Goal: Task Accomplishment & Management: Manage account settings

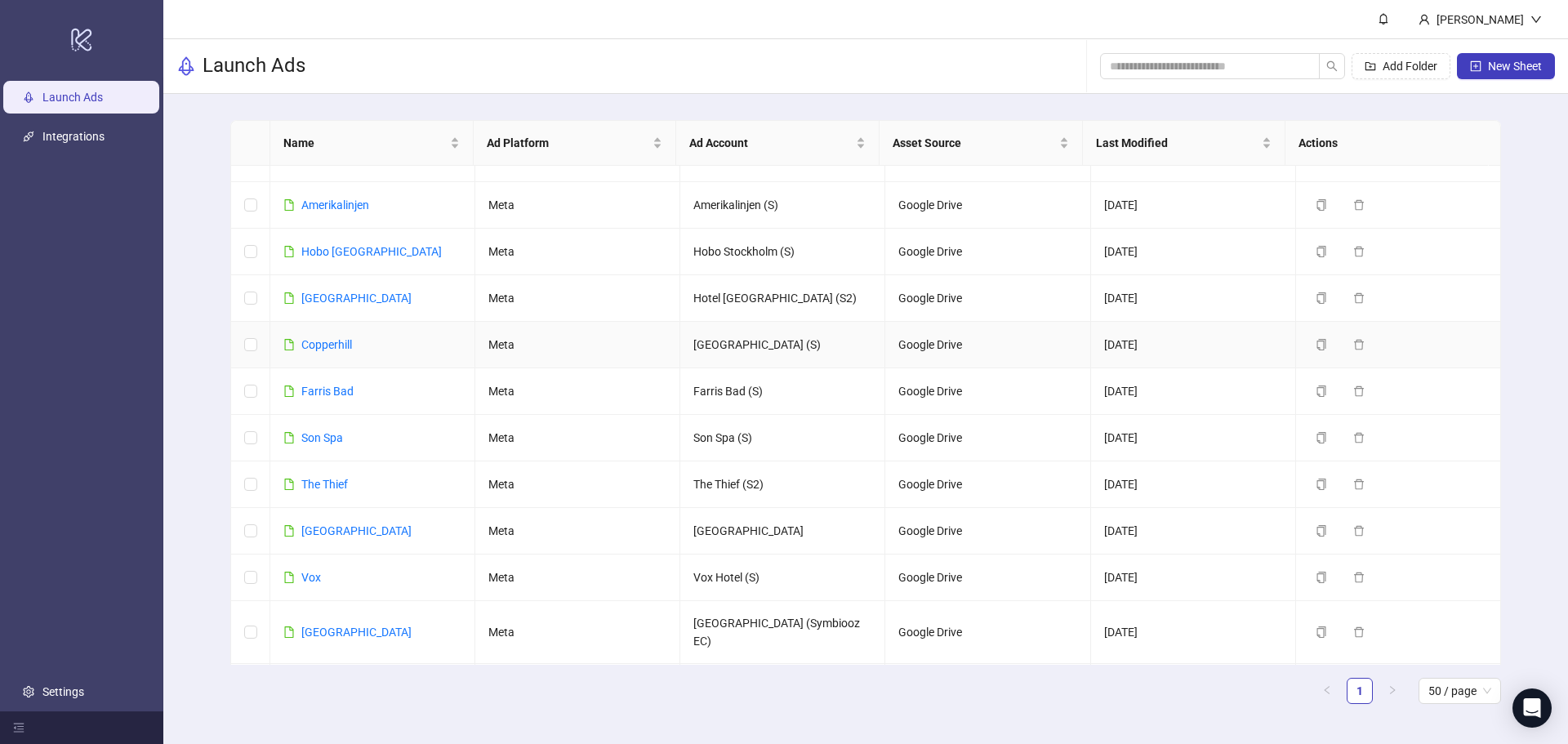
scroll to position [805, 0]
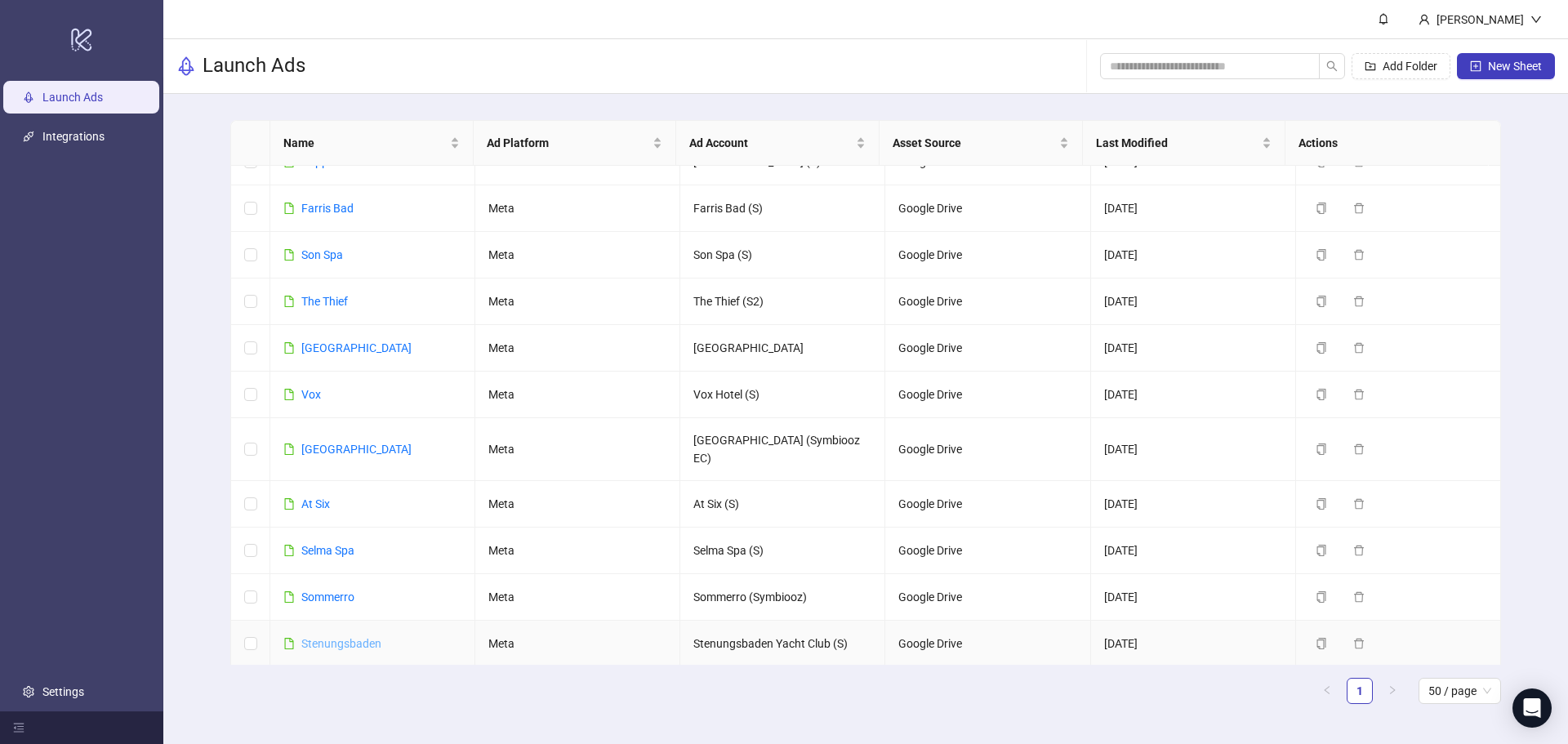
click at [337, 637] on link "Stenungsbaden" at bounding box center [342, 643] width 80 height 13
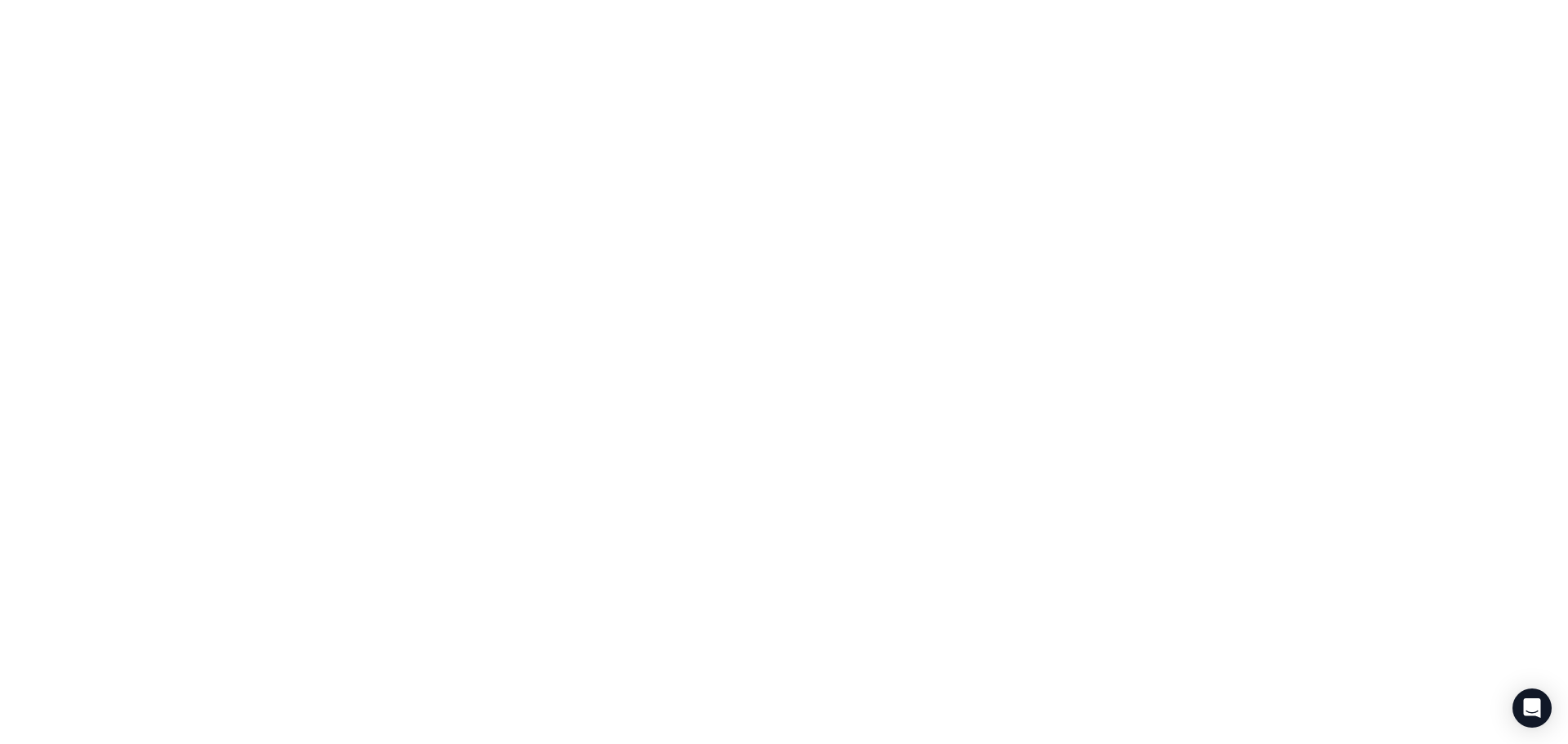
click at [337, 594] on div at bounding box center [784, 372] width 1568 height 744
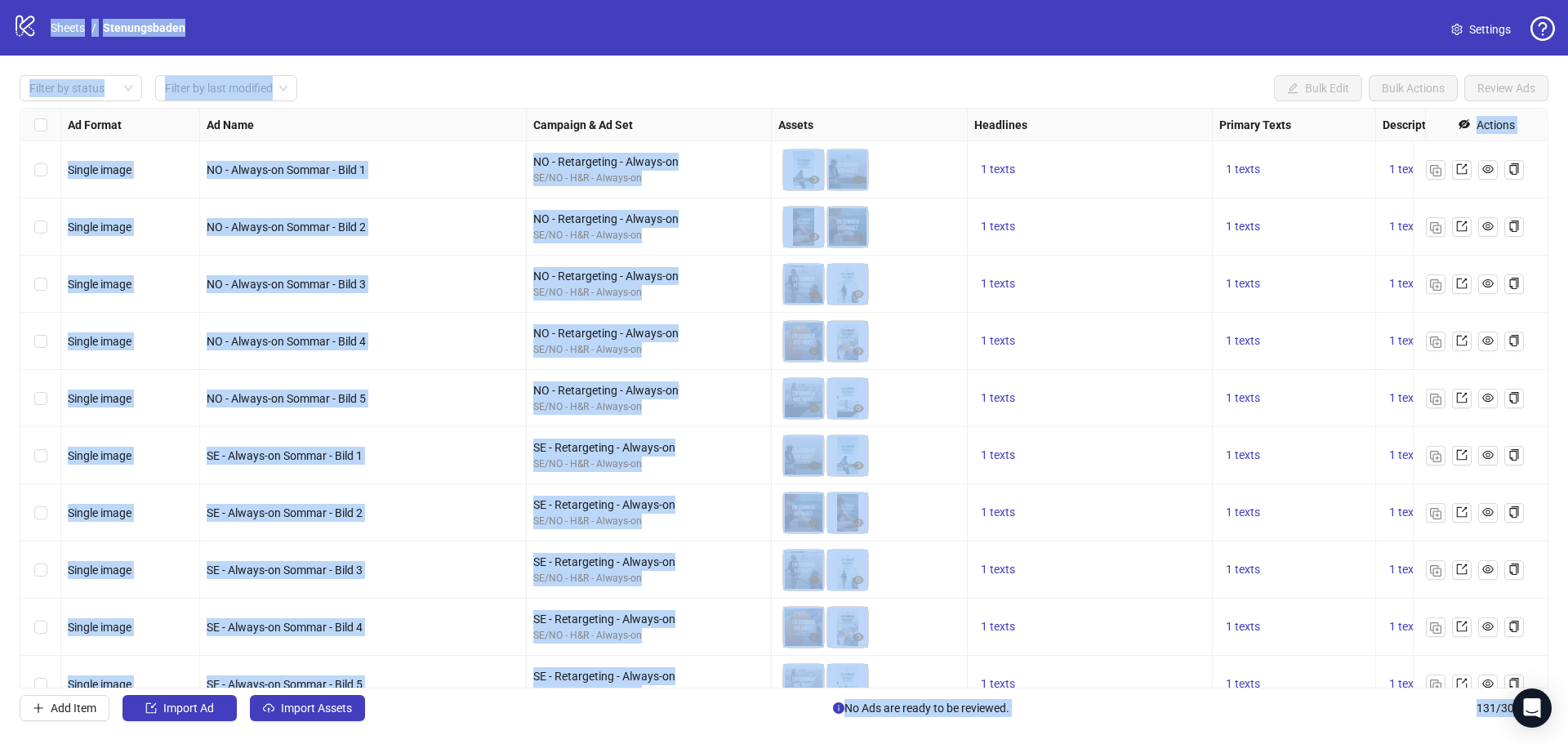
click at [602, 90] on div "Filter by status Filter by last modified Bulk Edit Bulk Actions Review Ads" at bounding box center [784, 87] width 1528 height 26
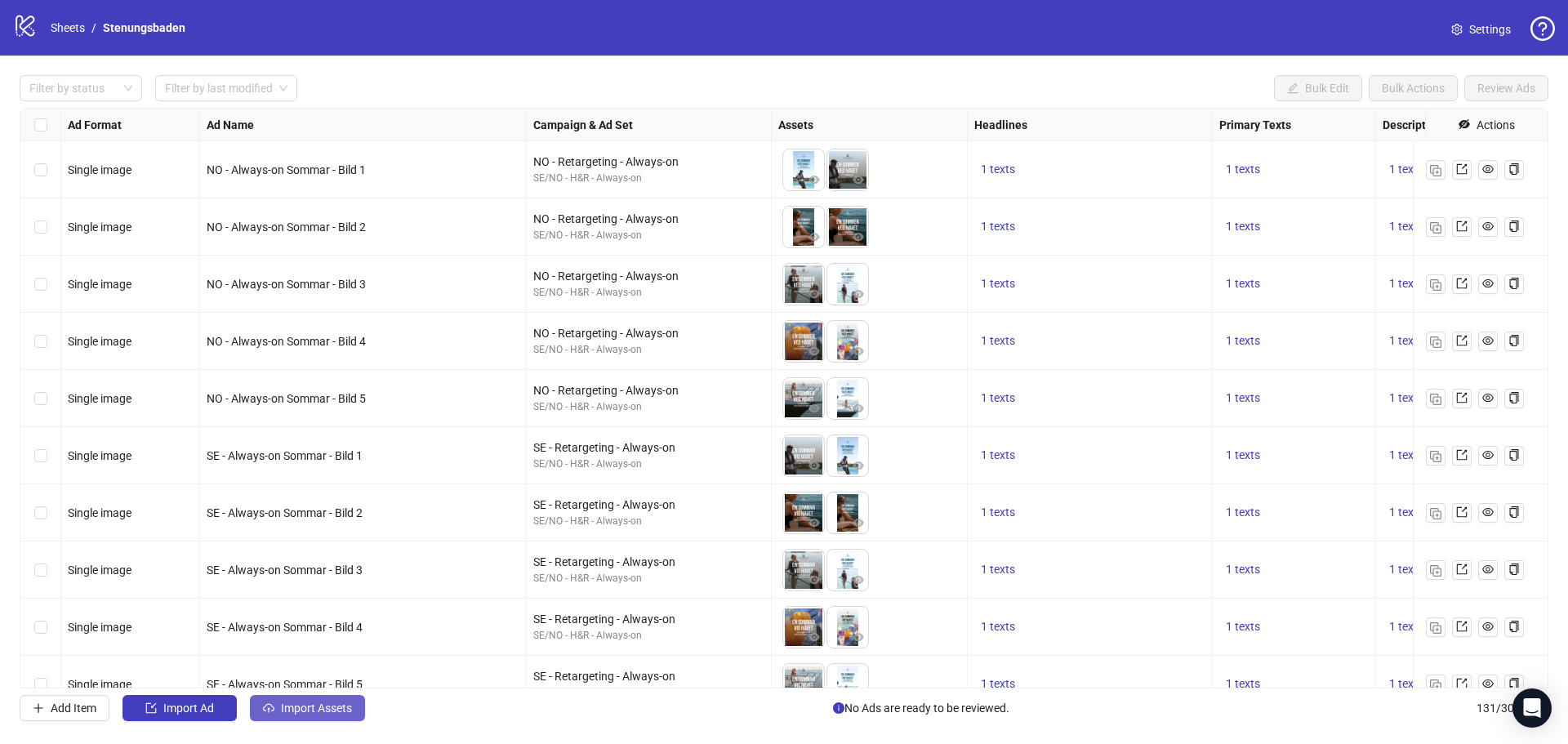
click at [331, 711] on span "Import Assets" at bounding box center [317, 708] width 71 height 13
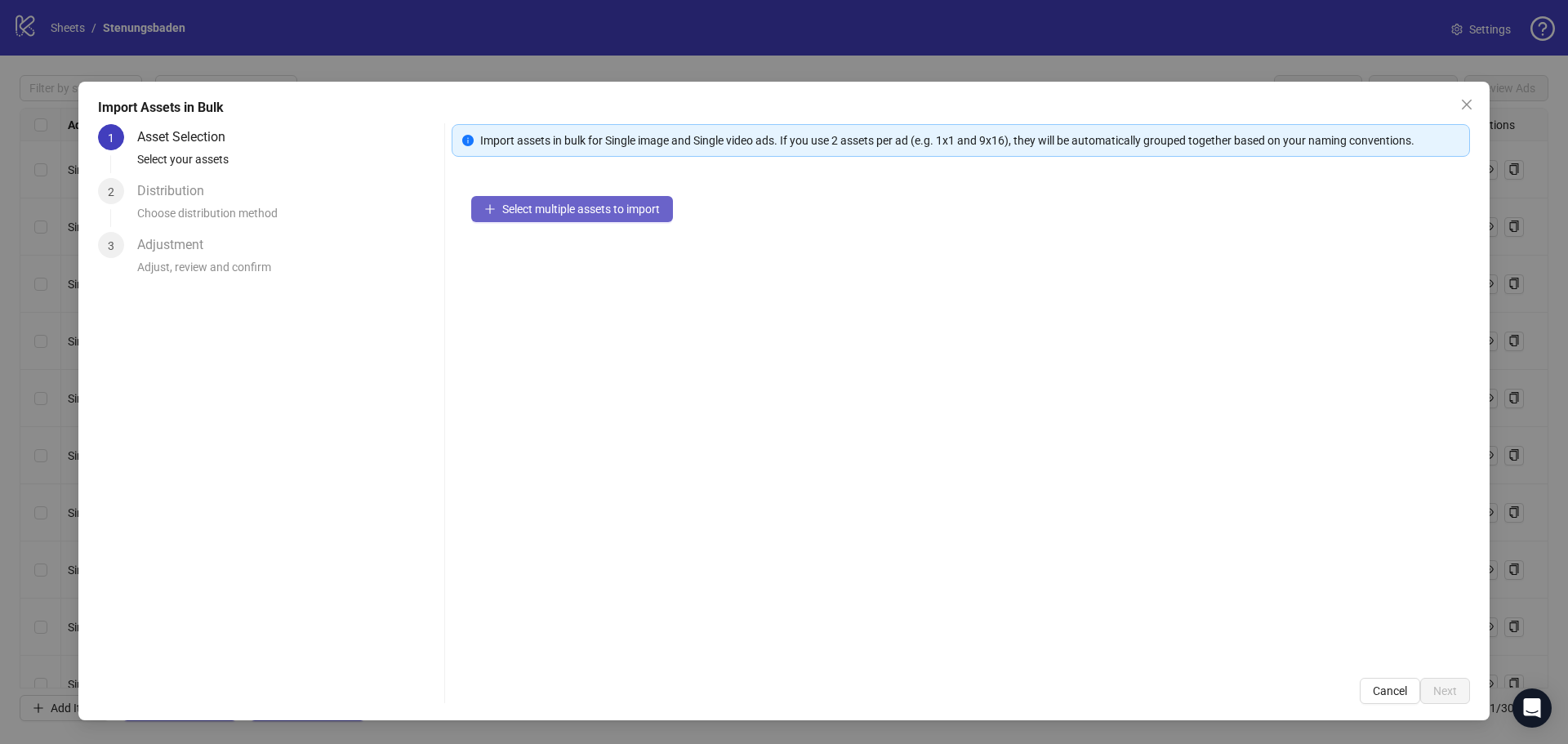
click at [592, 200] on button "Select multiple assets to import" at bounding box center [572, 208] width 202 height 26
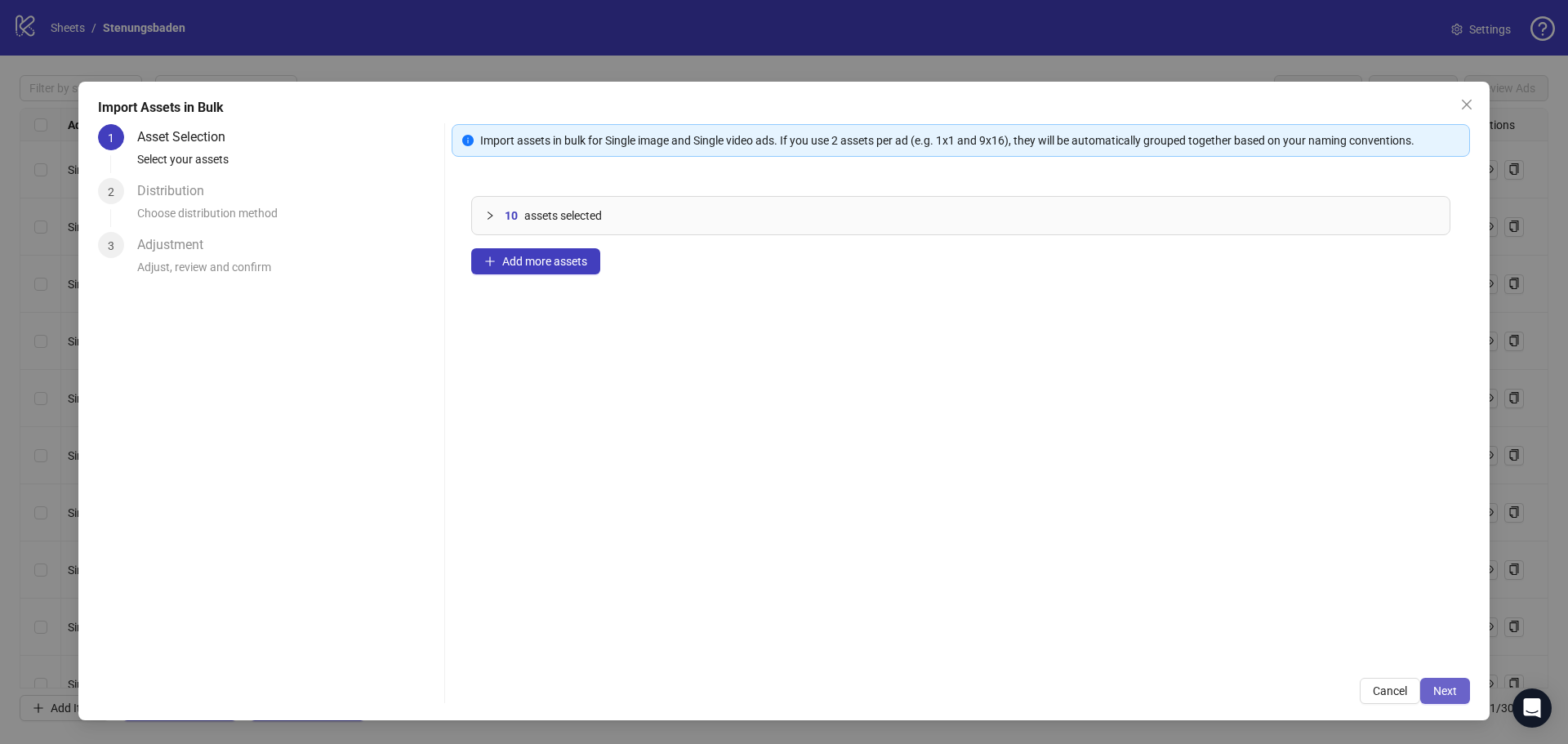
click at [1443, 690] on span "Next" at bounding box center [1444, 691] width 24 height 13
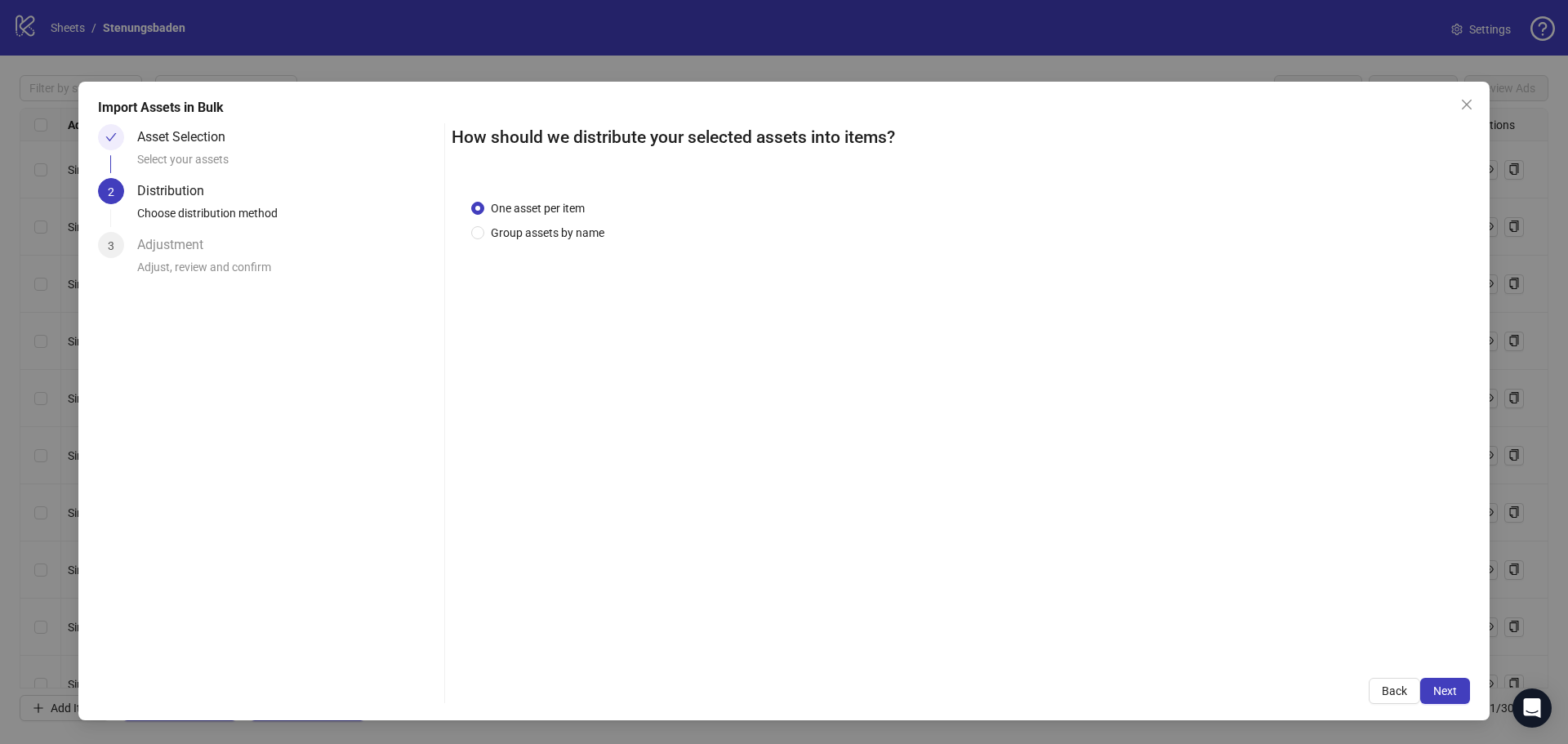
drag, startPoint x: 527, startPoint y: 232, endPoint x: 533, endPoint y: 249, distance: 18.0
click at [528, 232] on span "Group assets by name" at bounding box center [547, 233] width 126 height 18
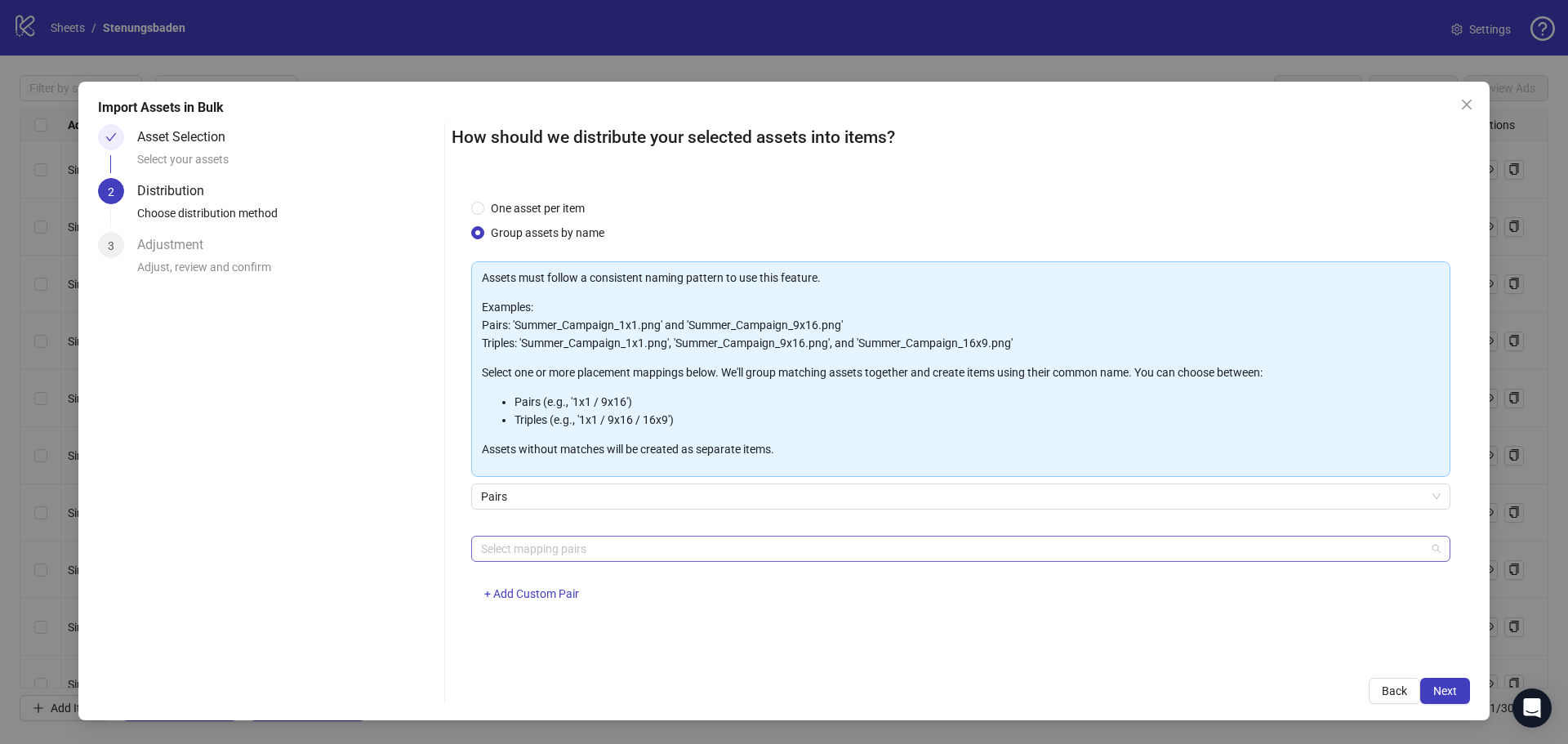
click at [537, 543] on div at bounding box center [952, 549] width 955 height 23
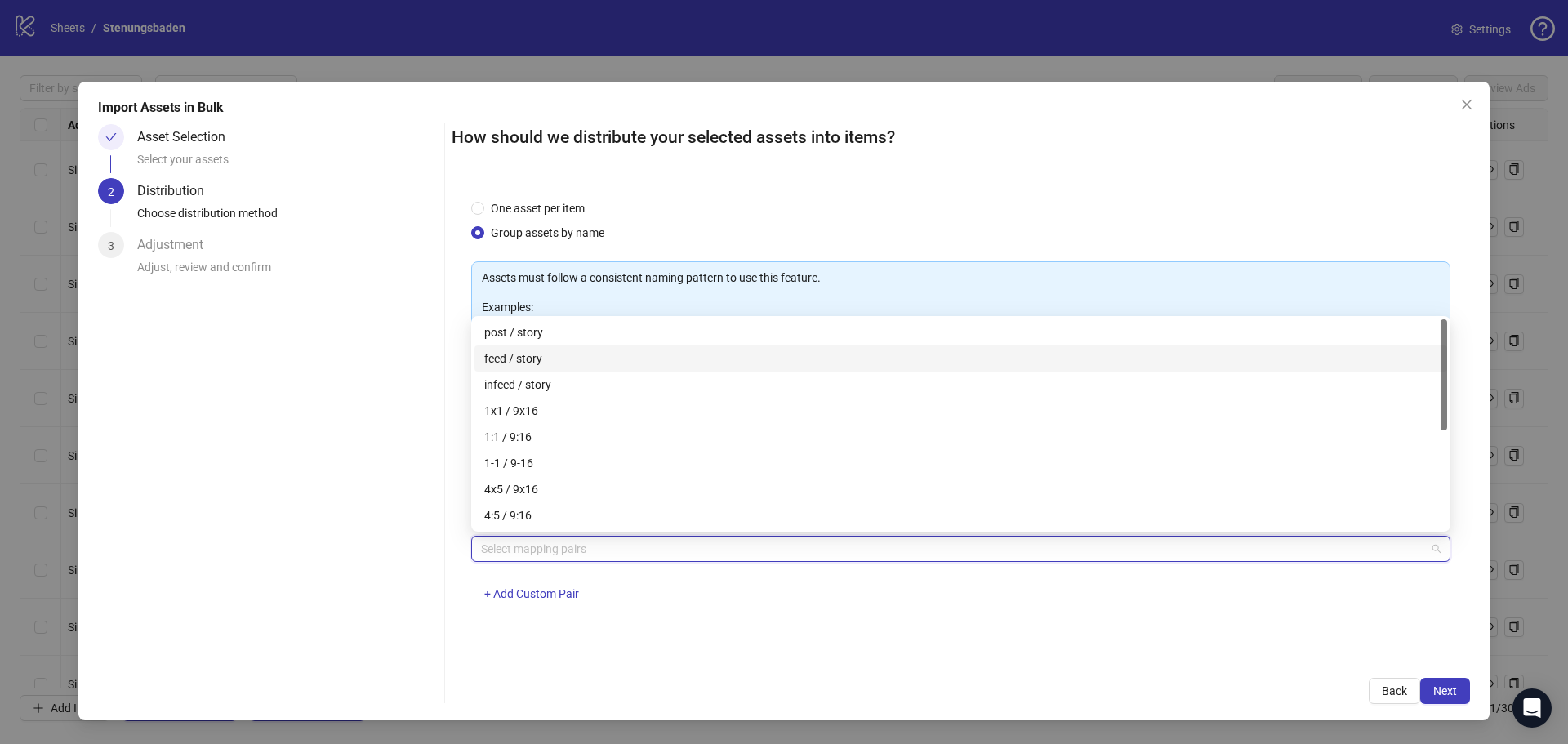
click at [497, 360] on div "feed / story" at bounding box center [960, 359] width 953 height 18
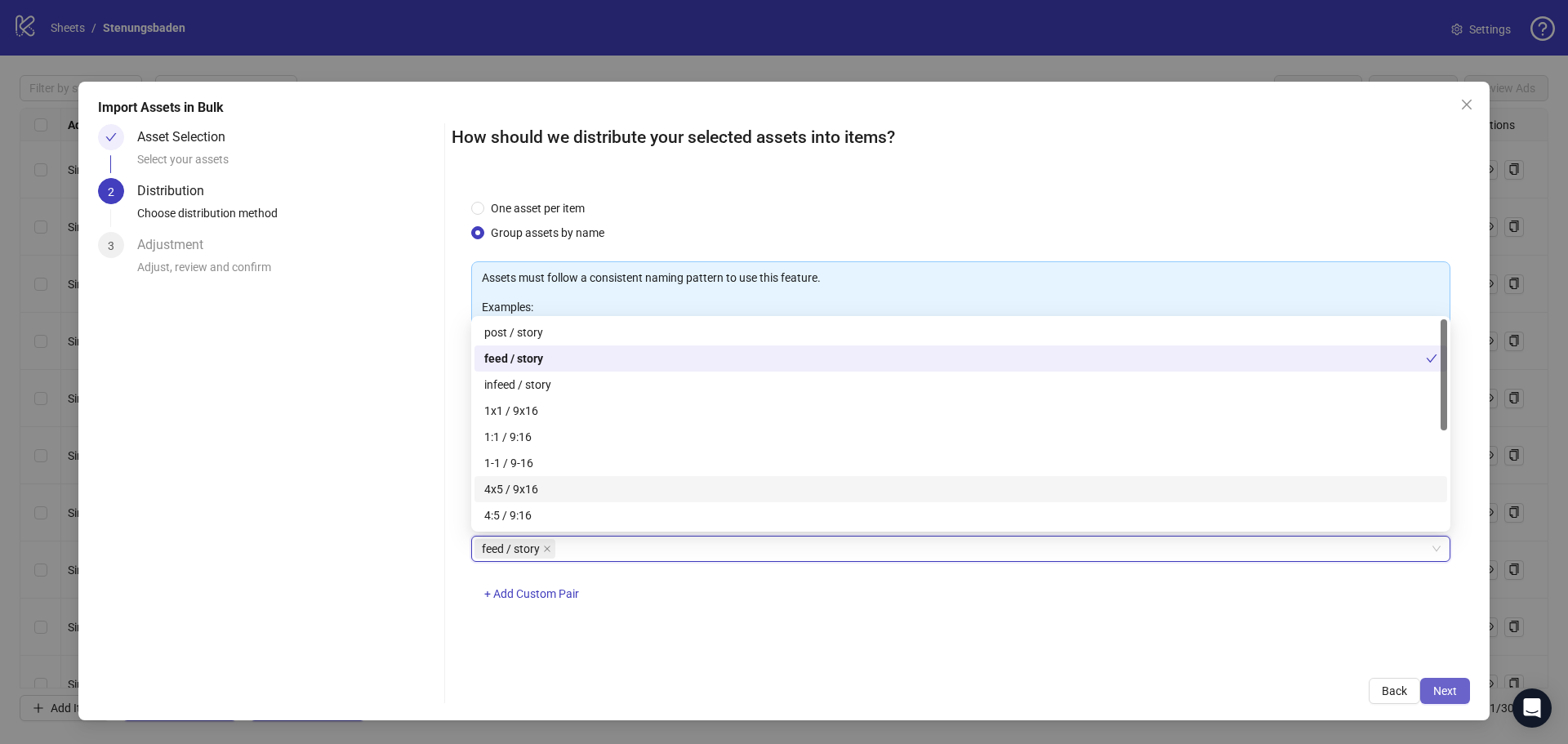
click at [1454, 686] on span "Next" at bounding box center [1444, 691] width 24 height 13
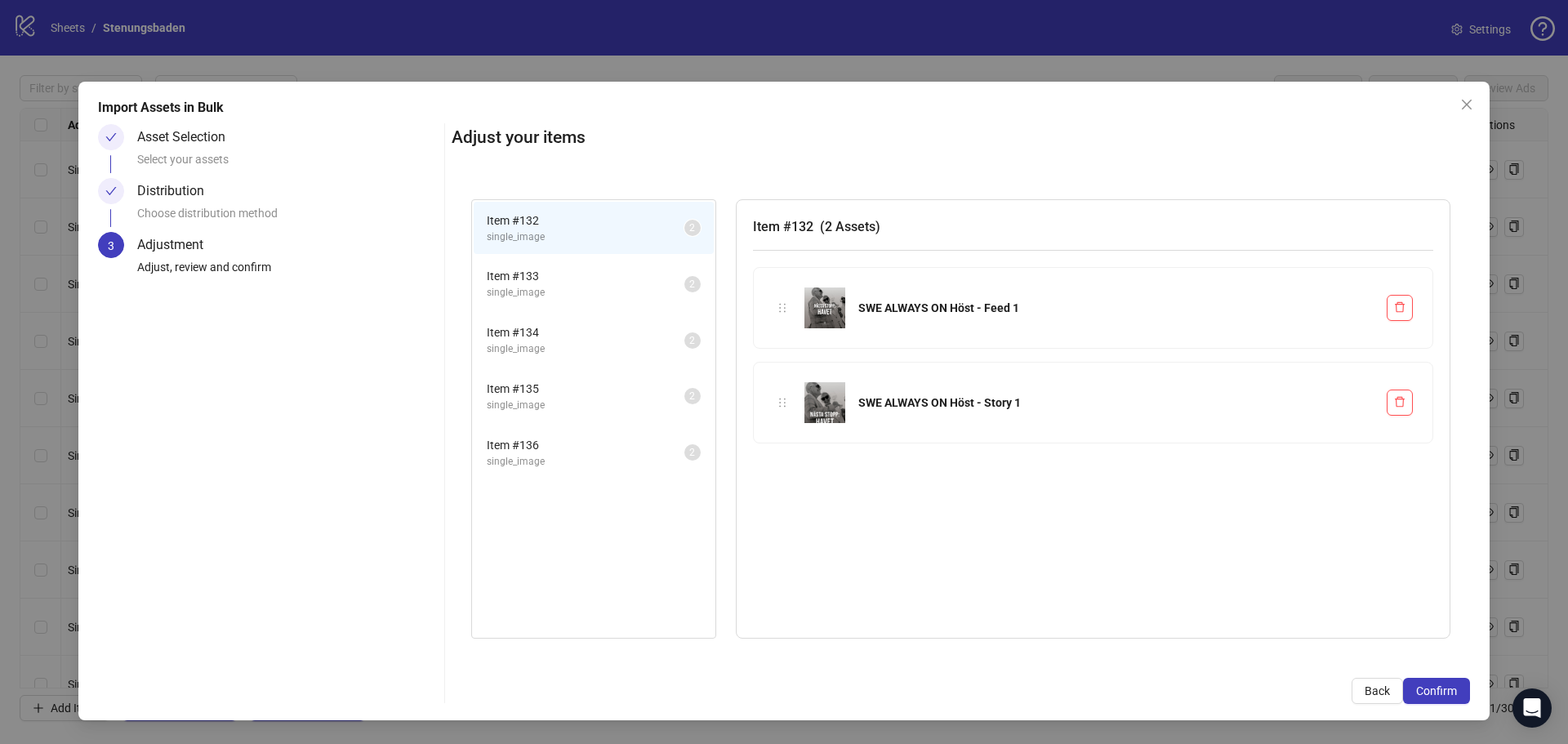
click at [569, 278] on span "Item # 133" at bounding box center [585, 276] width 197 height 18
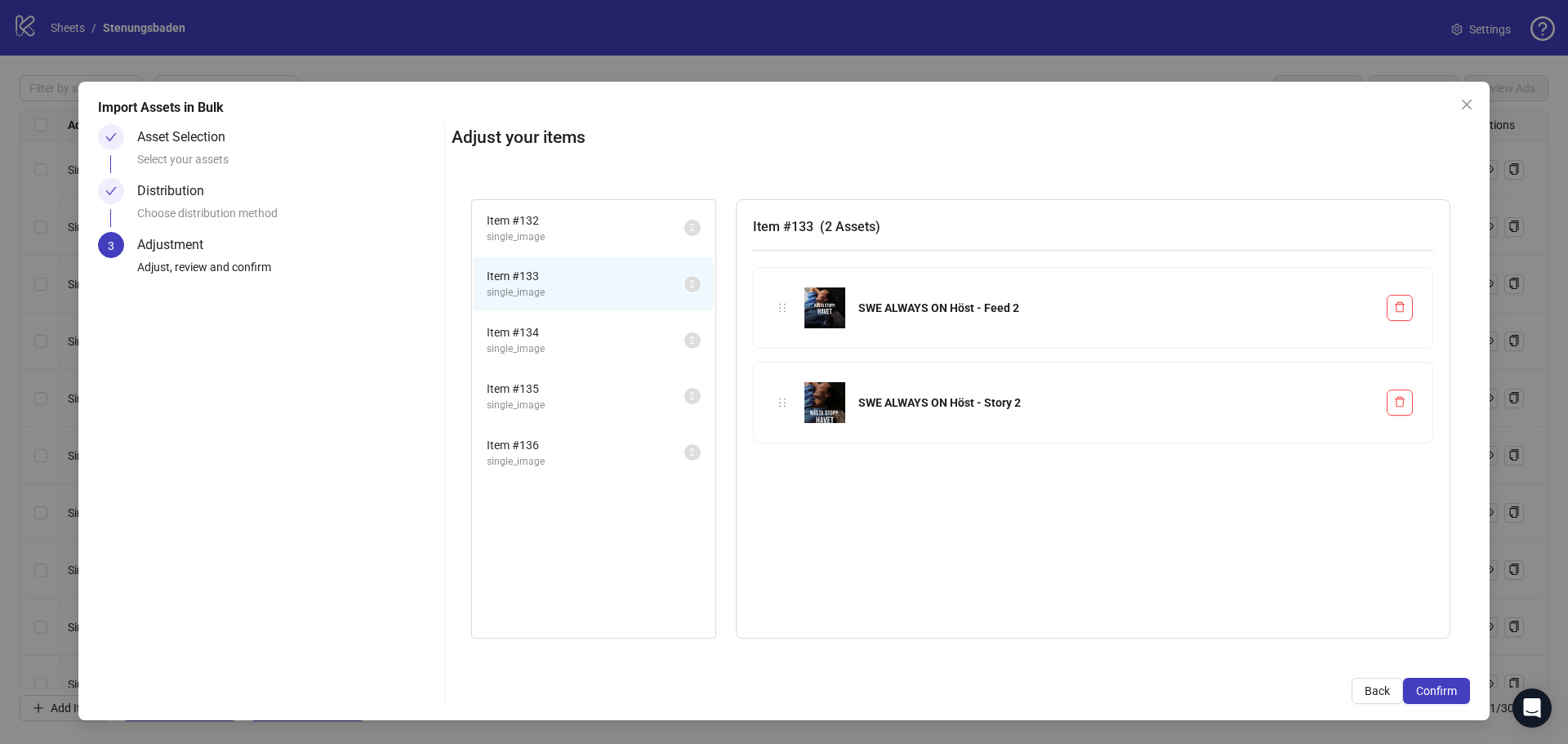
click at [562, 323] on li "Item # 134 single_image 2" at bounding box center [593, 341] width 240 height 53
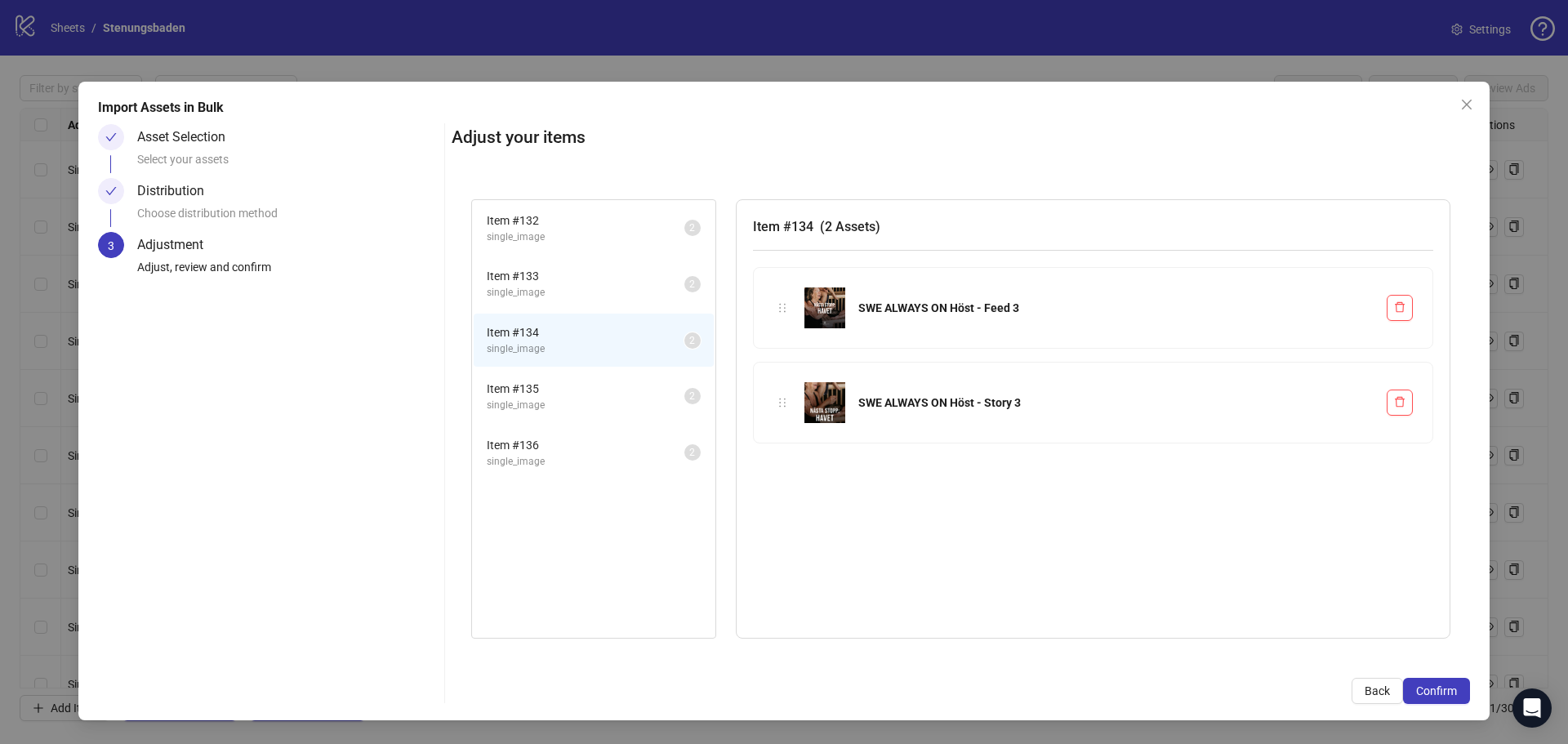
click at [552, 400] on span "single_image" at bounding box center [585, 405] width 197 height 15
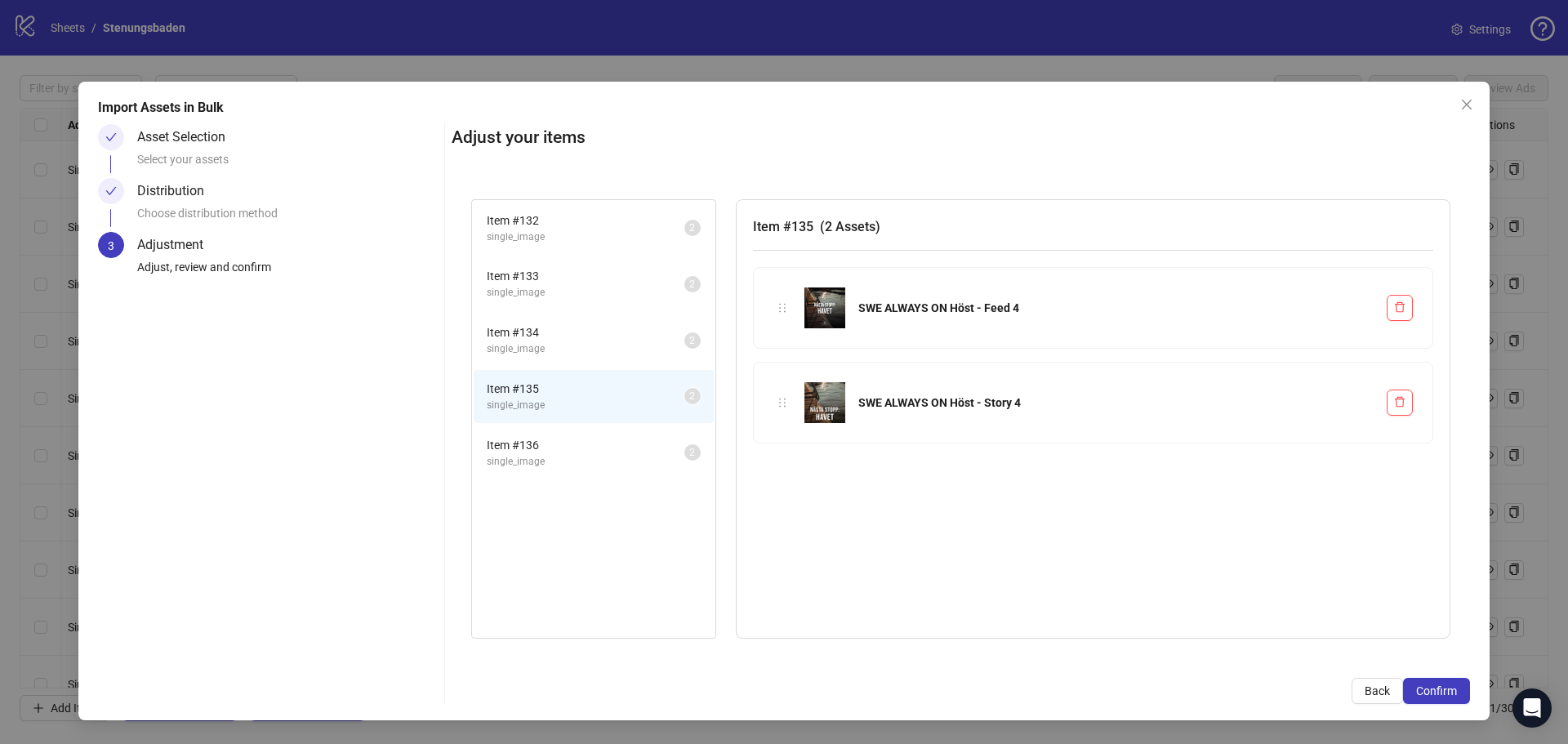
click at [559, 465] on span "single_image" at bounding box center [585, 461] width 197 height 15
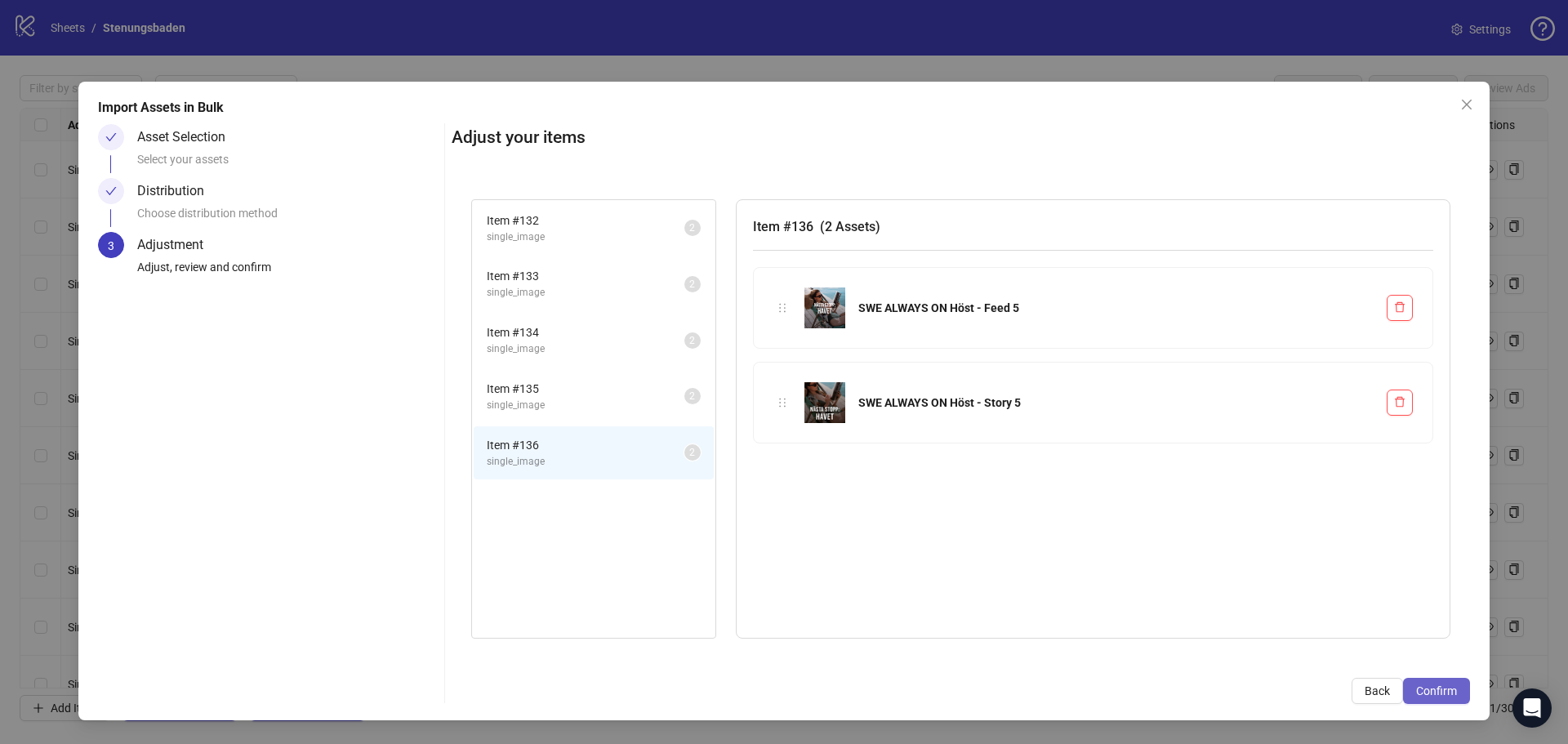
click at [1427, 688] on span "Confirm" at bounding box center [1436, 691] width 41 height 13
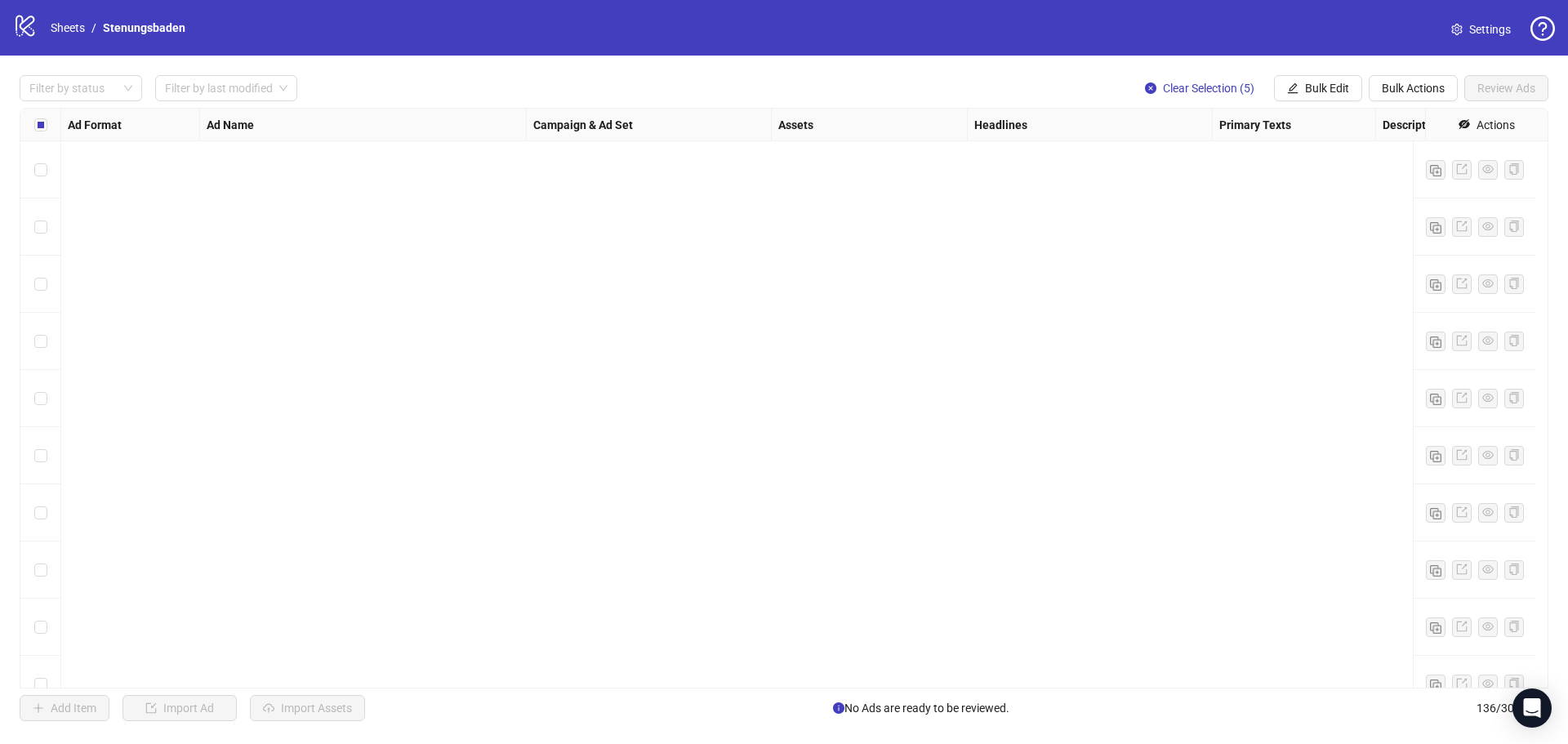
scroll to position [7243, 0]
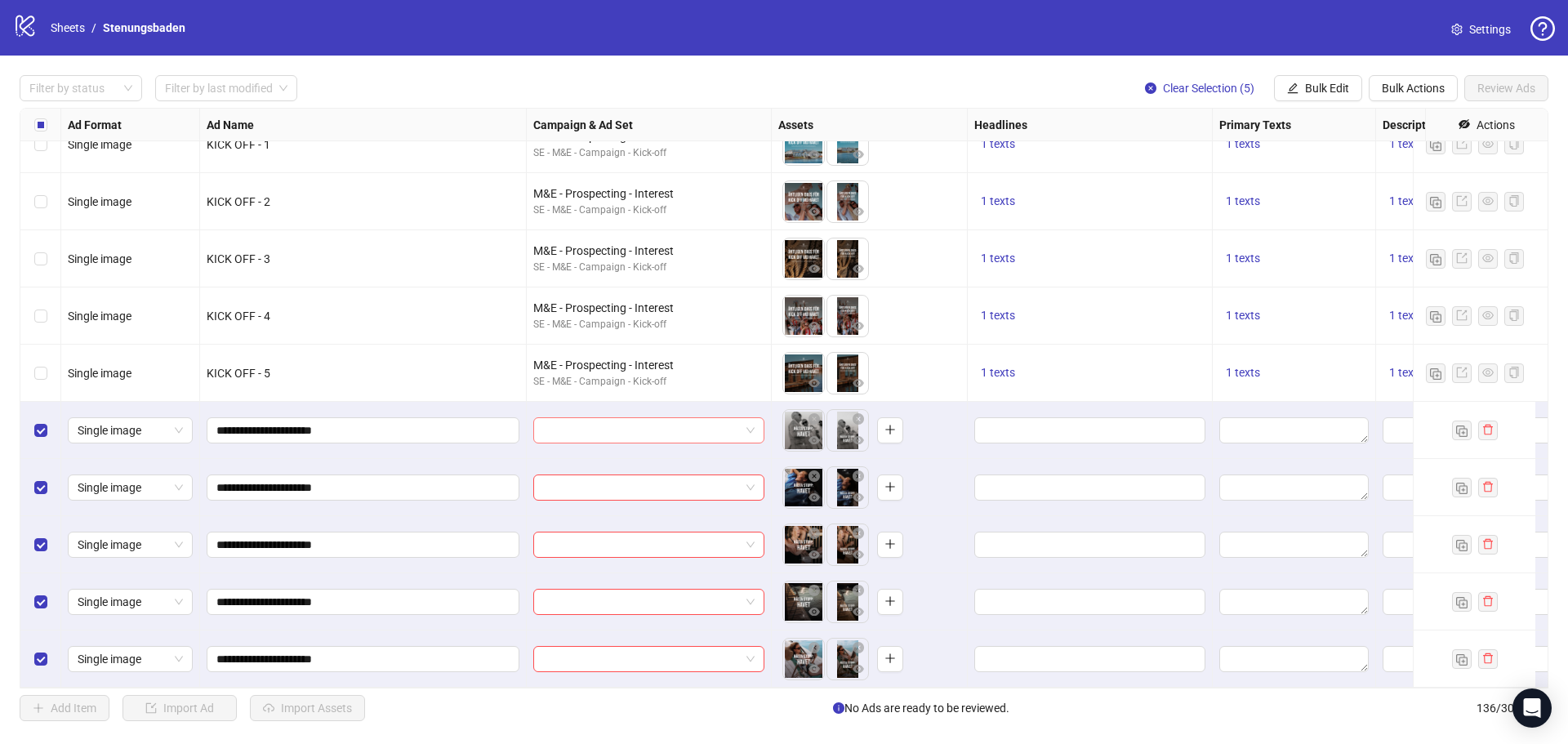
click at [696, 418] on input "search" at bounding box center [640, 431] width 197 height 25
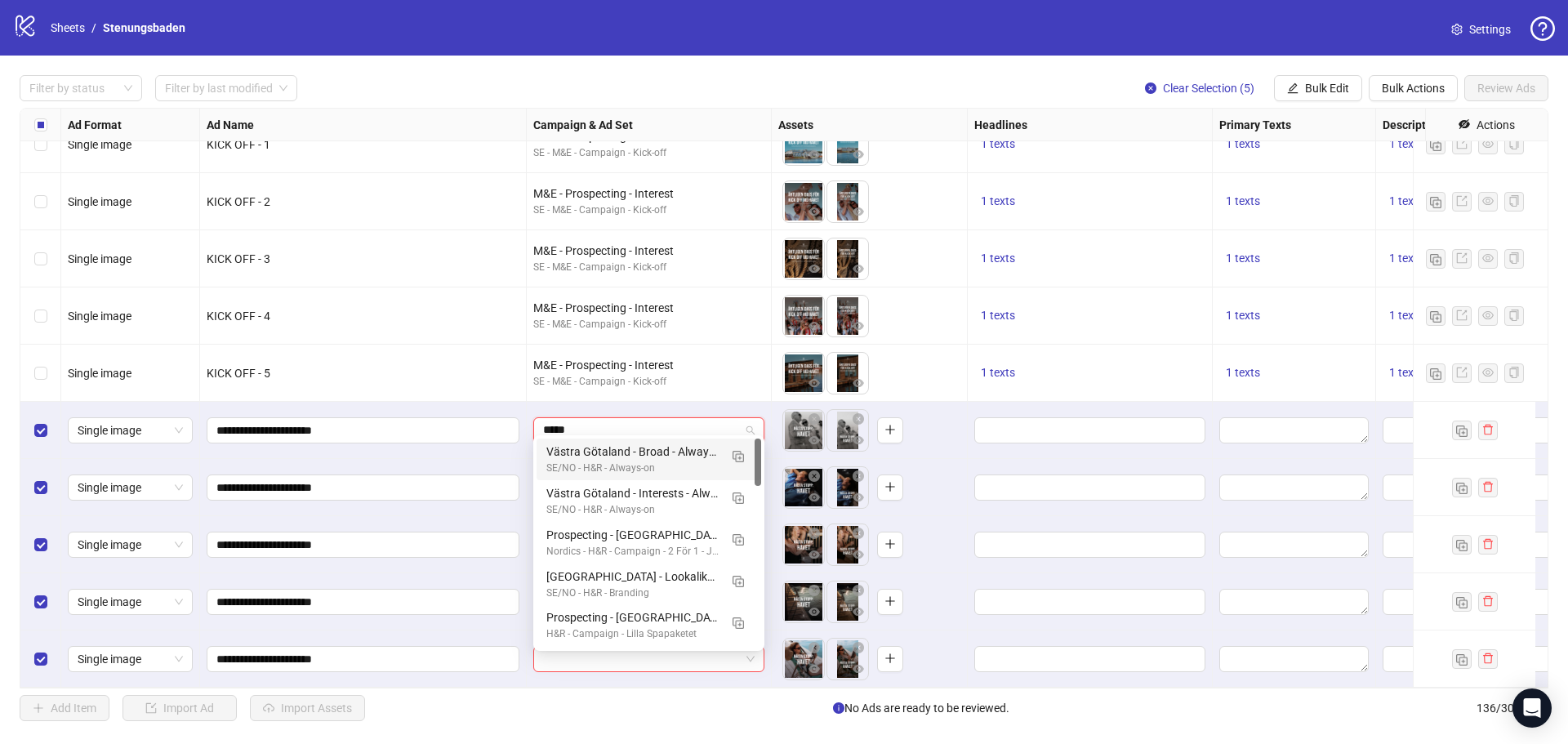
type input "******"
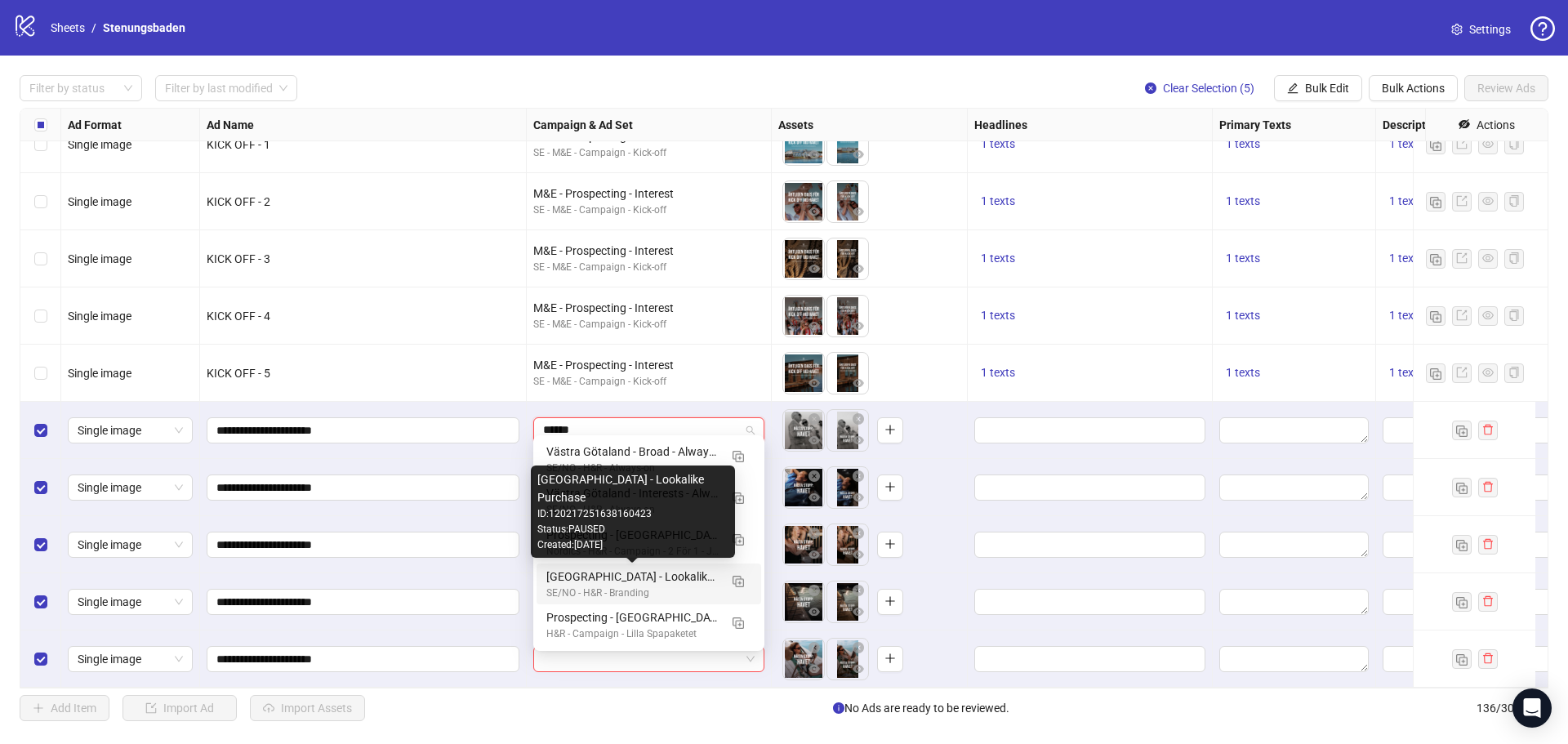
scroll to position [82, 0]
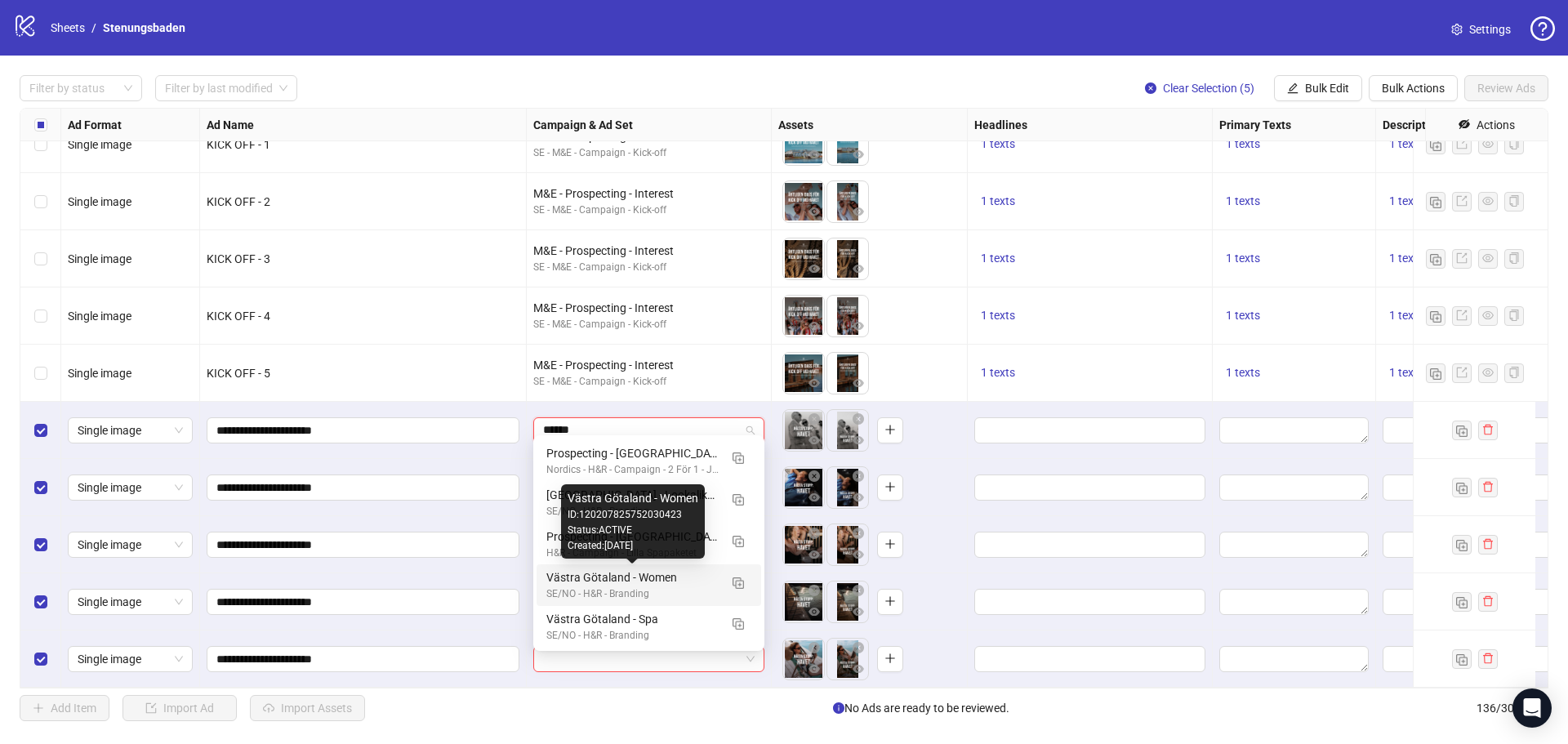
click at [642, 579] on div "Västra Götaland - Women" at bounding box center [632, 578] width 173 height 18
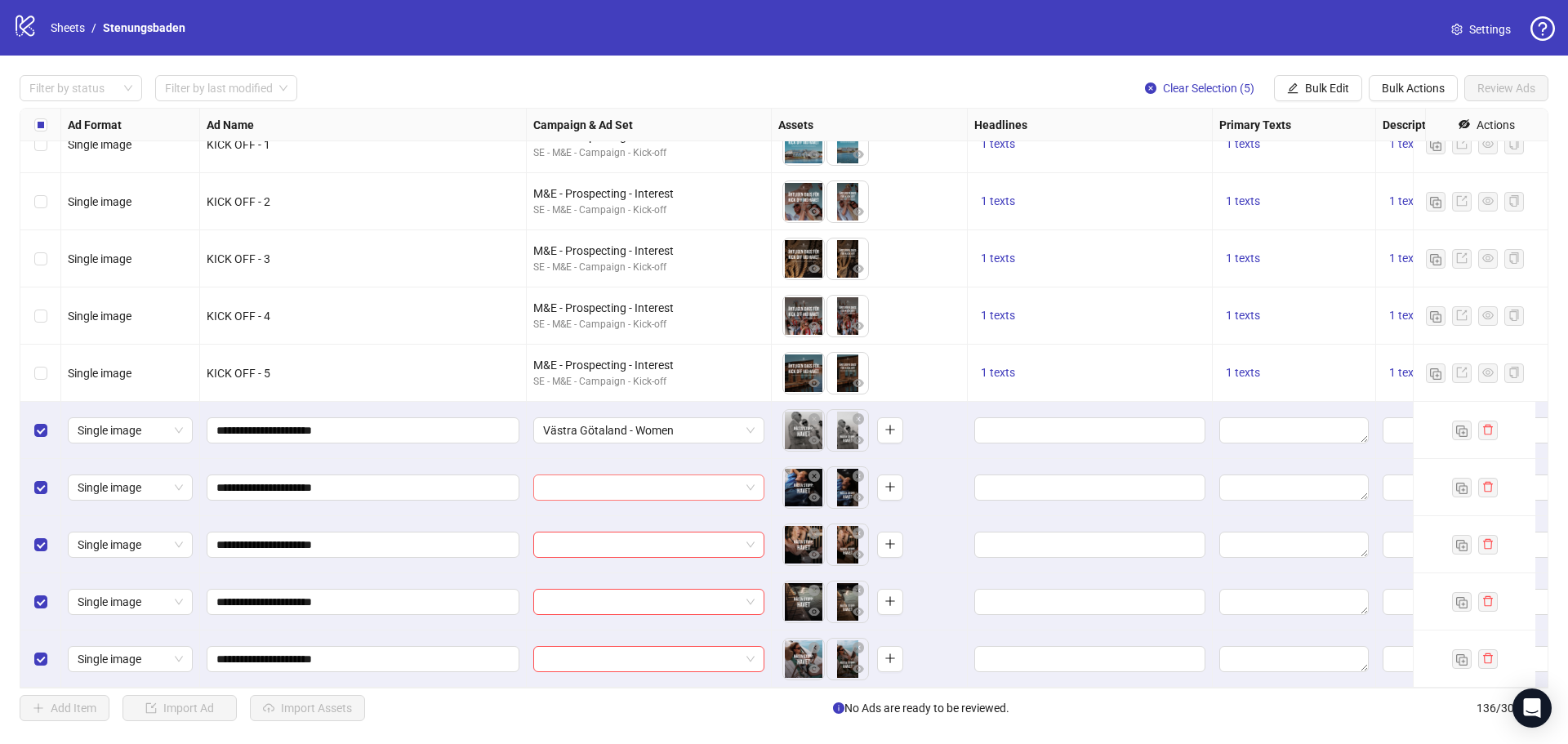
click at [654, 475] on input "search" at bounding box center [640, 488] width 197 height 25
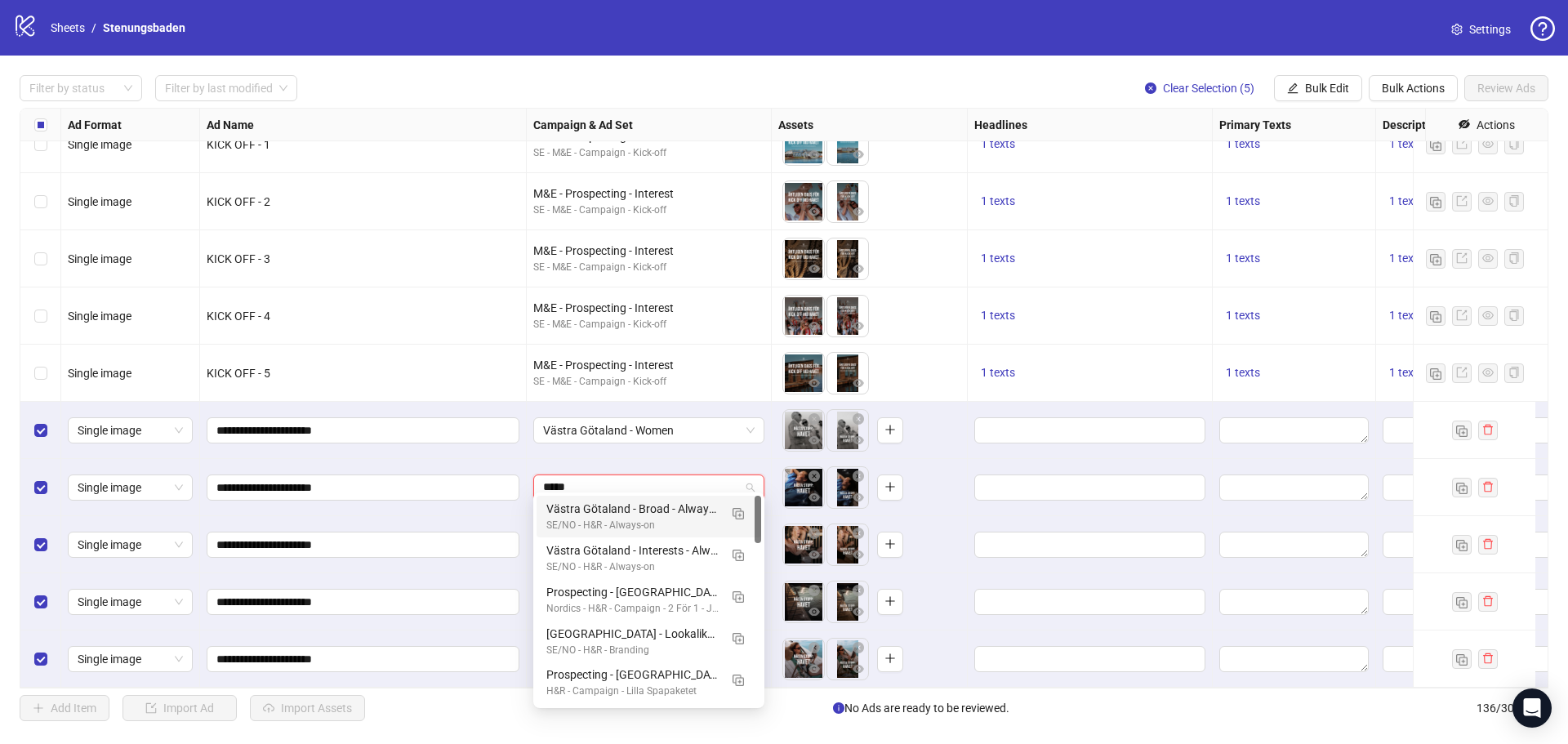
type input "******"
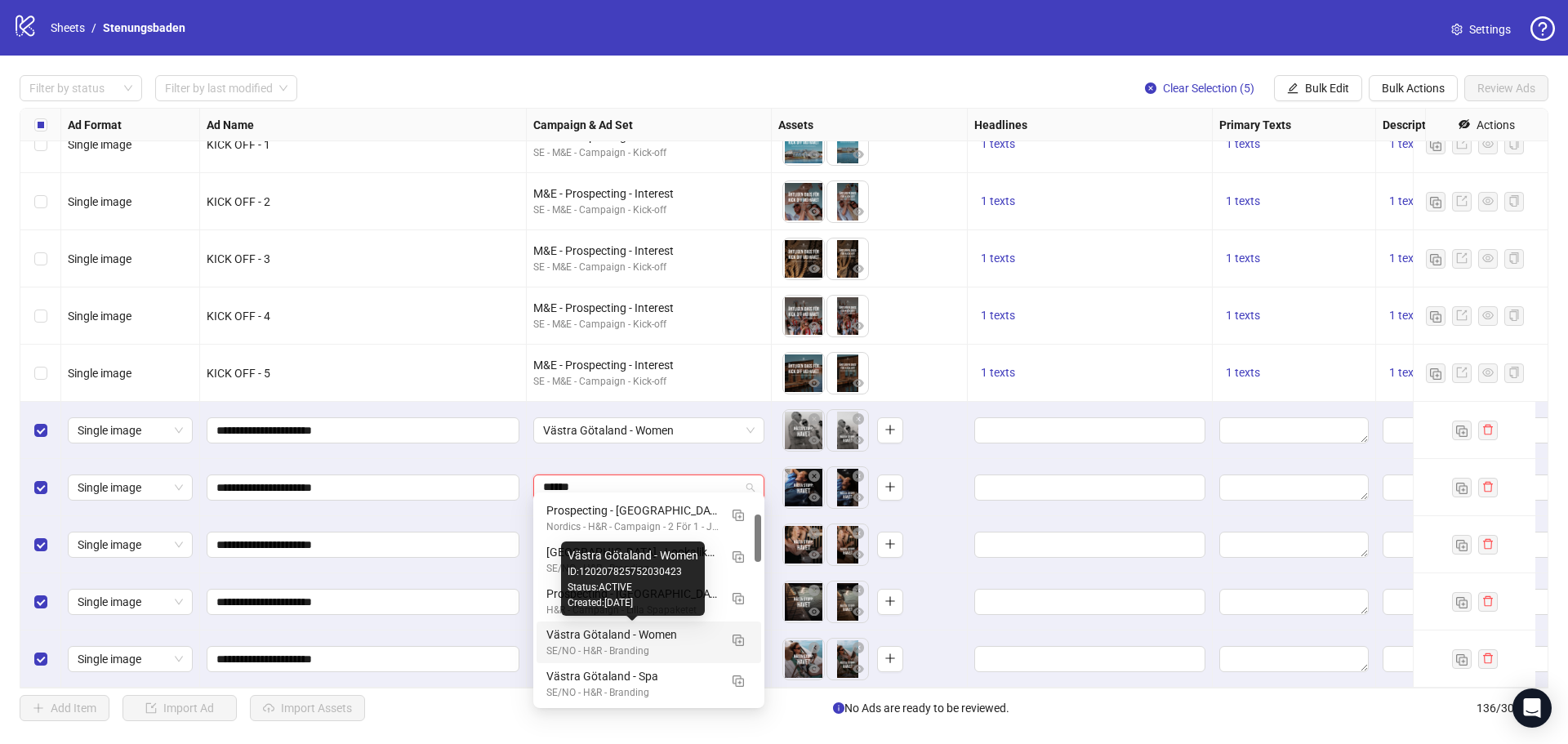
click at [638, 642] on div "Västra Götaland - Women" at bounding box center [632, 635] width 173 height 18
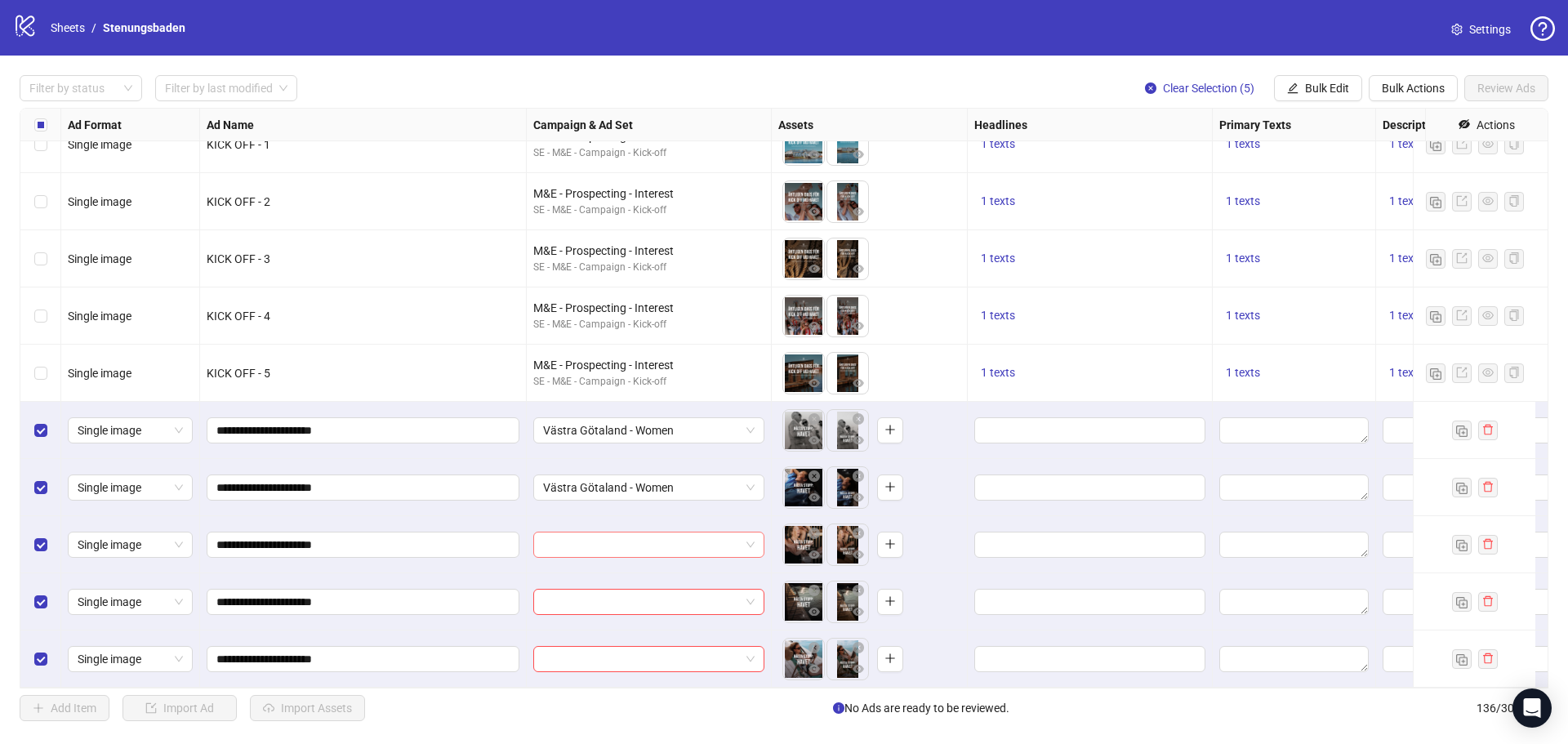
click at [612, 533] on input "search" at bounding box center [640, 546] width 197 height 25
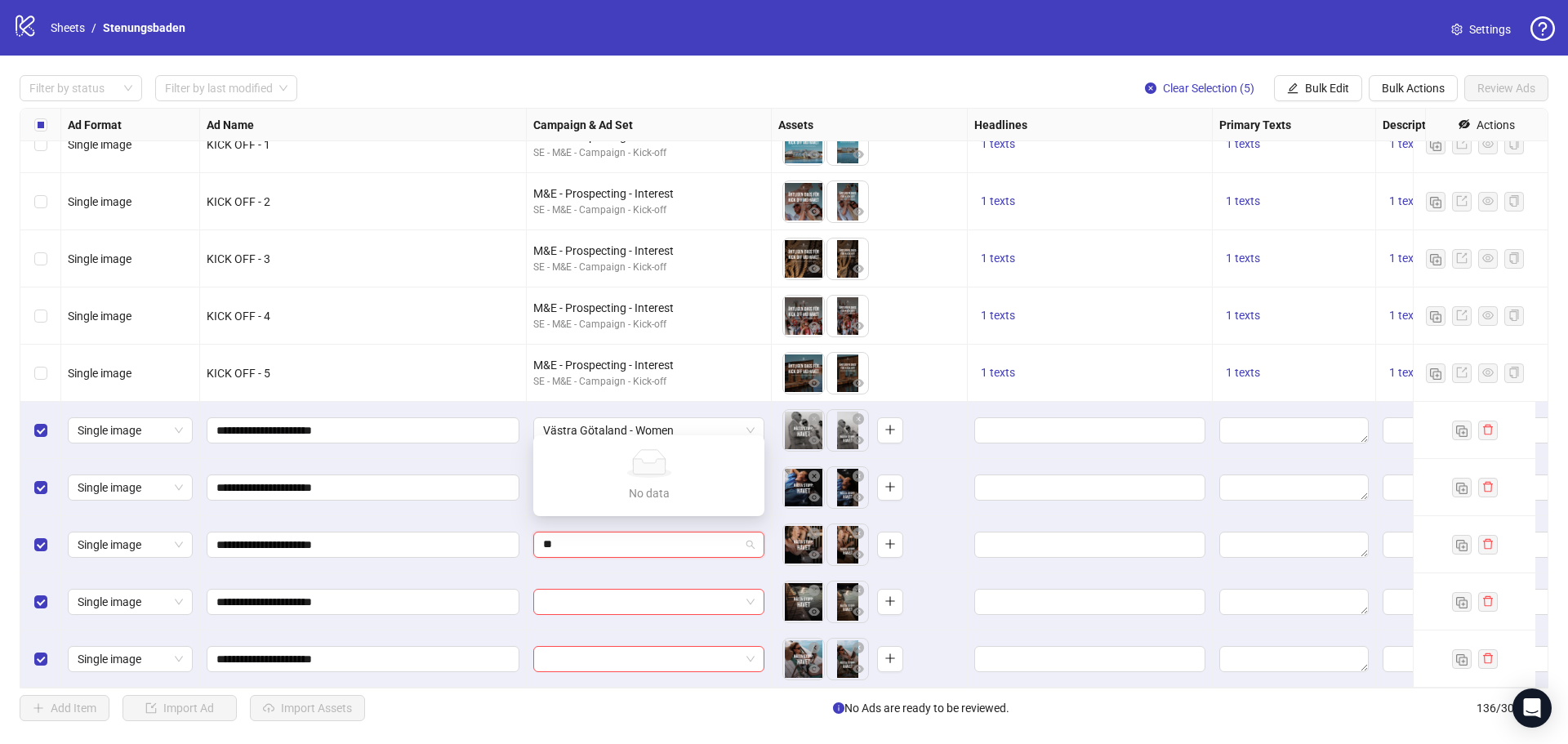
type input "*"
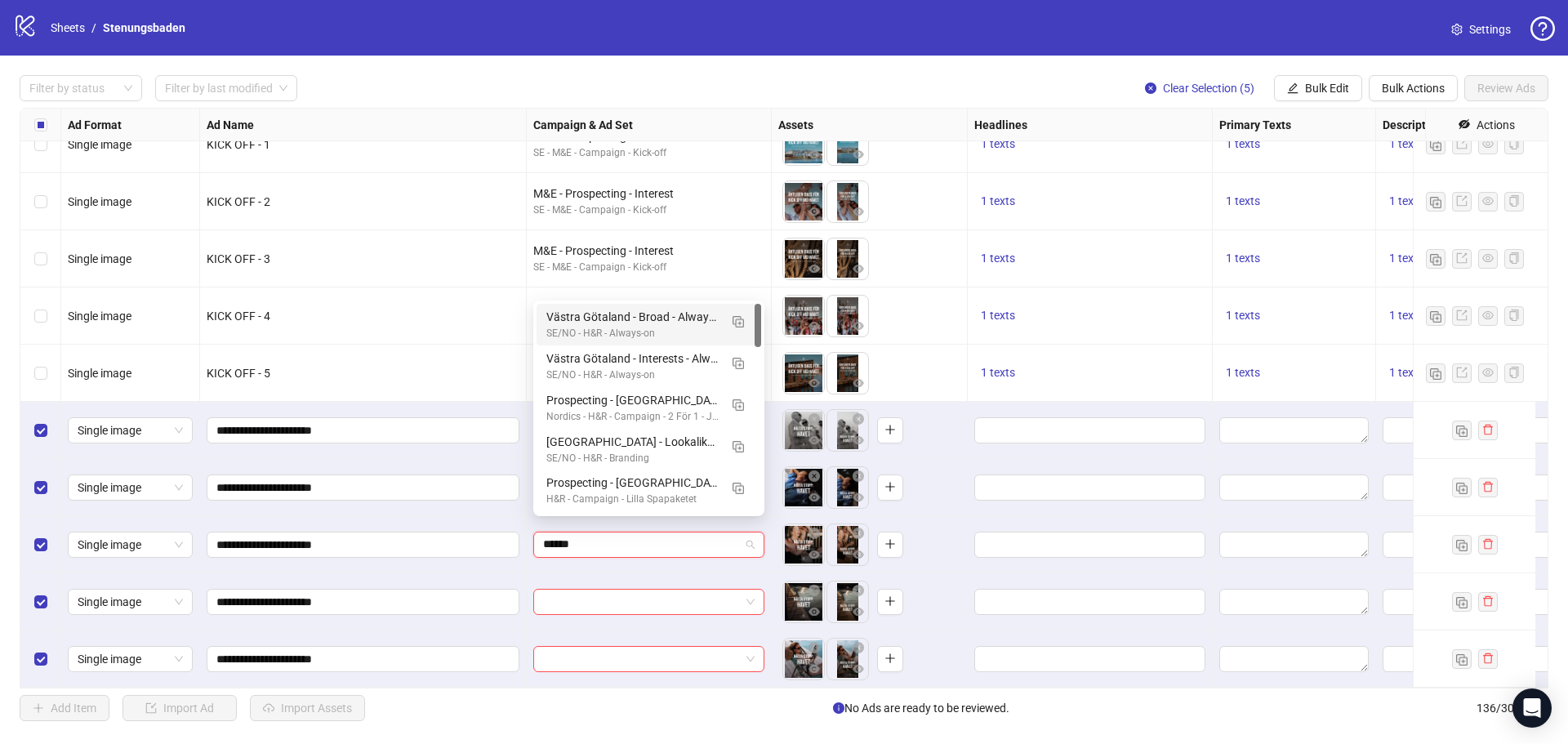
type input "******"
click at [664, 361] on div "Västra Götaland - Women" at bounding box center [632, 362] width 173 height 18
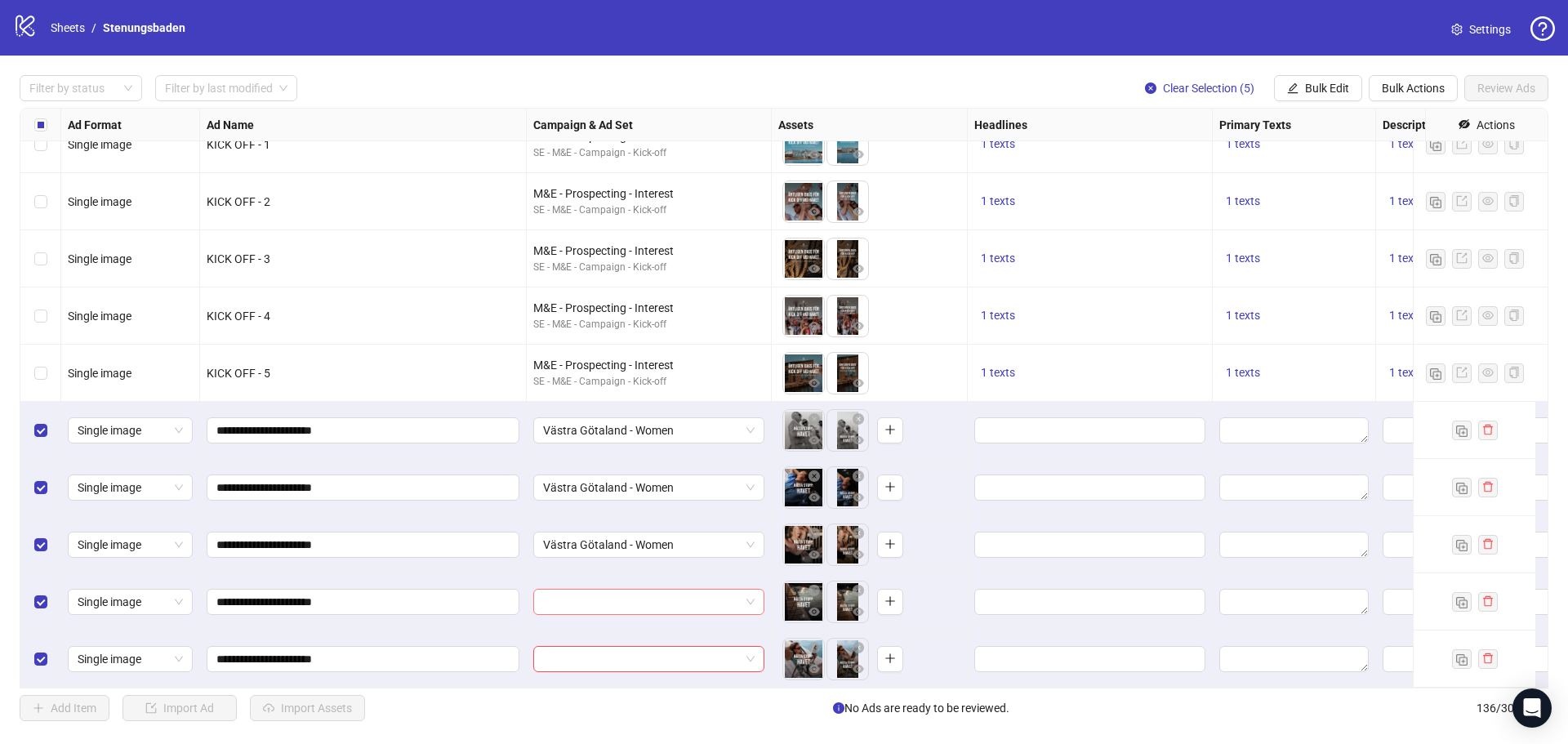
click at [645, 590] on input "search" at bounding box center [640, 602] width 197 height 25
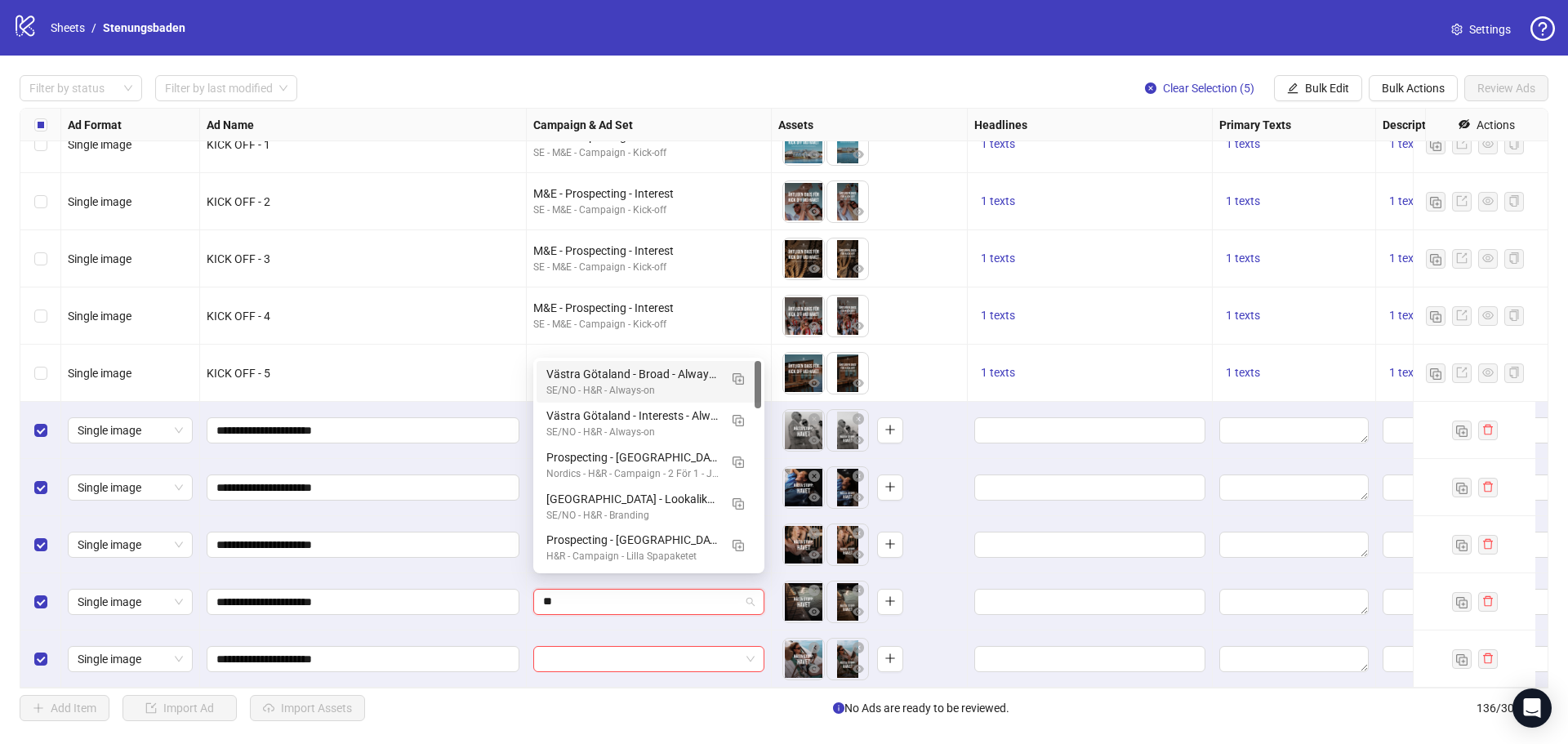
type input "*"
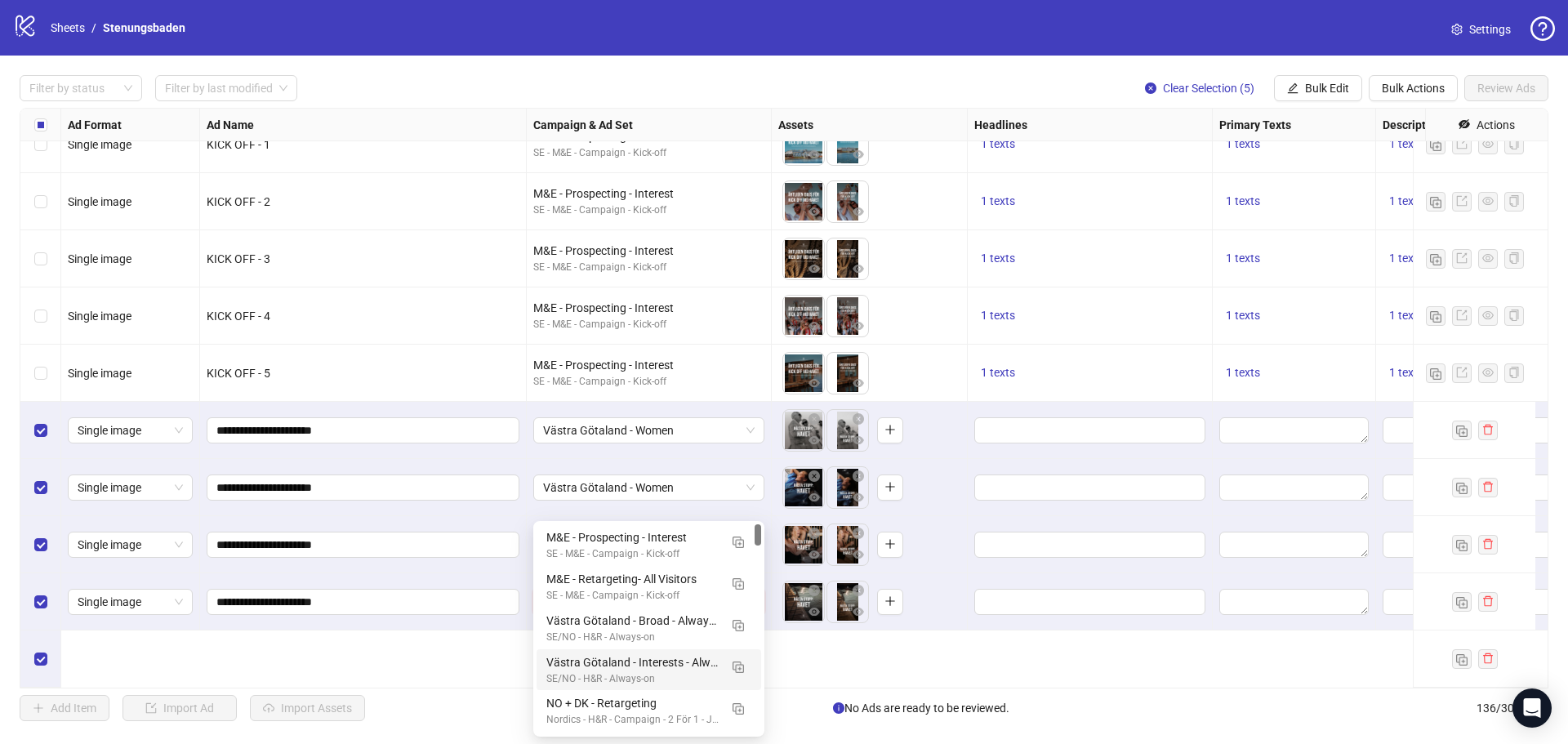
scroll to position [7080, 0]
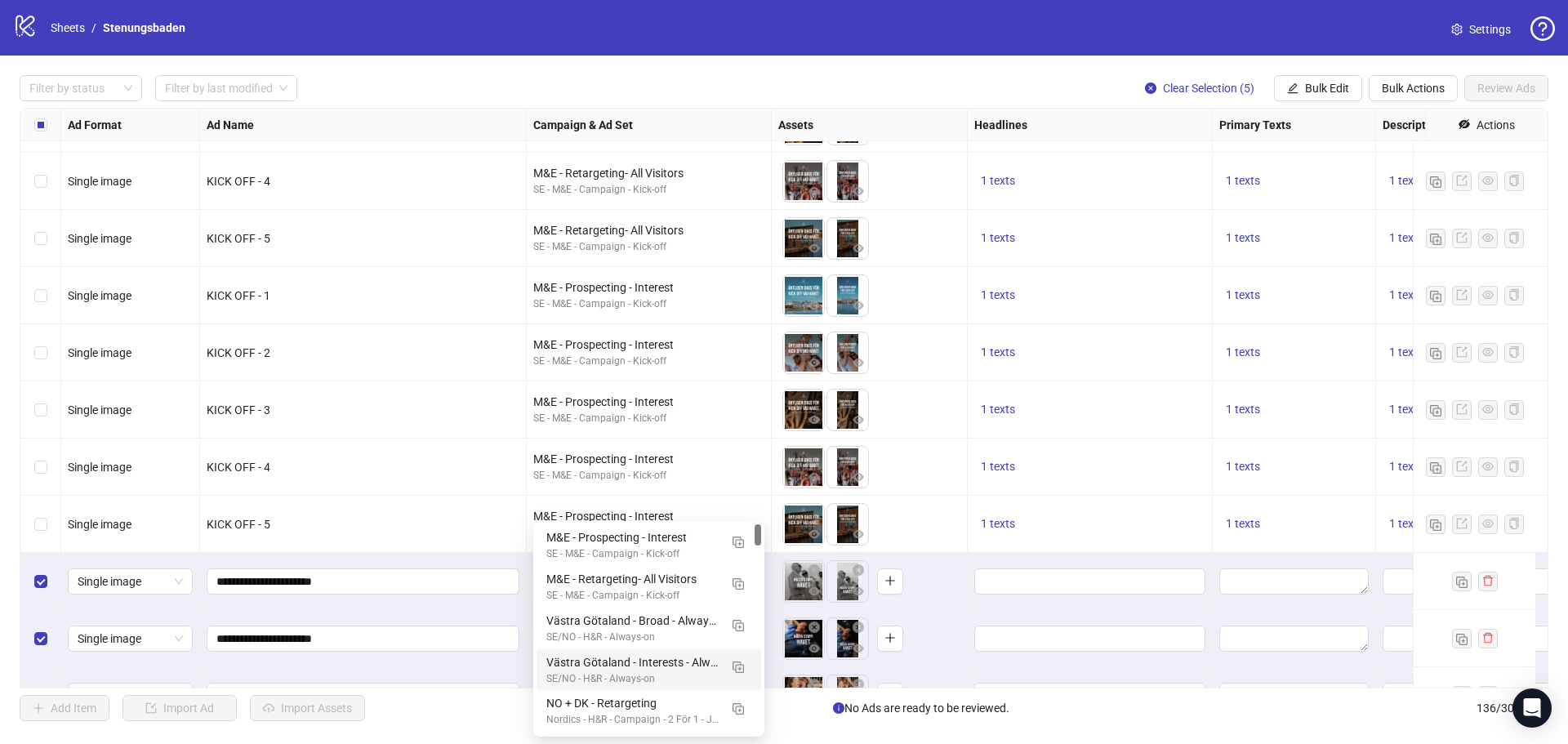
click at [1150, 597] on div at bounding box center [1090, 581] width 245 height 57
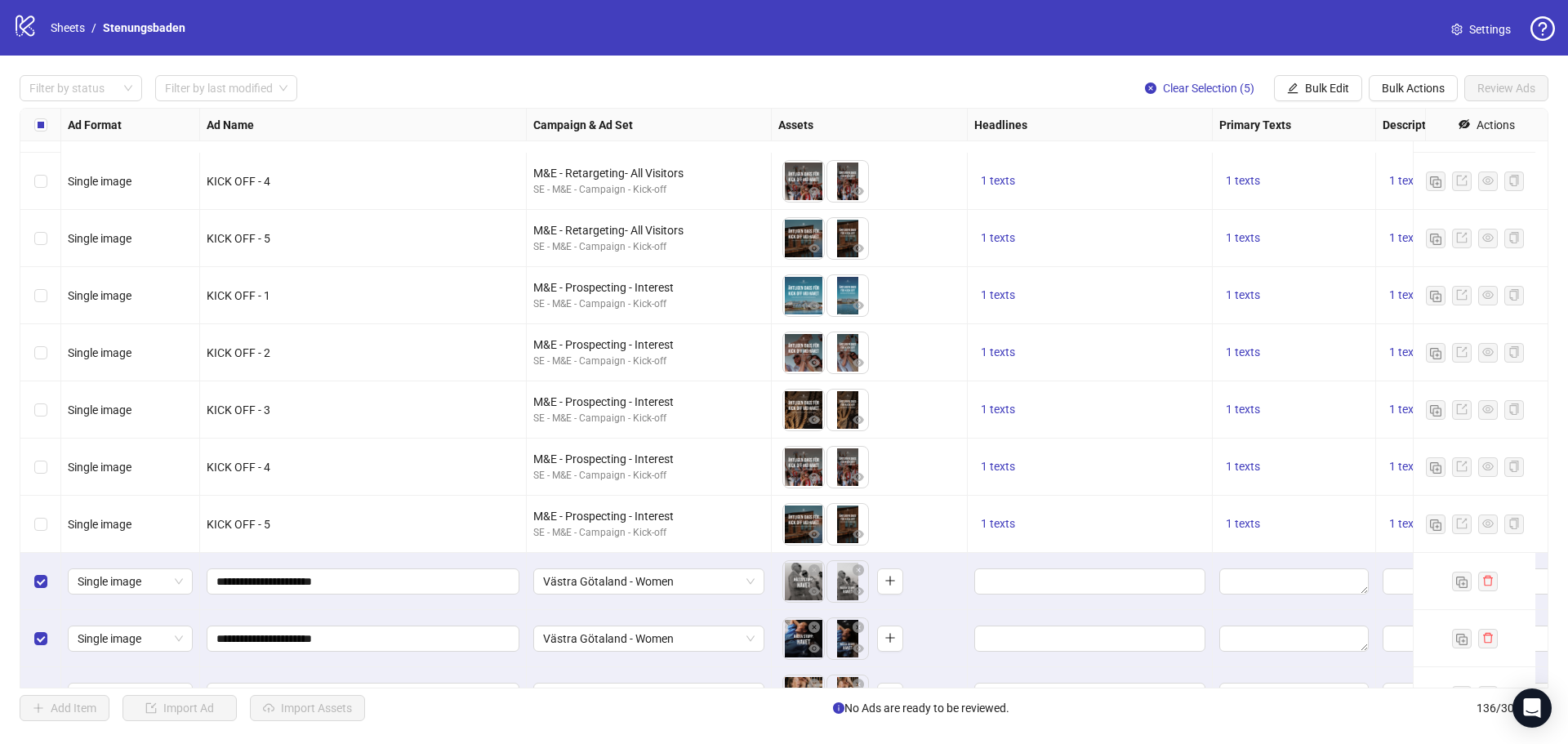
scroll to position [7243, 0]
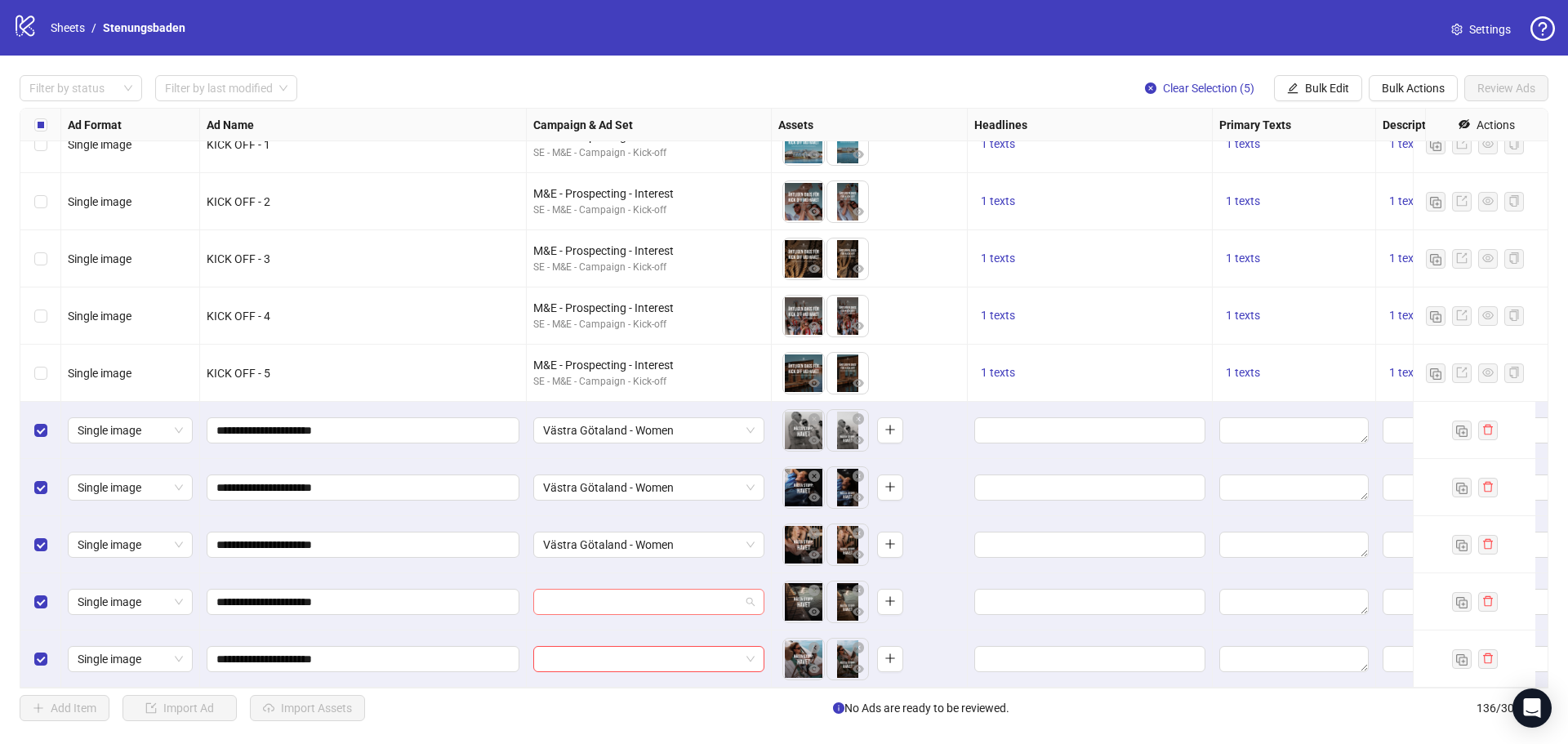
click at [656, 592] on input "search" at bounding box center [640, 602] width 197 height 25
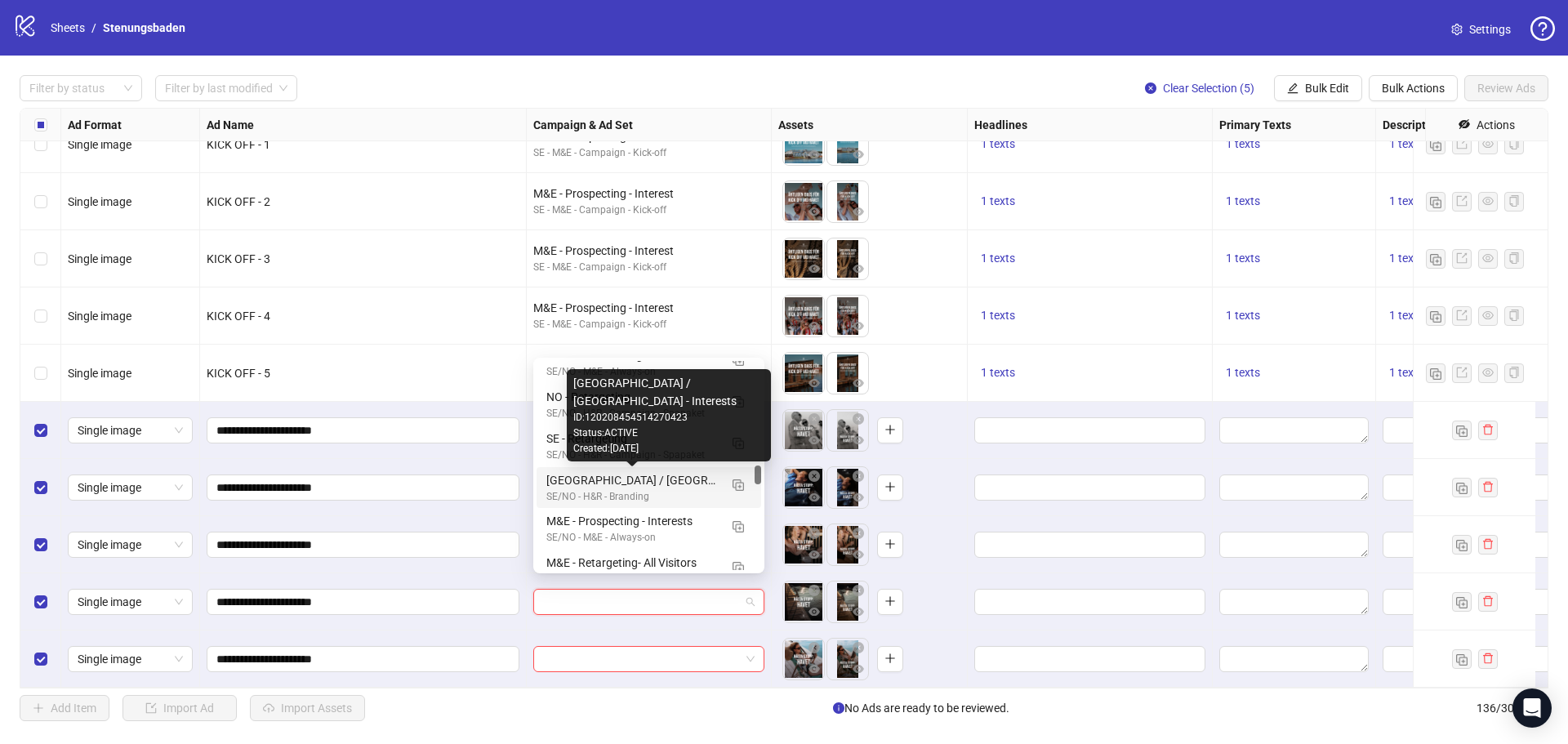
scroll to position [1225, 0]
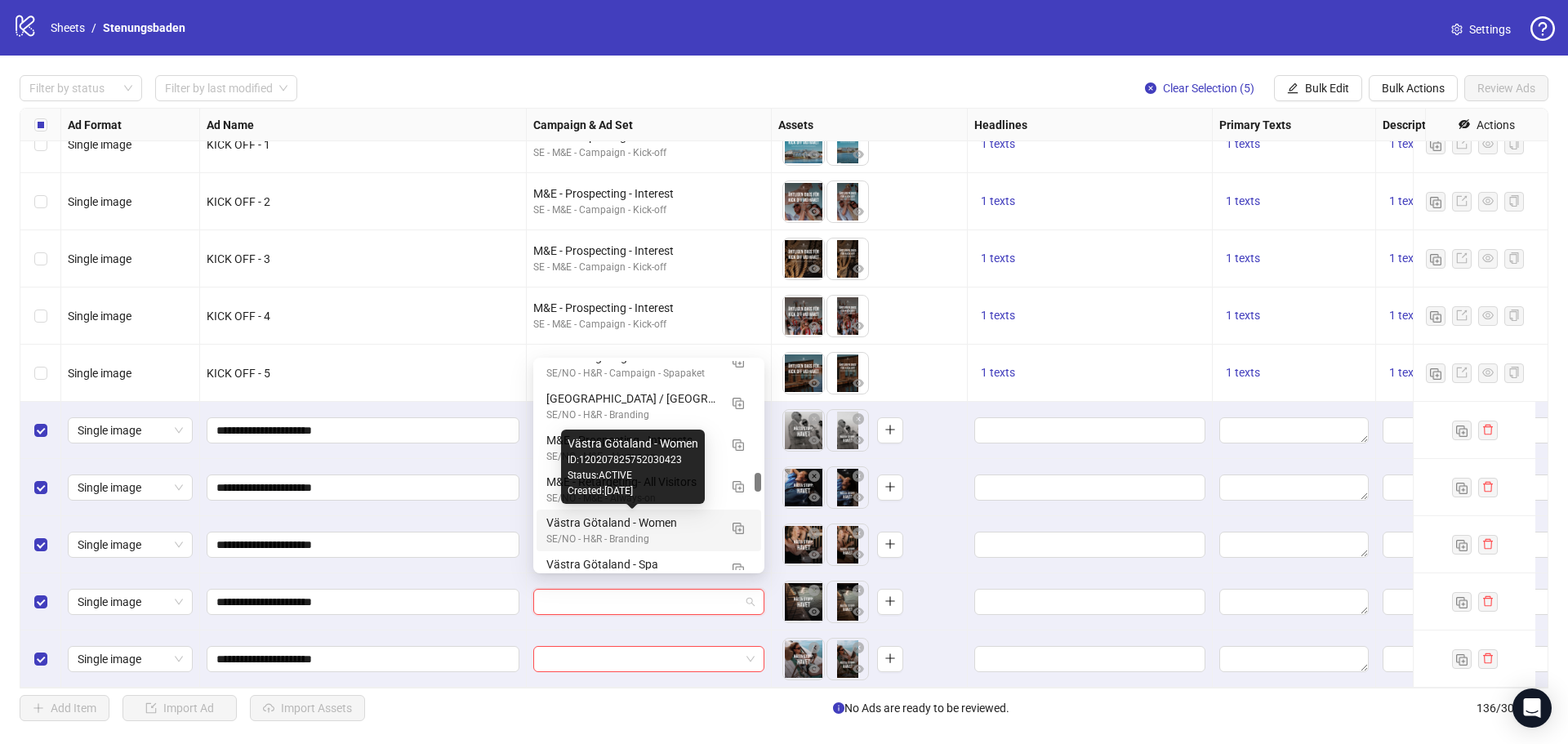
click at [666, 526] on div "Västra Götaland - Women" at bounding box center [632, 522] width 173 height 18
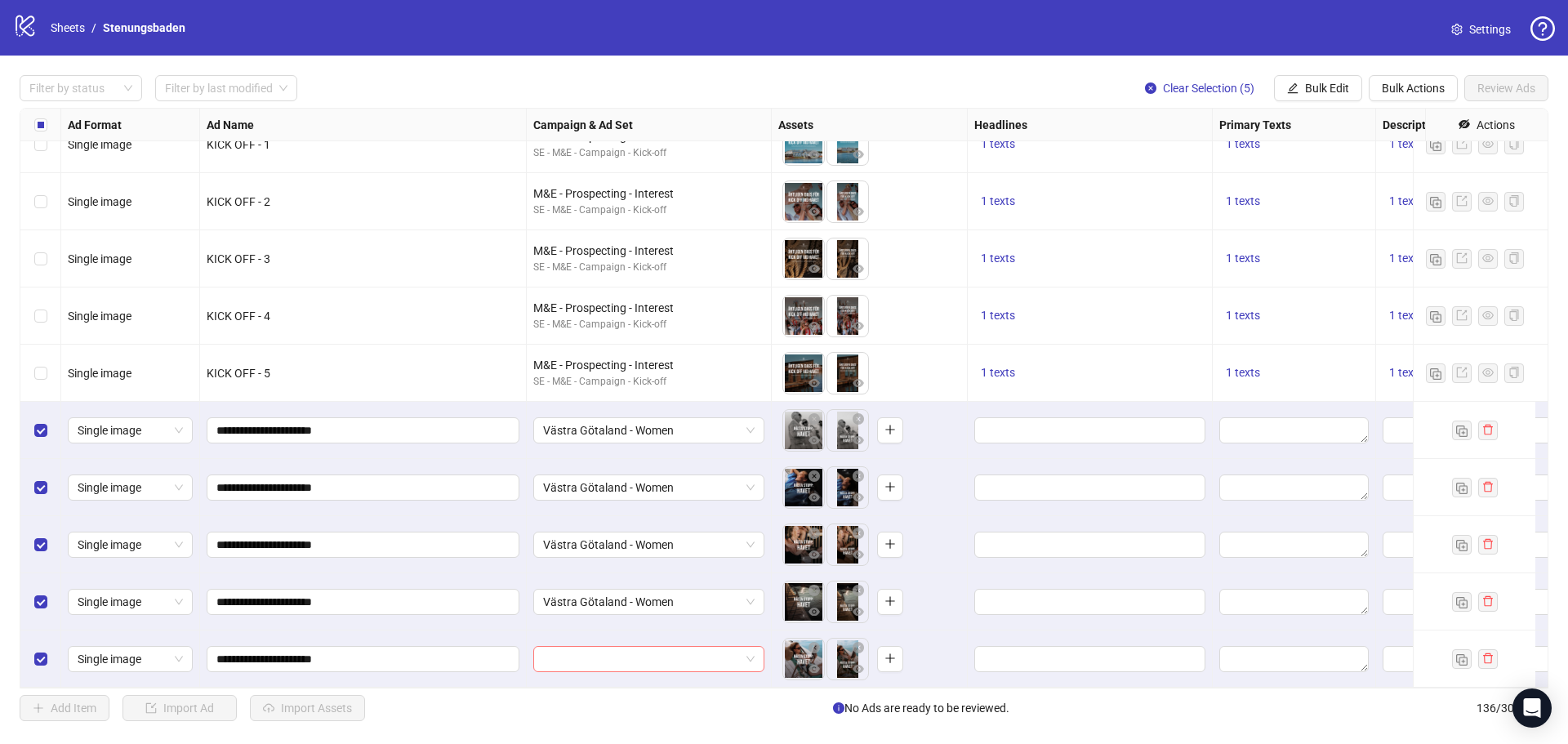
click at [636, 648] on input "search" at bounding box center [640, 659] width 197 height 25
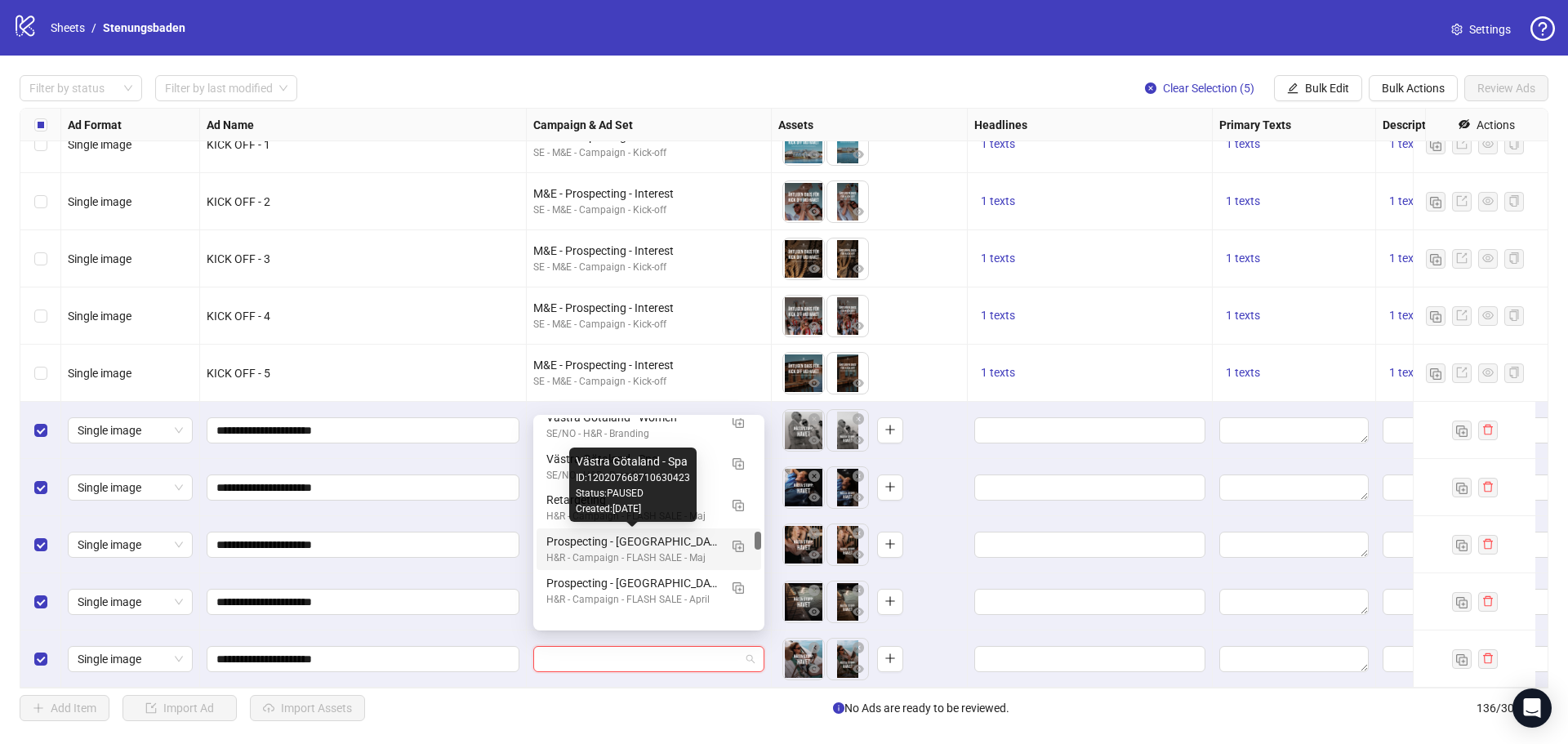
scroll to position [1307, 0]
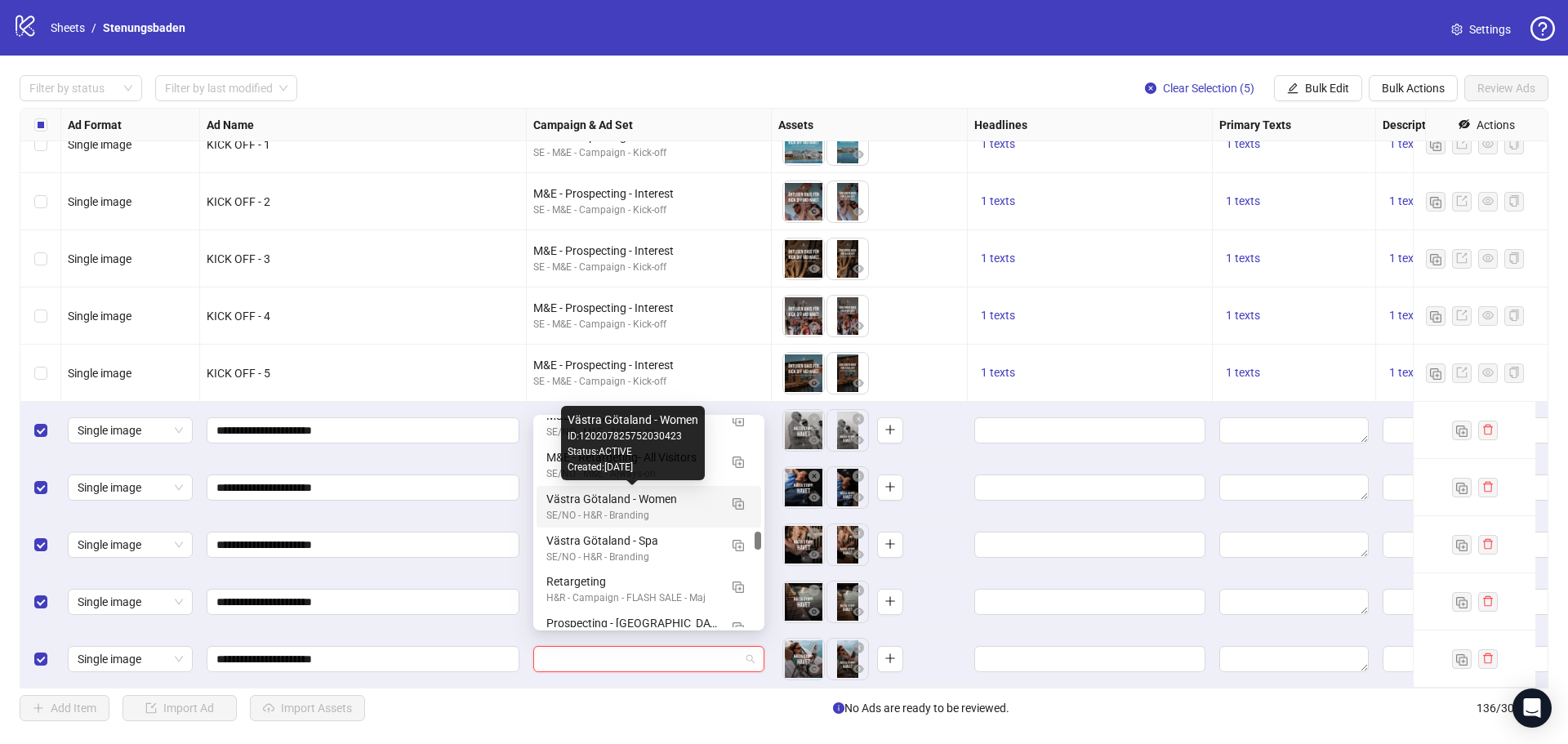
click at [680, 497] on div "Västra Götaland - Women" at bounding box center [632, 499] width 173 height 18
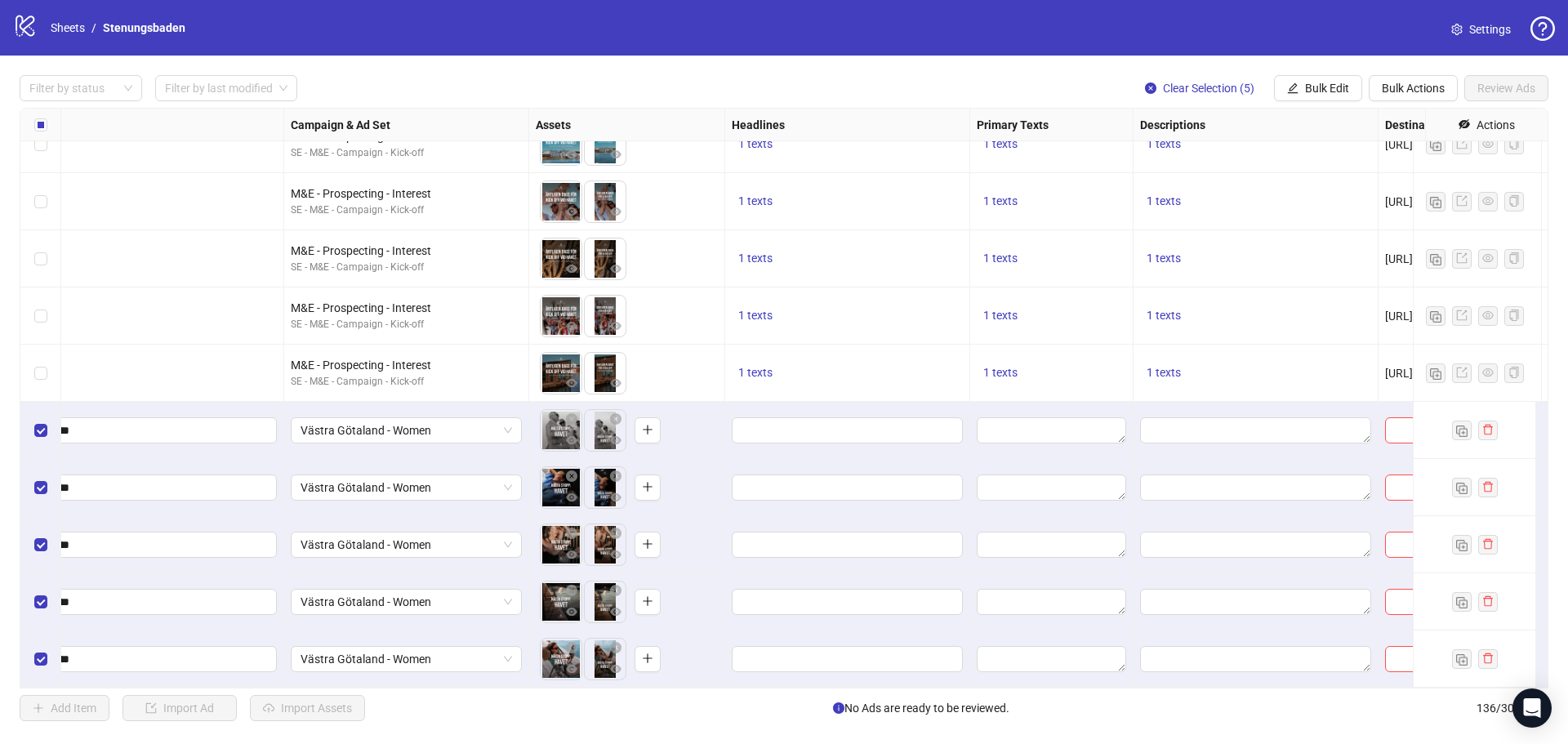
scroll to position [7243, 354]
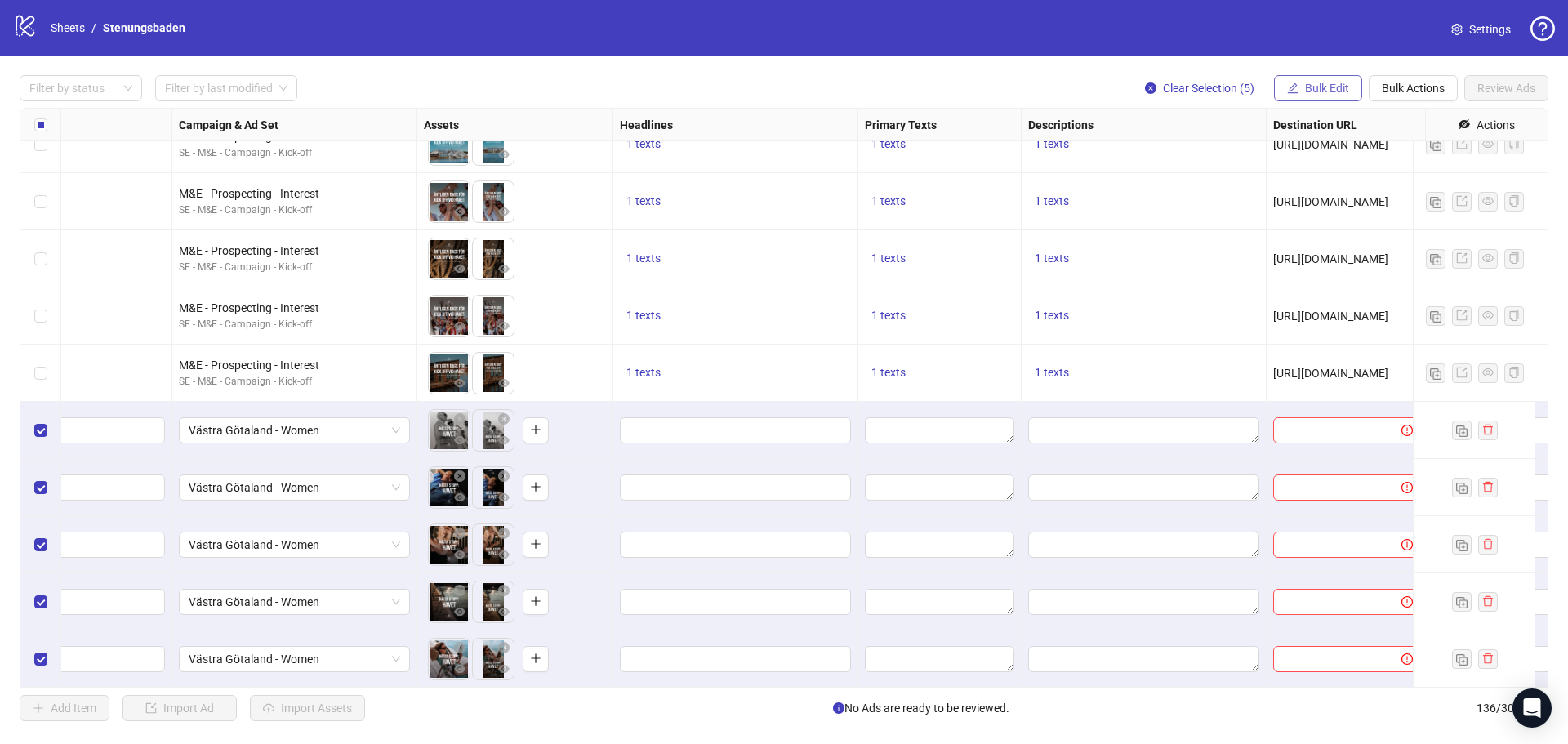
click at [1329, 88] on span "Bulk Edit" at bounding box center [1327, 88] width 44 height 13
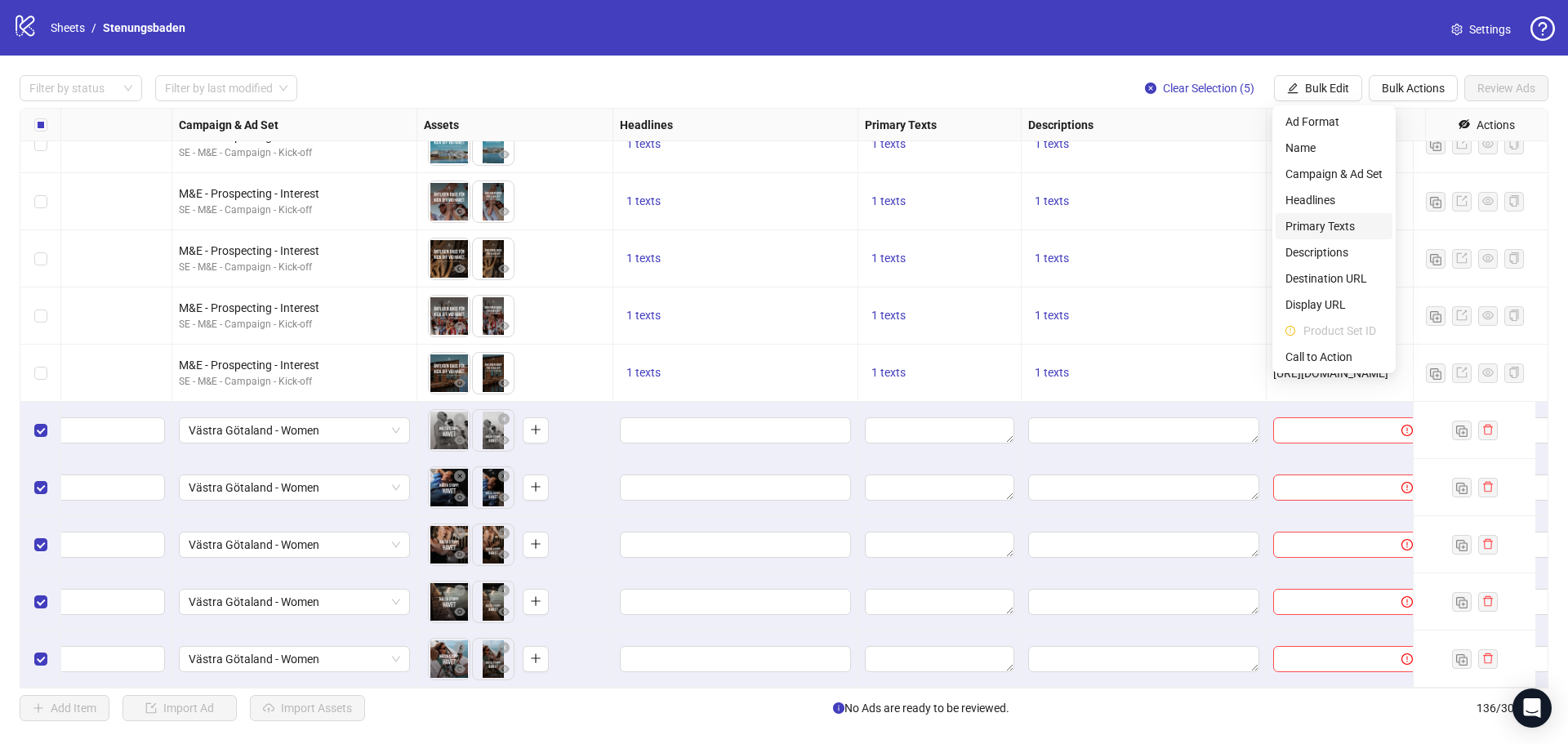
click at [1323, 226] on span "Primary Texts" at bounding box center [1333, 226] width 97 height 18
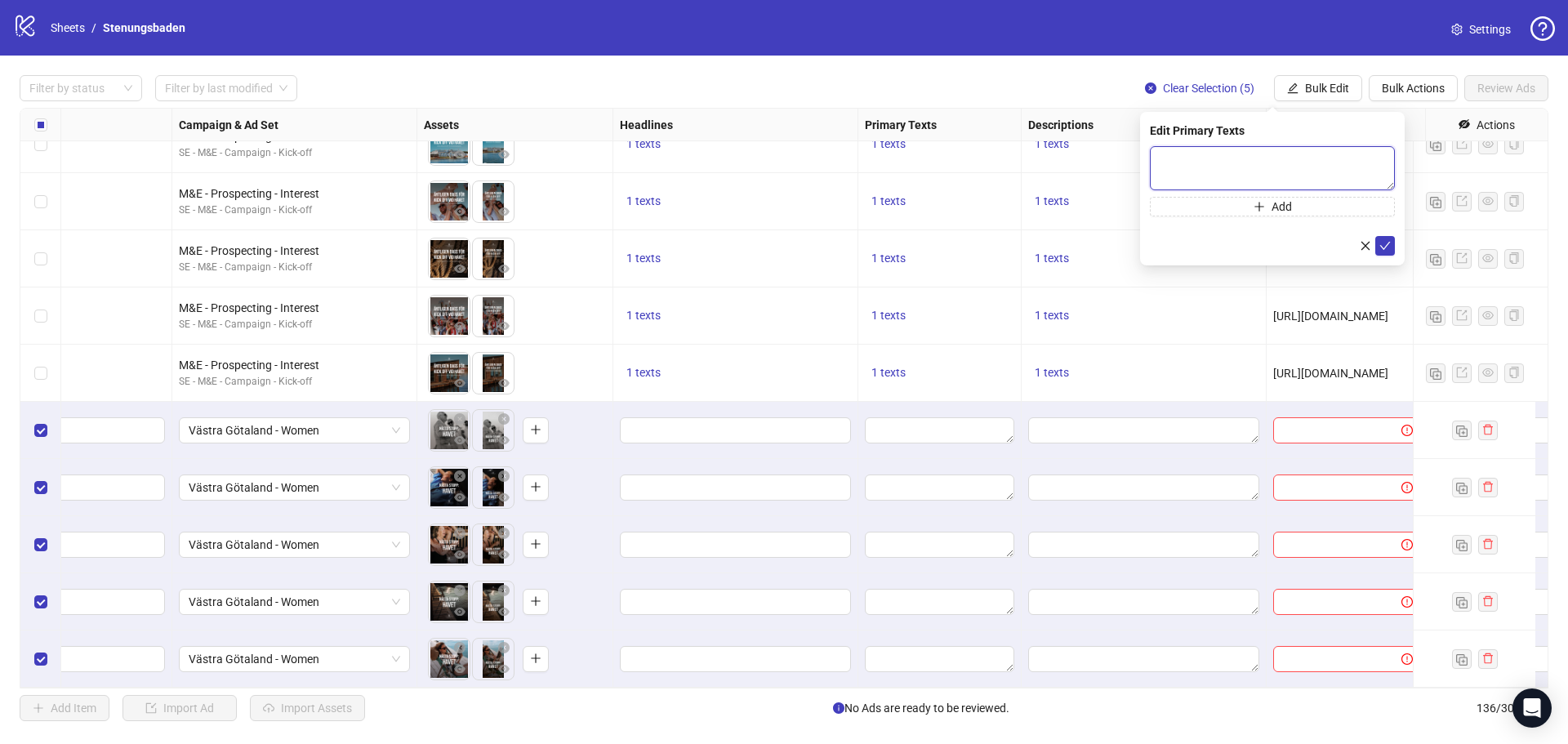
click at [1195, 174] on textarea at bounding box center [1272, 168] width 245 height 44
paste textarea "**********"
type textarea "**********"
click at [1389, 246] on icon "check" at bounding box center [1384, 246] width 12 height 12
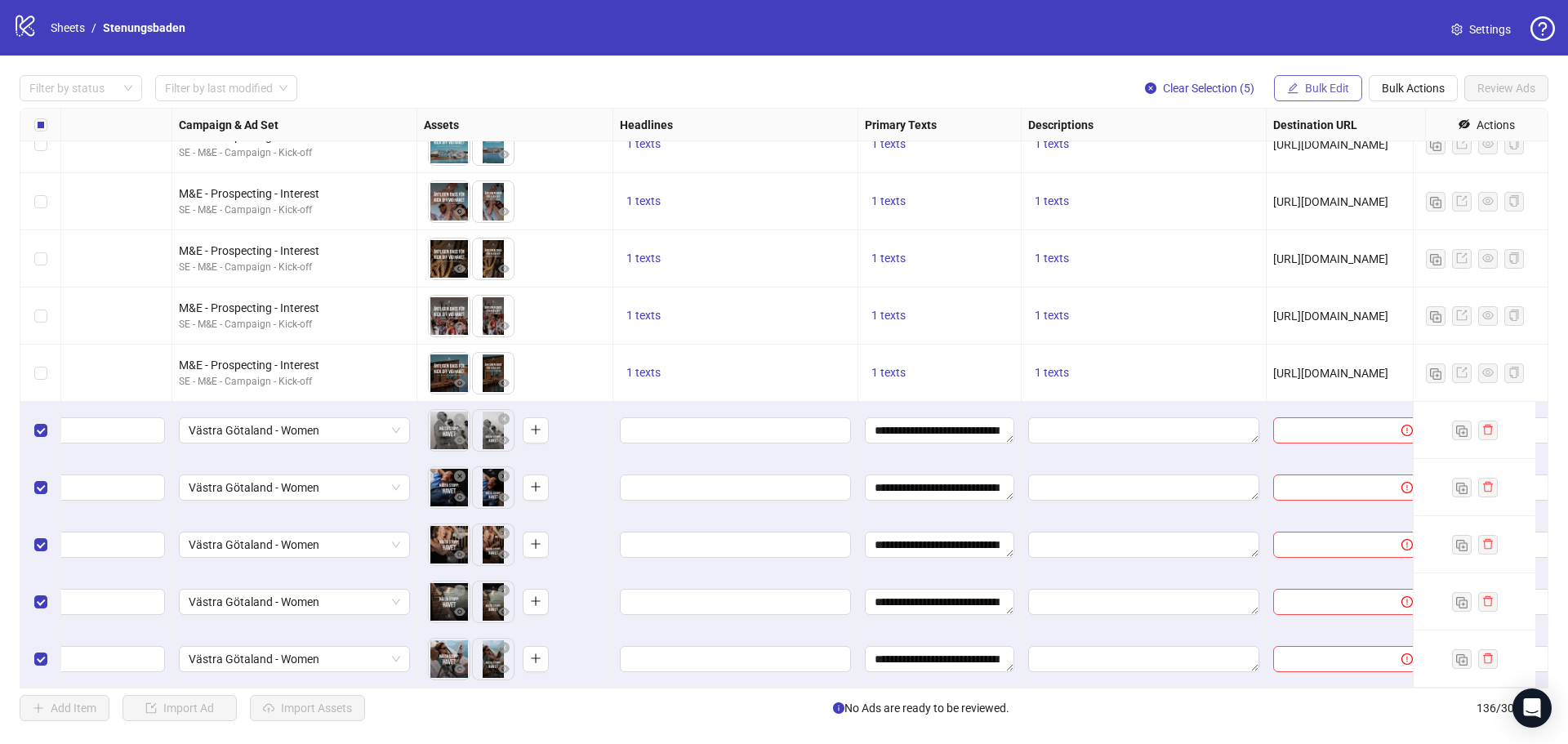
click at [1342, 87] on span "Bulk Edit" at bounding box center [1327, 88] width 44 height 13
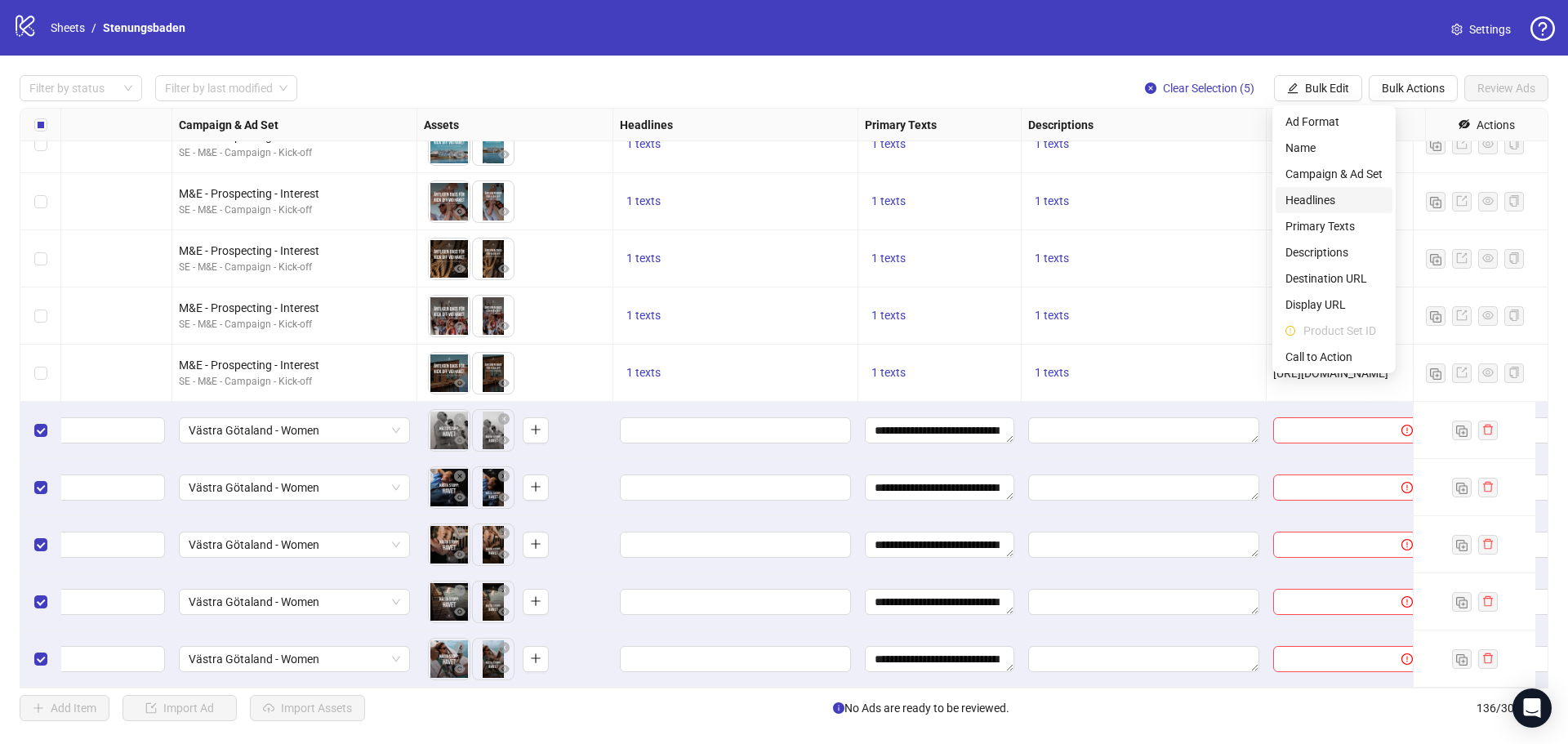
click at [1319, 205] on span "Headlines" at bounding box center [1333, 200] width 97 height 18
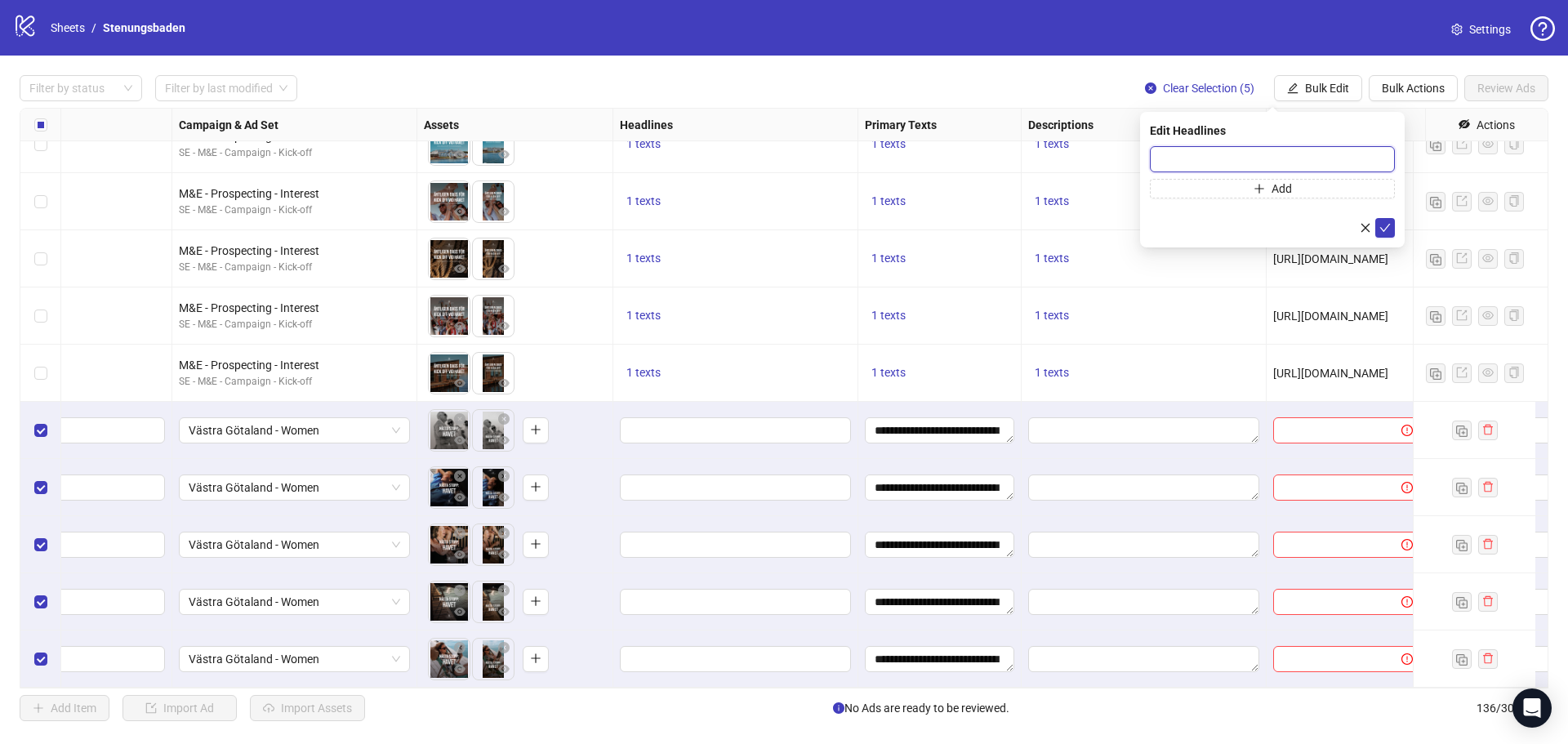
click at [1219, 162] on input "text" at bounding box center [1272, 158] width 245 height 26
paste input "**********"
type input "**********"
click at [1379, 222] on icon "check" at bounding box center [1384, 228] width 12 height 12
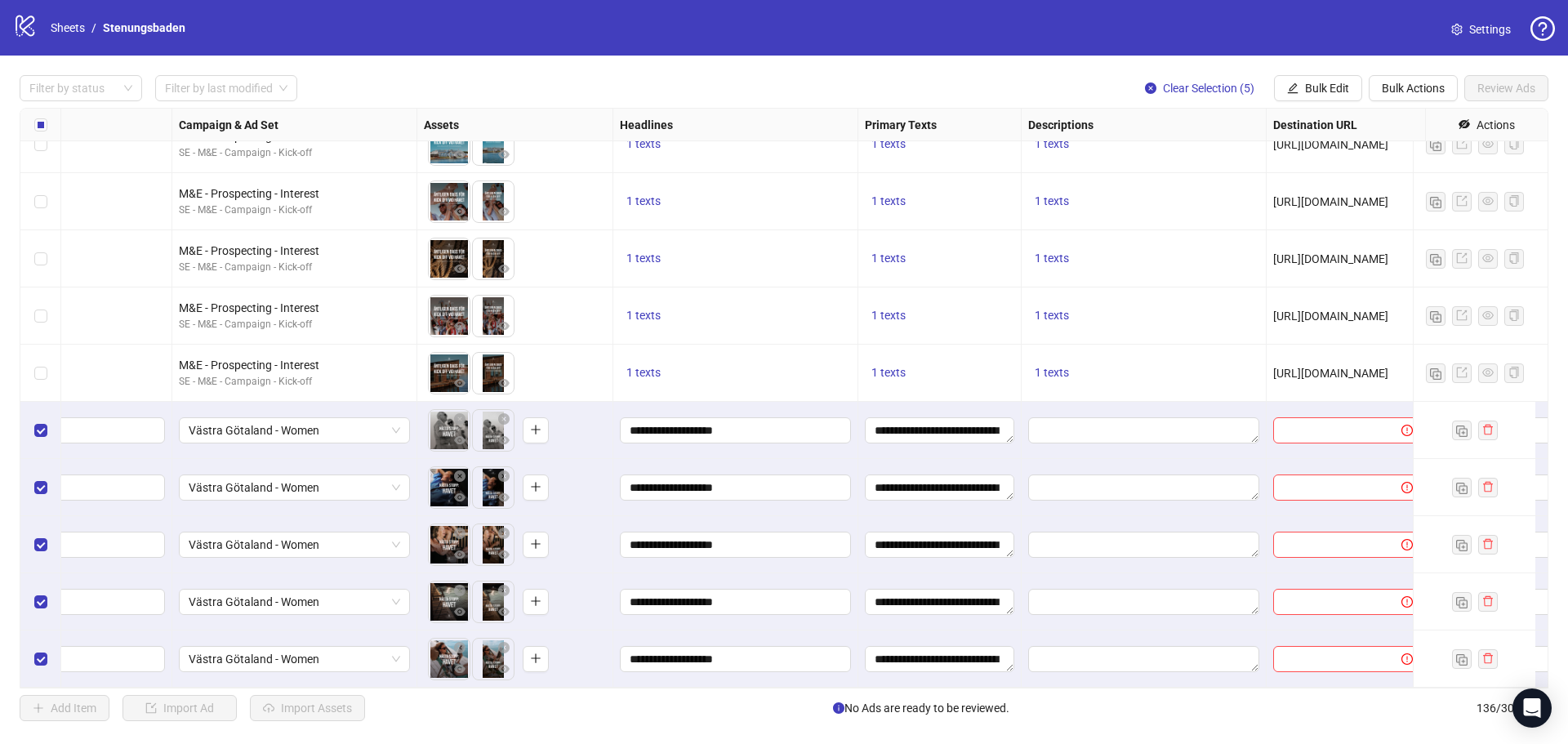
scroll to position [7243, 567]
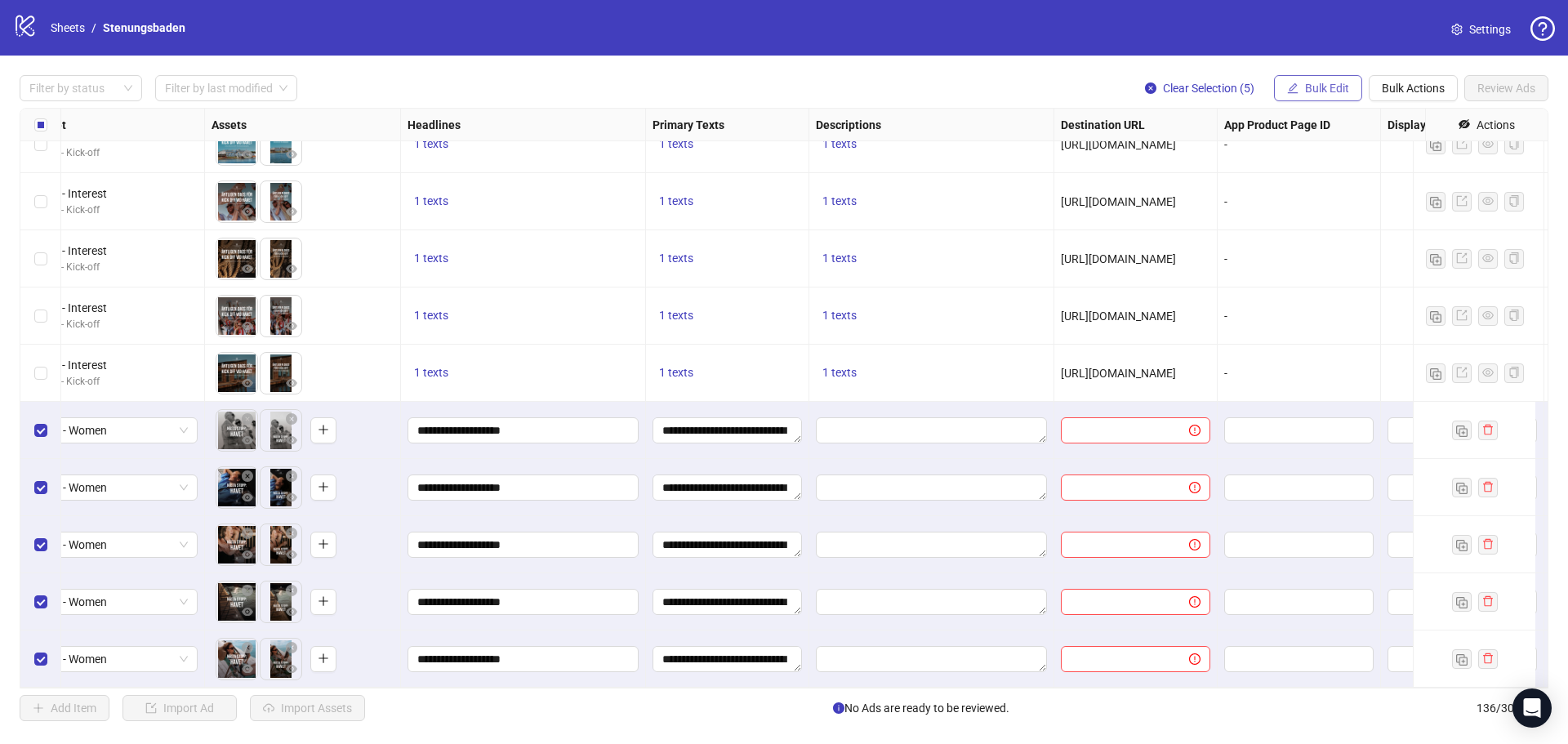
click at [1329, 92] on span "Bulk Edit" at bounding box center [1327, 88] width 44 height 13
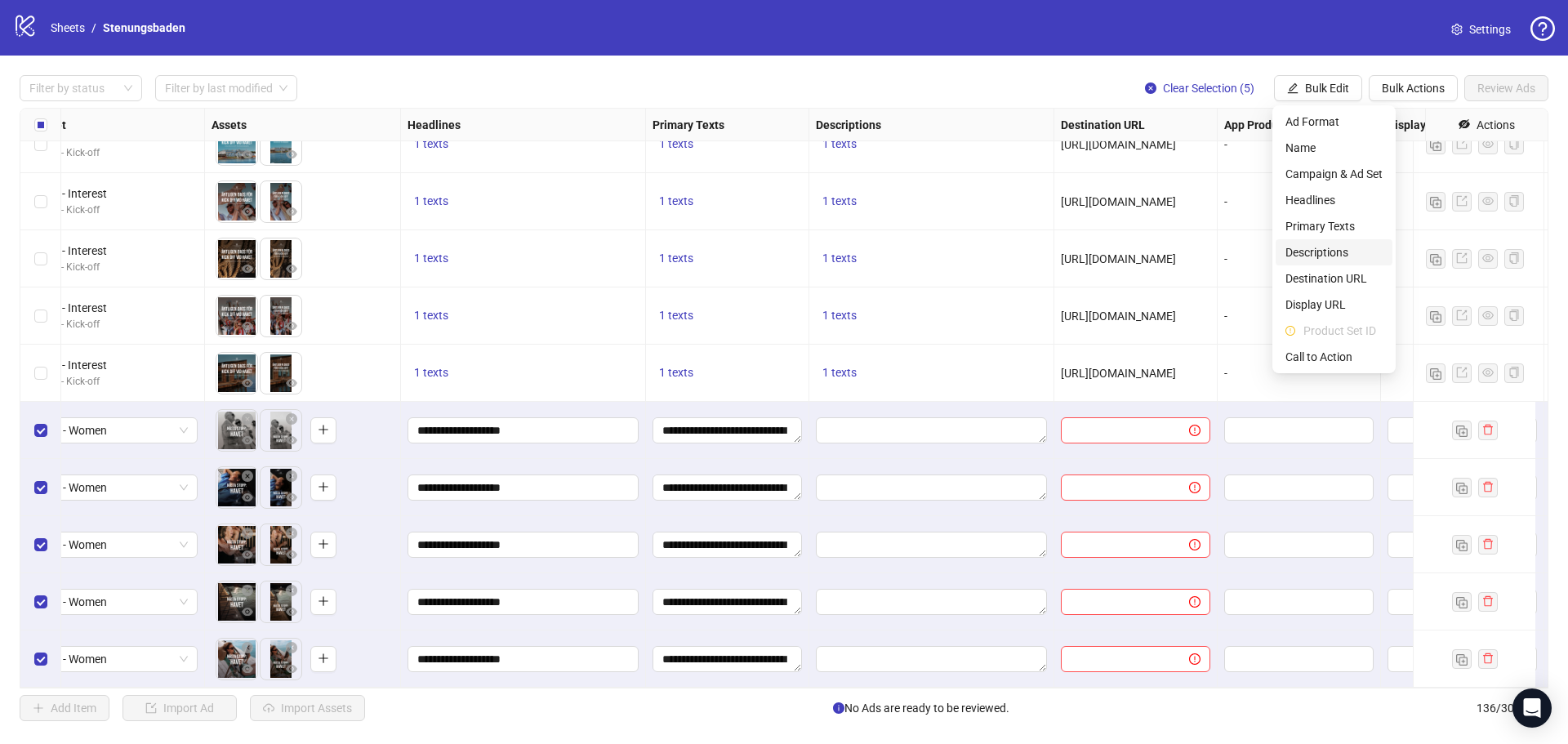
click at [1333, 254] on span "Descriptions" at bounding box center [1333, 253] width 97 height 18
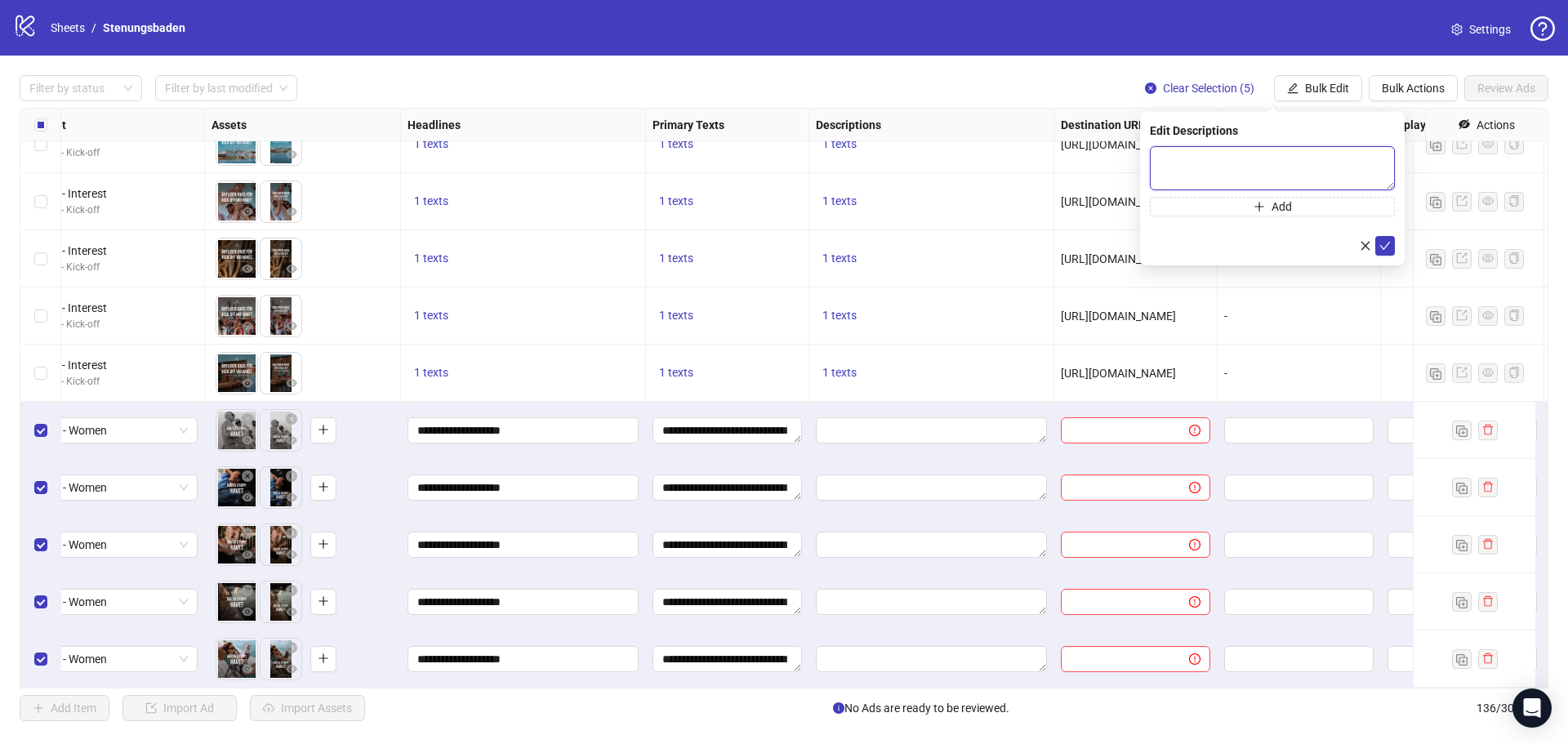
click at [1228, 166] on textarea at bounding box center [1272, 168] width 245 height 44
paste textarea "**********"
type textarea "**********"
click at [1388, 240] on icon "check" at bounding box center [1384, 246] width 12 height 12
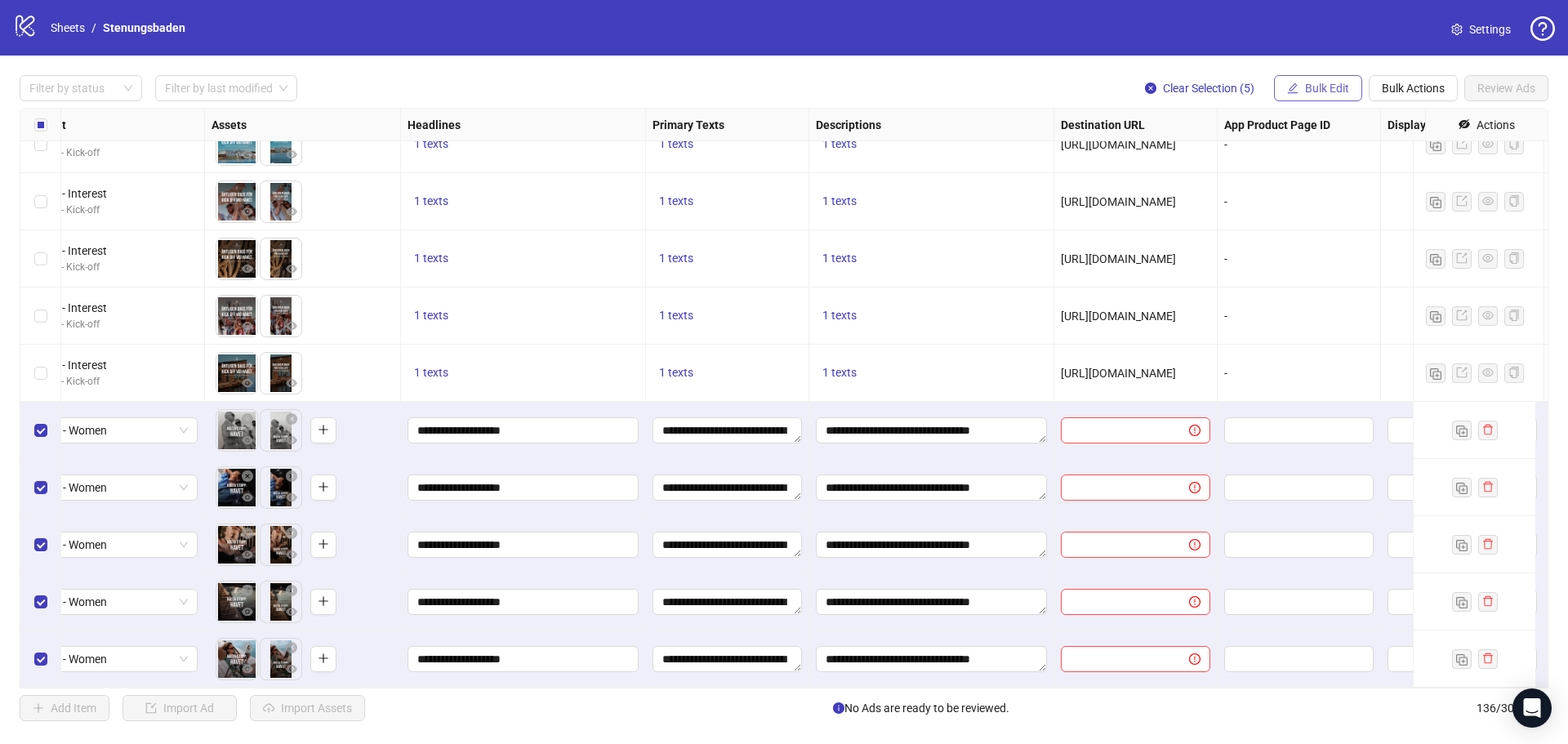
click at [1339, 83] on span "Bulk Edit" at bounding box center [1327, 88] width 44 height 13
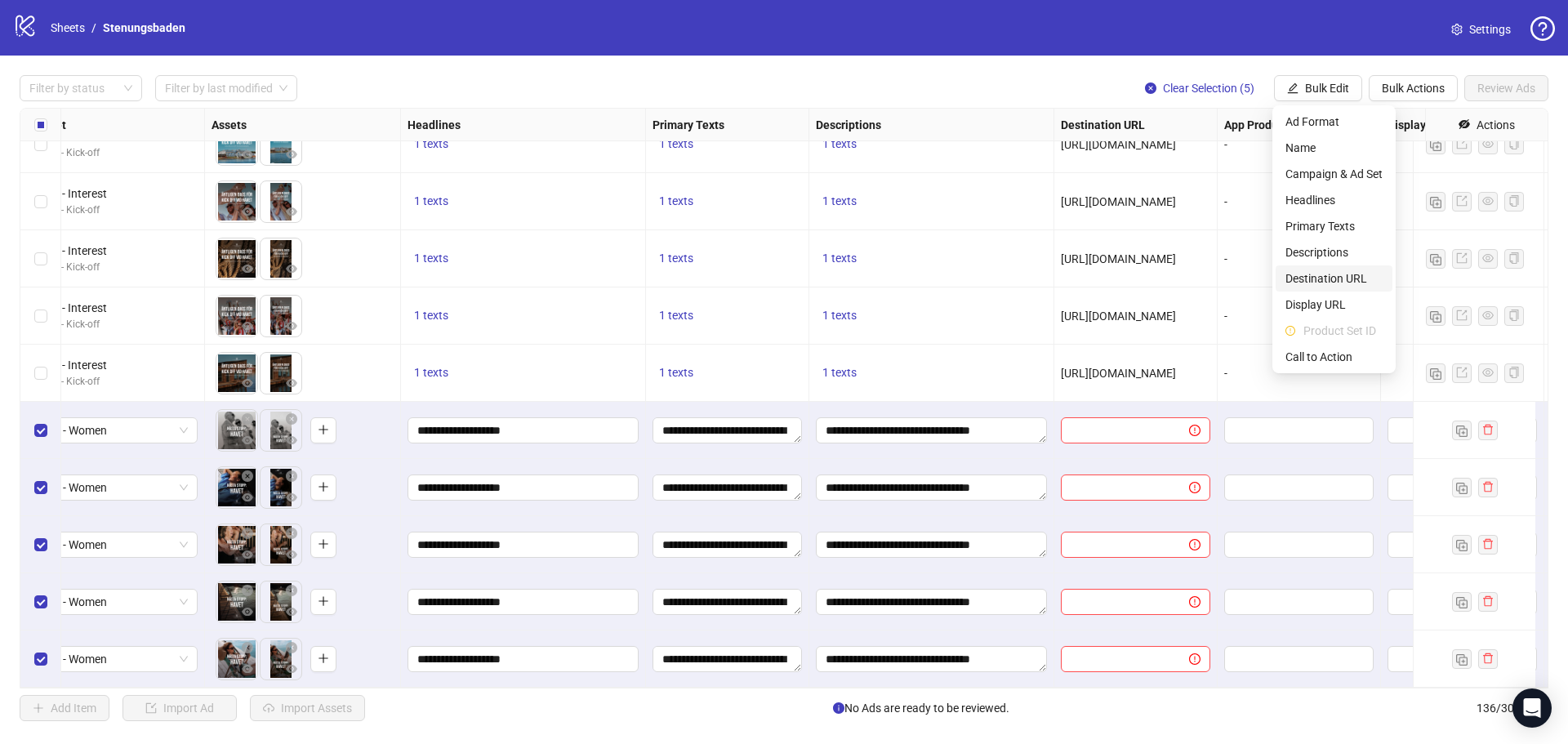
click at [1329, 279] on span "Destination URL" at bounding box center [1333, 279] width 97 height 18
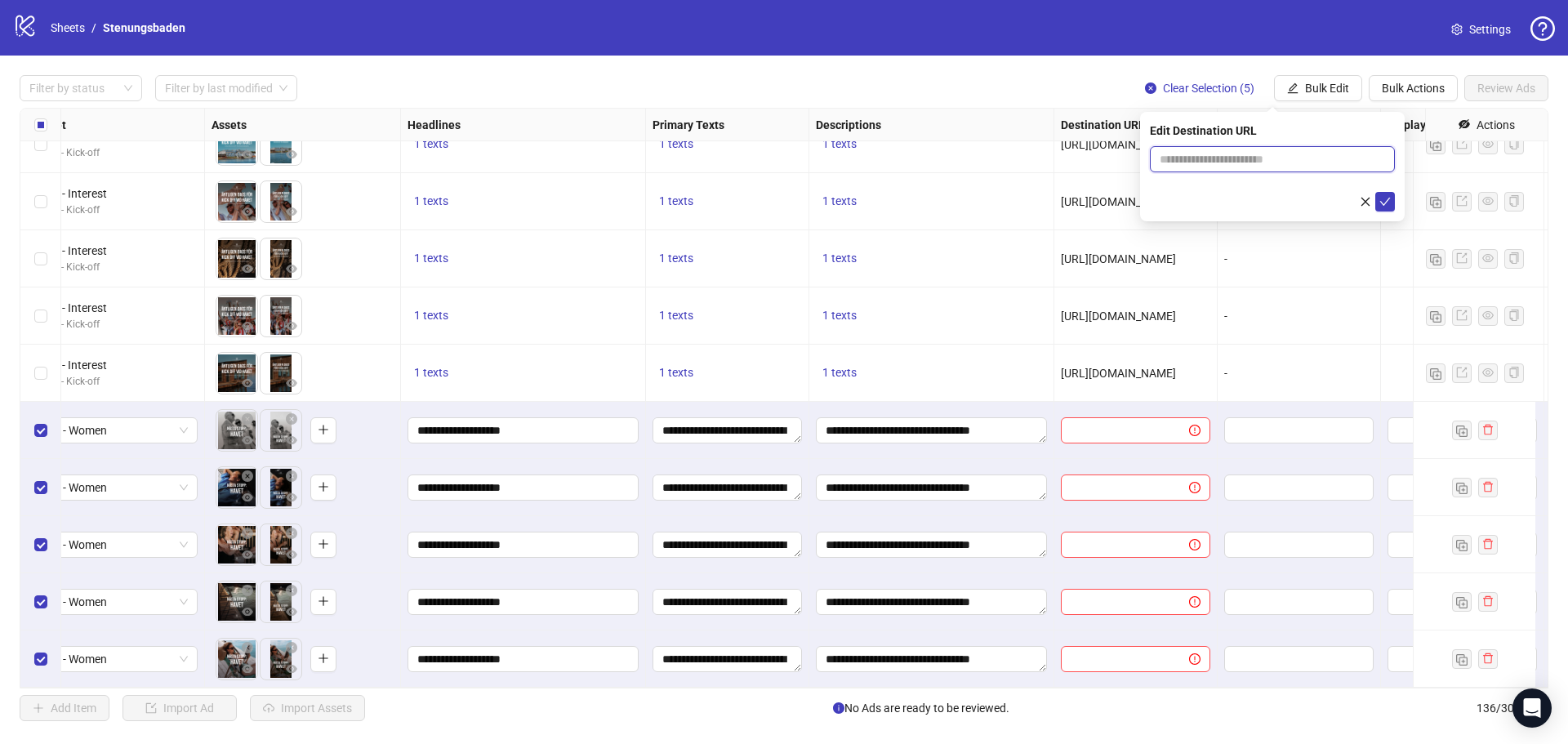
click at [1190, 159] on input "text" at bounding box center [1266, 159] width 213 height 18
paste input "**********"
type input "**********"
drag, startPoint x: 1379, startPoint y: 201, endPoint x: 1387, endPoint y: 141, distance: 60.5
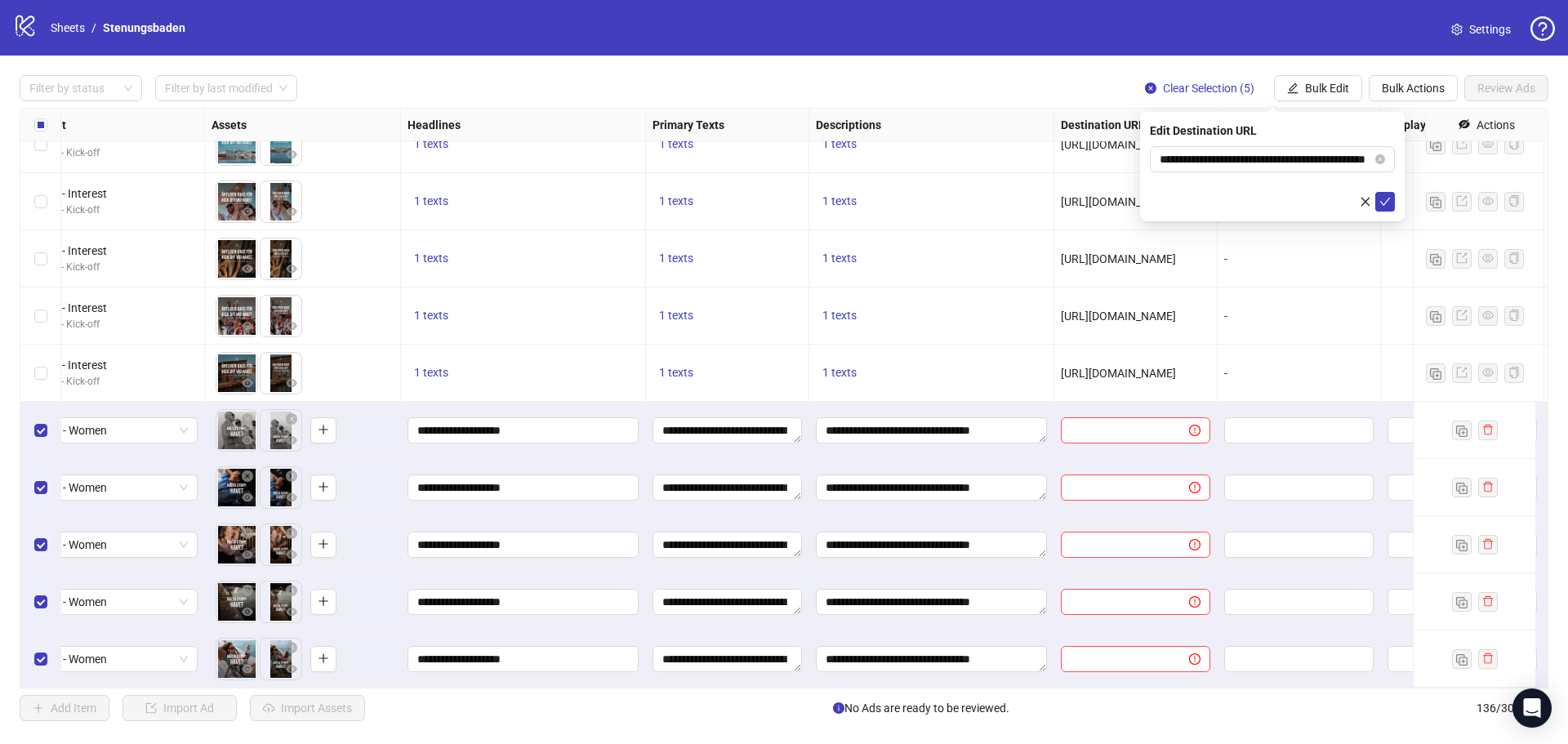
click at [1380, 201] on icon "check" at bounding box center [1384, 201] width 12 height 12
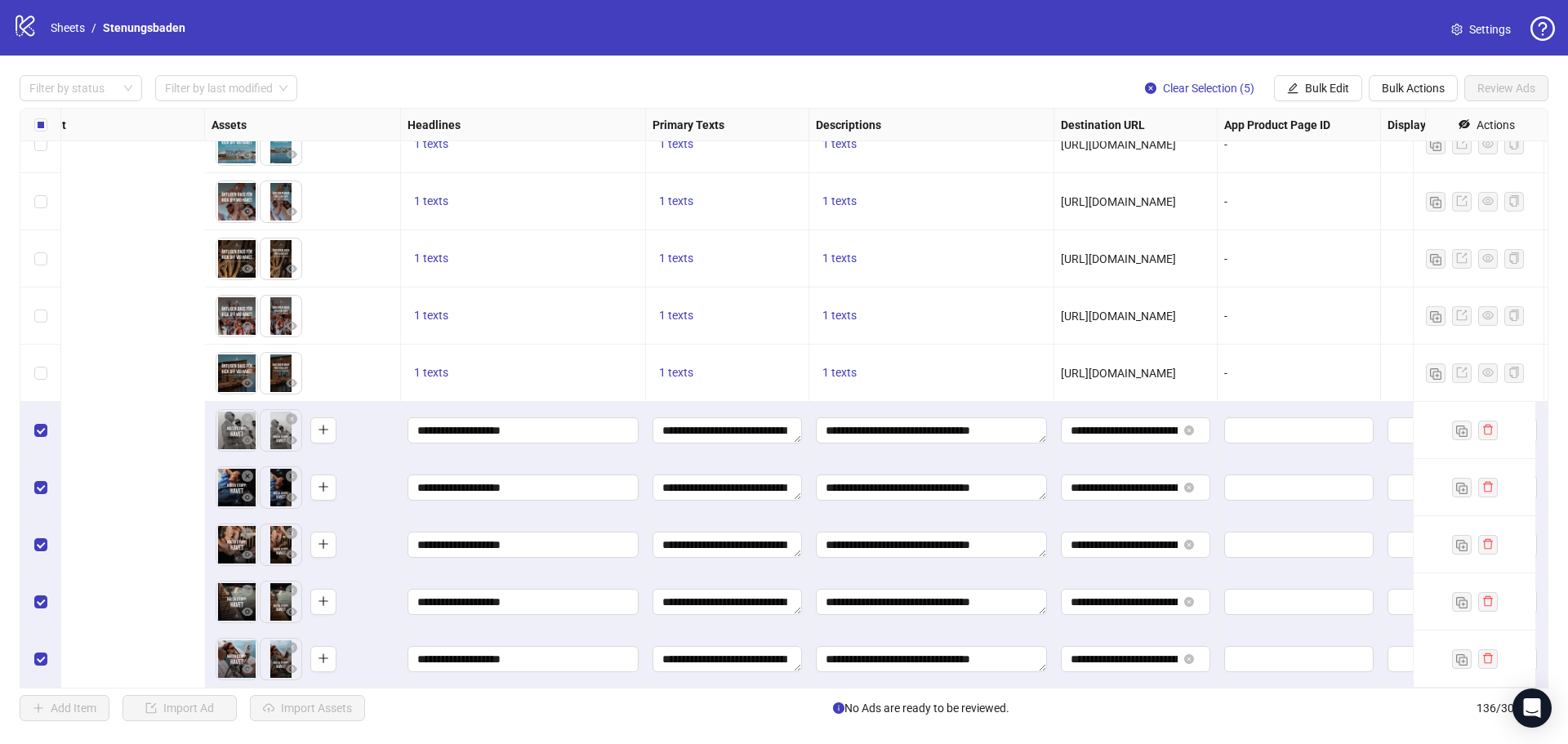
scroll to position [7243, 1034]
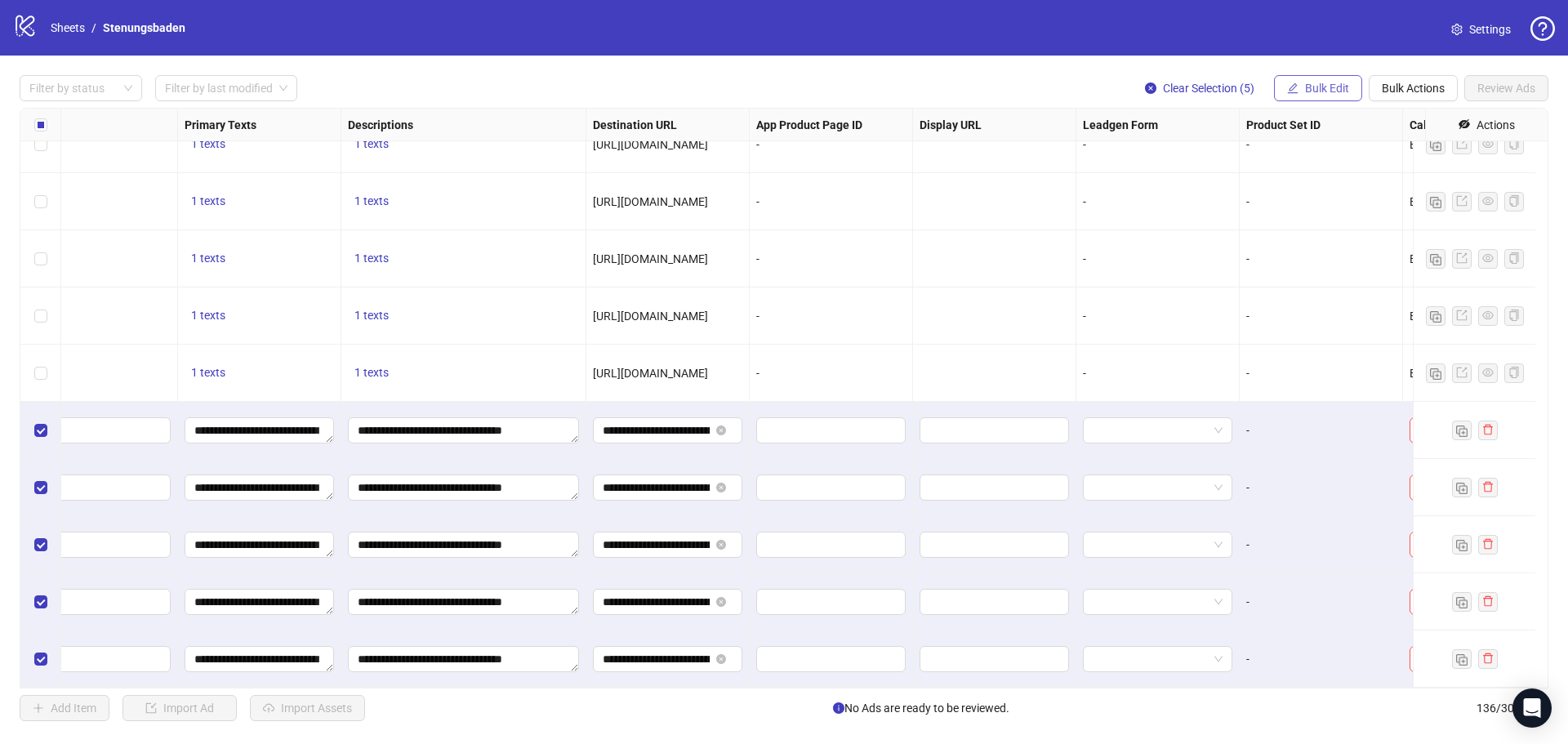
click at [1324, 89] on span "Bulk Edit" at bounding box center [1327, 88] width 44 height 13
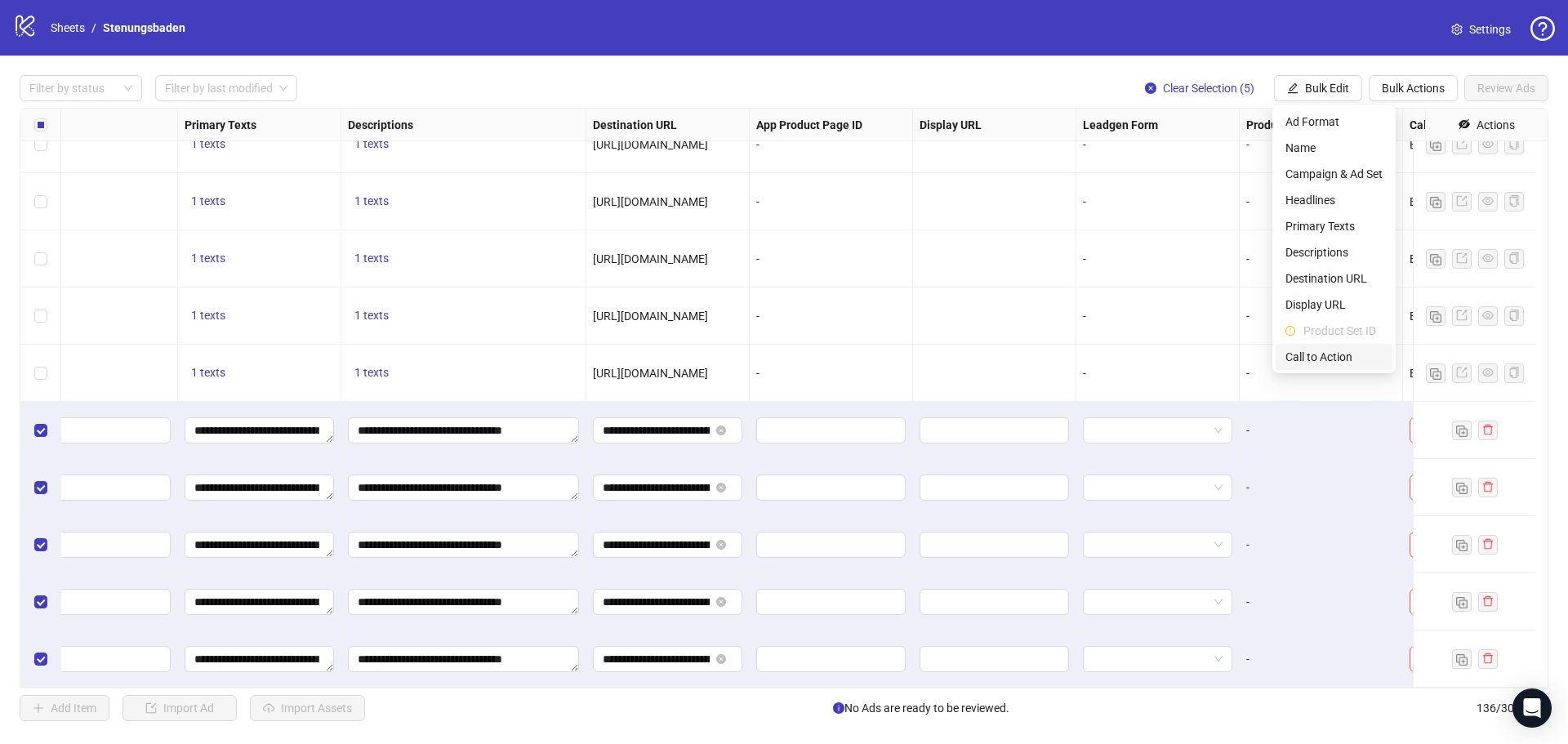
click at [1314, 351] on span "Call to Action" at bounding box center [1333, 357] width 97 height 18
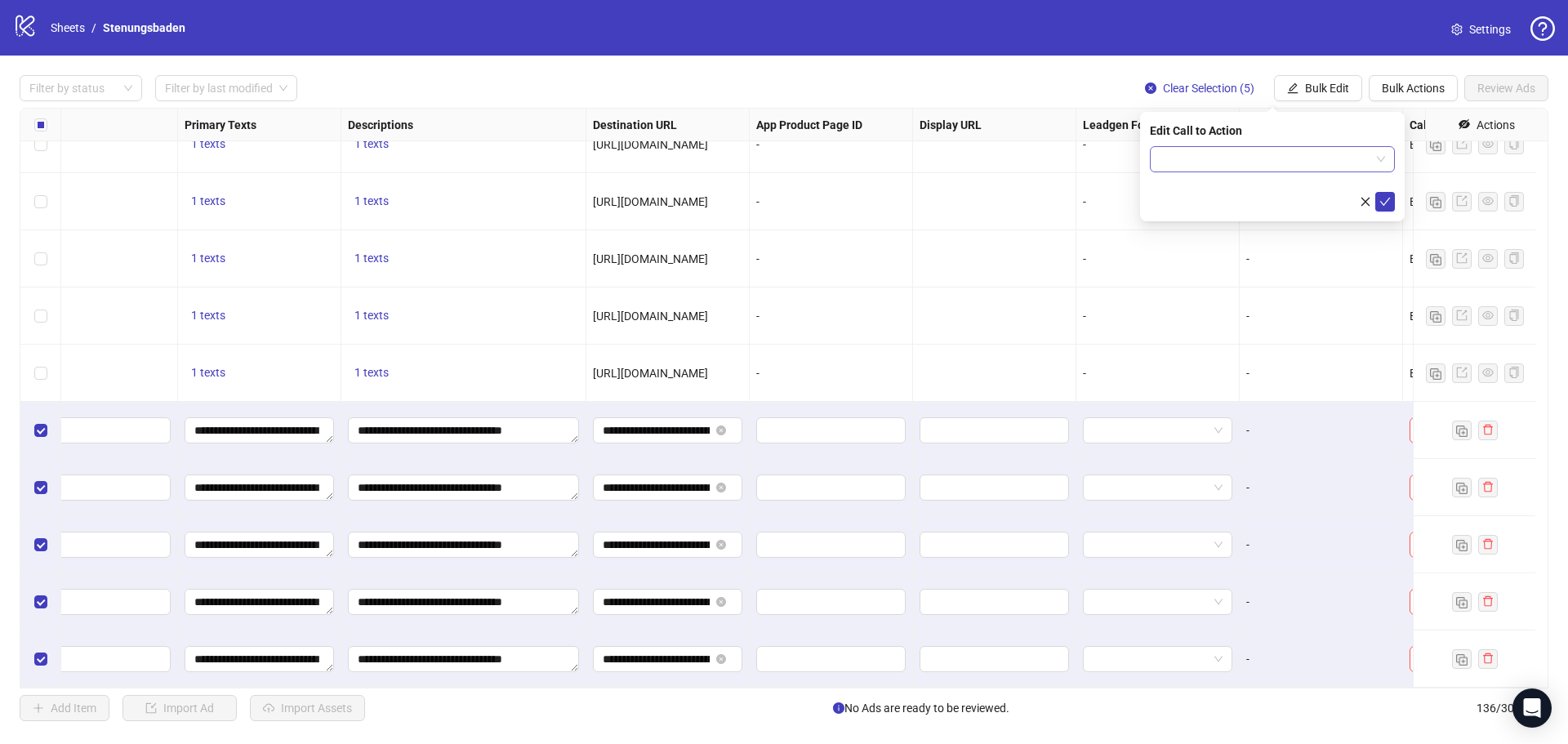
click at [1248, 169] on input "search" at bounding box center [1265, 159] width 211 height 25
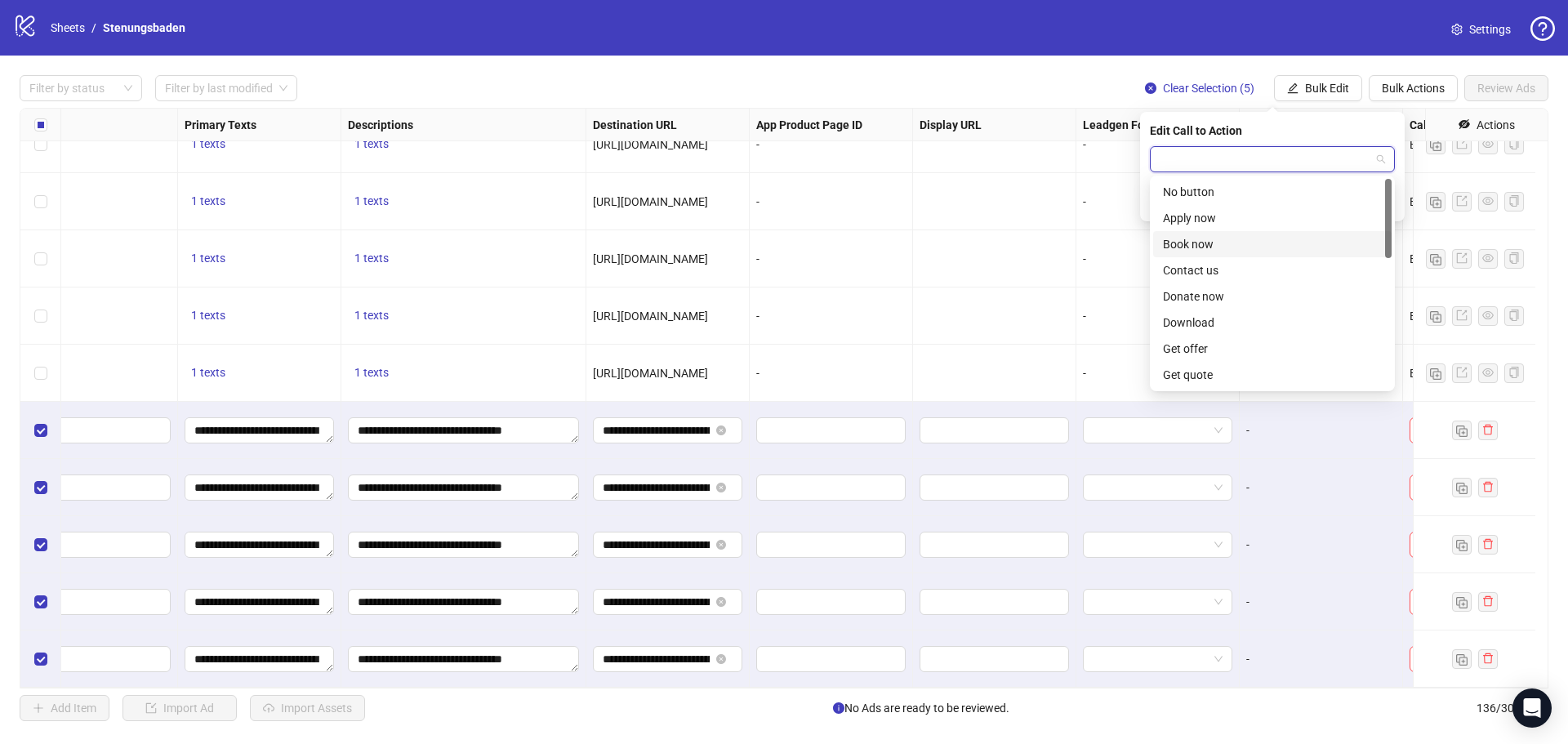
click at [1210, 243] on div "Book now" at bounding box center [1272, 244] width 219 height 18
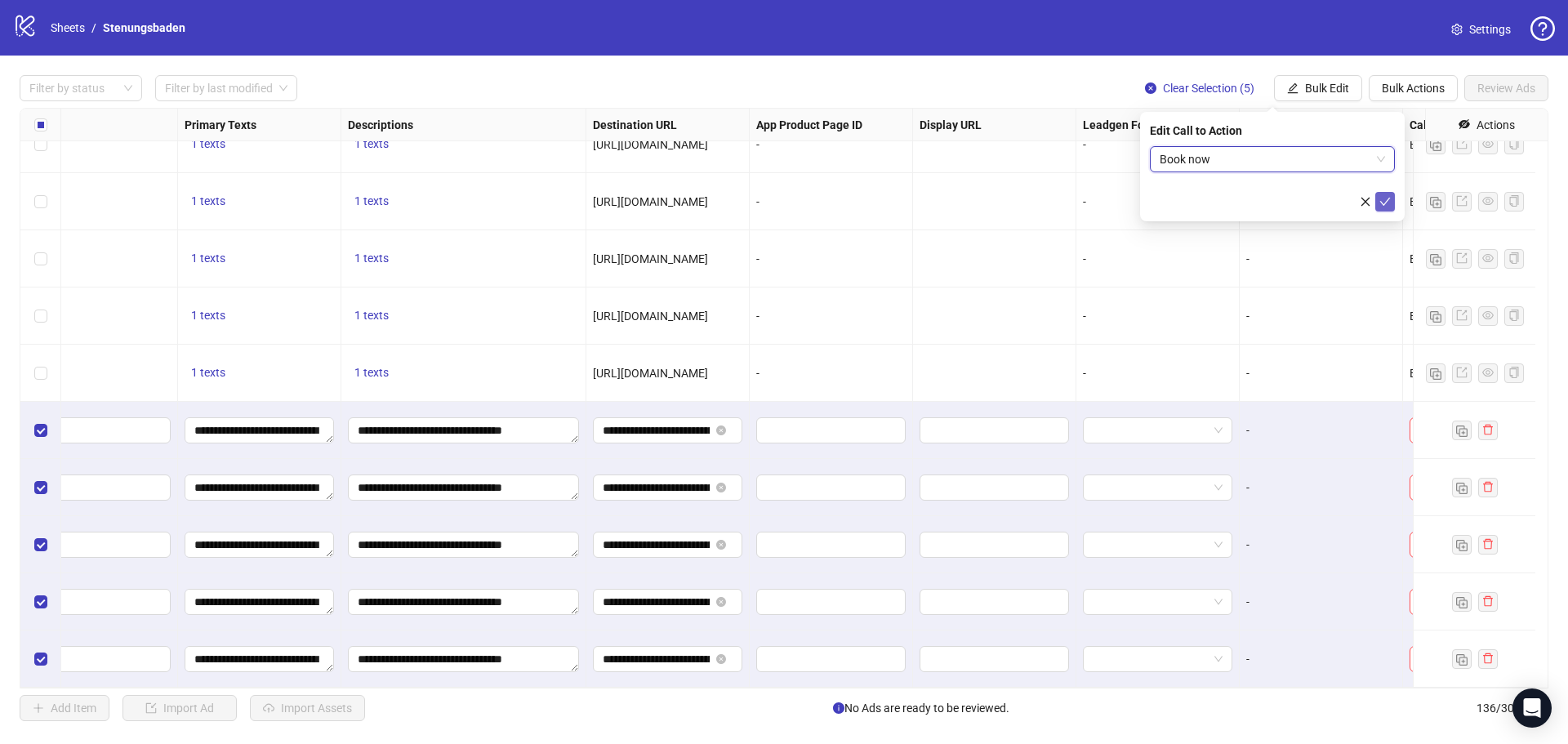
click at [1387, 205] on icon "check" at bounding box center [1384, 201] width 12 height 12
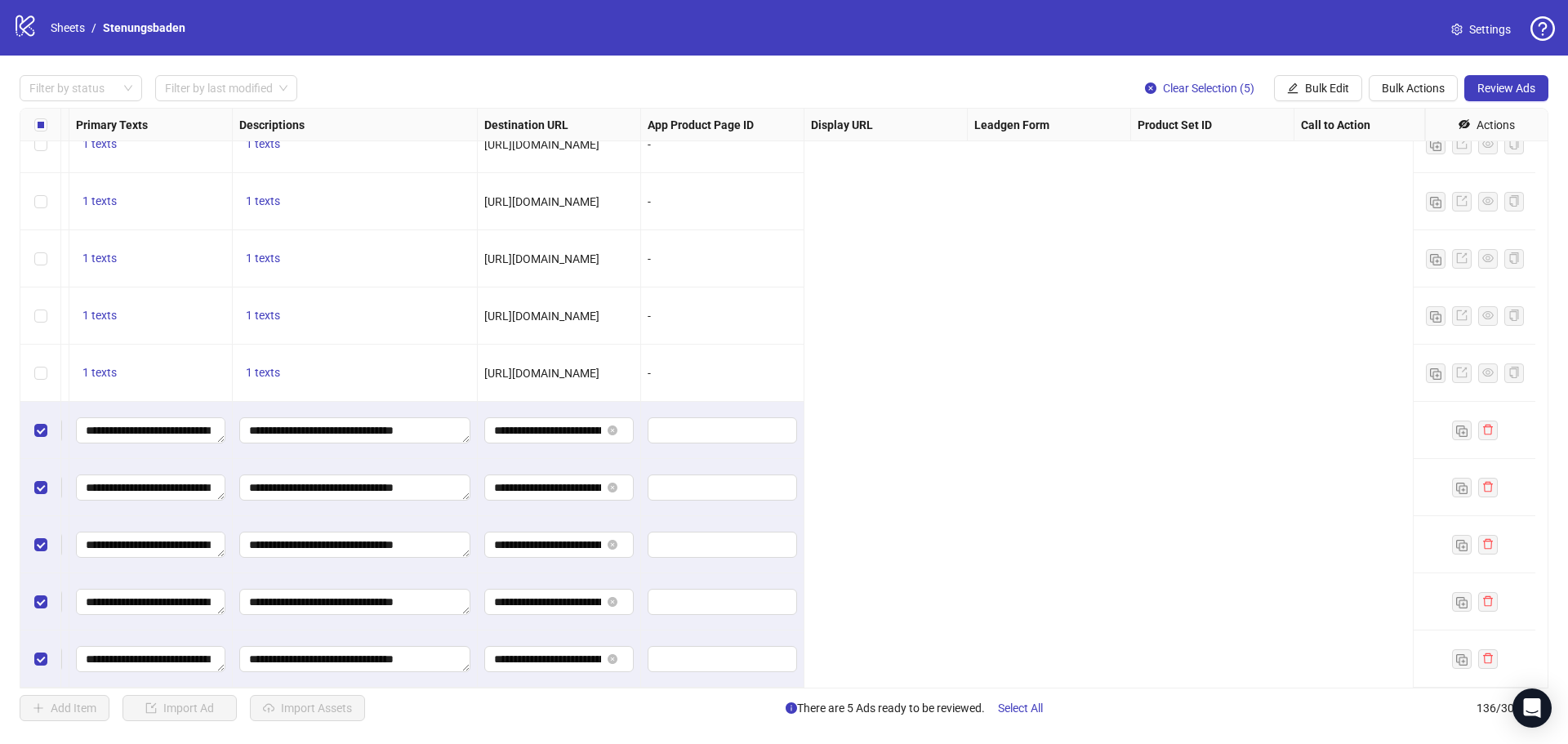
scroll to position [7243, 0]
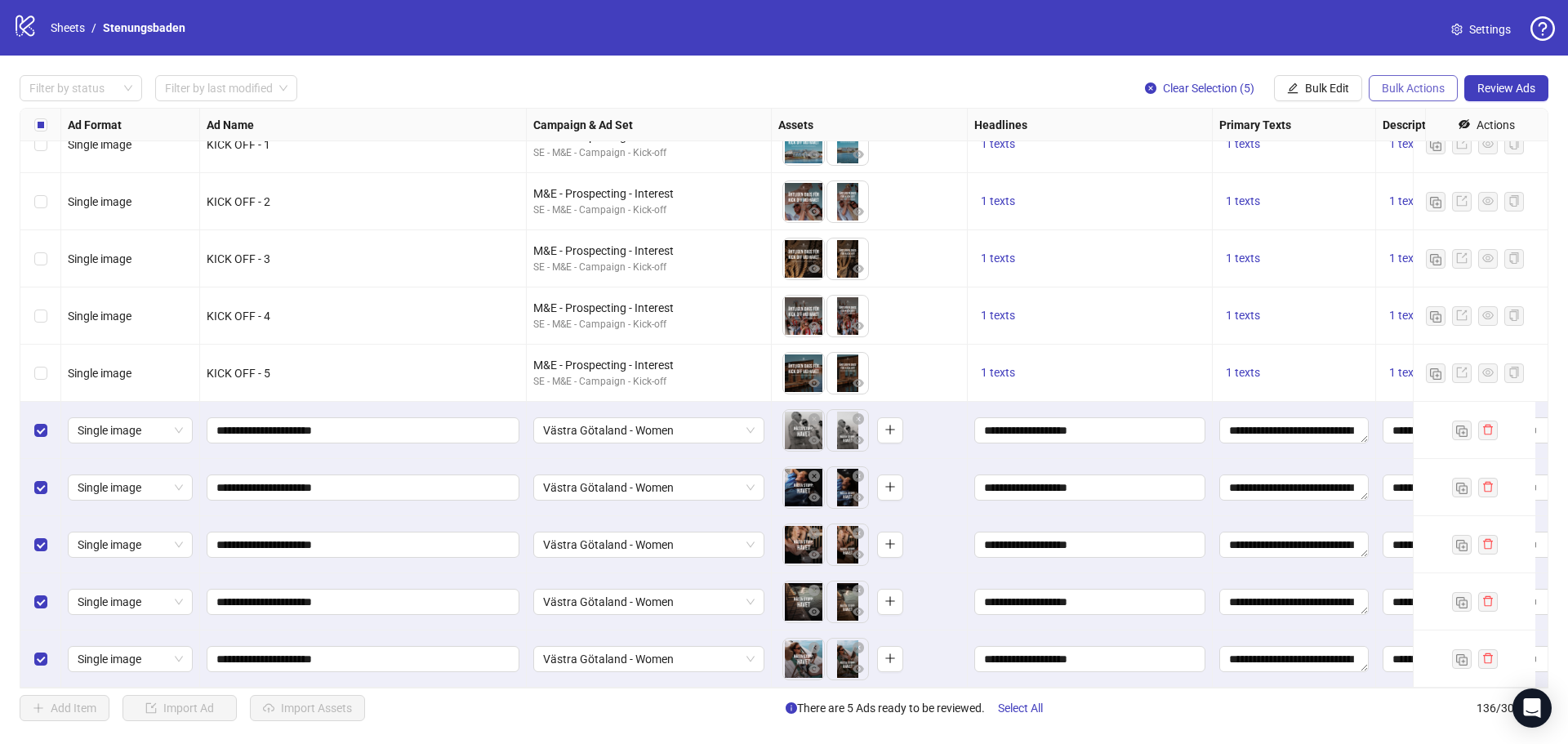
click at [1407, 85] on span "Bulk Actions" at bounding box center [1412, 88] width 63 height 13
click at [1455, 172] on span "Duplicate with assets" at bounding box center [1435, 174] width 112 height 18
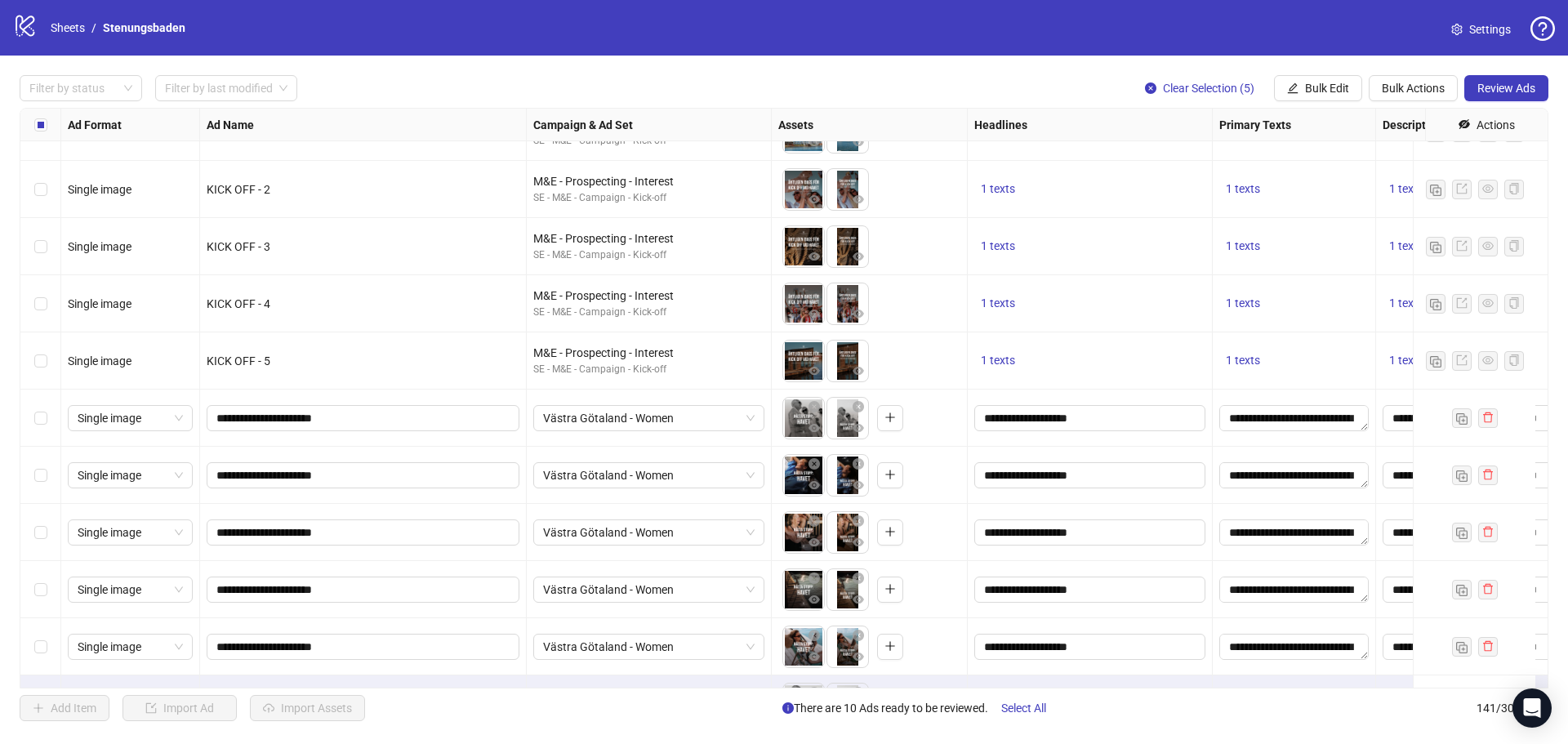
scroll to position [7529, 0]
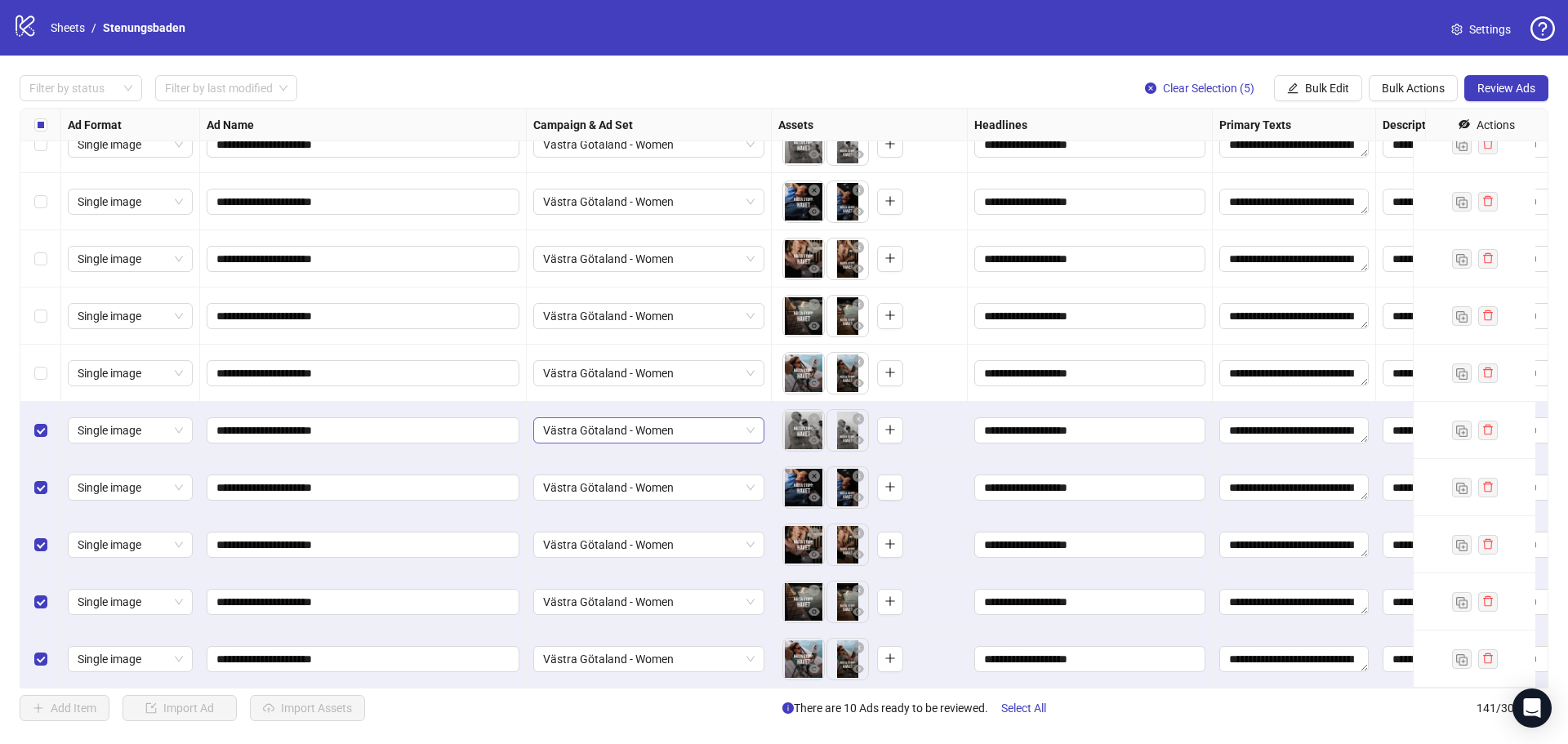
click at [721, 421] on span "Västra Götaland - Women" at bounding box center [648, 431] width 212 height 25
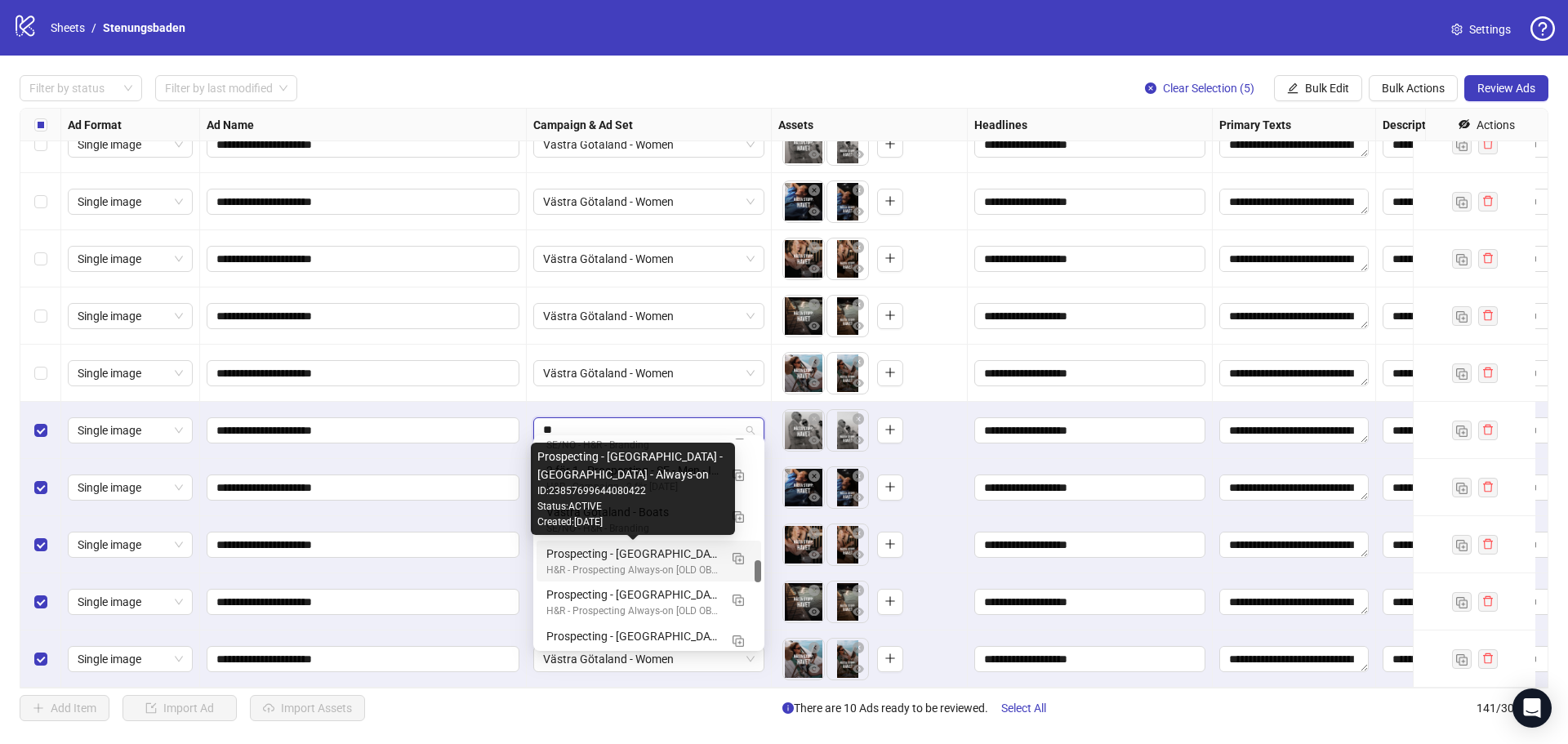
scroll to position [1515, 0]
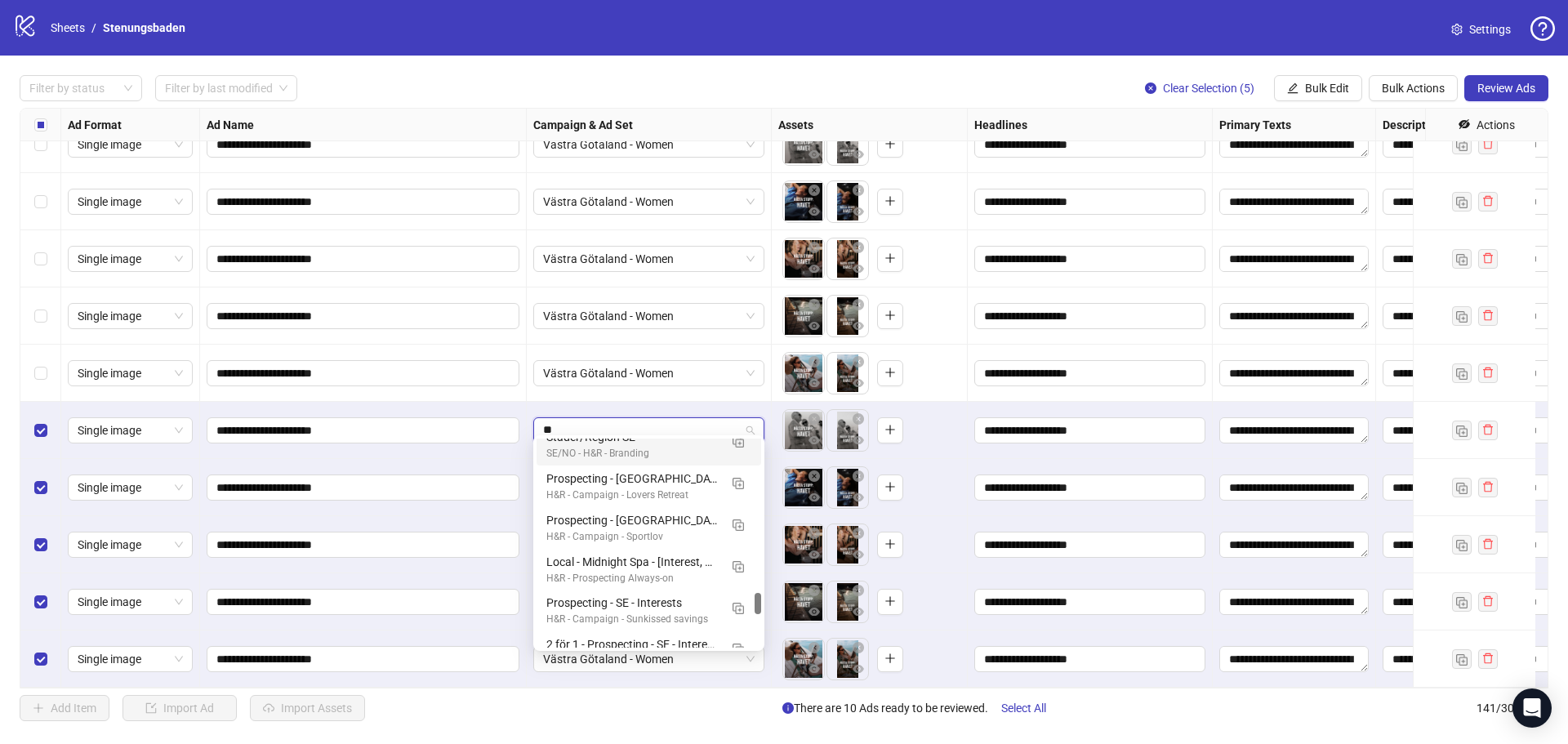
type input "**"
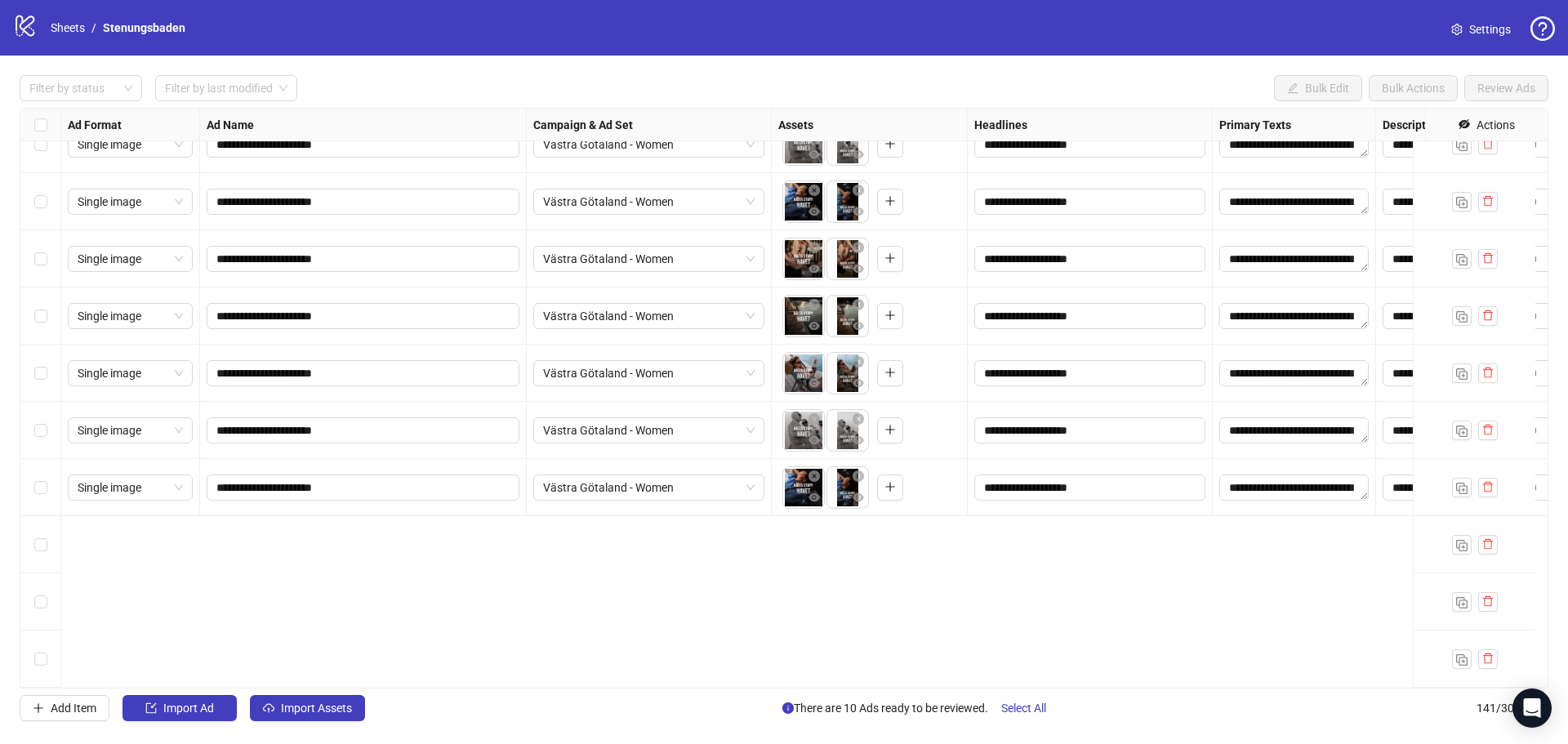
scroll to position [7529, 0]
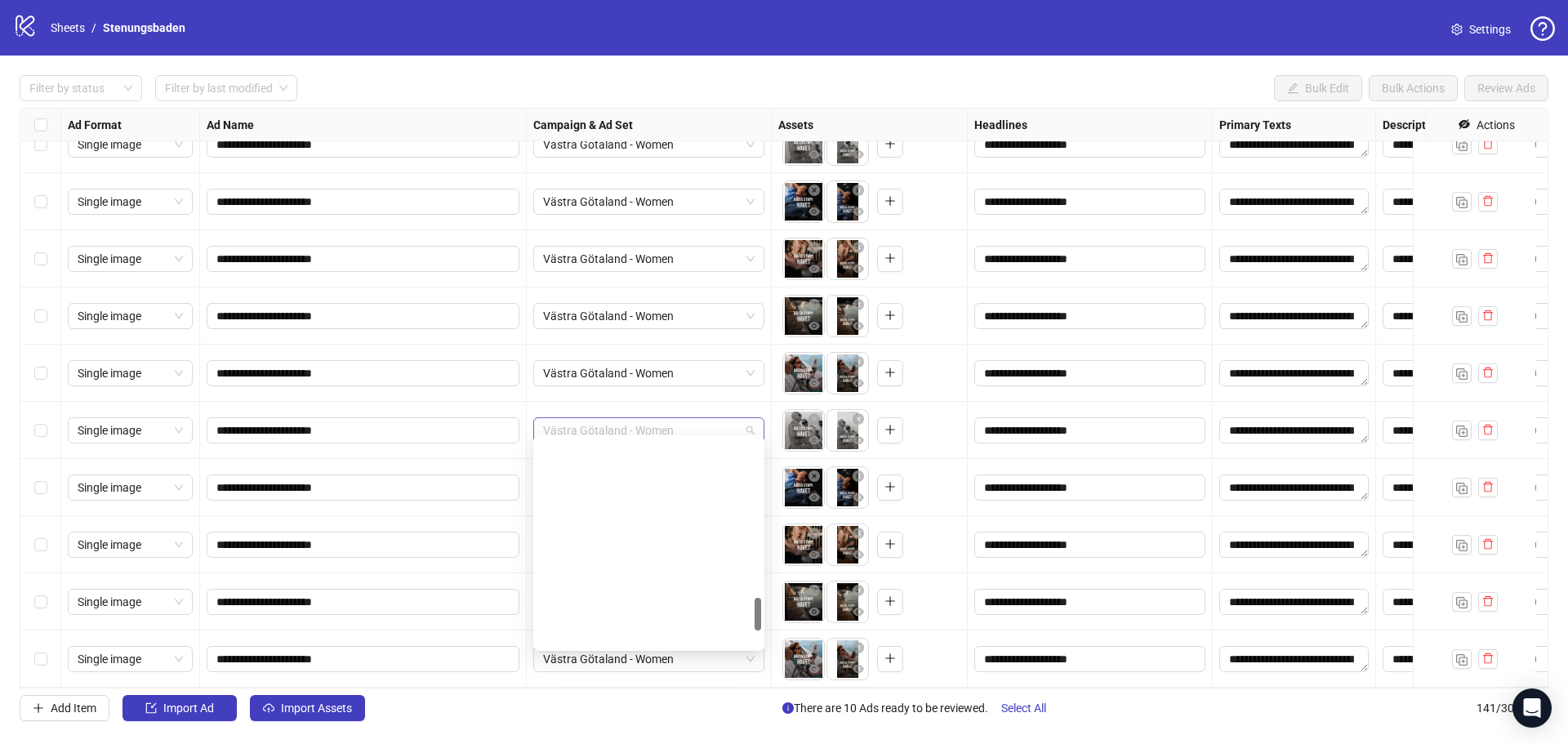
click at [639, 424] on span "Västra Götaland - Women" at bounding box center [648, 431] width 212 height 25
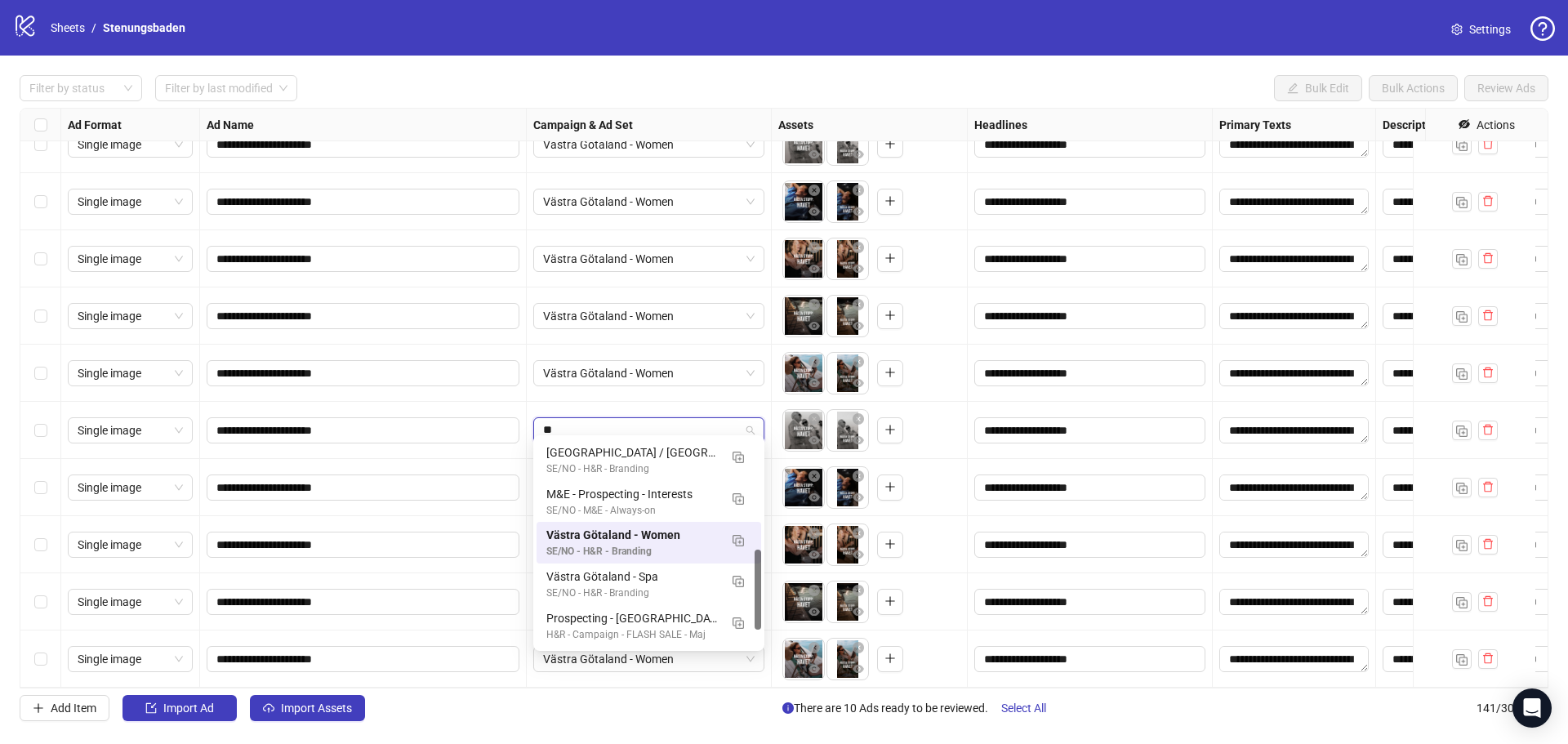
scroll to position [286, 0]
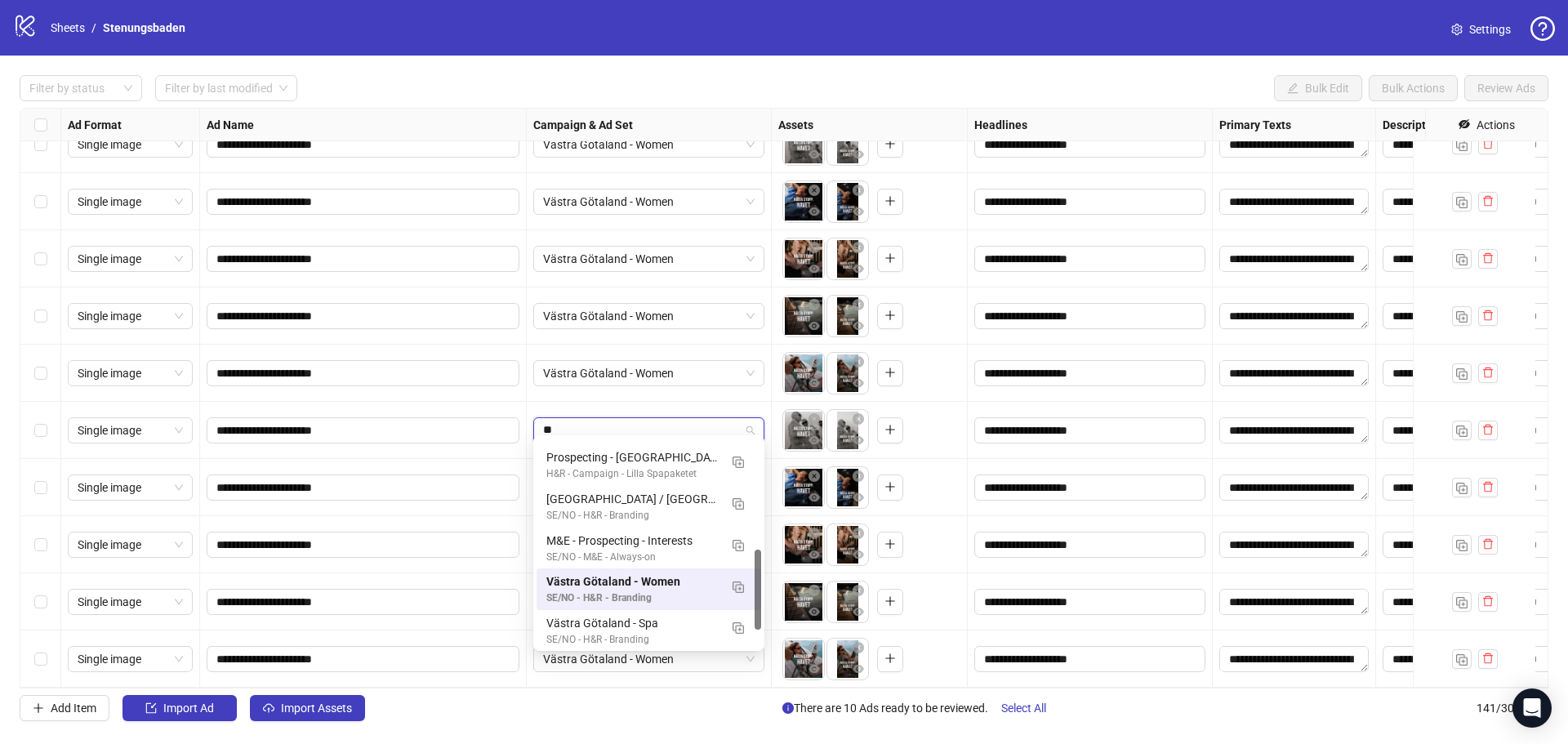
type input "***"
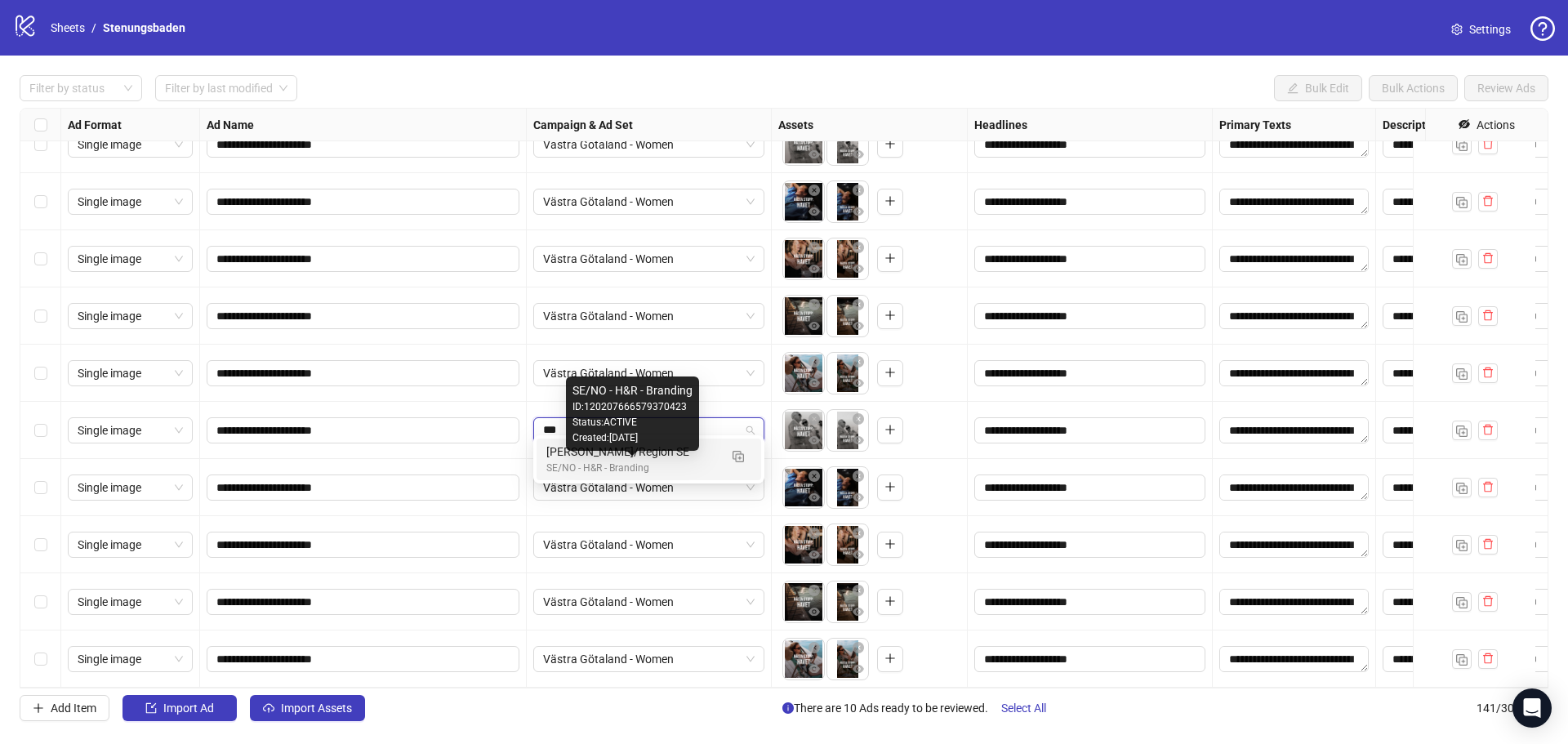
click at [633, 465] on div "SE/NO - H&R - Branding" at bounding box center [632, 468] width 173 height 15
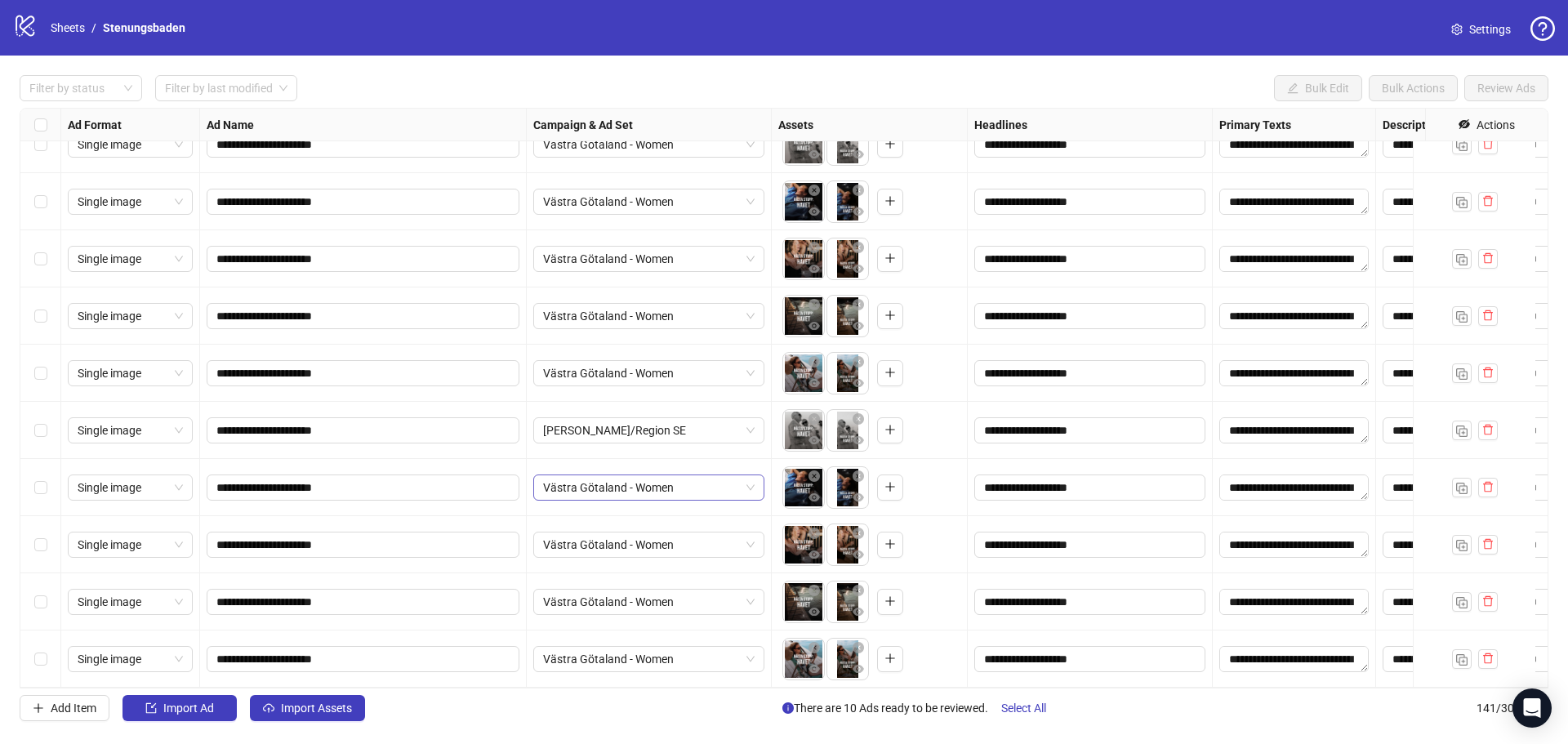
click at [652, 475] on span "Västra Götaland - Women" at bounding box center [648, 488] width 212 height 25
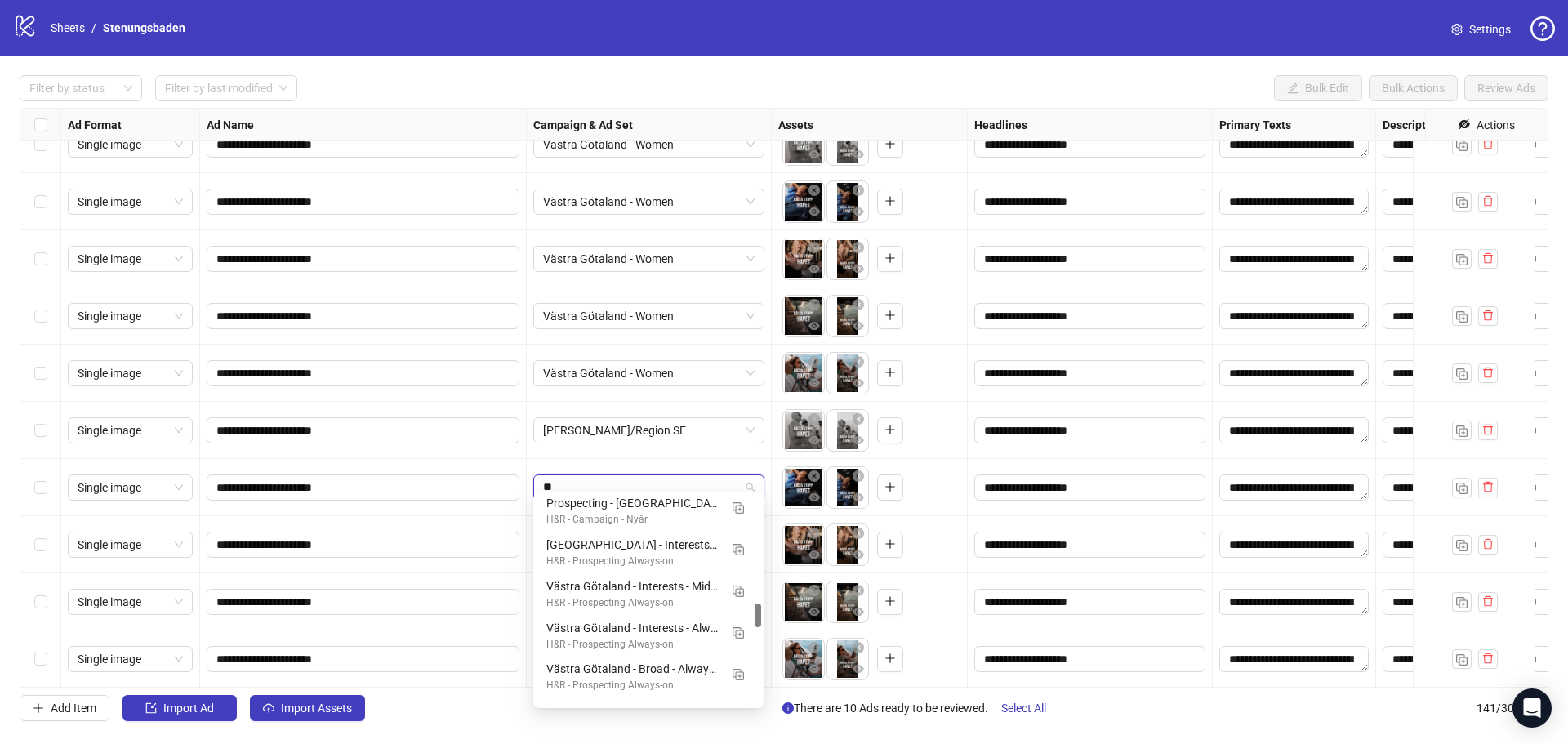
scroll to position [370, 0]
type input "***"
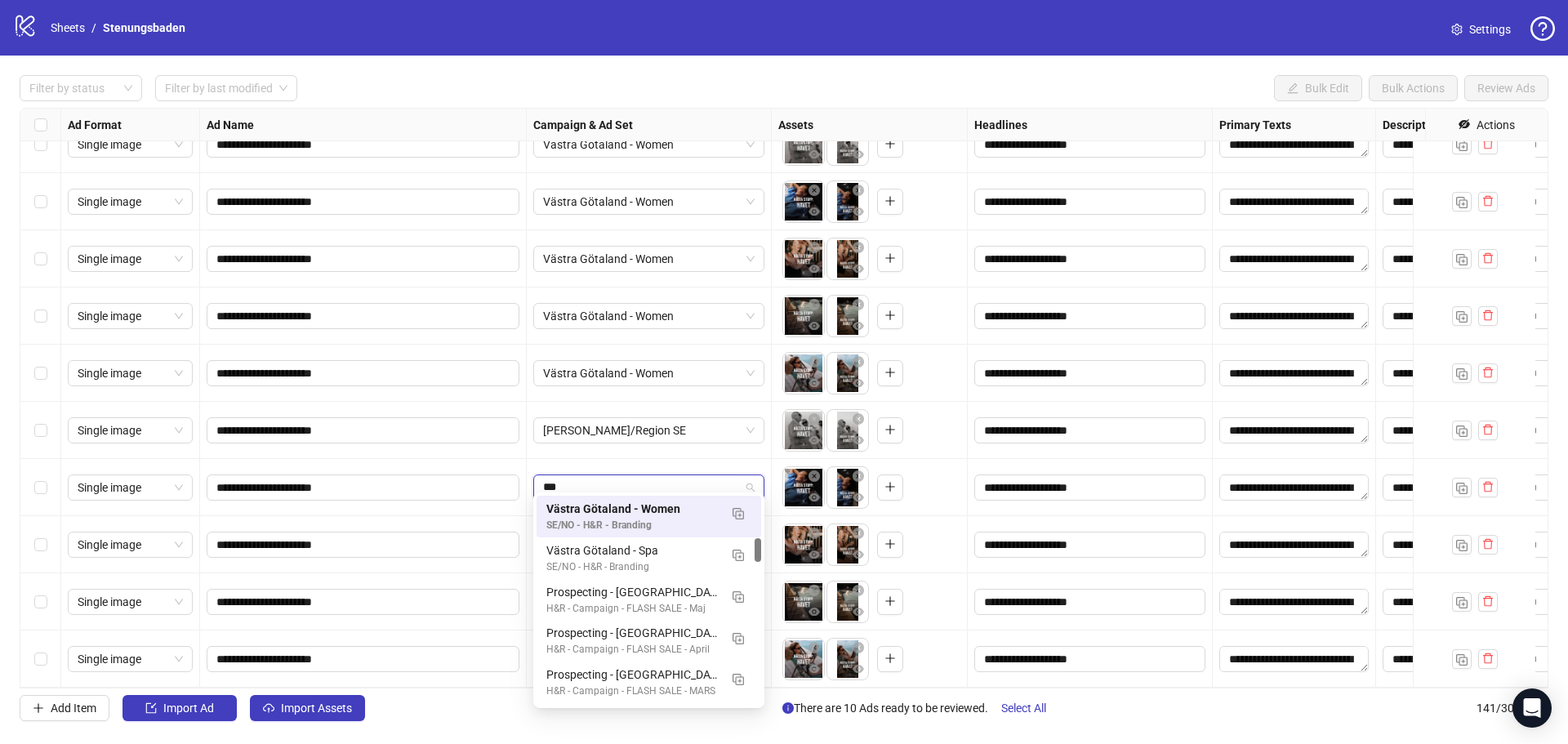
scroll to position [0, 0]
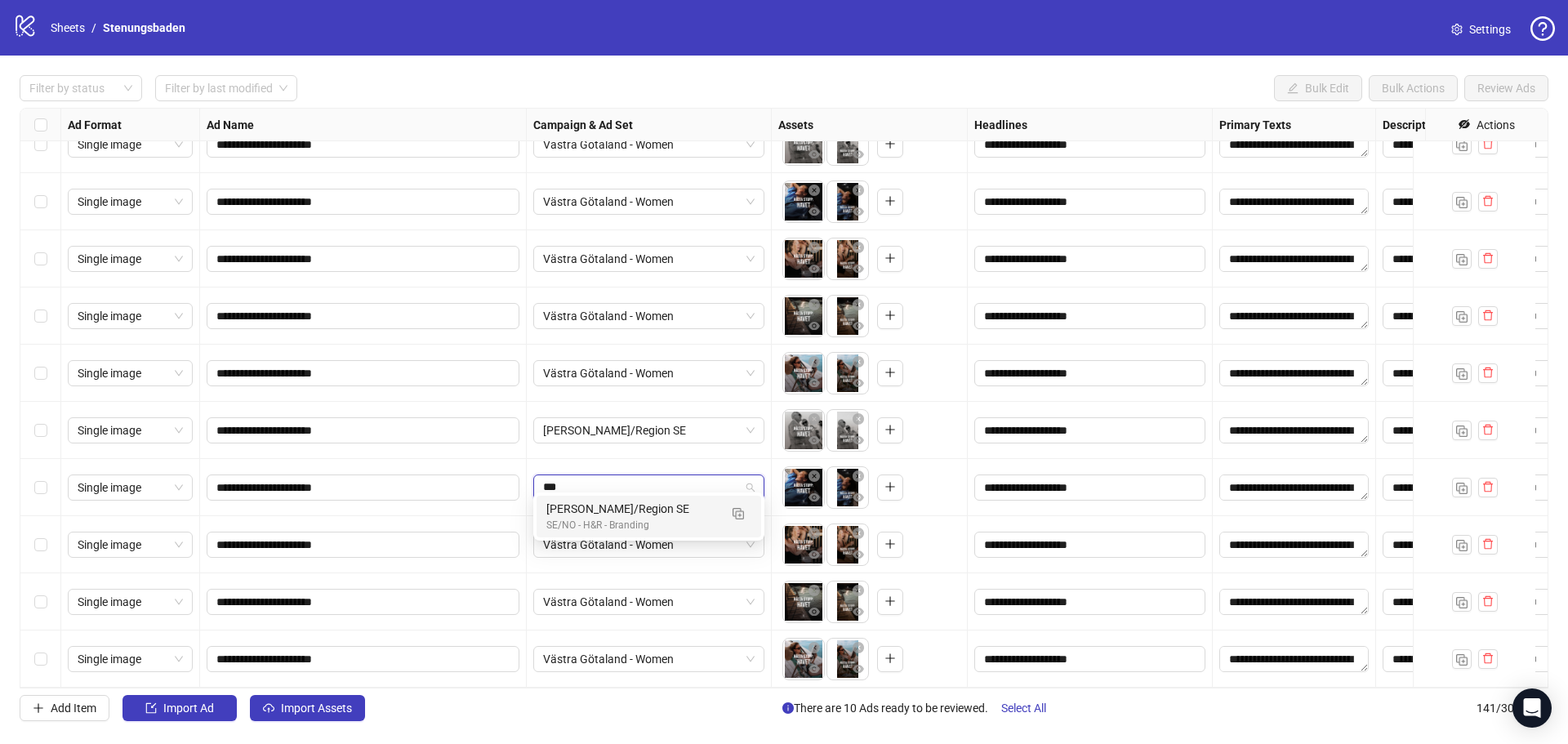
click at [636, 507] on div "[PERSON_NAME]/Region SE" at bounding box center [632, 509] width 173 height 18
click at [625, 539] on span "Västra Götaland - Women" at bounding box center [648, 546] width 212 height 25
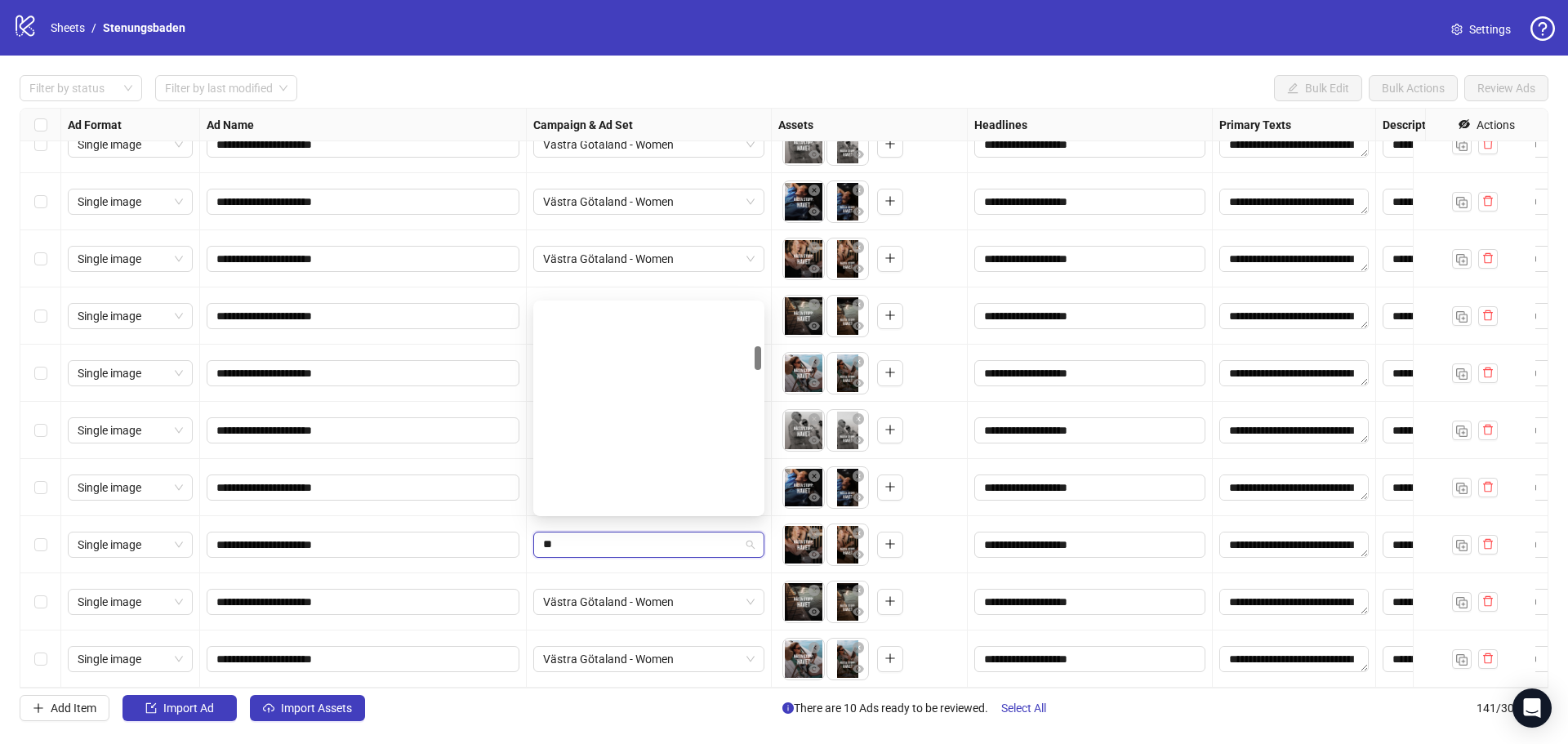
scroll to position [370, 0]
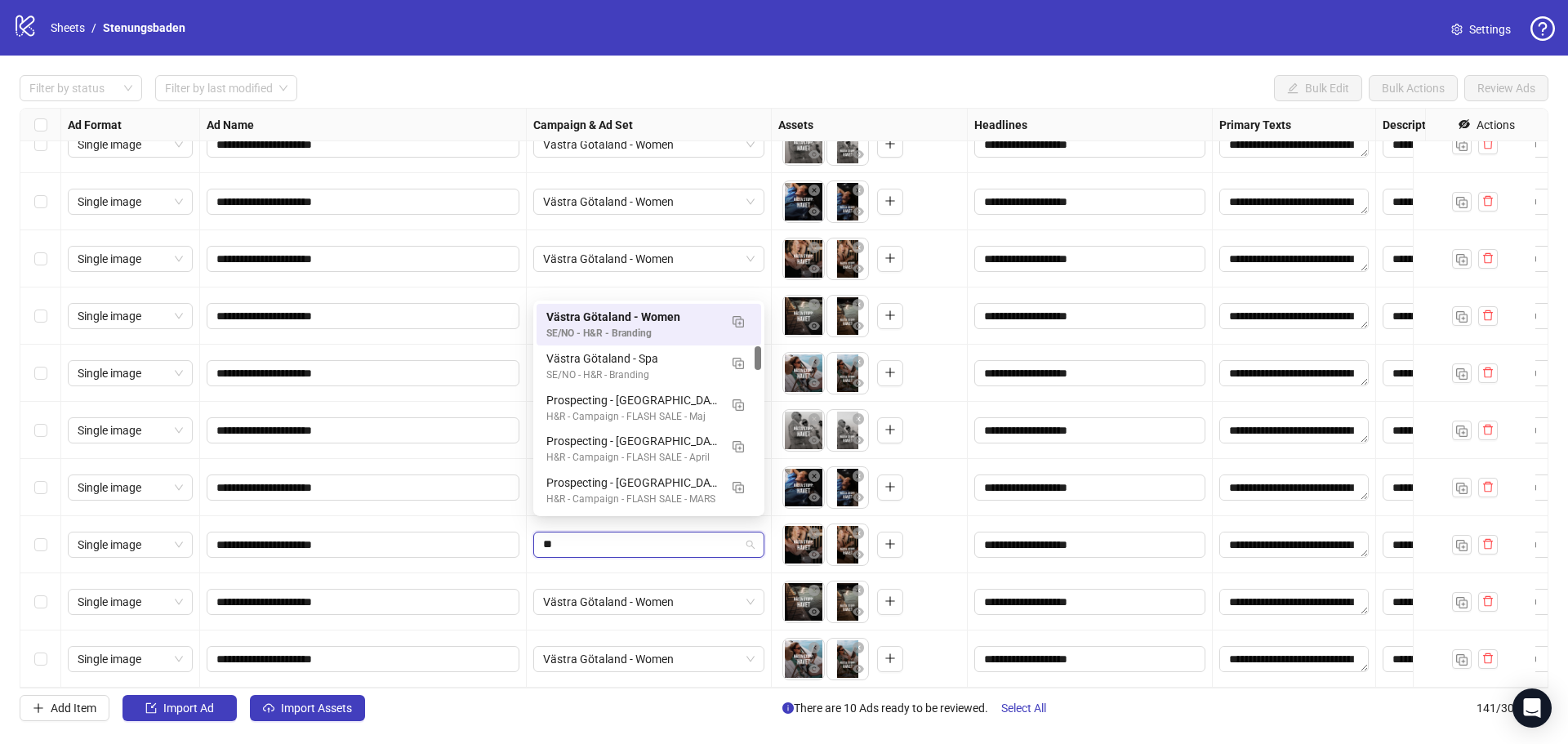
type input "***"
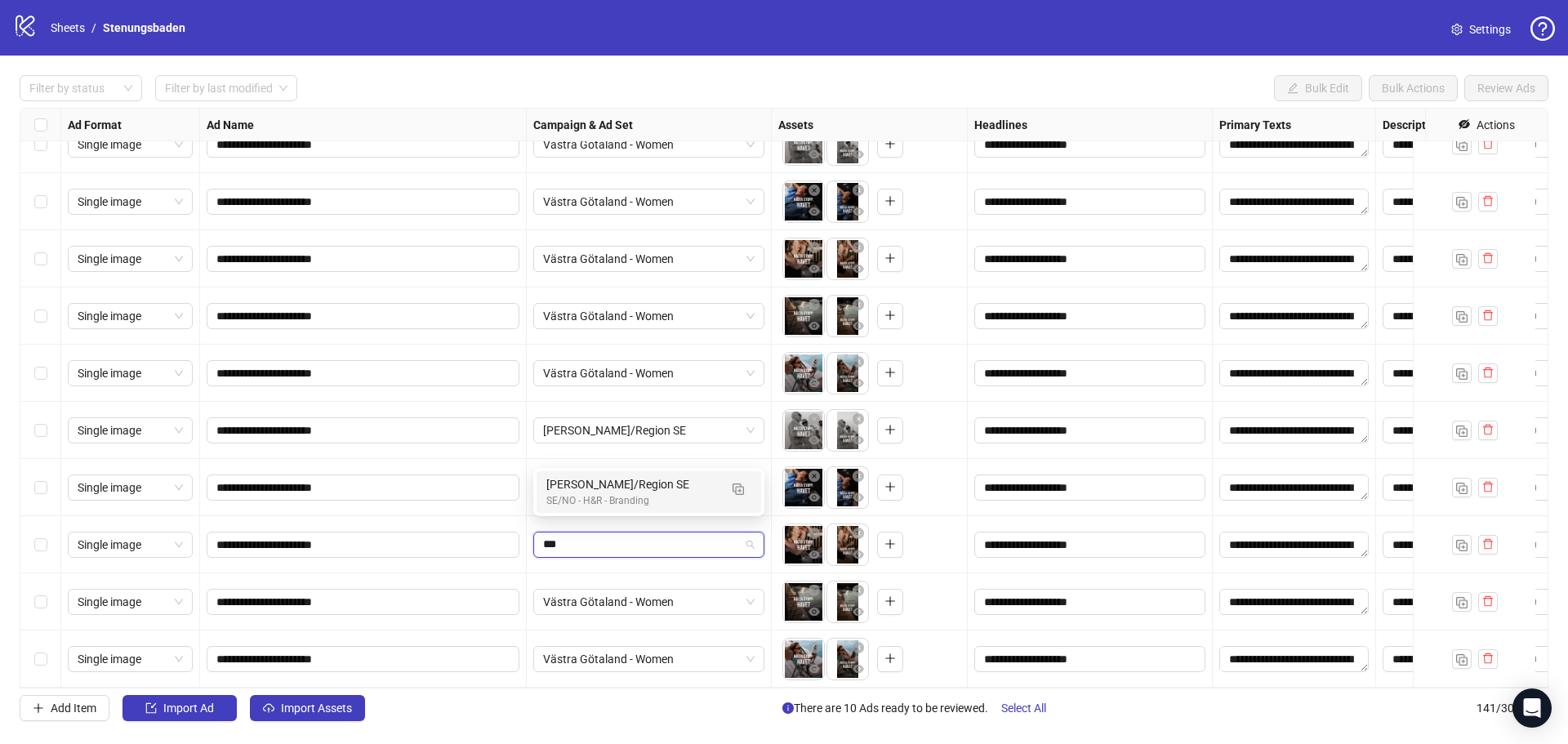
click at [599, 497] on div "SE/NO - H&R - Branding" at bounding box center [632, 500] width 173 height 15
click at [609, 590] on span "Västra Götaland - Women" at bounding box center [648, 602] width 212 height 25
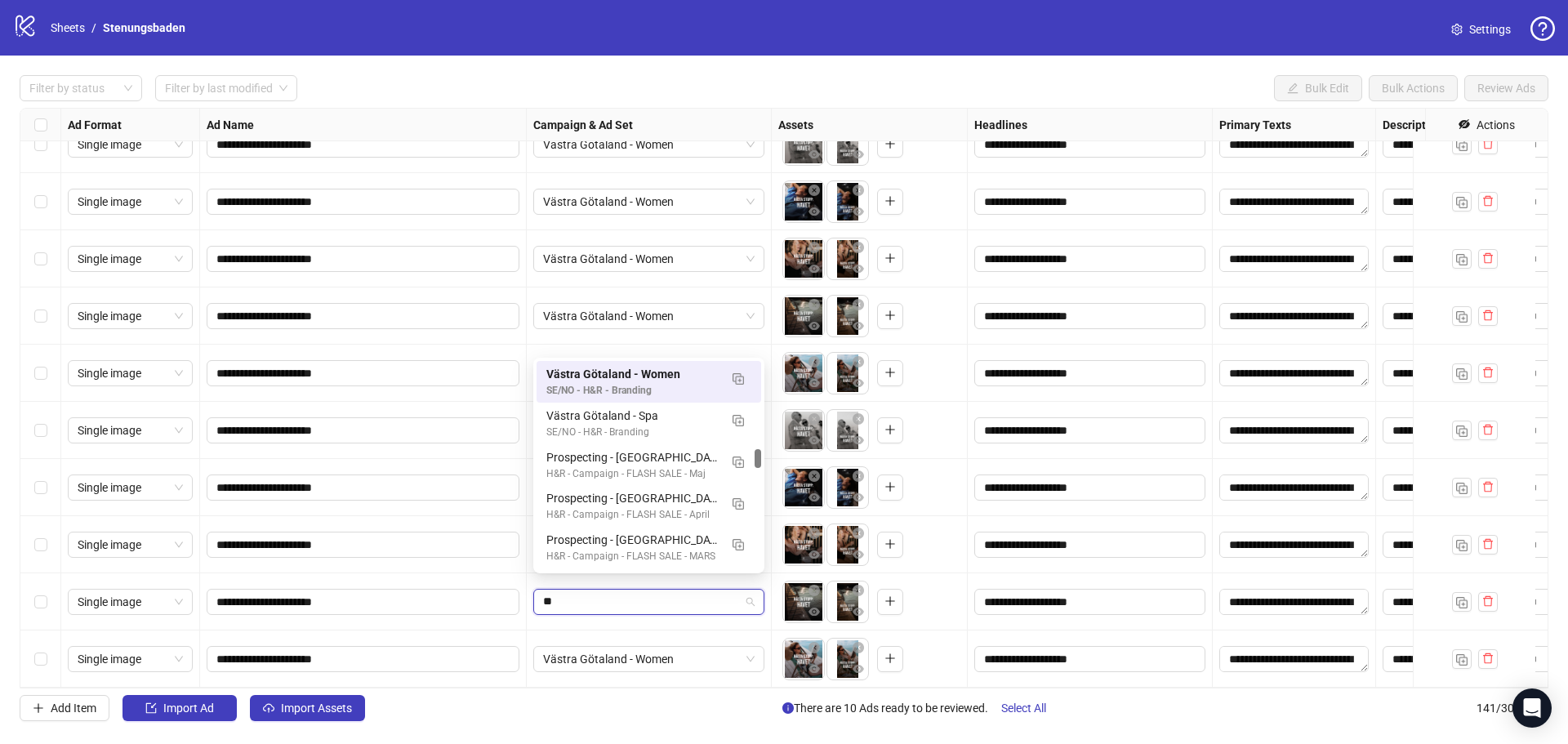
scroll to position [370, 0]
type input "***"
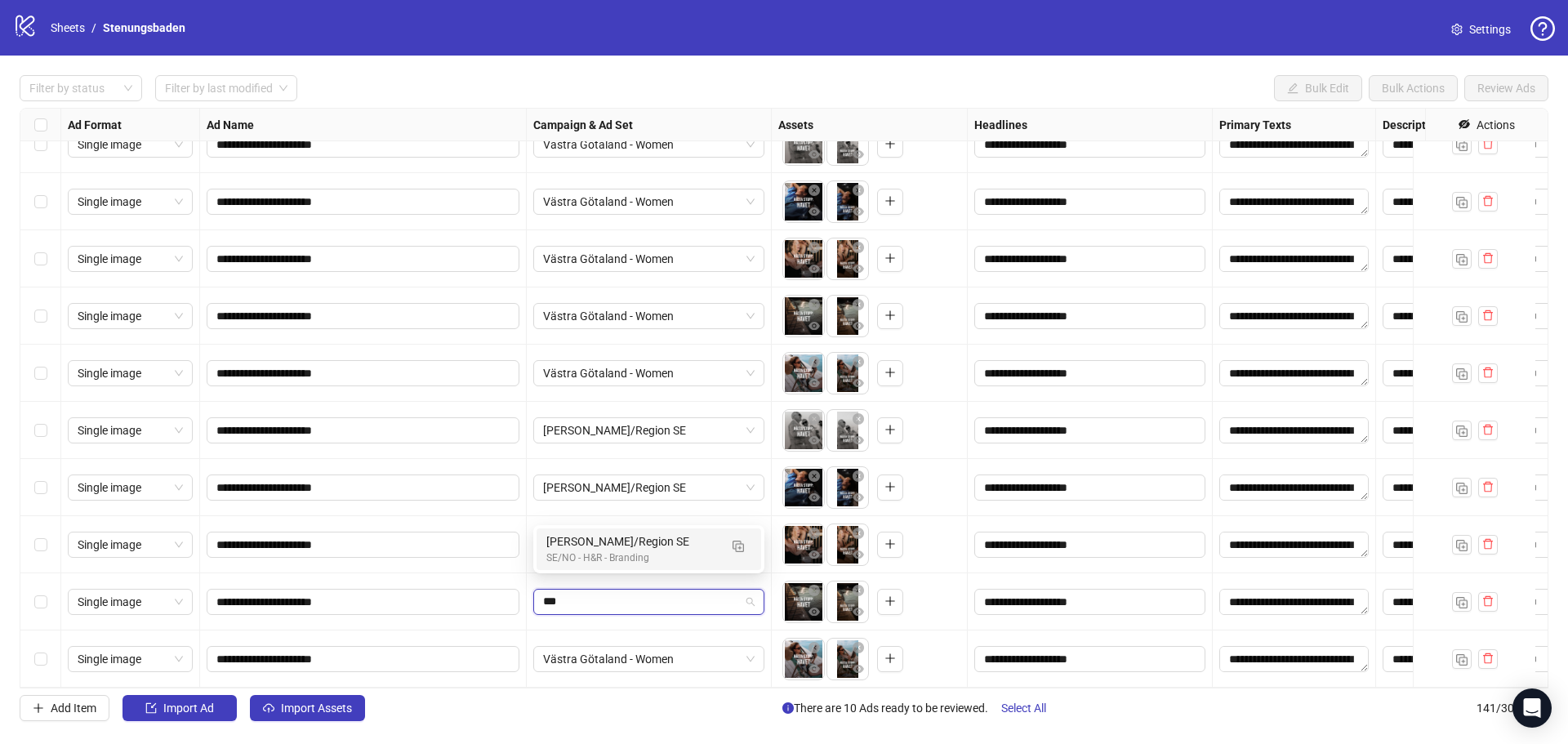
click at [600, 553] on div "SE/NO - H&R - Branding" at bounding box center [632, 558] width 173 height 15
click at [603, 653] on span "Västra Götaland - Women" at bounding box center [648, 659] width 212 height 25
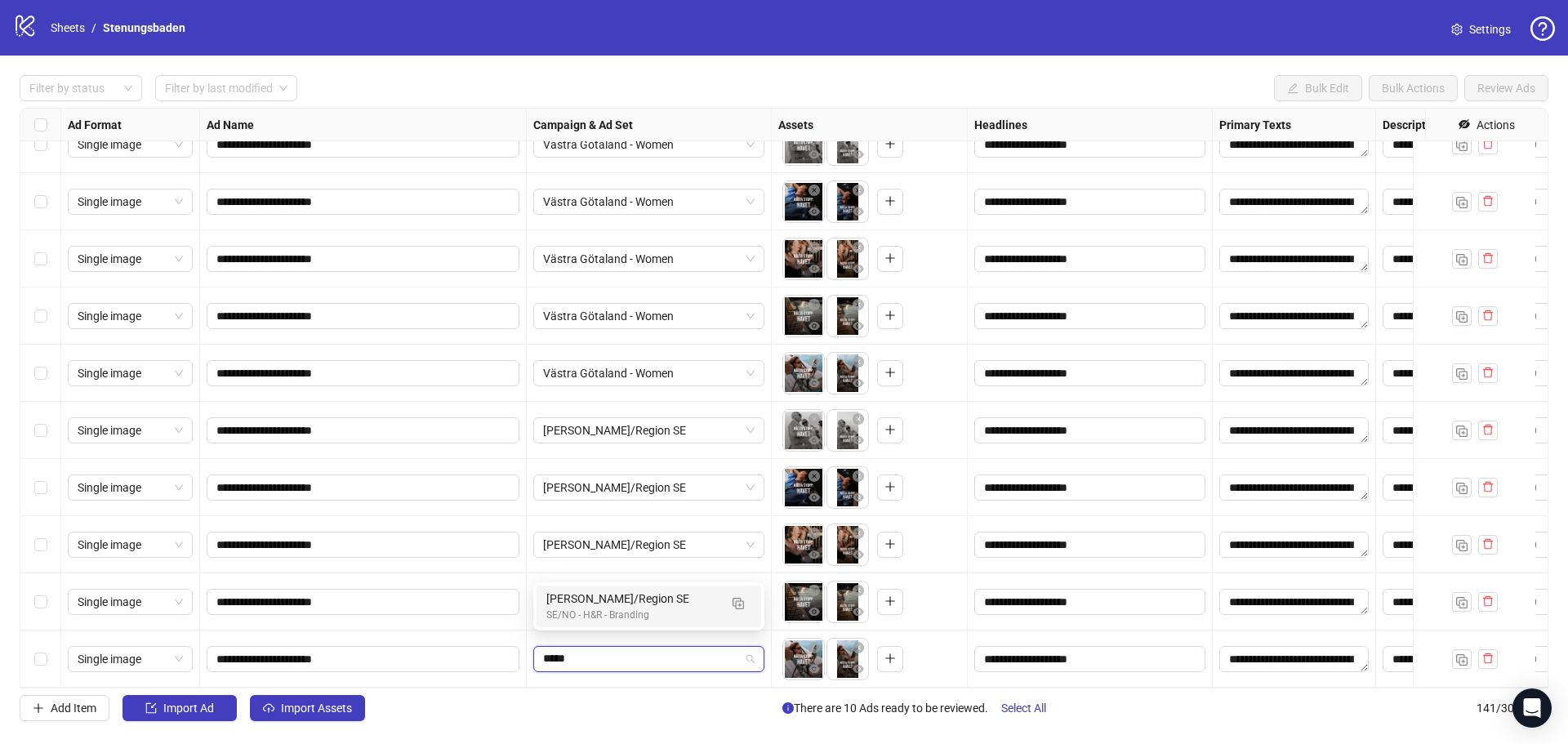
type input "******"
click at [600, 601] on div "Städer/Region SE" at bounding box center [632, 599] width 173 height 18
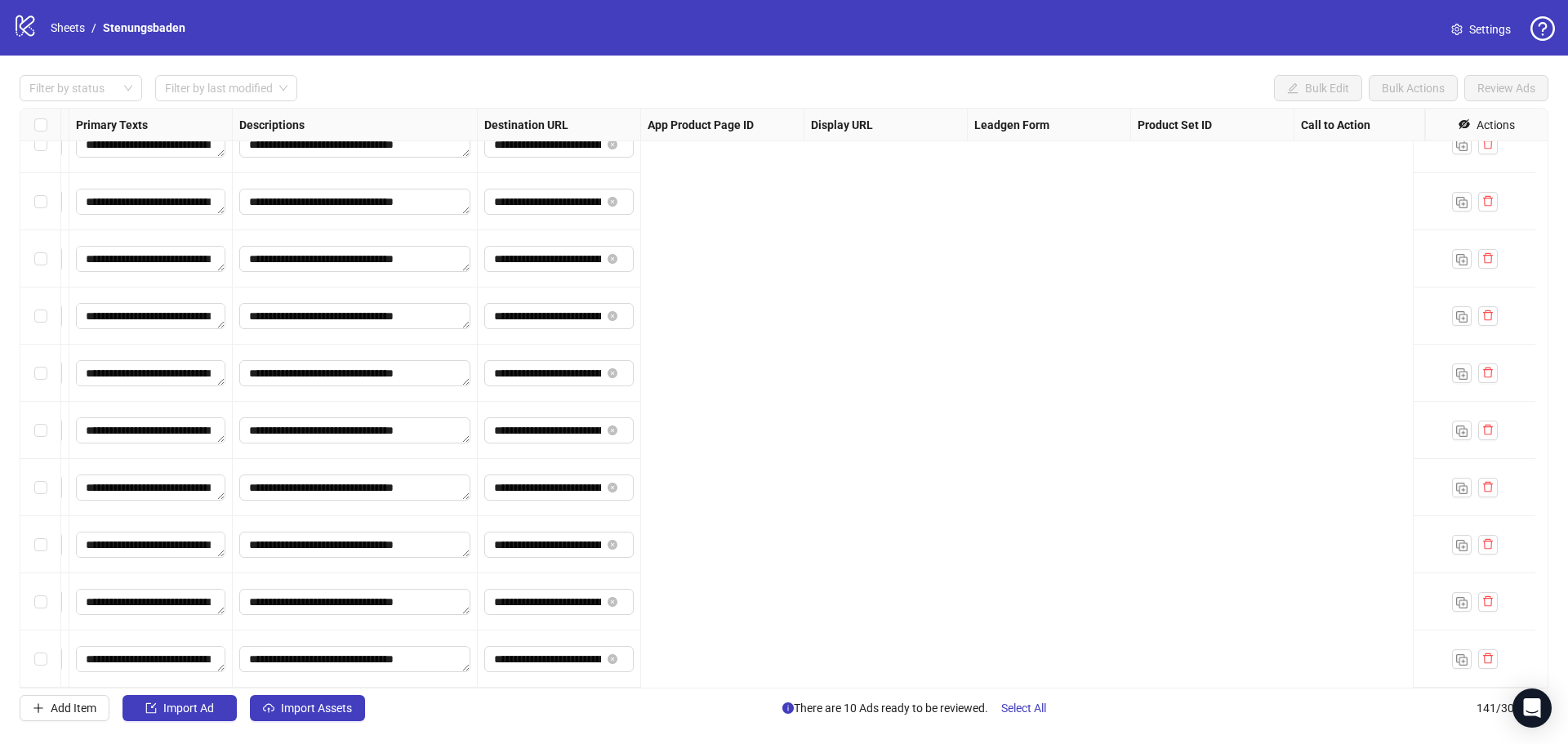
scroll to position [7529, 0]
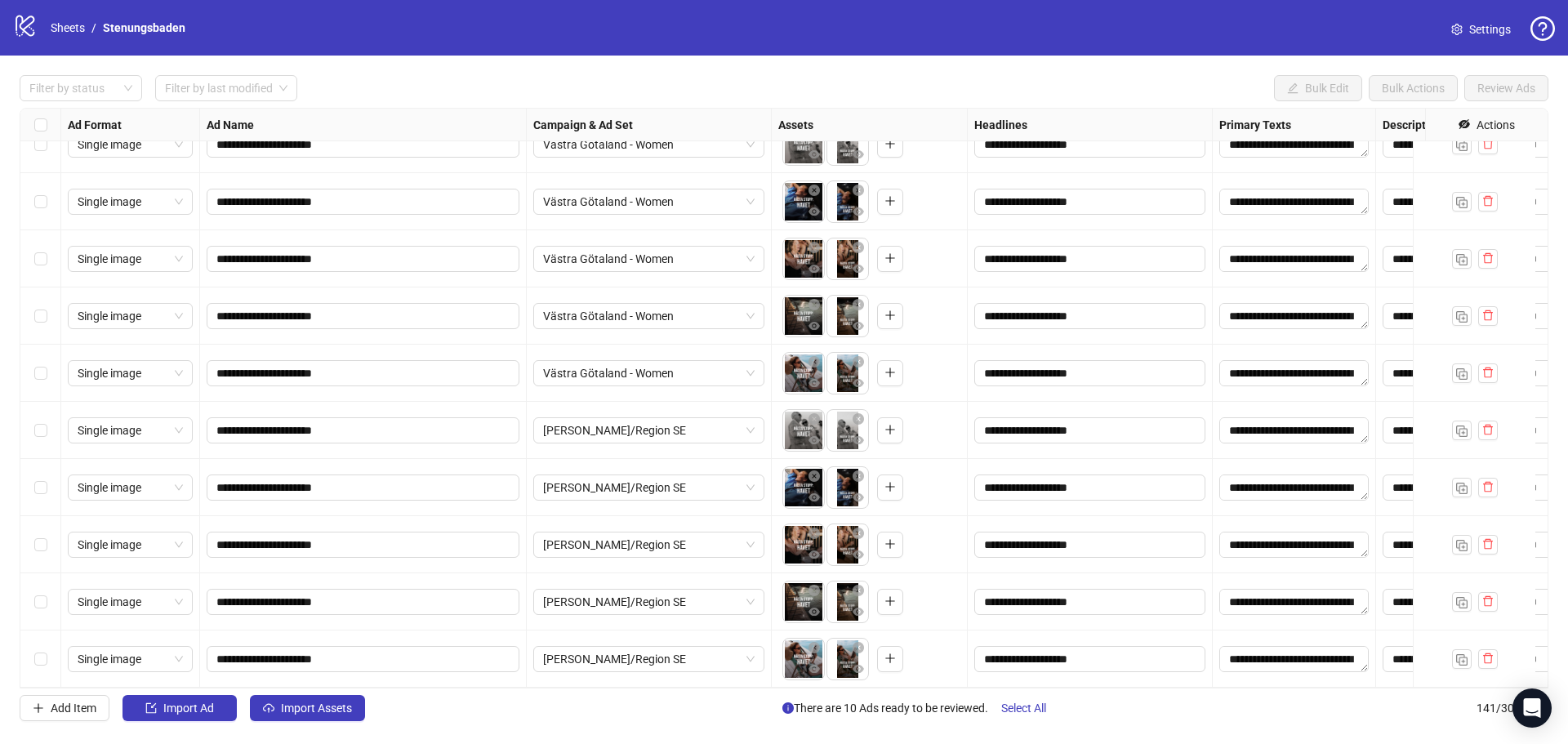
click at [52, 650] on div "Select row 141" at bounding box center [41, 659] width 41 height 57
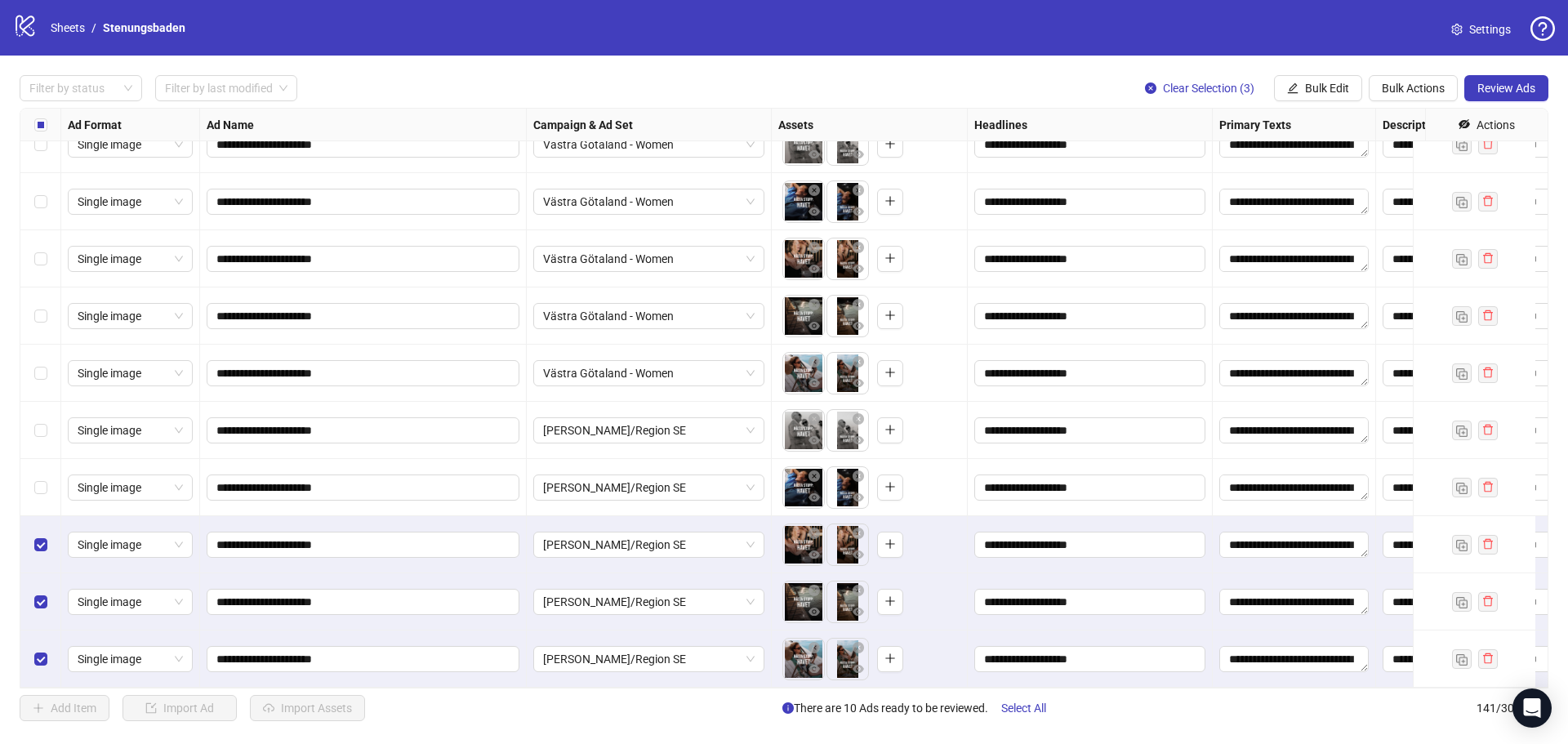
click at [40, 479] on label "Select row 138" at bounding box center [41, 488] width 13 height 18
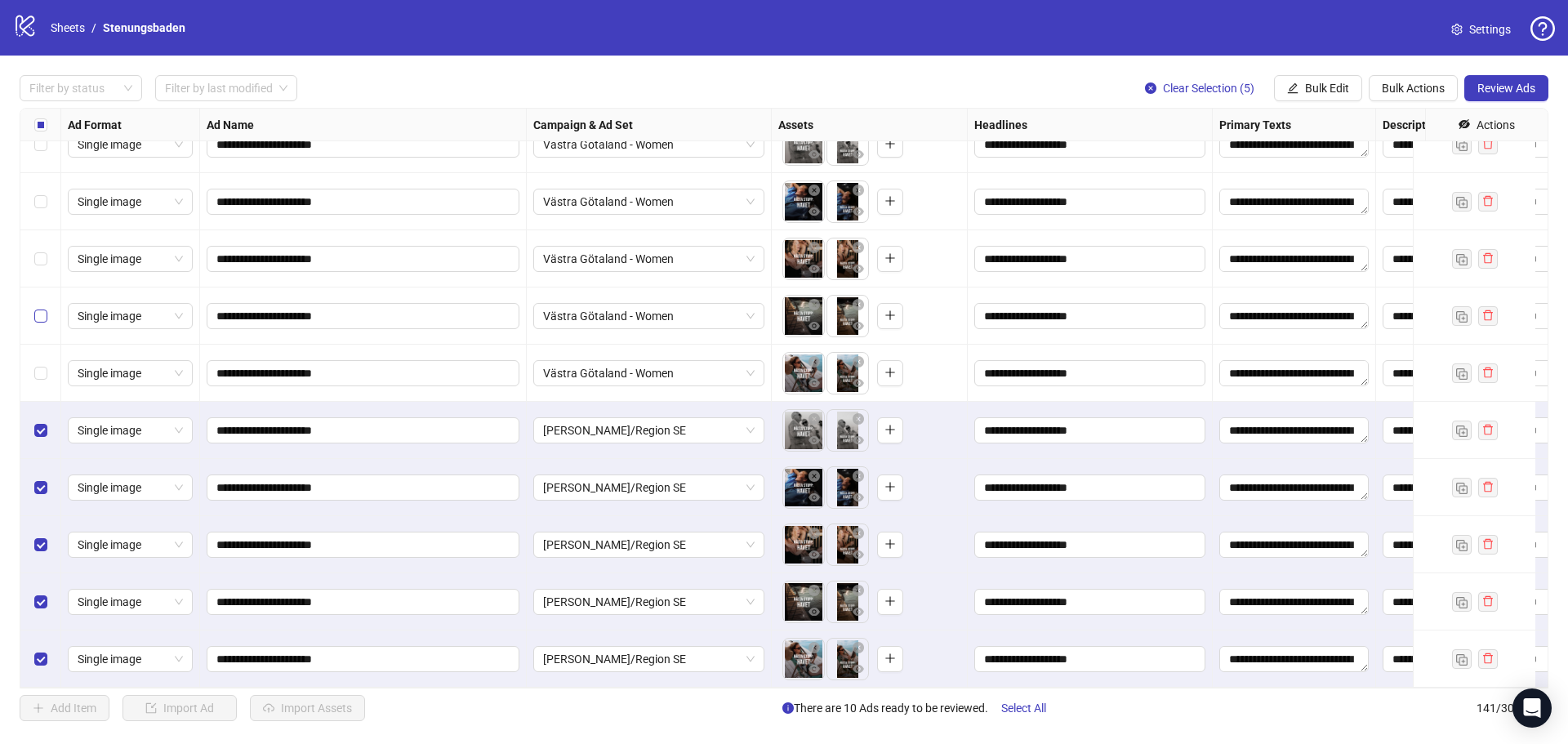
click at [34, 360] on div "Select row 136" at bounding box center [41, 373] width 41 height 57
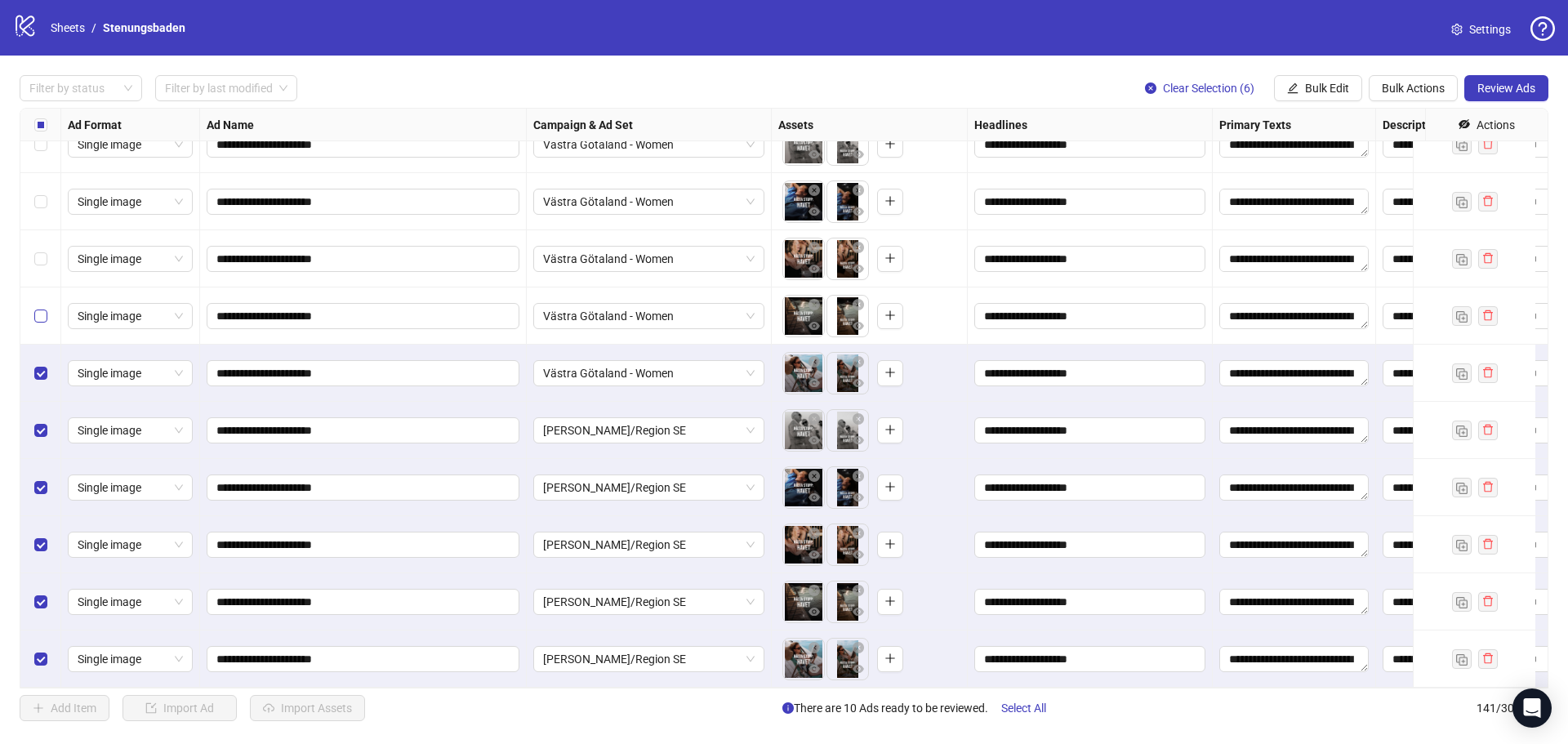
drag, startPoint x: 34, startPoint y: 312, endPoint x: 38, endPoint y: 256, distance: 56.1
click at [35, 307] on label "Select row 135" at bounding box center [41, 316] width 13 height 18
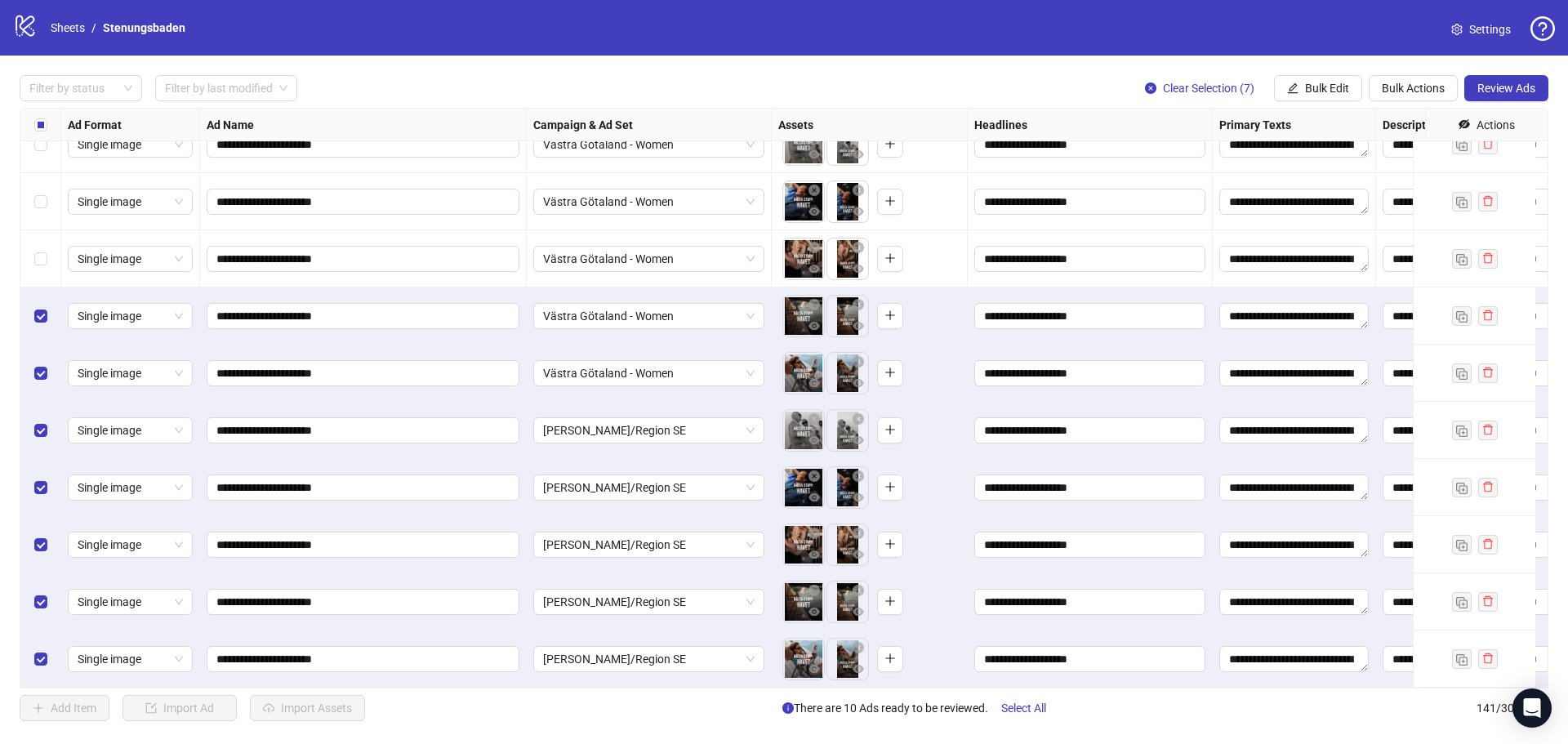
click at [39, 250] on label "Select row 134" at bounding box center [41, 259] width 13 height 18
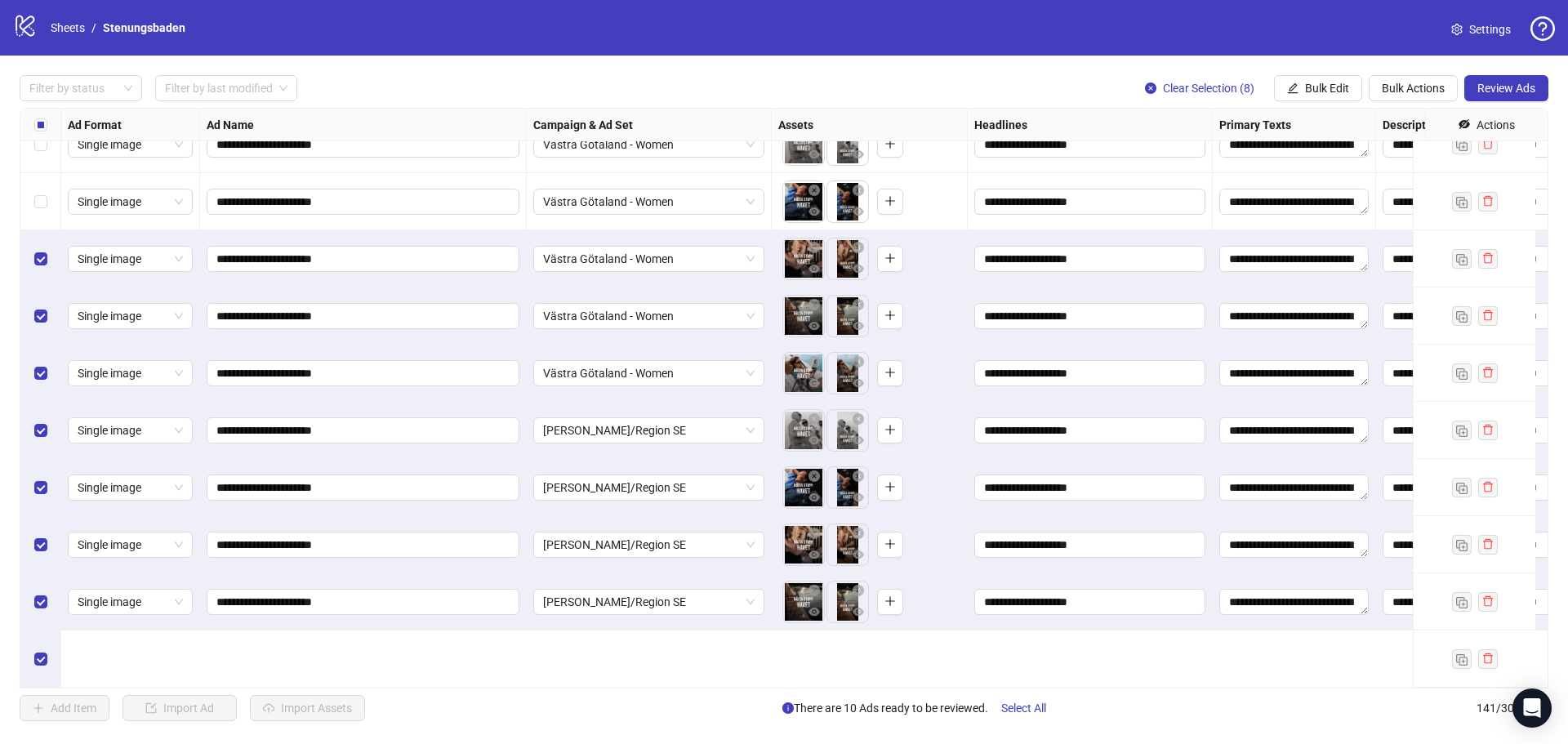
scroll to position [7366, 0]
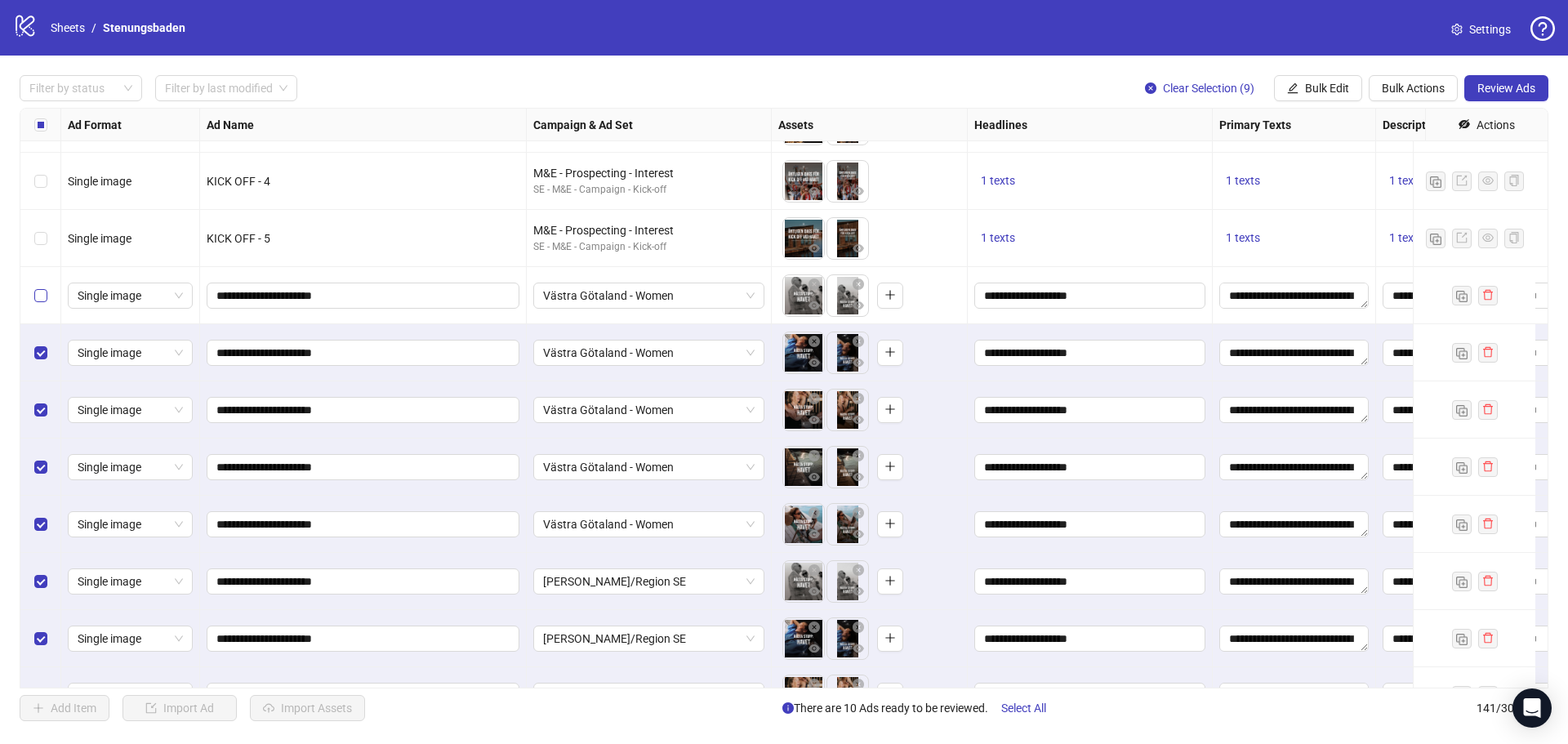
click at [38, 303] on label "Select row 132" at bounding box center [41, 295] width 13 height 18
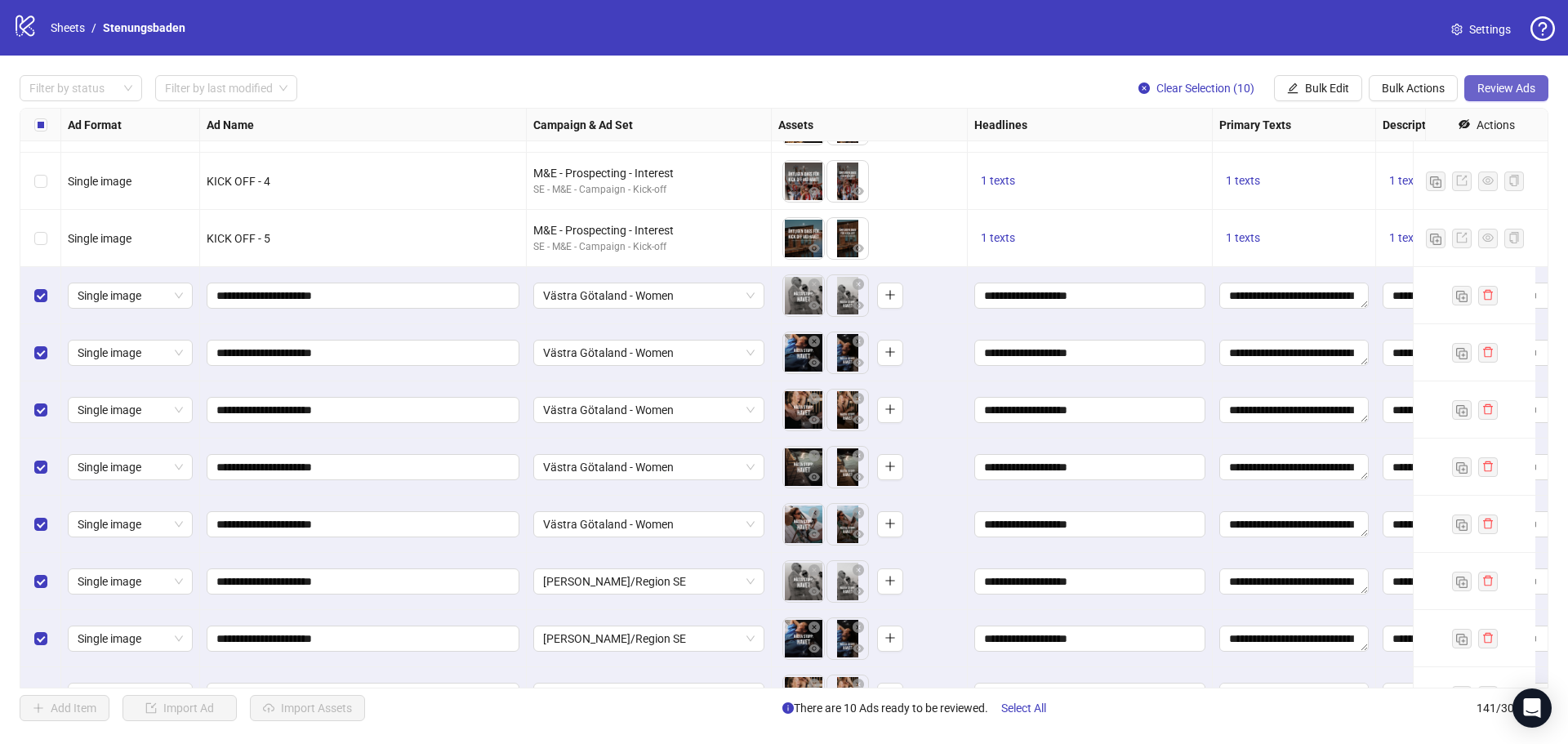
click at [1502, 81] on button "Review Ads" at bounding box center [1506, 87] width 84 height 26
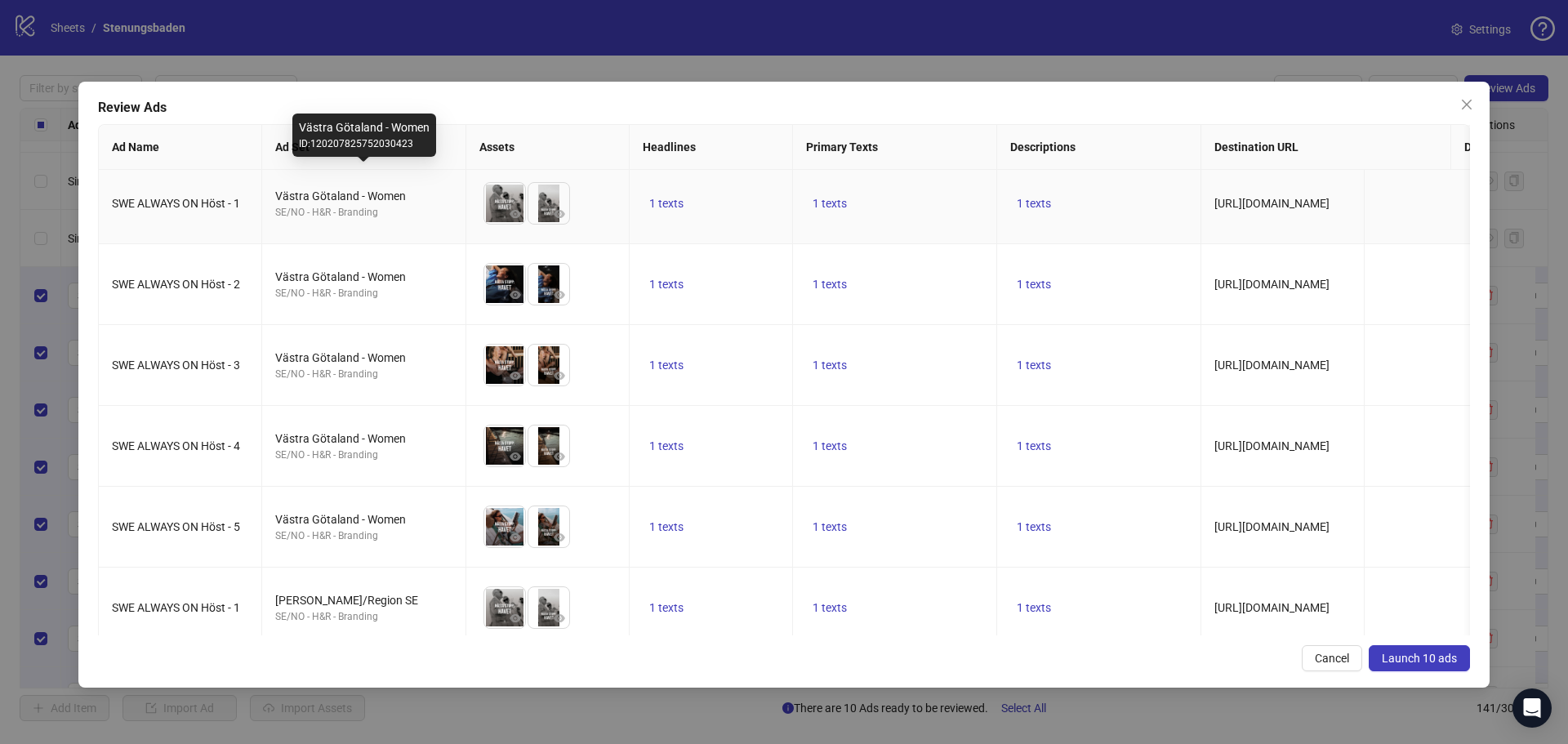
scroll to position [0, 0]
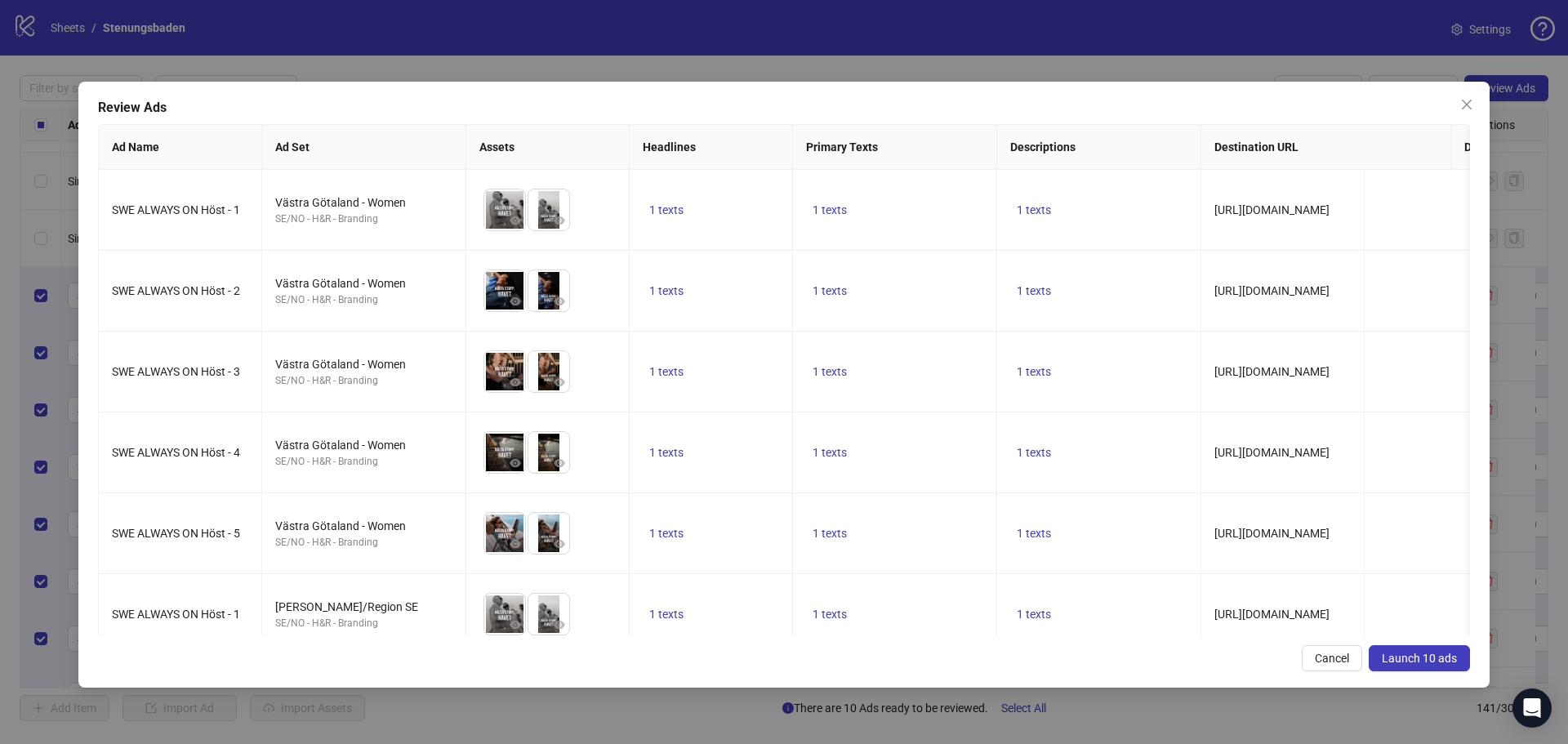
click at [1411, 653] on span "Launch 10 ads" at bounding box center [1419, 659] width 75 height 13
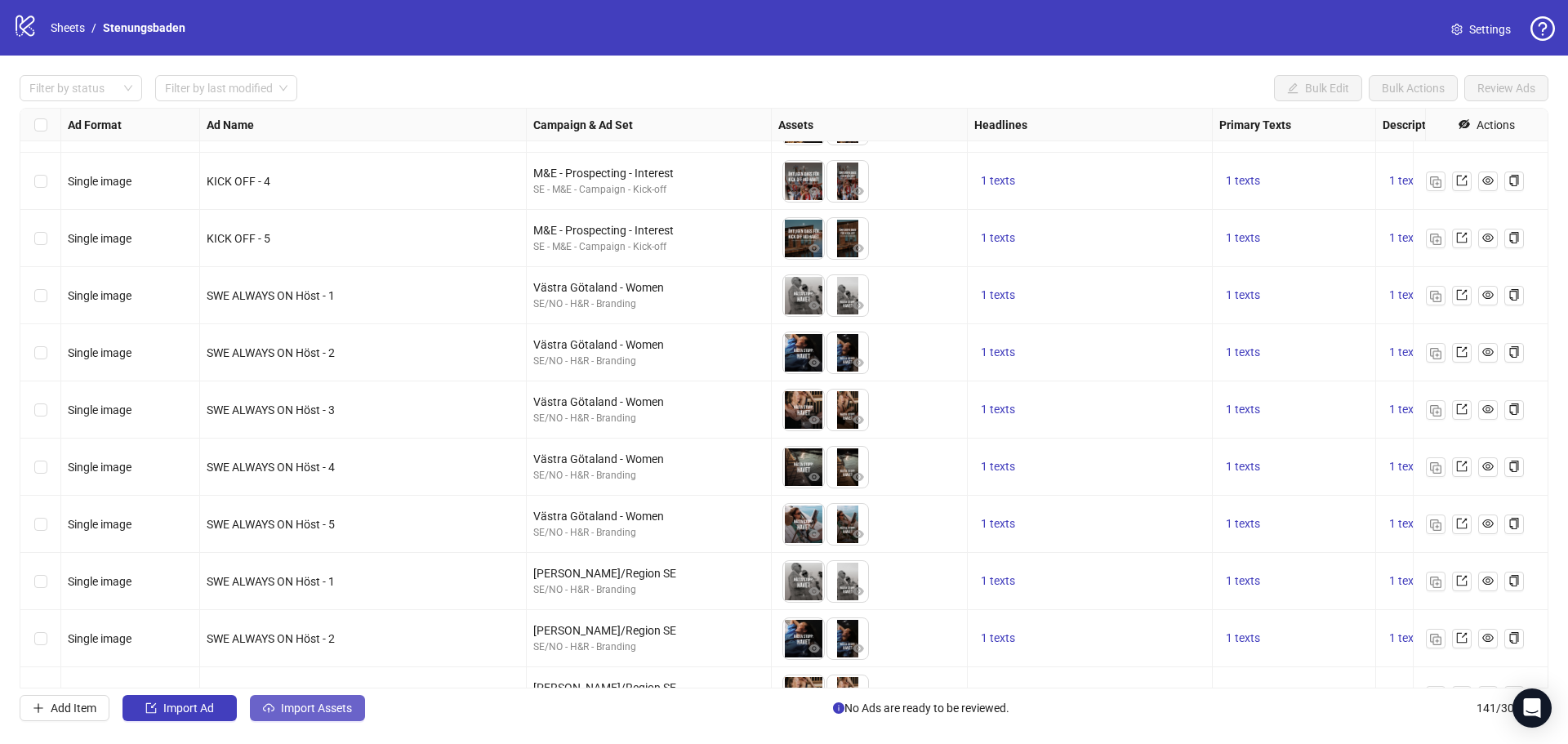
click at [322, 711] on span "Import Assets" at bounding box center [317, 708] width 71 height 13
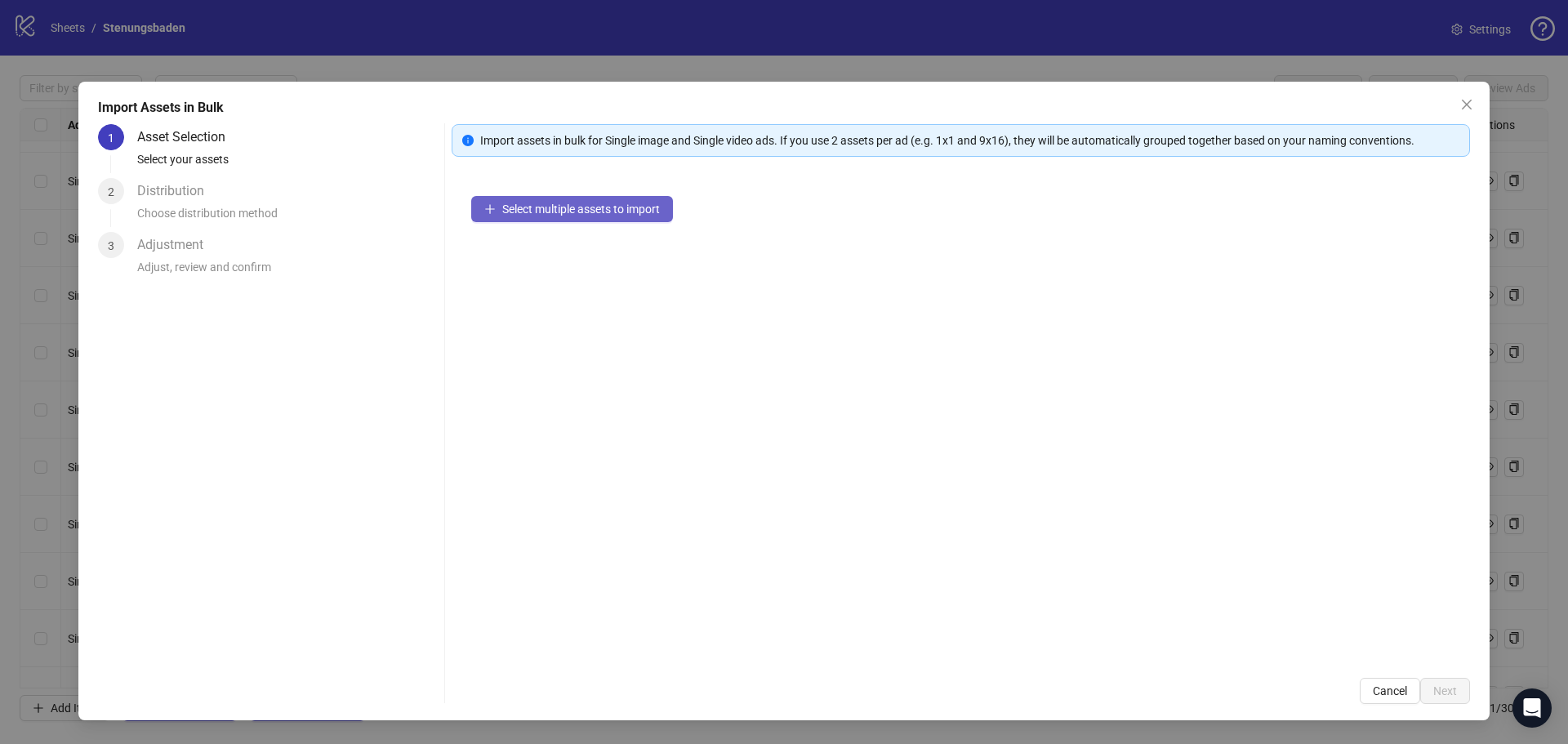
click at [577, 211] on span "Select multiple assets to import" at bounding box center [581, 209] width 157 height 13
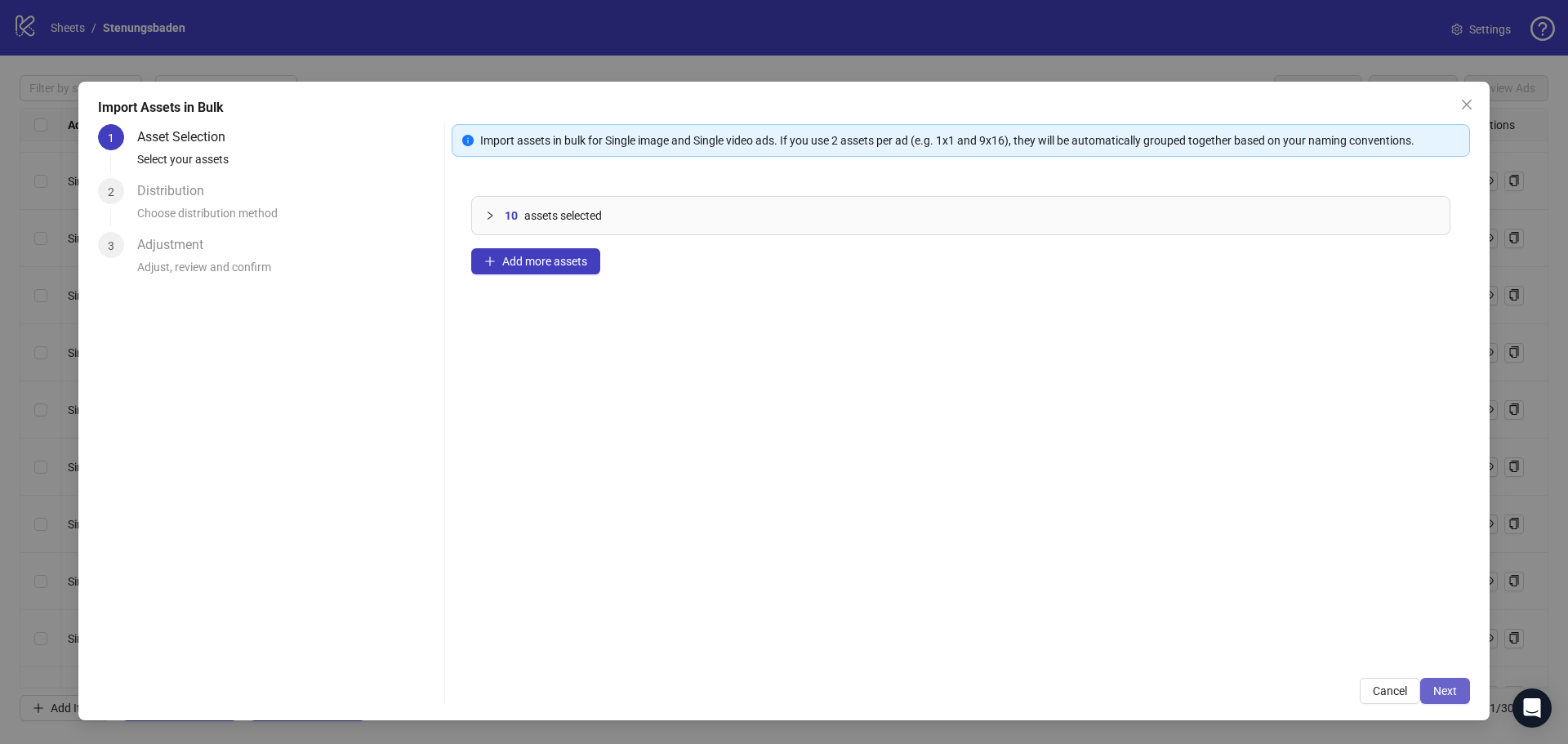
click at [1428, 692] on button "Next" at bounding box center [1444, 691] width 50 height 26
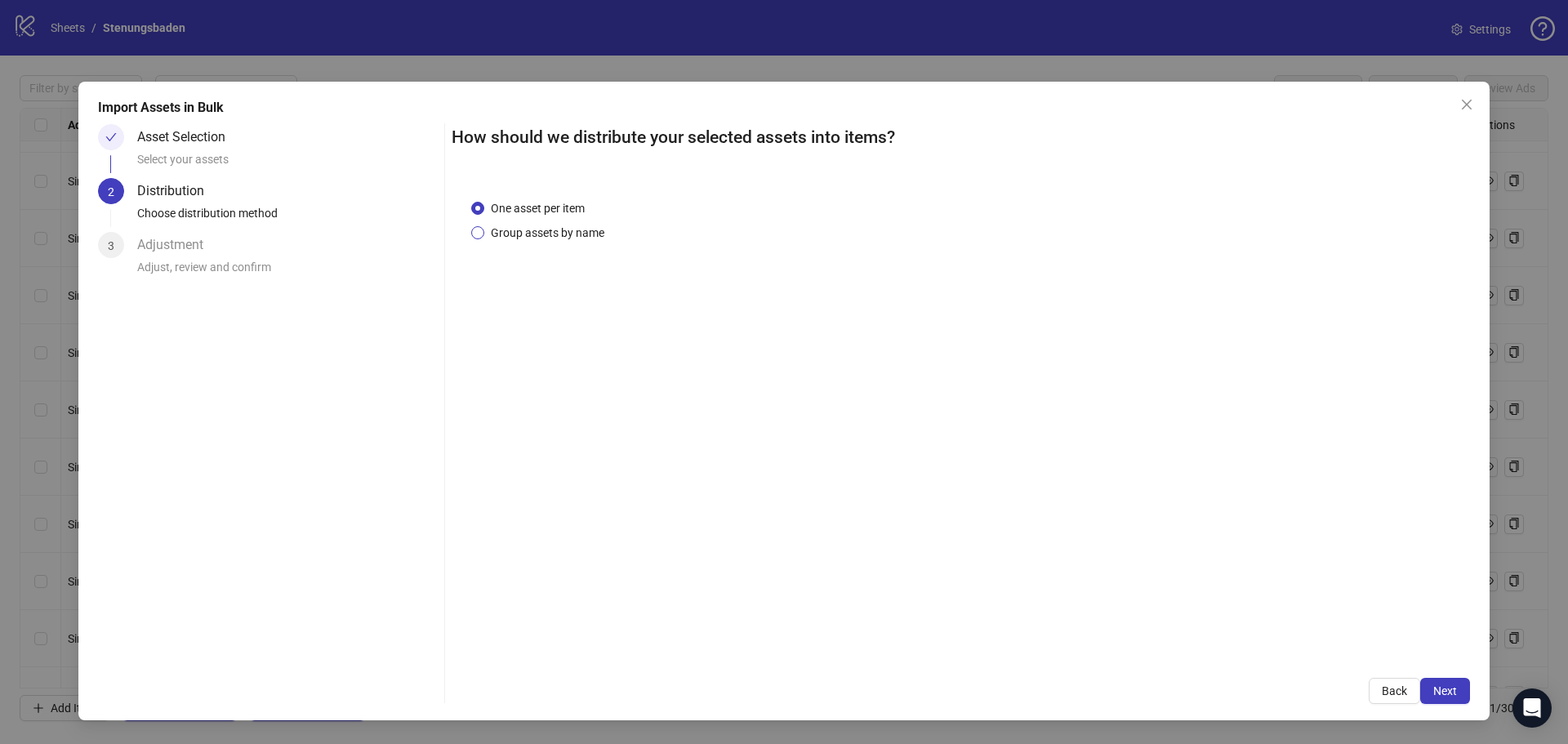
click at [590, 225] on span "Group assets by name" at bounding box center [547, 233] width 126 height 18
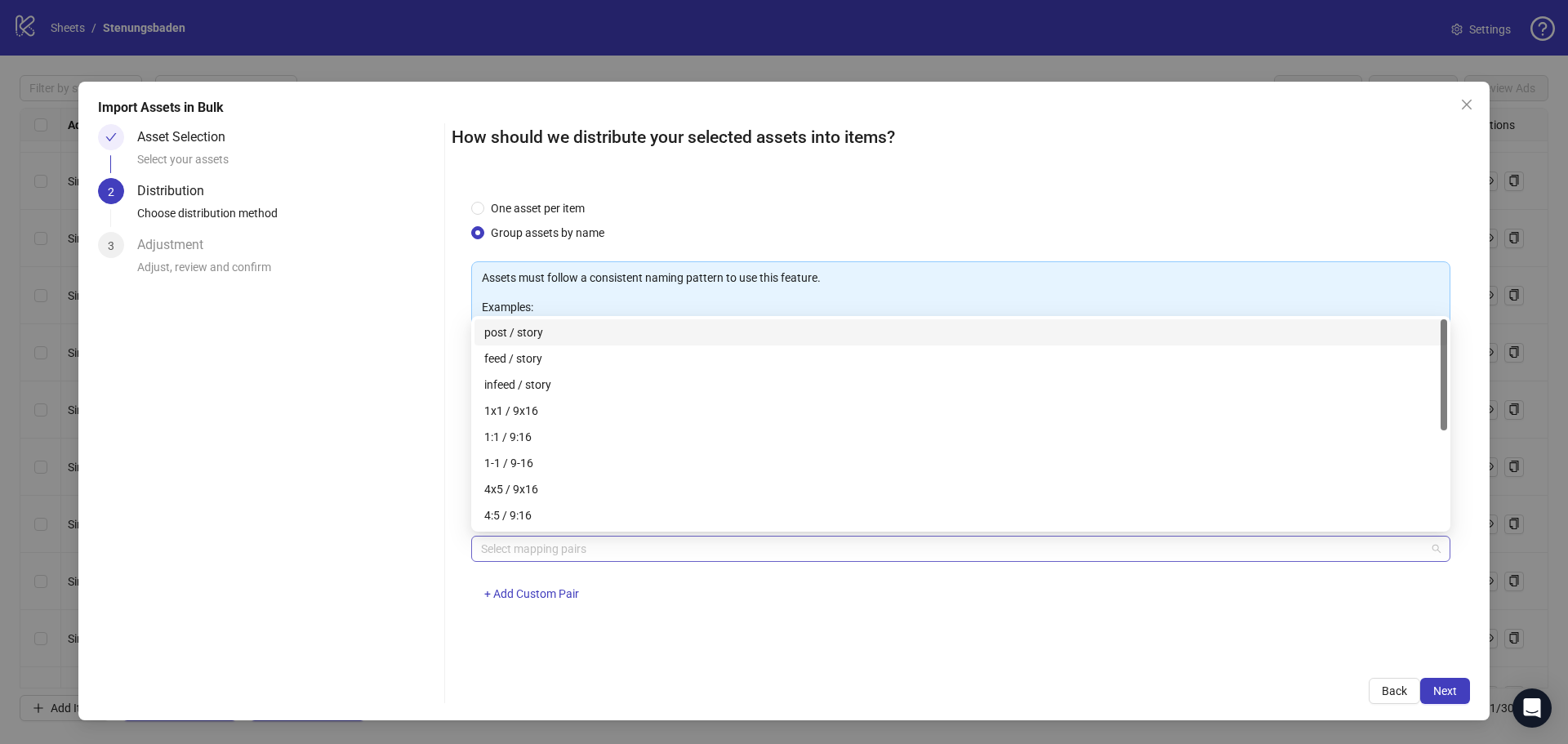
click at [544, 545] on div at bounding box center [952, 549] width 955 height 23
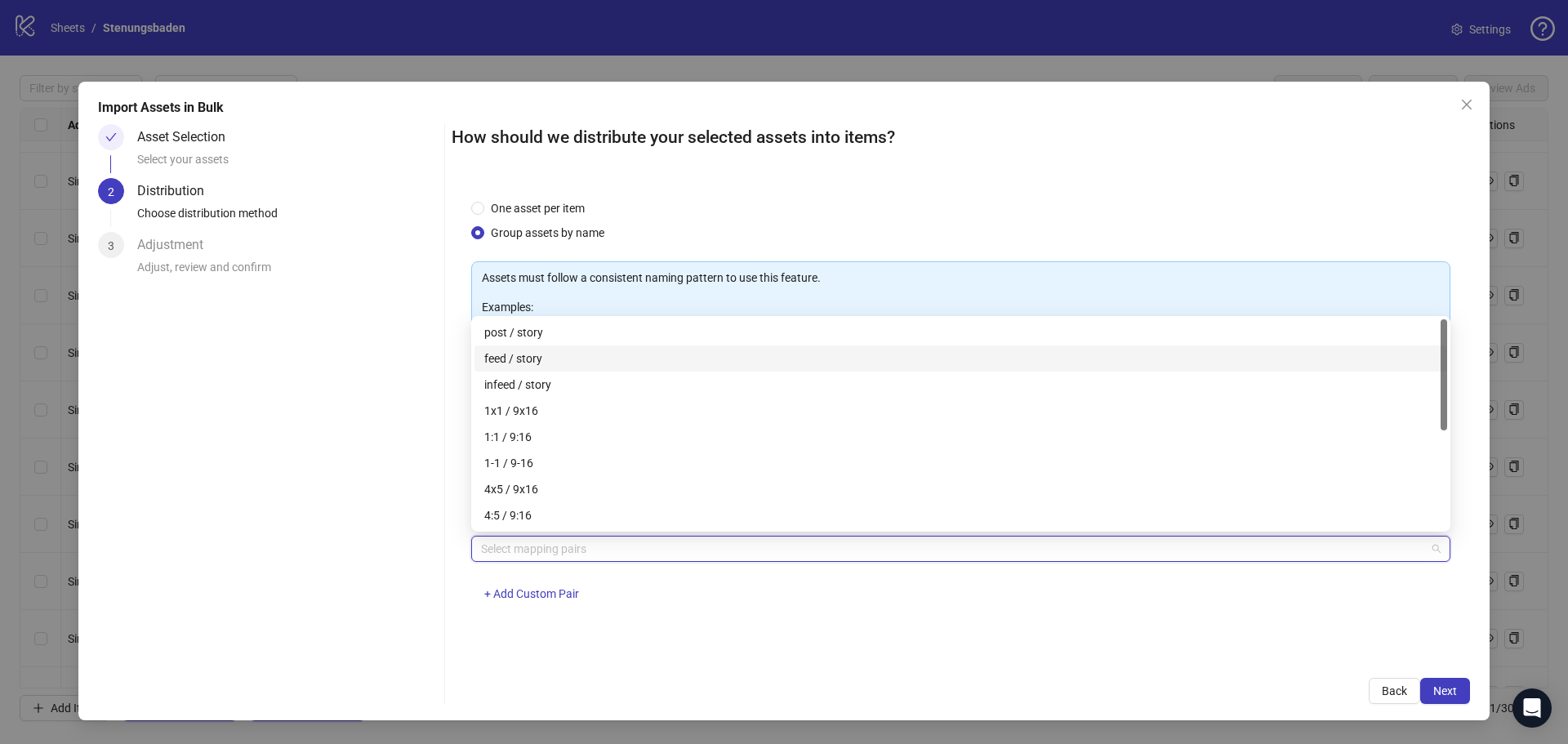
click at [539, 355] on div "feed / story" at bounding box center [960, 359] width 953 height 18
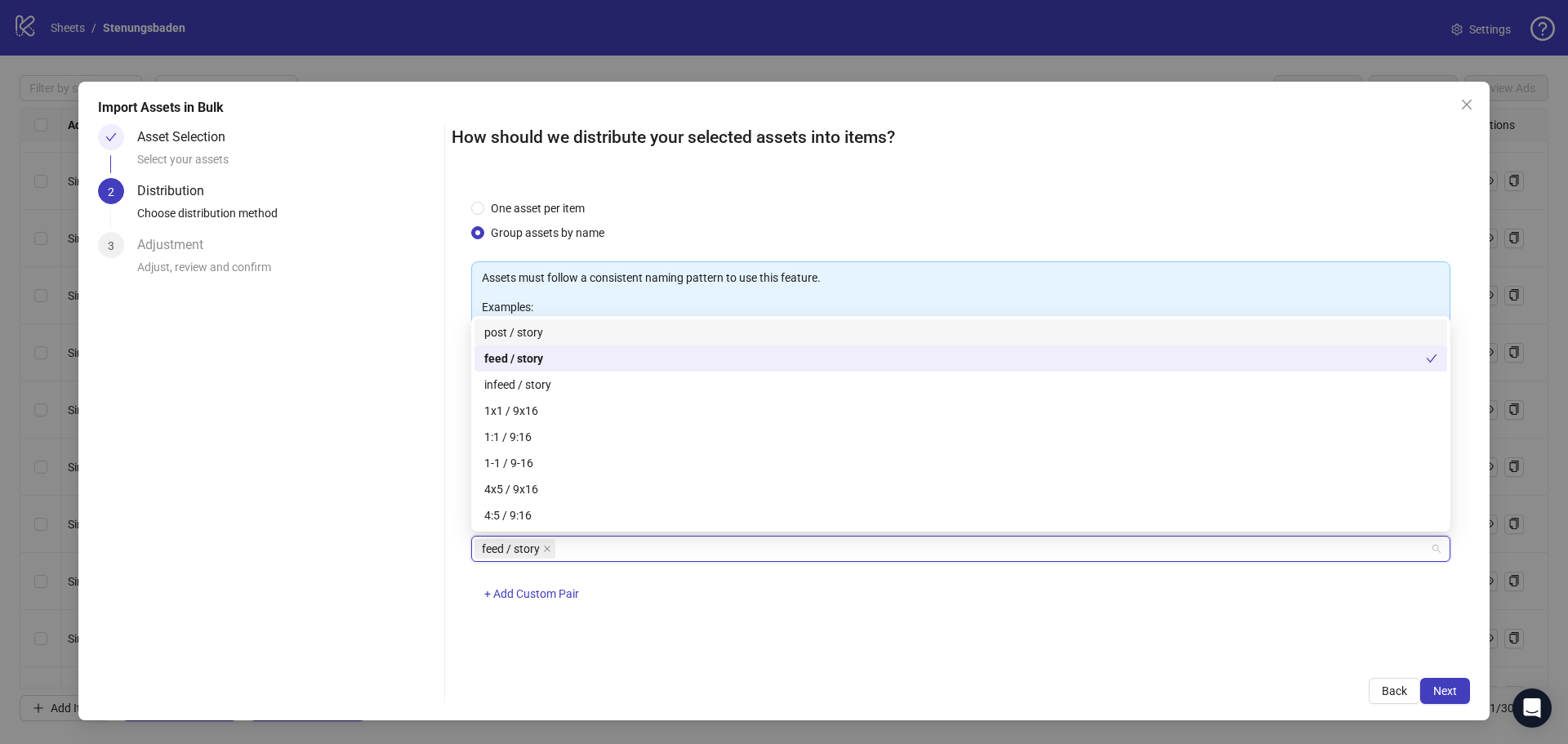
click at [1158, 109] on div "Import Assets in Bulk" at bounding box center [784, 108] width 1371 height 20
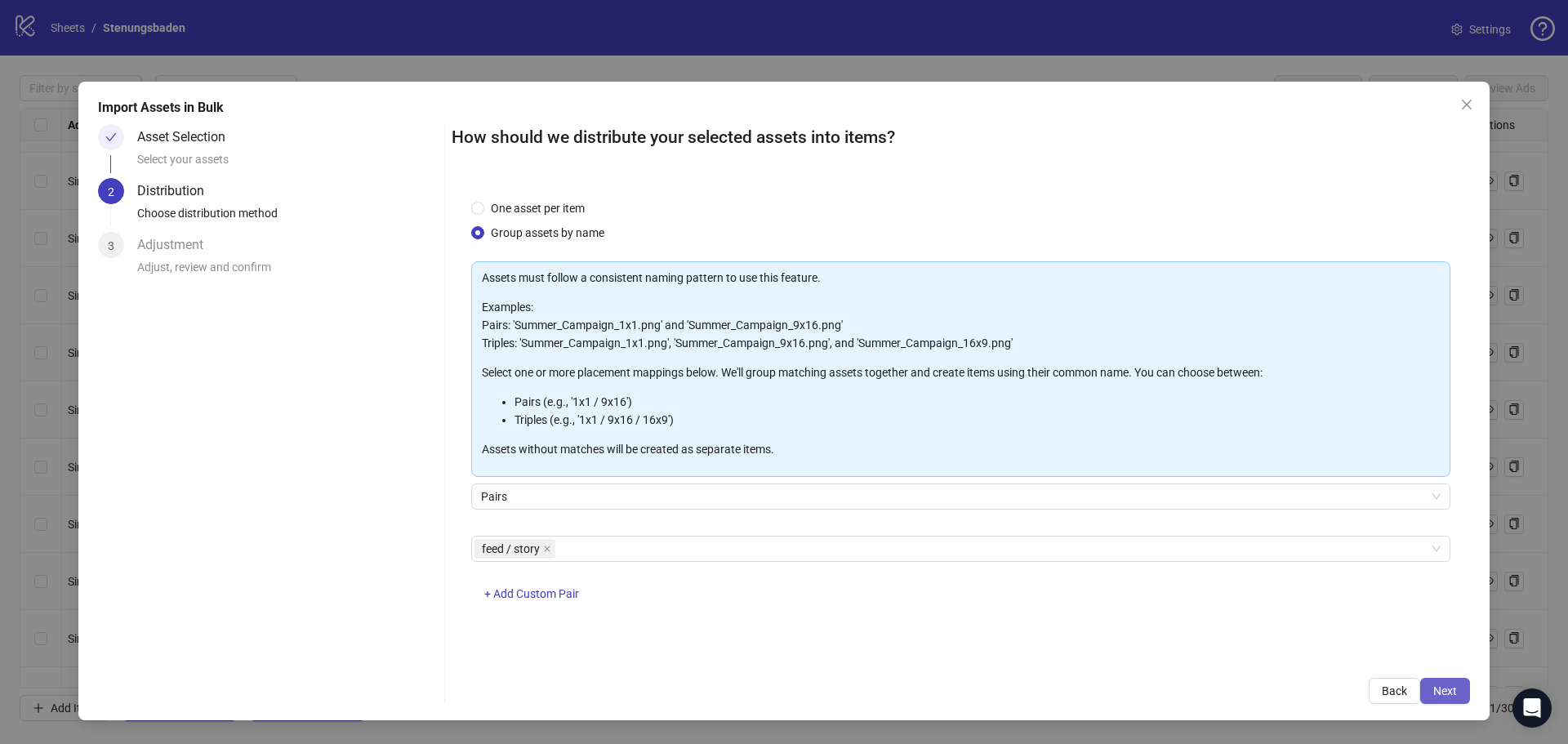
click at [1435, 685] on span "Next" at bounding box center [1444, 691] width 24 height 13
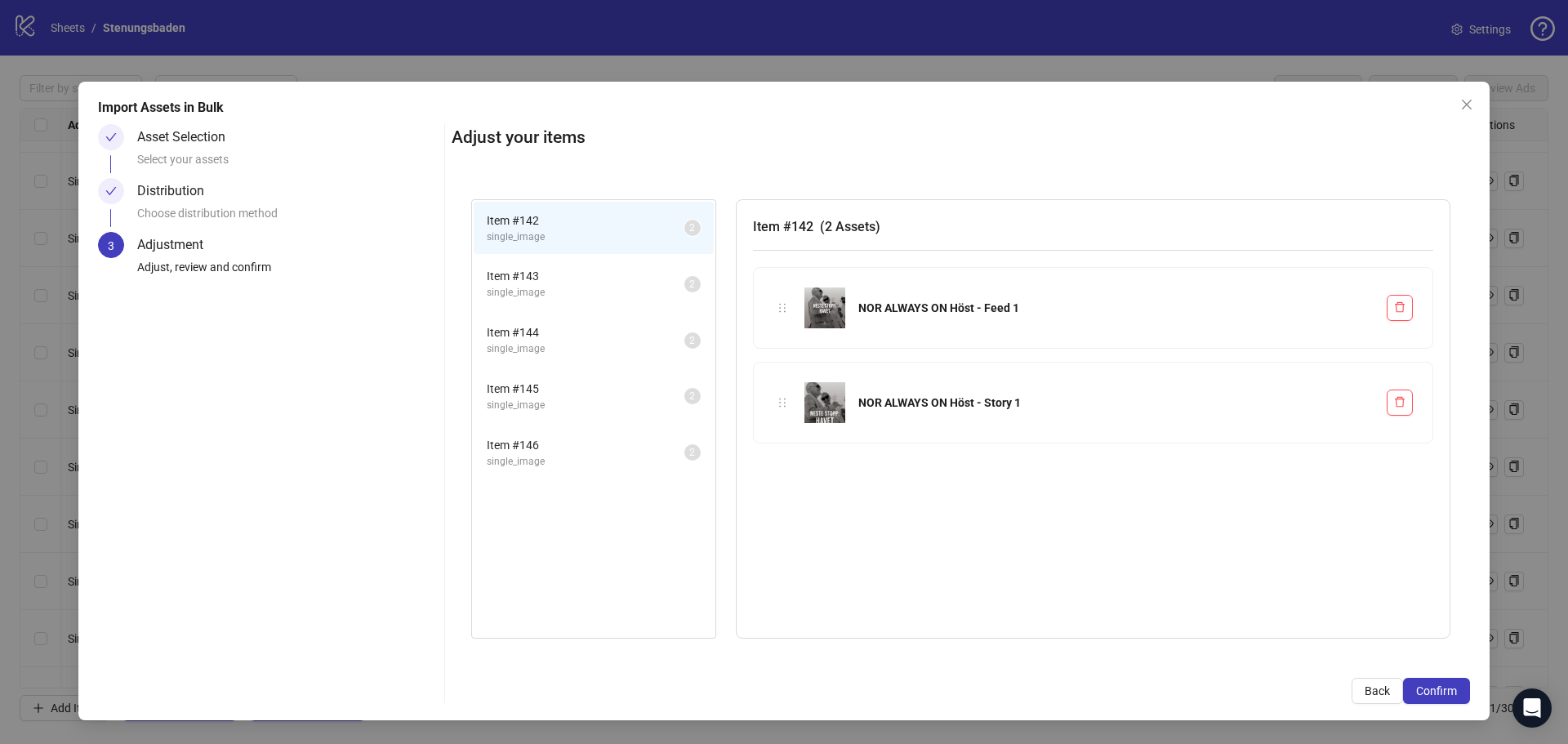
click at [543, 268] on span "Item # 143" at bounding box center [585, 276] width 197 height 18
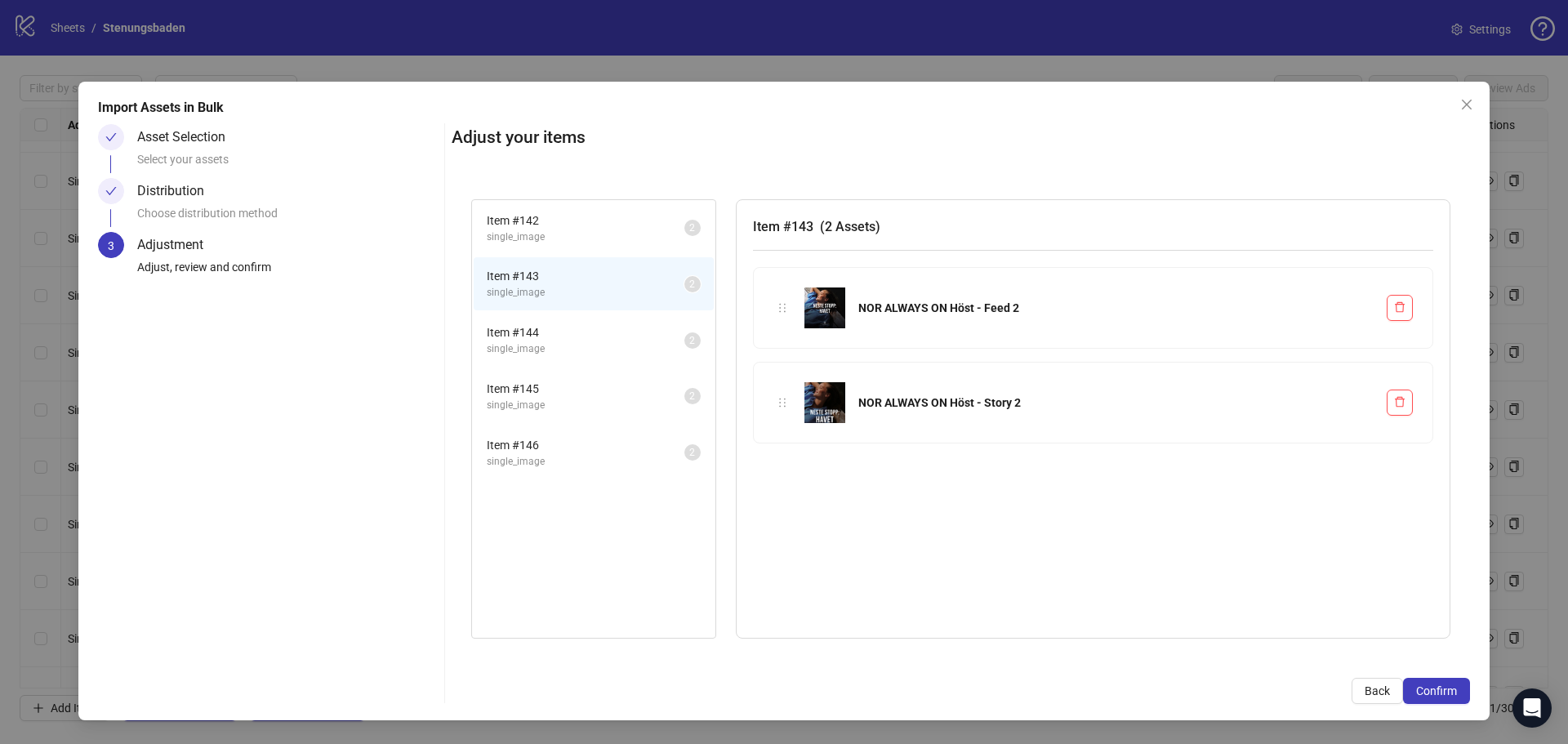
click at [537, 329] on span "Item # 144" at bounding box center [585, 333] width 197 height 18
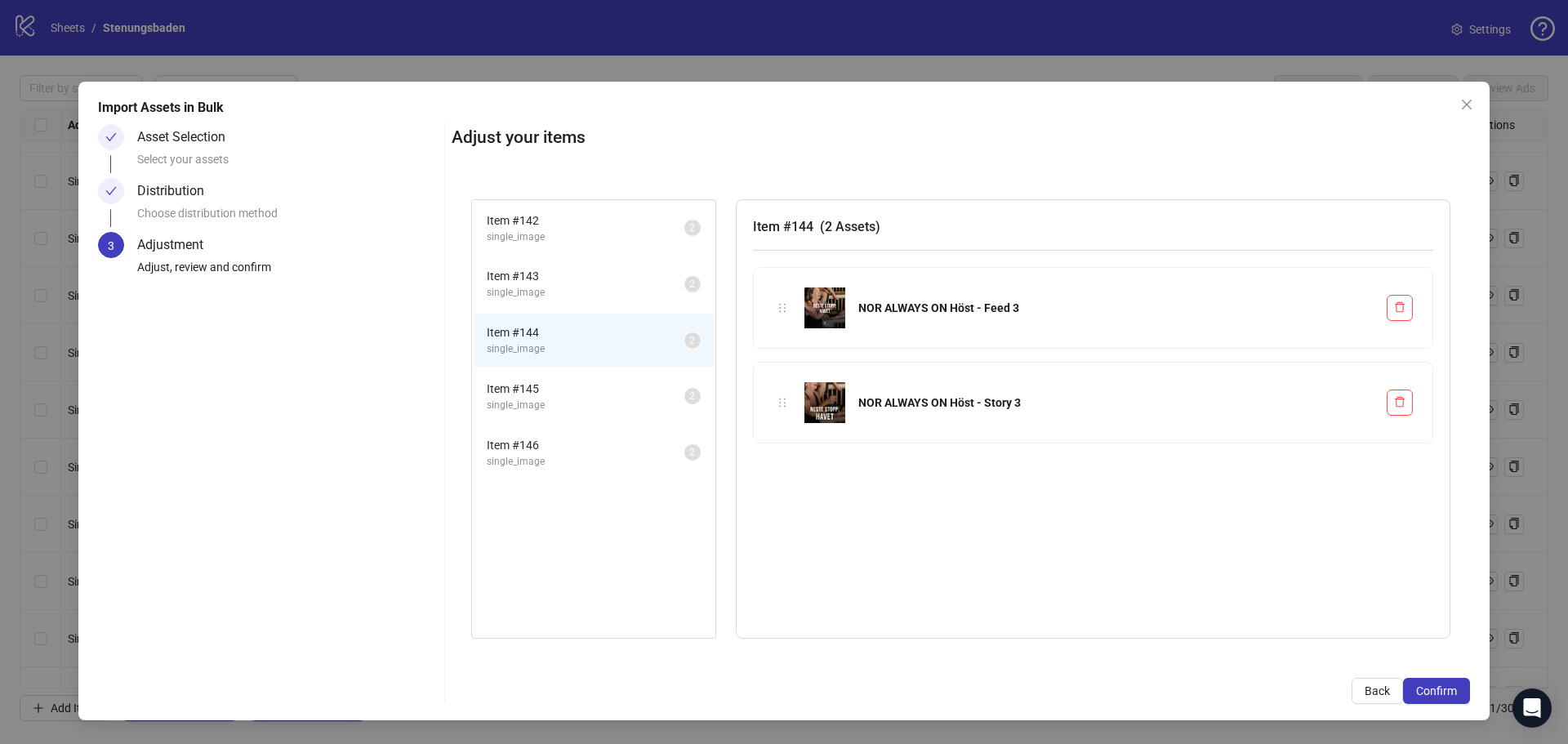
click at [535, 393] on span "Item # 145" at bounding box center [585, 389] width 197 height 18
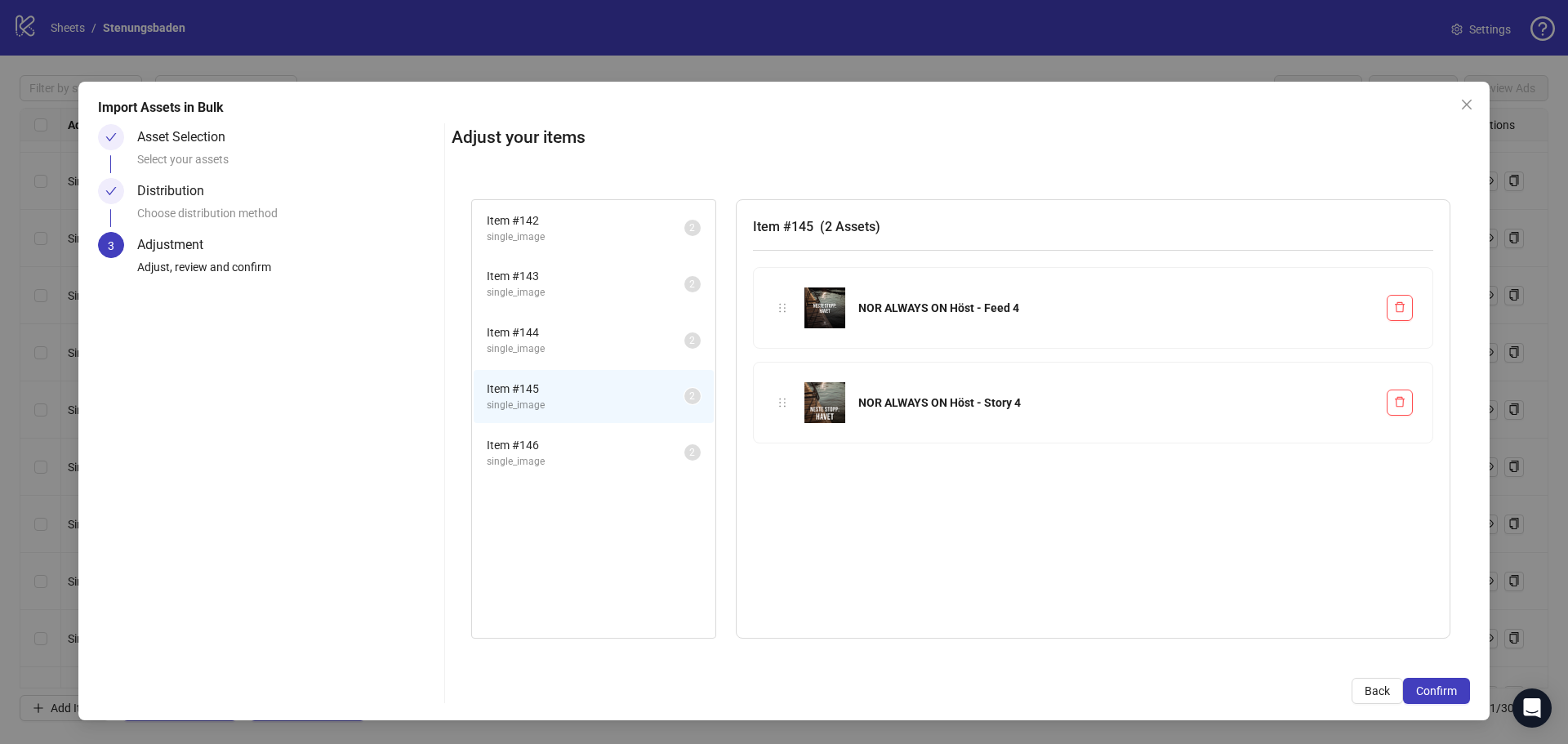
click at [528, 448] on span "Item # 146" at bounding box center [585, 445] width 197 height 18
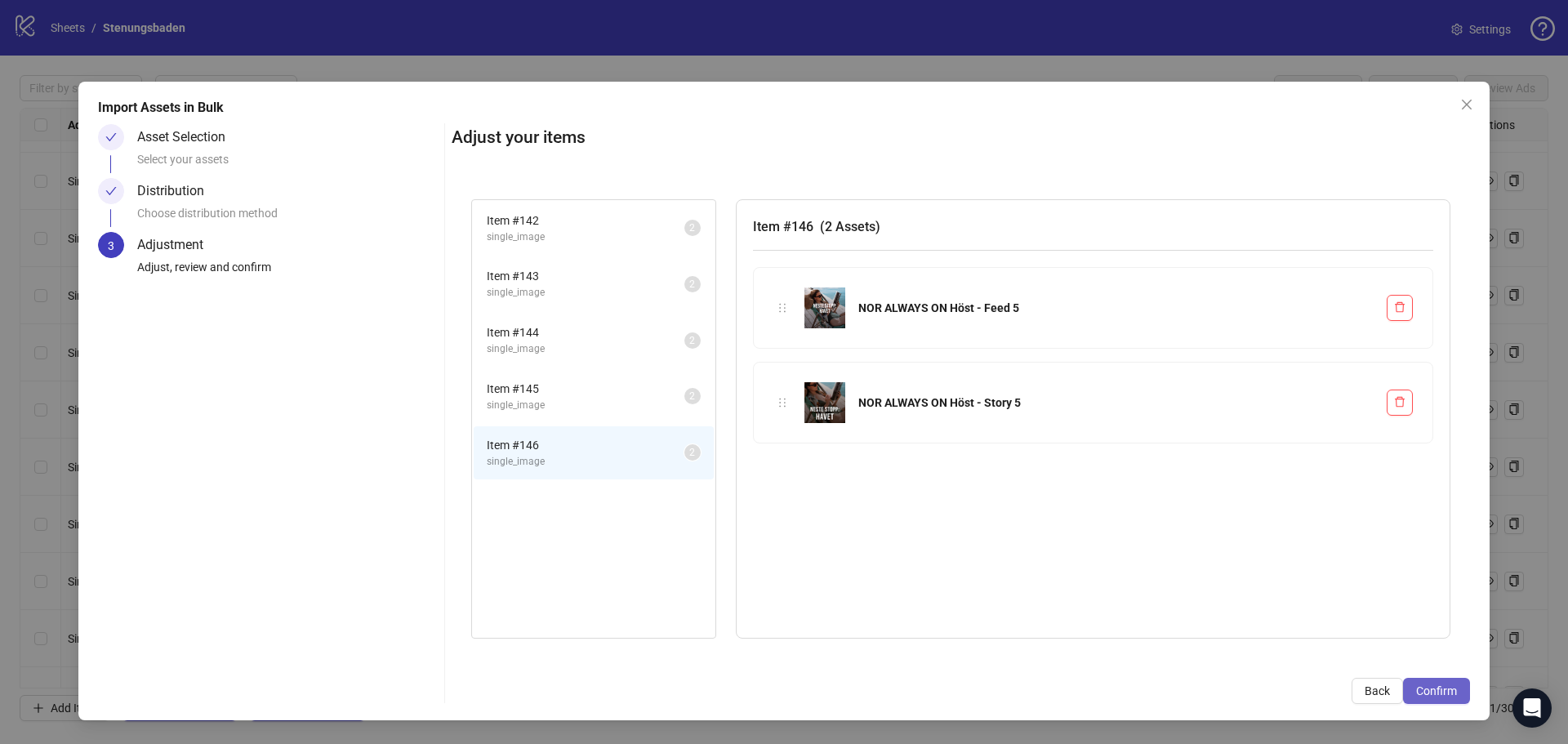
click at [1436, 684] on span "Confirm" at bounding box center [1436, 691] width 41 height 13
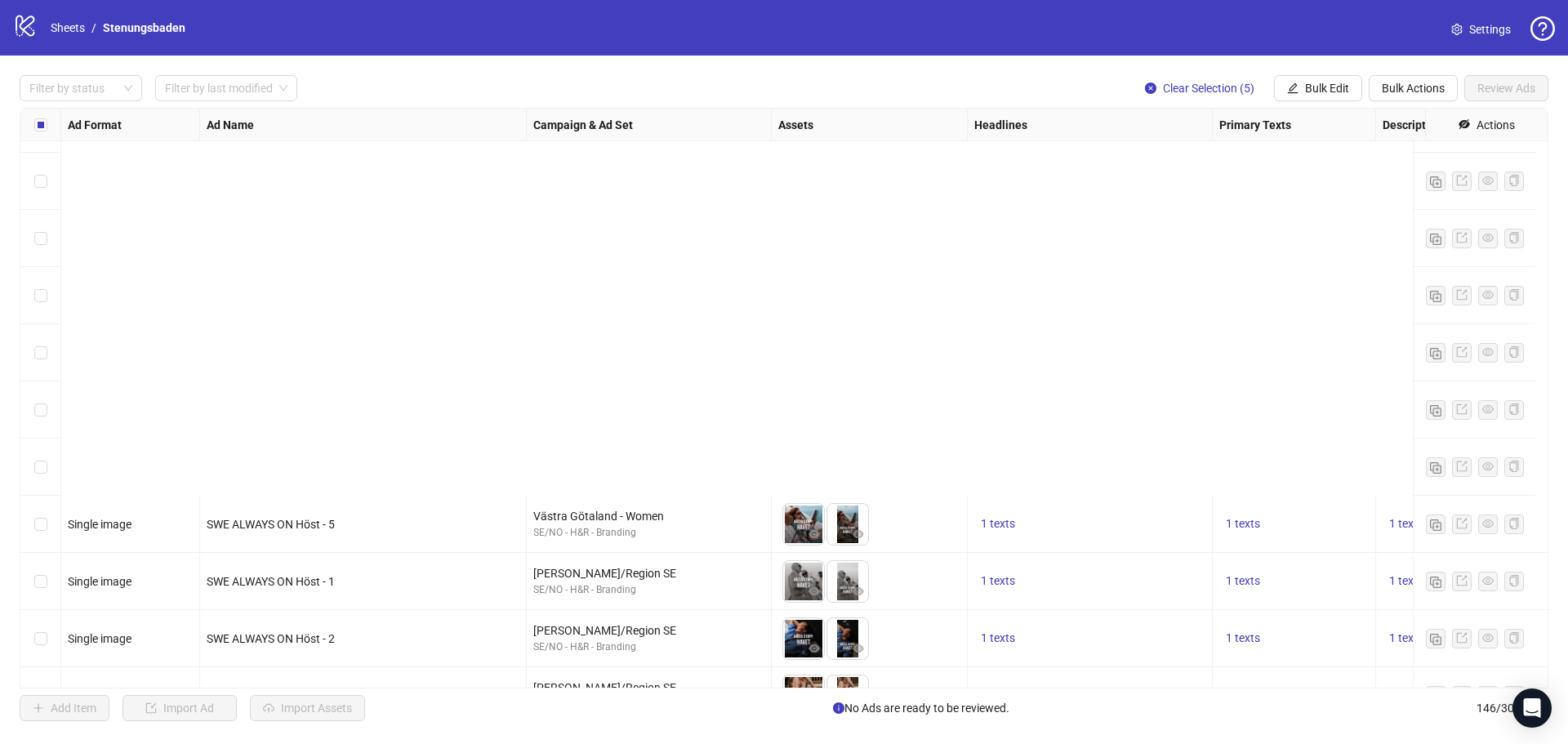
scroll to position [7816, 0]
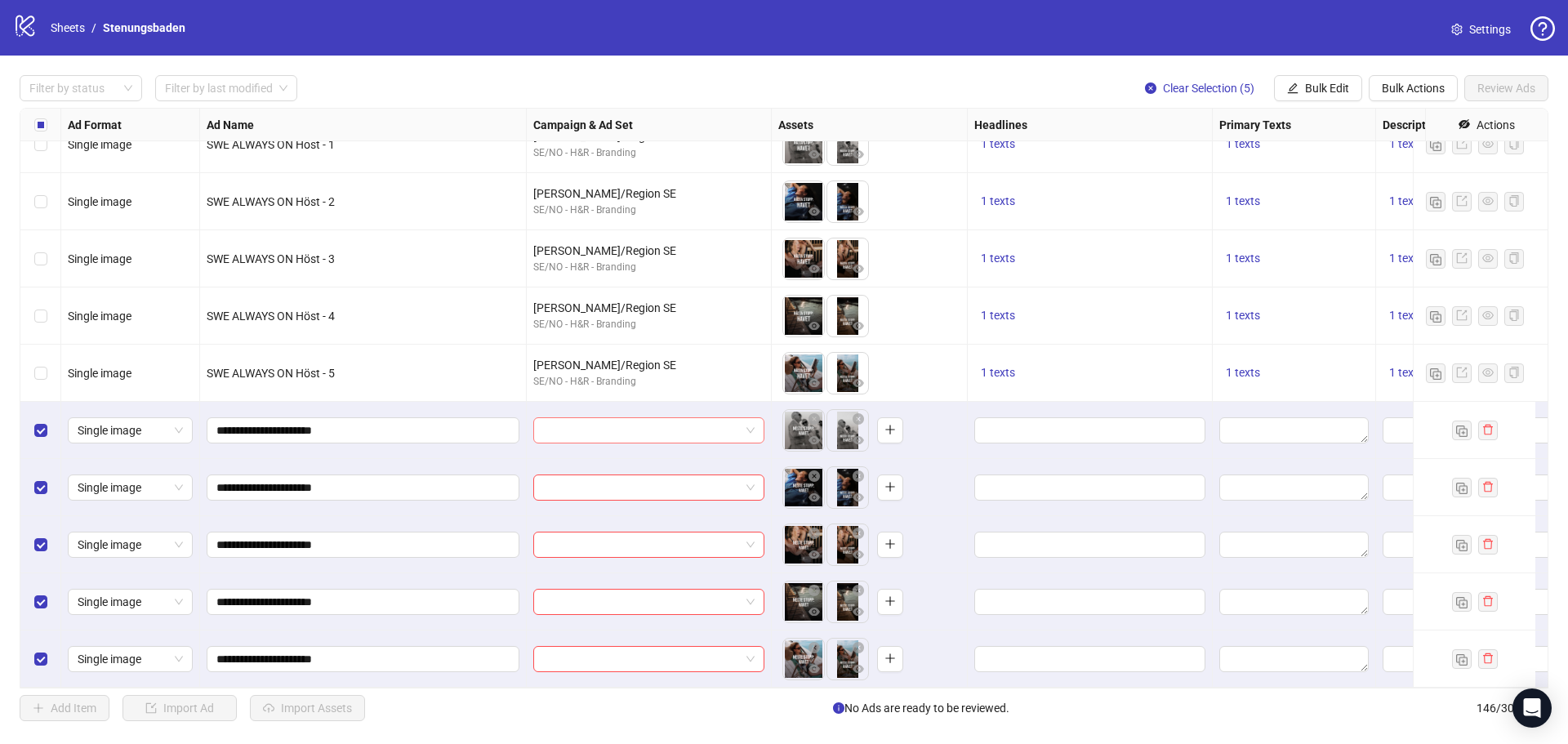
click at [586, 418] on input "search" at bounding box center [640, 431] width 197 height 25
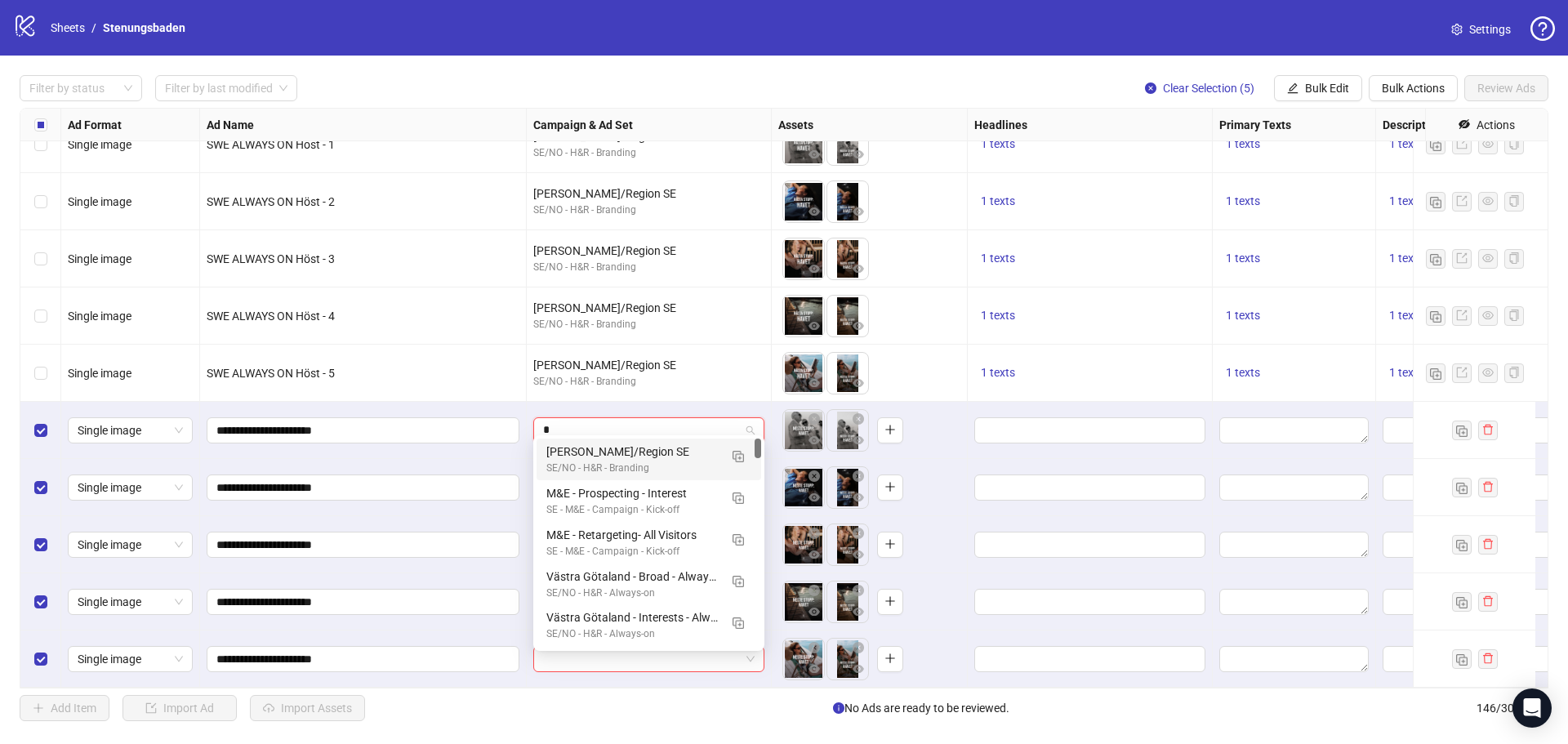
type input "**"
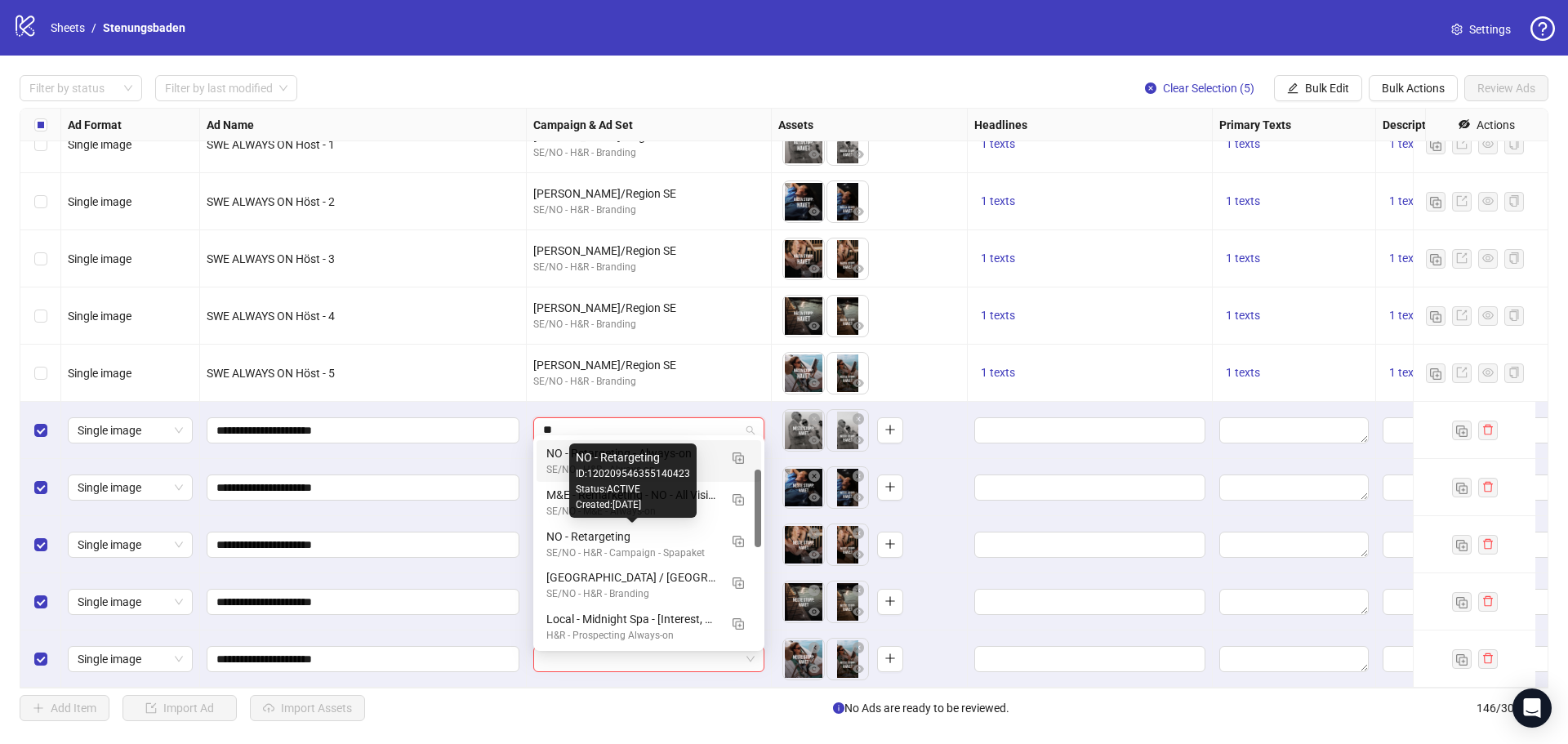
scroll to position [164, 0]
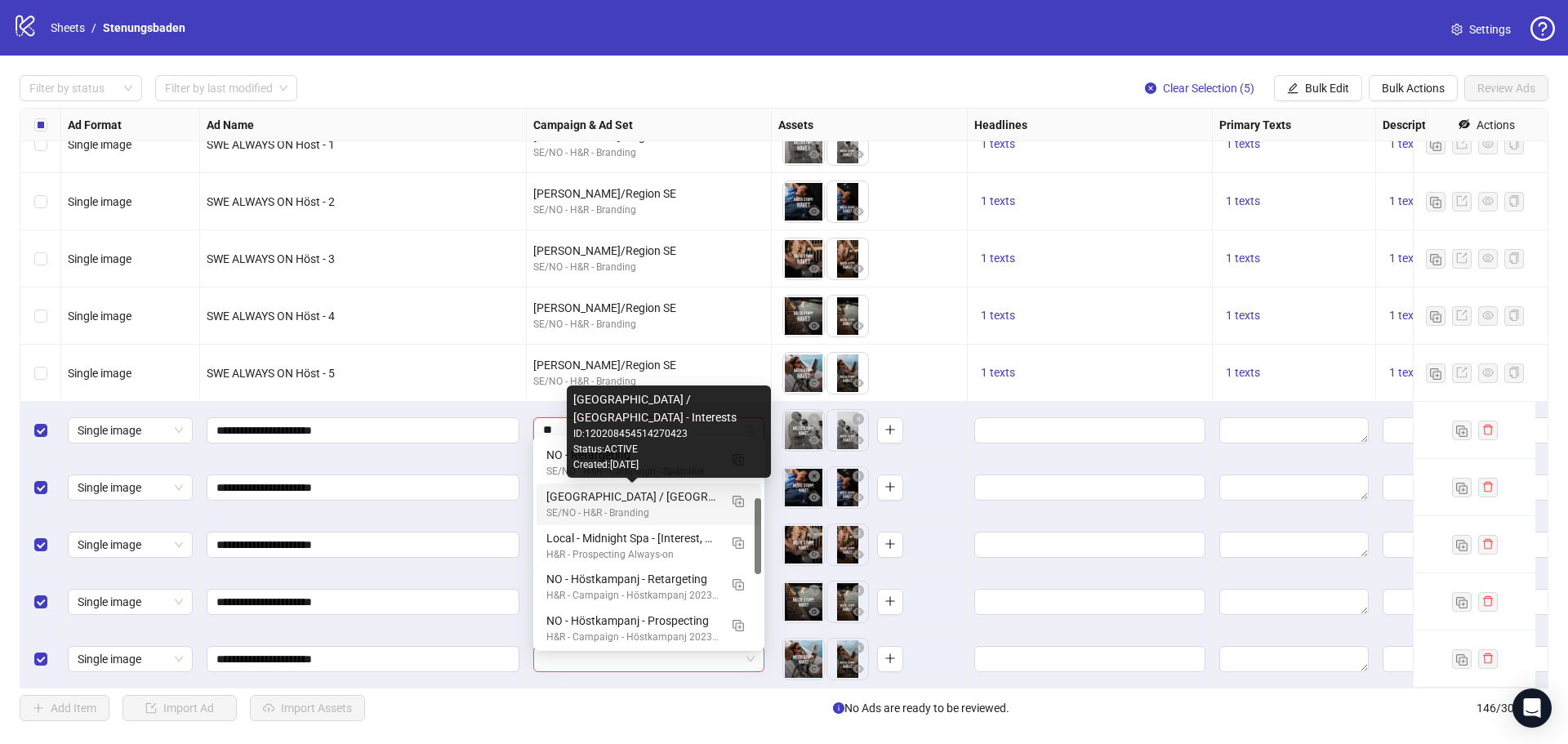
click at [662, 497] on div "Norge / Oslo - Interests" at bounding box center [632, 497] width 173 height 18
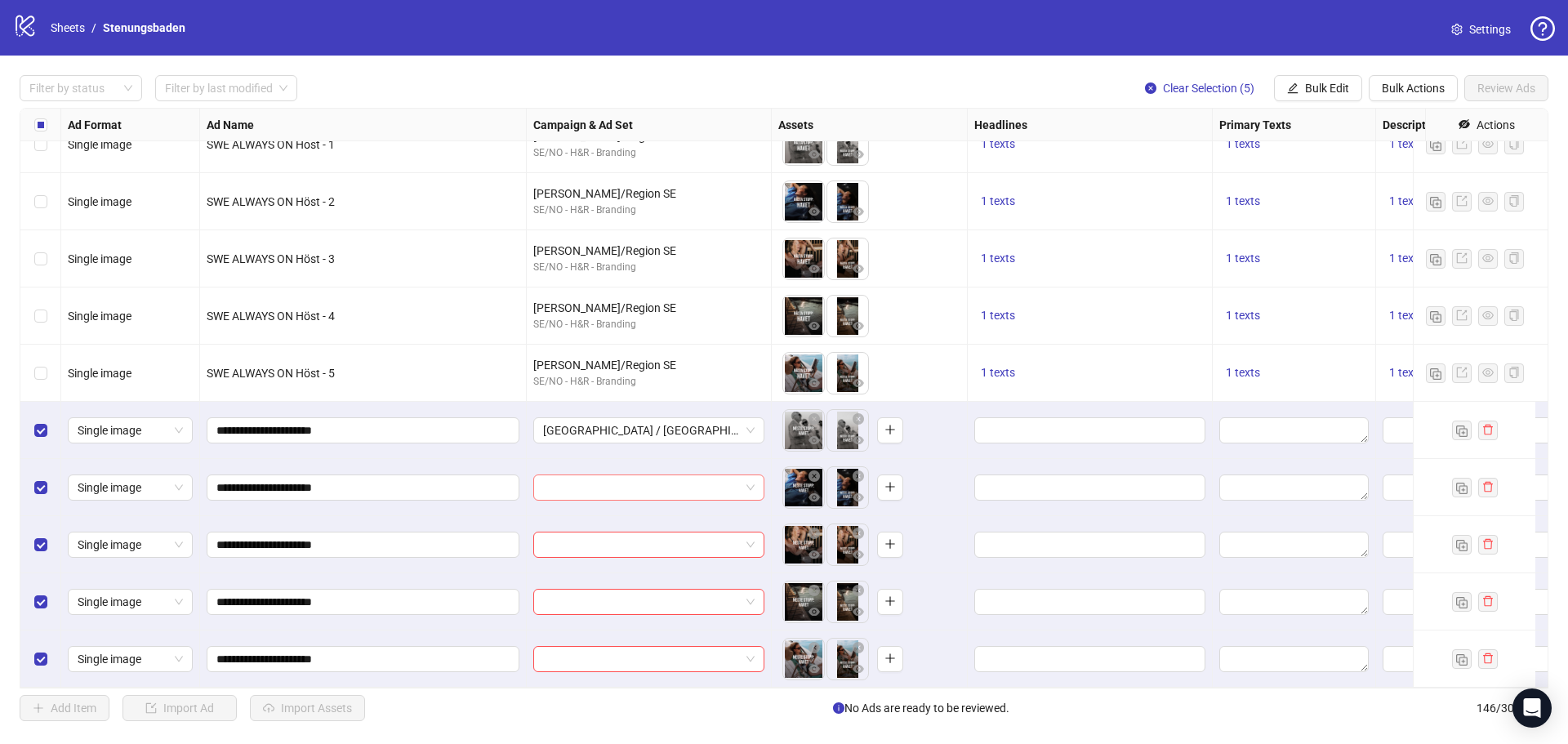
click at [627, 475] on input "search" at bounding box center [640, 488] width 197 height 25
type input "*****"
click at [650, 520] on div "SE/NO - H&R - Branding" at bounding box center [632, 525] width 173 height 15
click at [602, 536] on input "search" at bounding box center [640, 546] width 197 height 25
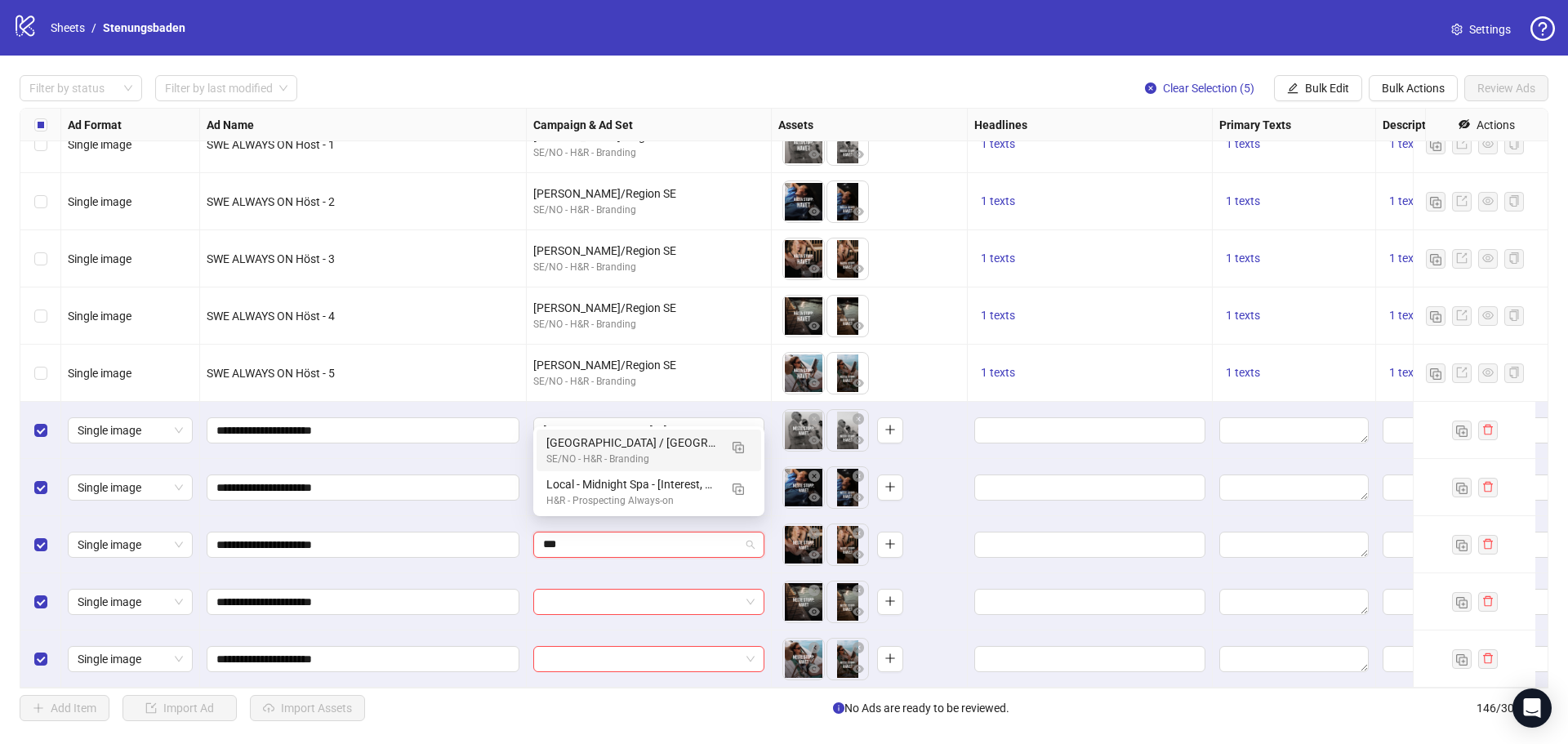
type input "****"
click at [612, 493] on div "Norge / Oslo - Interests" at bounding box center [632, 484] width 173 height 18
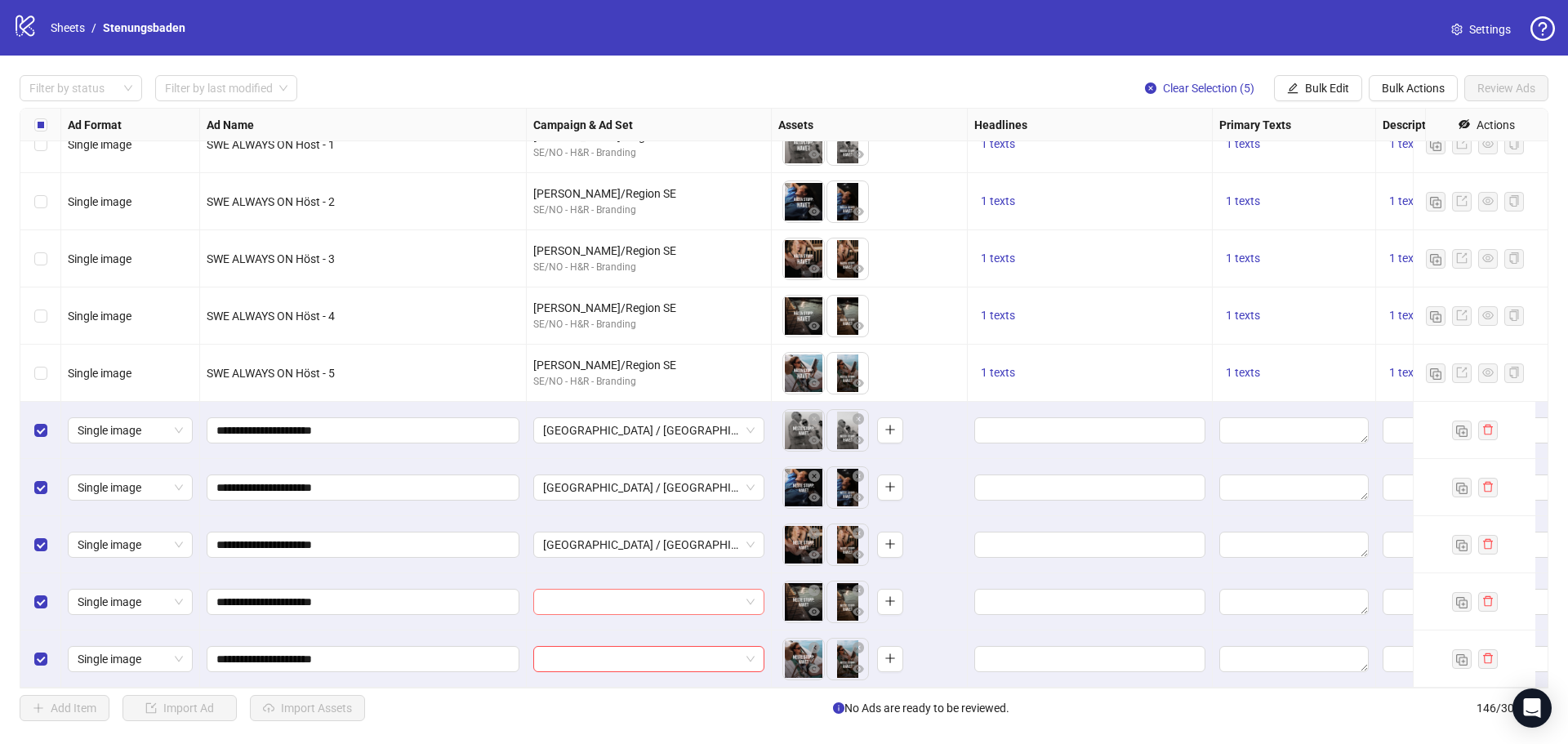
click at [599, 598] on input "search" at bounding box center [640, 602] width 197 height 25
type input "*****"
click at [580, 543] on div "Norge / Oslo - Interests" at bounding box center [632, 542] width 173 height 18
click at [575, 654] on input "search" at bounding box center [640, 659] width 197 height 25
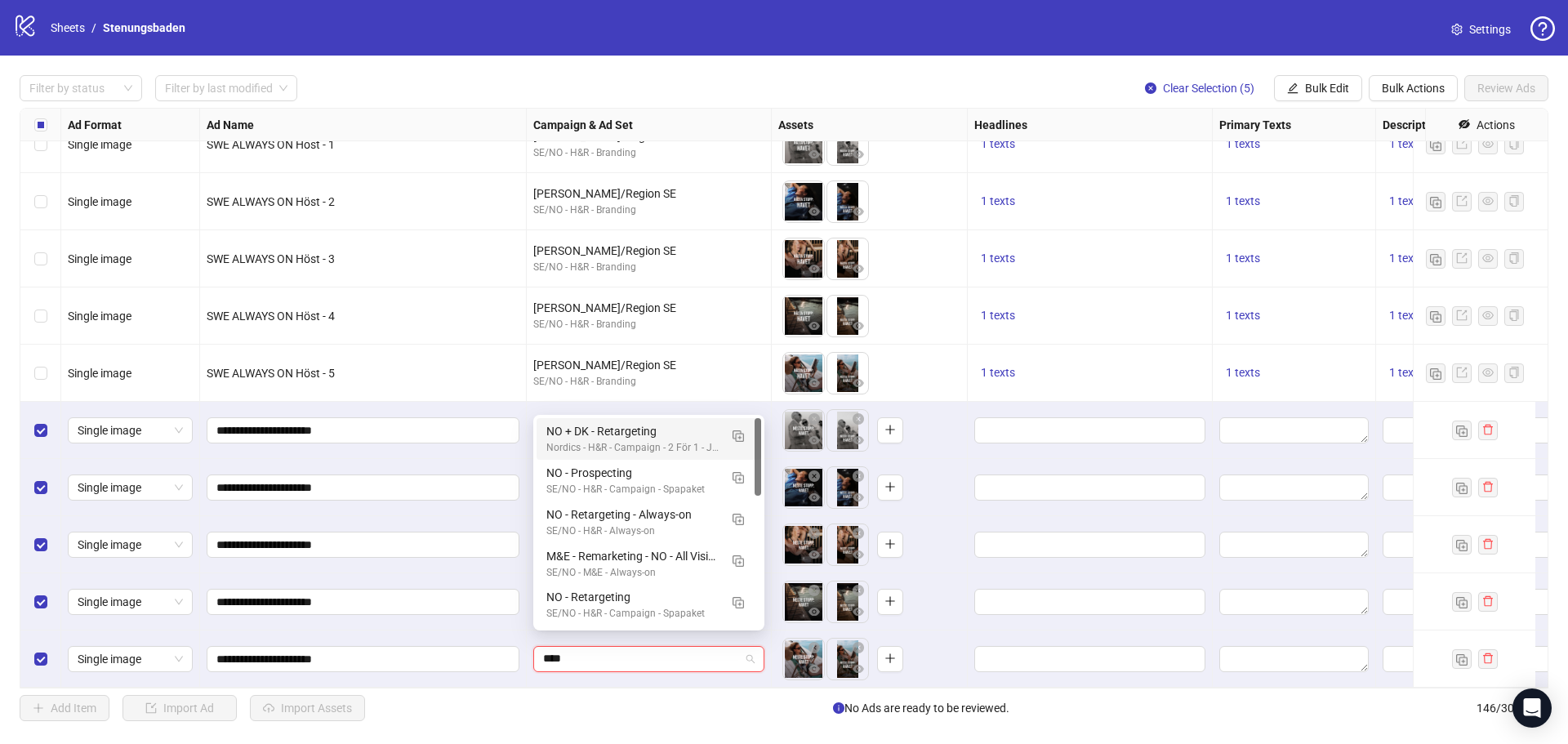
type input "*****"
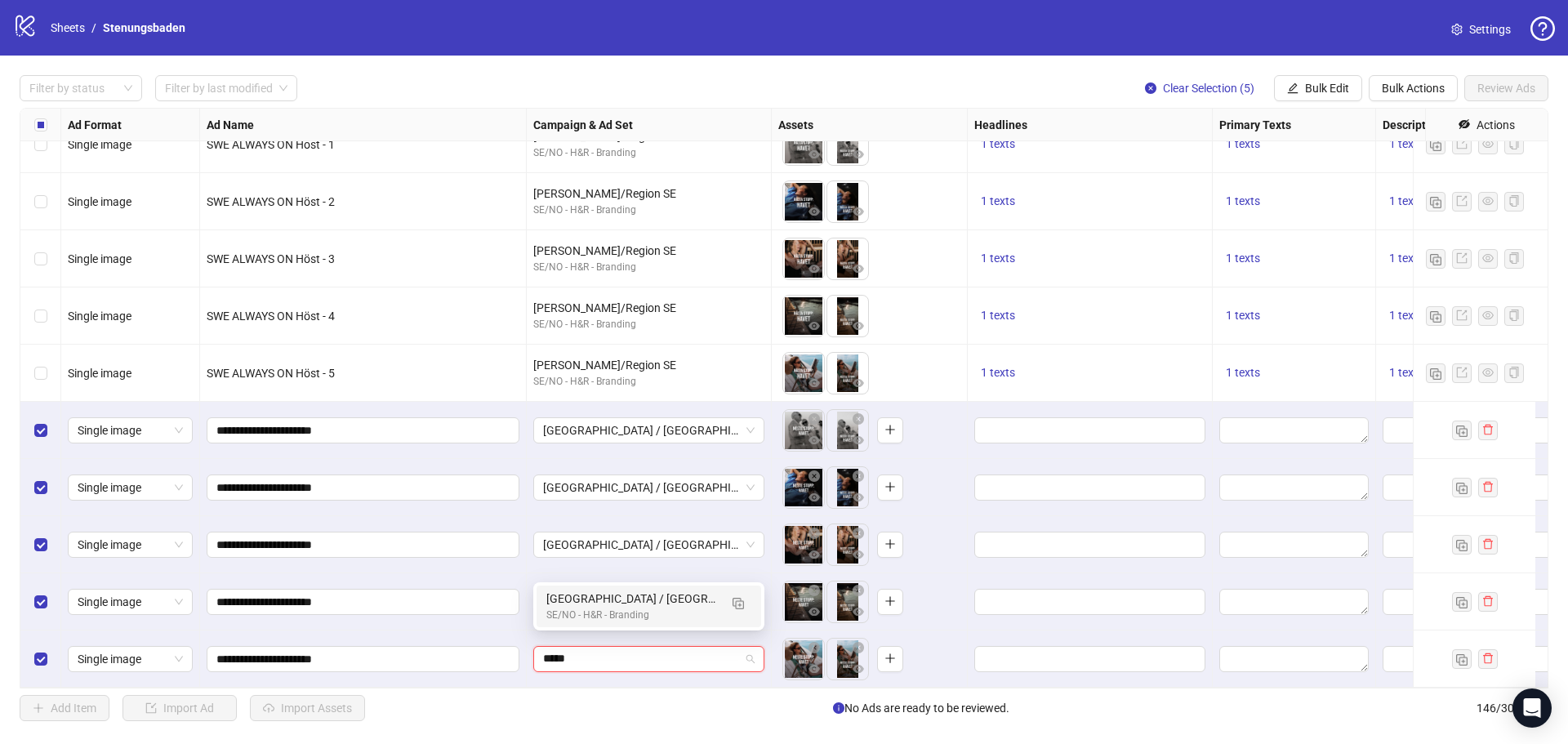
click at [587, 612] on div "SE/NO - H&R - Branding" at bounding box center [632, 615] width 173 height 15
click at [1321, 77] on button "Bulk Edit" at bounding box center [1317, 87] width 88 height 26
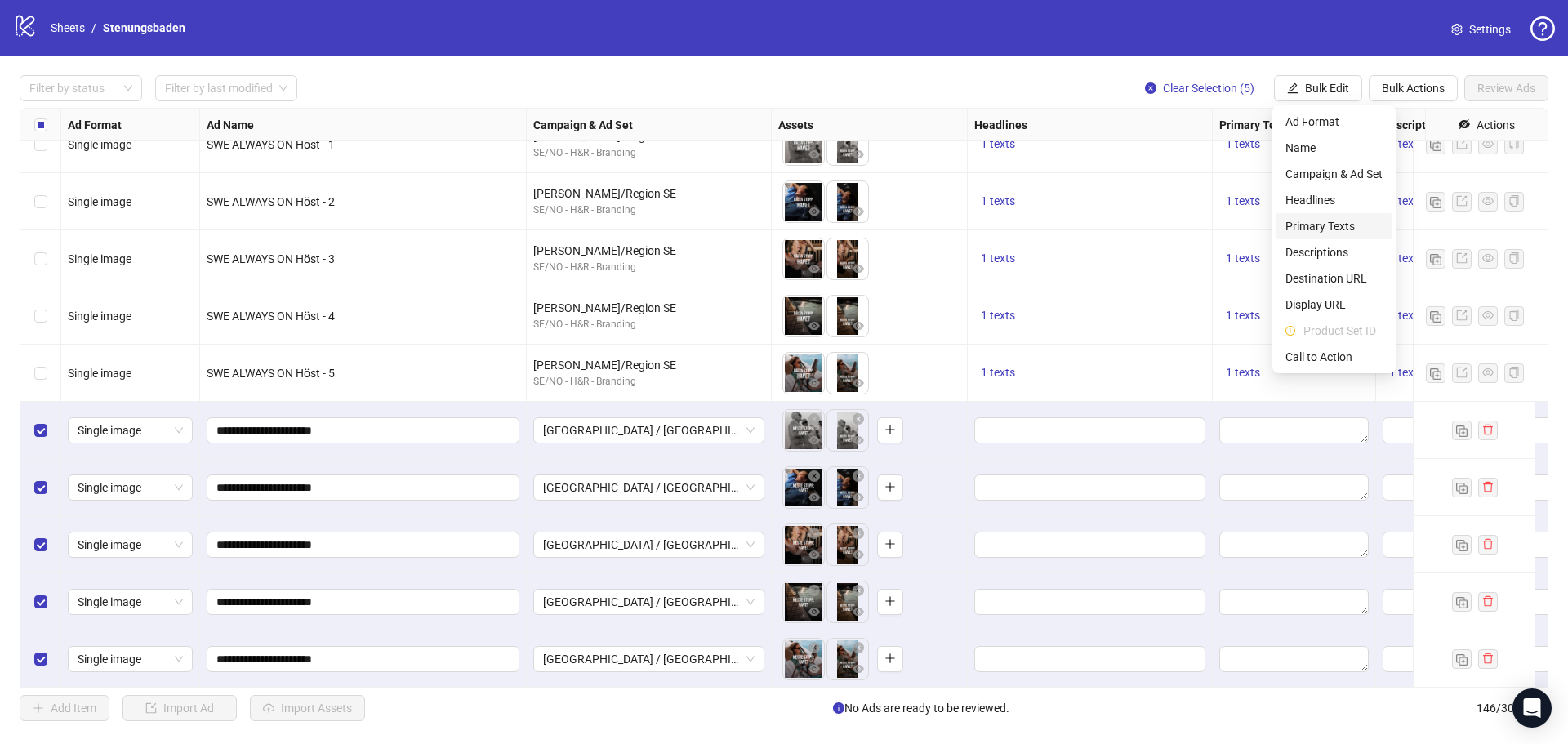
click at [1324, 214] on li "Primary Texts" at bounding box center [1333, 226] width 117 height 26
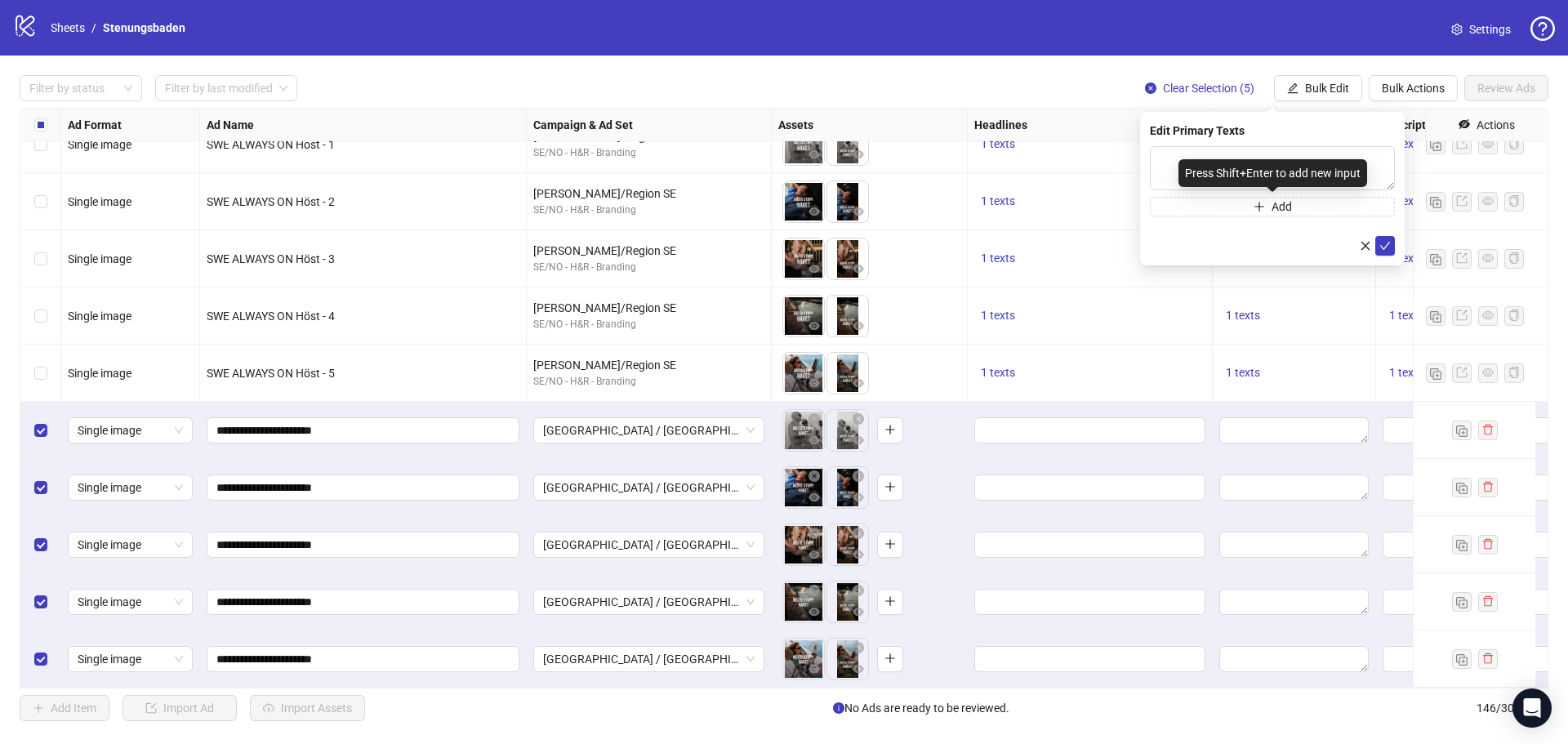
click at [1240, 160] on div "Press Shift+Enter to add new input" at bounding box center [1273, 173] width 189 height 28
click at [1170, 155] on textarea at bounding box center [1272, 168] width 245 height 44
paste textarea "**********"
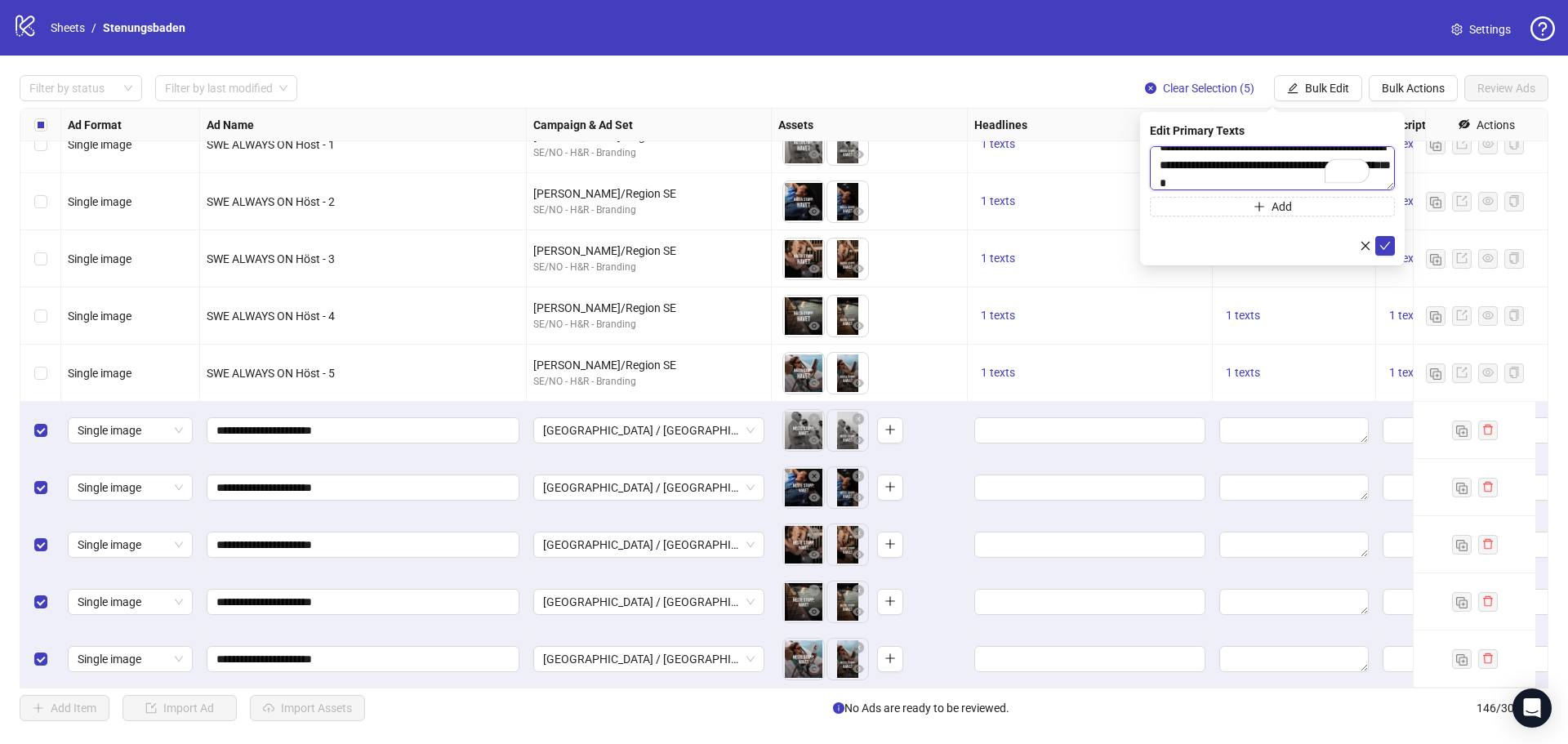
type textarea "**********"
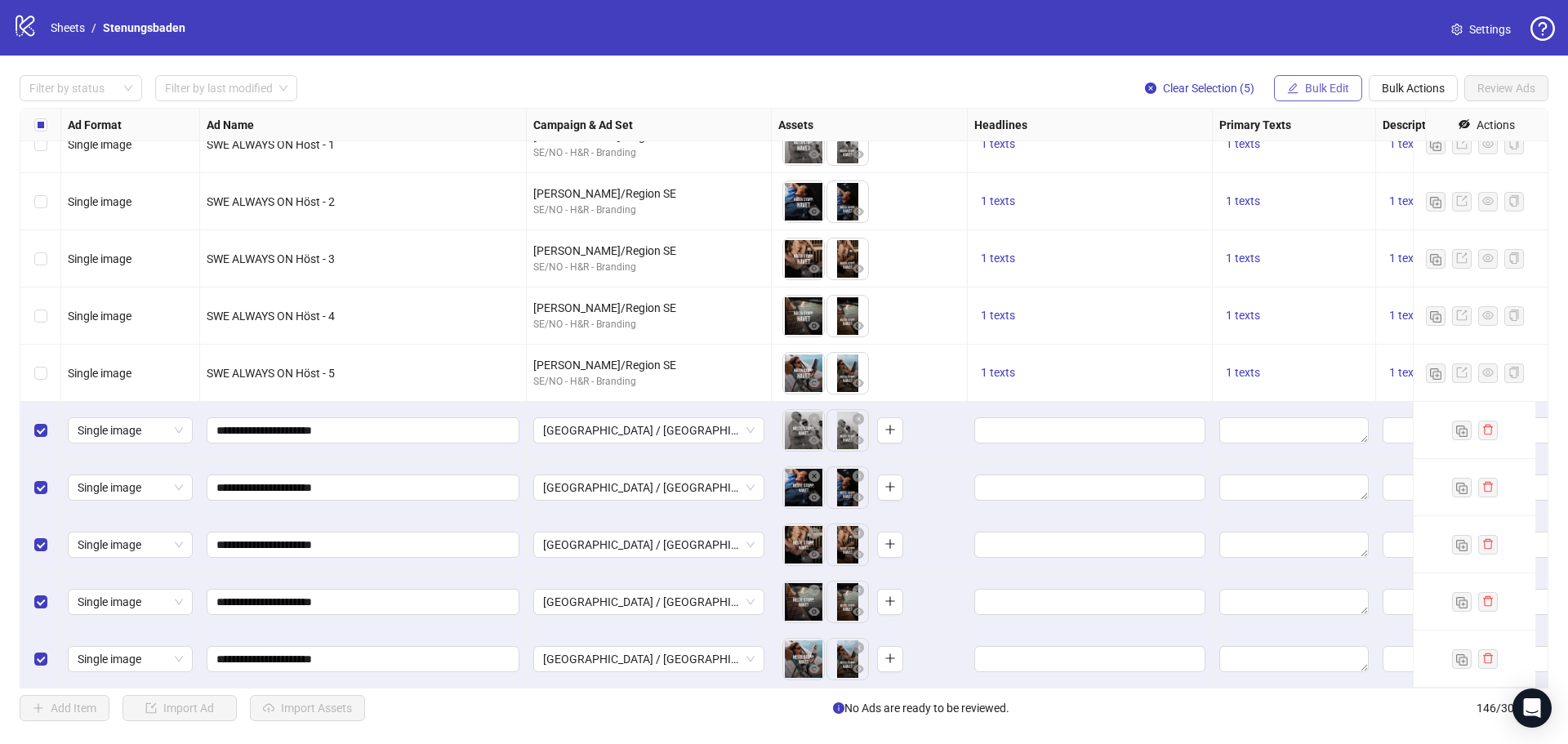
click at [1340, 90] on span "Bulk Edit" at bounding box center [1327, 88] width 44 height 13
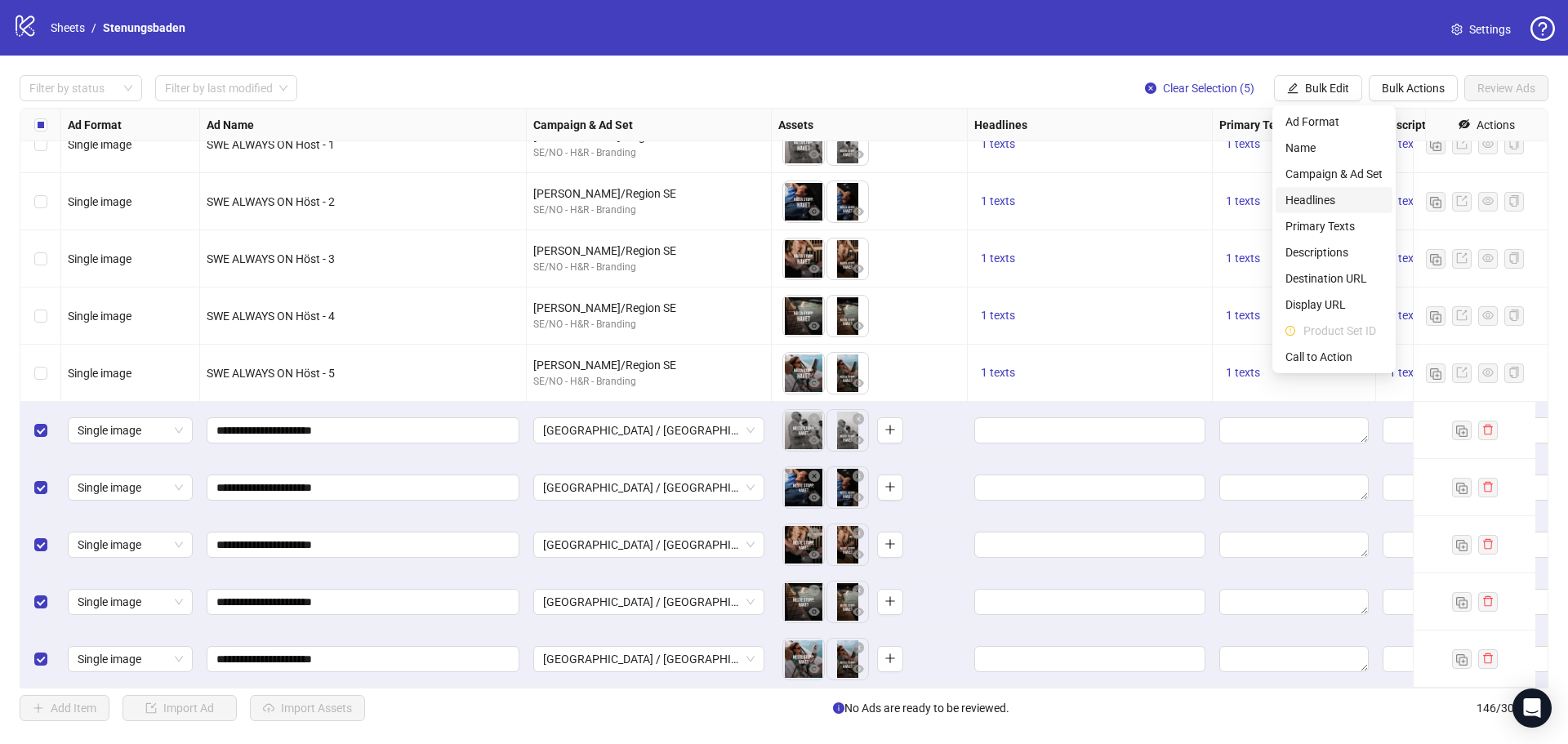
click at [1337, 198] on span "Headlines" at bounding box center [1333, 200] width 97 height 18
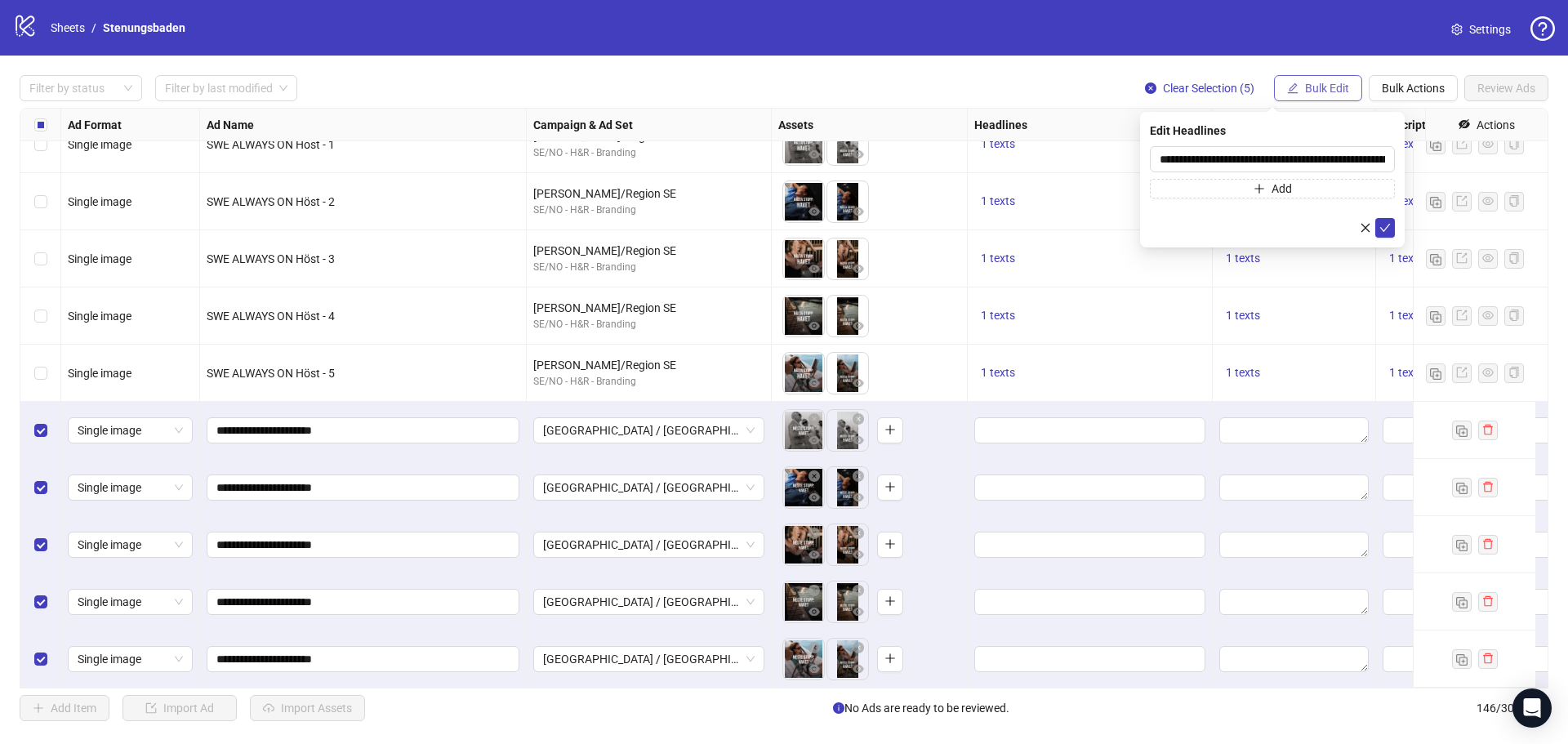
click at [1310, 85] on span "Bulk Edit" at bounding box center [1327, 88] width 44 height 13
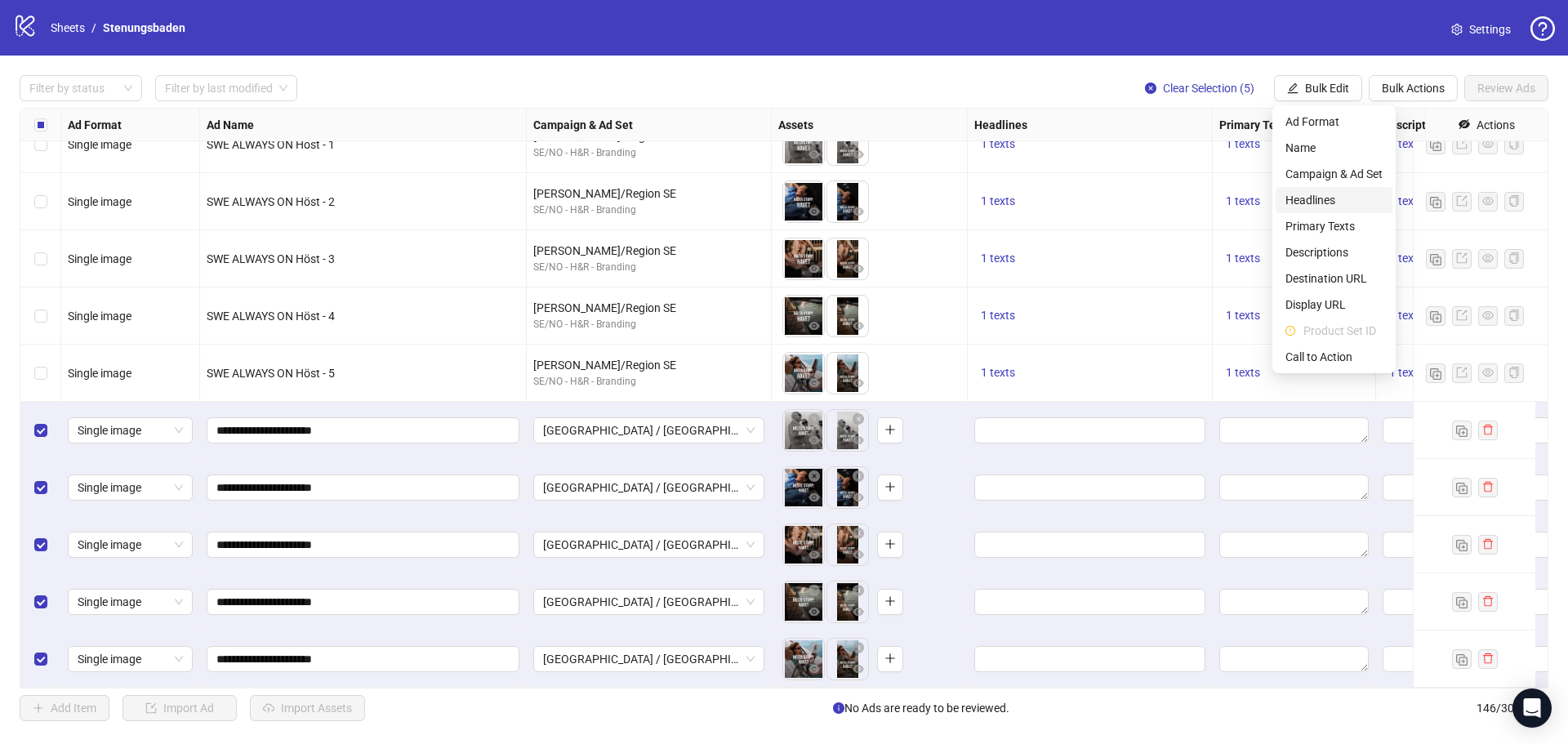
click at [1307, 203] on span "Headlines" at bounding box center [1333, 200] width 97 height 18
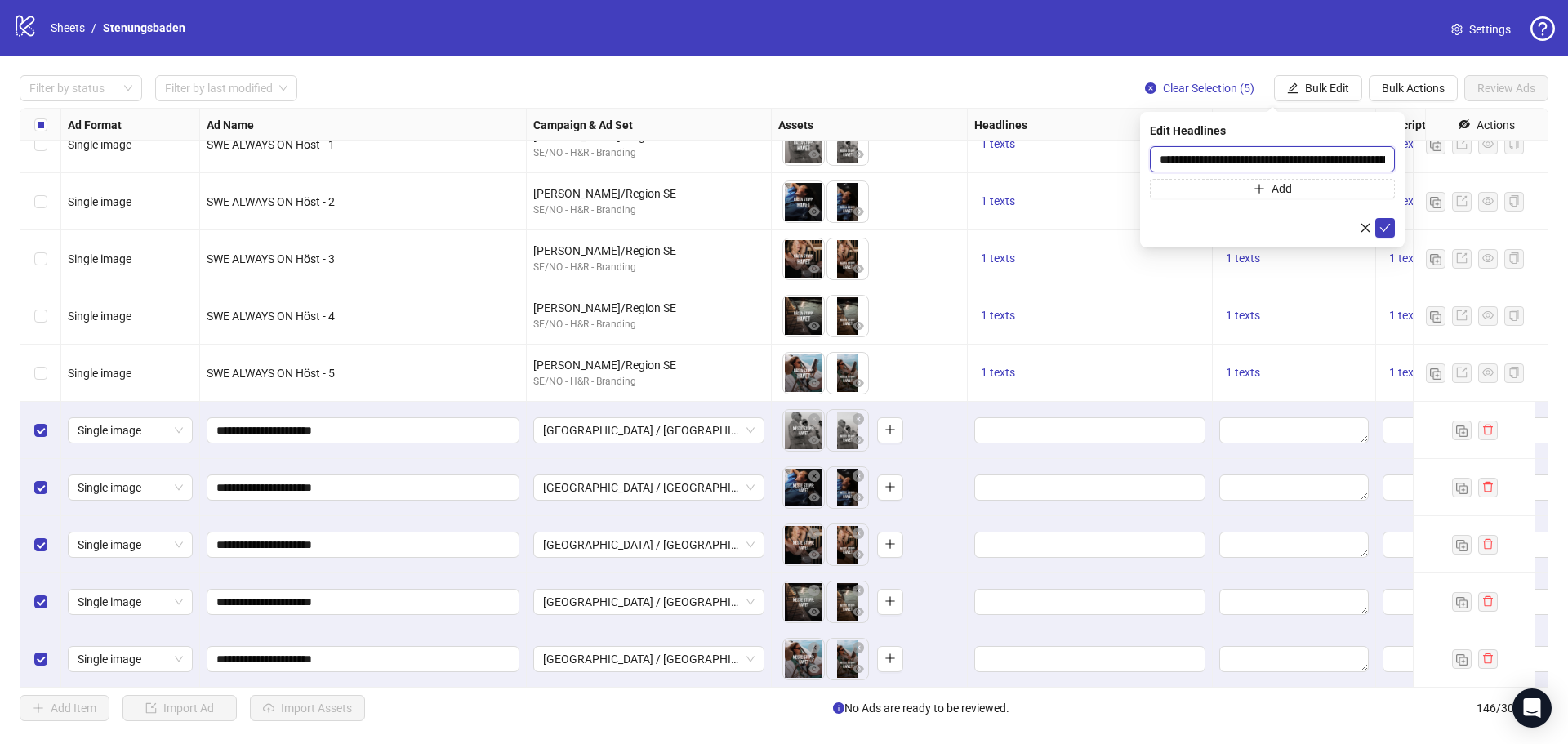
click at [1256, 159] on input "**********" at bounding box center [1272, 158] width 245 height 26
paste input "text"
type input "**********"
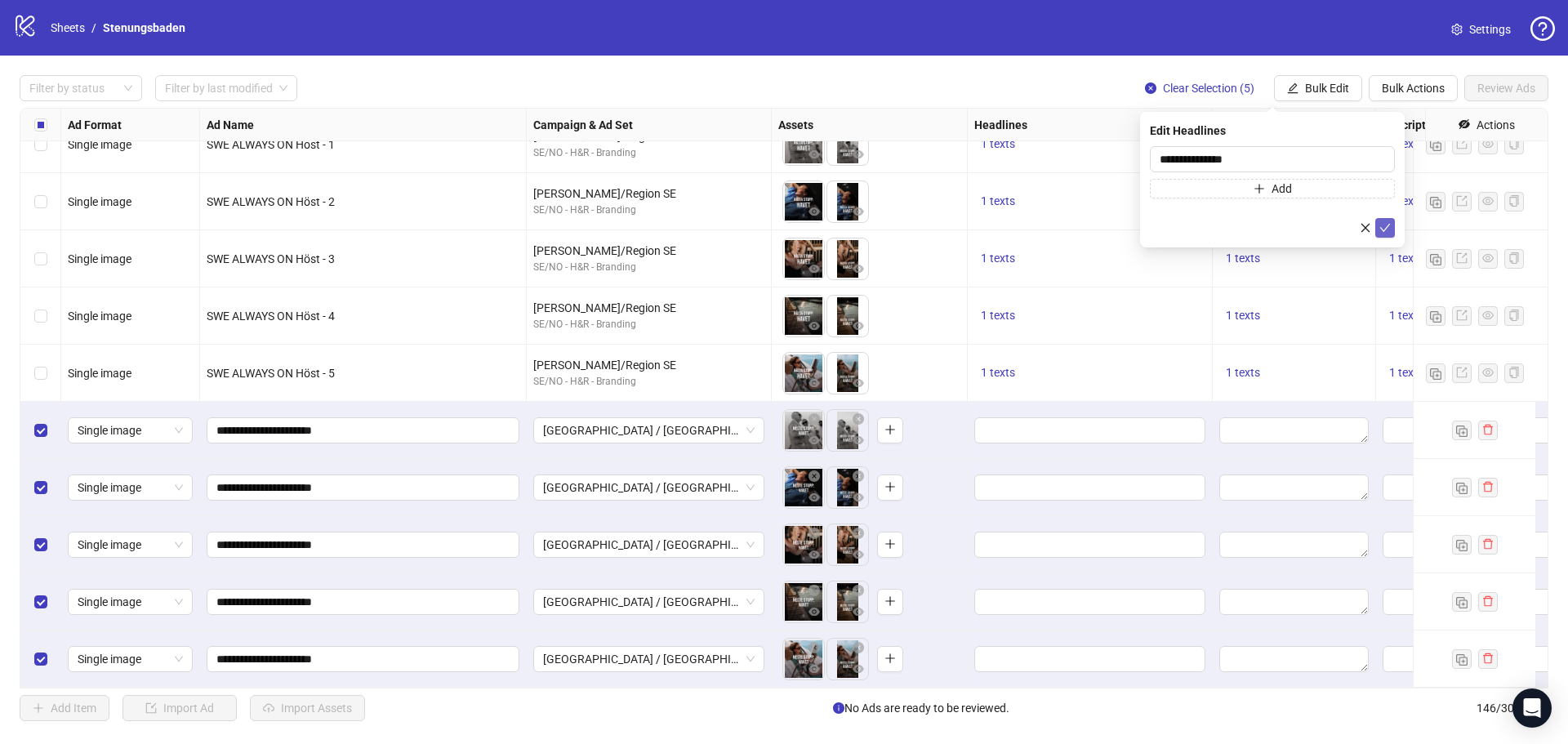
click at [1385, 232] on icon "check" at bounding box center [1384, 228] width 12 height 12
click at [1327, 88] on span "Bulk Edit" at bounding box center [1327, 88] width 44 height 13
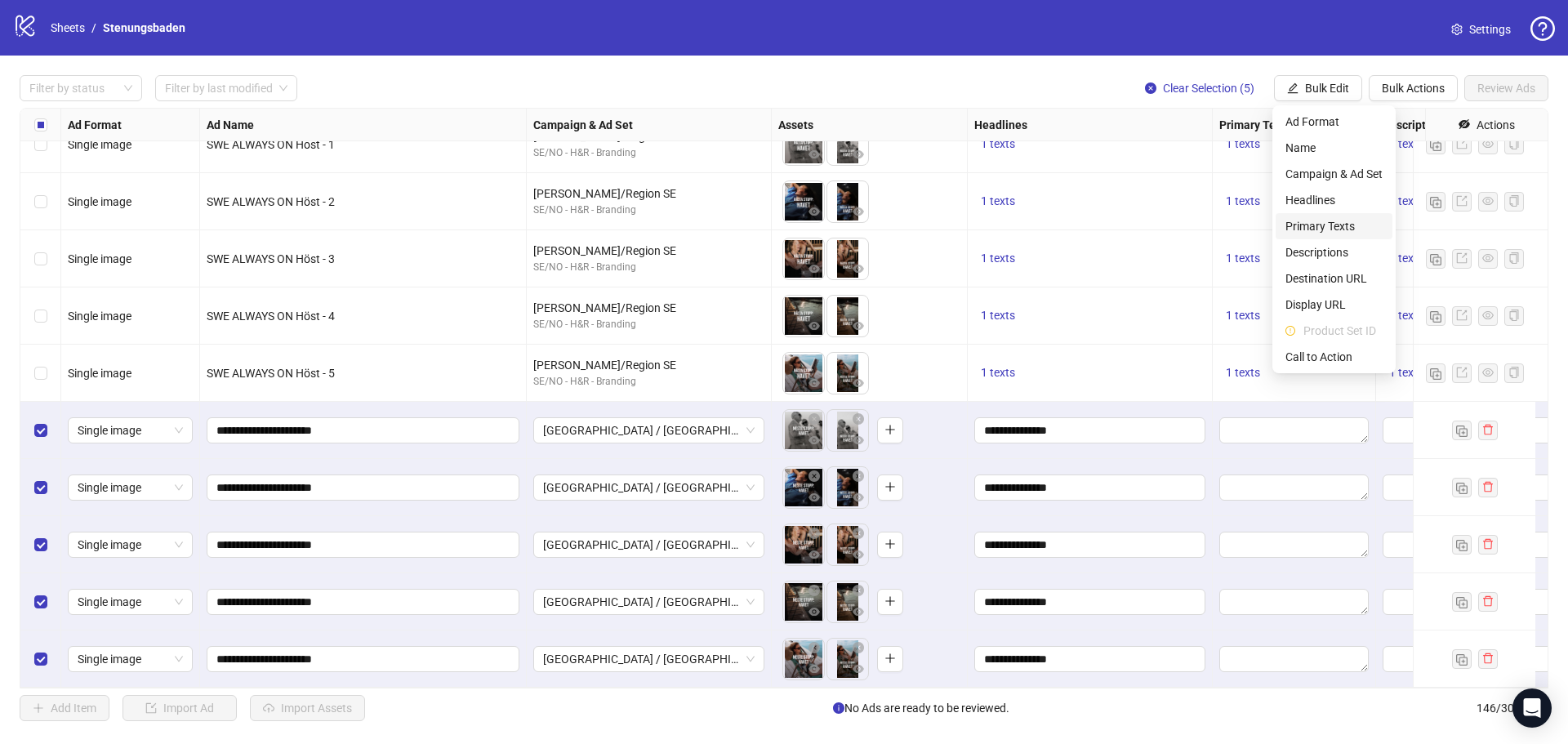
click at [1330, 220] on span "Primary Texts" at bounding box center [1333, 226] width 97 height 18
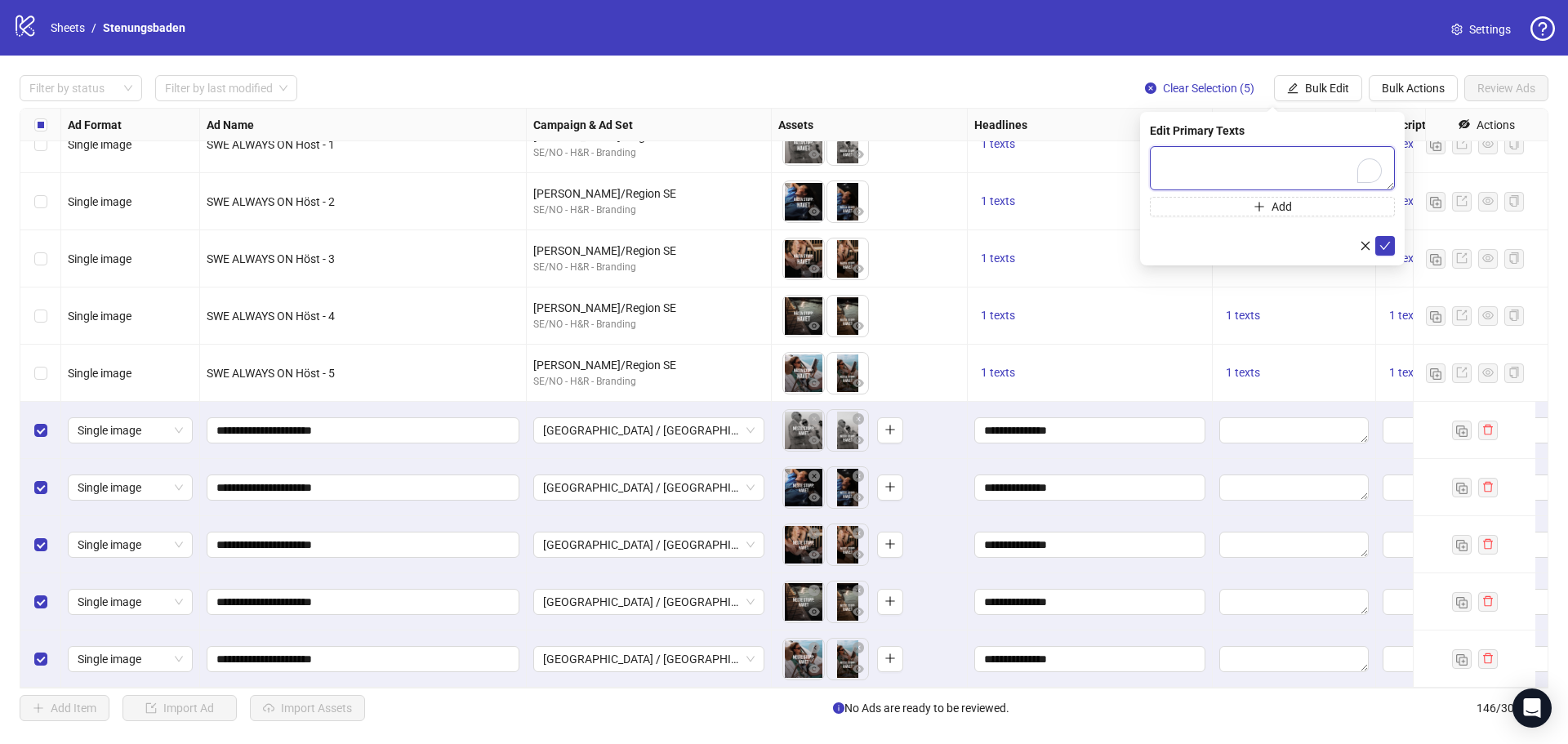
click at [1229, 161] on textarea "To enrich screen reader interactions, please activate Accessibility in Grammarl…" at bounding box center [1272, 168] width 245 height 44
paste textarea "**********"
type textarea "**********"
click at [1393, 245] on button "submit" at bounding box center [1385, 246] width 20 height 20
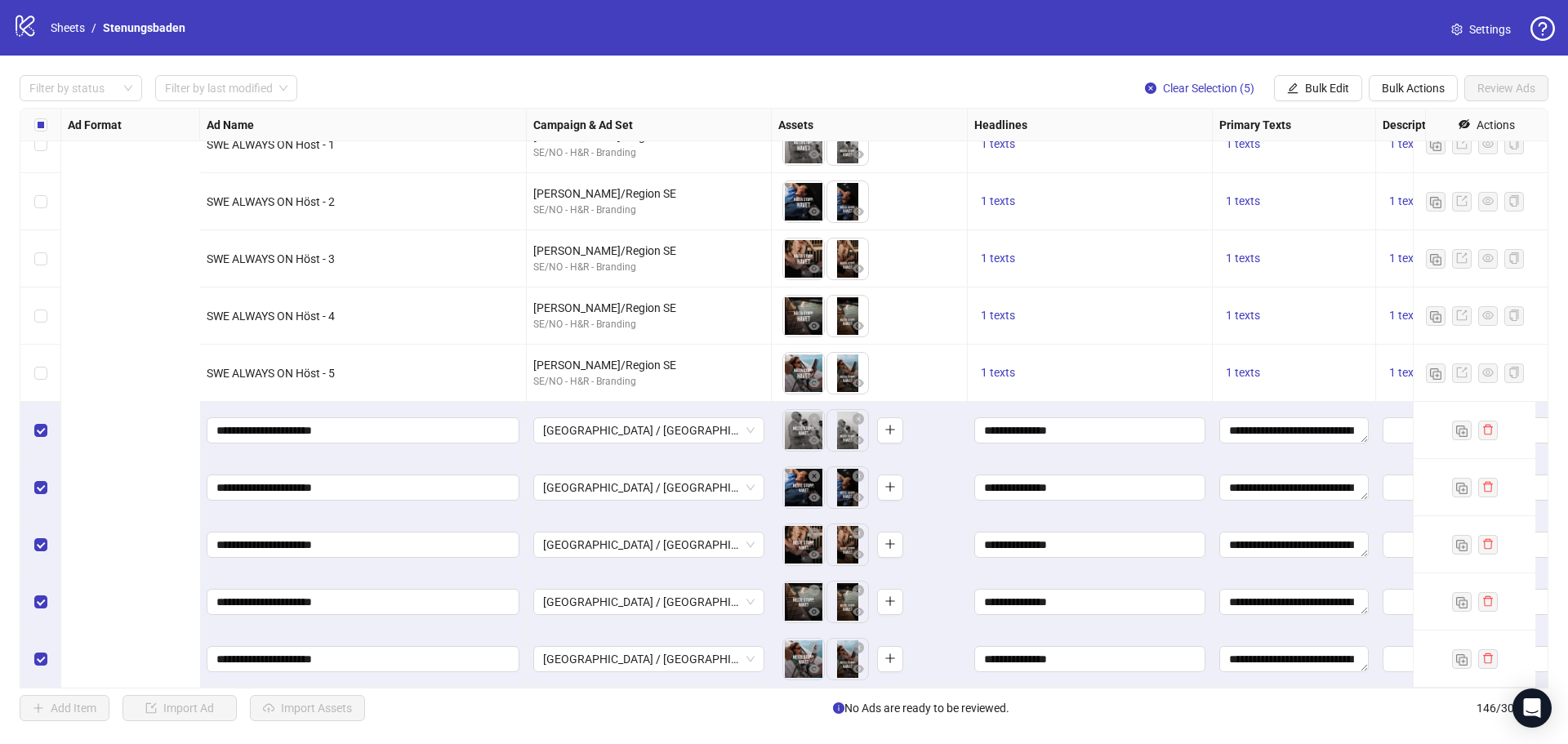
scroll to position [7816, 552]
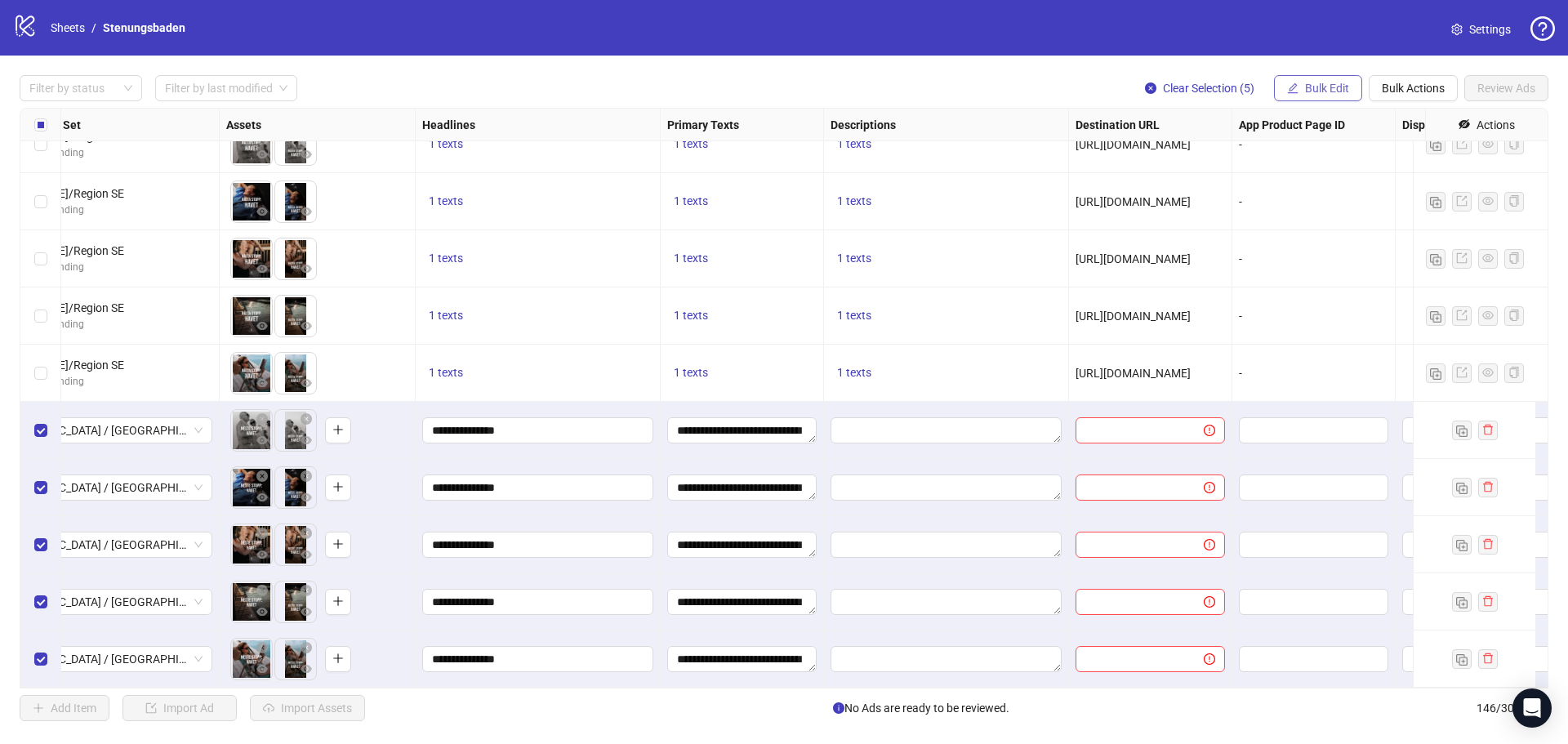
click at [1278, 86] on button "Bulk Edit" at bounding box center [1317, 87] width 88 height 26
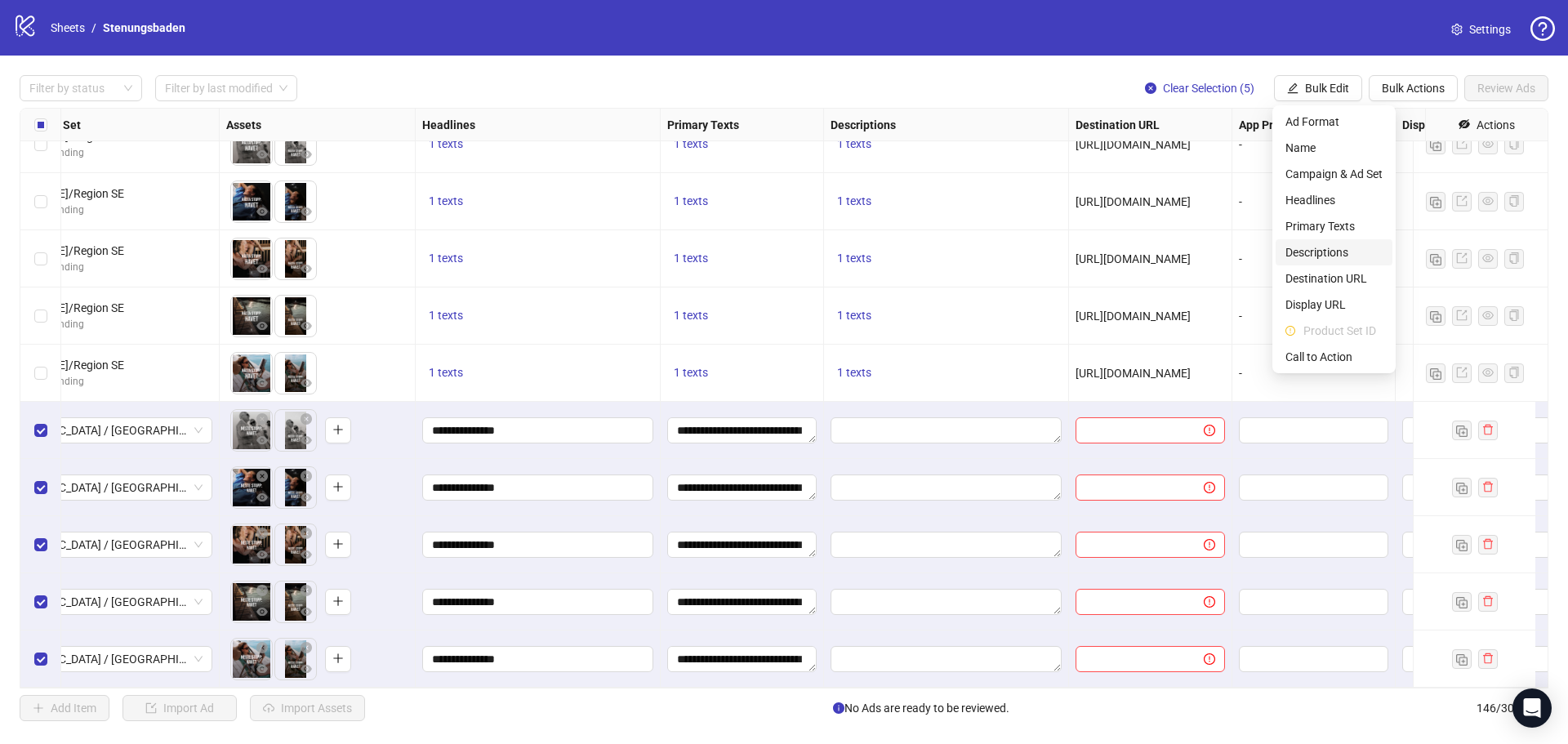
click at [1330, 249] on span "Descriptions" at bounding box center [1333, 253] width 97 height 18
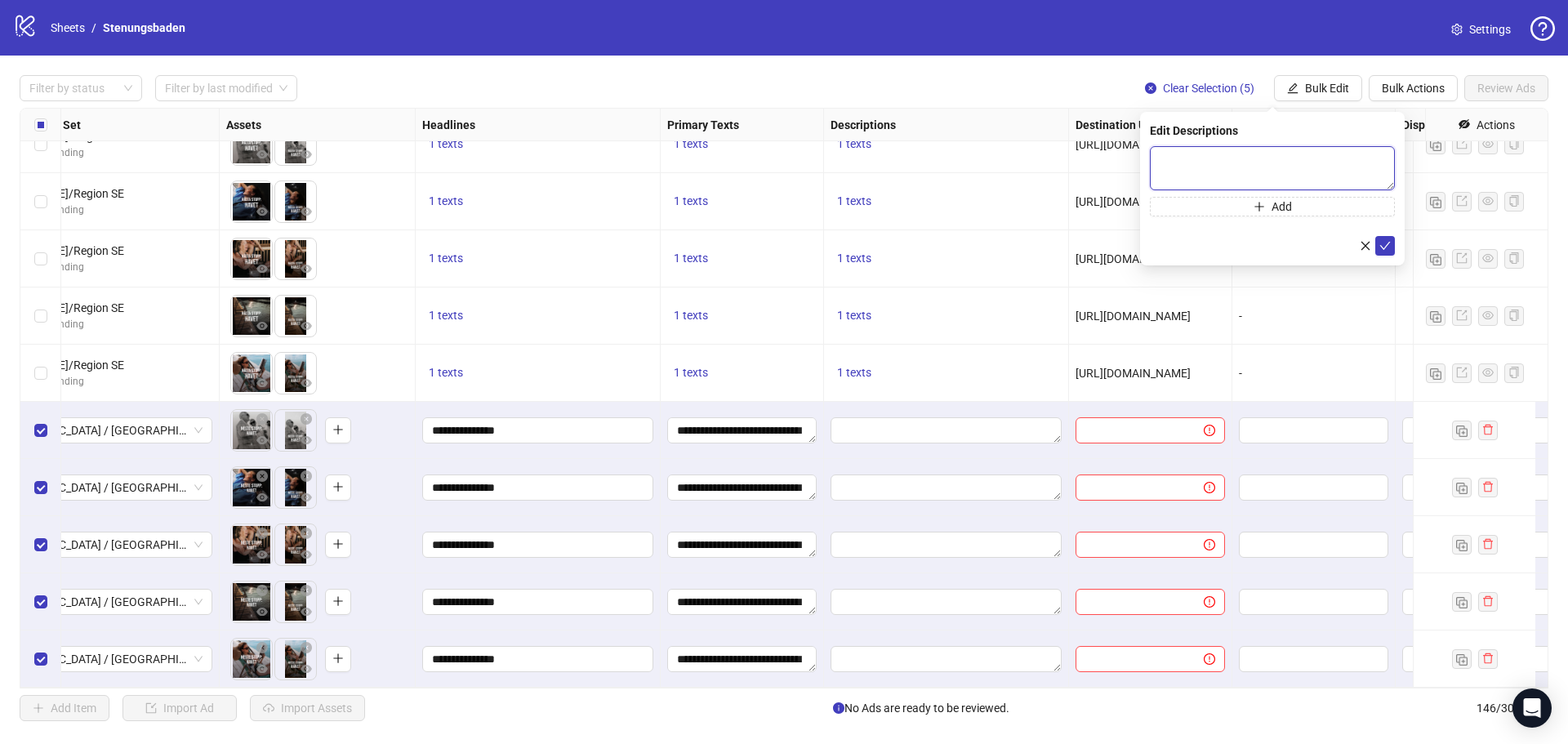
click at [1239, 164] on textarea at bounding box center [1272, 168] width 245 height 44
paste textarea "**********"
type textarea "**********"
click at [1377, 246] on button "submit" at bounding box center [1385, 246] width 20 height 20
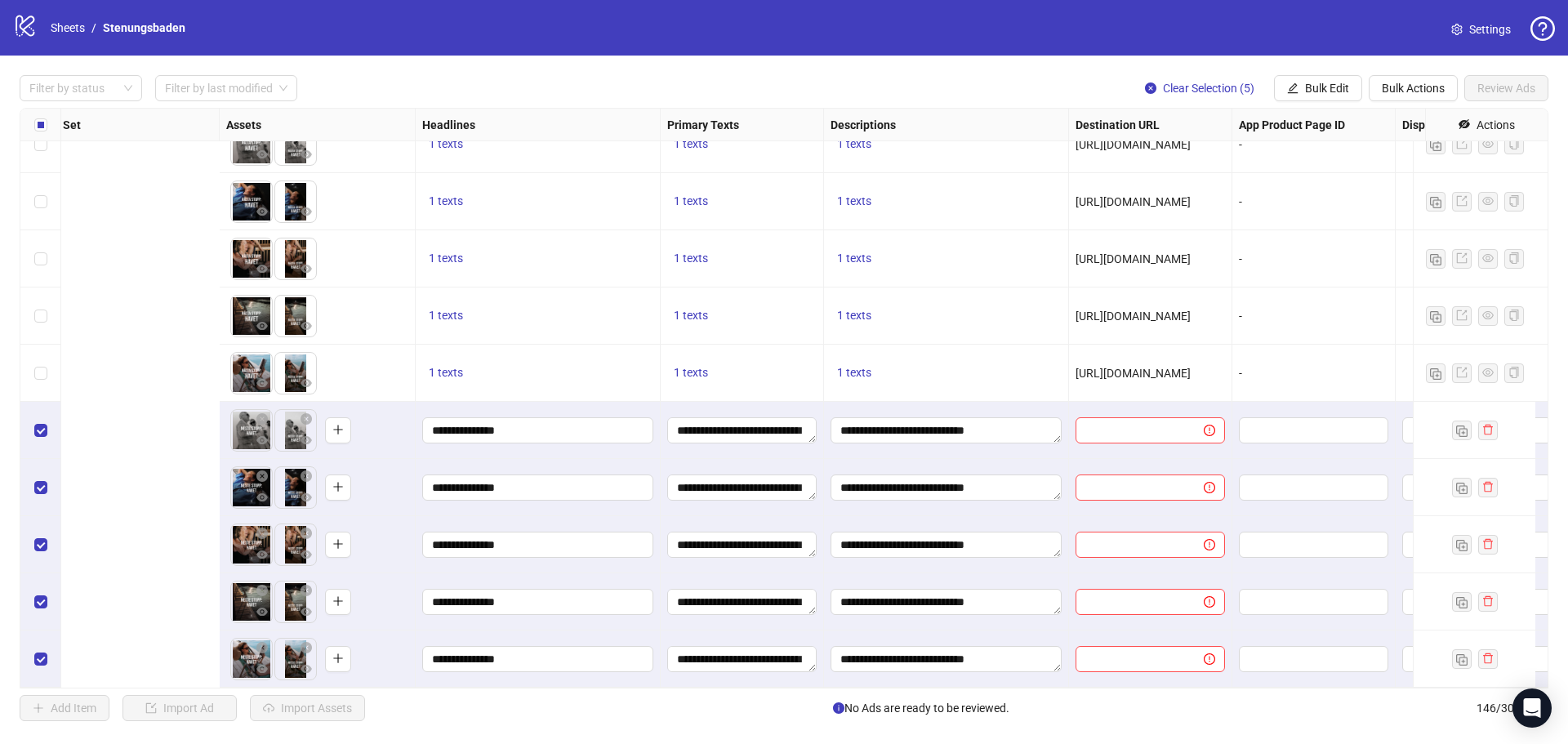
scroll to position [7816, 948]
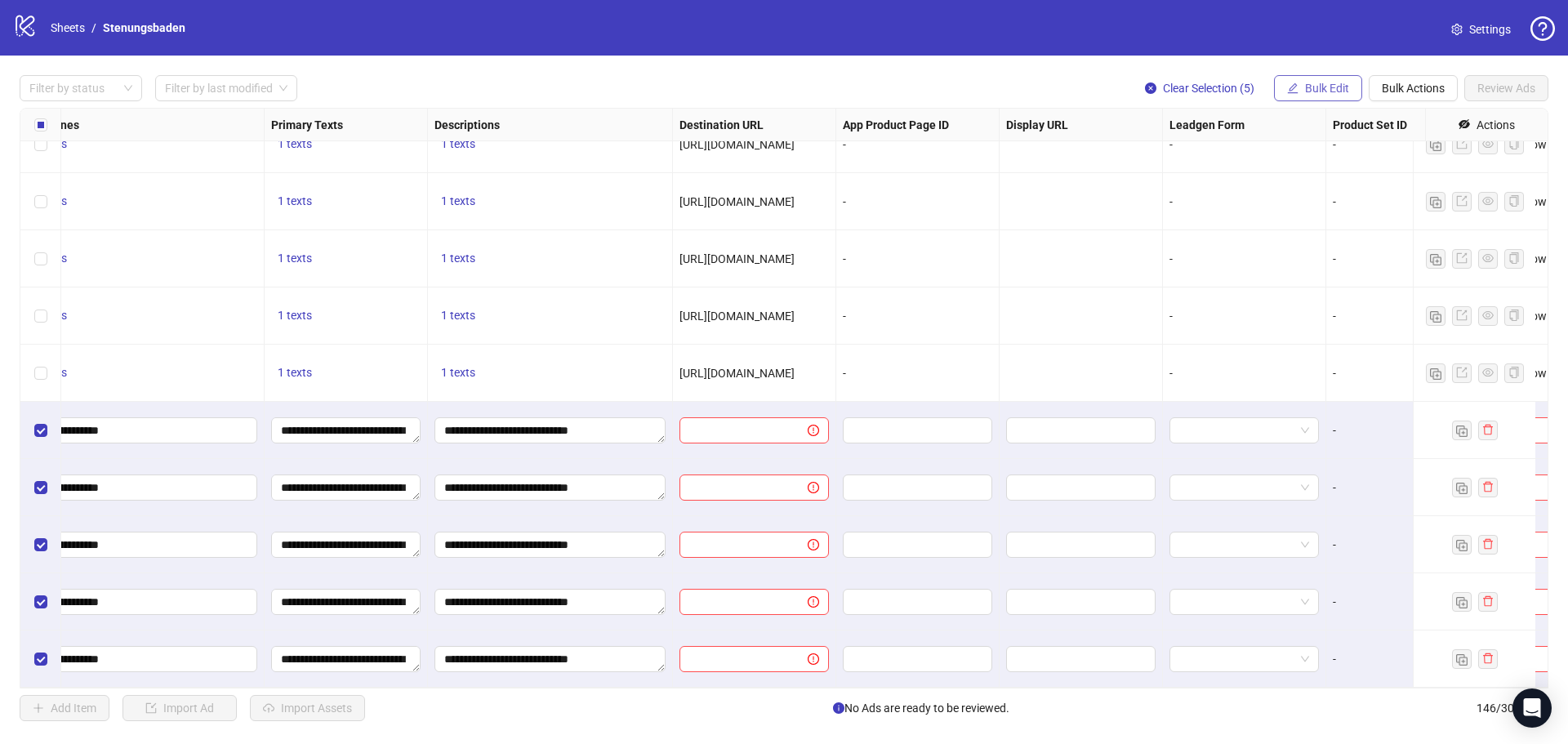
click at [1319, 84] on span "Bulk Edit" at bounding box center [1327, 88] width 44 height 13
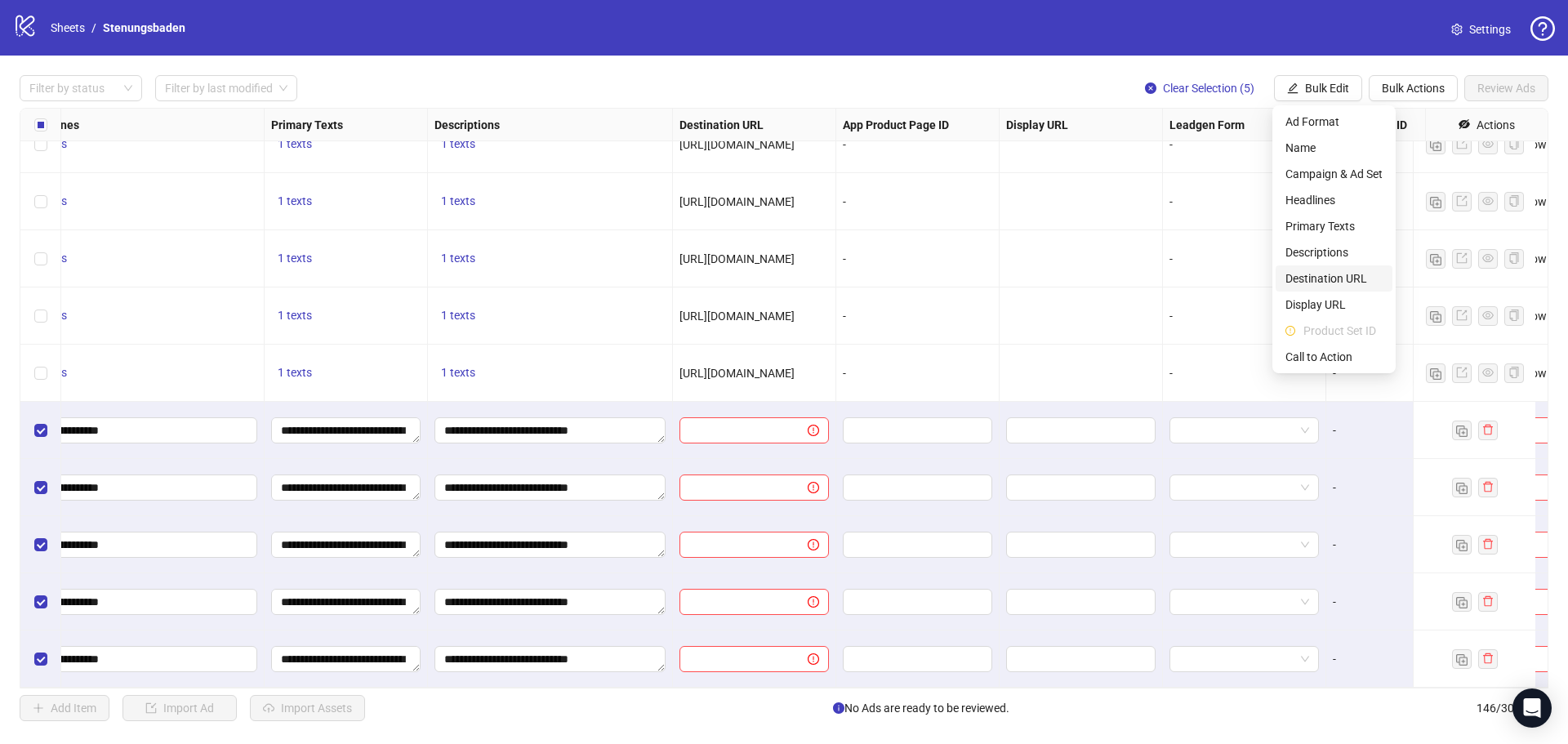
click at [1308, 276] on span "Destination URL" at bounding box center [1333, 279] width 97 height 18
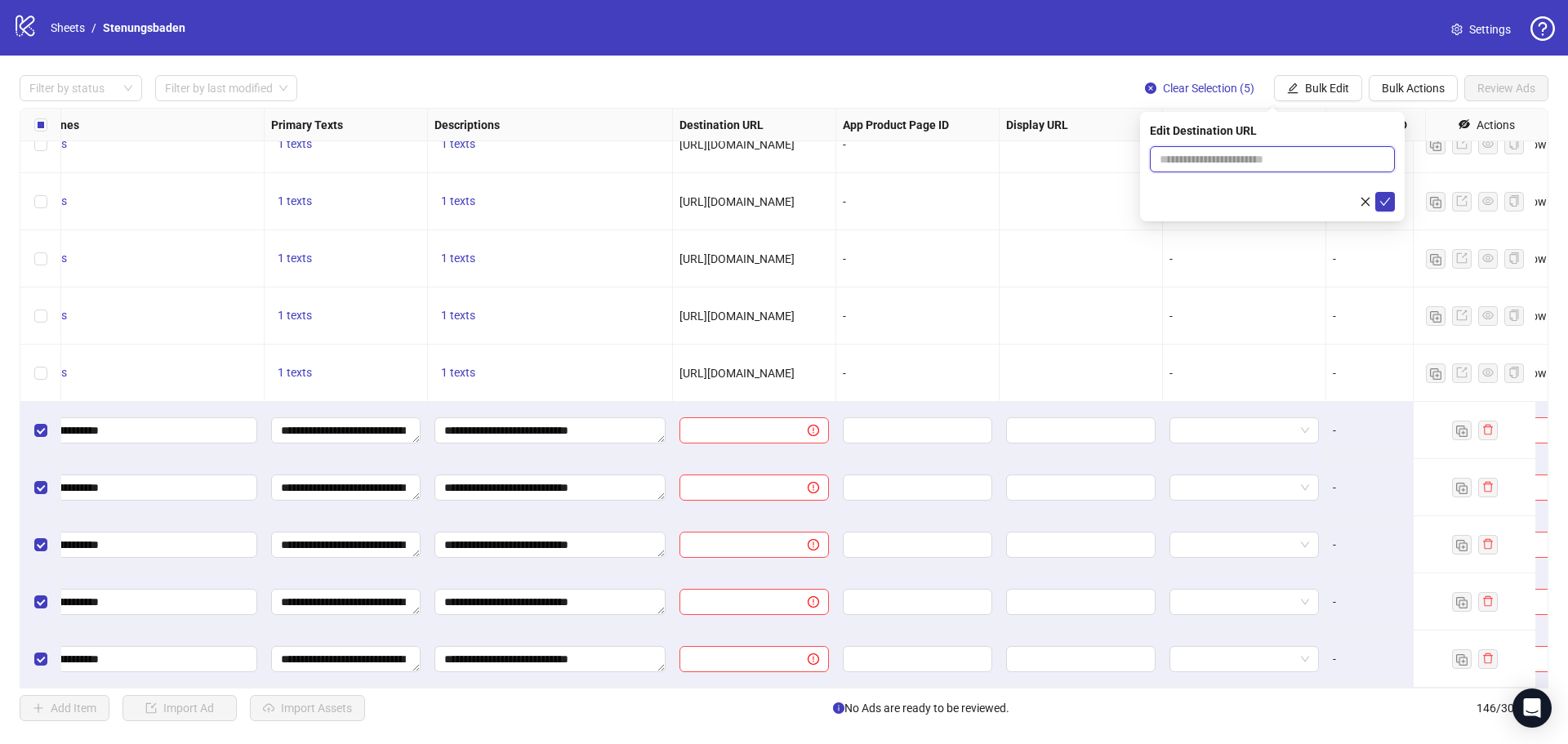
click at [1234, 155] on input "text" at bounding box center [1266, 159] width 213 height 18
paste input "**********"
type input "**********"
click at [1387, 198] on icon "check" at bounding box center [1384, 201] width 12 height 12
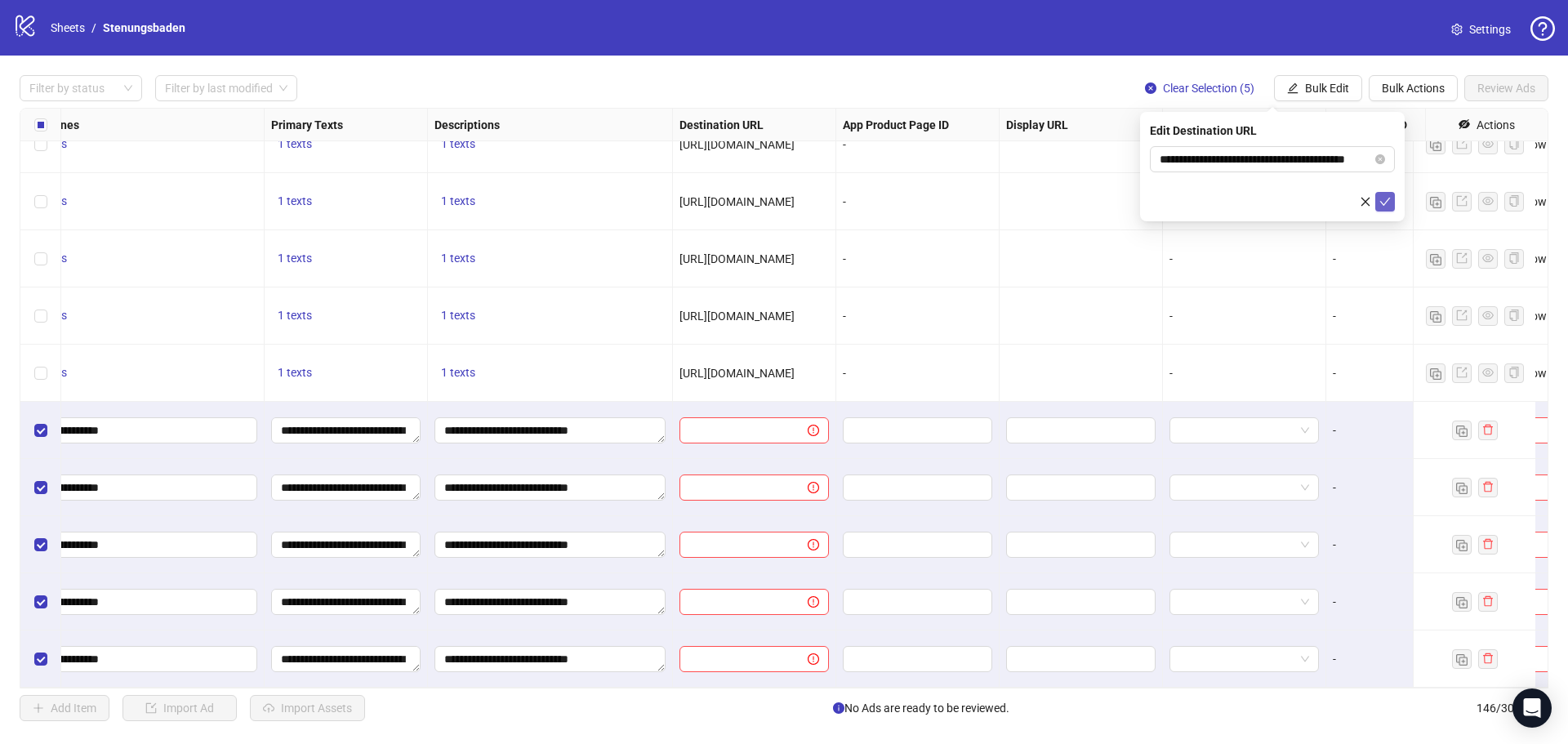
scroll to position [0, 0]
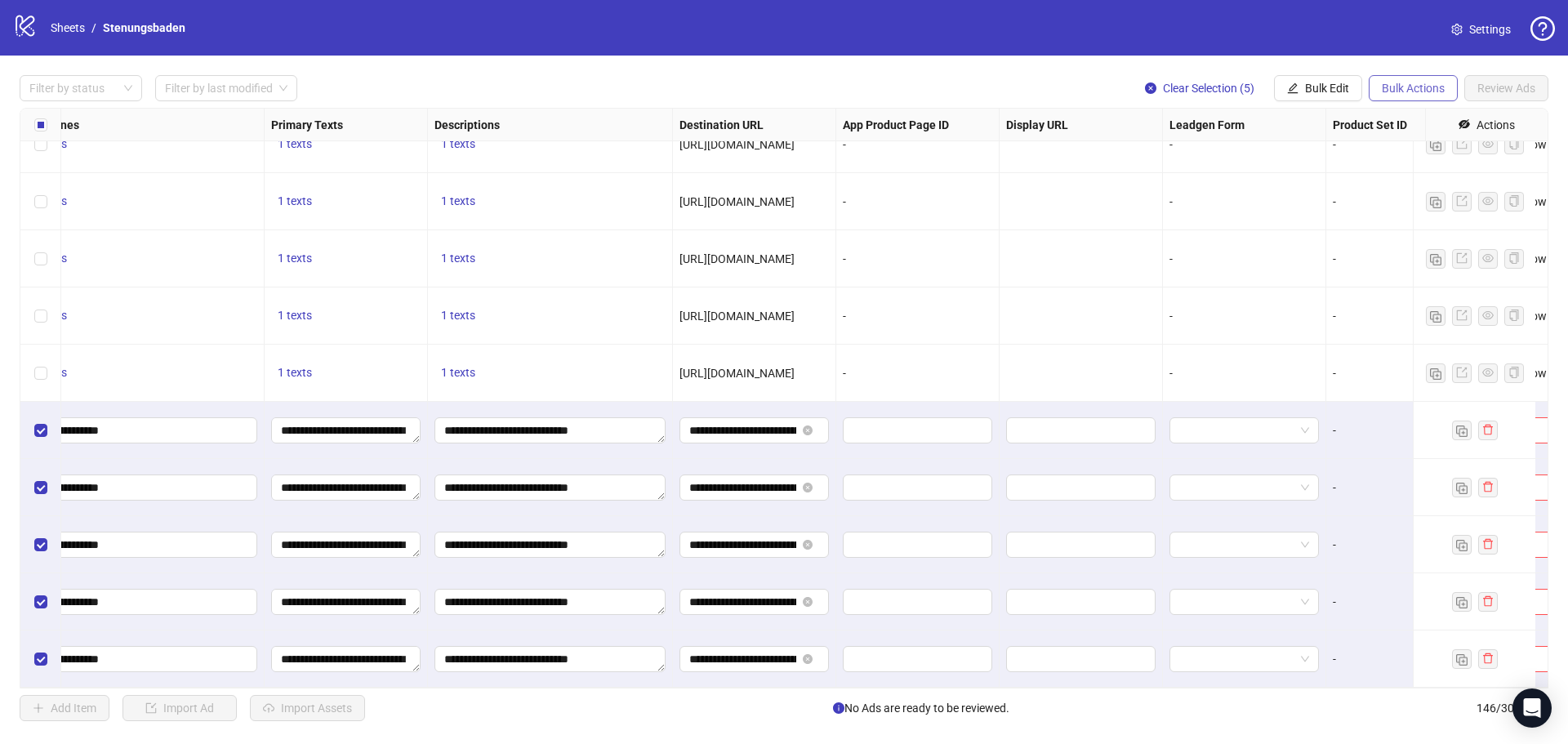
click at [1399, 91] on span "Bulk Actions" at bounding box center [1412, 88] width 63 height 13
click at [1334, 85] on span "Bulk Edit" at bounding box center [1327, 88] width 44 height 13
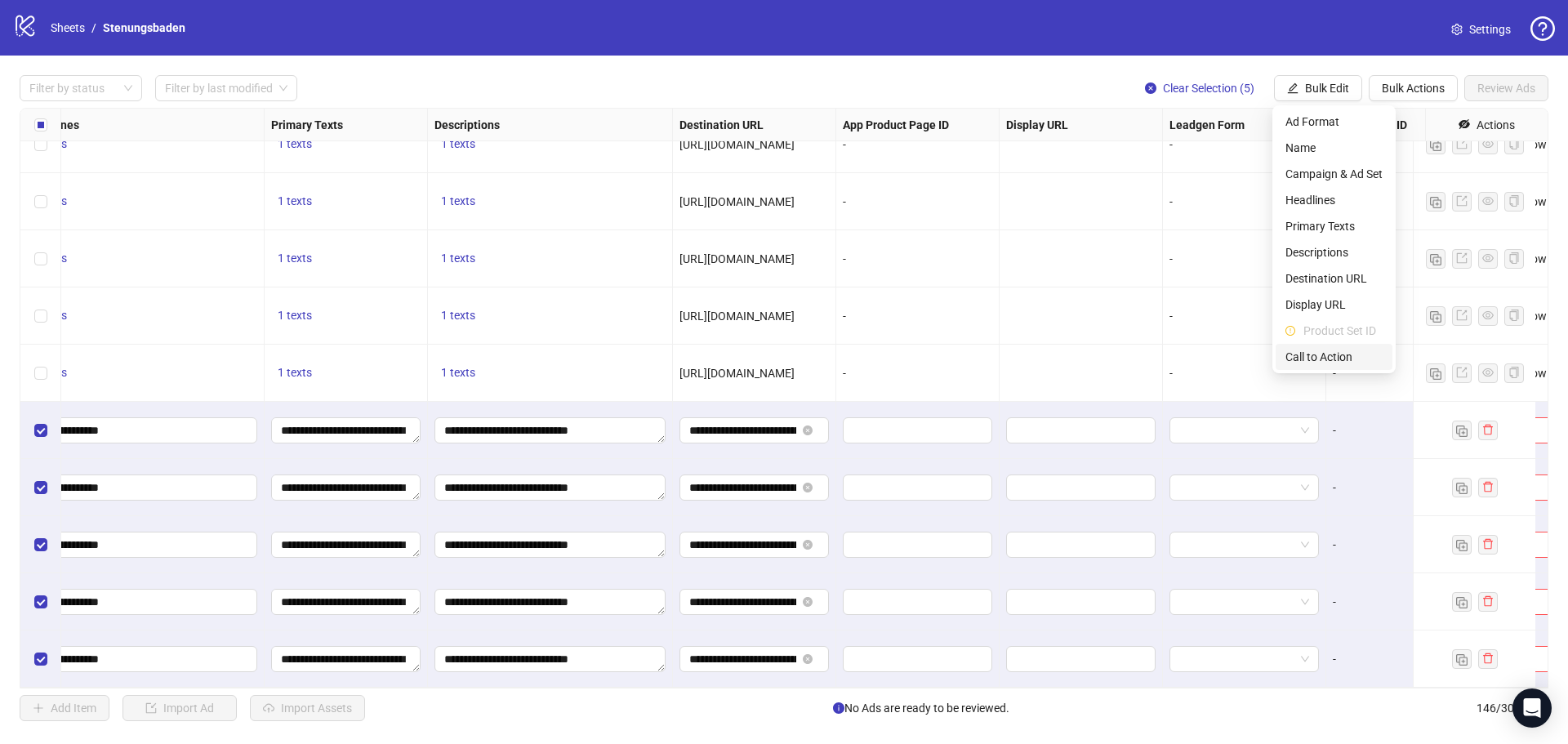
click at [1339, 355] on span "Call to Action" at bounding box center [1333, 357] width 97 height 18
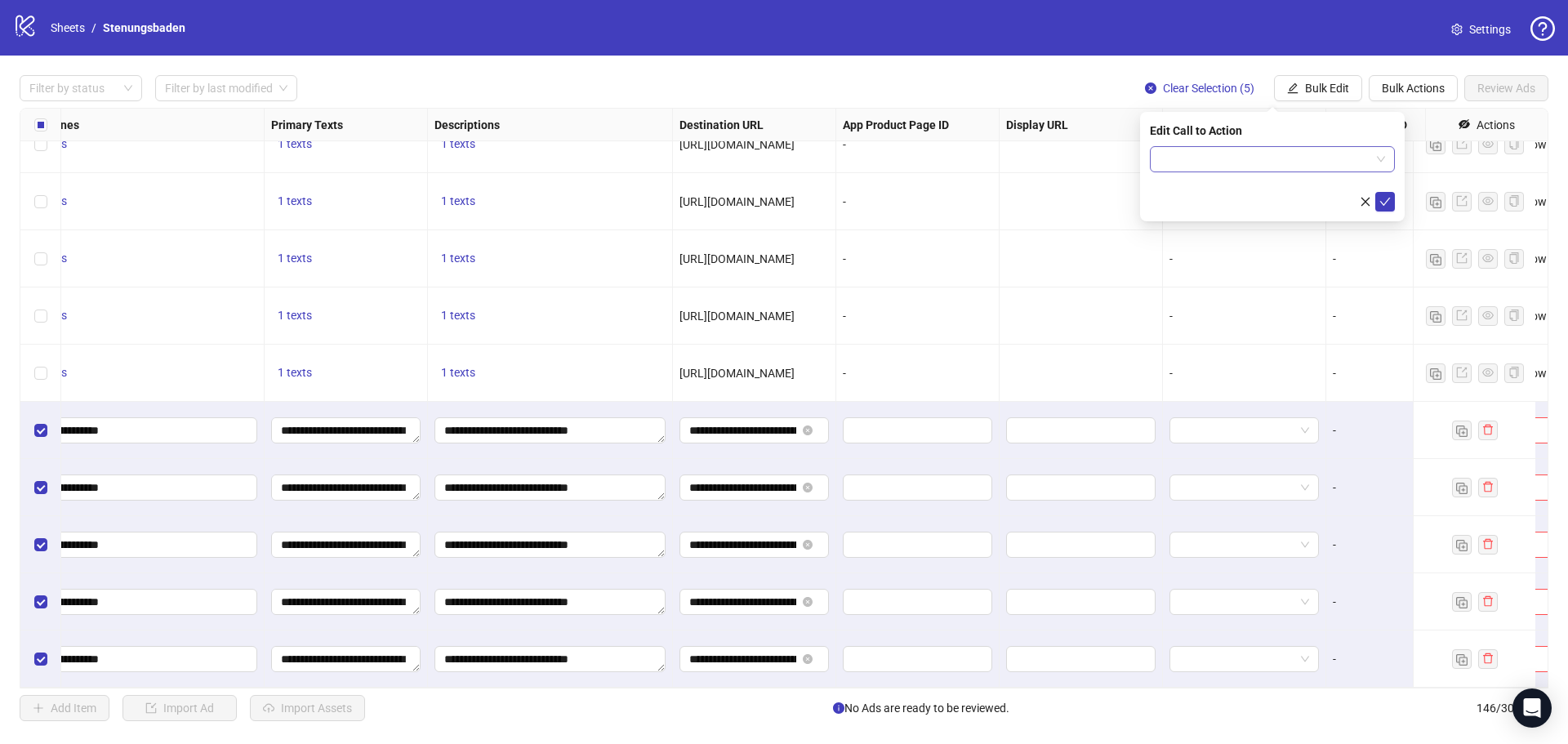
click at [1293, 148] on input "search" at bounding box center [1265, 159] width 211 height 25
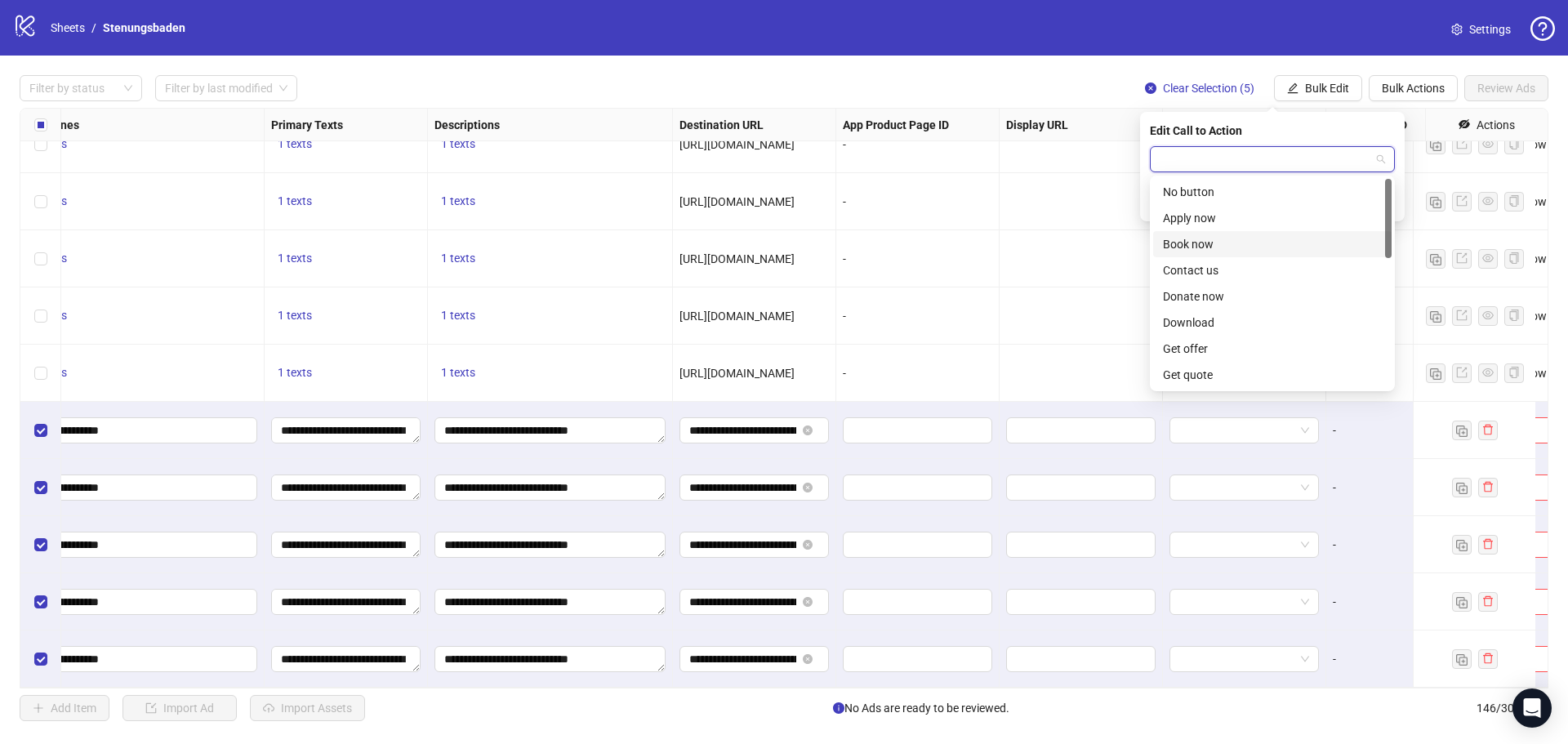
click at [1210, 244] on div "Book now" at bounding box center [1272, 244] width 219 height 18
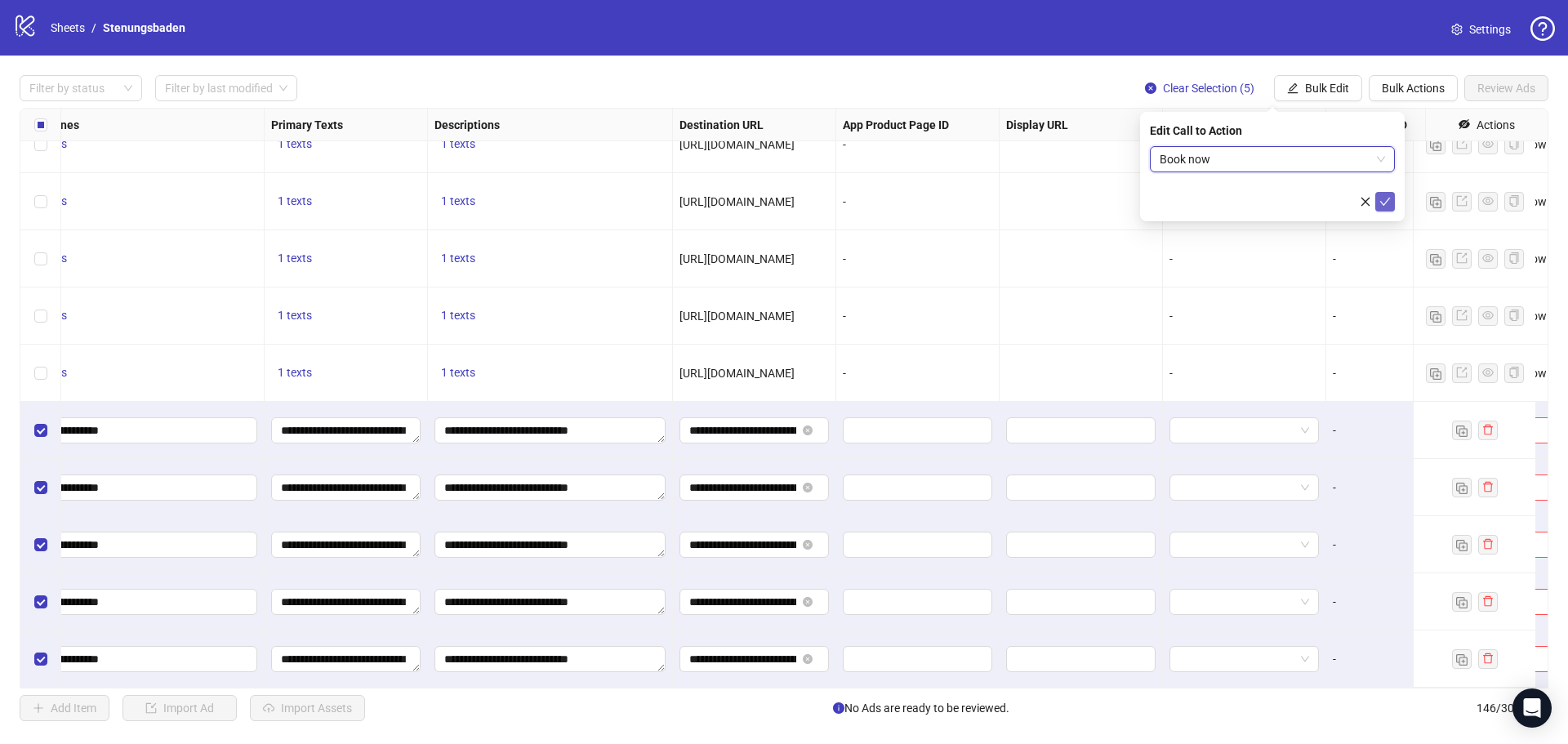
click at [1388, 198] on icon "check" at bounding box center [1385, 201] width 11 height 8
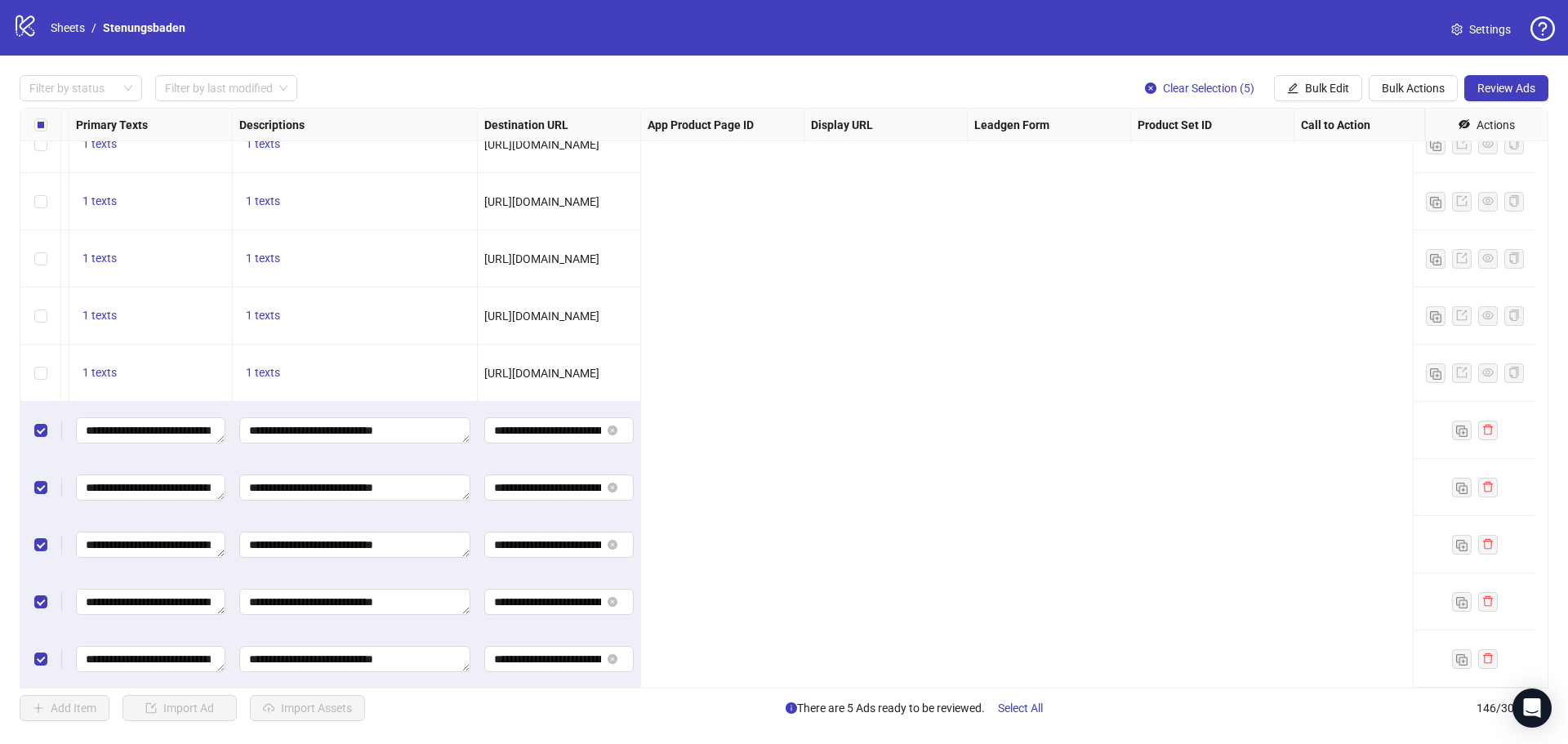
scroll to position [7816, 0]
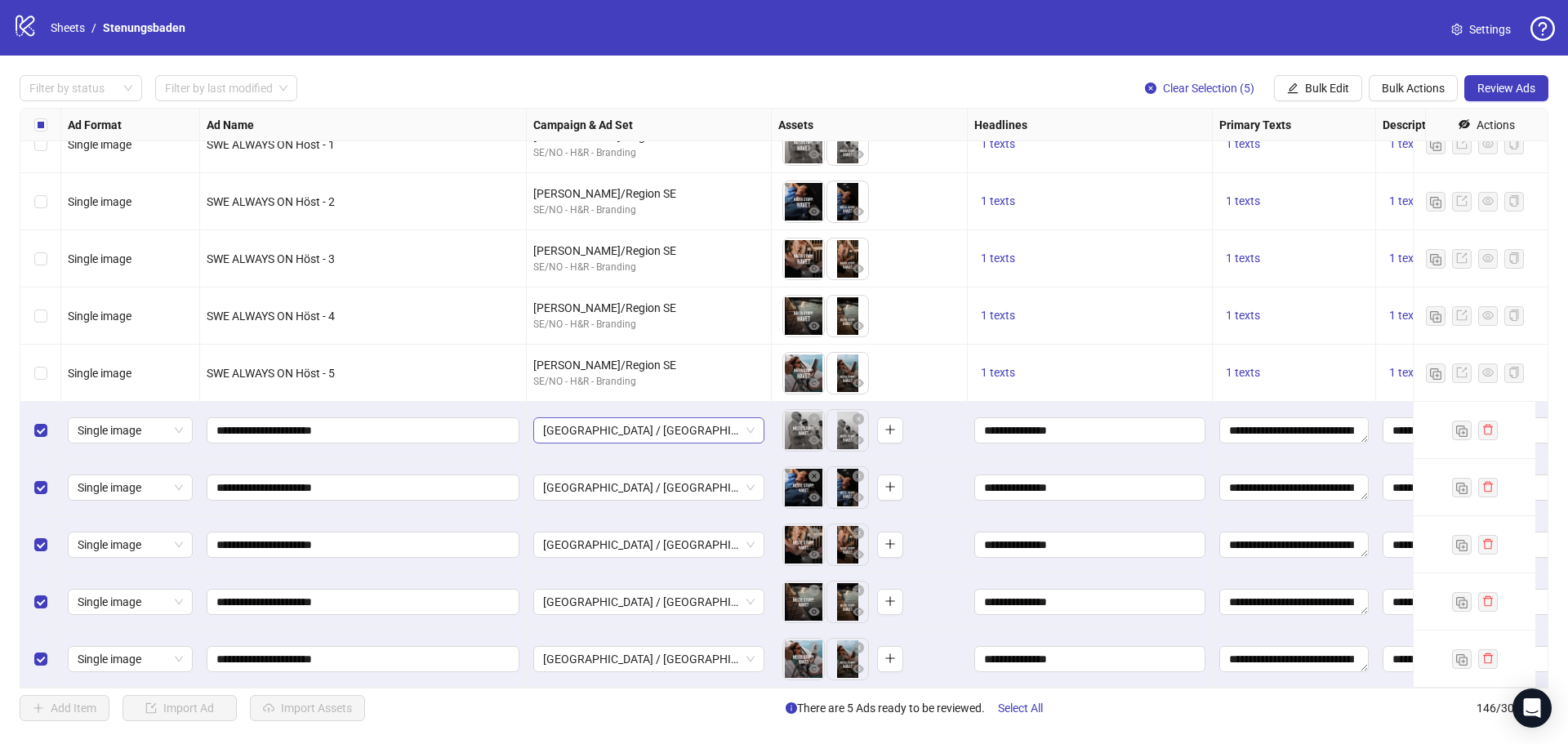
click at [623, 418] on span "Norge / Oslo - Interests" at bounding box center [648, 431] width 212 height 25
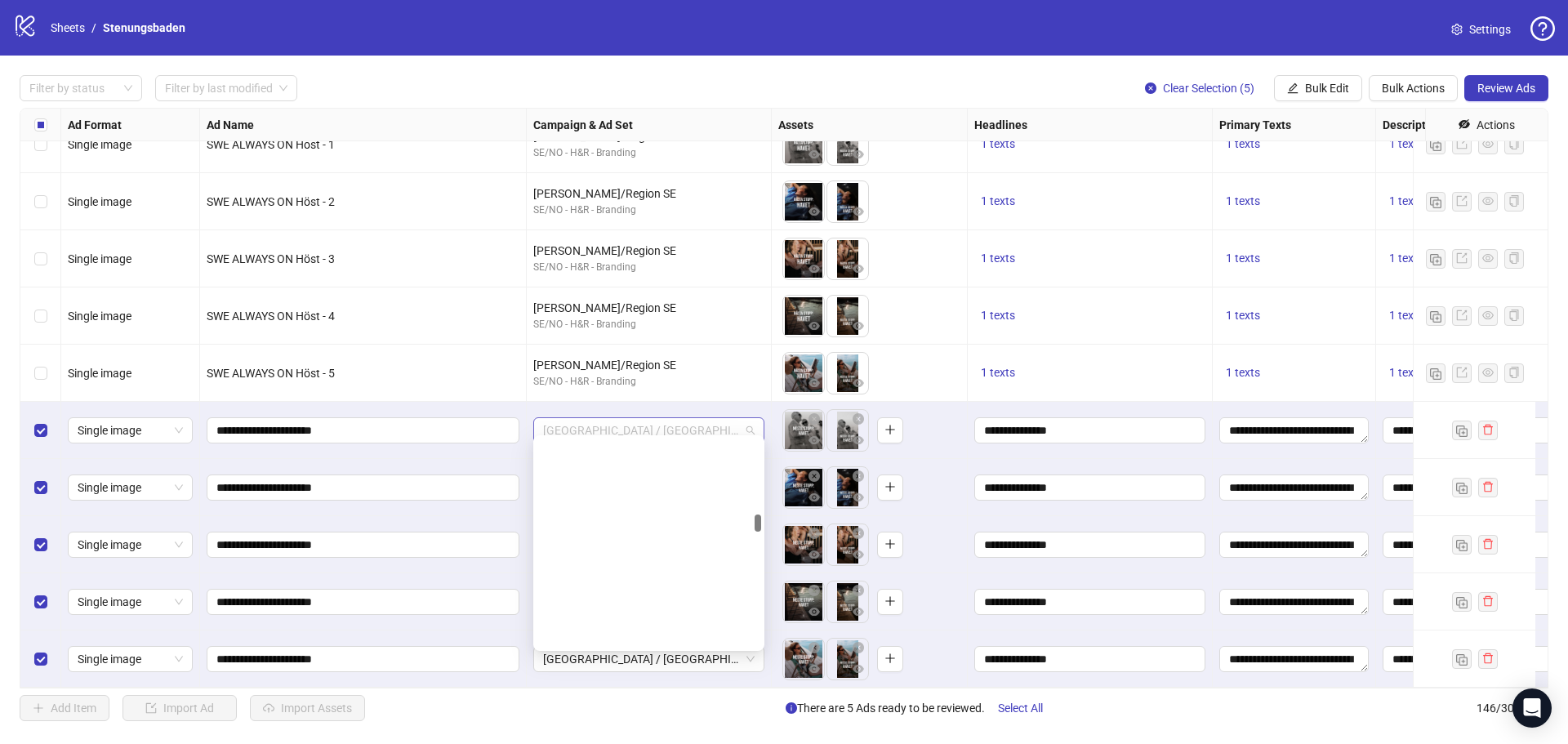
scroll to position [922, 0]
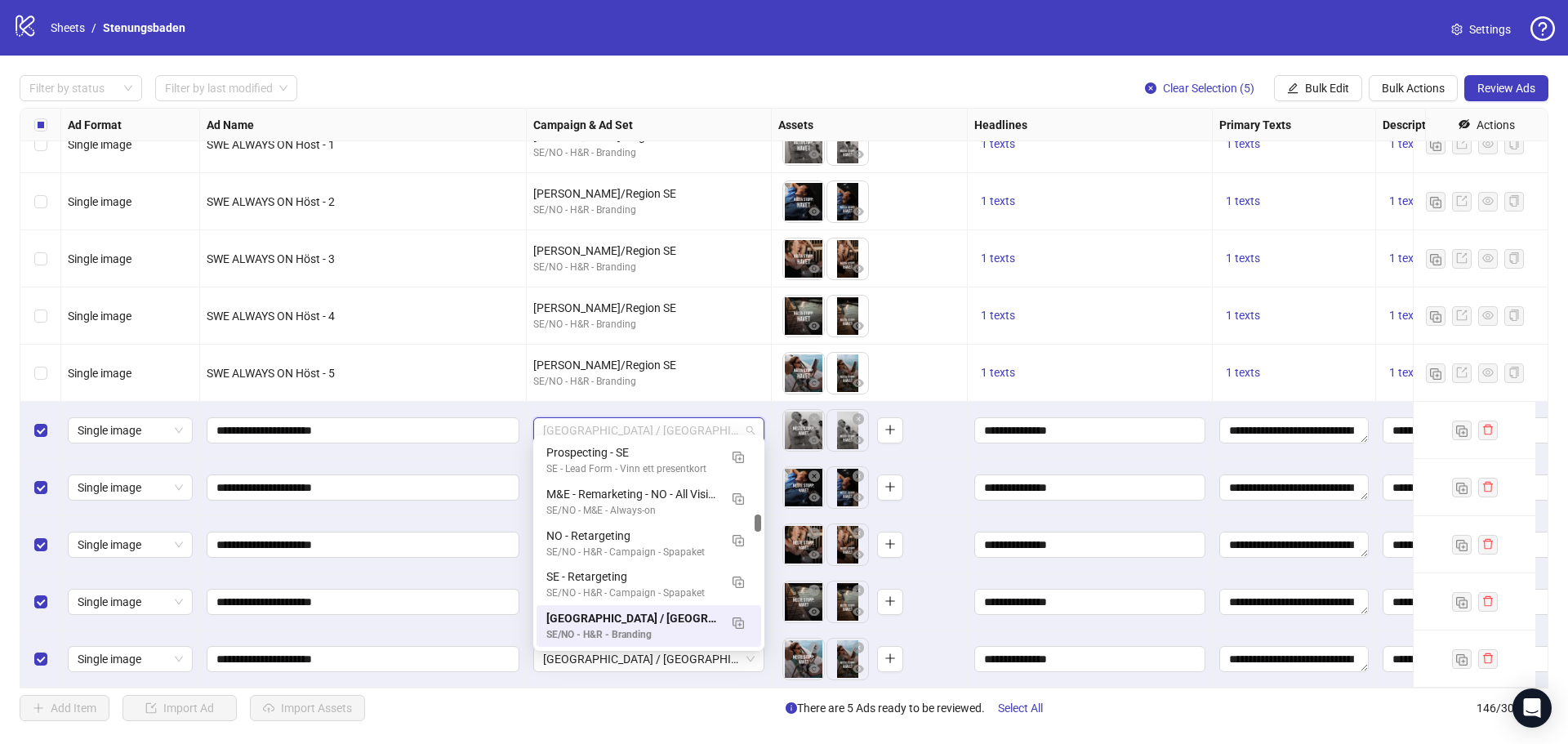
click at [912, 21] on div "logo/logo-mobile Sheets / Stenungsbaden Settings" at bounding box center [784, 28] width 1541 height 29
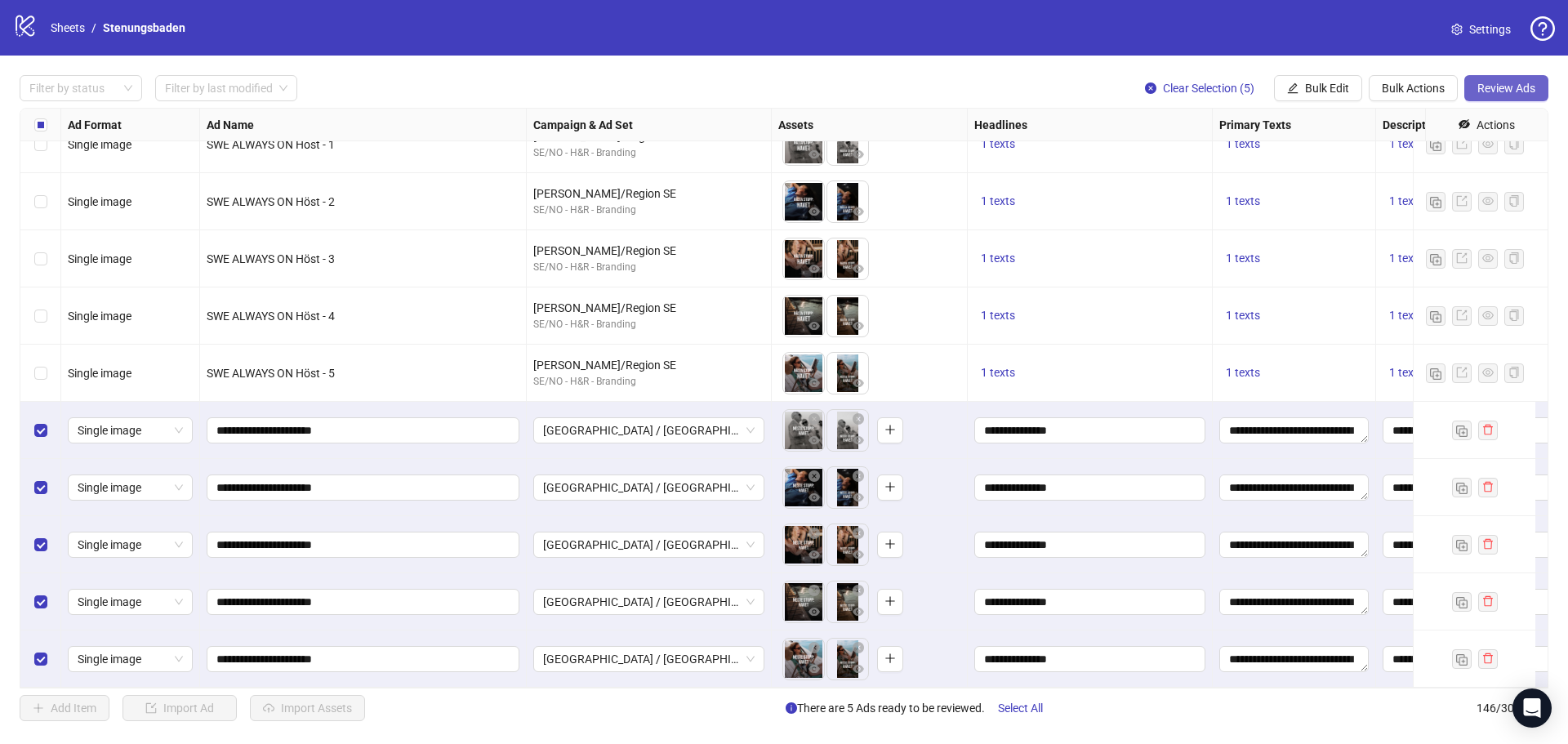
click at [1473, 93] on button "Review Ads" at bounding box center [1506, 87] width 84 height 26
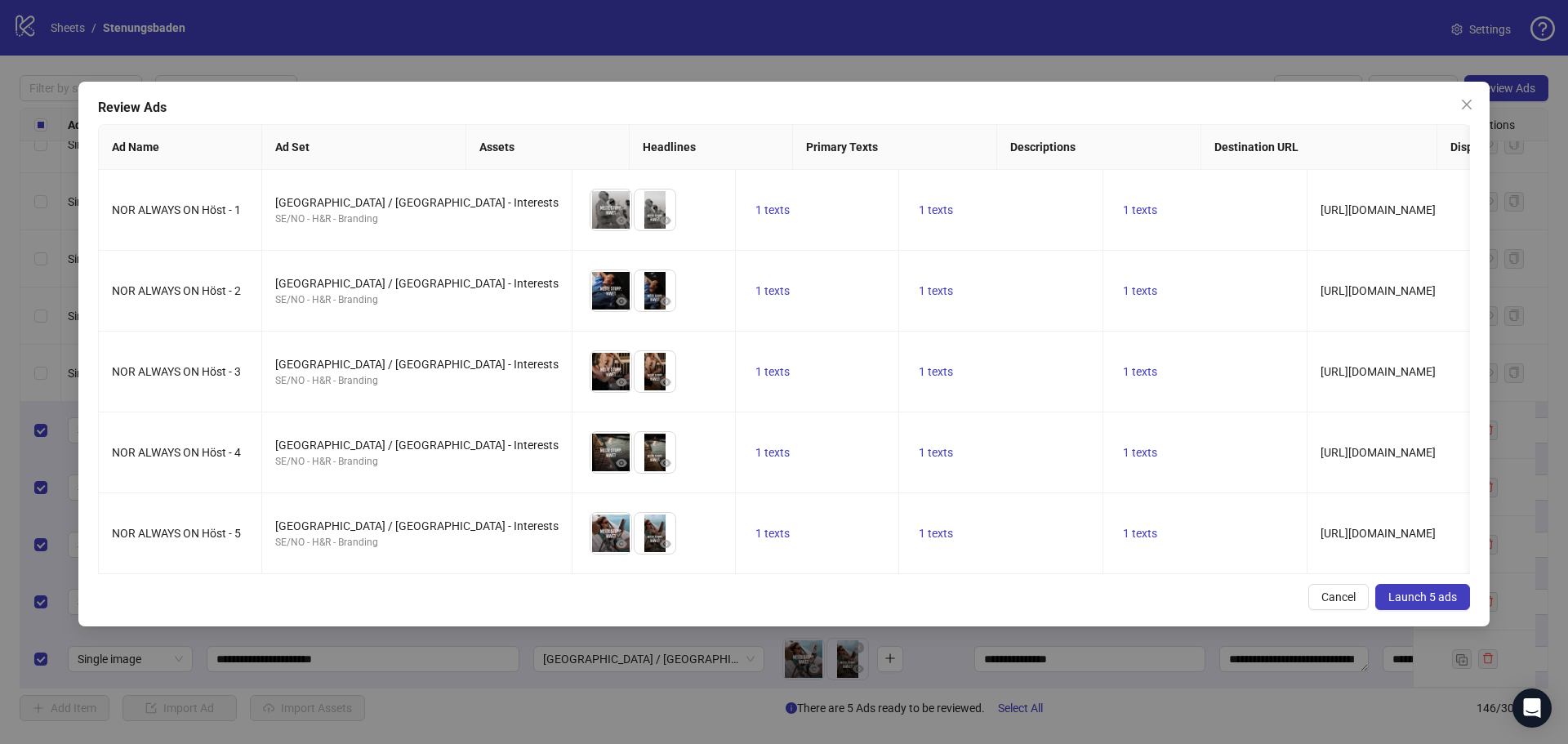
click at [1409, 603] on span "Launch 5 ads" at bounding box center [1422, 597] width 68 height 13
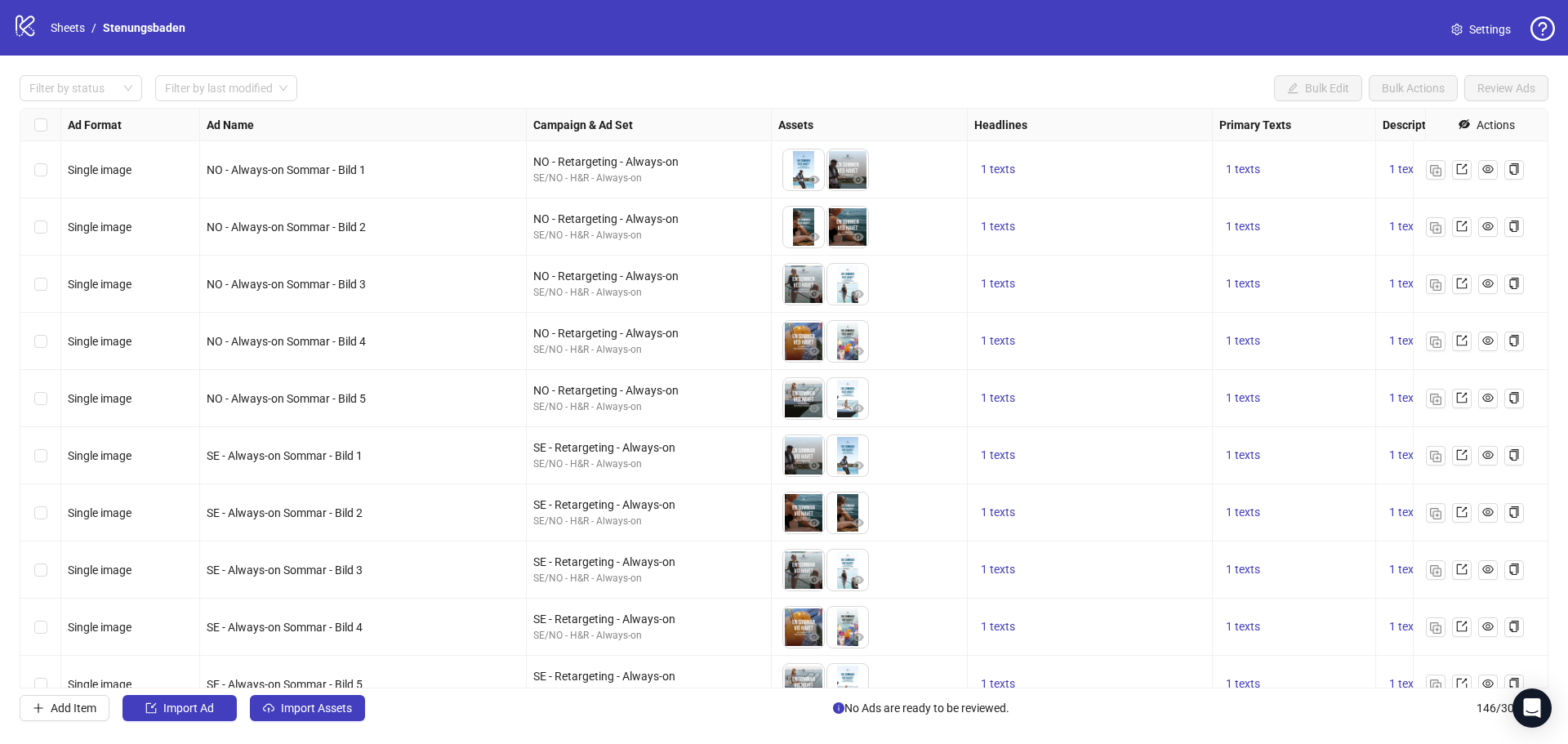
scroll to position [0, 0]
click at [165, 22] on link "Stenungsbaden" at bounding box center [144, 28] width 89 height 18
click at [62, 25] on link "Sheets" at bounding box center [68, 28] width 41 height 18
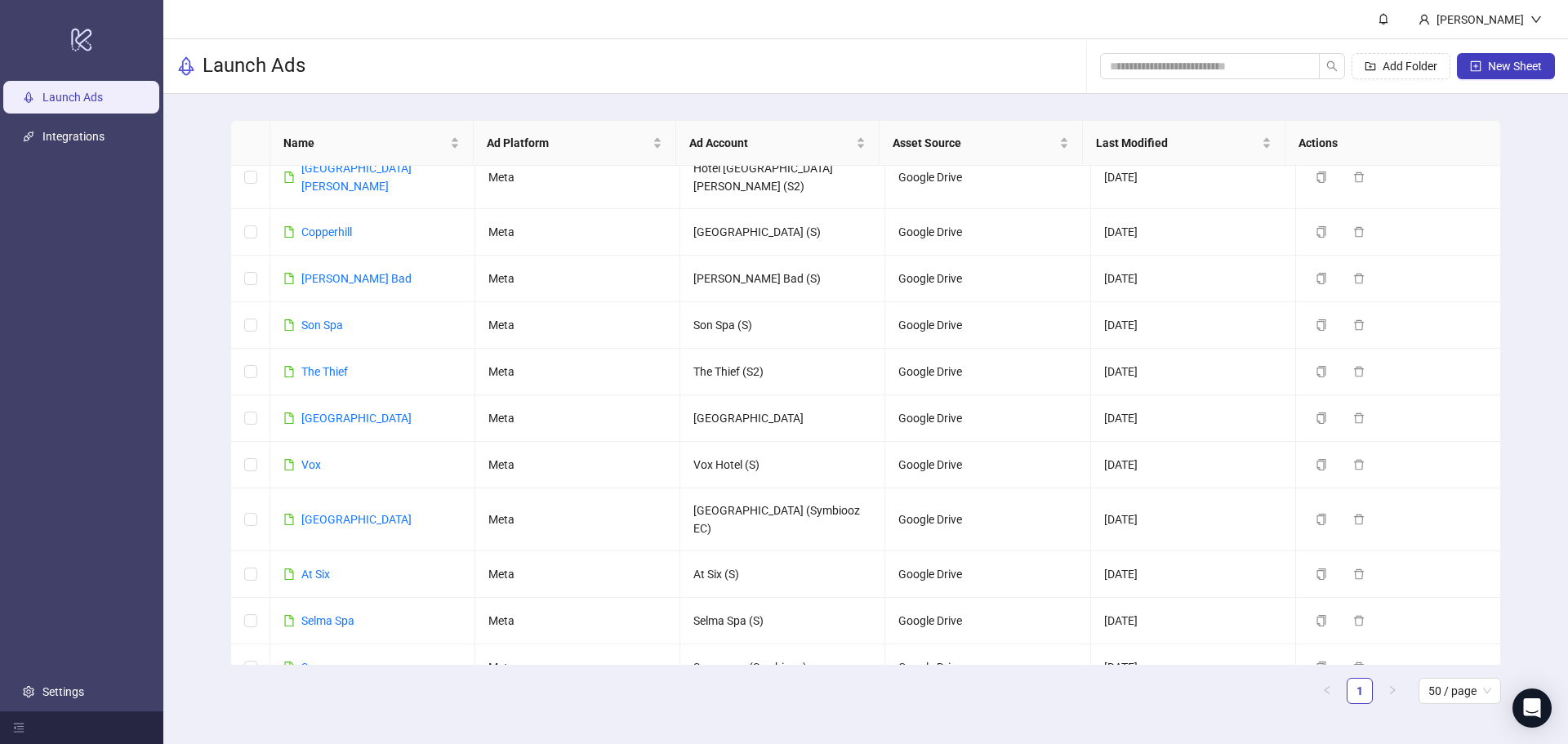
scroll to position [805, 0]
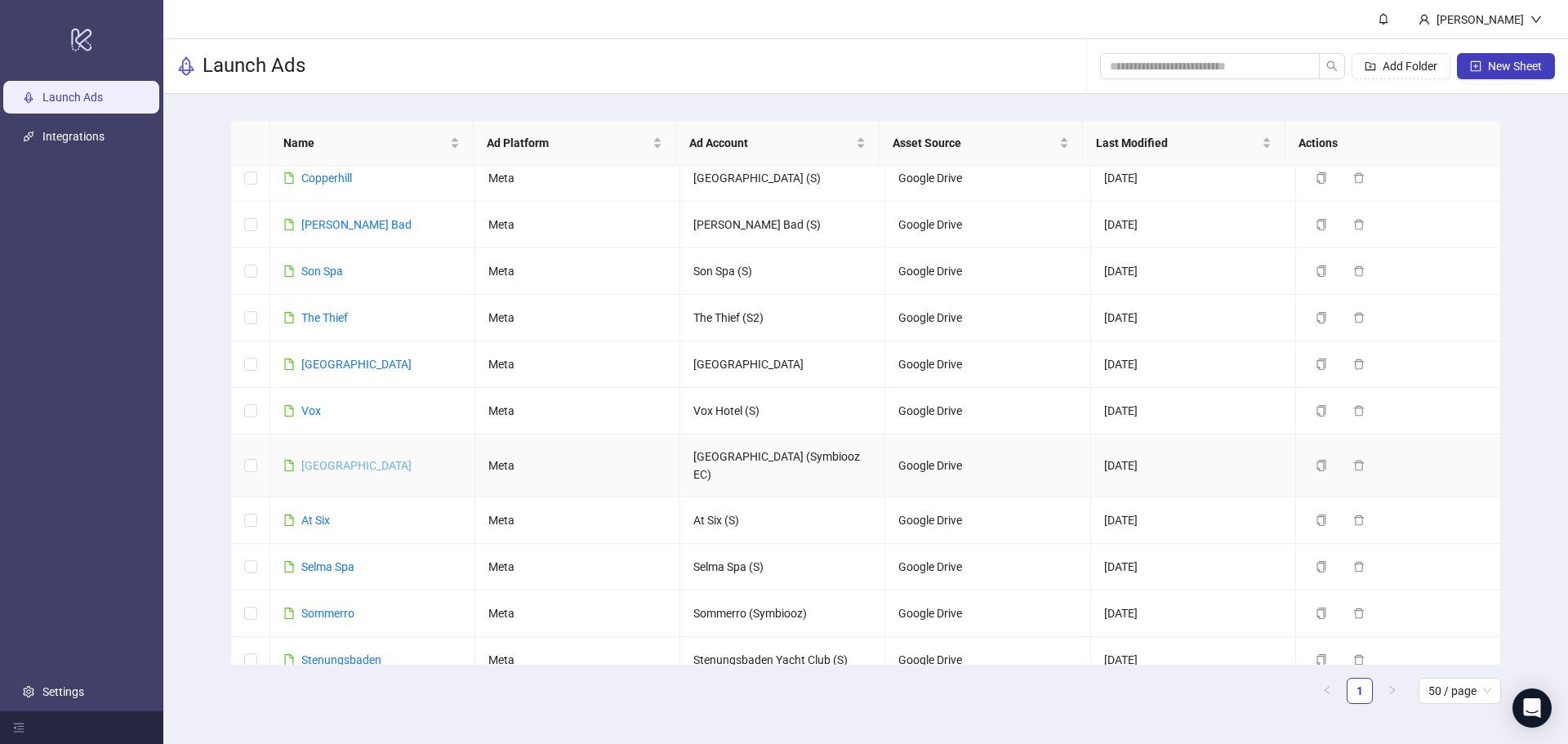
click at [373, 459] on link "[GEOGRAPHIC_DATA]" at bounding box center [357, 465] width 110 height 13
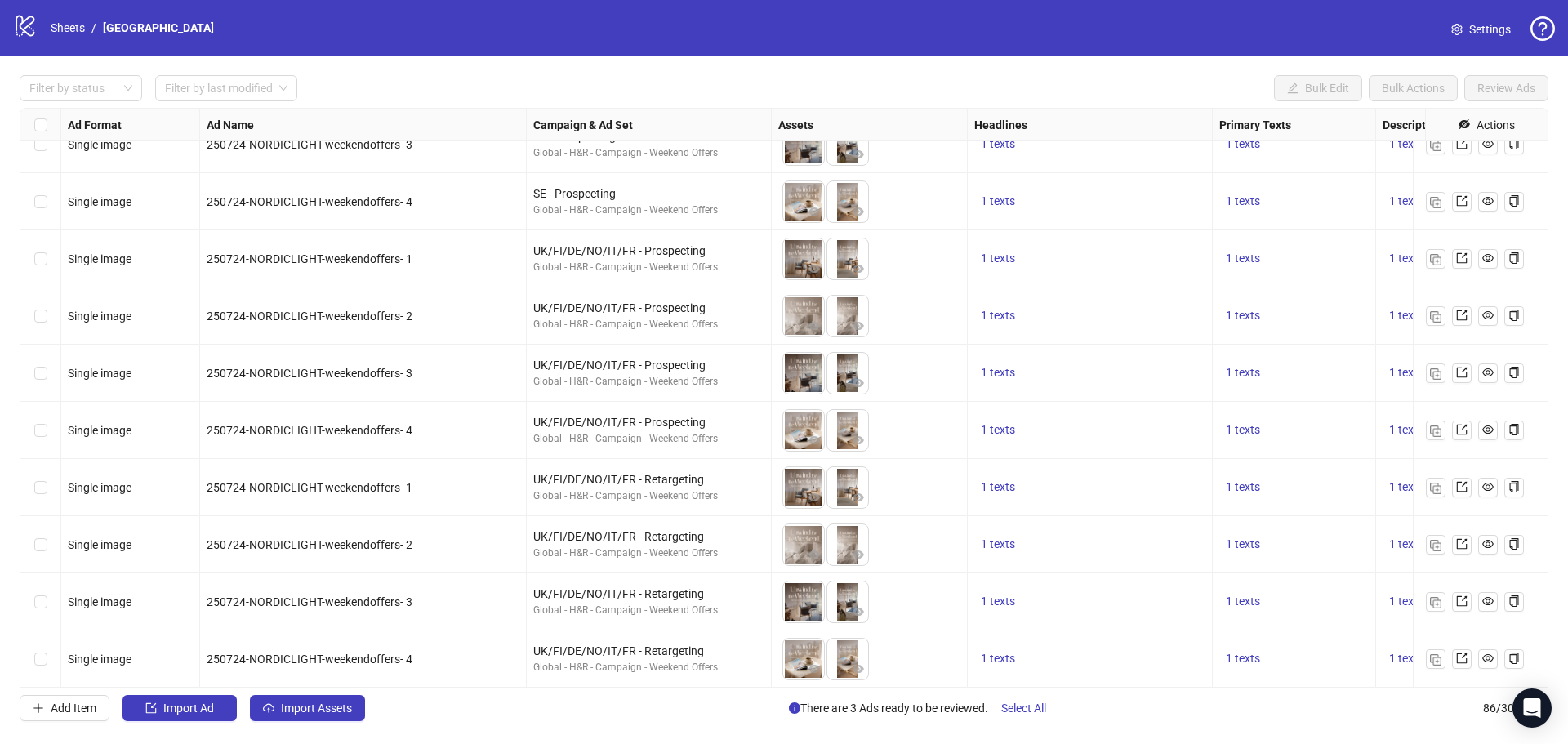
scroll to position [4384, 0]
click at [303, 708] on span "Import Assets" at bounding box center [317, 708] width 71 height 13
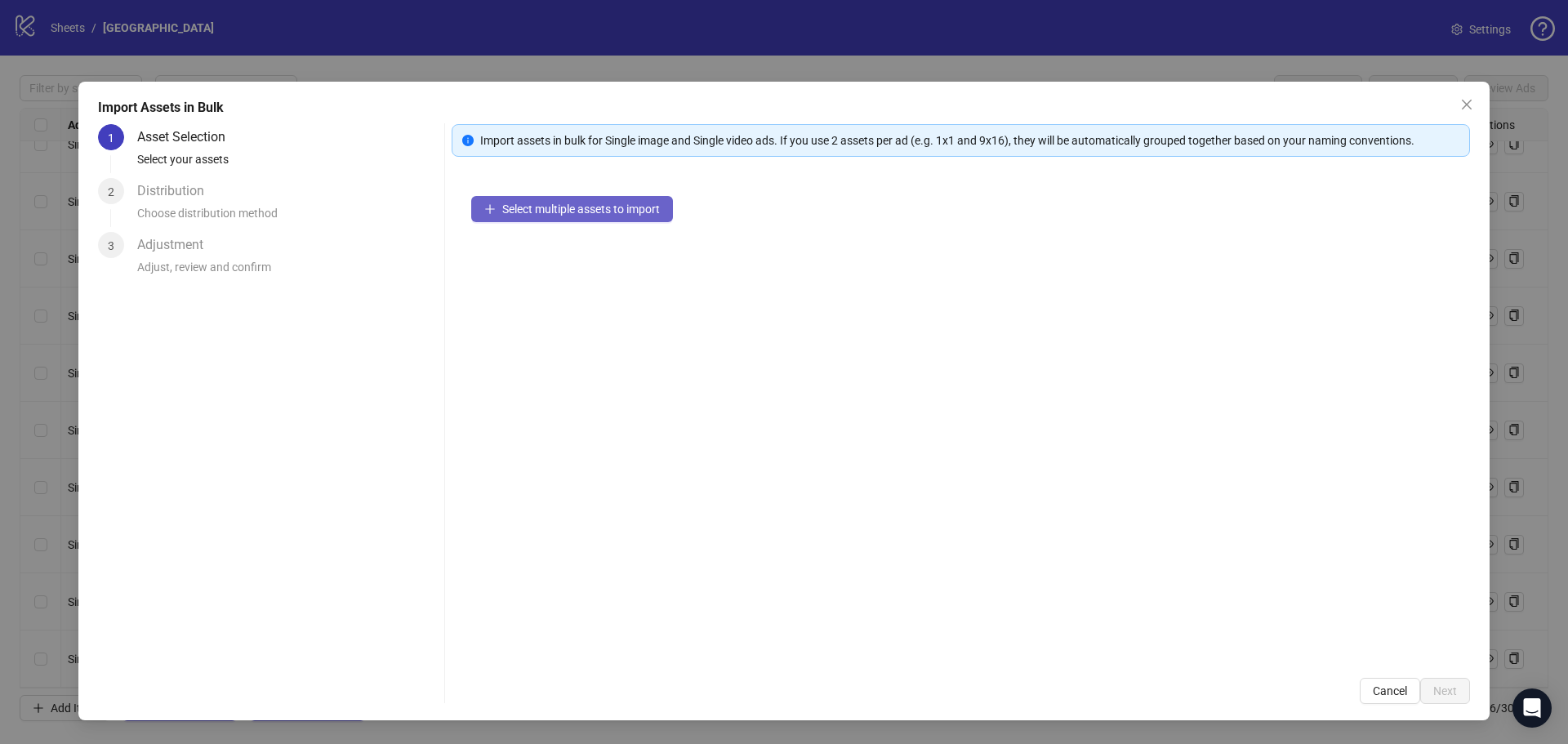
click at [574, 216] on button "Select multiple assets to import" at bounding box center [572, 208] width 202 height 26
click at [1482, 99] on div "Import Assets in Bulk 1 Asset Selection Select your assets 2 Distribution Choos…" at bounding box center [784, 401] width 1411 height 639
click at [1464, 99] on icon "close" at bounding box center [1466, 104] width 13 height 13
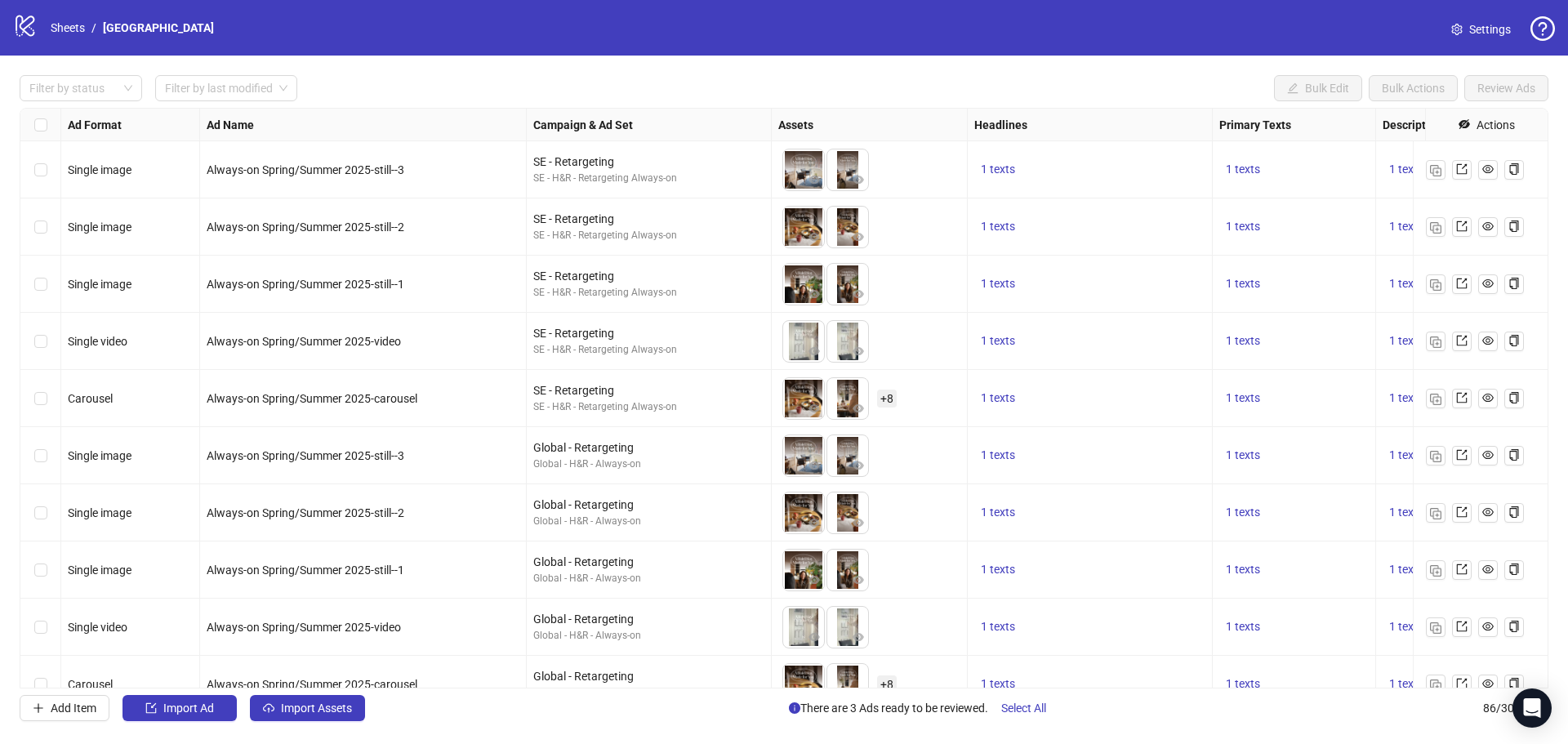
click at [1115, 83] on div "Filter by status Filter by last modified Bulk Edit Bulk Actions Review Ads" at bounding box center [784, 87] width 1528 height 26
click at [1111, 92] on div "Filter by status Filter by last modified Bulk Edit Bulk Actions Review Ads" at bounding box center [784, 87] width 1528 height 26
click at [1080, 77] on div "Filter by status Filter by last modified Bulk Edit Bulk Actions Review Ads" at bounding box center [784, 87] width 1528 height 26
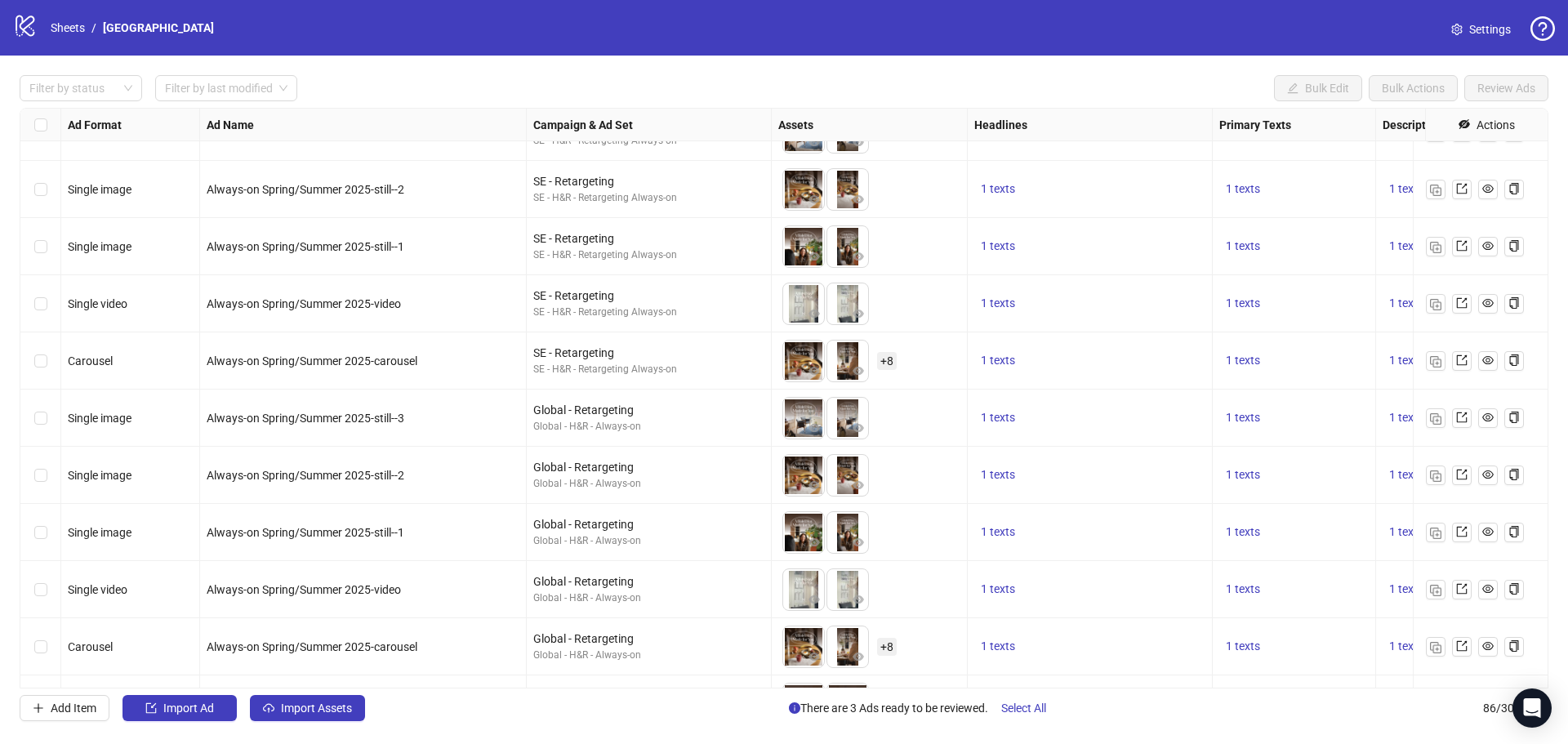
click at [1101, 72] on div "Filter by status Filter by last modified Bulk Edit Bulk Actions Review Ads Ad F…" at bounding box center [784, 398] width 1568 height 685
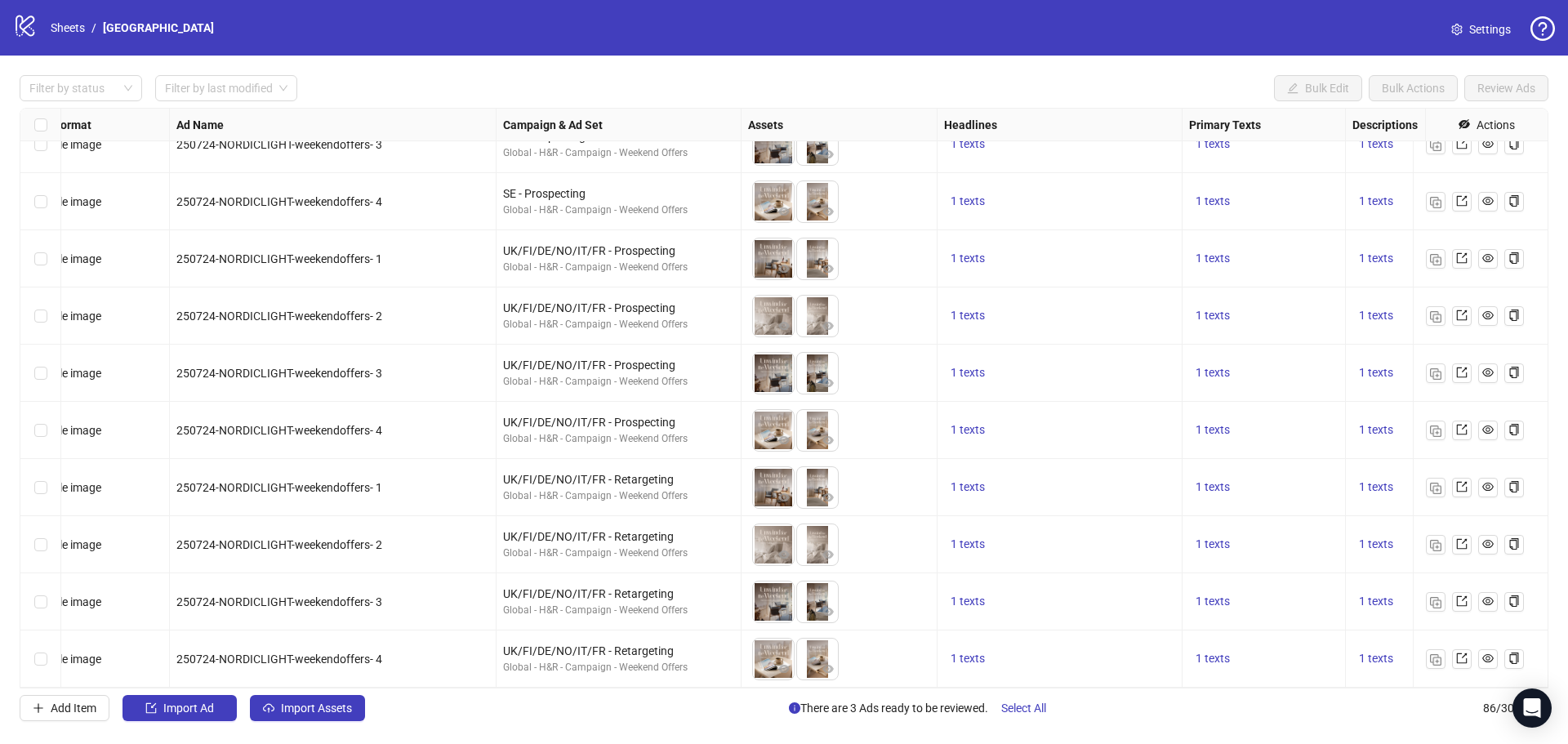
scroll to position [4384, 0]
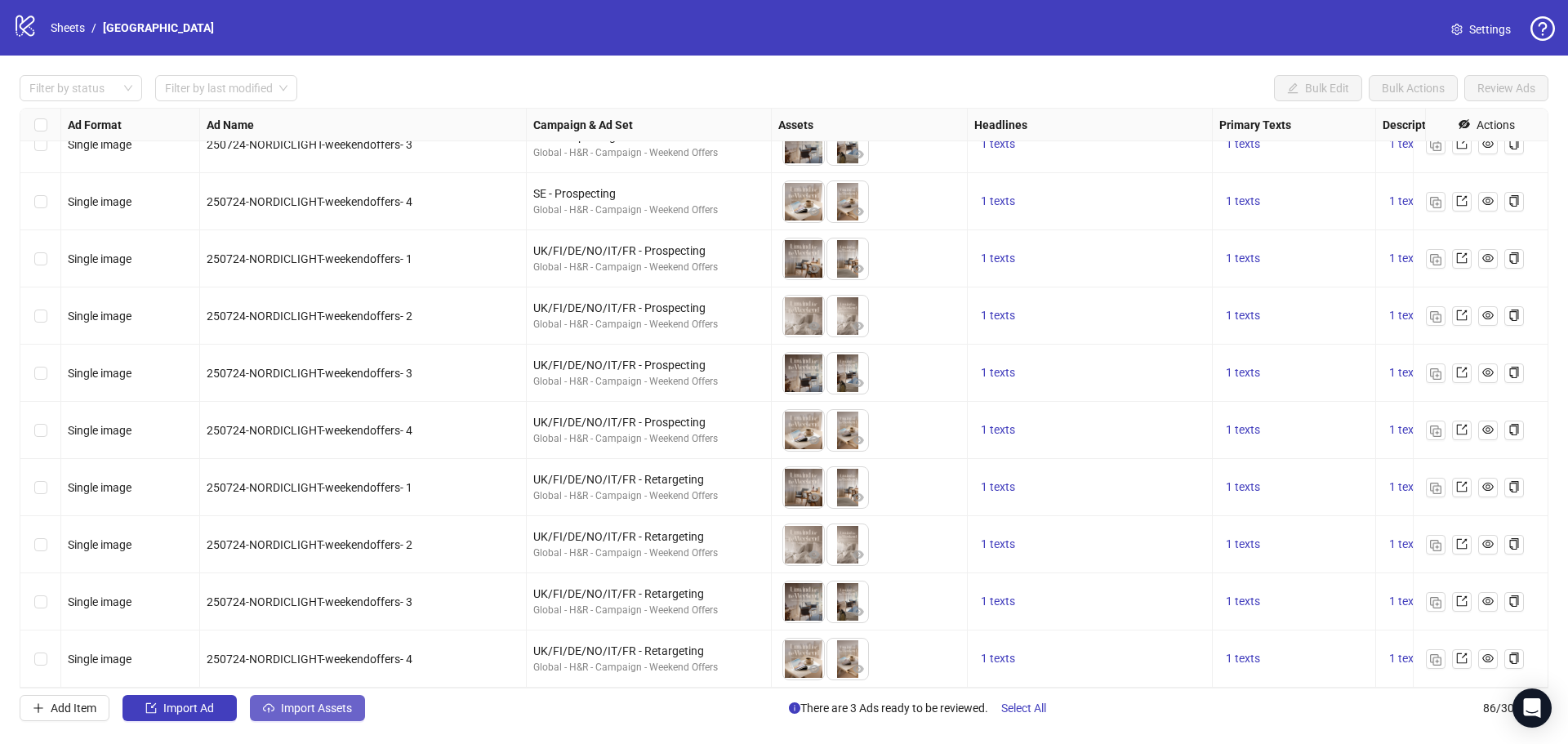
click at [329, 713] on span "Import Assets" at bounding box center [317, 708] width 71 height 13
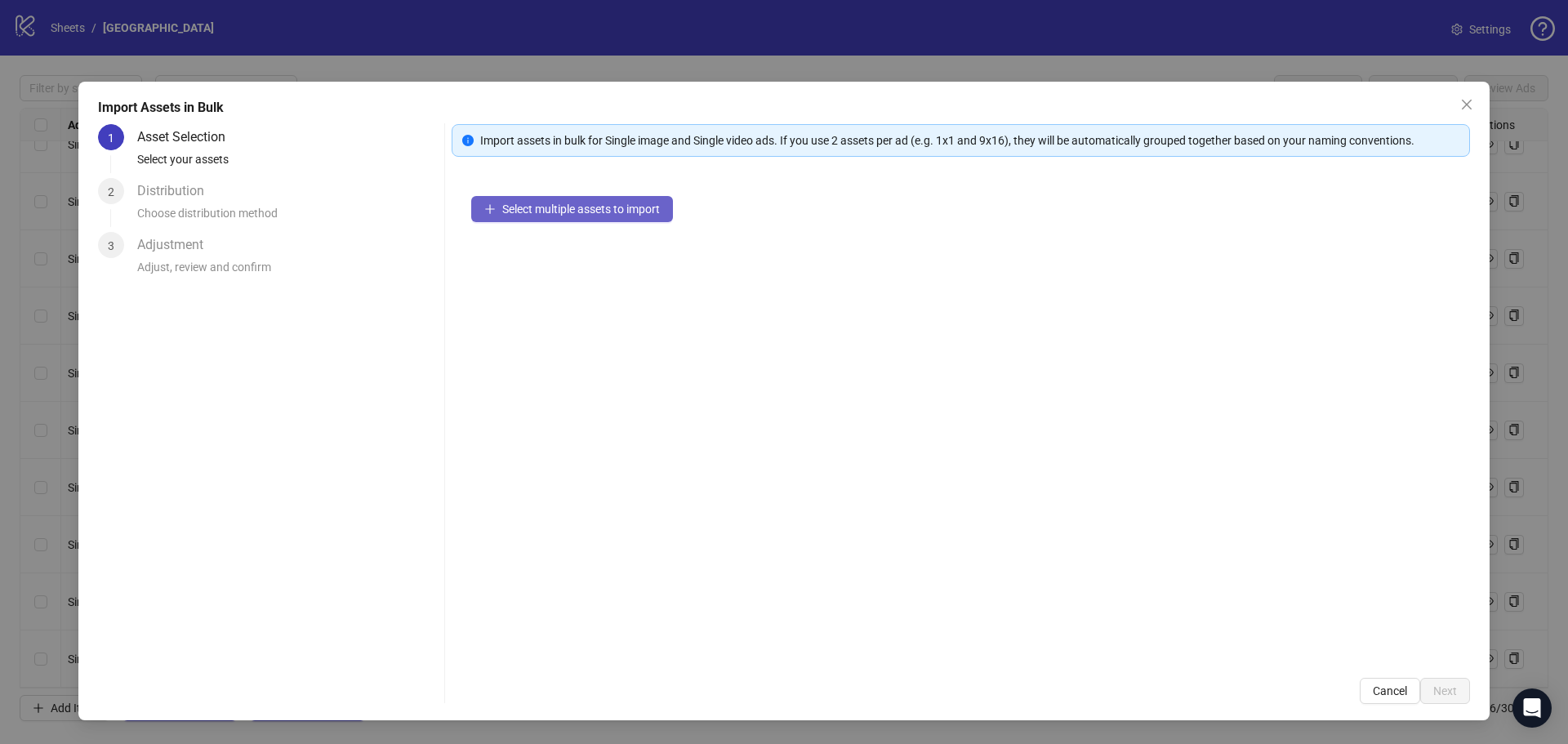
click at [551, 217] on button "Select multiple assets to import" at bounding box center [572, 208] width 202 height 26
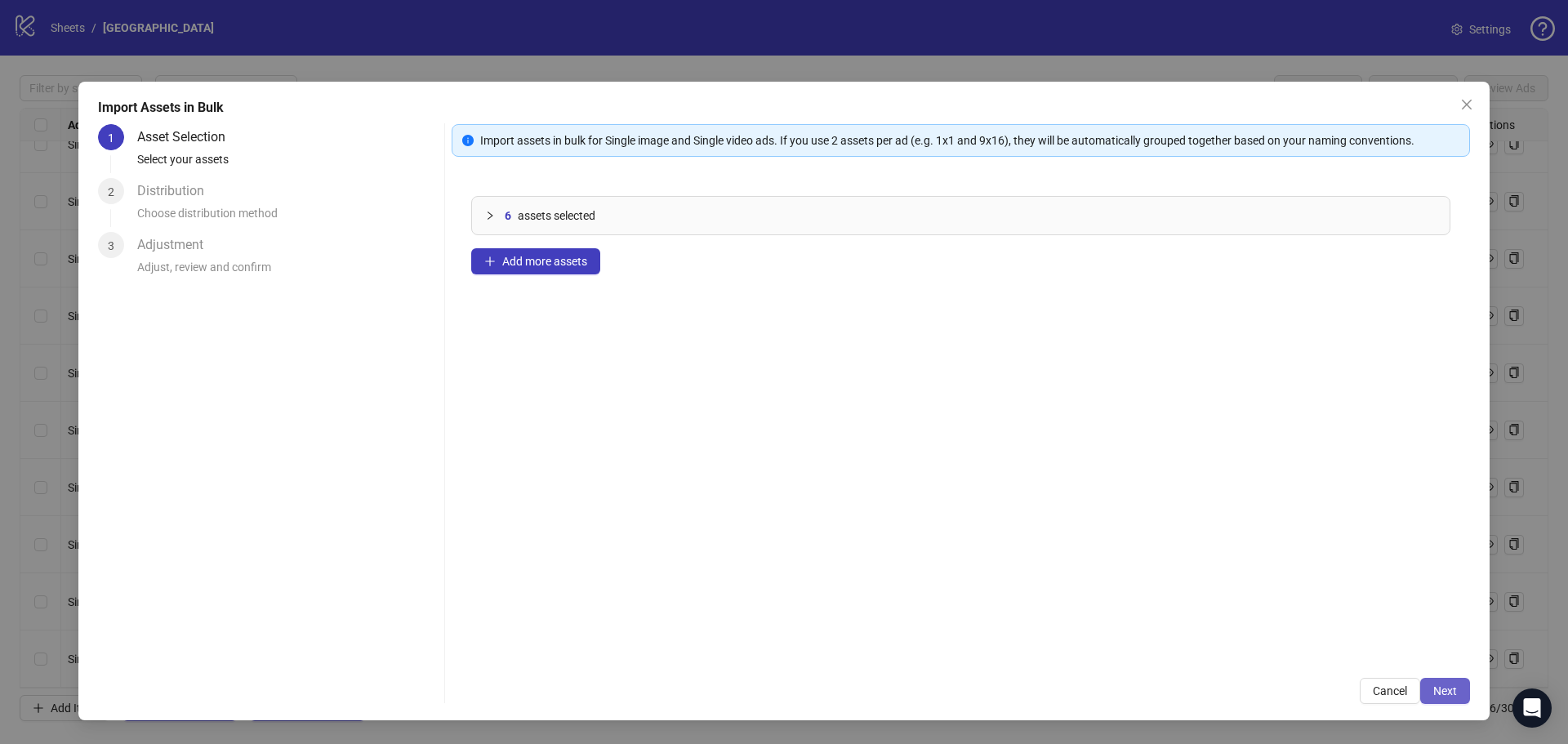
click at [1454, 690] on span "Next" at bounding box center [1444, 691] width 24 height 13
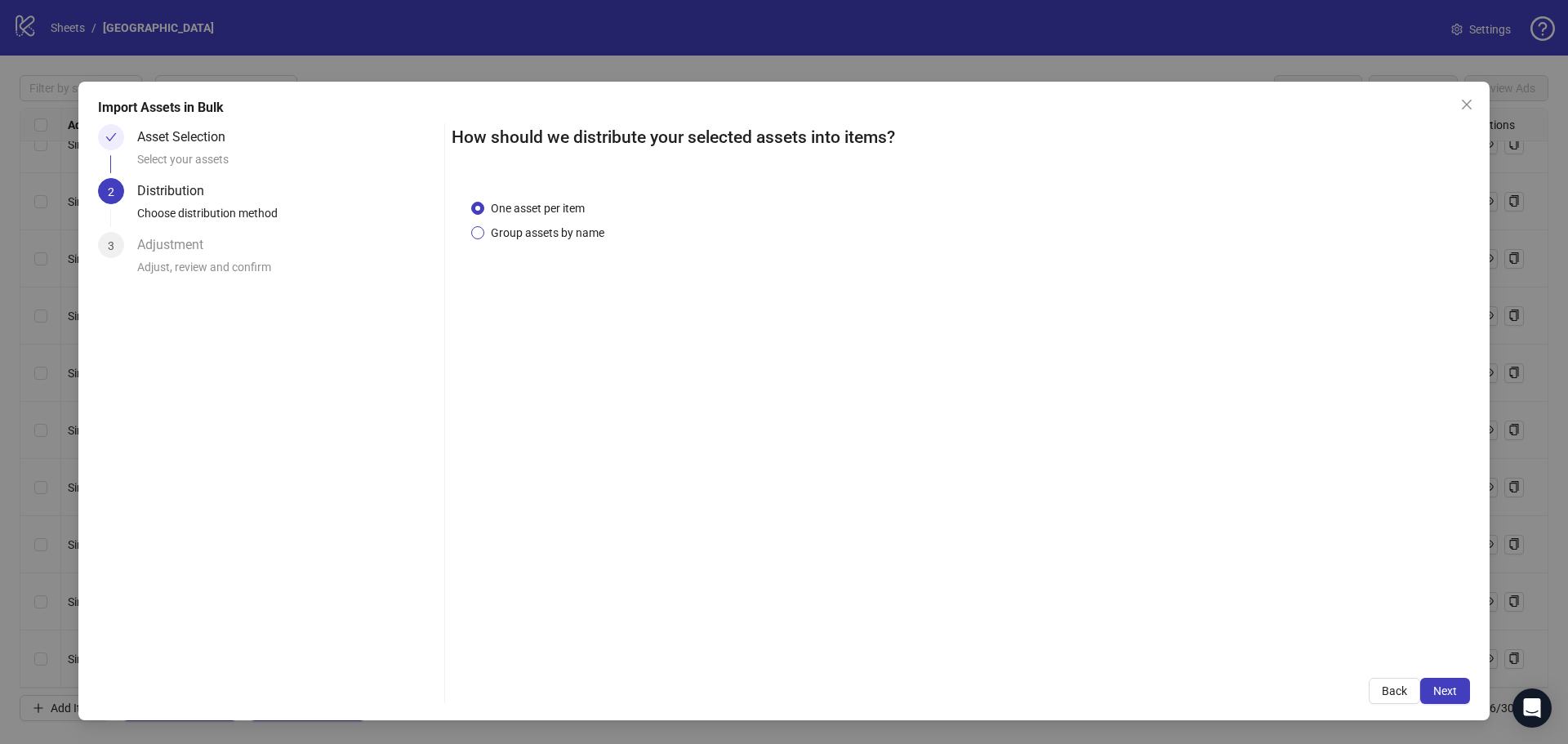
click at [600, 233] on span "Group assets by name" at bounding box center [547, 233] width 126 height 18
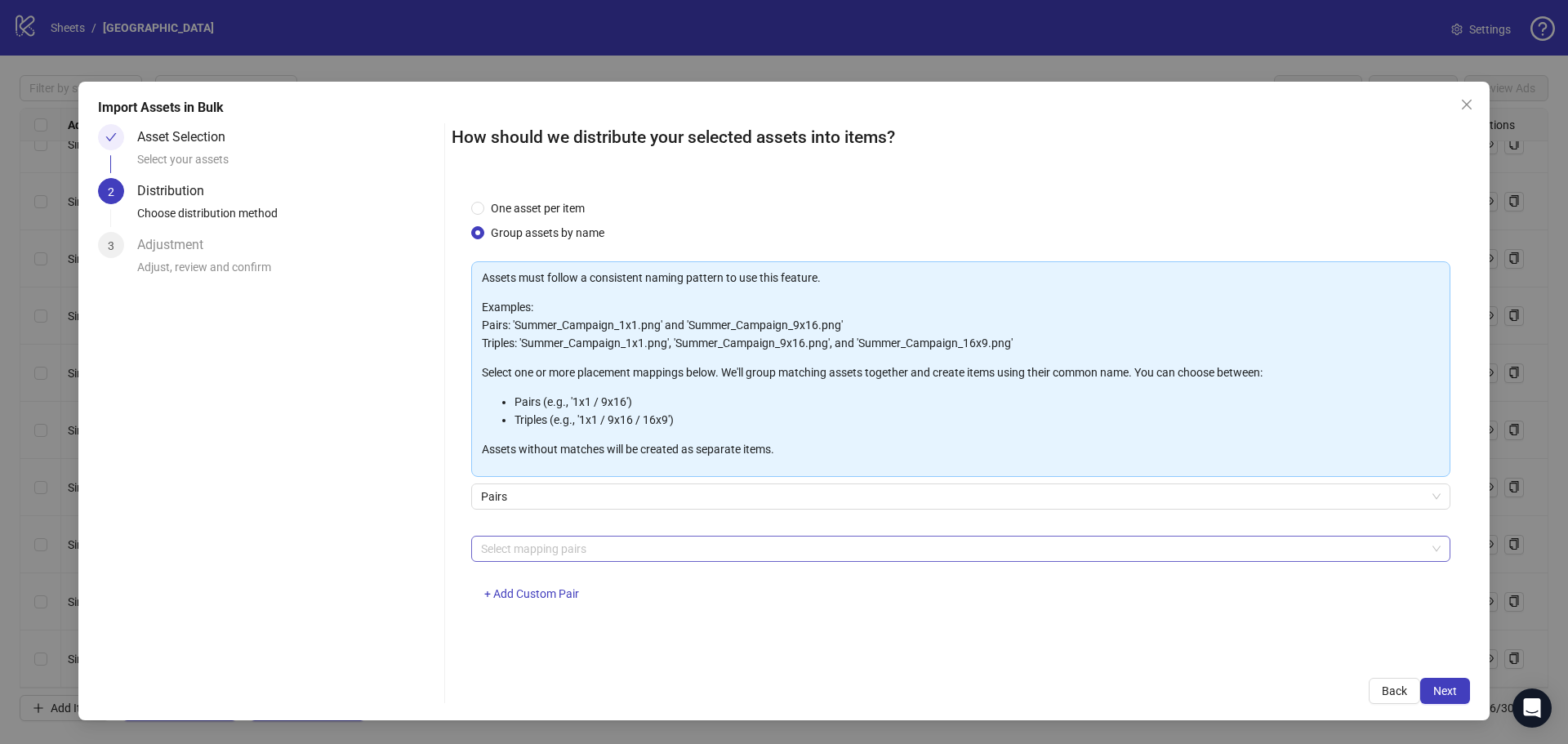
click at [532, 554] on div at bounding box center [952, 549] width 955 height 23
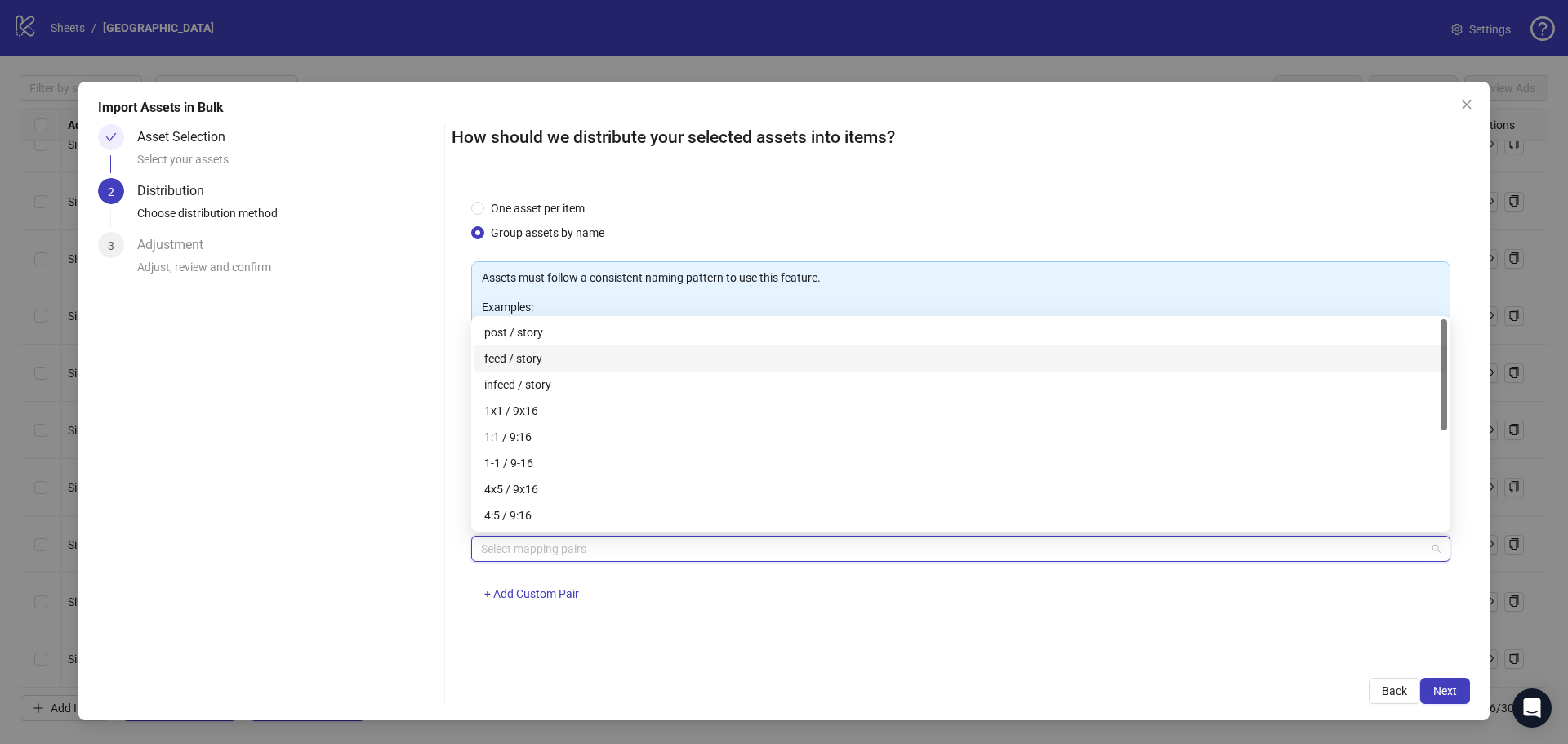
click at [501, 353] on div "feed / story" at bounding box center [960, 359] width 953 height 18
click at [1290, 648] on div "One asset per item Group assets by name Assets must follow a consistent naming …" at bounding box center [961, 419] width 1018 height 479
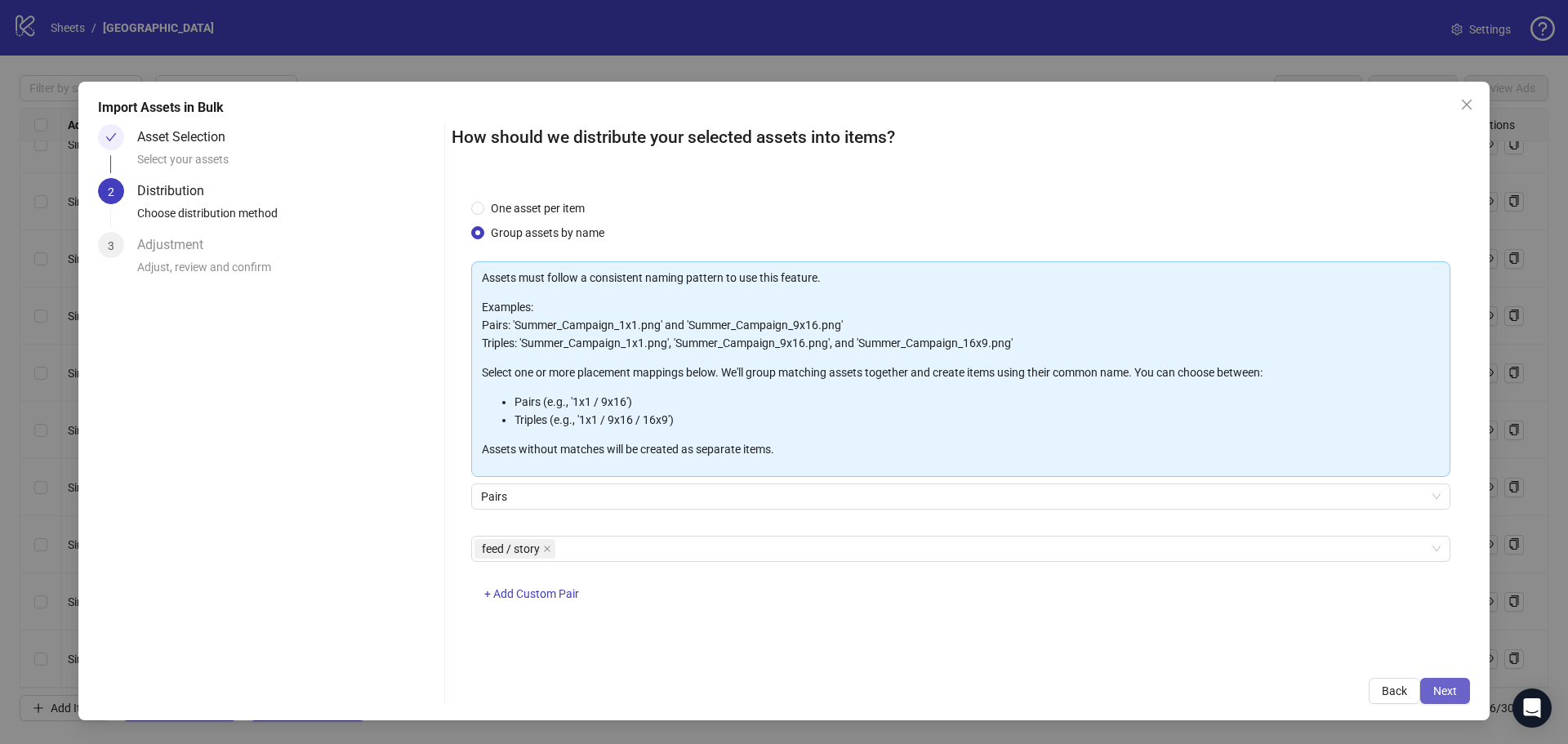
click at [1449, 691] on span "Next" at bounding box center [1444, 691] width 24 height 13
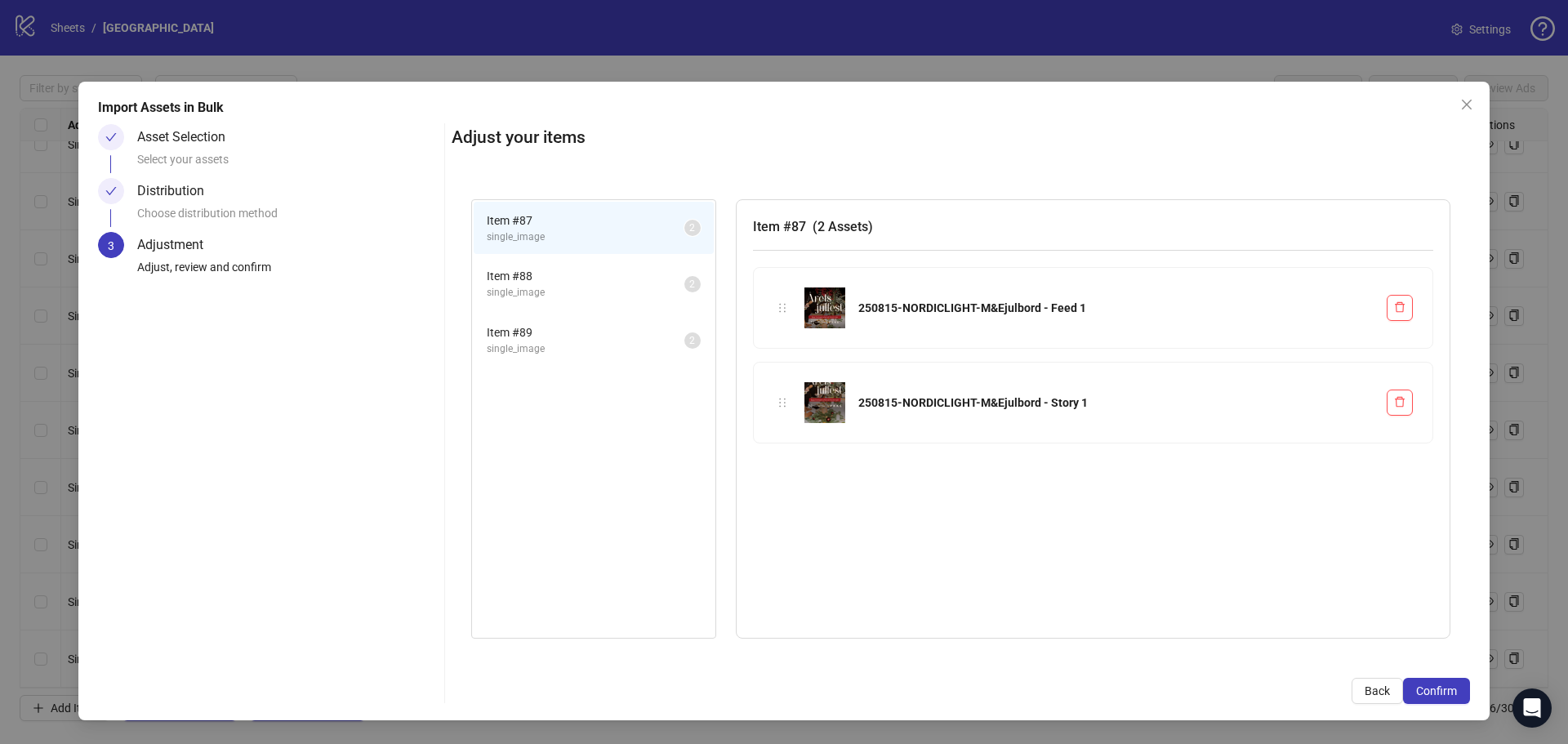
click at [570, 294] on span "single_image" at bounding box center [585, 292] width 197 height 15
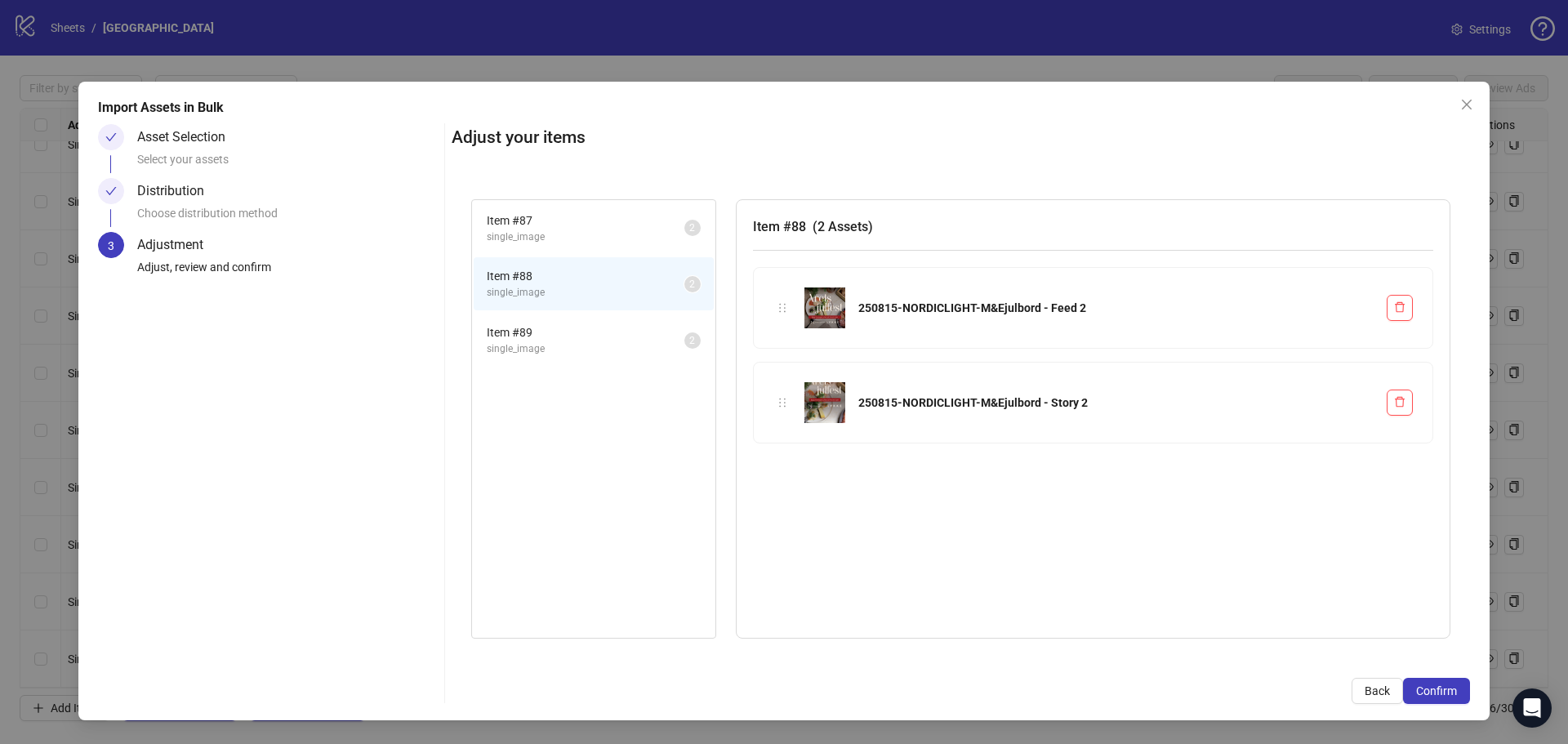
click at [547, 333] on span "Item # 89" at bounding box center [585, 333] width 197 height 18
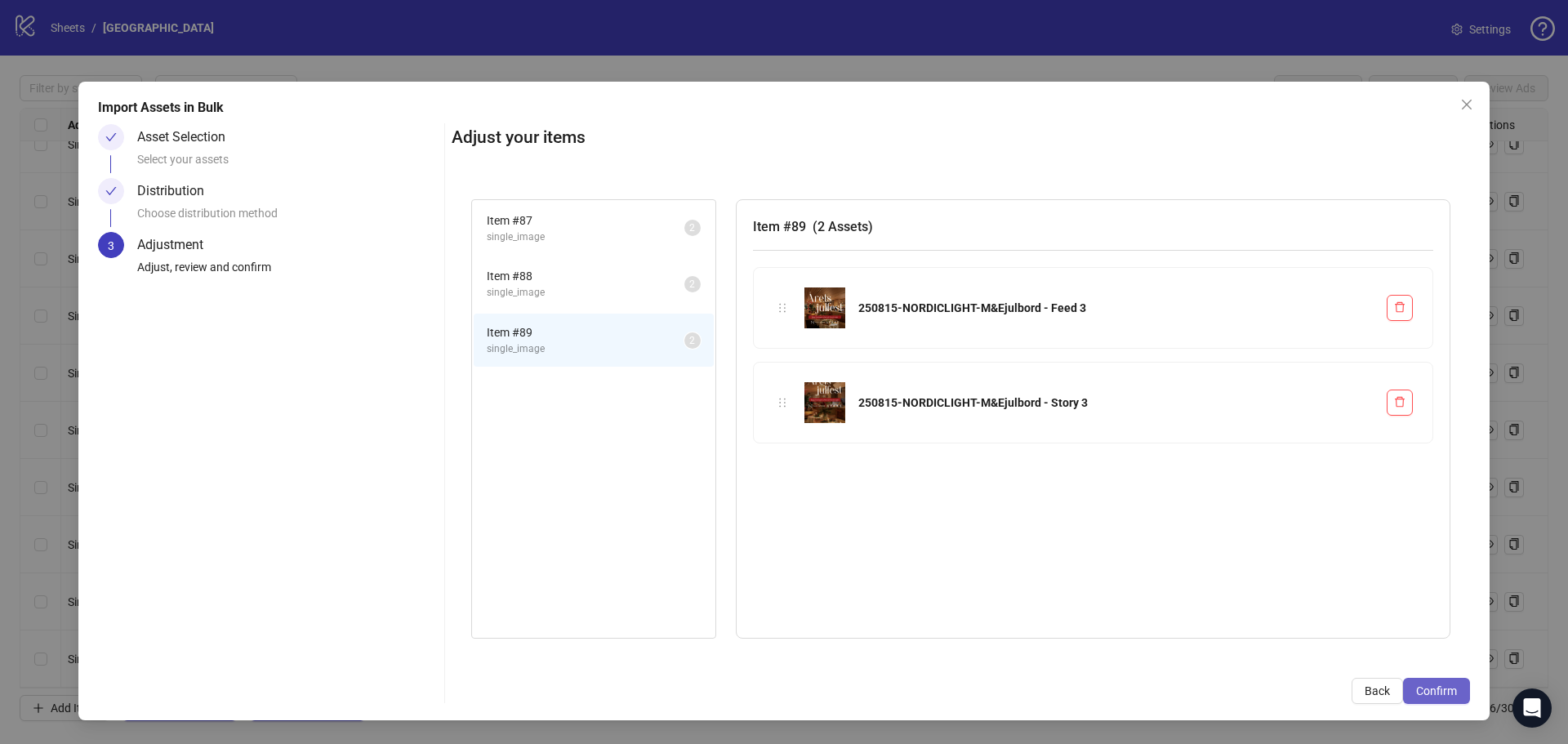
click at [1425, 691] on span "Confirm" at bounding box center [1436, 691] width 41 height 13
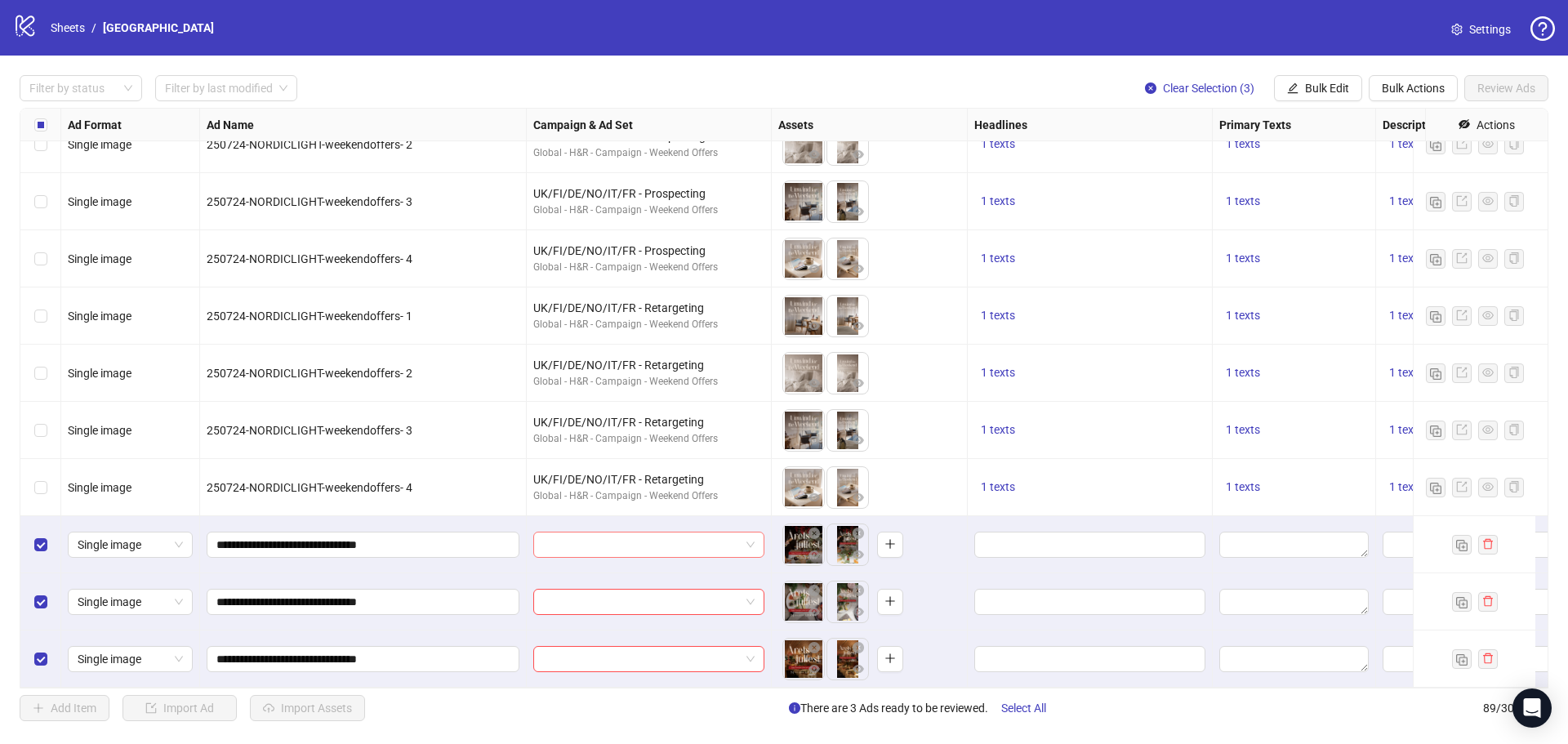
click at [722, 533] on input "search" at bounding box center [640, 546] width 197 height 25
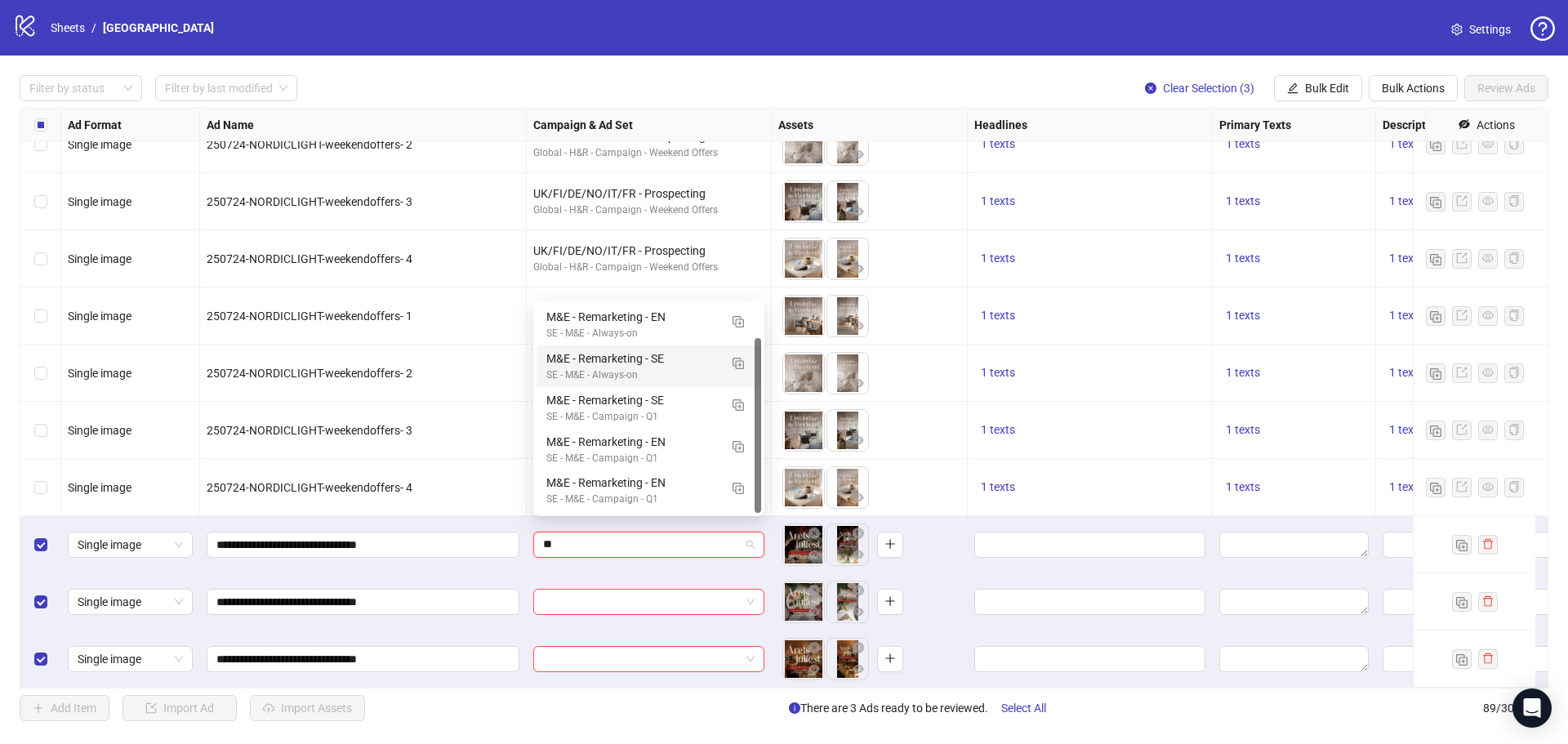
scroll to position [41, 0]
click at [739, 489] on img "button" at bounding box center [737, 489] width 12 height 12
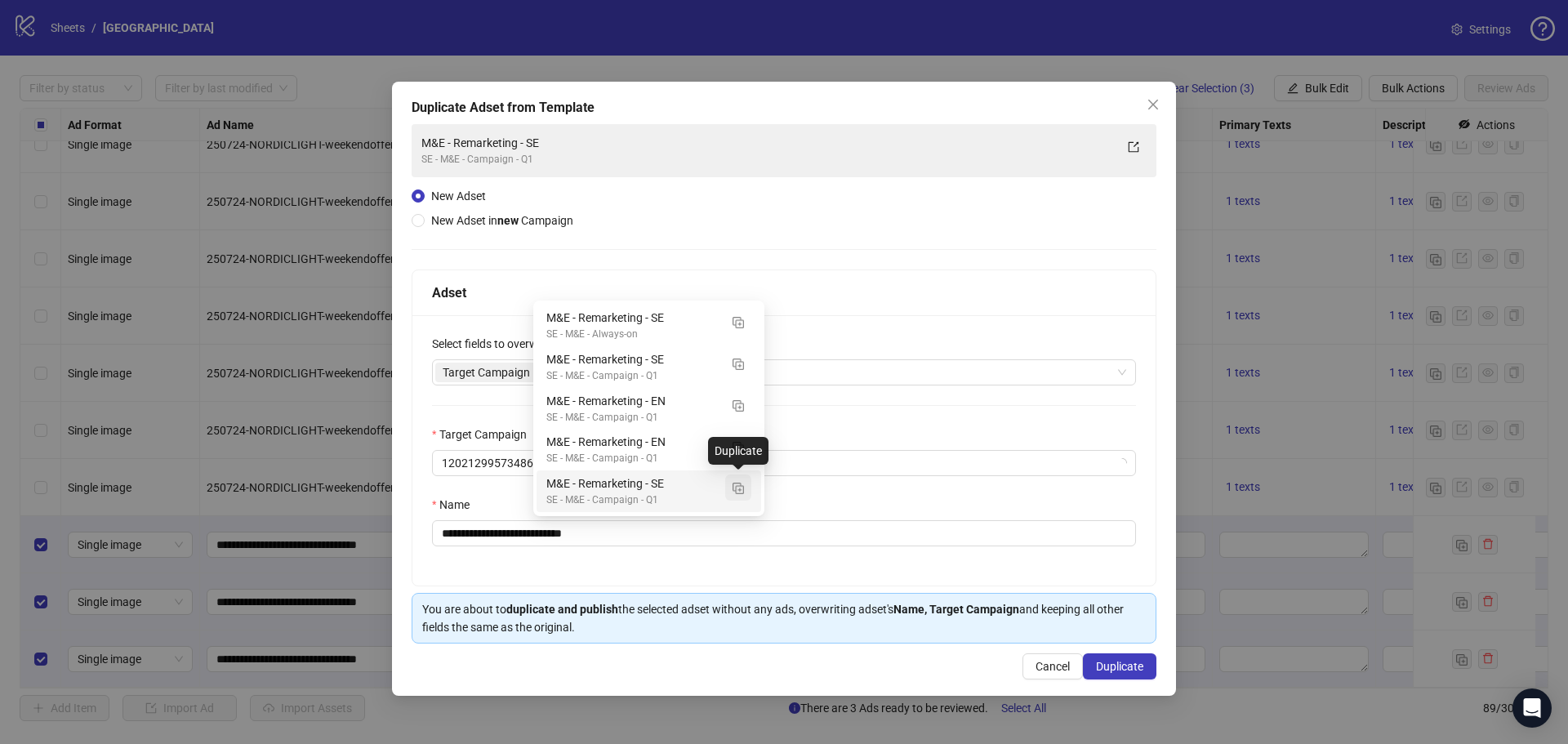
type input "**"
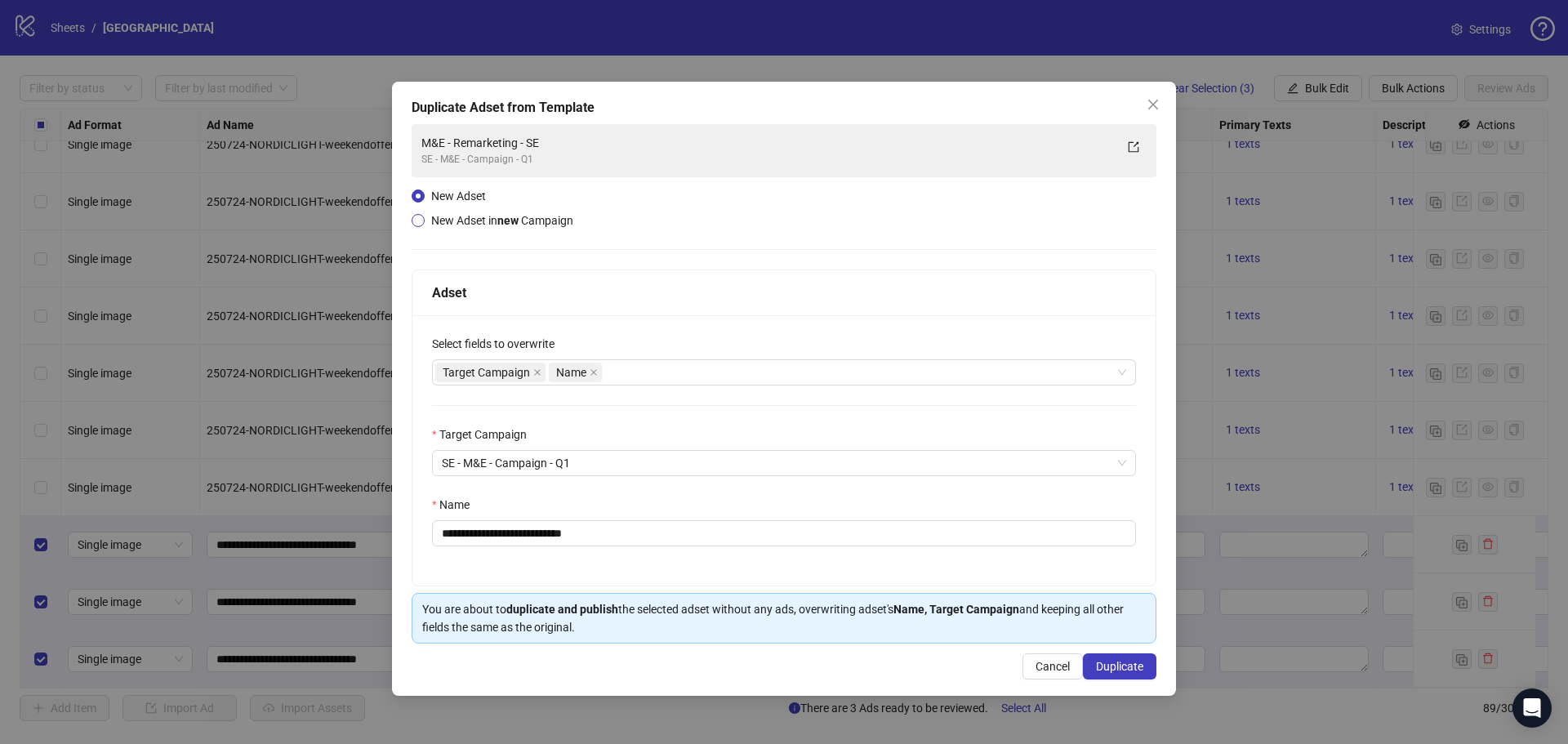
click at [493, 220] on span "New Adset in new Campaign" at bounding box center [503, 221] width 142 height 13
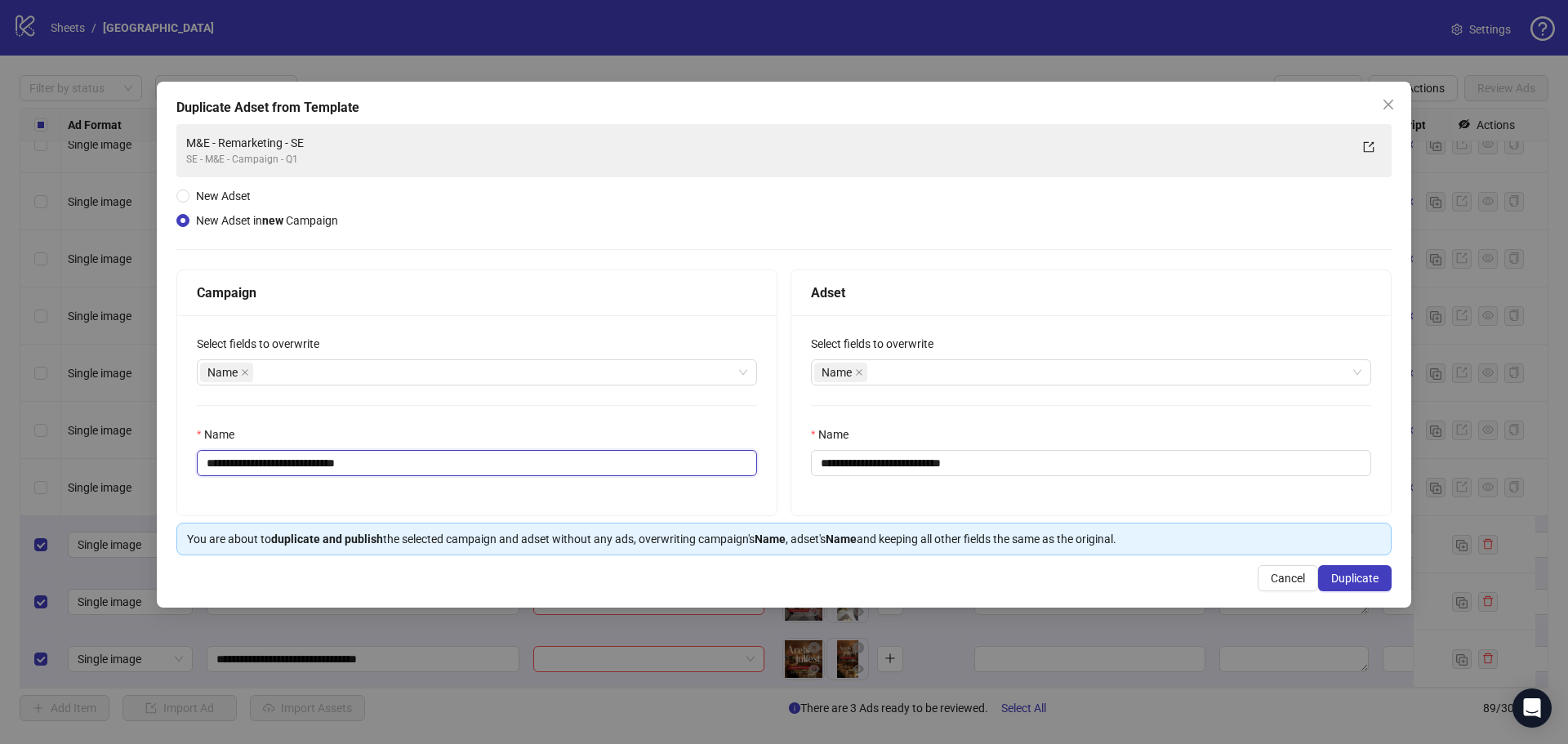
drag, startPoint x: 401, startPoint y: 458, endPoint x: 324, endPoint y: 467, distance: 77.5
click at [324, 467] on input "**********" at bounding box center [477, 463] width 560 height 26
type input "**********"
click at [1024, 443] on div "Name" at bounding box center [1091, 438] width 560 height 25
click at [1014, 462] on input "**********" at bounding box center [1091, 463] width 560 height 26
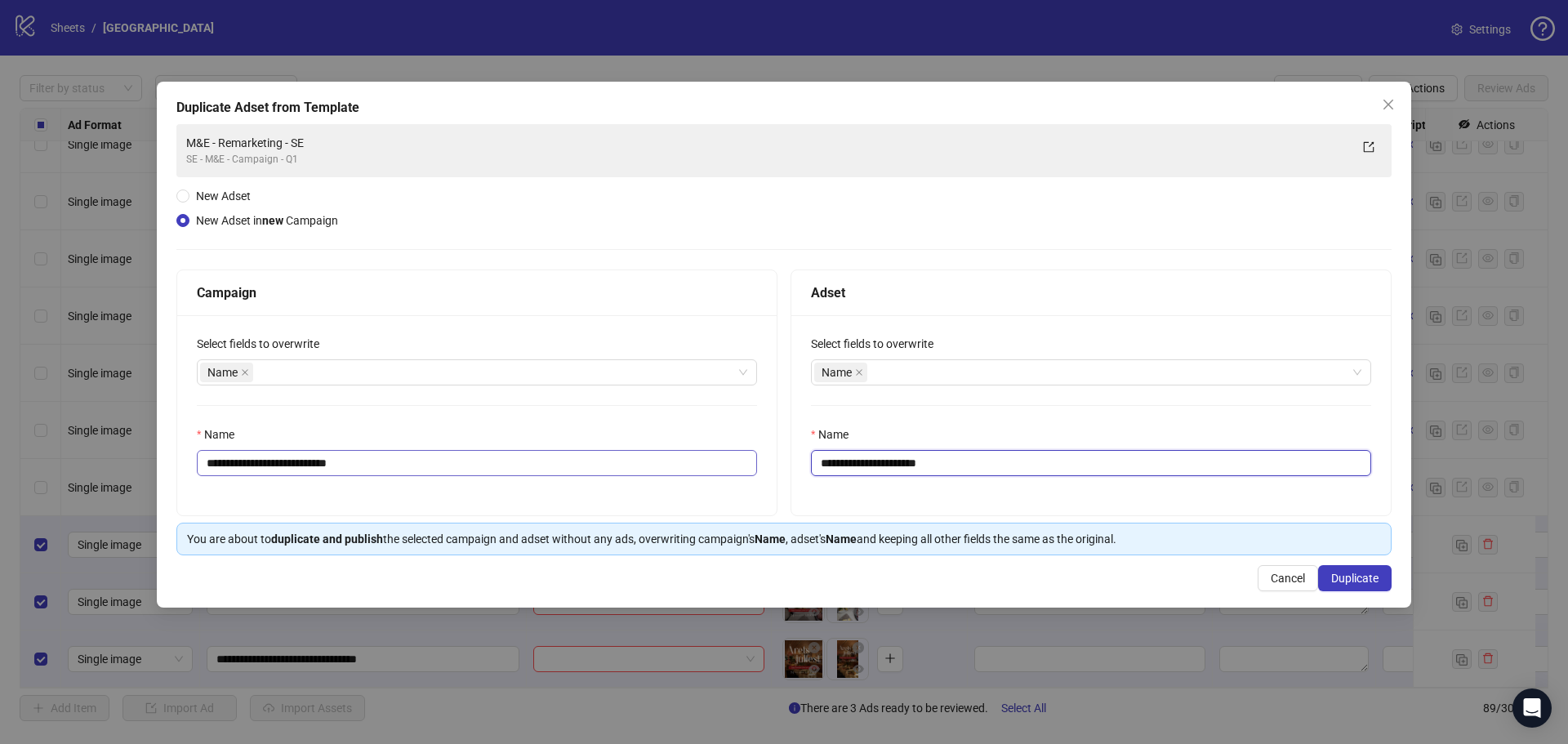
type input "**********"
click at [480, 473] on input "**********" at bounding box center [477, 463] width 560 height 26
click at [363, 461] on input "**********" at bounding box center [477, 463] width 560 height 26
click at [398, 460] on input "**********" at bounding box center [477, 463] width 560 height 26
click at [430, 460] on input "**********" at bounding box center [477, 463] width 560 height 26
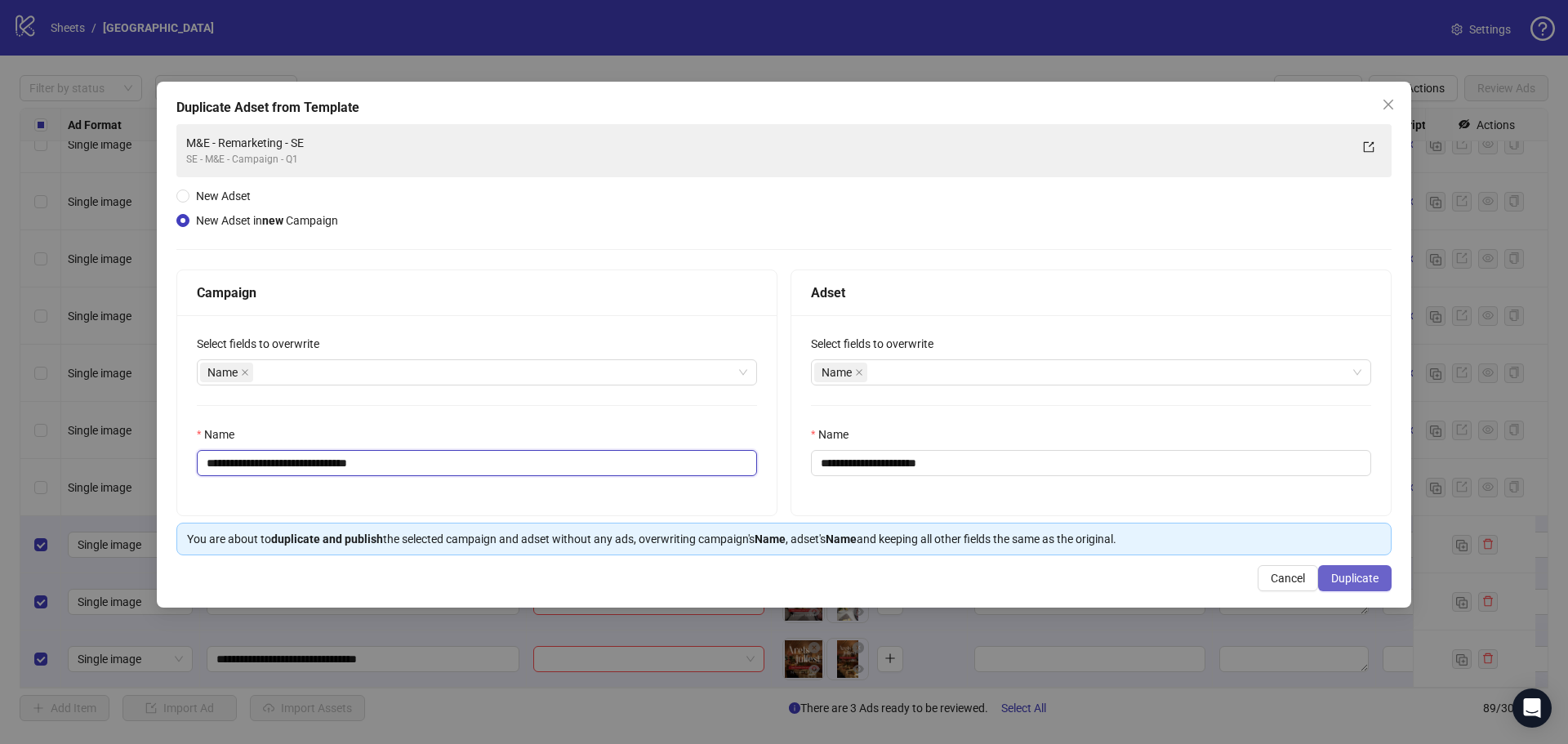
type input "**********"
click at [1363, 583] on span "Duplicate" at bounding box center [1354, 578] width 47 height 13
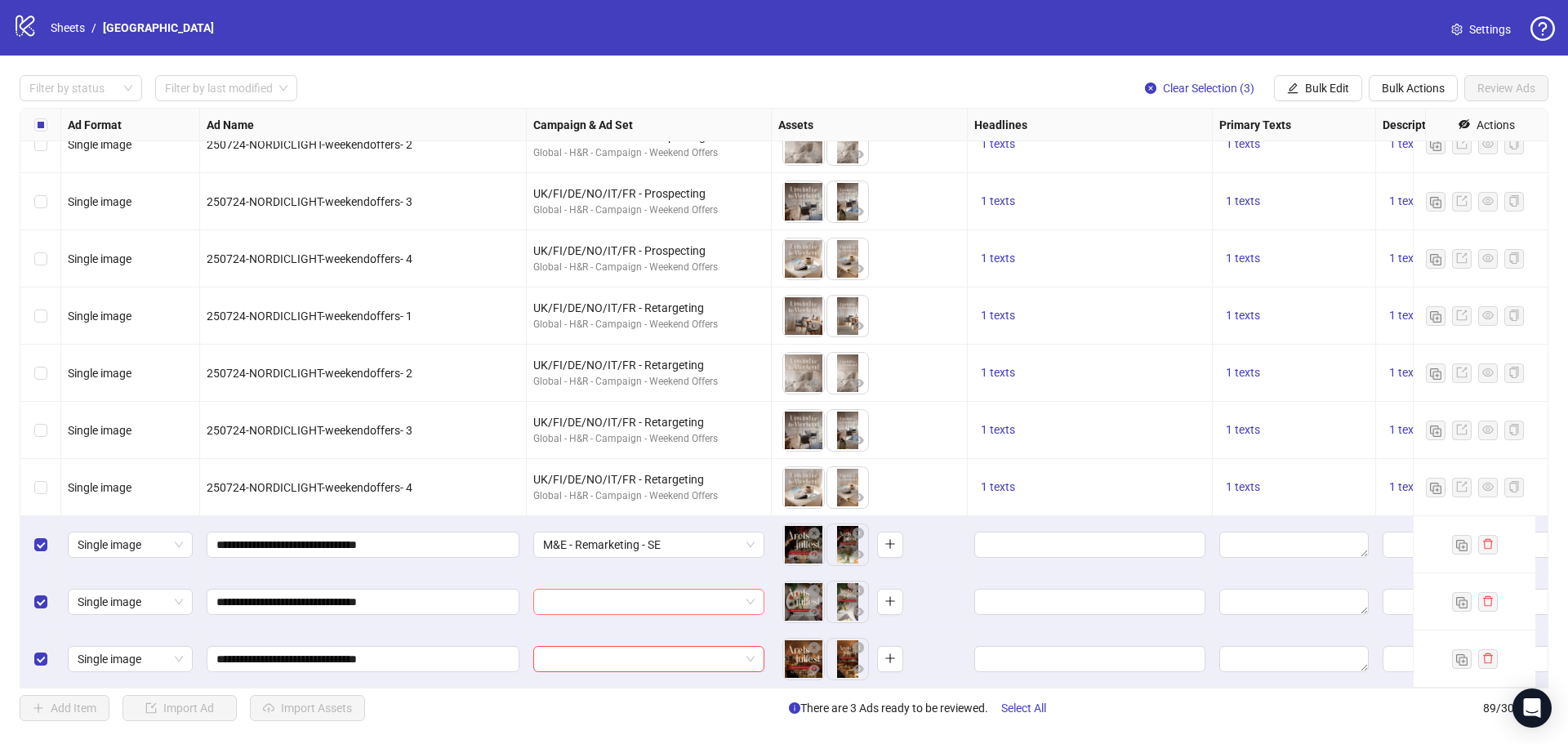
click at [613, 590] on input "search" at bounding box center [640, 602] width 197 height 25
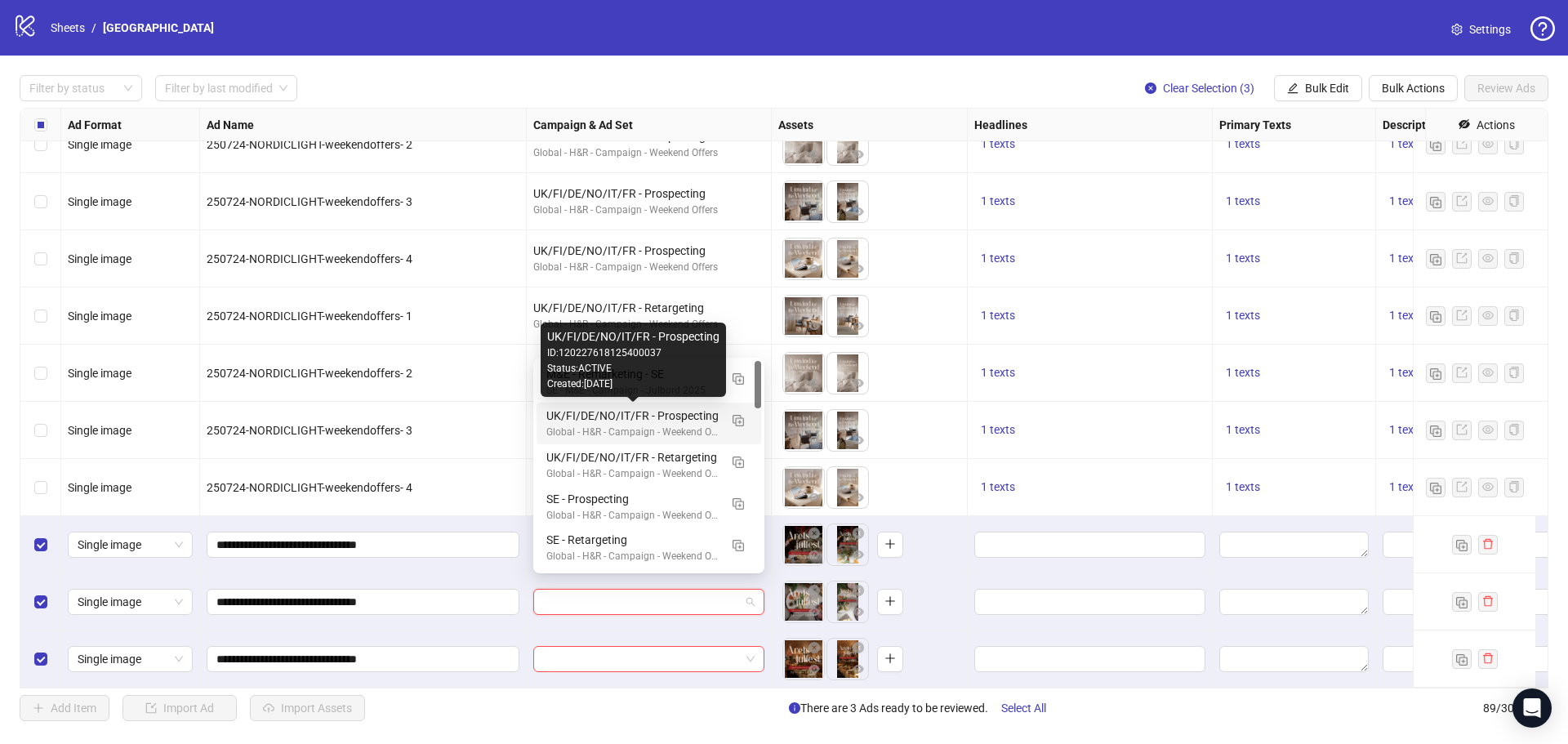
drag, startPoint x: 656, startPoint y: 384, endPoint x: 682, endPoint y: 554, distance: 172.0
click at [656, 384] on div "Created: 2025-07-25" at bounding box center [633, 384] width 173 height 15
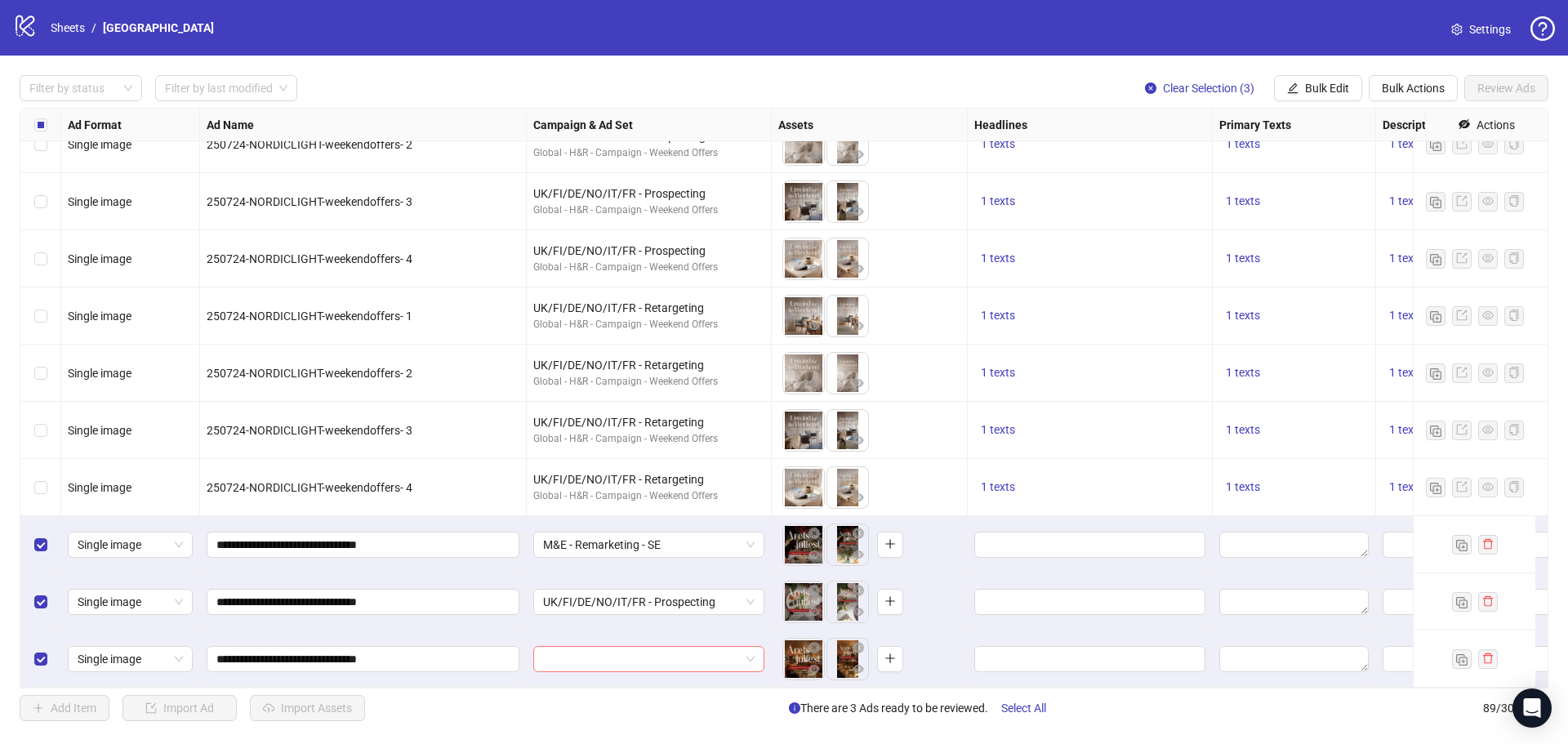
click at [656, 655] on input "search" at bounding box center [640, 659] width 197 height 25
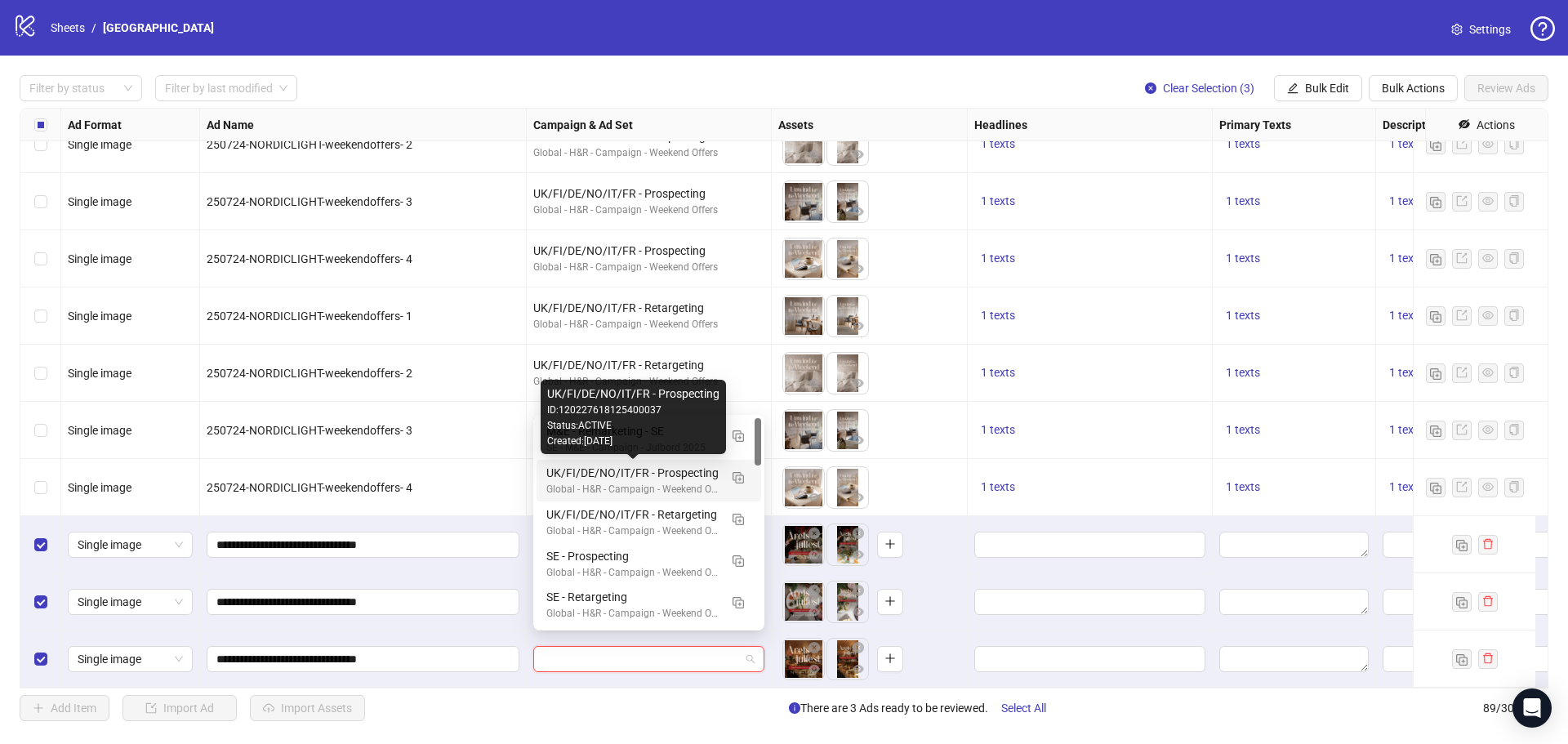
drag, startPoint x: 637, startPoint y: 451, endPoint x: 641, endPoint y: 437, distance: 14.6
click at [641, 437] on div "Created: 2025-07-25" at bounding box center [633, 441] width 173 height 15
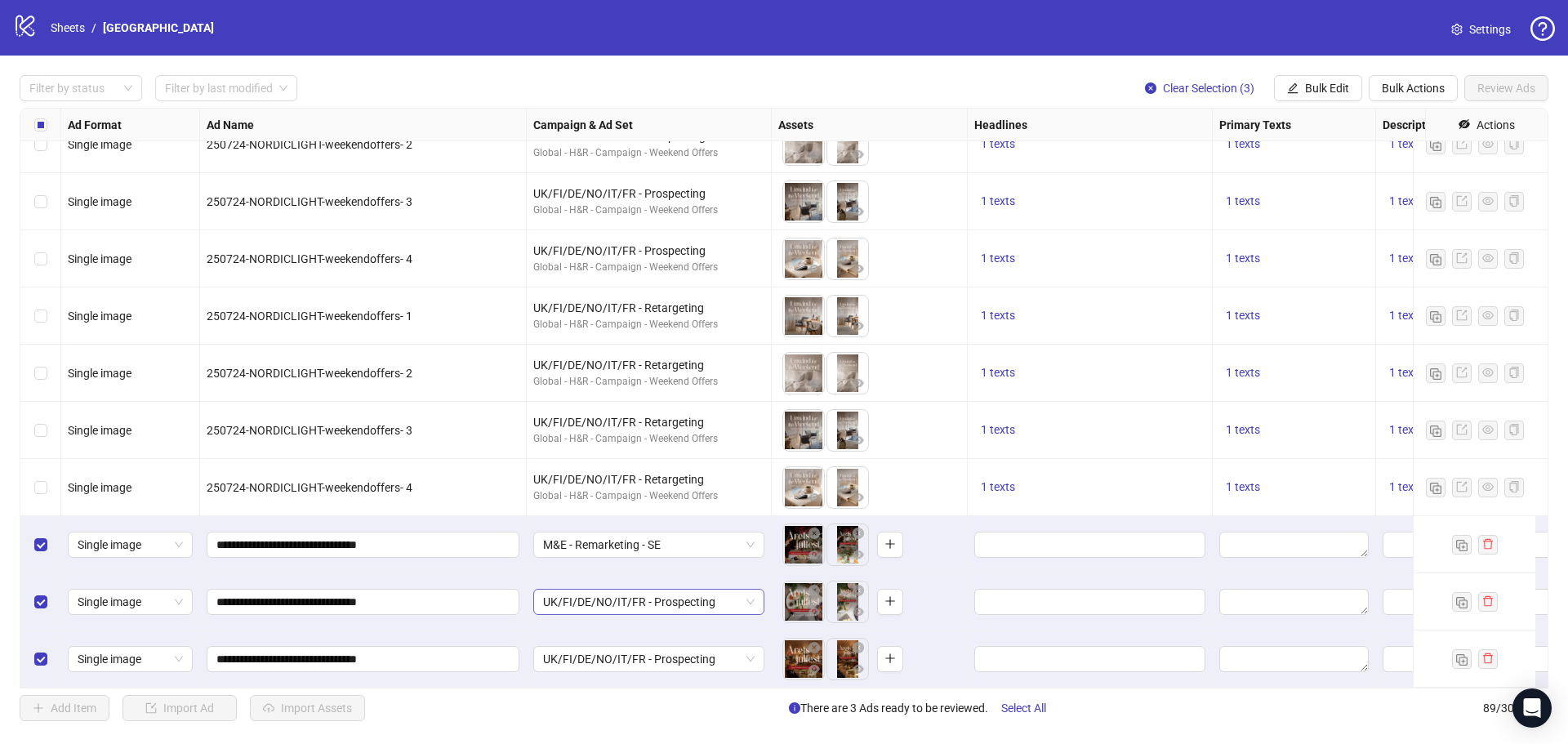
click at [636, 590] on span "UK/FI/DE/NO/IT/FR - Prospecting" at bounding box center [648, 602] width 212 height 25
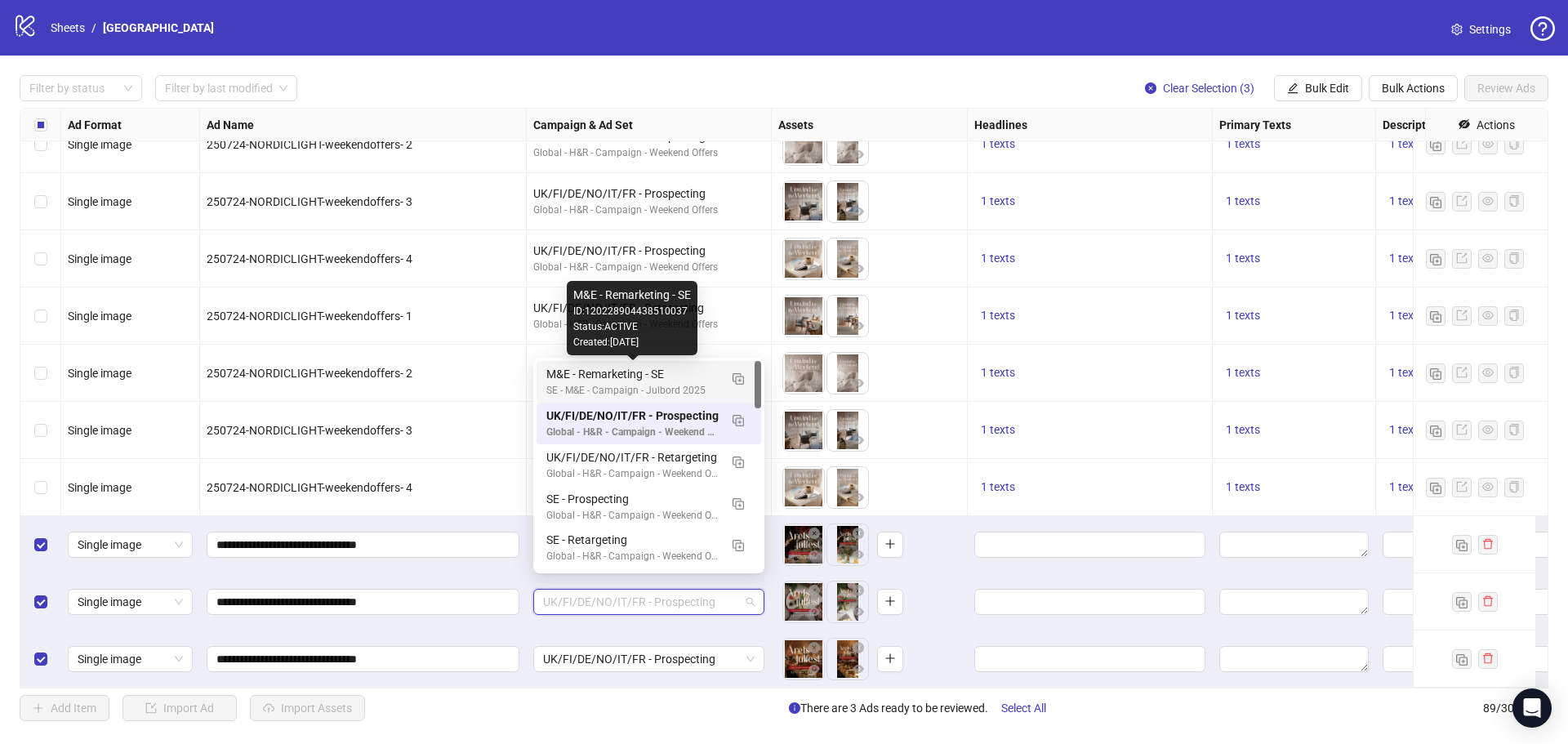
click at [660, 365] on div "M&E - Remarketing - SE" at bounding box center [632, 374] width 173 height 18
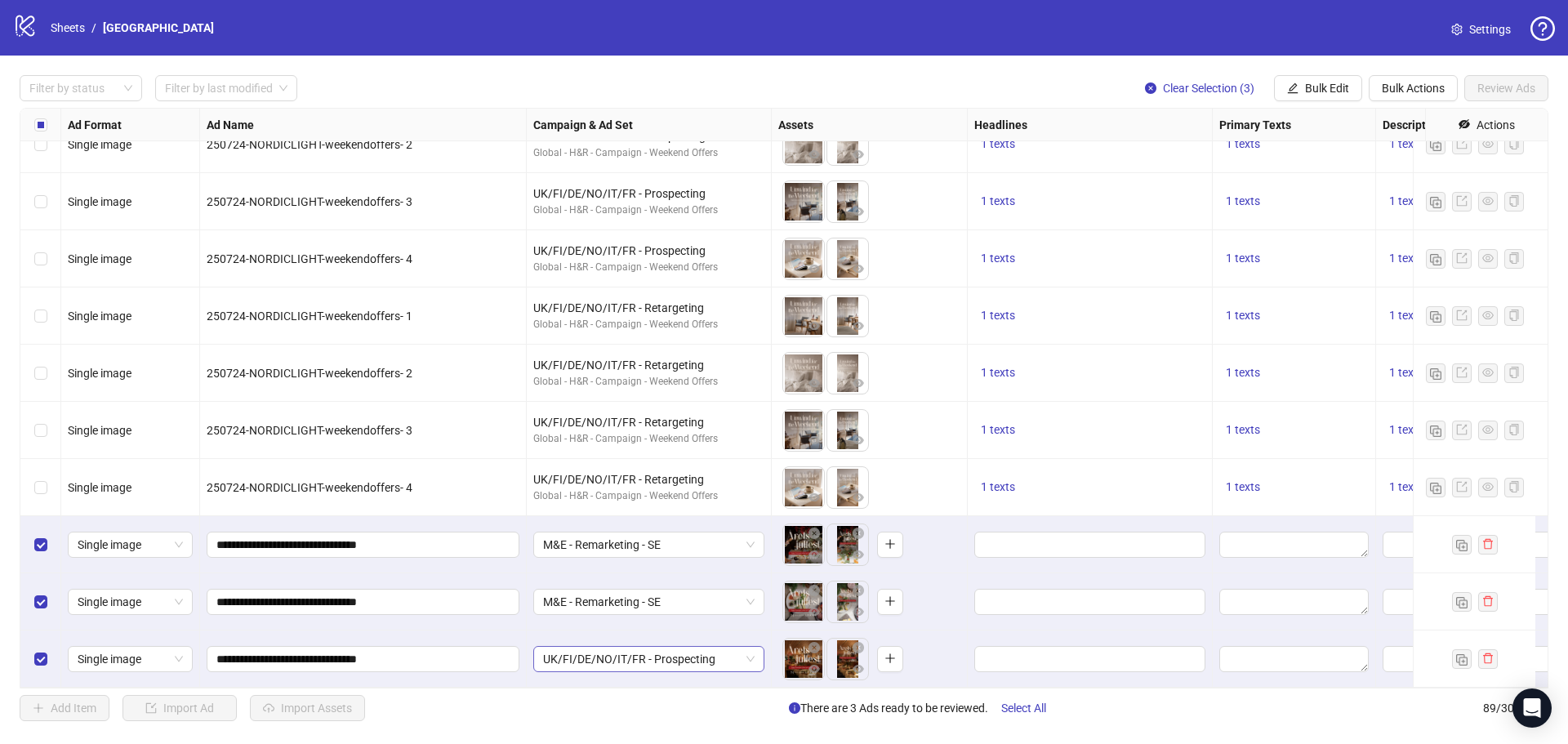
click at [635, 647] on span "UK/FI/DE/NO/IT/FR - Prospecting" at bounding box center [648, 659] width 212 height 25
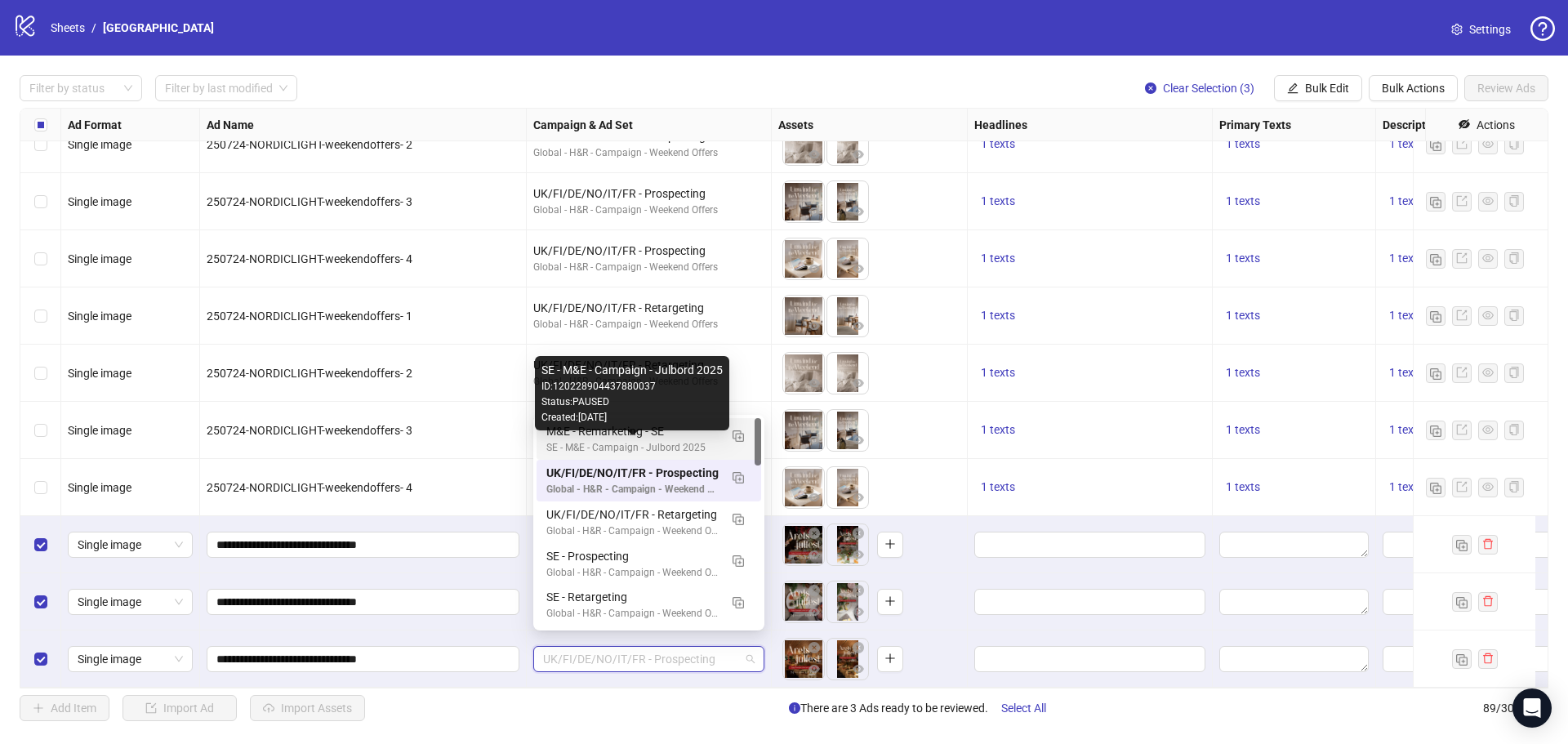
click at [667, 441] on div "SE - M&E - Campaign - Julbord 2025" at bounding box center [632, 448] width 173 height 15
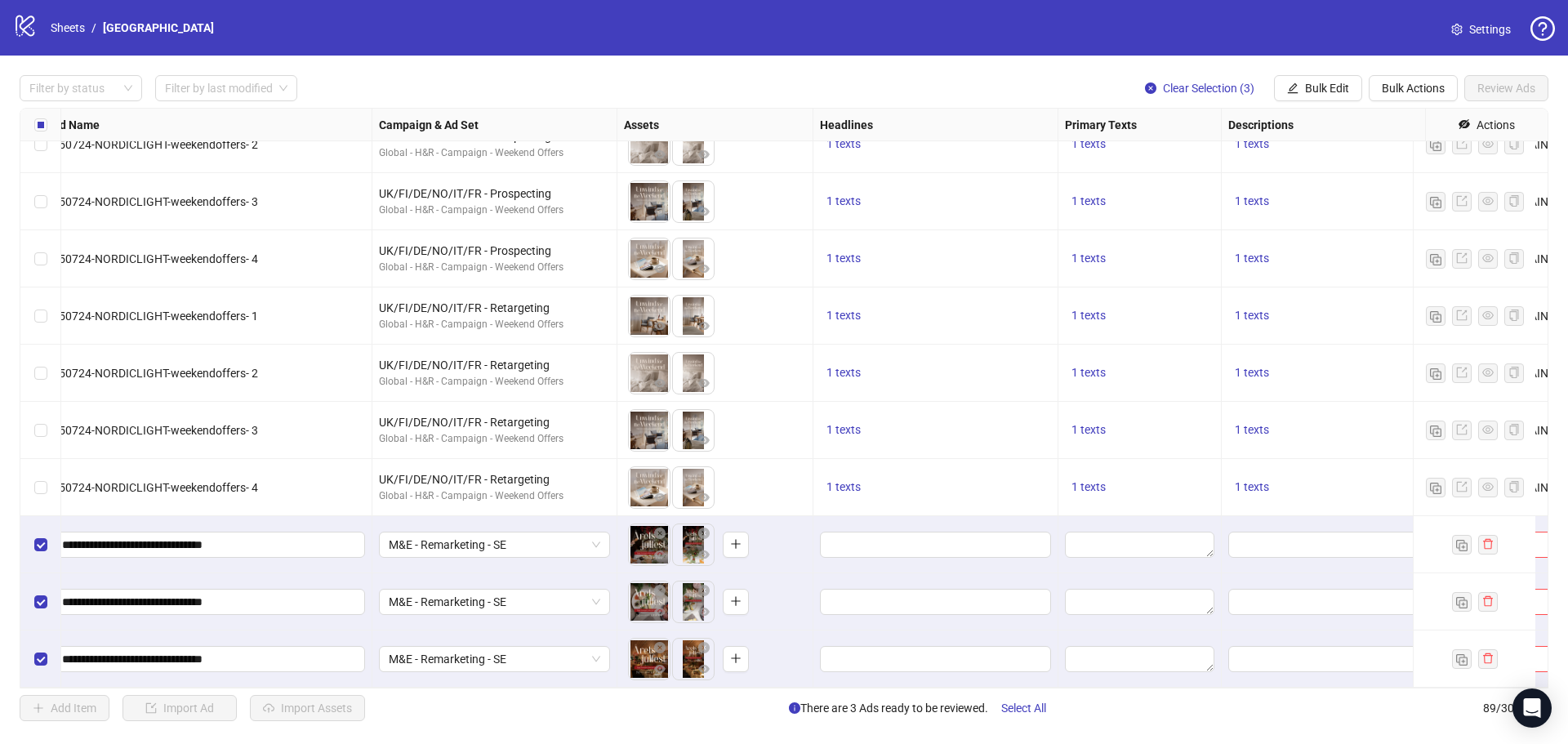
scroll to position [4556, 224]
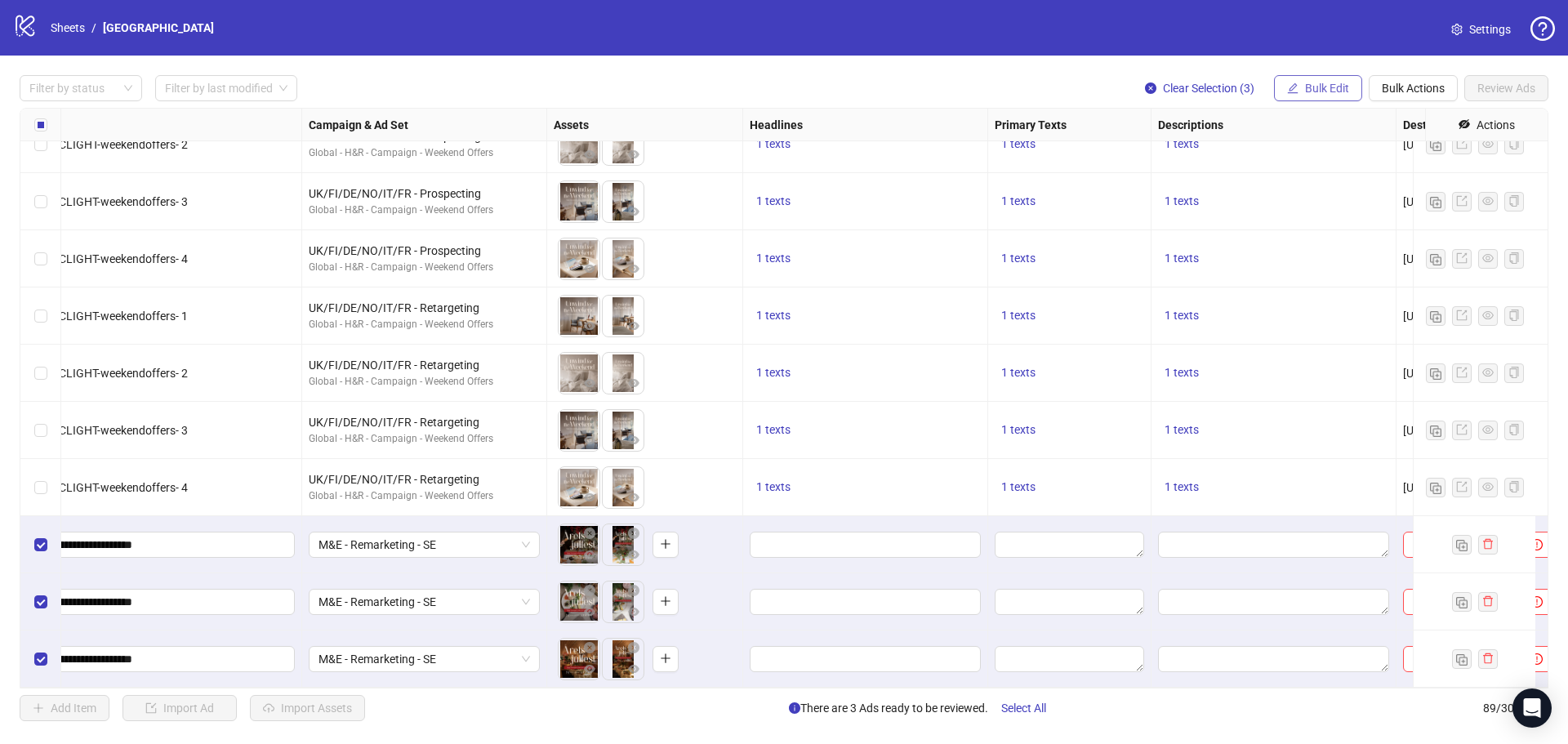
click at [1323, 85] on span "Bulk Edit" at bounding box center [1327, 88] width 44 height 13
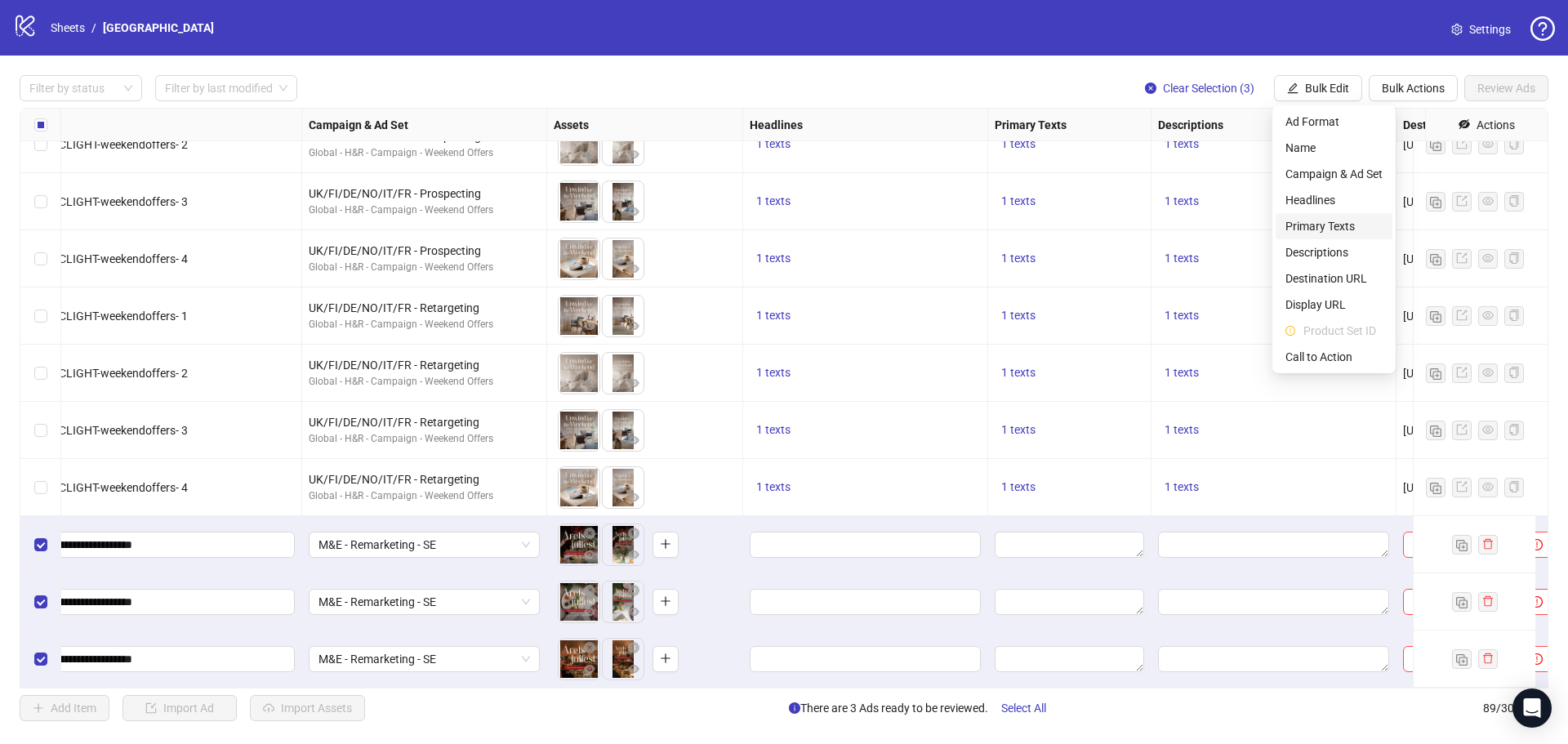
click at [1323, 225] on span "Primary Texts" at bounding box center [1333, 226] width 97 height 18
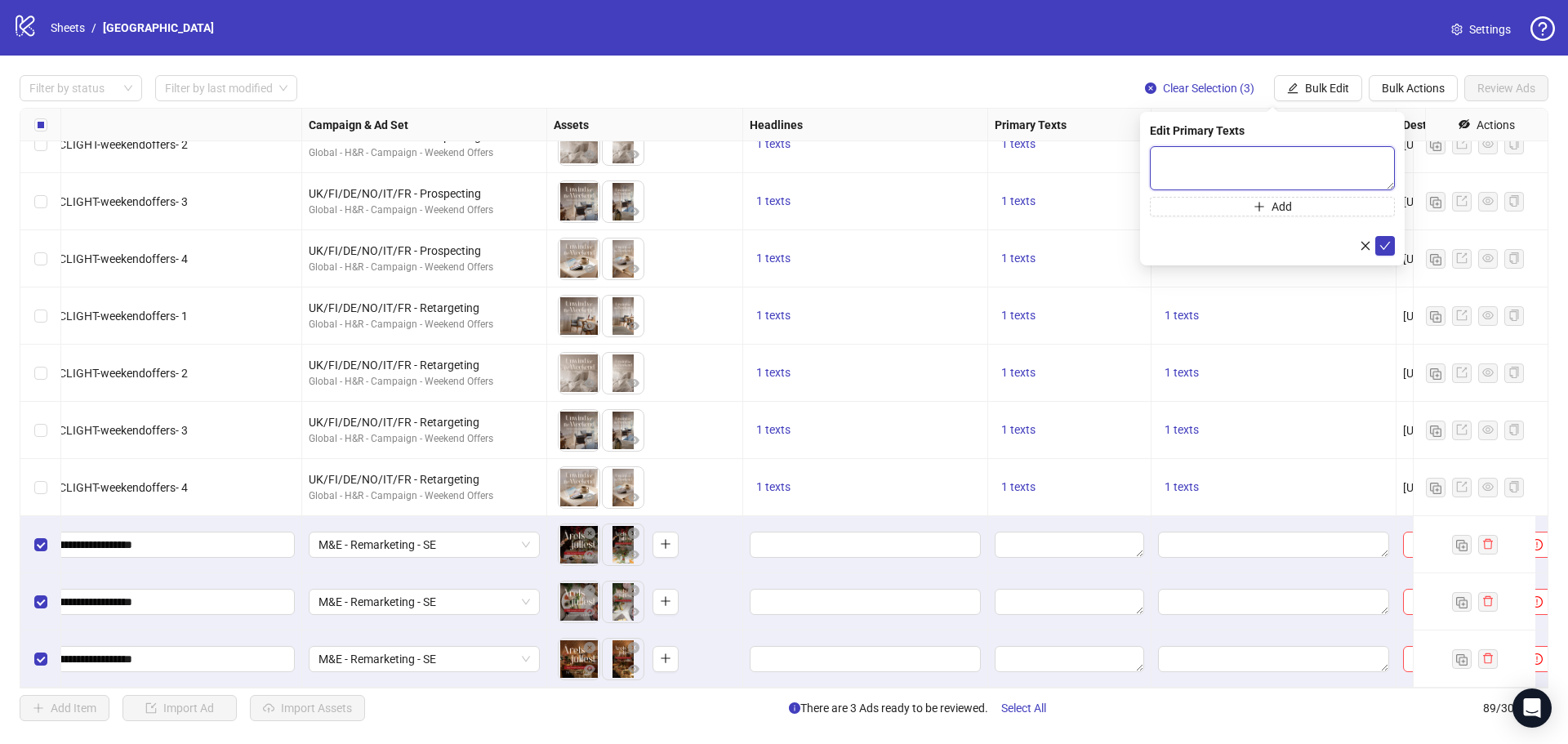
click at [1222, 165] on textarea at bounding box center [1272, 168] width 245 height 44
paste textarea "**********"
type textarea "**********"
click at [1378, 248] on button "submit" at bounding box center [1385, 246] width 20 height 20
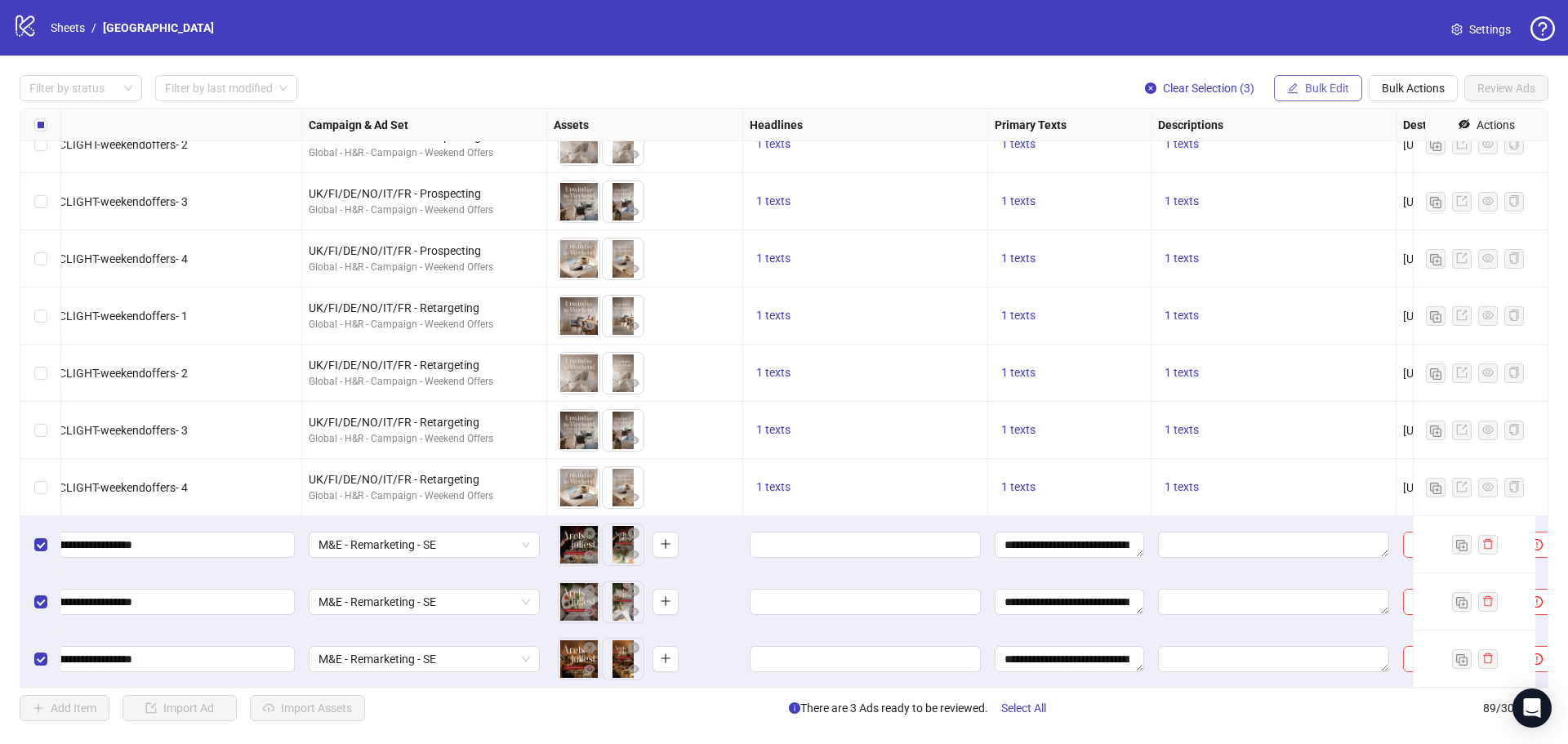
click at [1327, 85] on span "Bulk Edit" at bounding box center [1327, 88] width 44 height 13
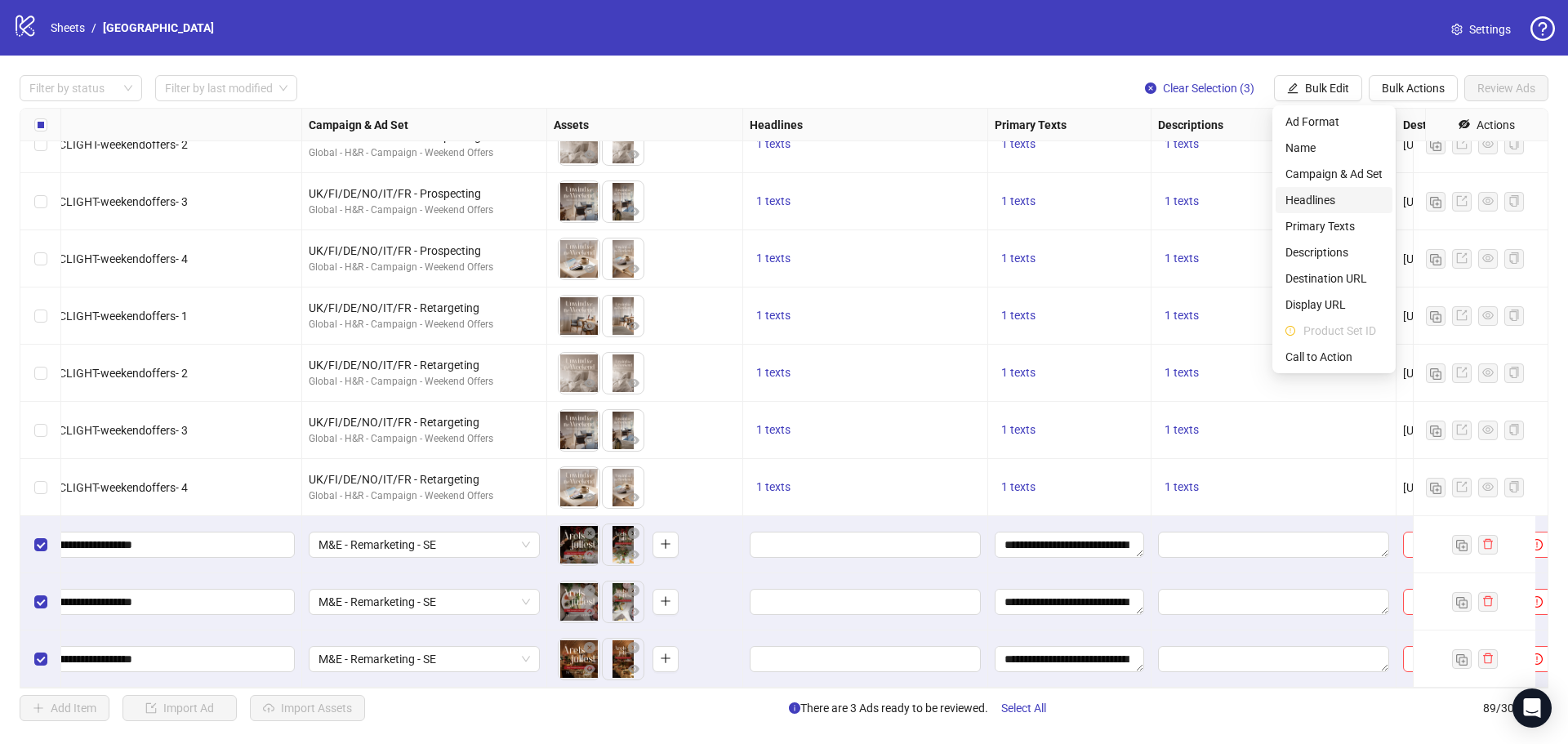
click at [1331, 192] on span "Headlines" at bounding box center [1333, 200] width 97 height 18
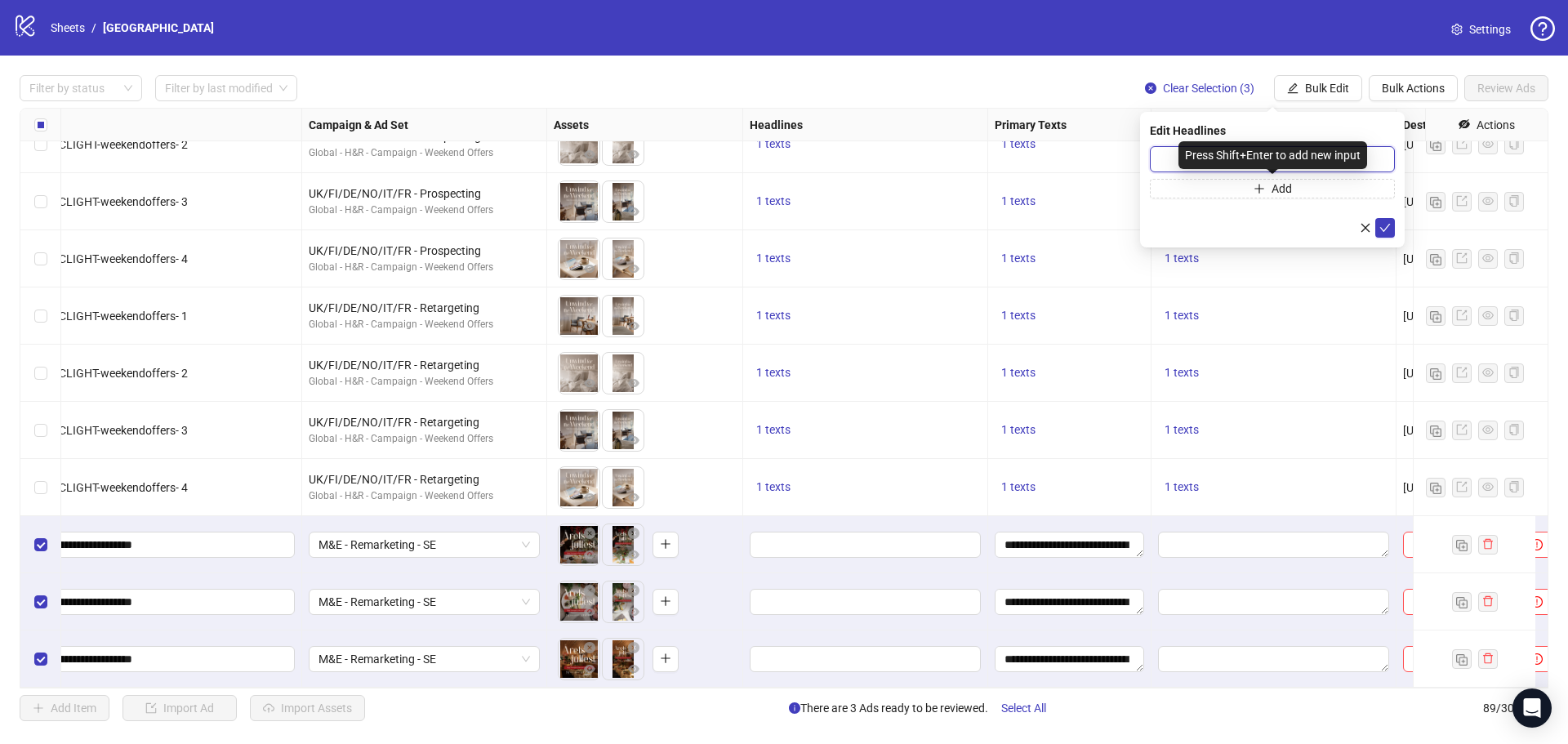
click at [1174, 158] on input "text" at bounding box center [1272, 158] width 245 height 26
paste input "**********"
type input "**********"
click at [1383, 222] on icon "check" at bounding box center [1384, 228] width 12 height 12
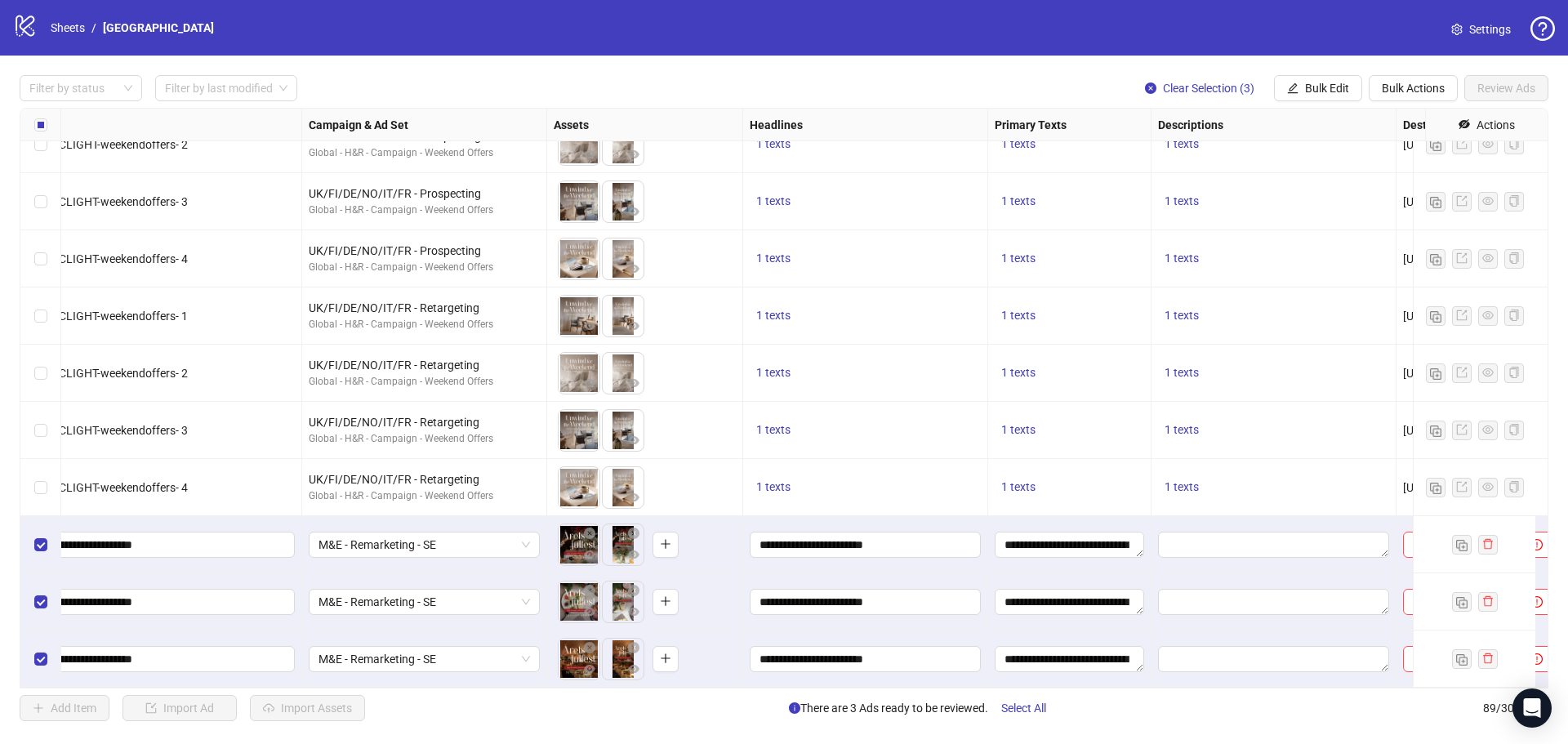
scroll to position [4556, 511]
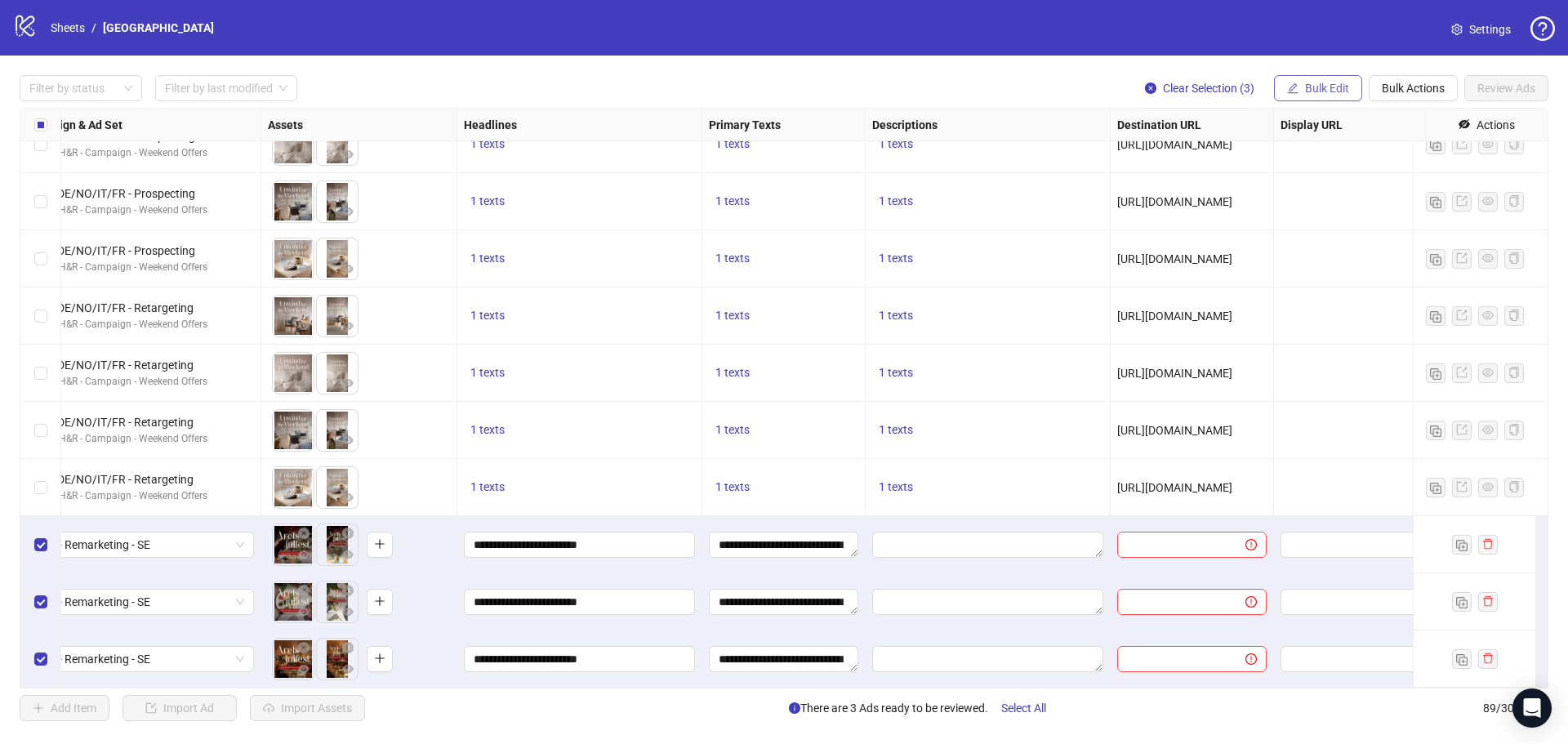
click at [1346, 79] on button "Bulk Edit" at bounding box center [1317, 87] width 88 height 26
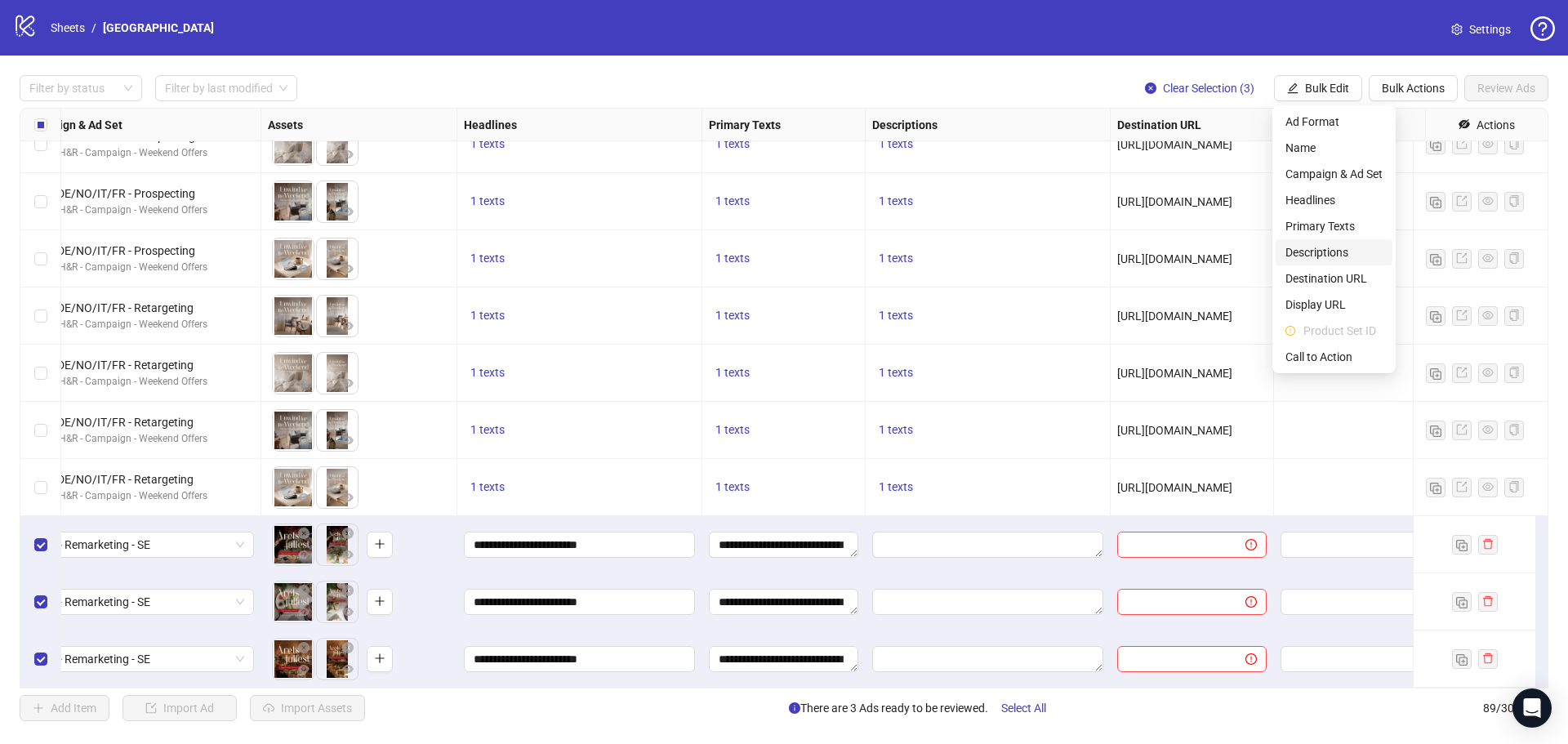
click at [1341, 250] on span "Descriptions" at bounding box center [1333, 253] width 97 height 18
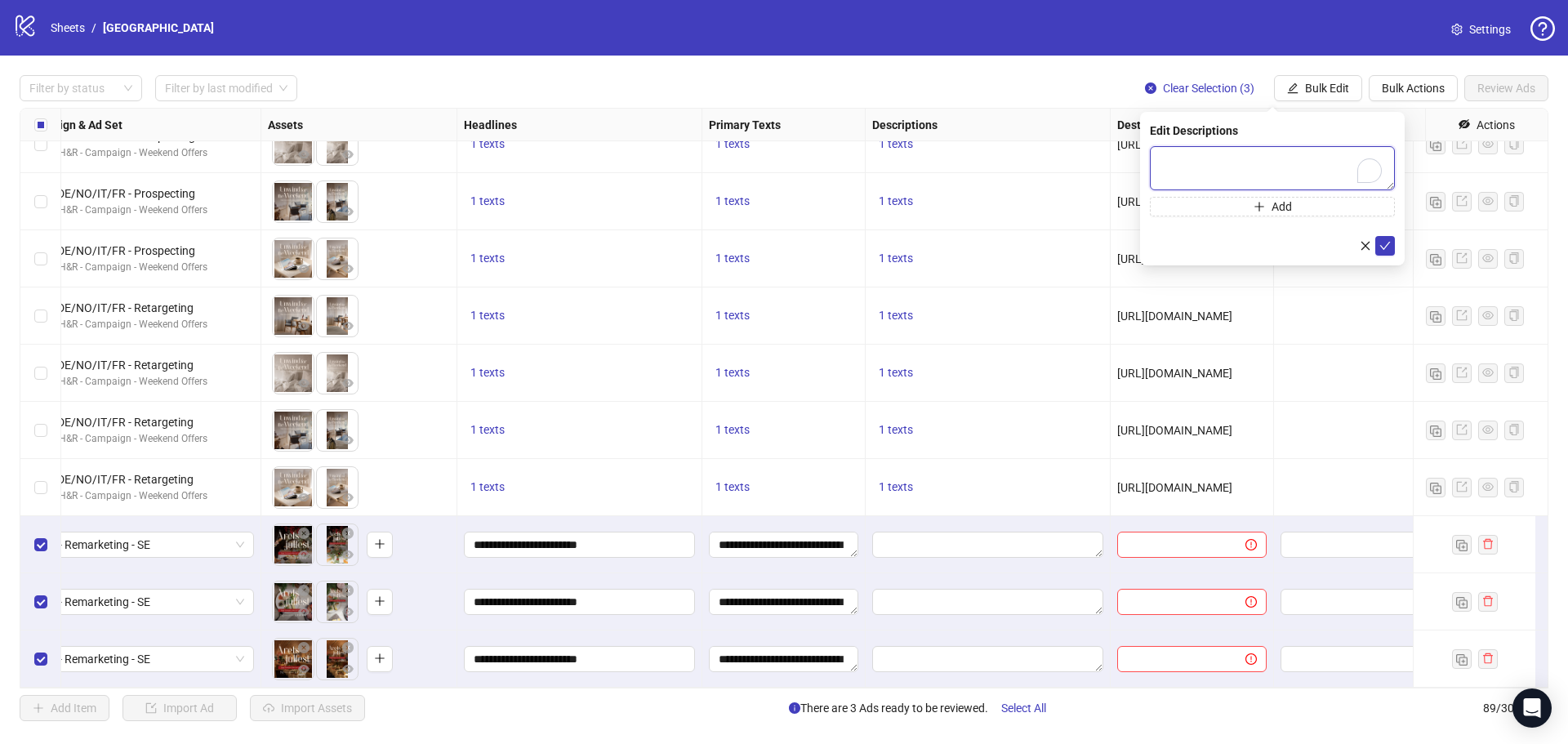
click at [1265, 165] on textarea "To enrich screen reader interactions, please activate Accessibility in Grammarl…" at bounding box center [1272, 168] width 245 height 44
paste textarea "**********"
type textarea "**********"
click at [1392, 248] on button "submit" at bounding box center [1385, 246] width 20 height 20
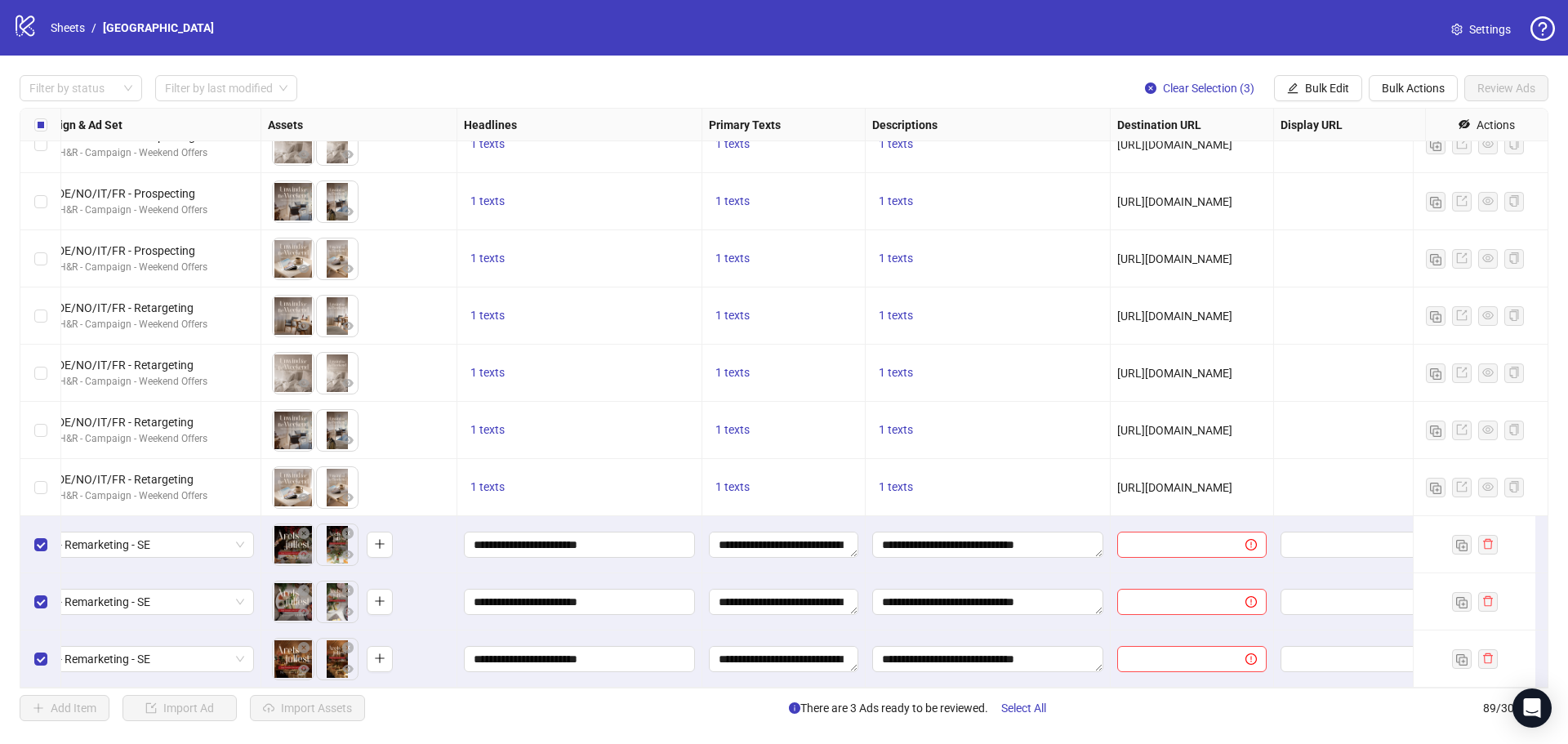
scroll to position [4556, 726]
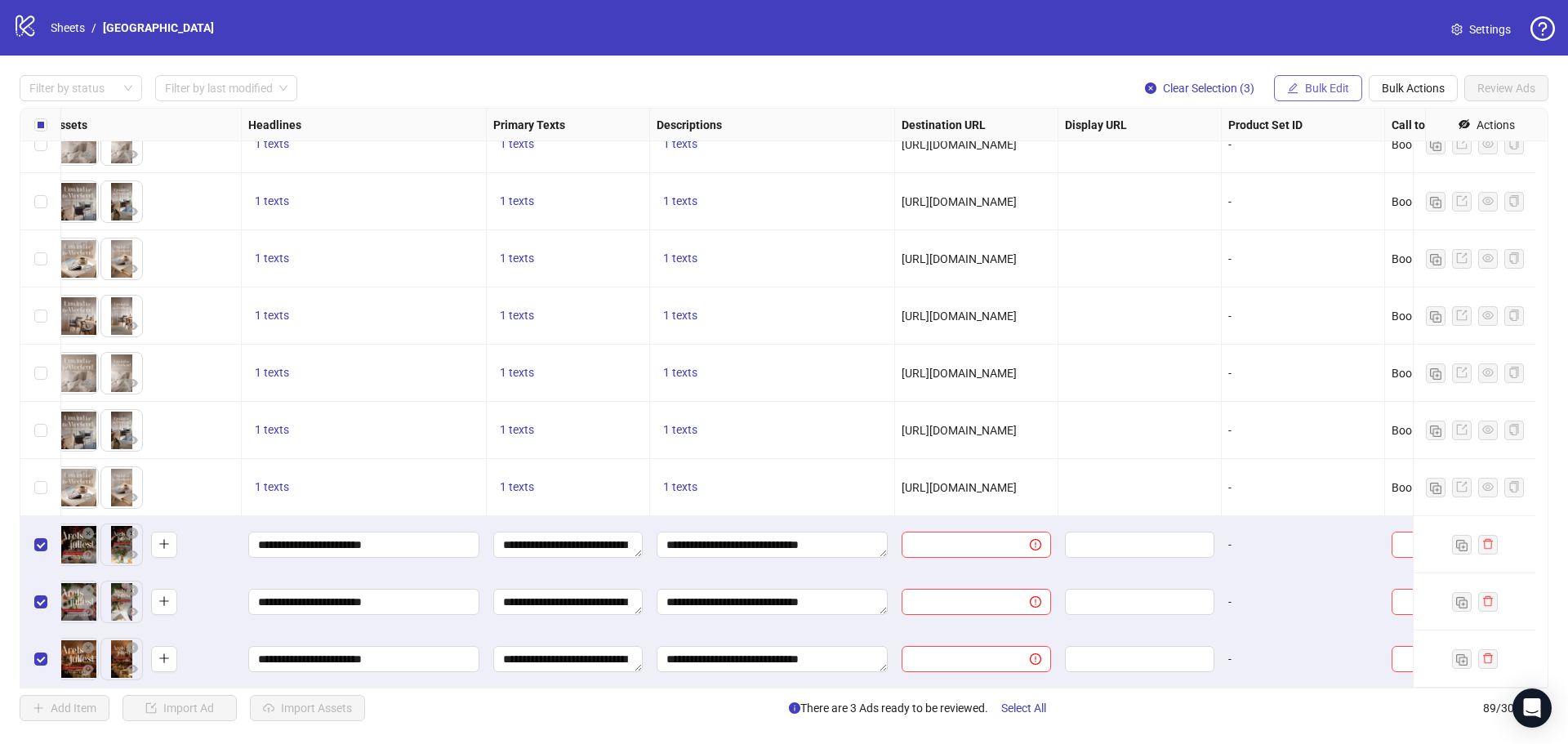
click at [1307, 88] on span "Bulk Edit" at bounding box center [1327, 88] width 44 height 13
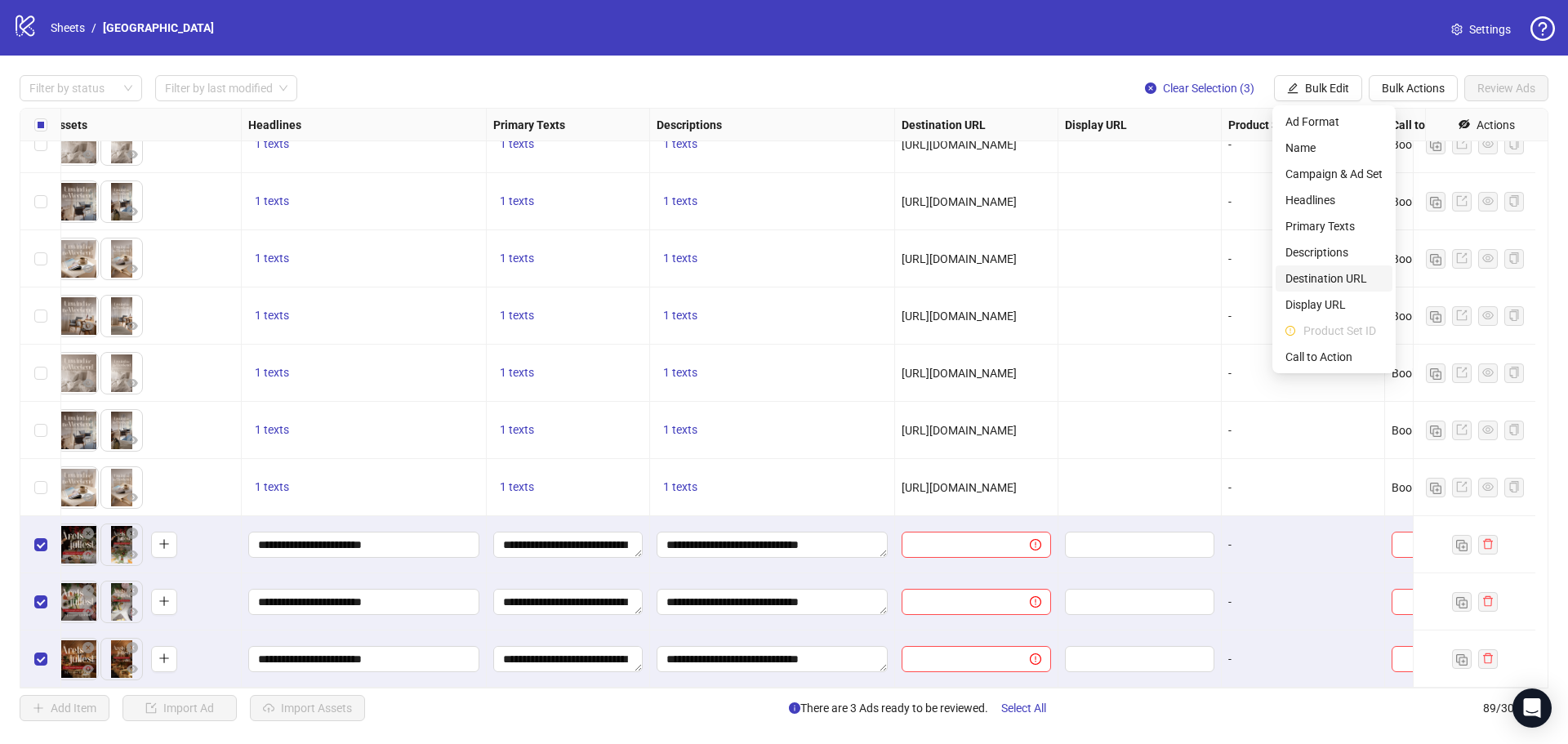
click at [1315, 280] on span "Destination URL" at bounding box center [1333, 279] width 97 height 18
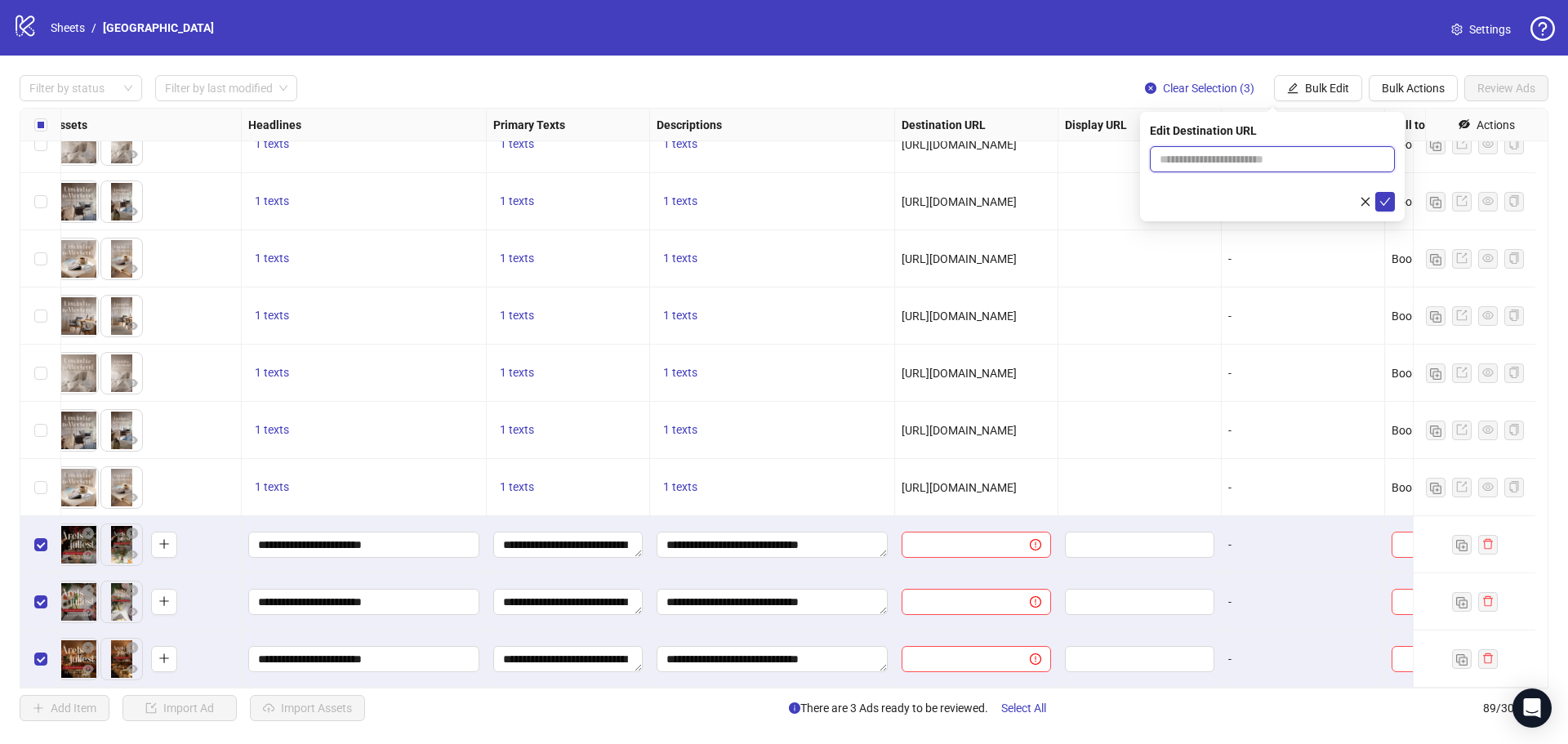
click at [1274, 155] on input "text" at bounding box center [1266, 159] width 213 height 18
paste input "**********"
type input "**********"
click at [1376, 201] on button "submit" at bounding box center [1385, 202] width 20 height 20
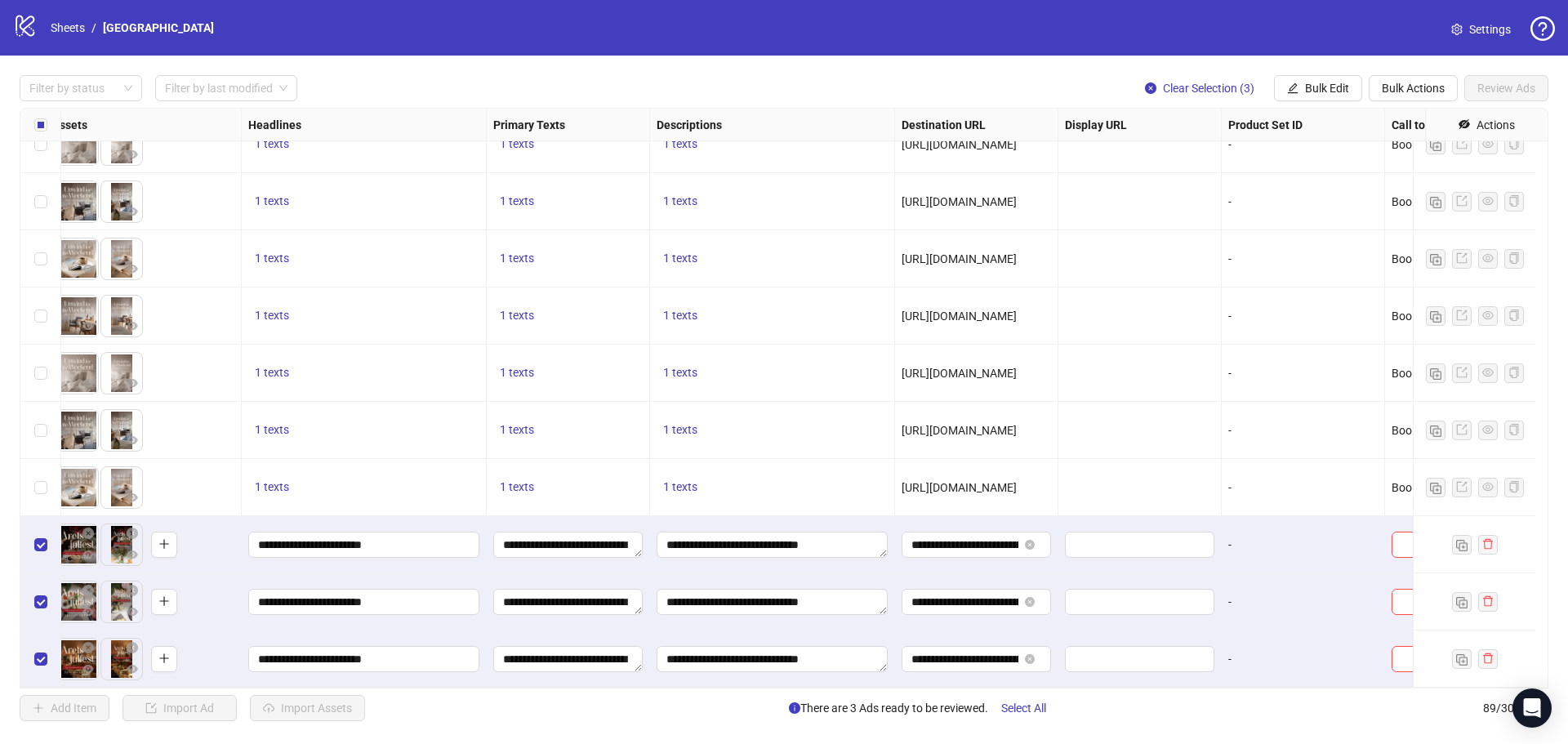
scroll to position [4556, 829]
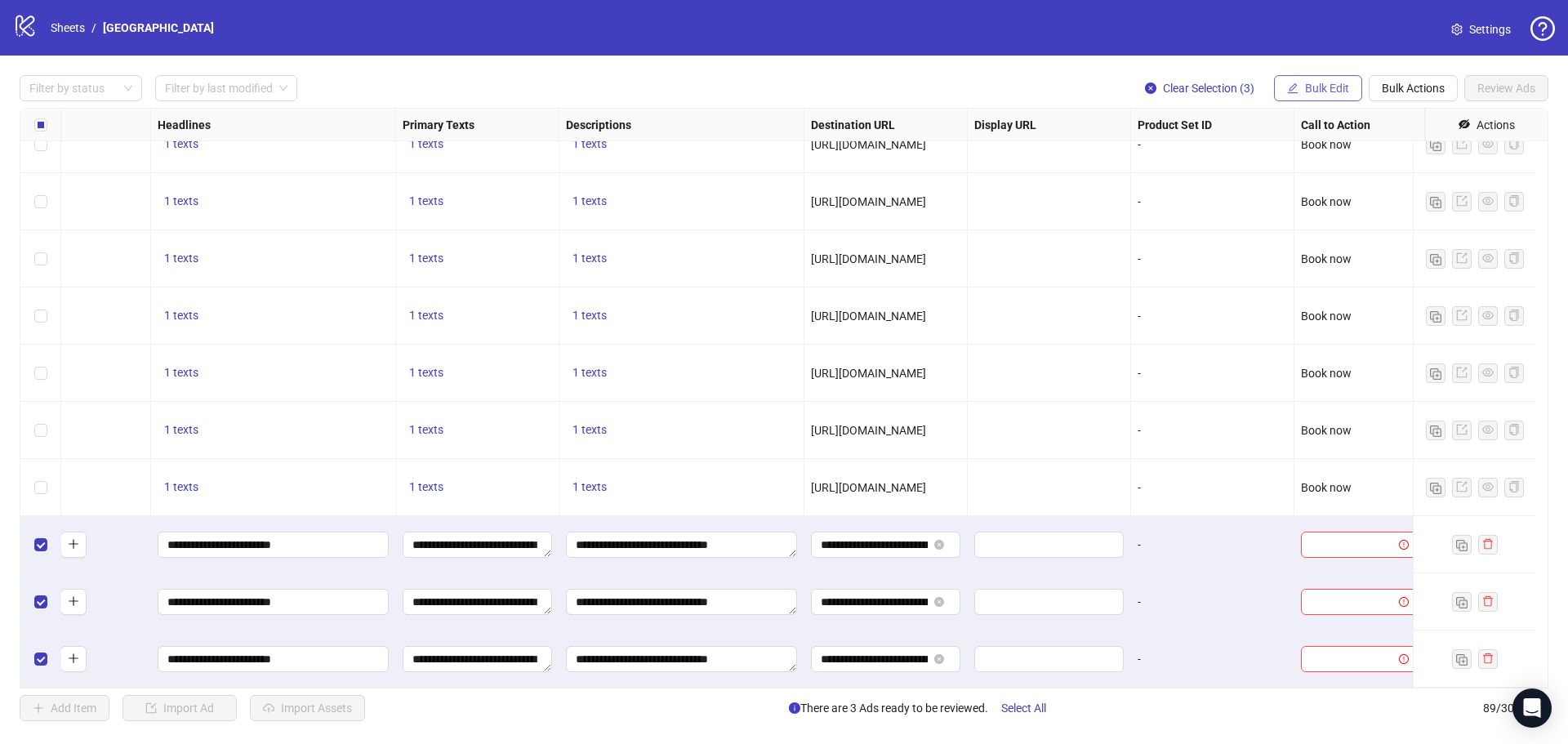
click at [1307, 77] on button "Bulk Edit" at bounding box center [1317, 87] width 88 height 26
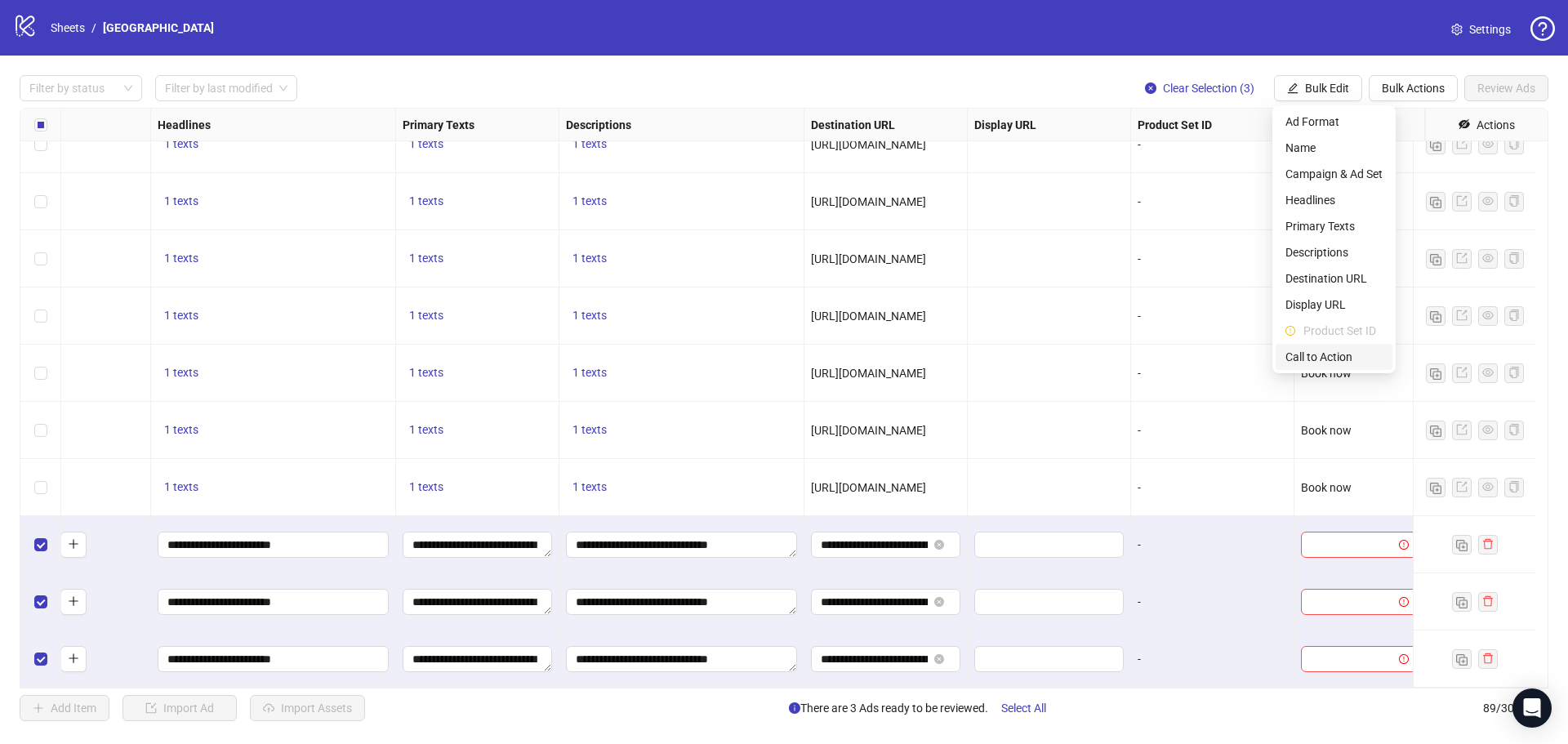
click at [1312, 360] on span "Call to Action" at bounding box center [1333, 357] width 97 height 18
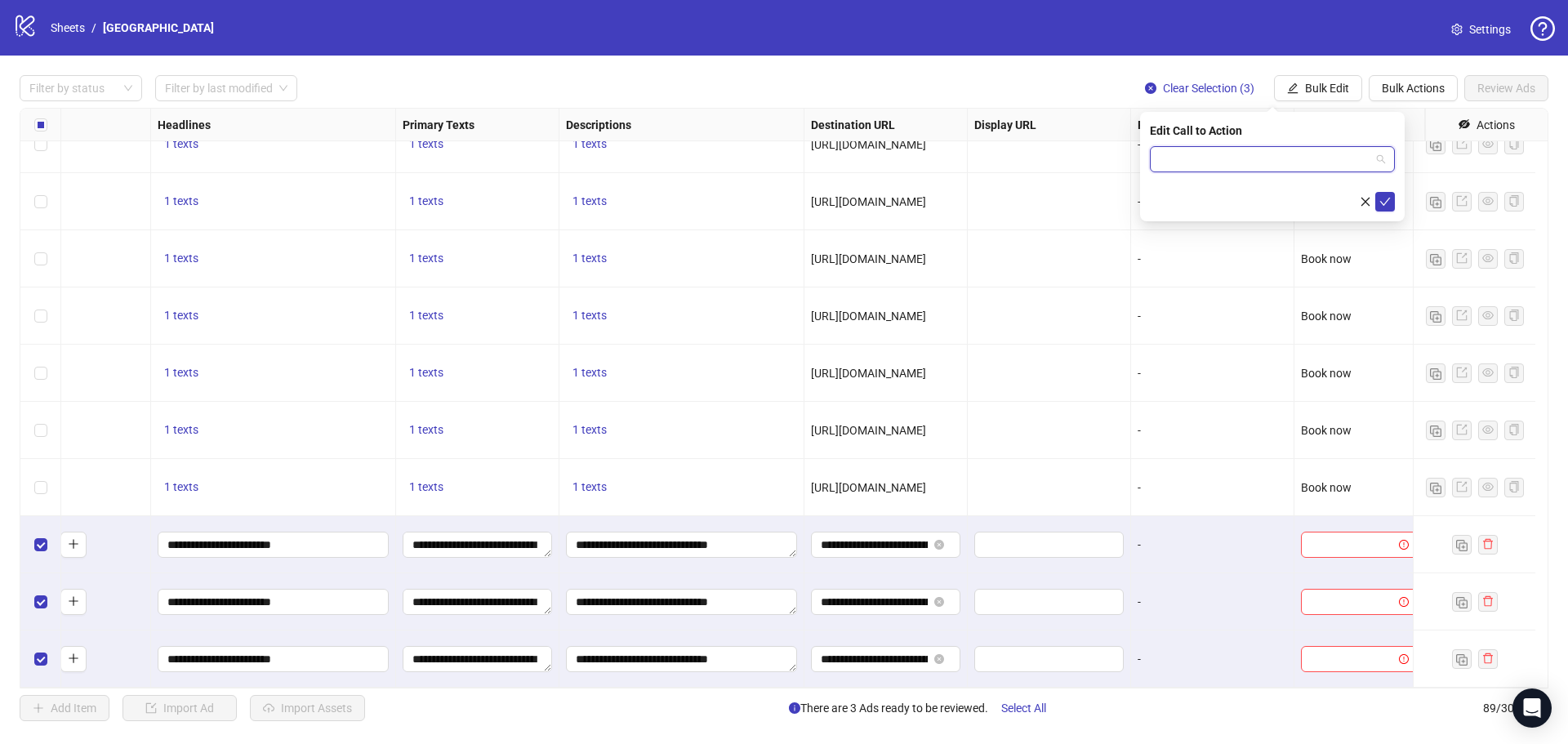
click at [1258, 166] on input "search" at bounding box center [1265, 159] width 211 height 25
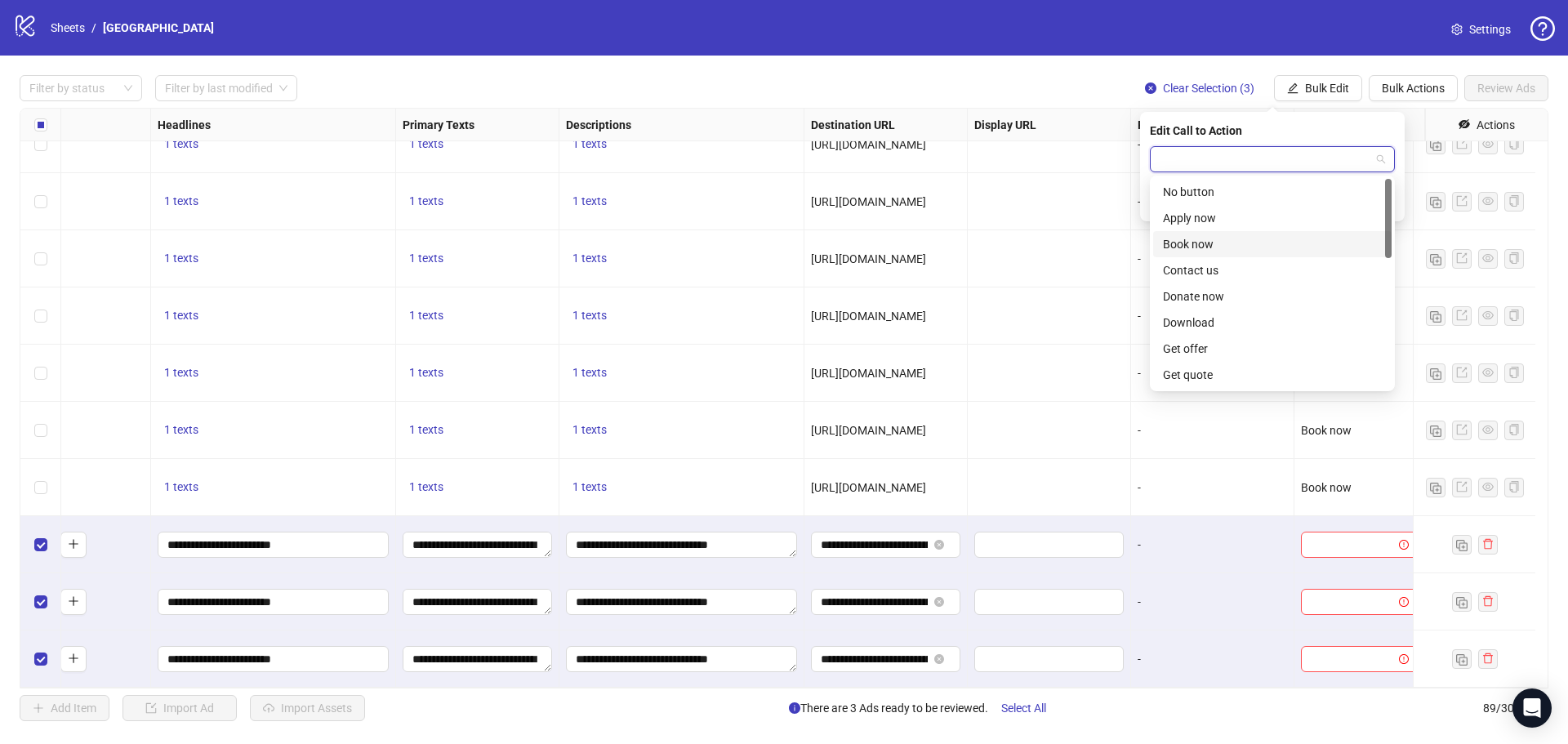
click at [1226, 238] on div "Book now" at bounding box center [1272, 244] width 219 height 18
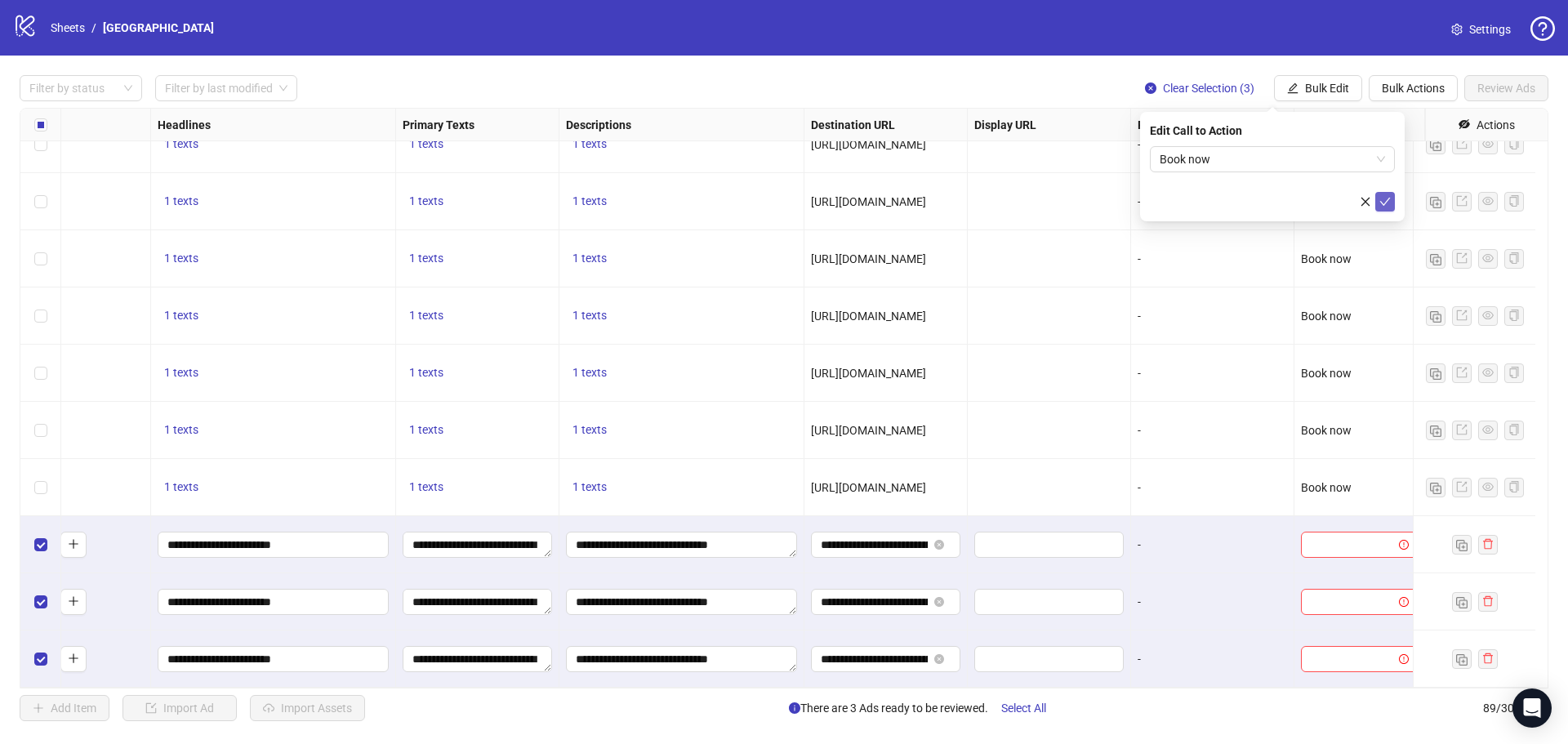
click at [1384, 205] on icon "check" at bounding box center [1384, 201] width 12 height 12
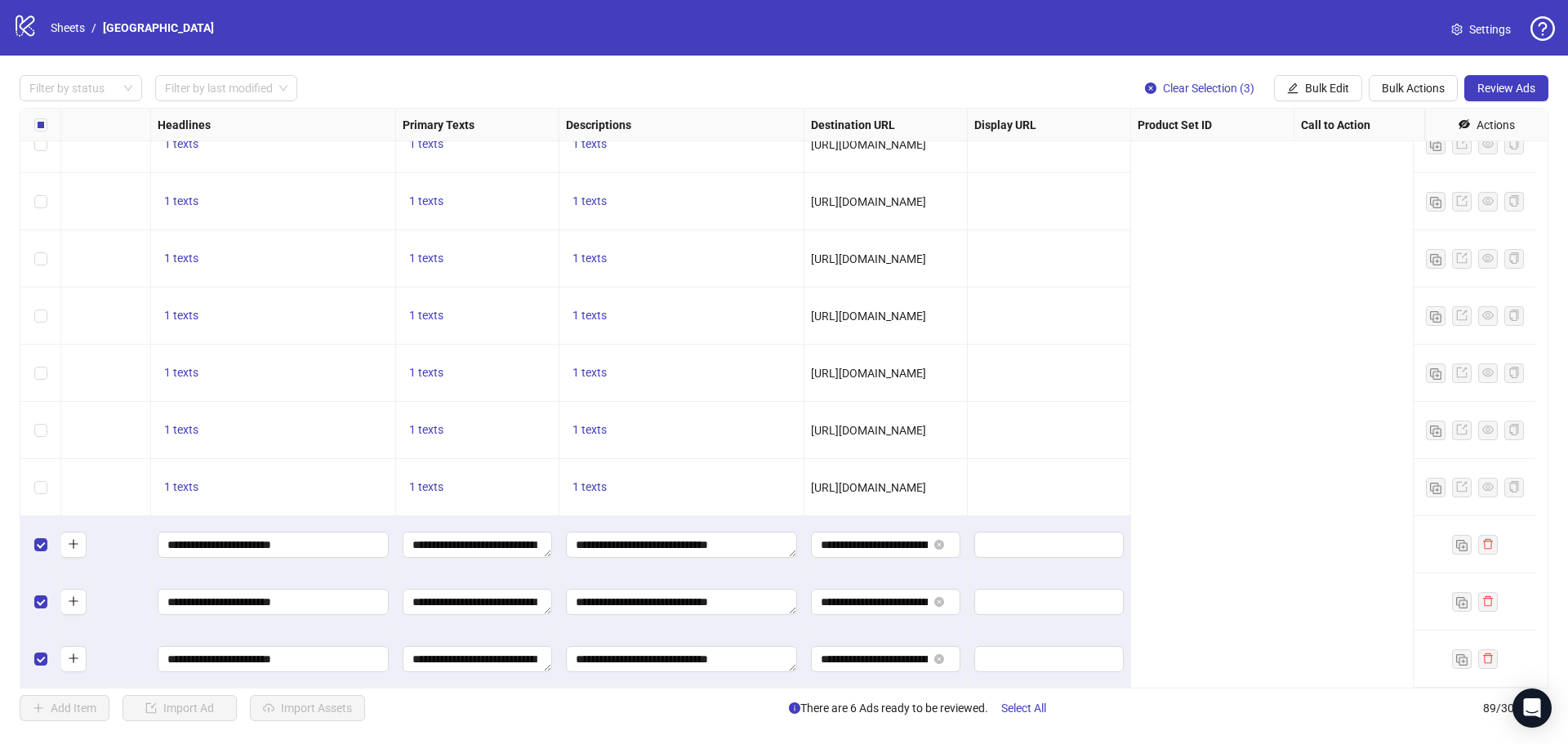
scroll to position [4556, 0]
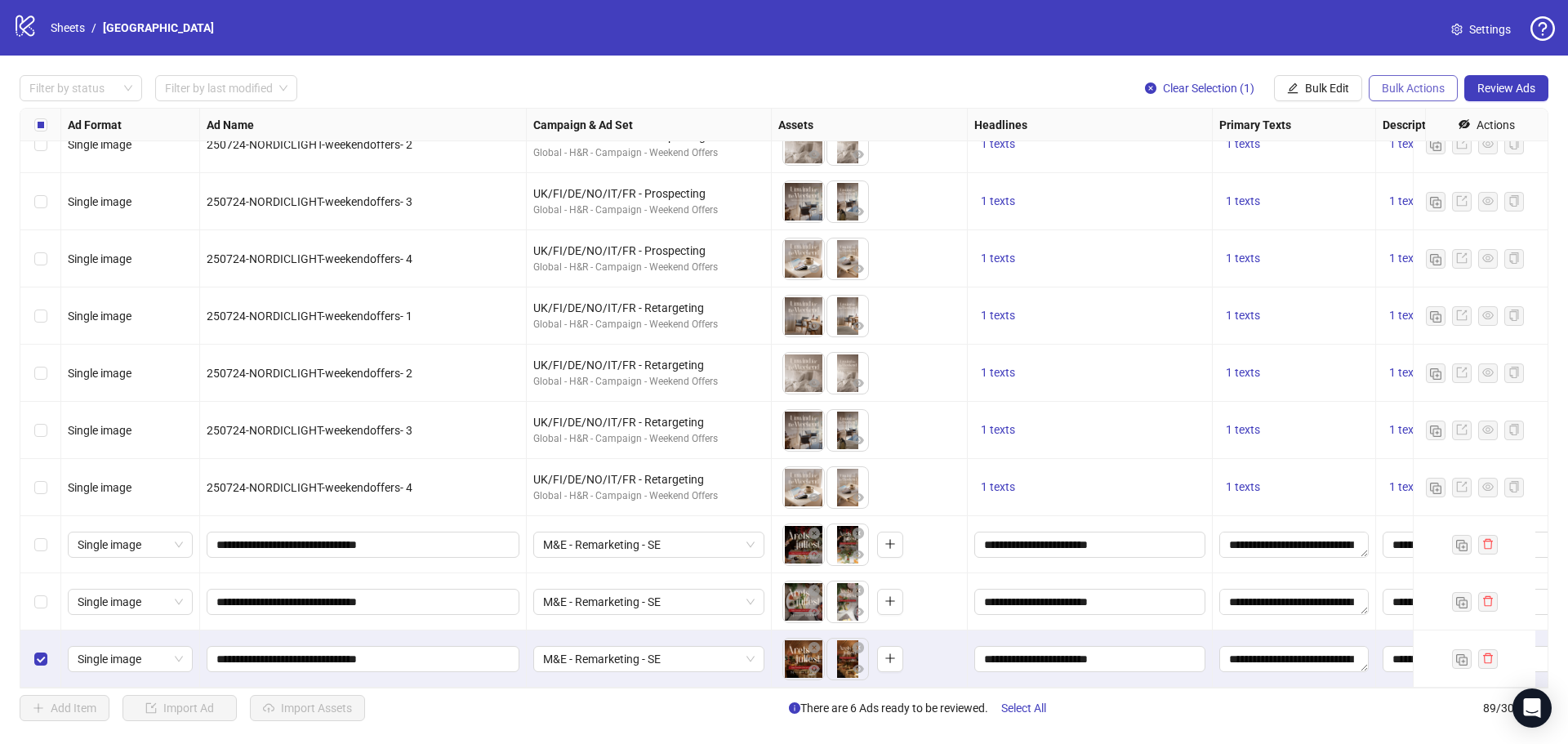
click at [1425, 83] on span "Bulk Actions" at bounding box center [1412, 88] width 63 height 13
click at [1413, 173] on span "Duplicate with assets" at bounding box center [1435, 174] width 112 height 18
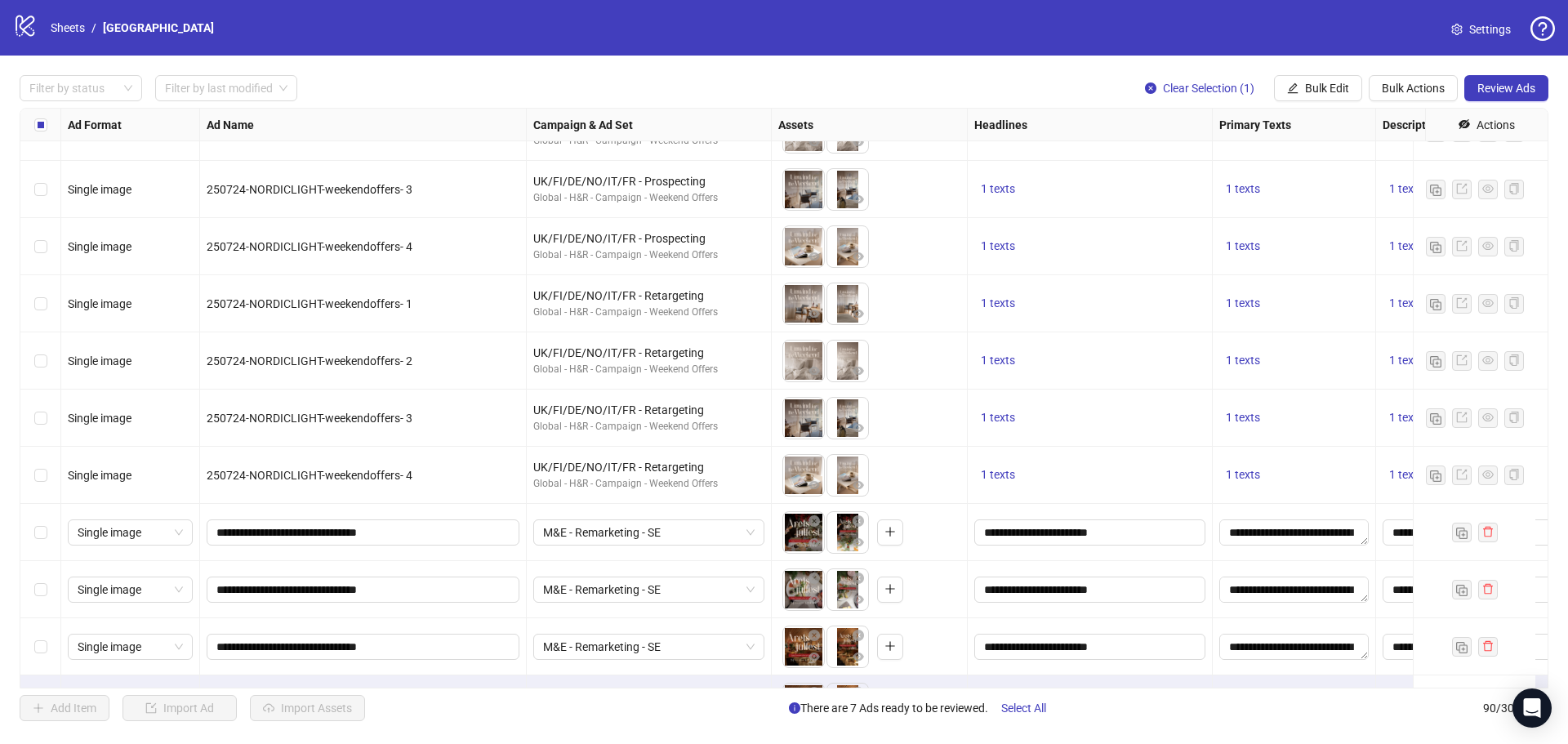
scroll to position [4613, 0]
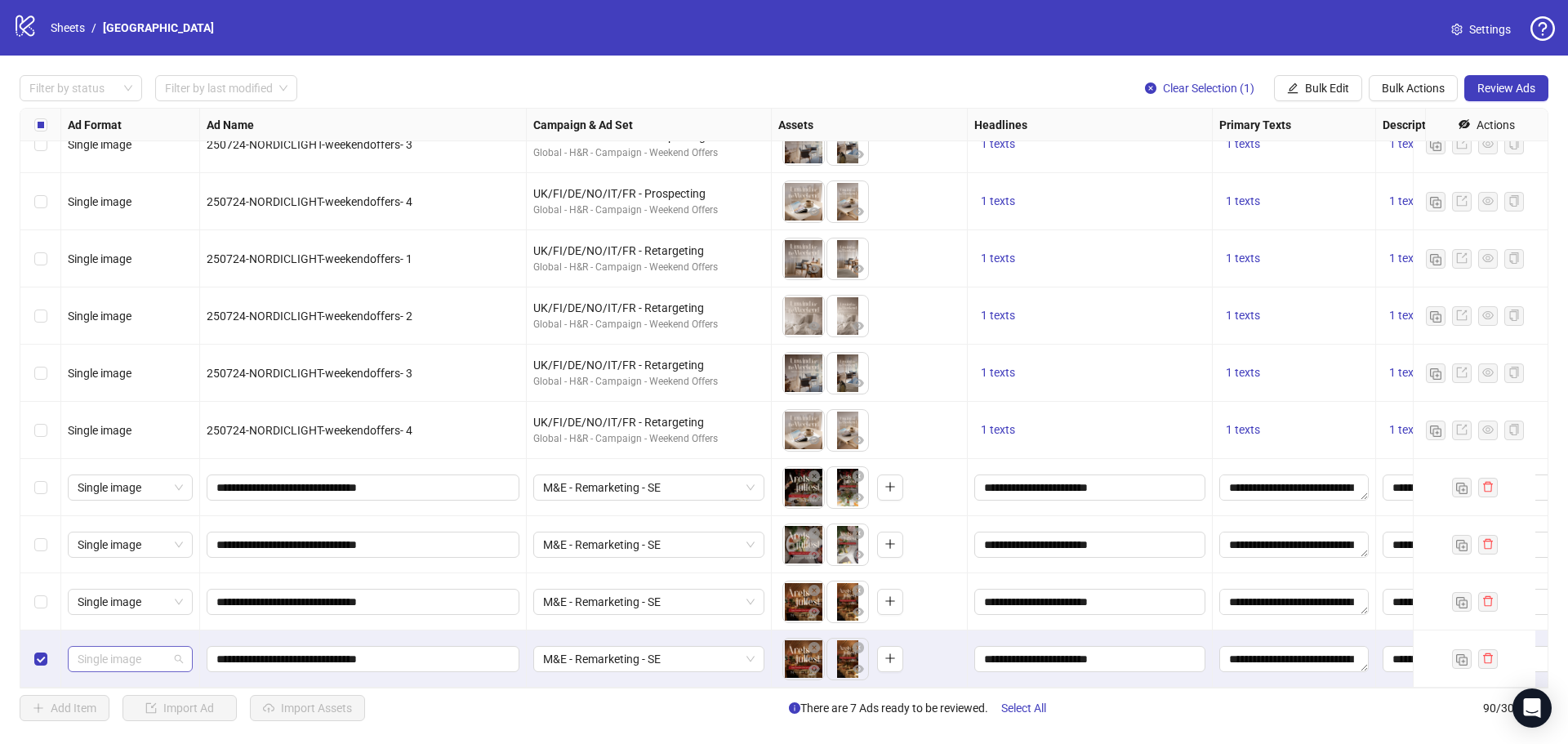
click at [157, 647] on span "Single image" at bounding box center [130, 659] width 105 height 25
click at [125, 505] on div "Single video" at bounding box center [130, 510] width 99 height 18
click at [435, 651] on input "**********" at bounding box center [361, 659] width 290 height 18
type input "**********"
click at [855, 643] on icon "close-circle" at bounding box center [857, 648] width 12 height 12
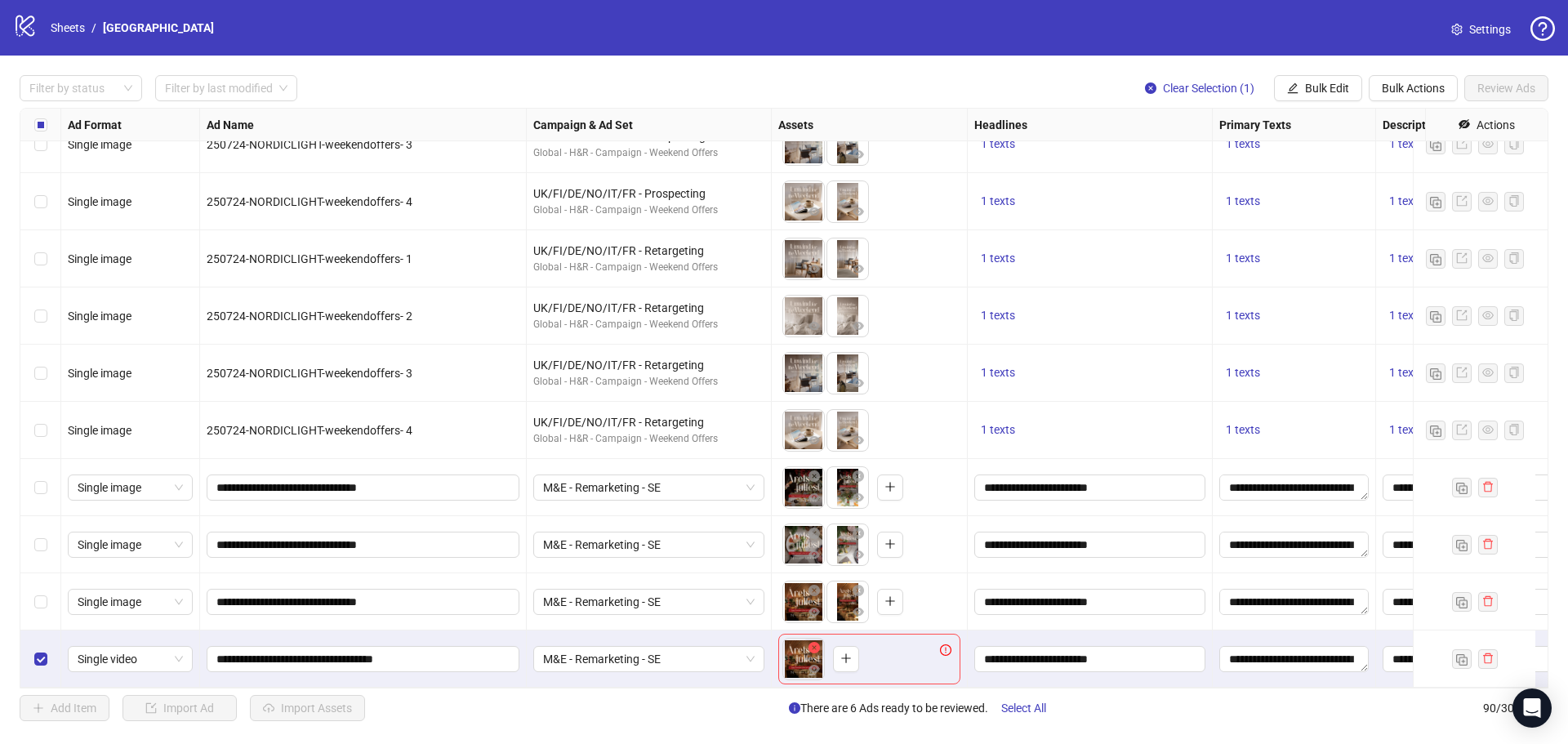
click at [818, 643] on icon "close-circle" at bounding box center [814, 648] width 12 height 12
click at [806, 652] on icon "plus" at bounding box center [801, 658] width 12 height 12
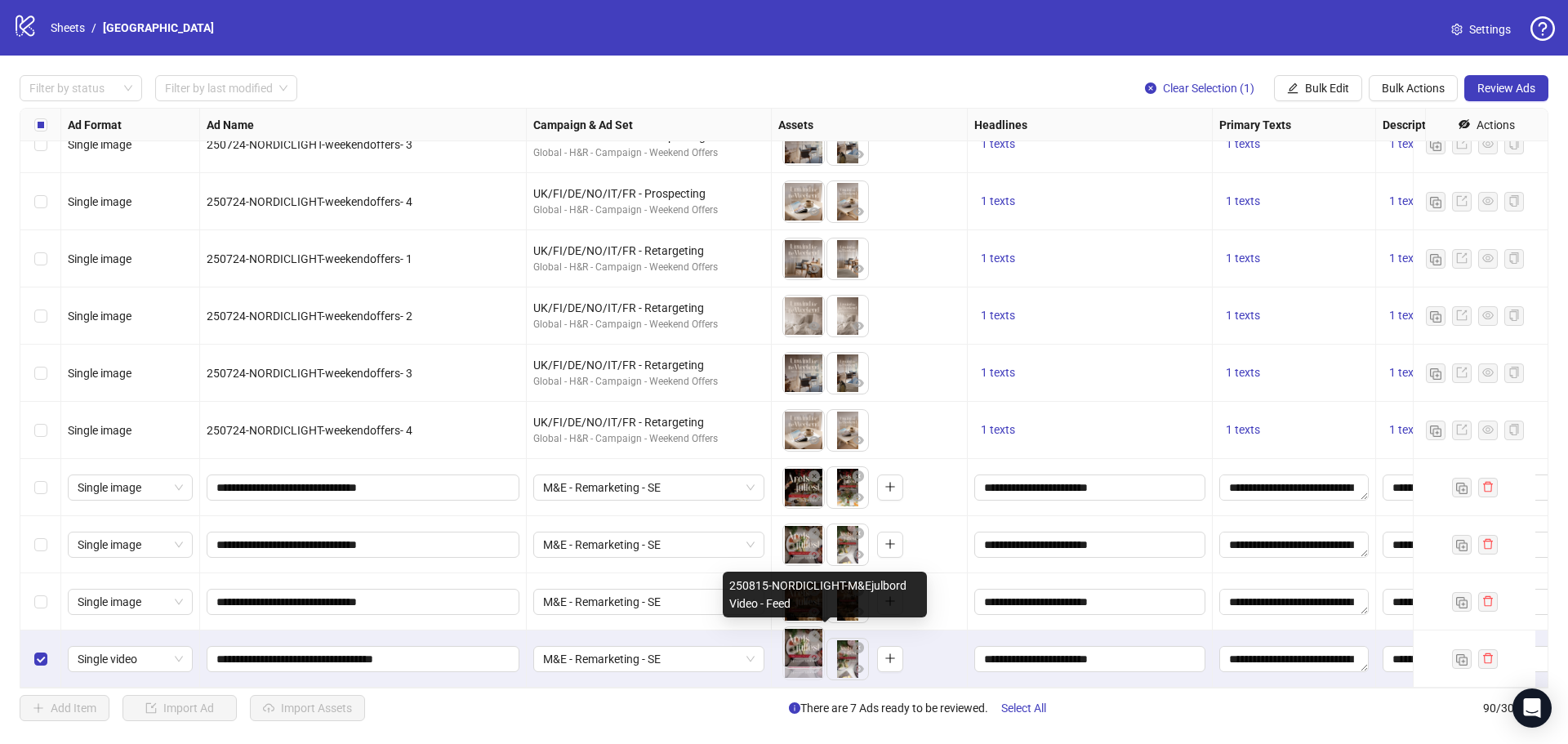
drag, startPoint x: 847, startPoint y: 653, endPoint x: 809, endPoint y: 652, distance: 38.0
click at [809, 652] on body "logo/logo-mobile Sheets / Nordic Light Hotel Settings Filter by status Filter b…" at bounding box center [784, 372] width 1568 height 744
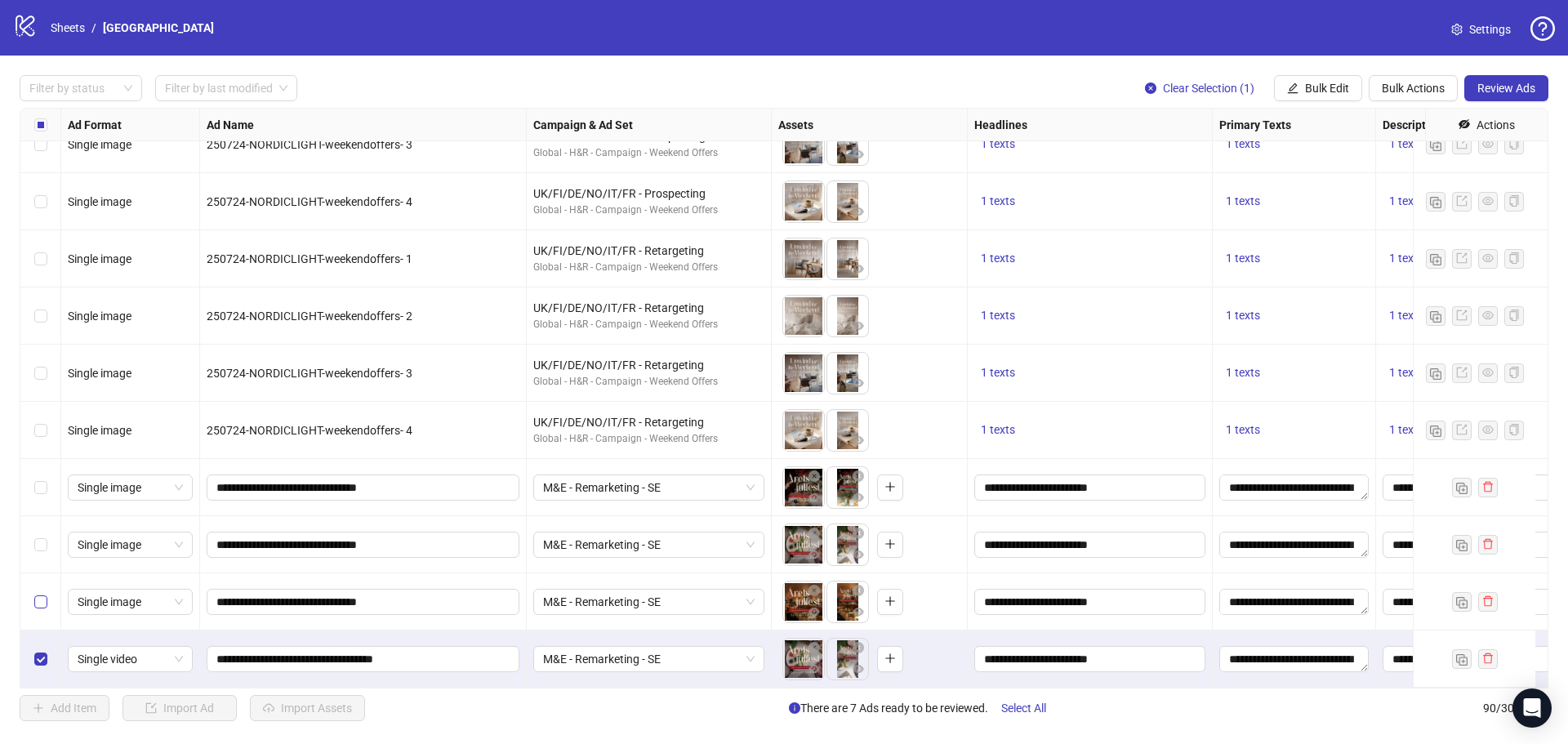
click at [39, 596] on label "Select row 89" at bounding box center [41, 602] width 13 height 18
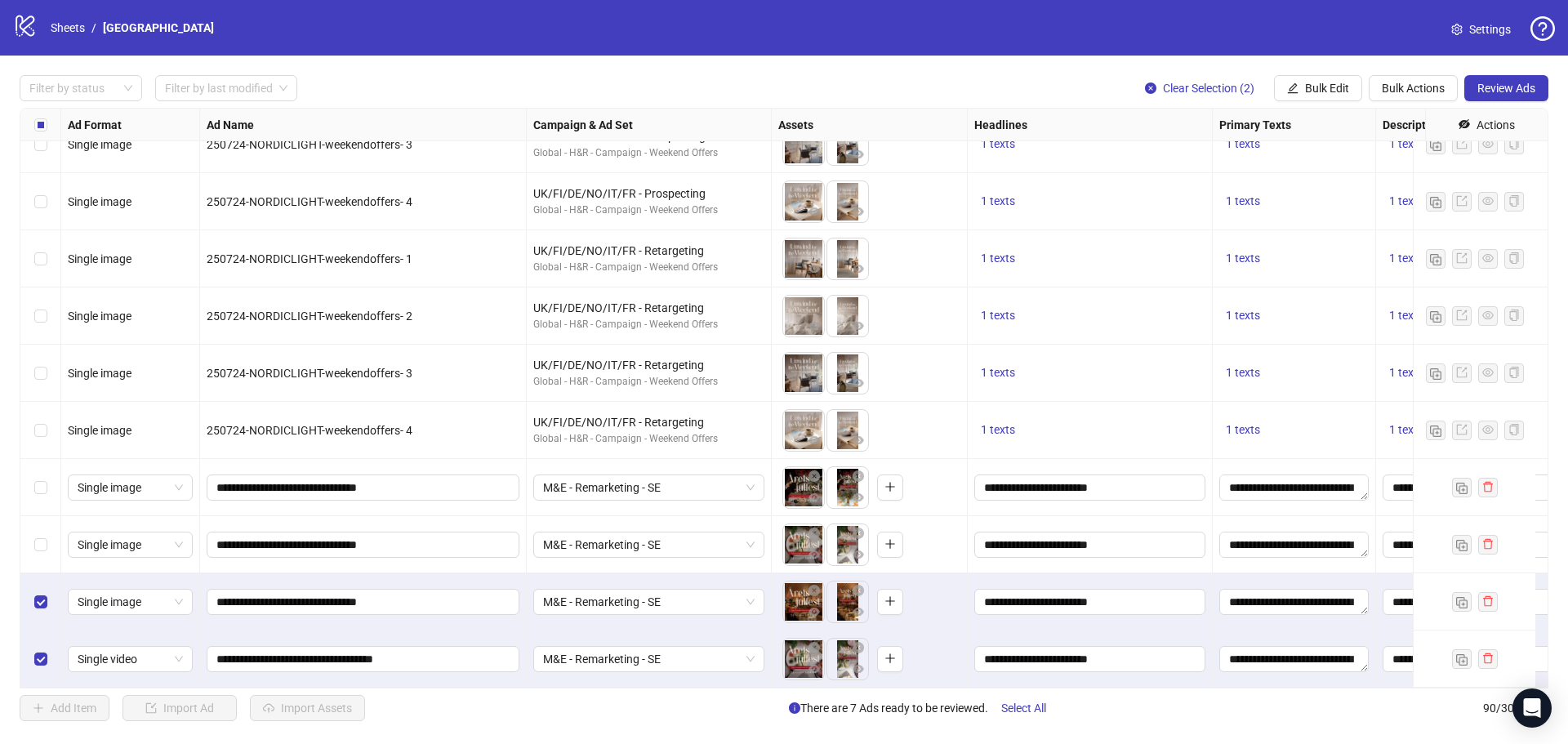
click at [44, 535] on div "Select row 88" at bounding box center [41, 545] width 41 height 57
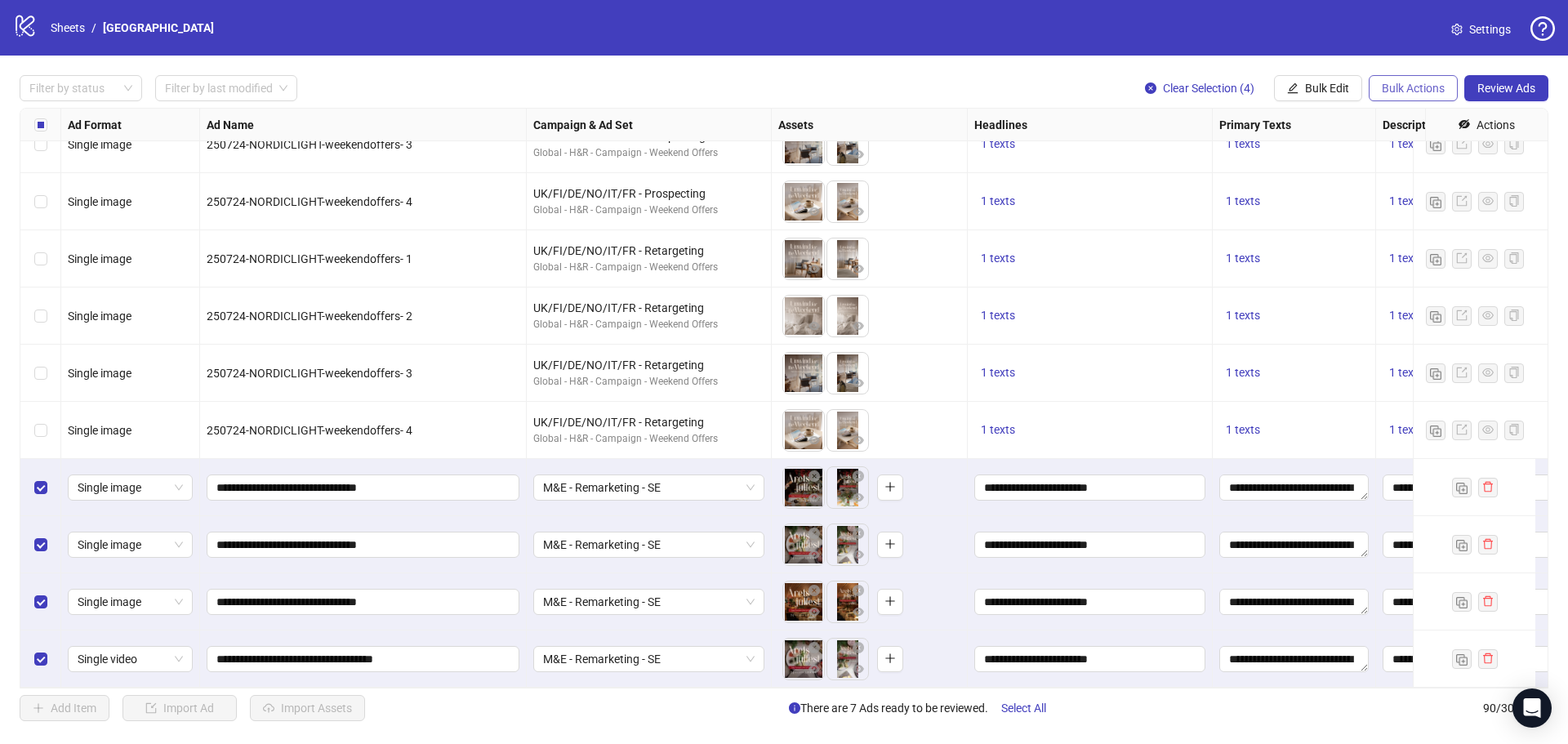
click at [1416, 79] on button "Bulk Actions" at bounding box center [1413, 87] width 89 height 26
click at [1420, 168] on span "Duplicate with assets" at bounding box center [1435, 174] width 112 height 18
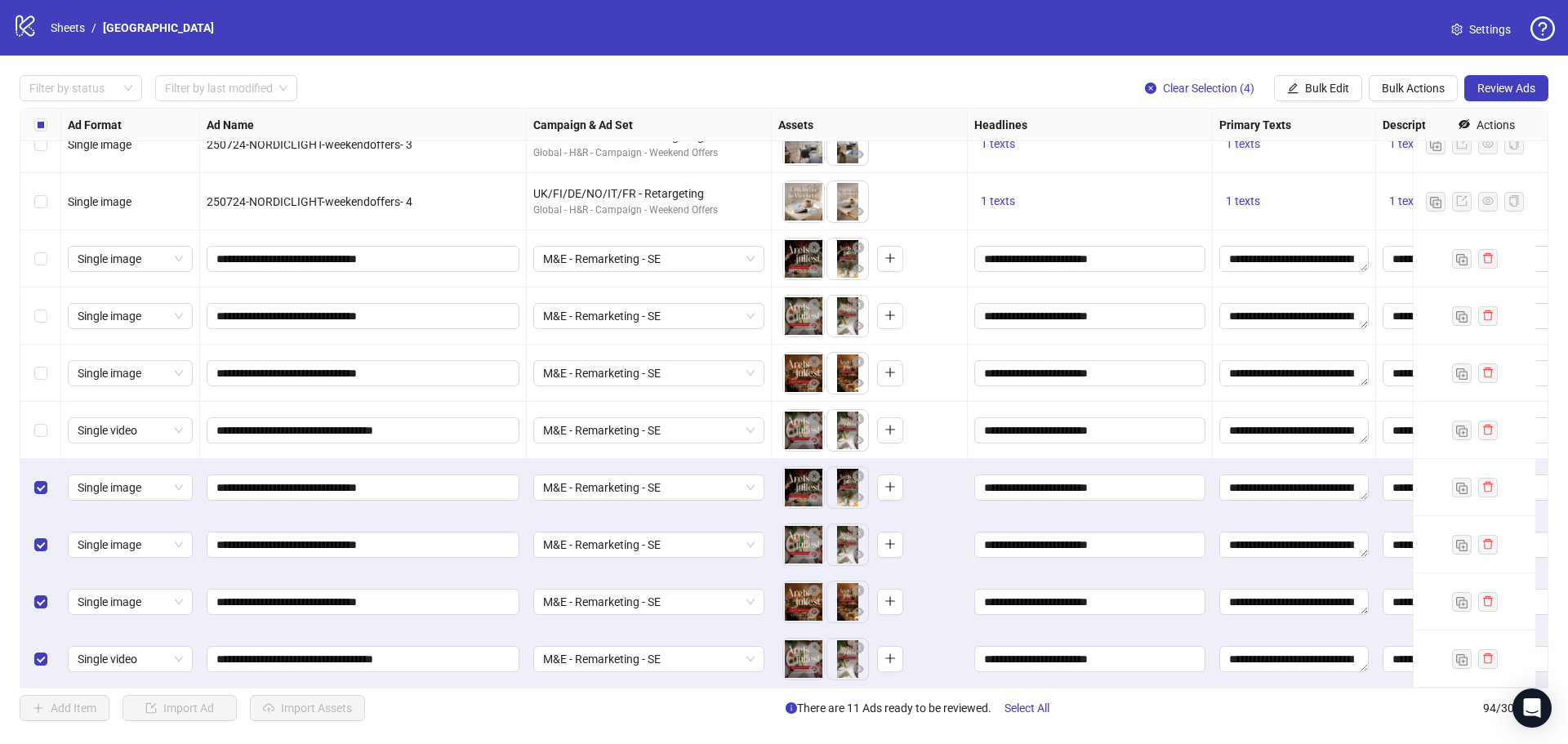
scroll to position [4841, 0]
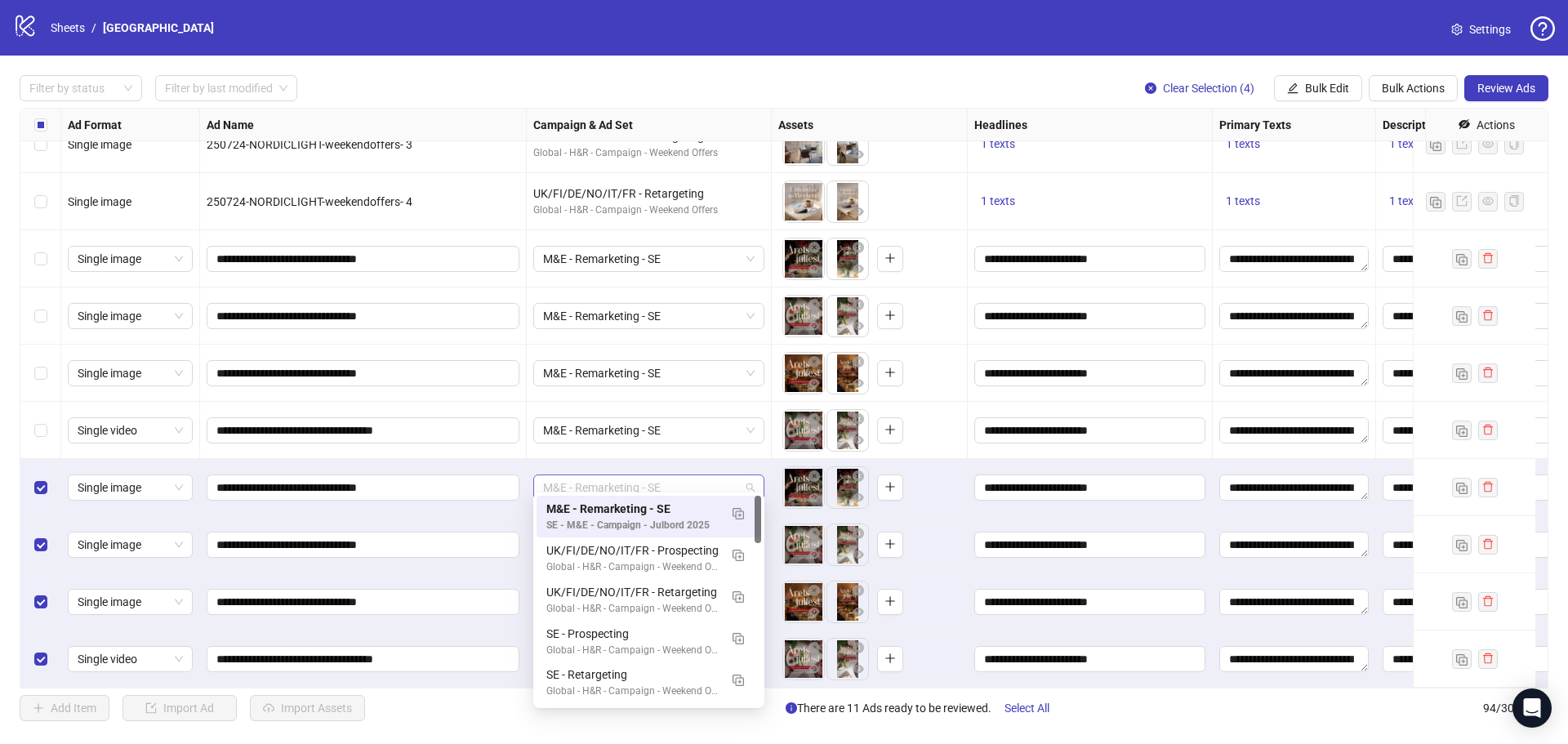
click at [612, 477] on span "M&E - Remarketing - SE" at bounding box center [648, 488] width 212 height 25
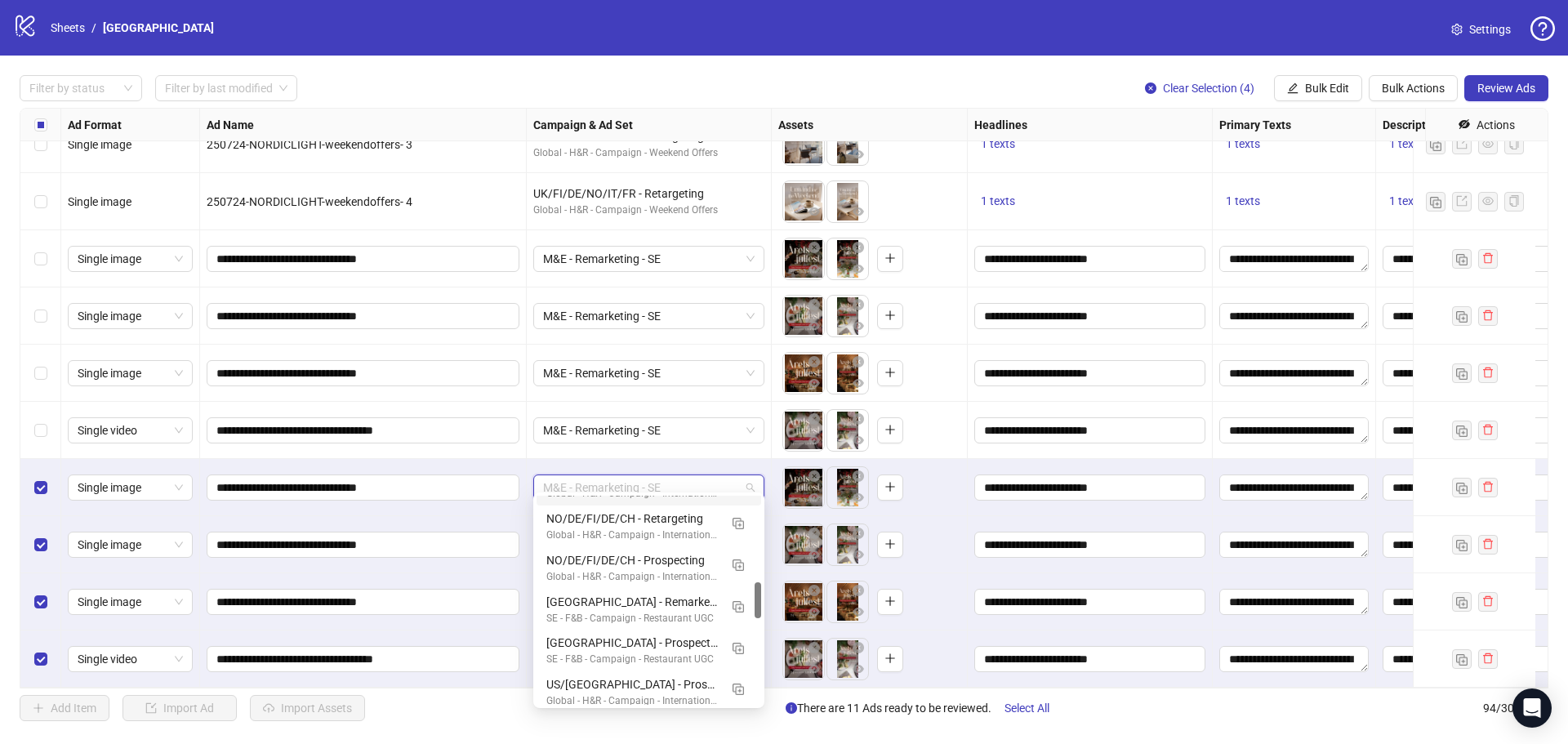
scroll to position [408, 0]
click at [3, 684] on div "Filter by status Filter by last modified Clear Selection (4) Bulk Edit Bulk Act…" at bounding box center [784, 398] width 1568 height 685
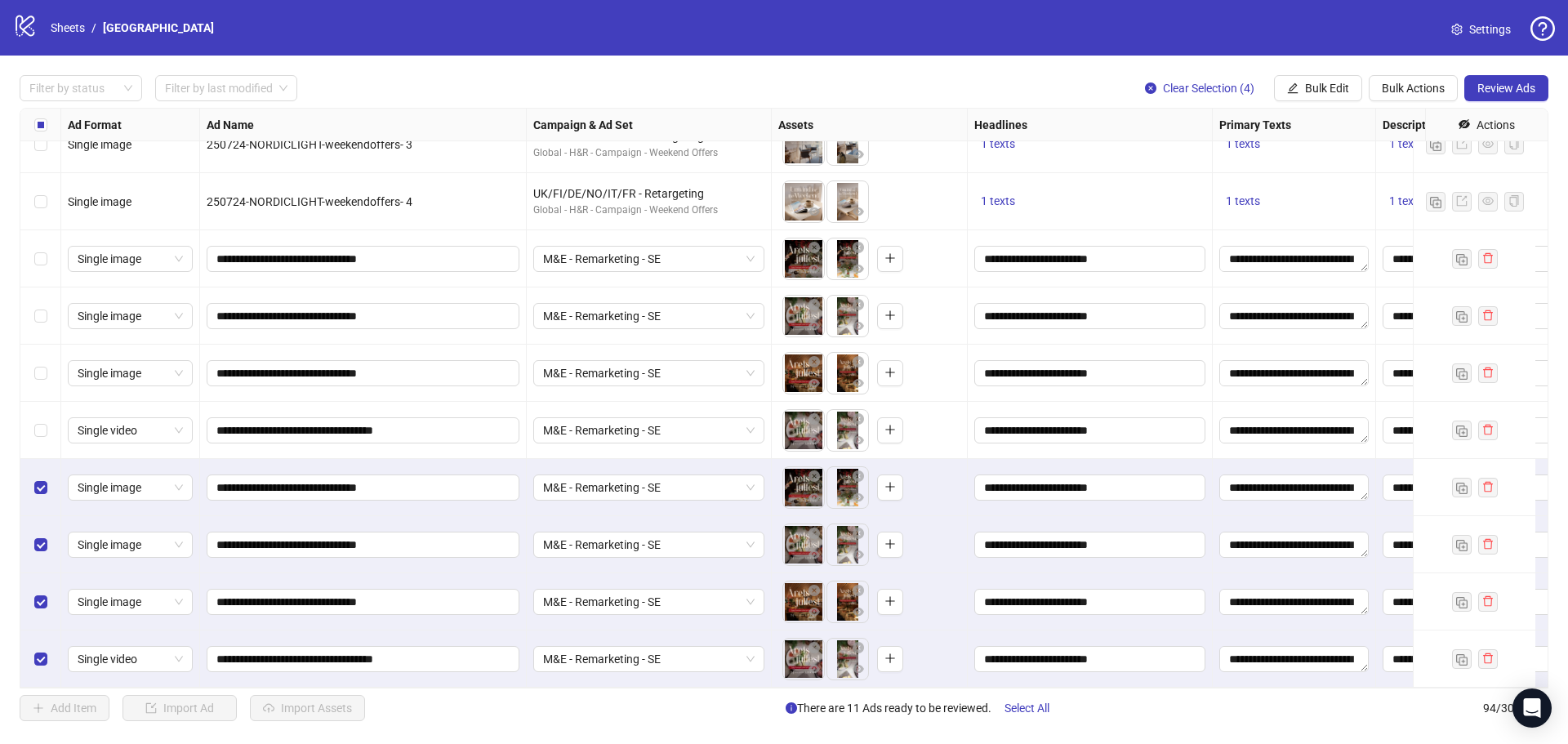
drag, startPoint x: 31, startPoint y: 472, endPoint x: 45, endPoint y: 503, distance: 34.0
click at [32, 473] on div "Select row 91" at bounding box center [41, 488] width 41 height 57
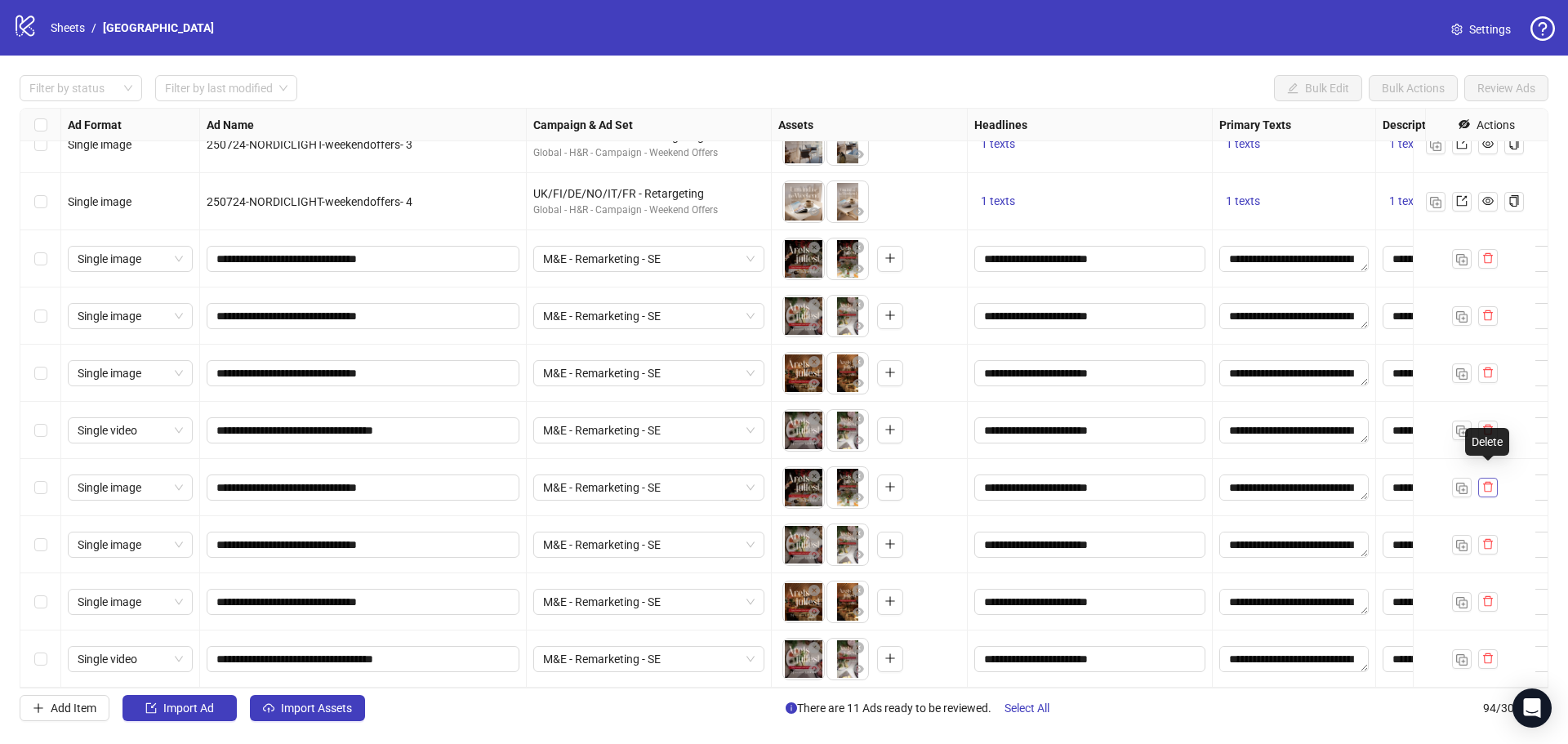
click at [1492, 481] on icon "delete" at bounding box center [1487, 487] width 12 height 12
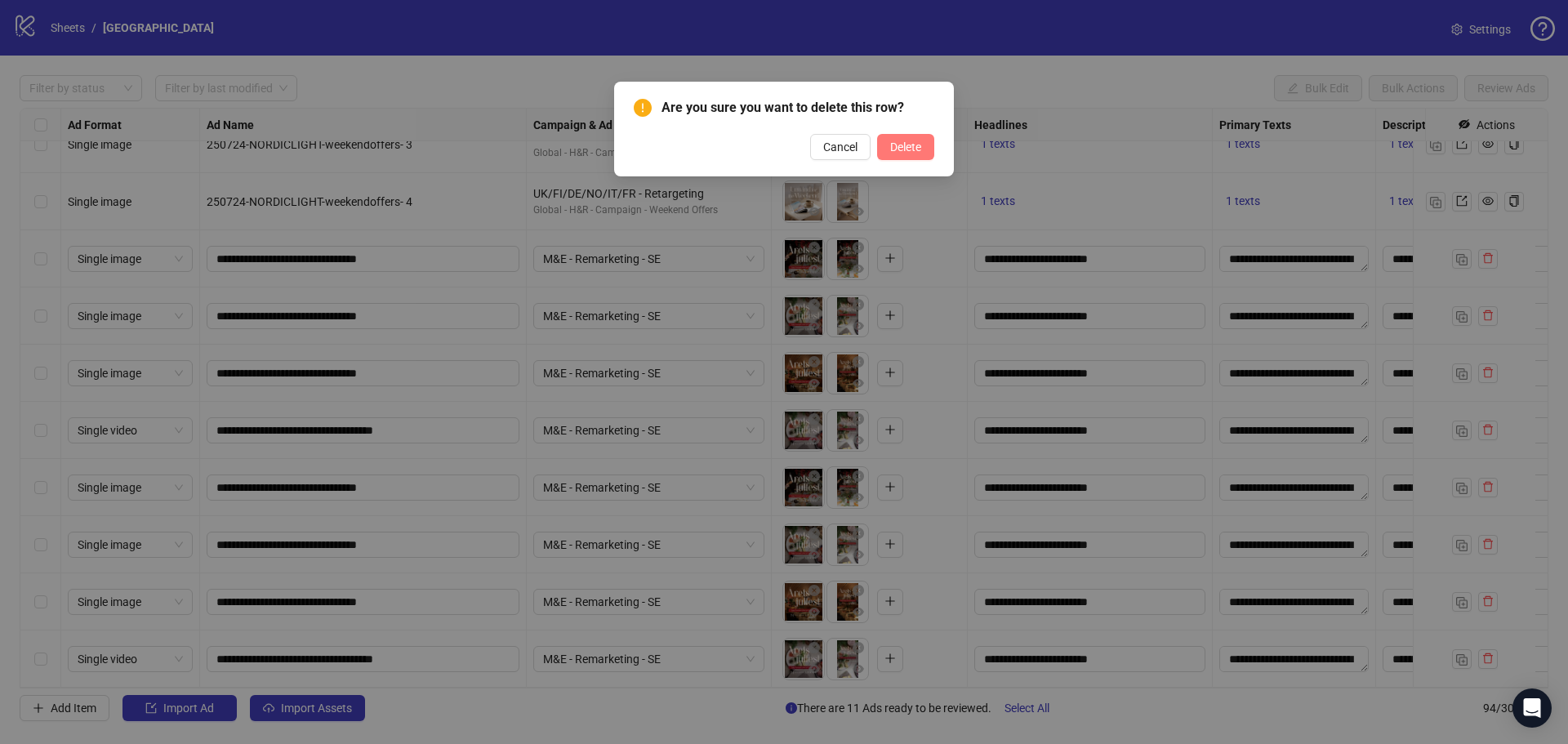
click at [903, 152] on span "Delete" at bounding box center [905, 147] width 31 height 13
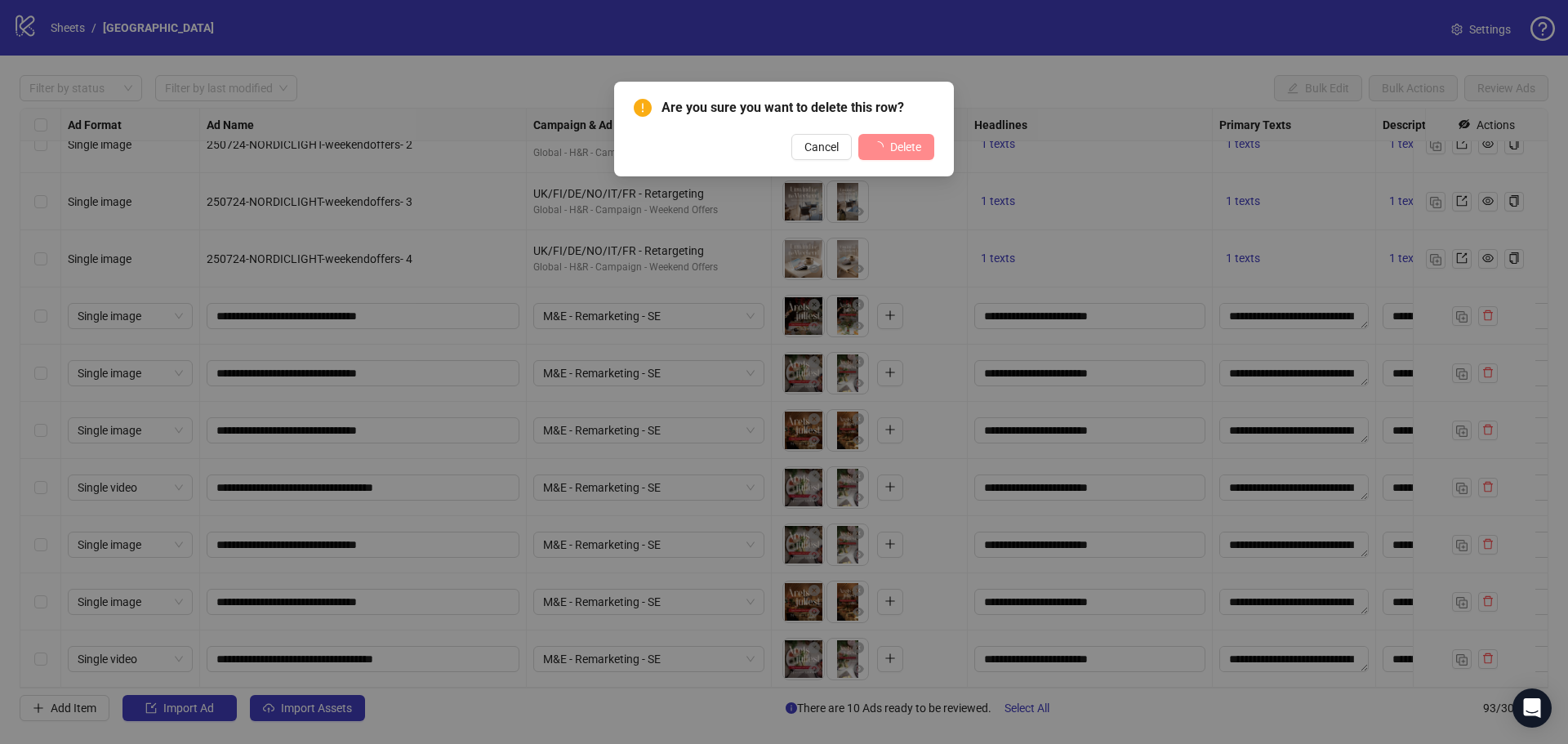
scroll to position [4784, 0]
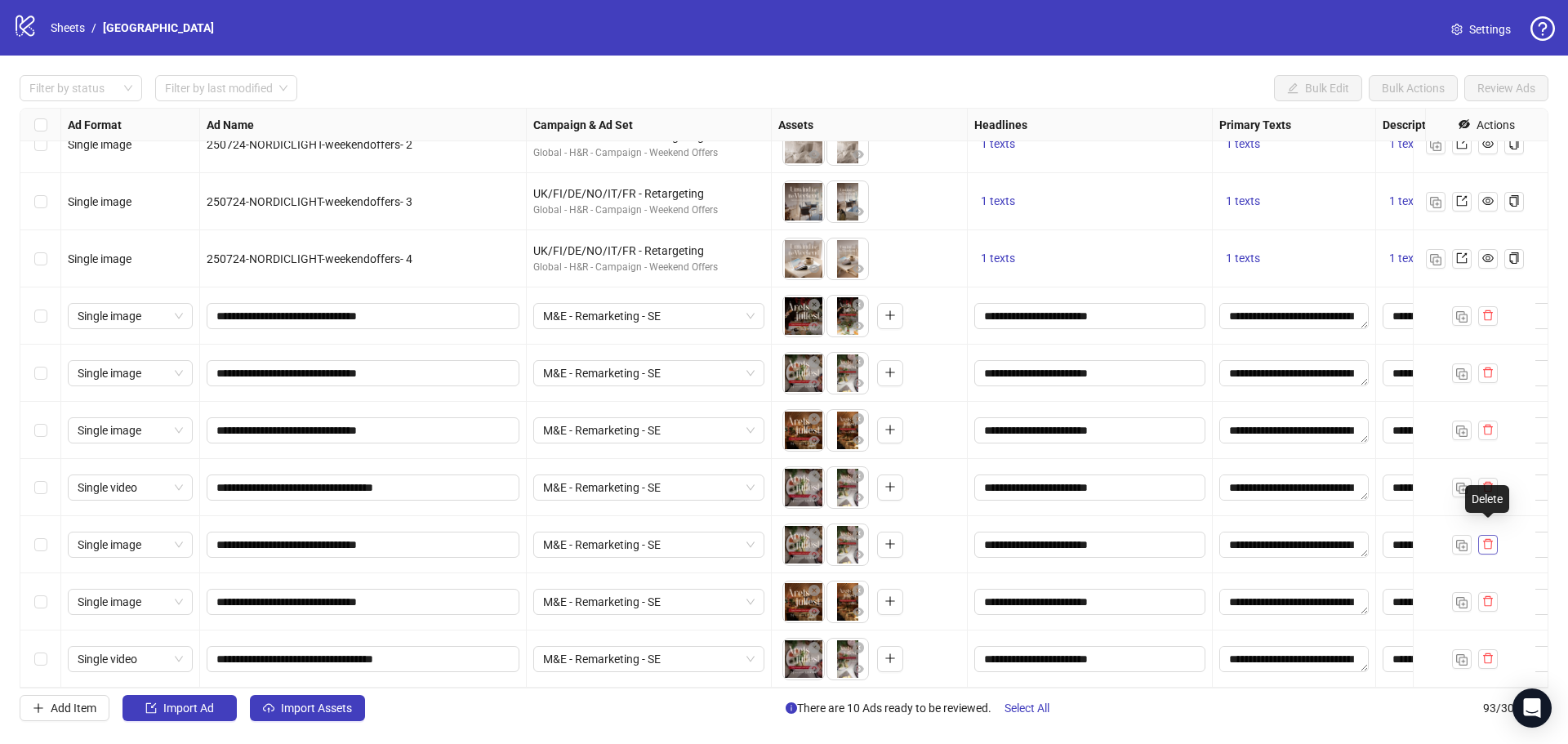
click at [1485, 538] on icon "delete" at bounding box center [1487, 544] width 12 height 12
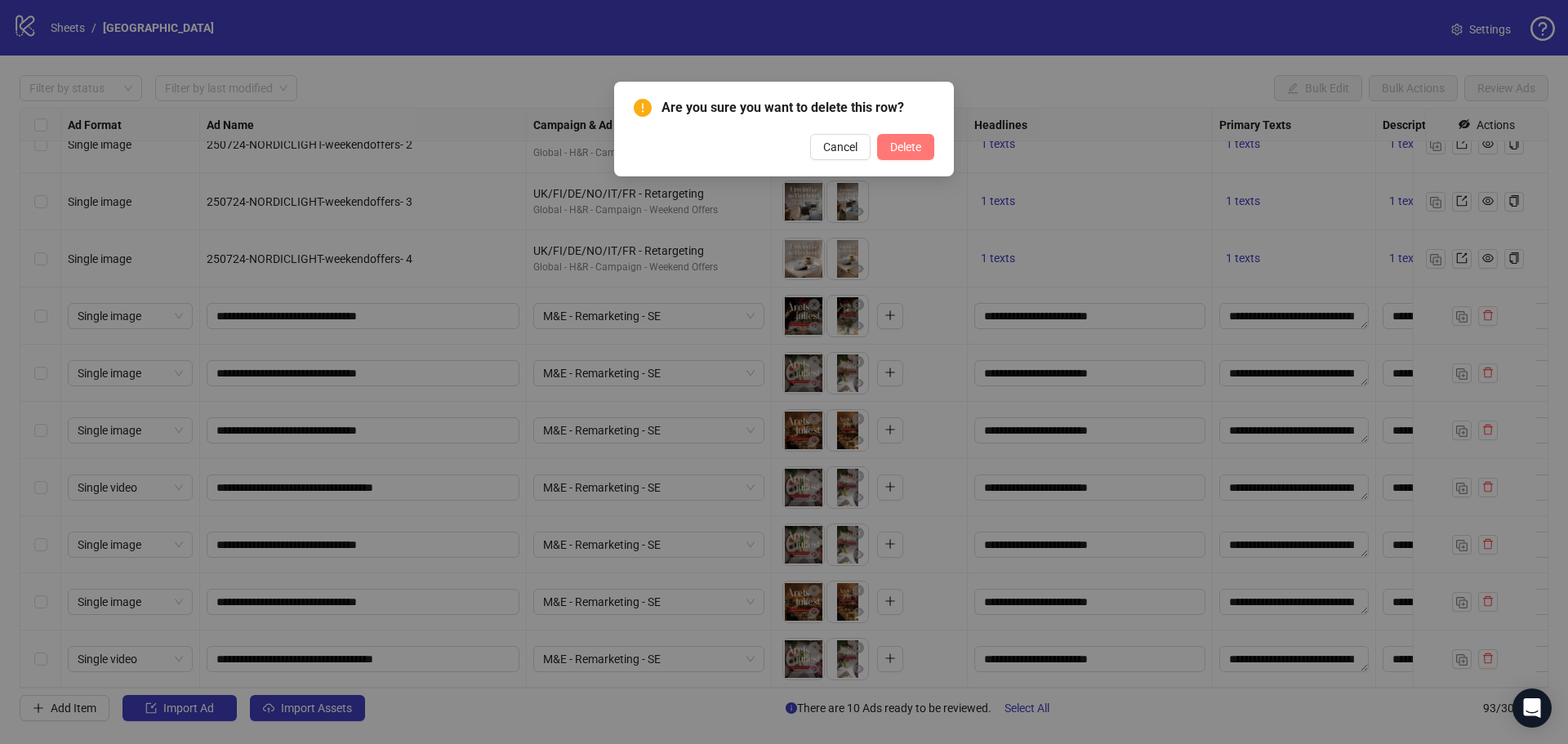
click at [896, 142] on span "Delete" at bounding box center [905, 147] width 31 height 13
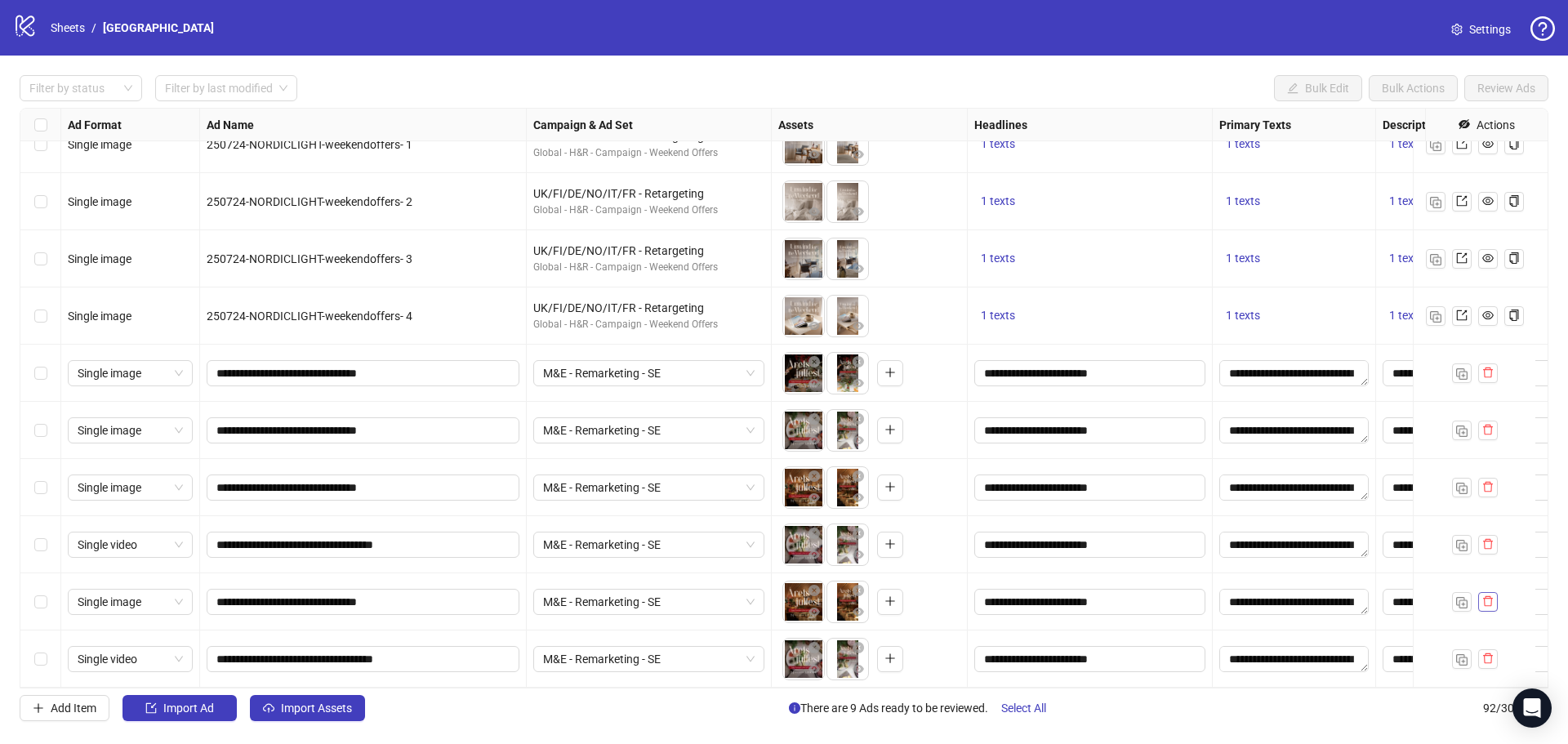
click at [1491, 595] on icon "delete" at bounding box center [1487, 601] width 12 height 12
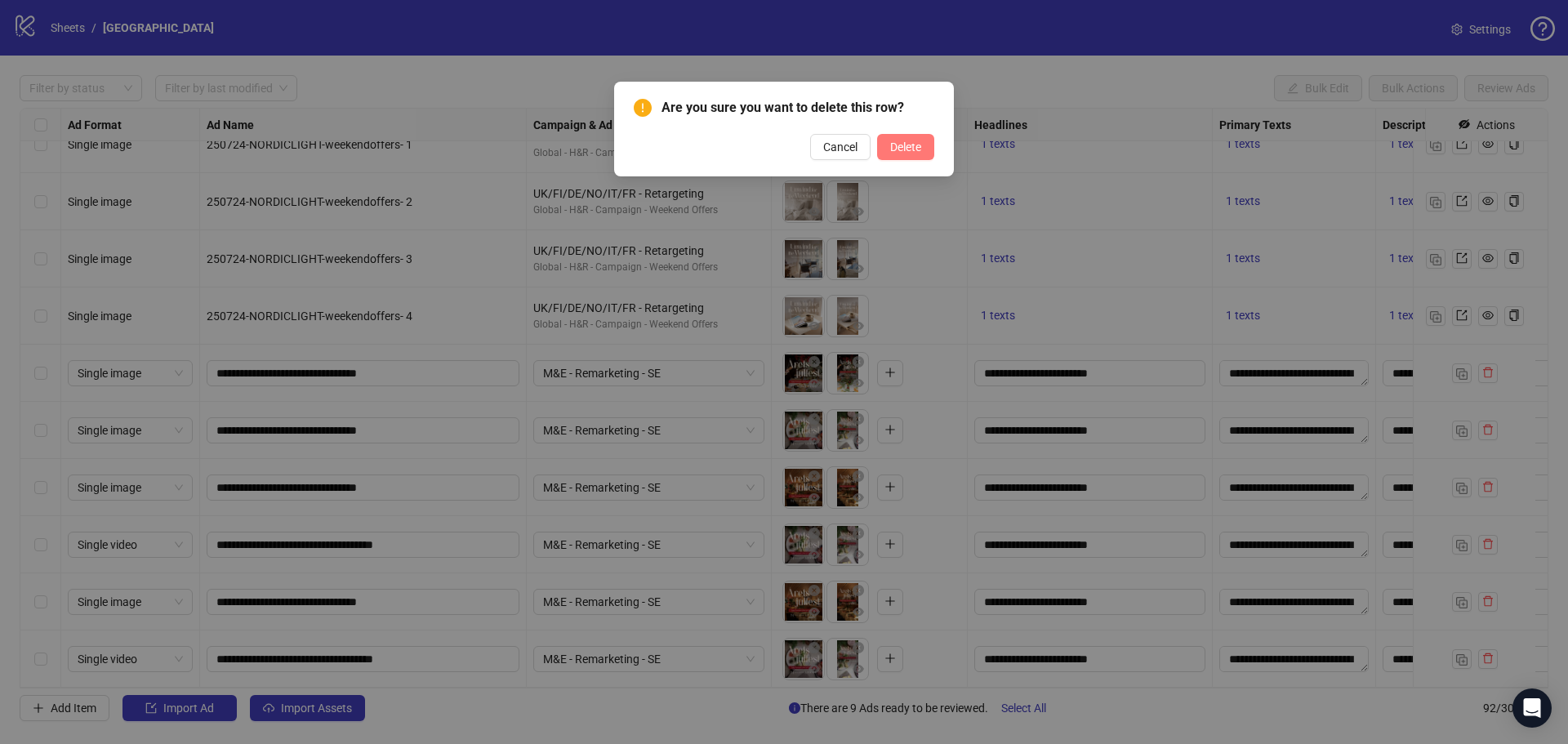
click at [886, 149] on button "Delete" at bounding box center [905, 147] width 57 height 26
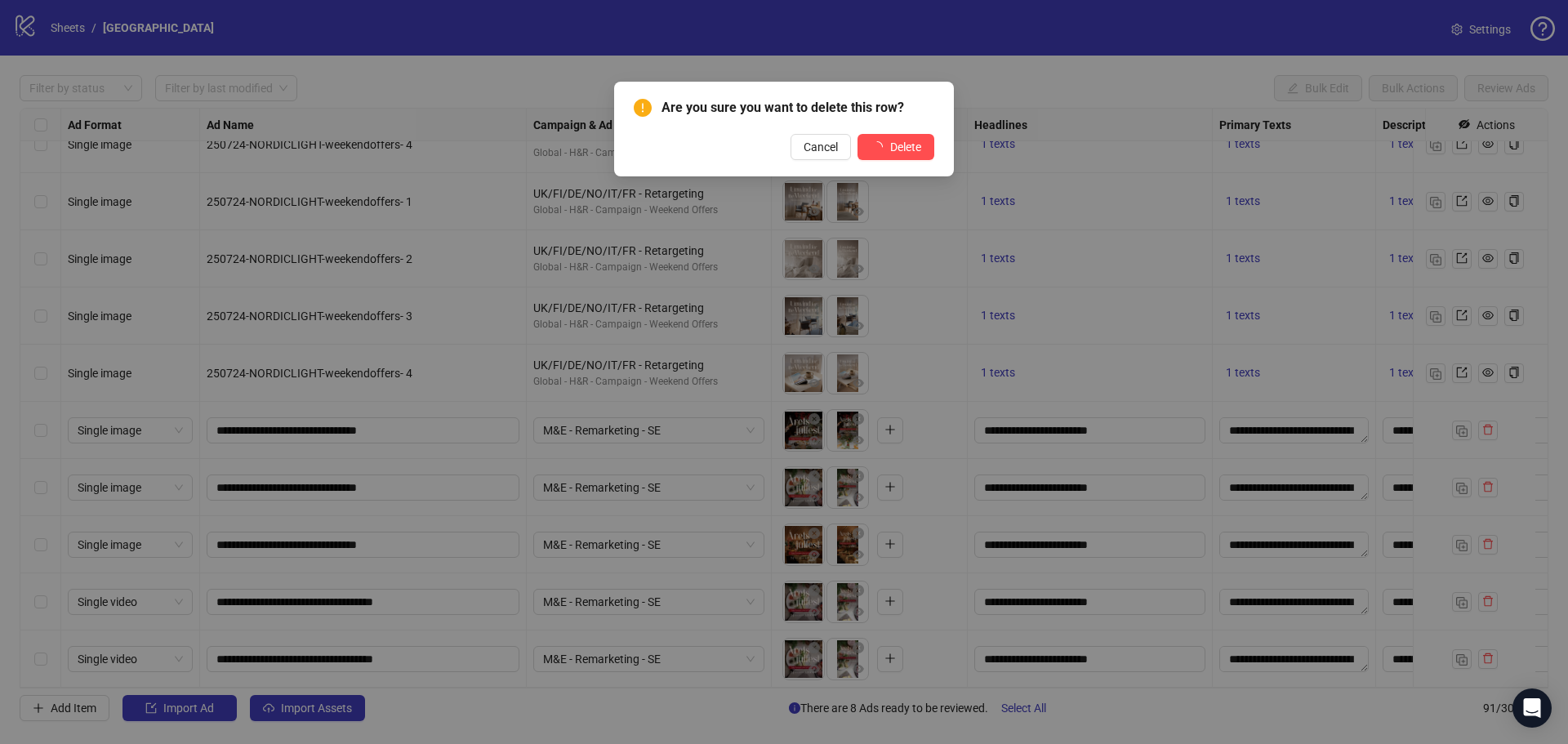
scroll to position [4670, 0]
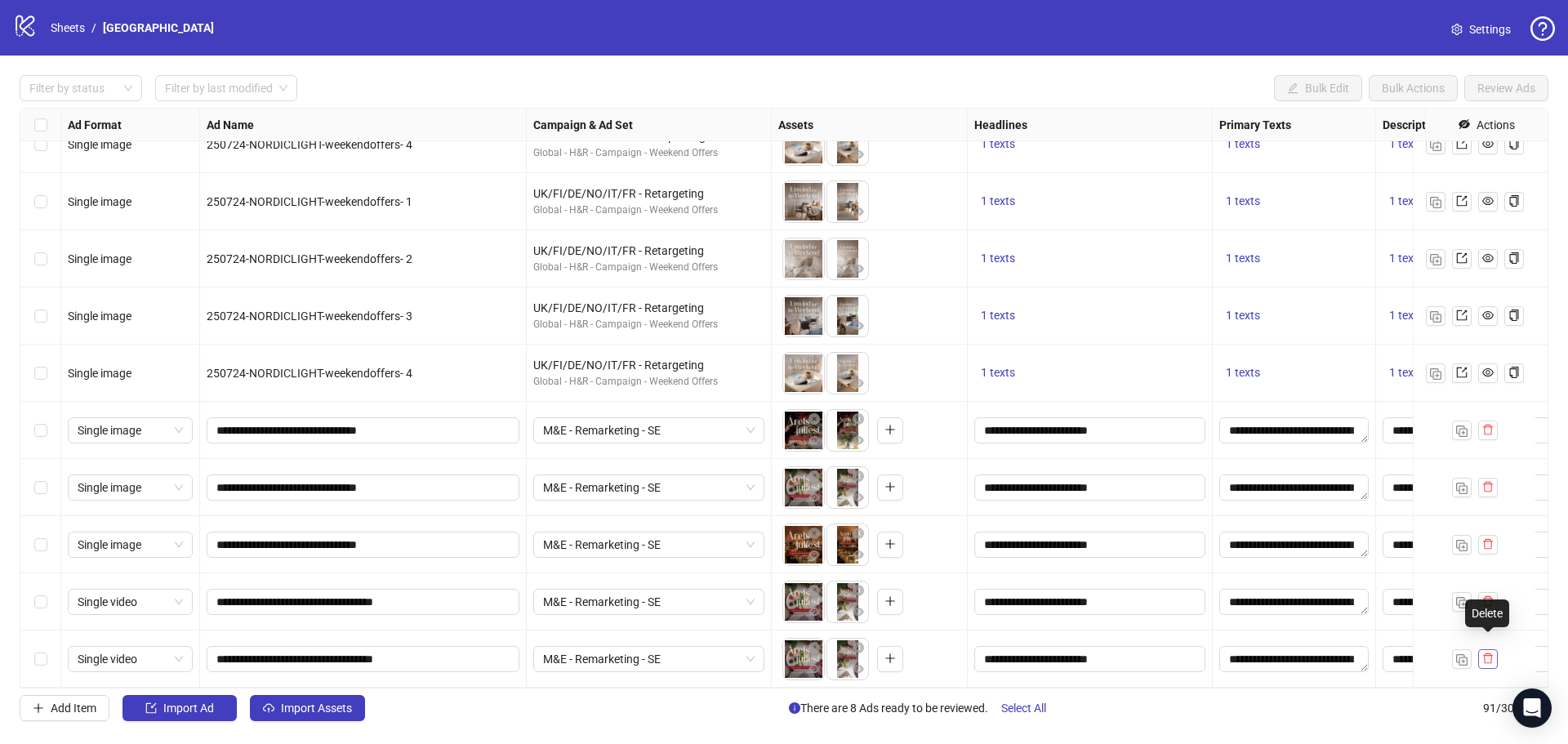
click at [1485, 652] on icon "delete" at bounding box center [1487, 658] width 12 height 12
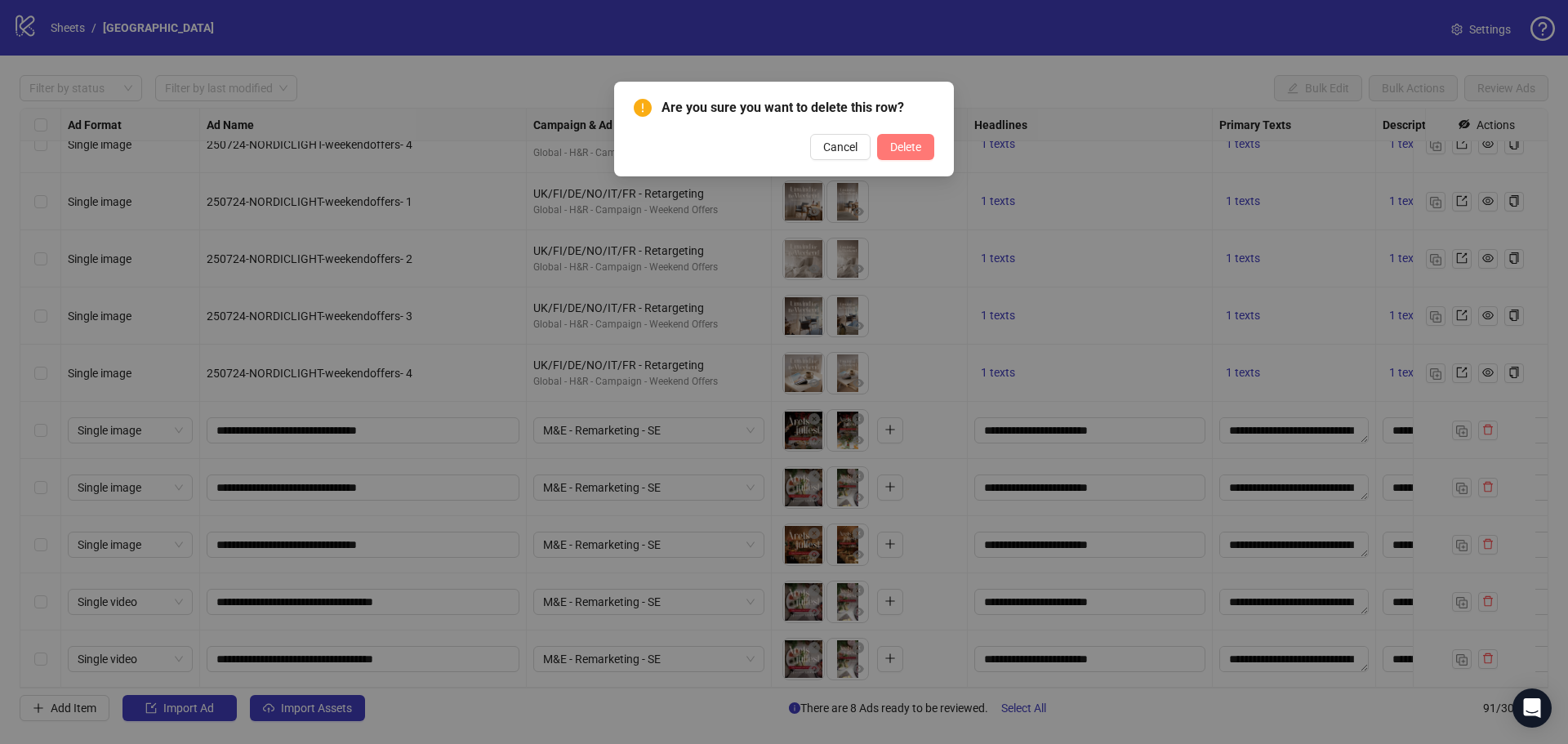
click at [911, 143] on span "Delete" at bounding box center [905, 147] width 31 height 13
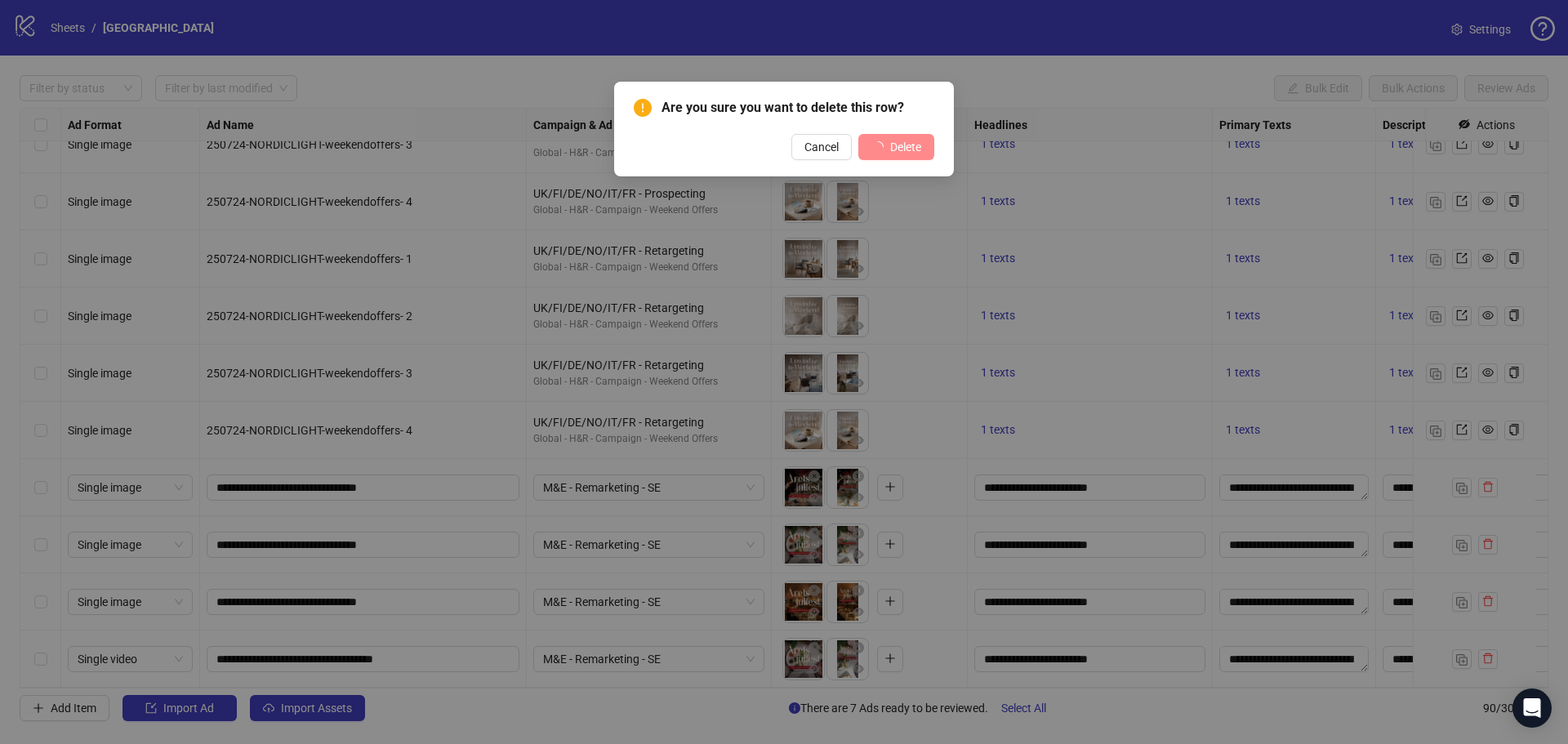
scroll to position [4613, 0]
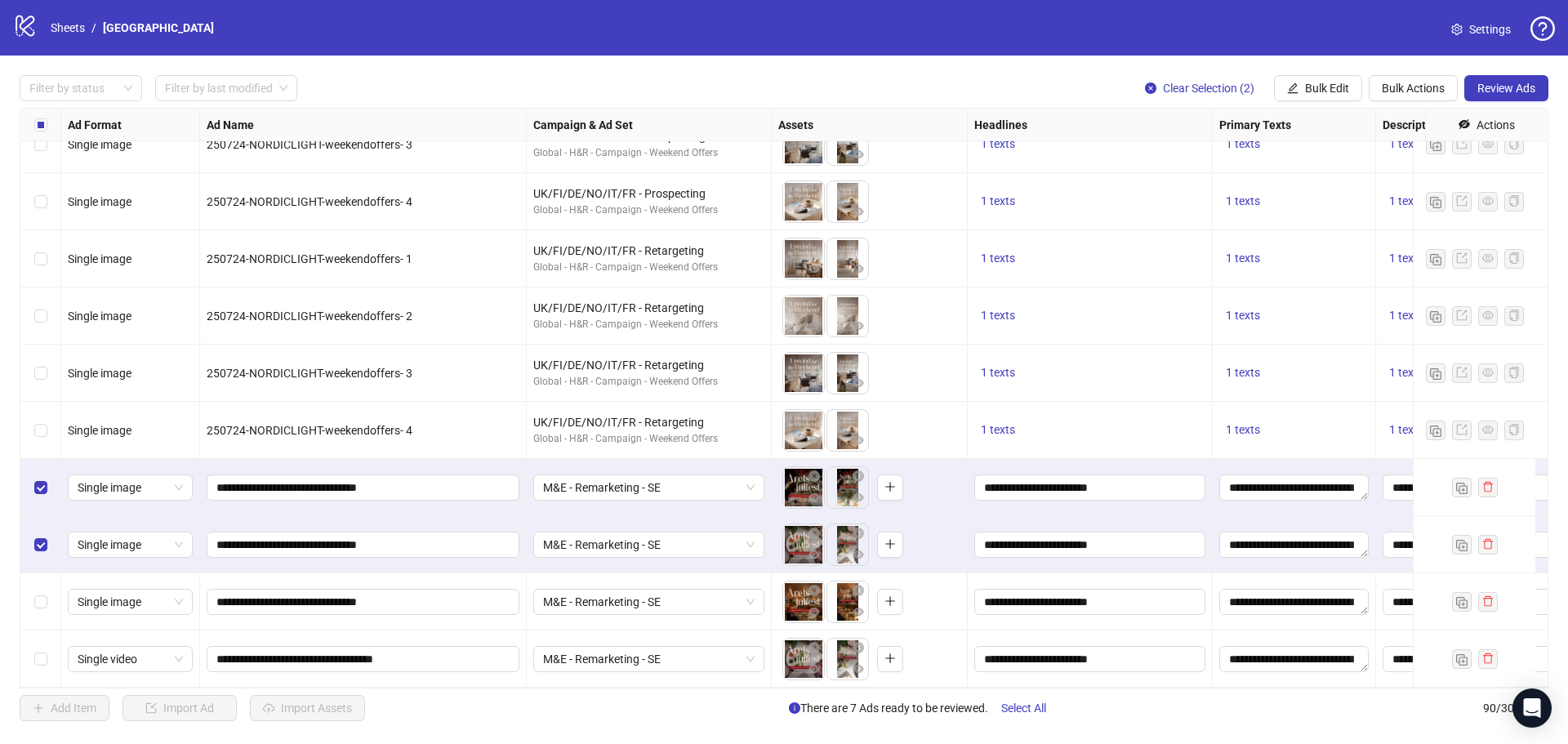
click at [50, 581] on div "Select row 89" at bounding box center [41, 602] width 41 height 57
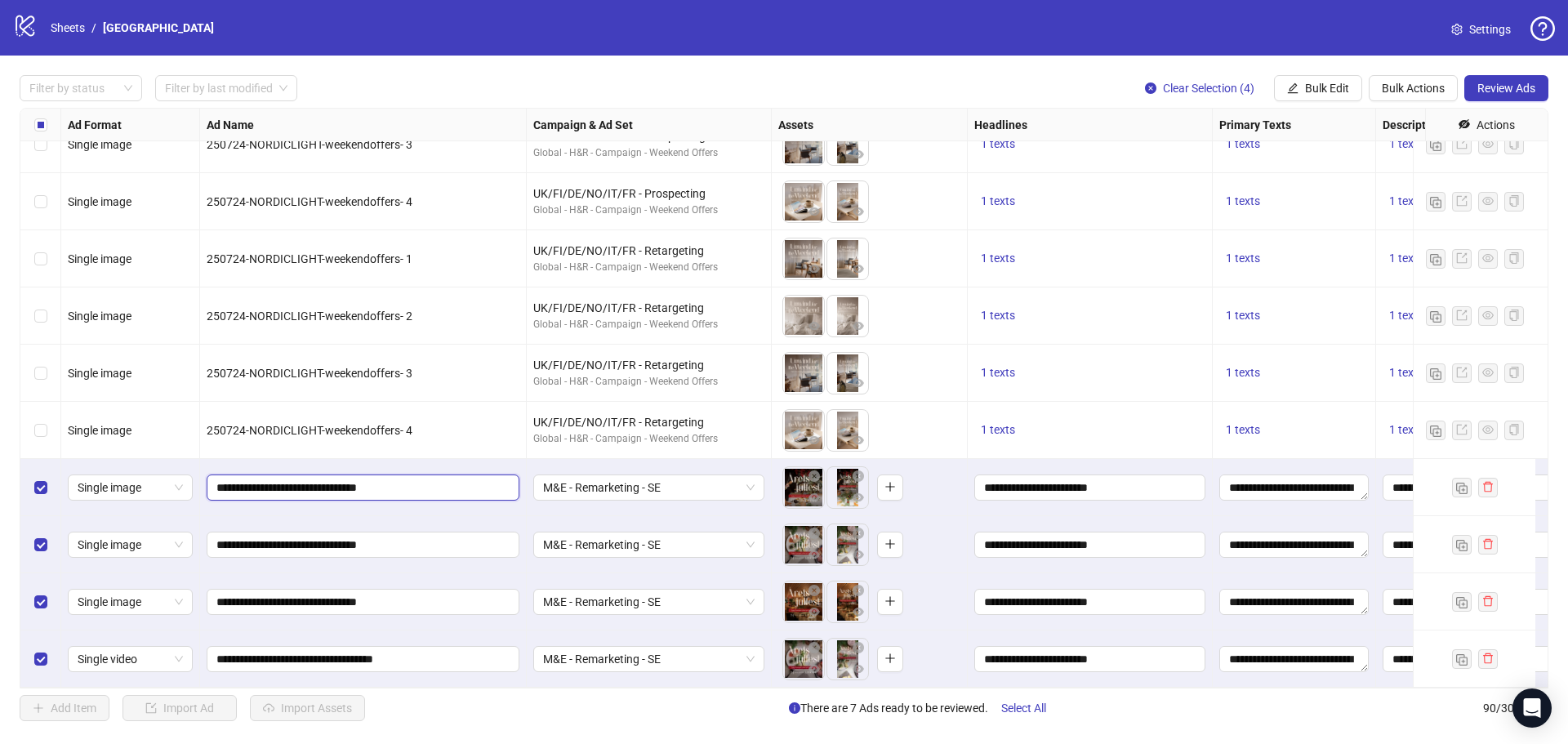
click at [406, 479] on input "**********" at bounding box center [361, 488] width 290 height 18
type input "**********"
click at [403, 536] on input "**********" at bounding box center [361, 545] width 290 height 18
type input "**********"
click at [406, 593] on input "**********" at bounding box center [361, 602] width 290 height 18
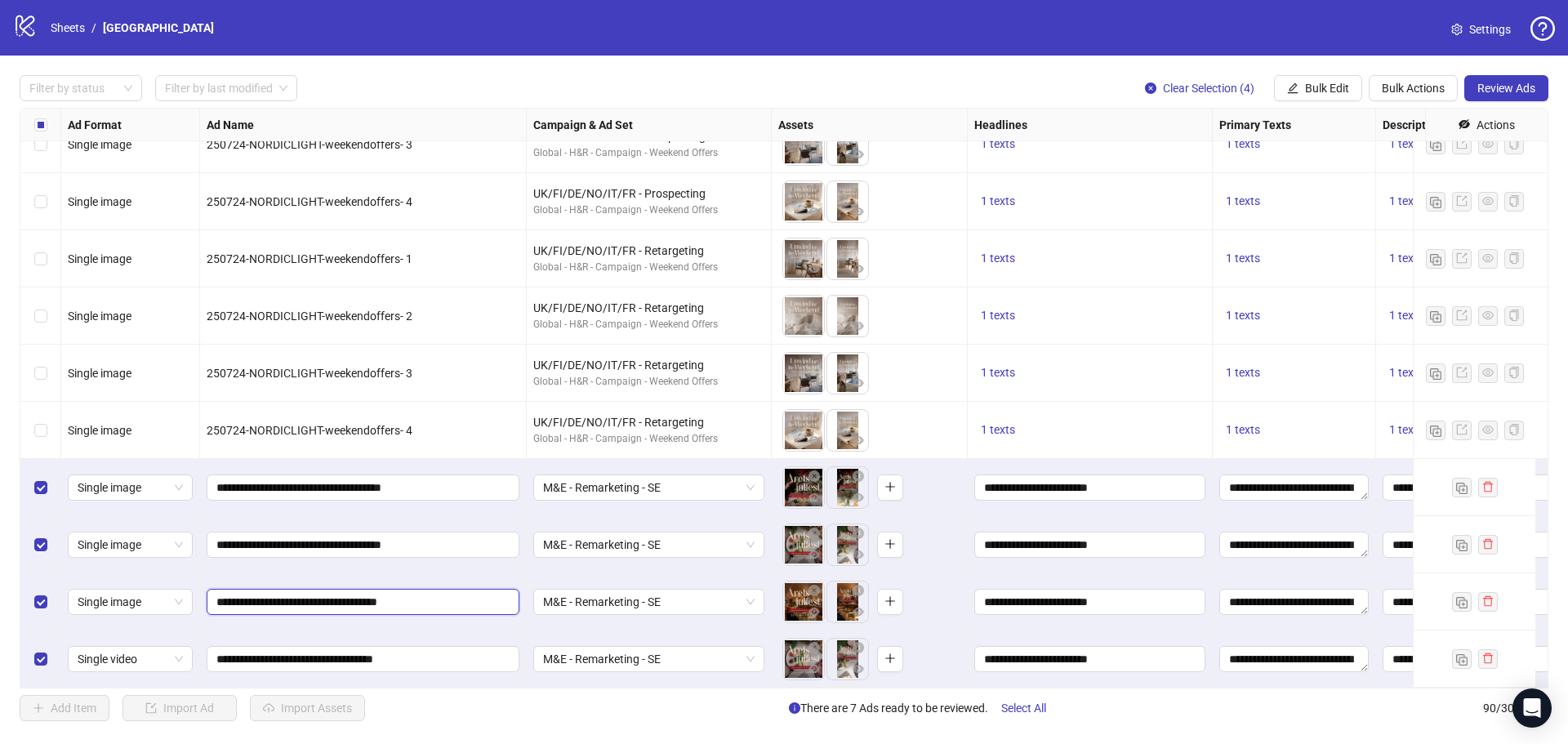
type input "**********"
click at [1519, 80] on button "Review Ads" at bounding box center [1506, 87] width 84 height 26
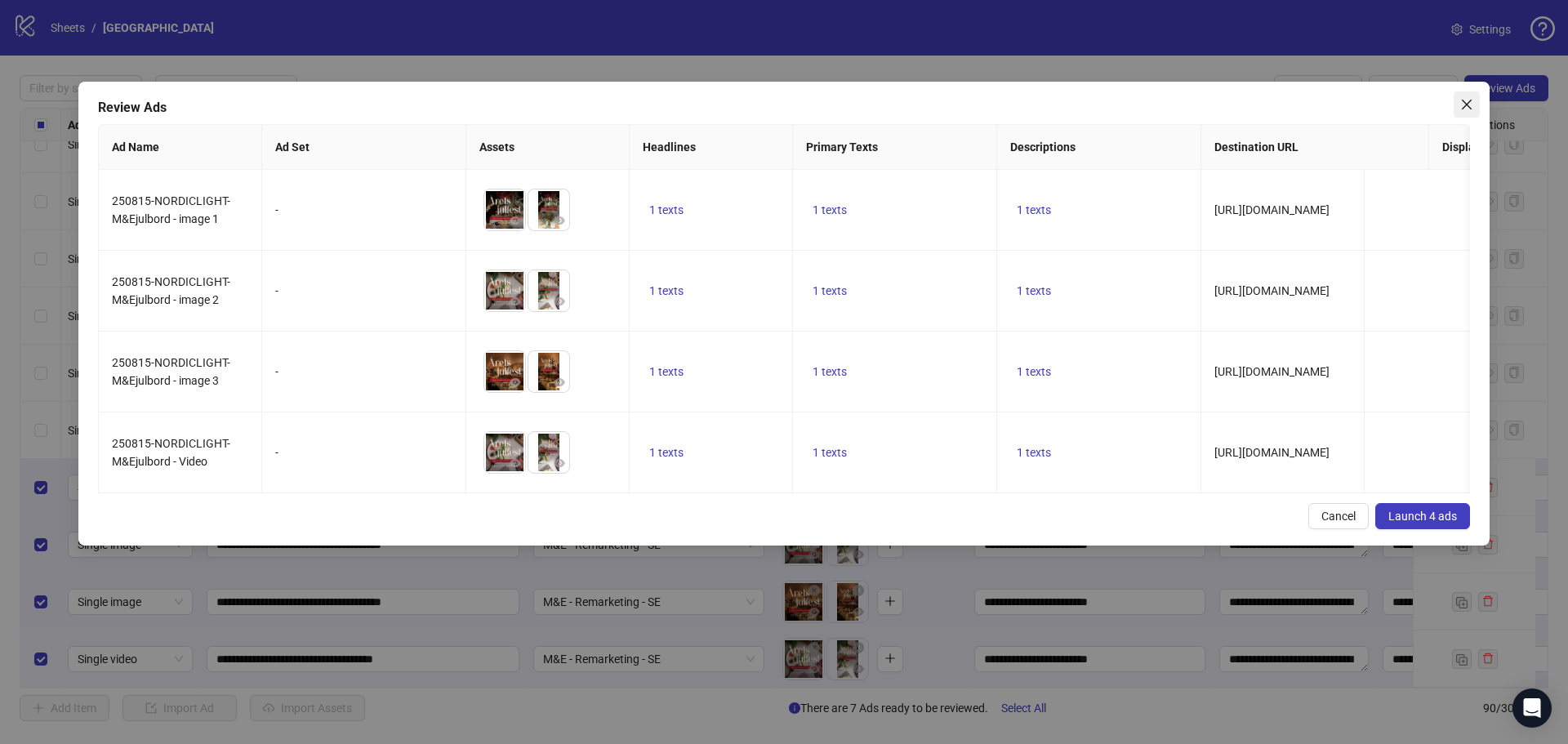
click at [1460, 102] on icon "close" at bounding box center [1466, 104] width 13 height 13
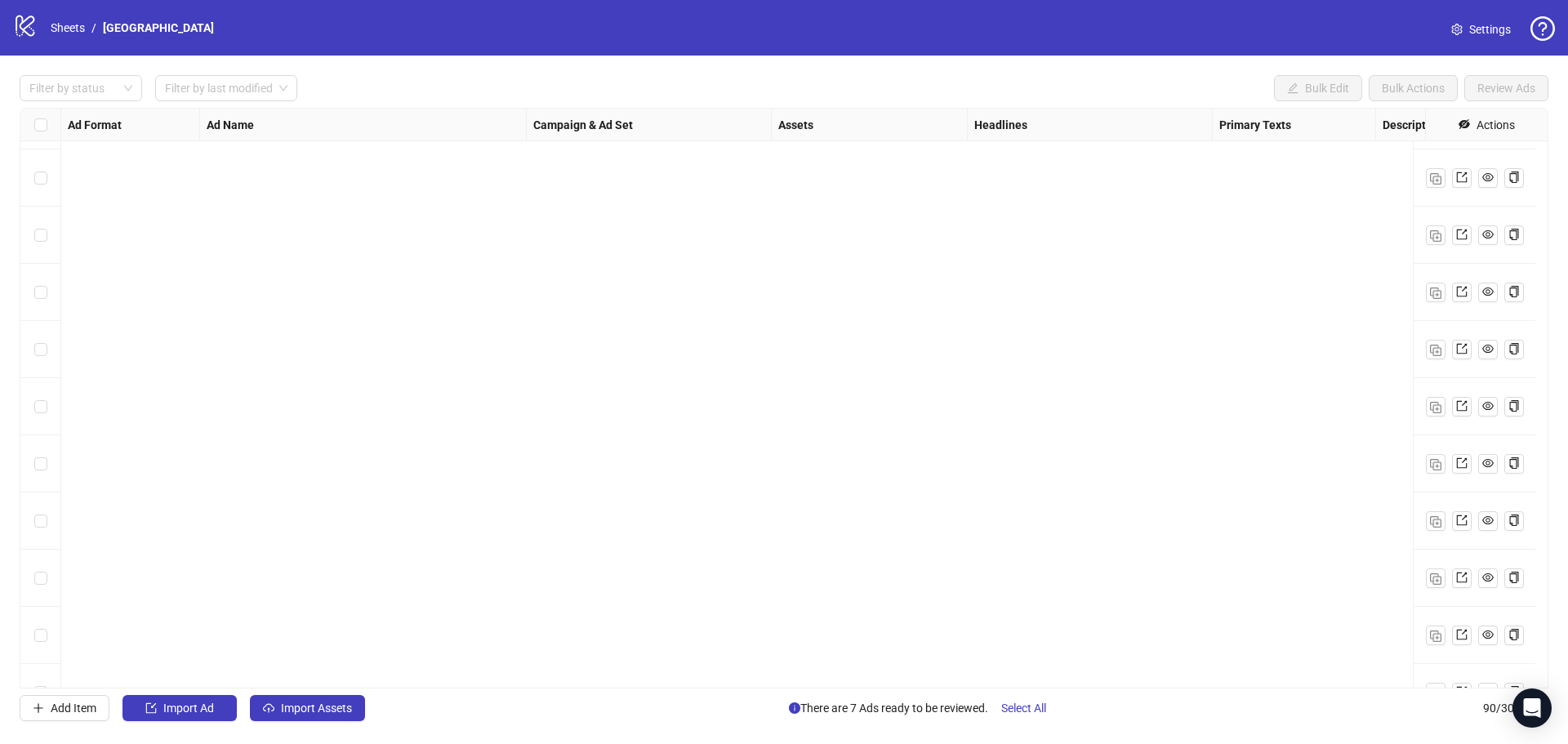
scroll to position [4613, 0]
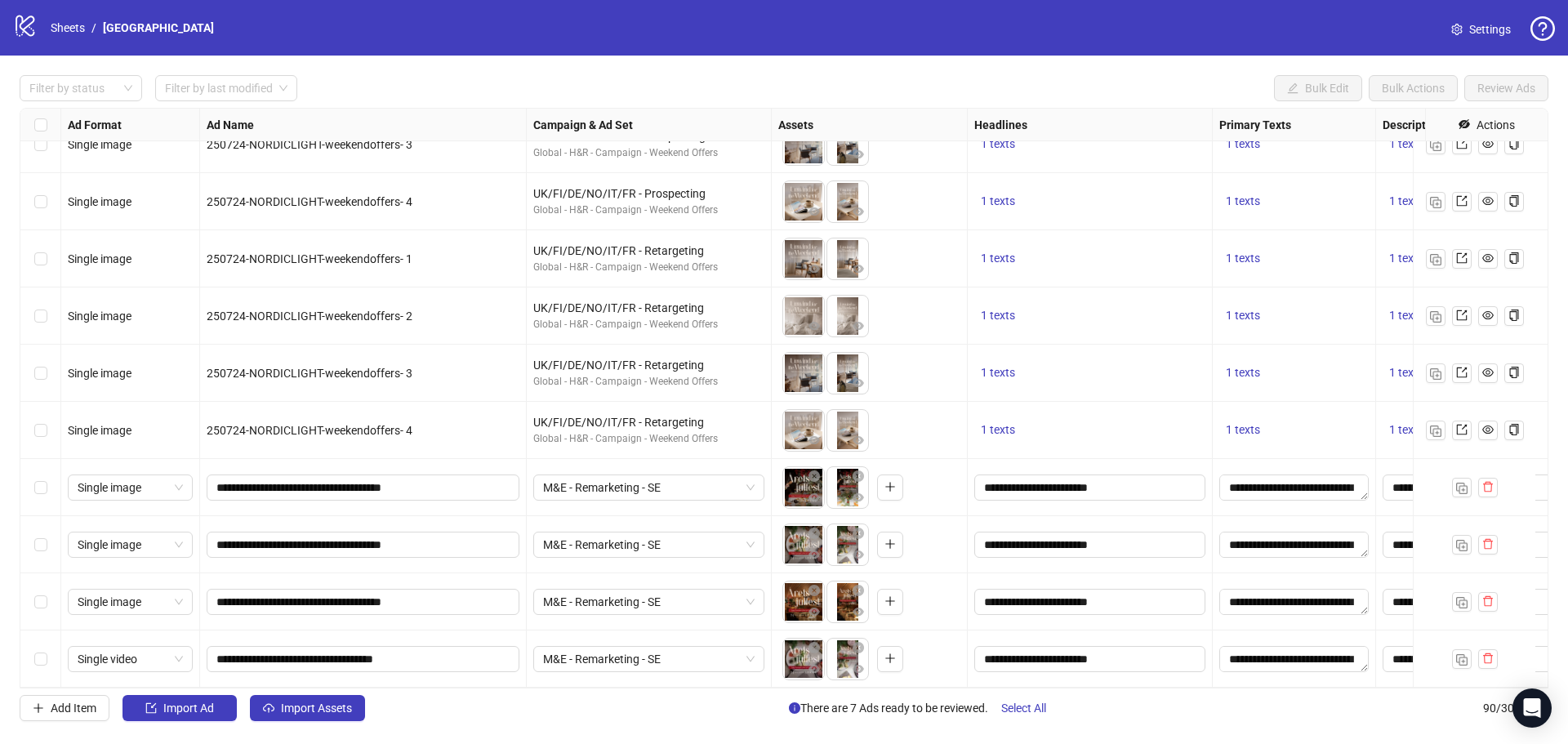
click at [51, 473] on div "Select row 87" at bounding box center [41, 488] width 41 height 57
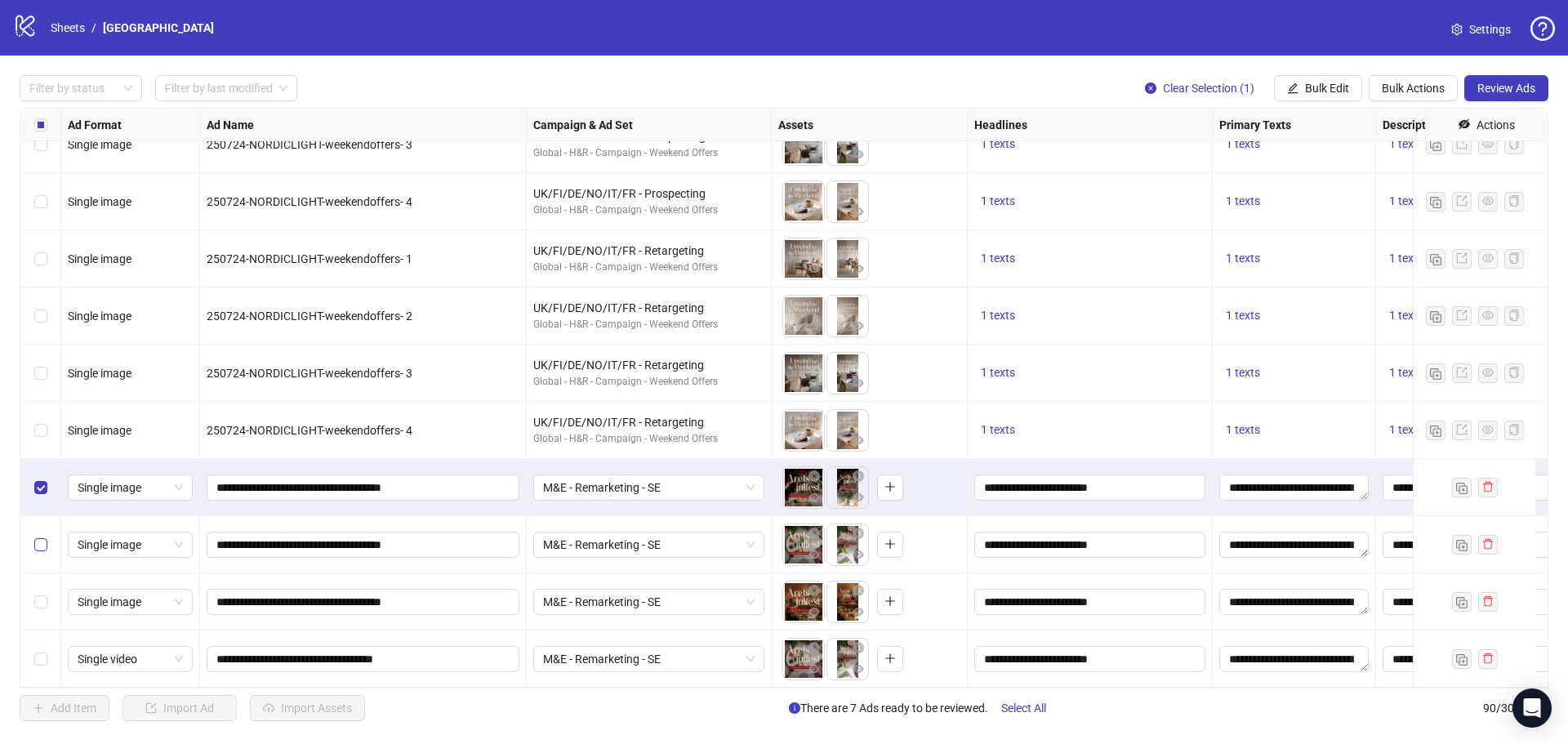
click at [44, 536] on label "Select row 88" at bounding box center [41, 545] width 13 height 18
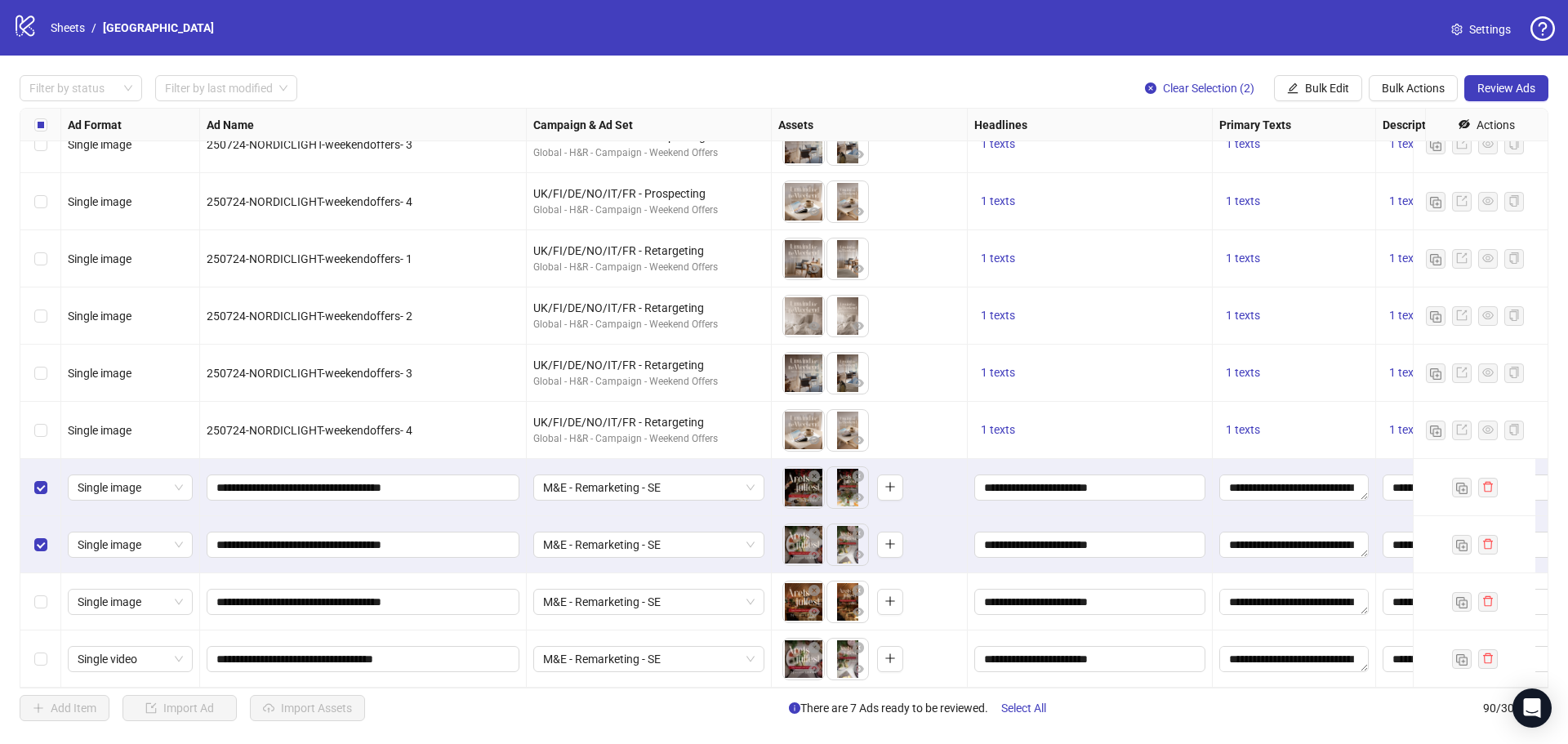
drag, startPoint x: 44, startPoint y: 525, endPoint x: 44, endPoint y: 623, distance: 98.0
click at [42, 597] on label "Select row 89" at bounding box center [41, 602] width 13 height 18
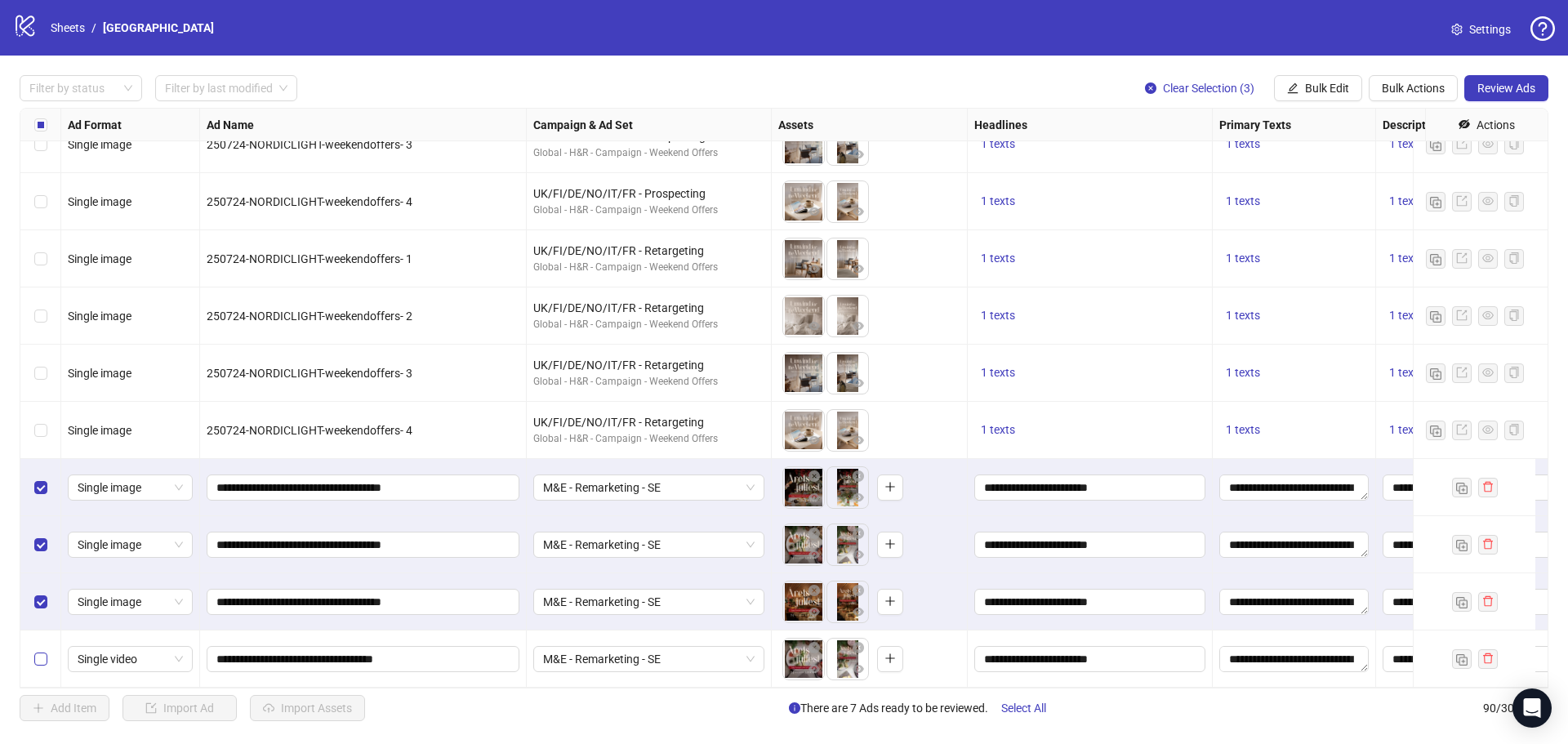
click at [36, 655] on label "Select row 90" at bounding box center [41, 659] width 13 height 18
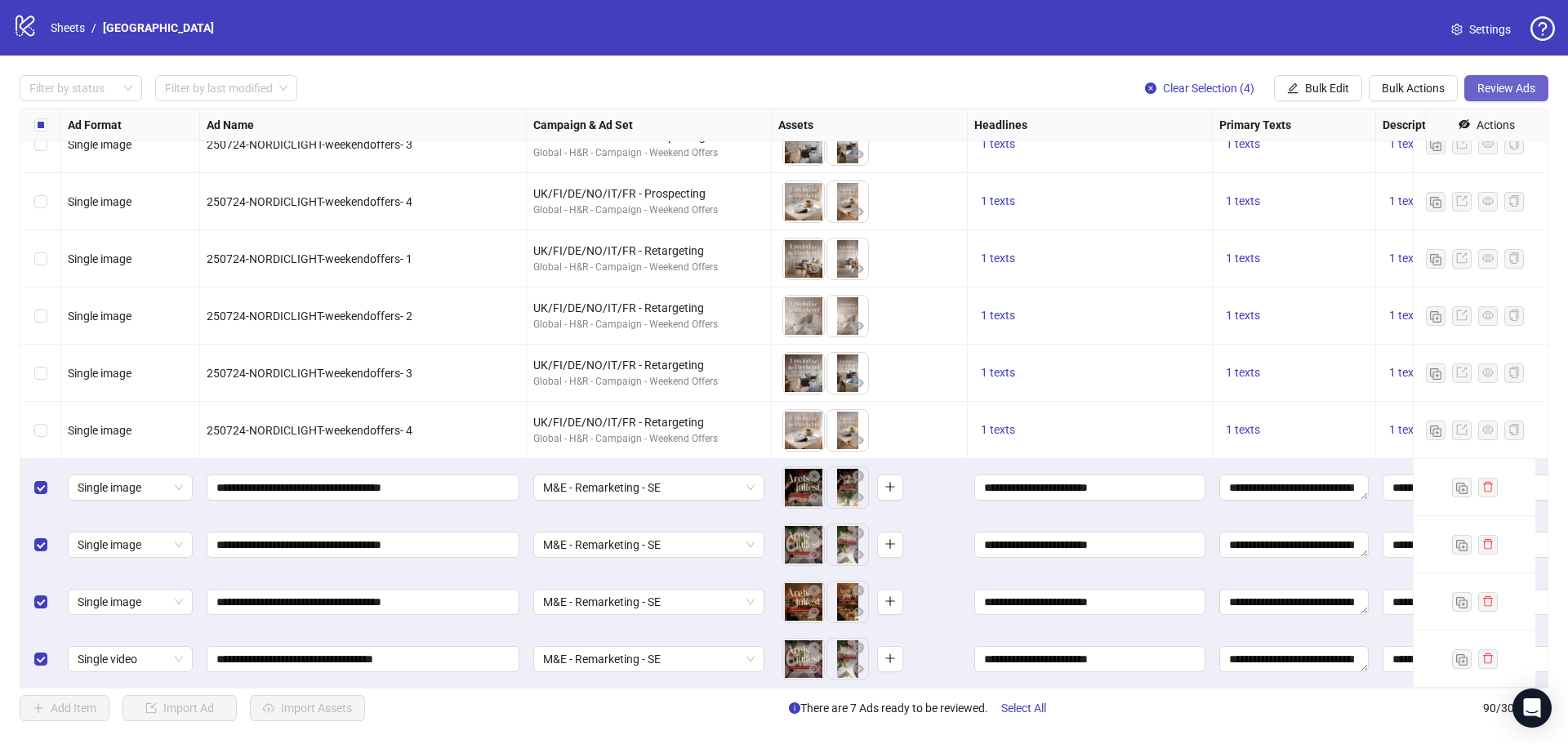
click at [1492, 89] on span "Review Ads" at bounding box center [1506, 88] width 58 height 13
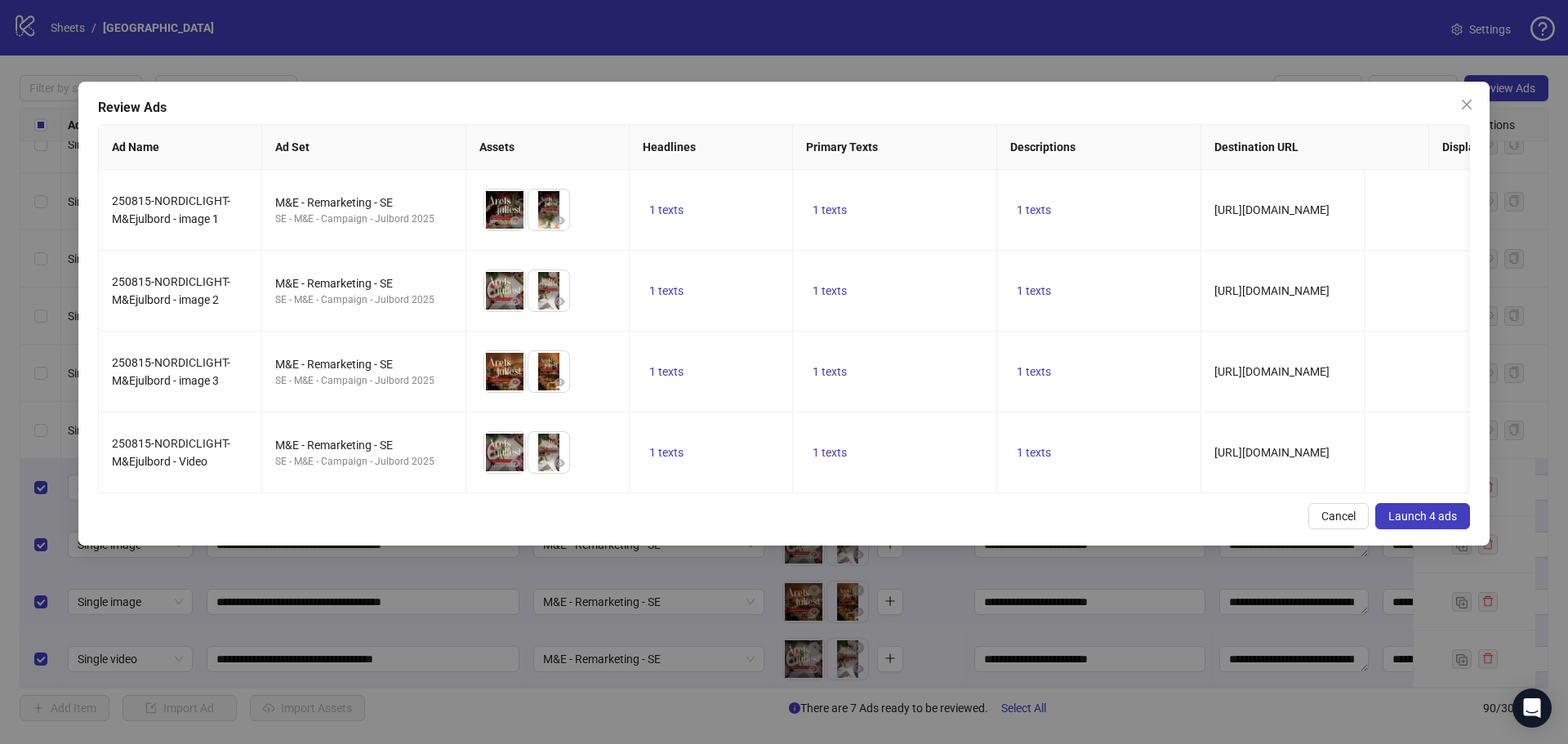
click at [1439, 523] on button "Launch 4 ads" at bounding box center [1422, 515] width 94 height 26
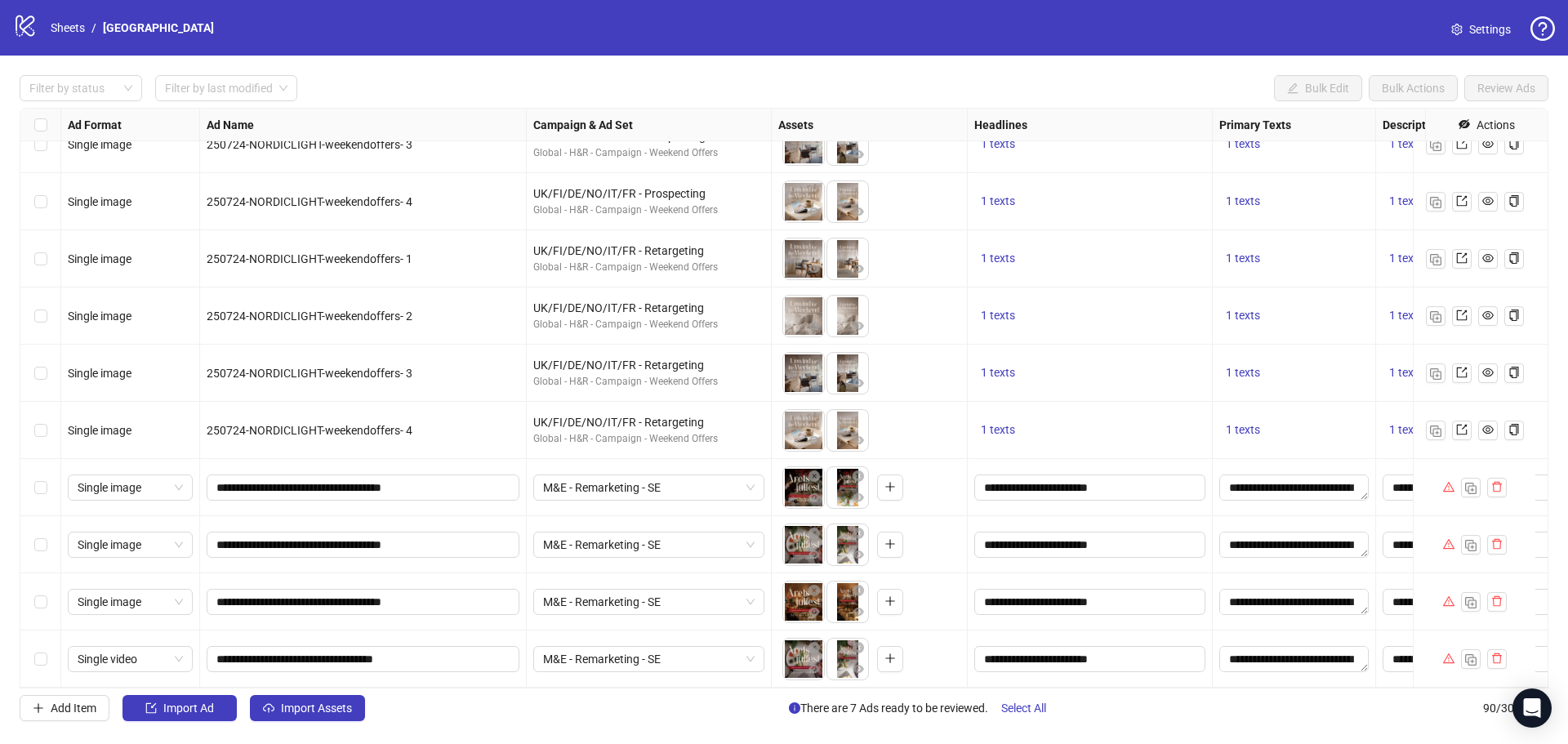
click at [1458, 24] on icon "setting" at bounding box center [1456, 29] width 11 height 12
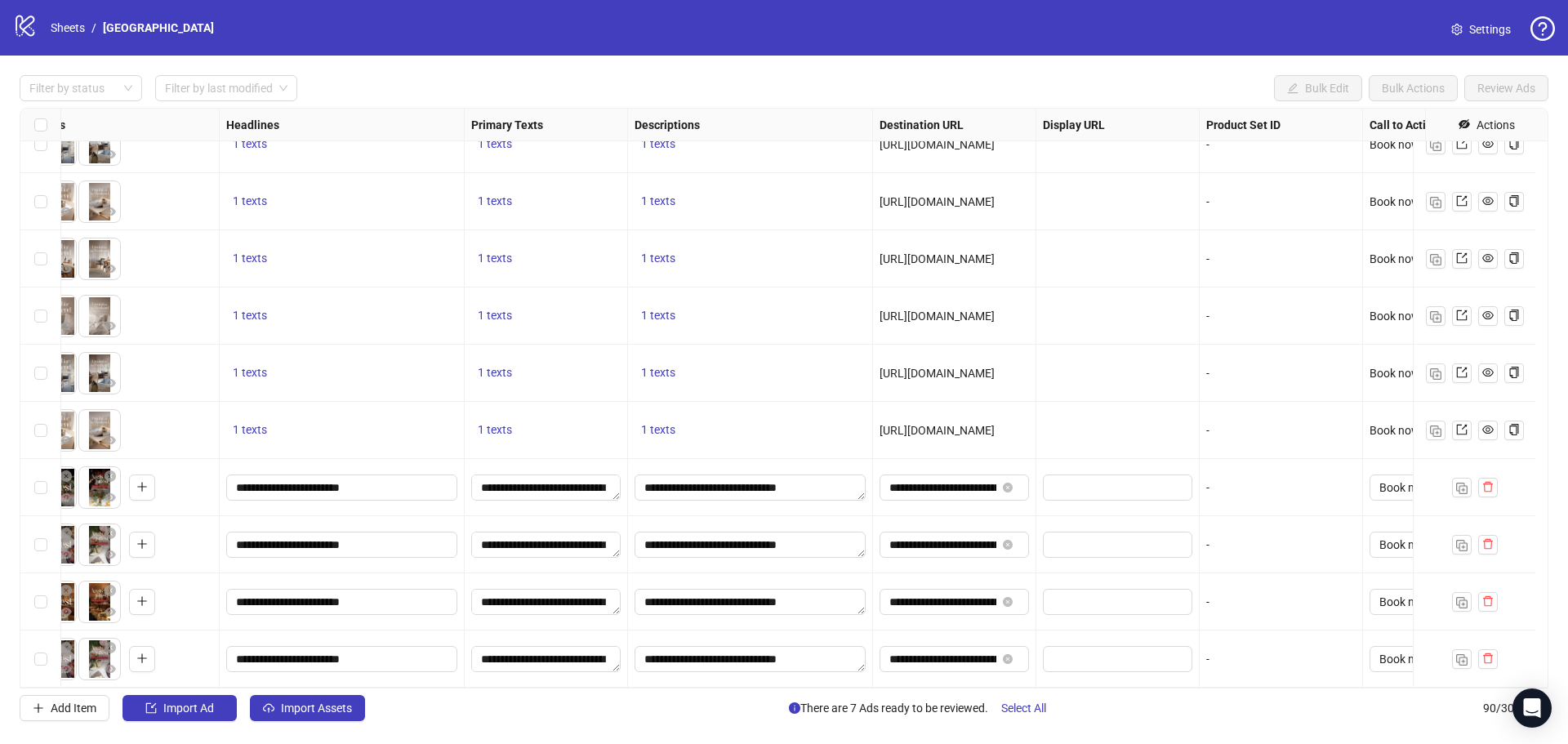
scroll to position [4613, 829]
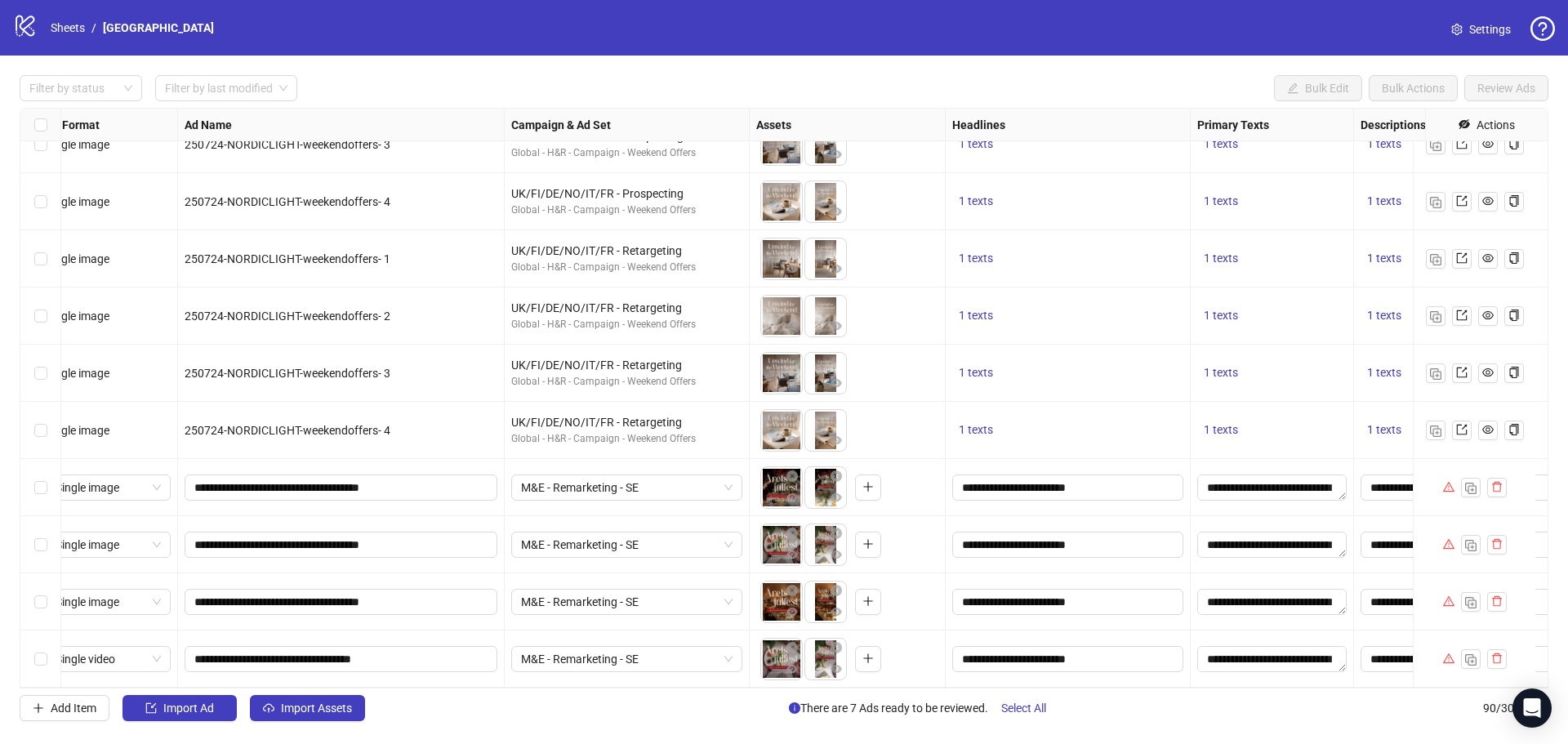
scroll to position [4613, 0]
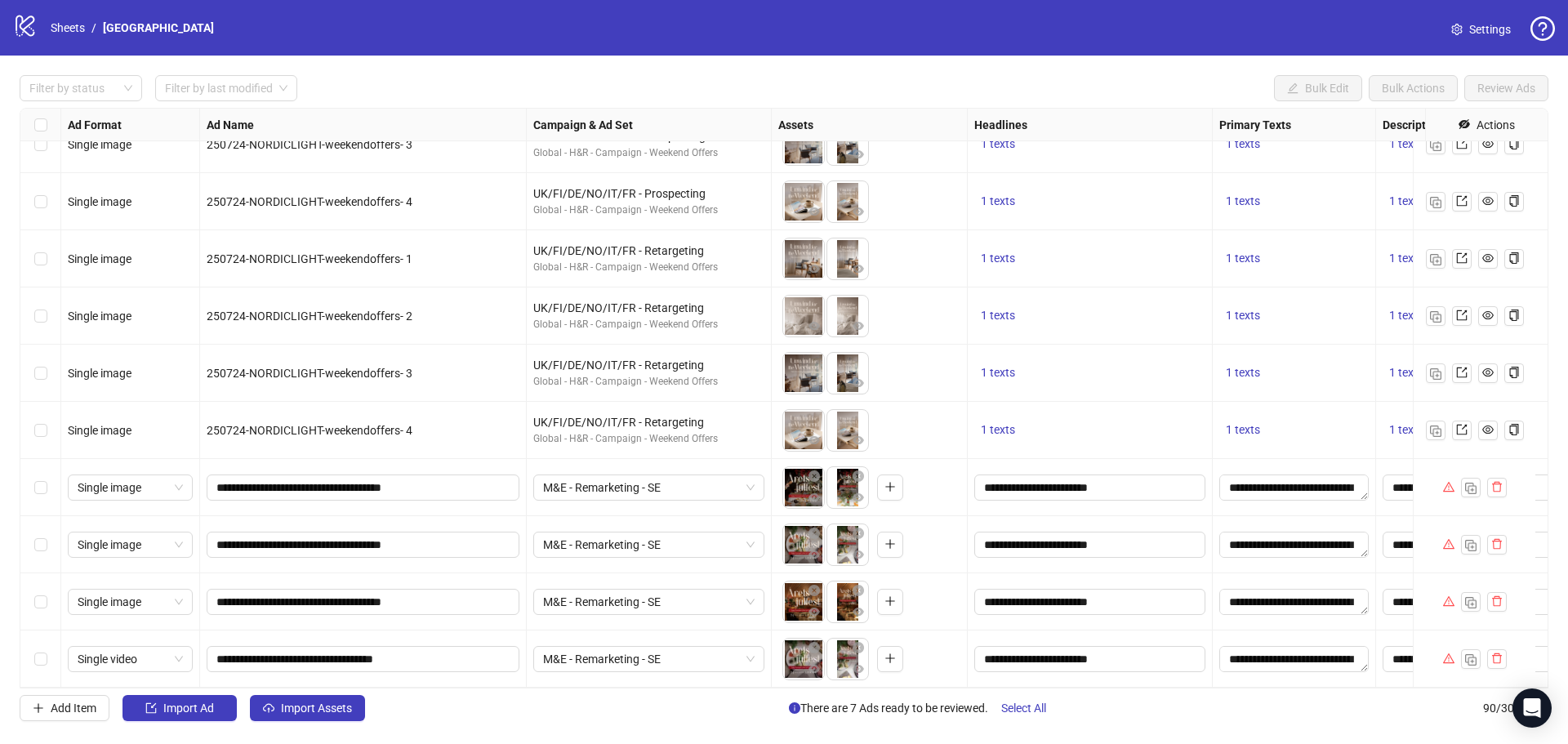
click at [1481, 20] on link "Settings" at bounding box center [1481, 28] width 85 height 26
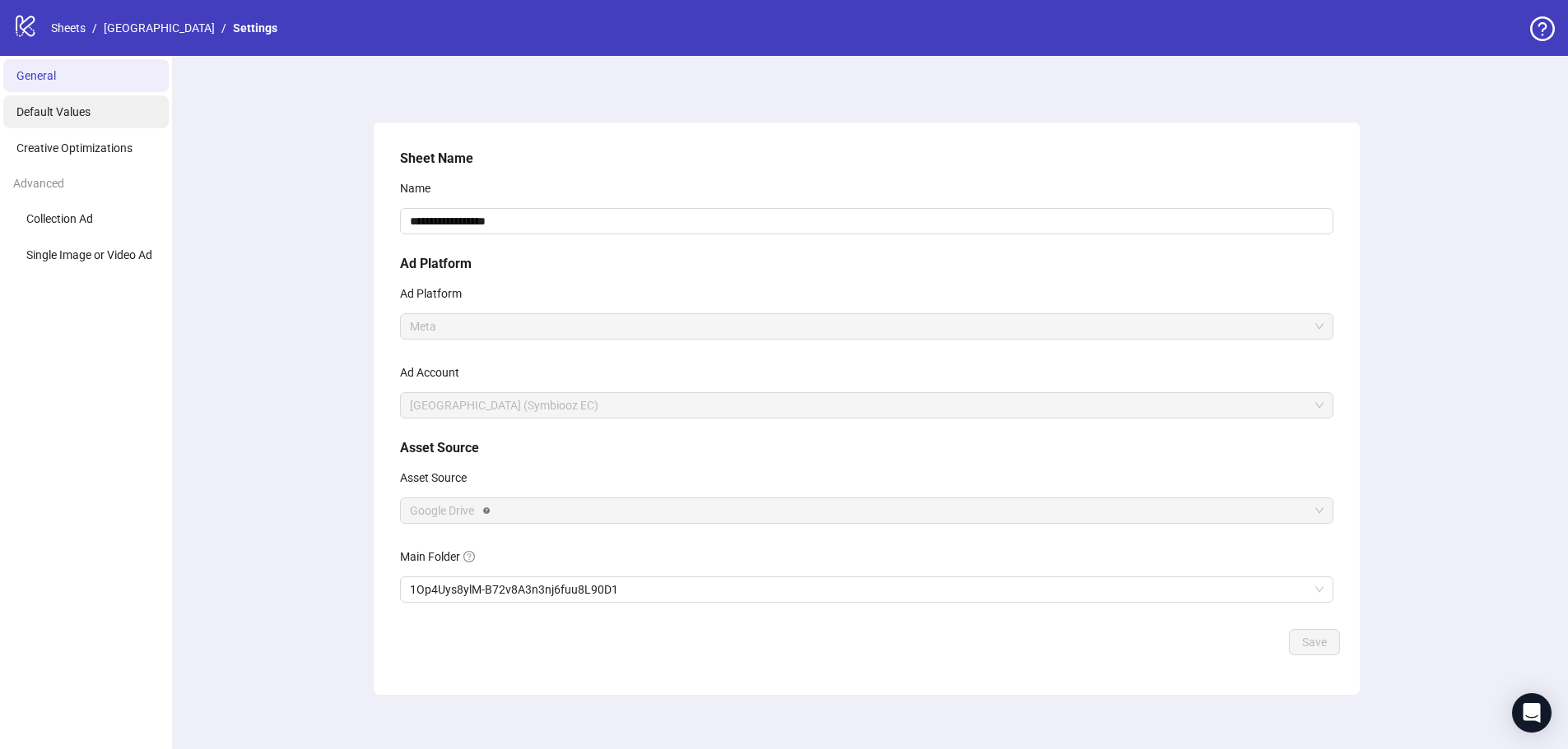
click at [66, 109] on span "Default Values" at bounding box center [53, 112] width 74 height 13
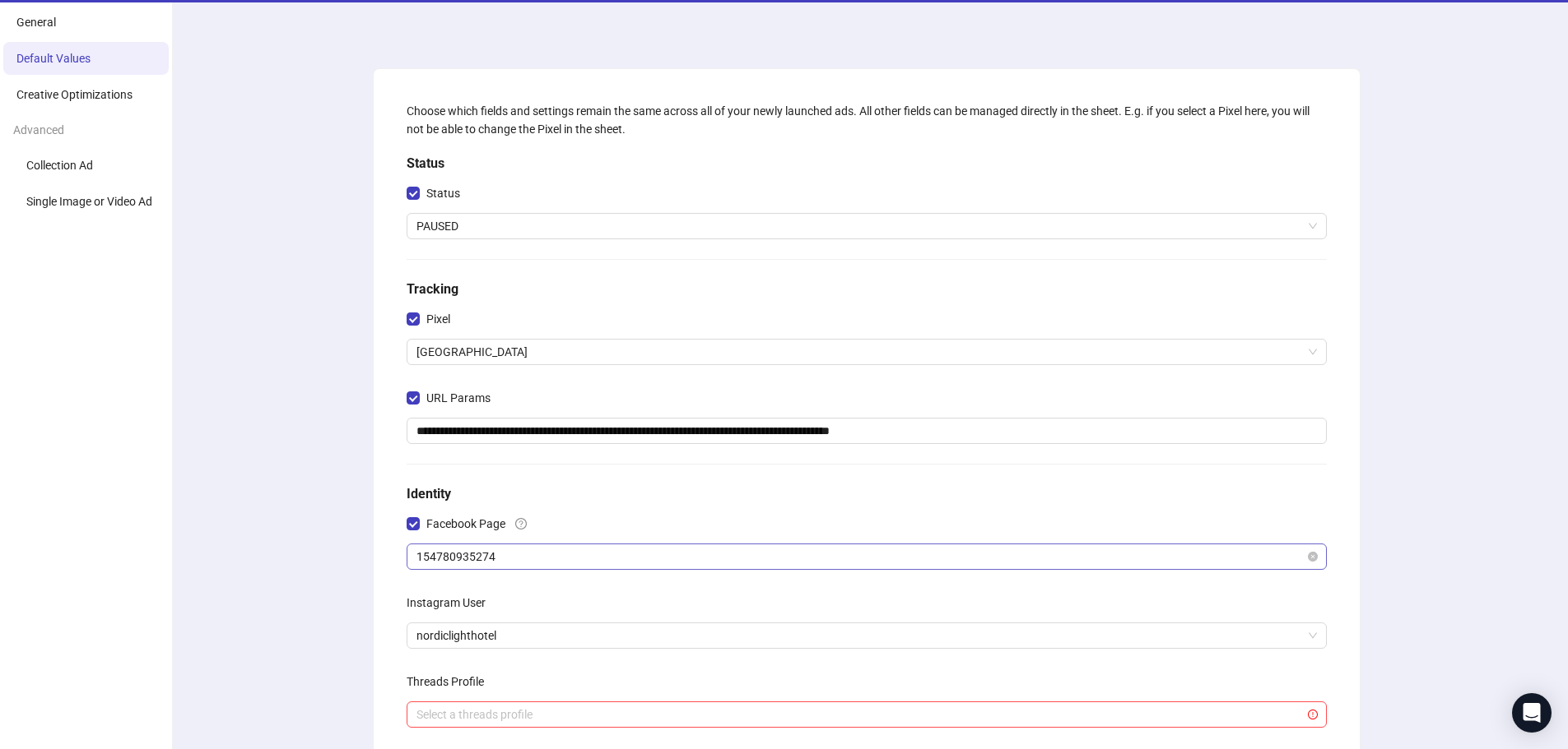
scroll to position [82, 0]
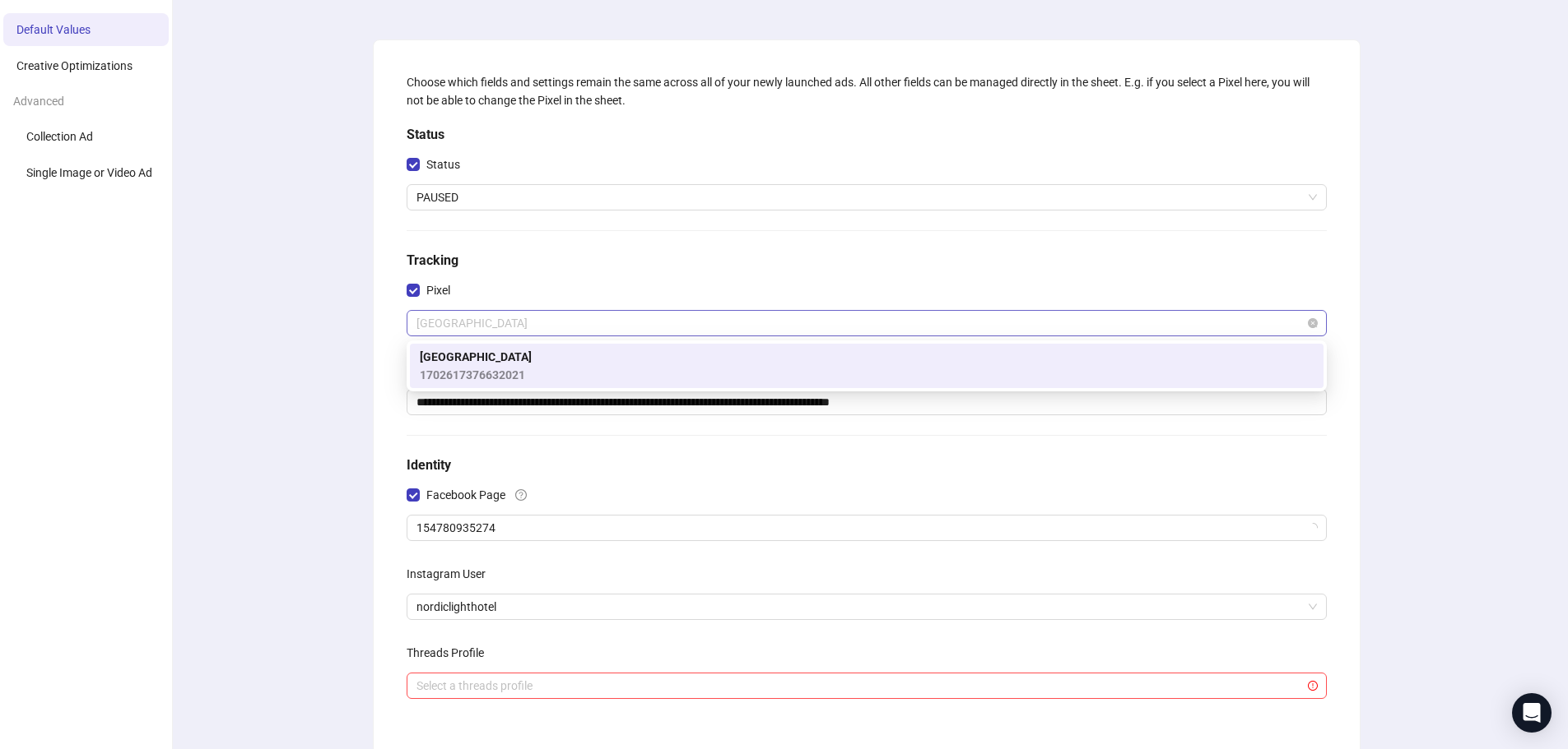
click at [484, 323] on span "[GEOGRAPHIC_DATA]" at bounding box center [867, 323] width 900 height 25
click at [390, 323] on div "**********" at bounding box center [867, 465] width 986 height 850
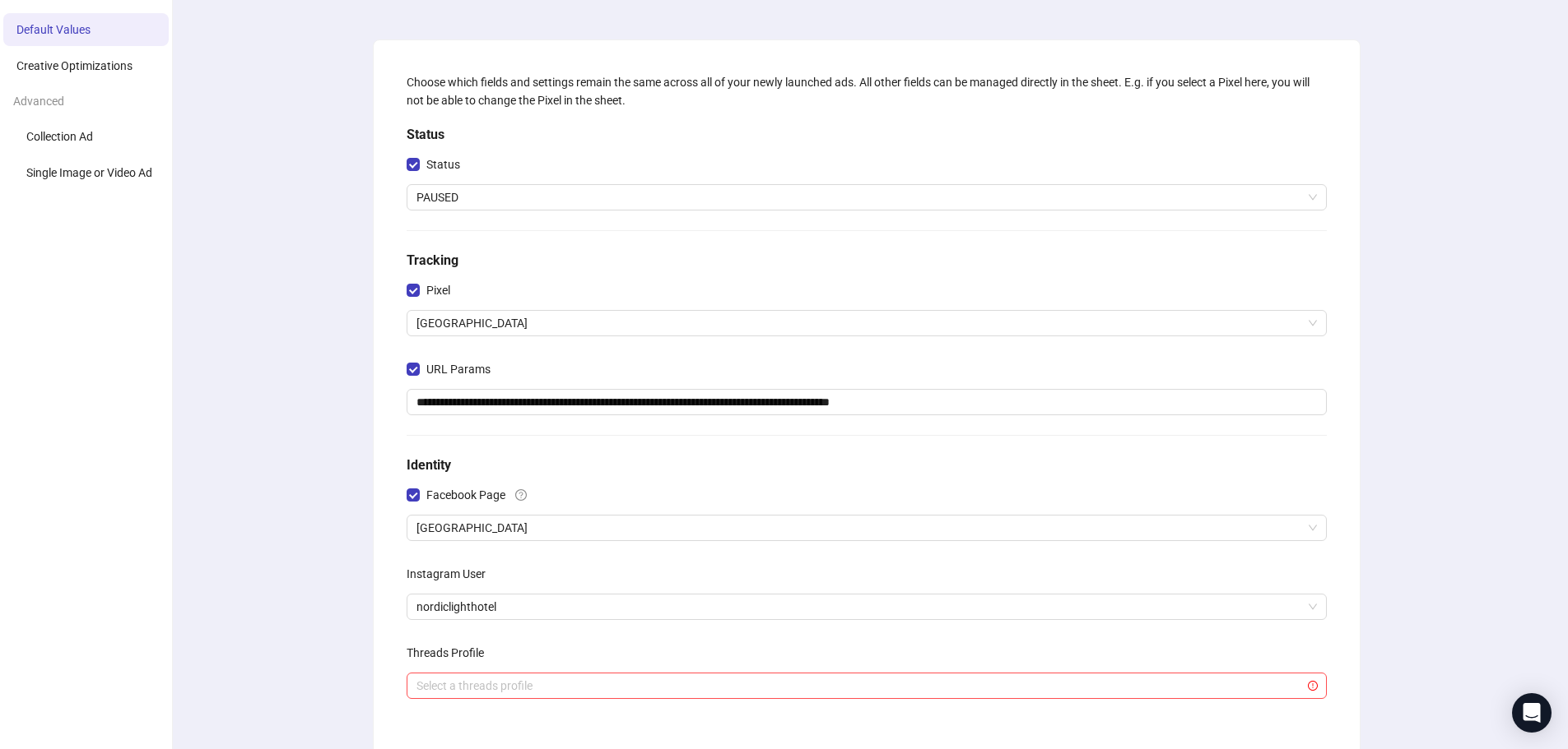
click at [477, 309] on div "Pixel" at bounding box center [866, 293] width 920 height 33
click at [477, 315] on span "[GEOGRAPHIC_DATA]" at bounding box center [867, 323] width 900 height 25
click at [402, 317] on div "**********" at bounding box center [866, 395] width 933 height 659
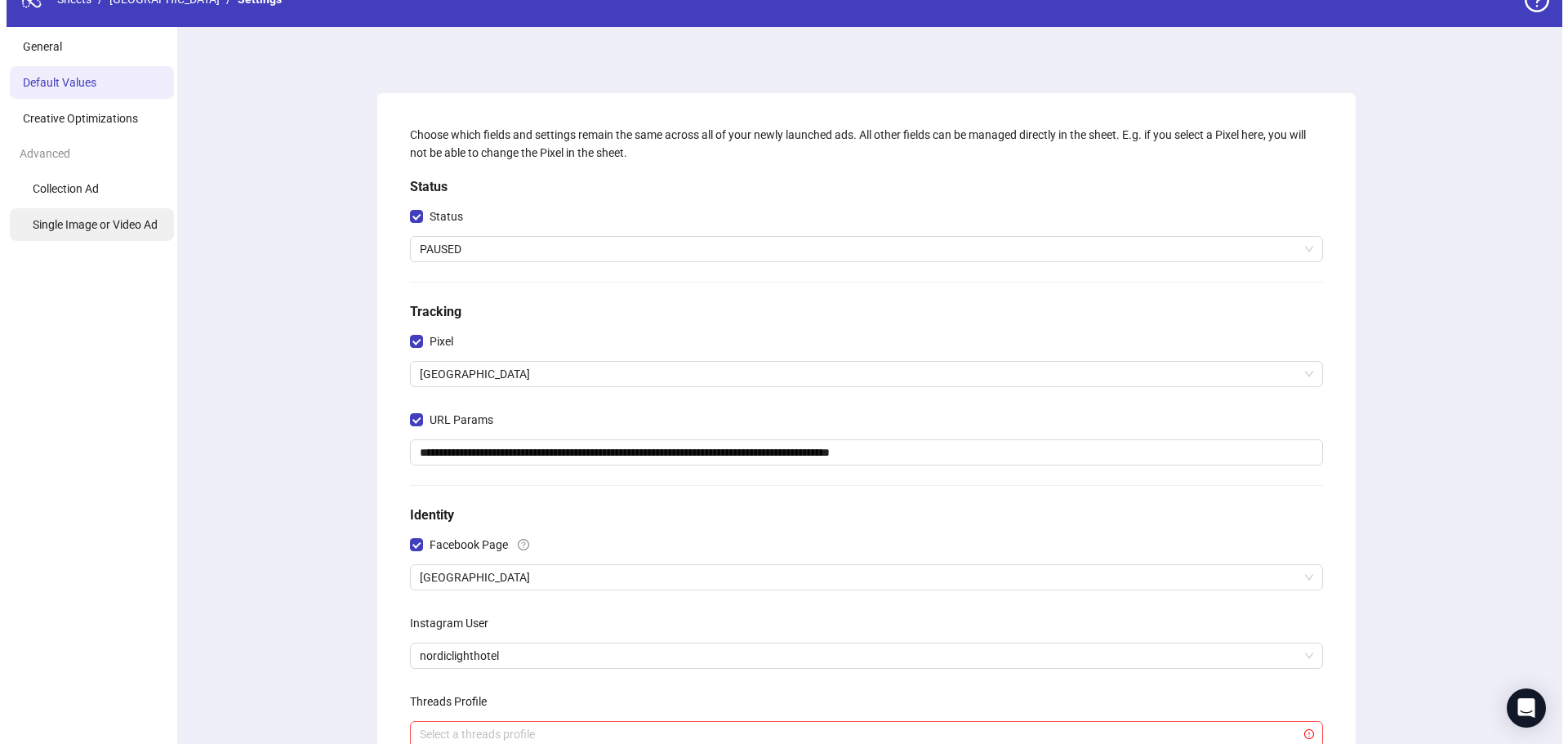
scroll to position [0, 0]
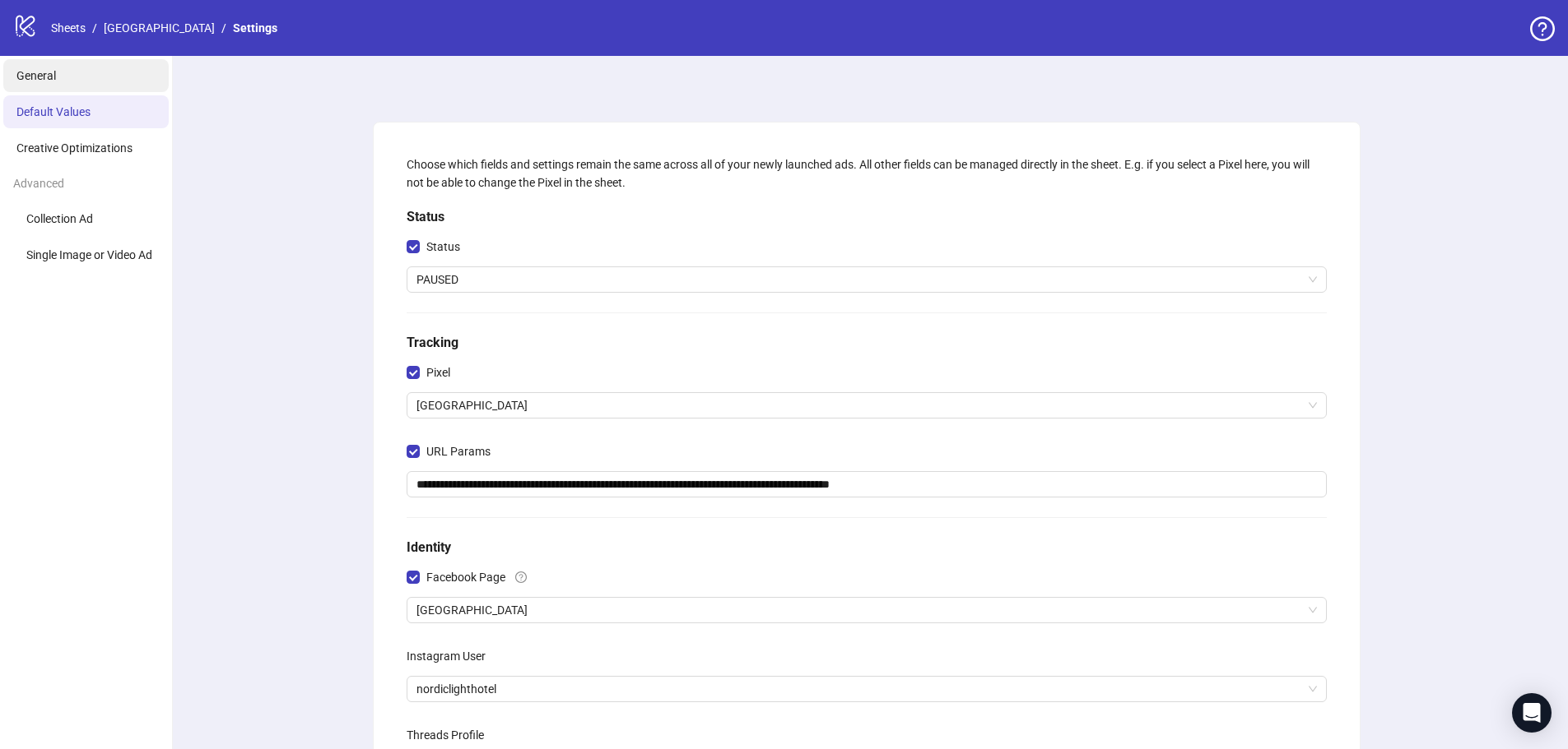
click at [45, 70] on span "General" at bounding box center [36, 75] width 39 height 13
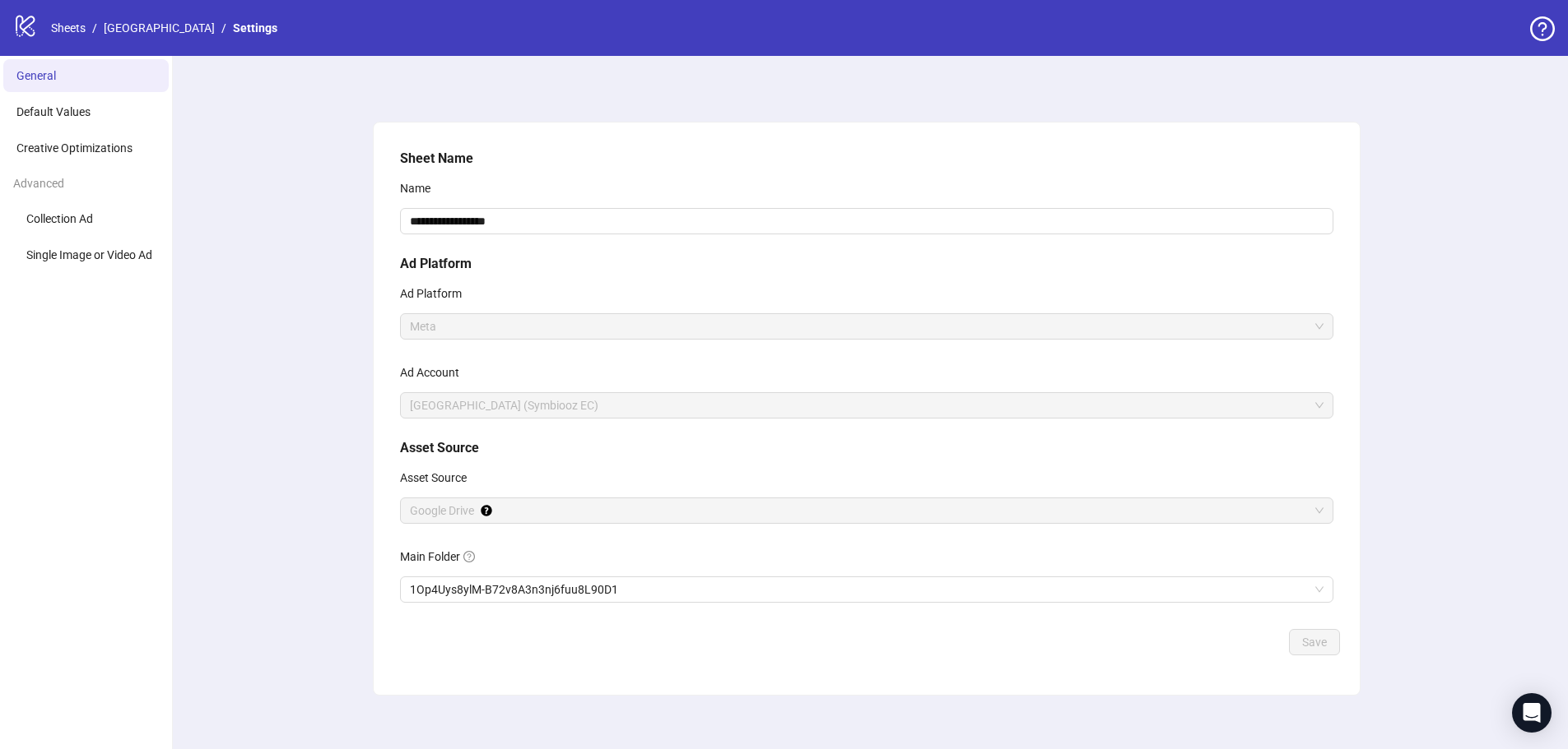
click at [143, 24] on link "[GEOGRAPHIC_DATA]" at bounding box center [159, 28] width 117 height 18
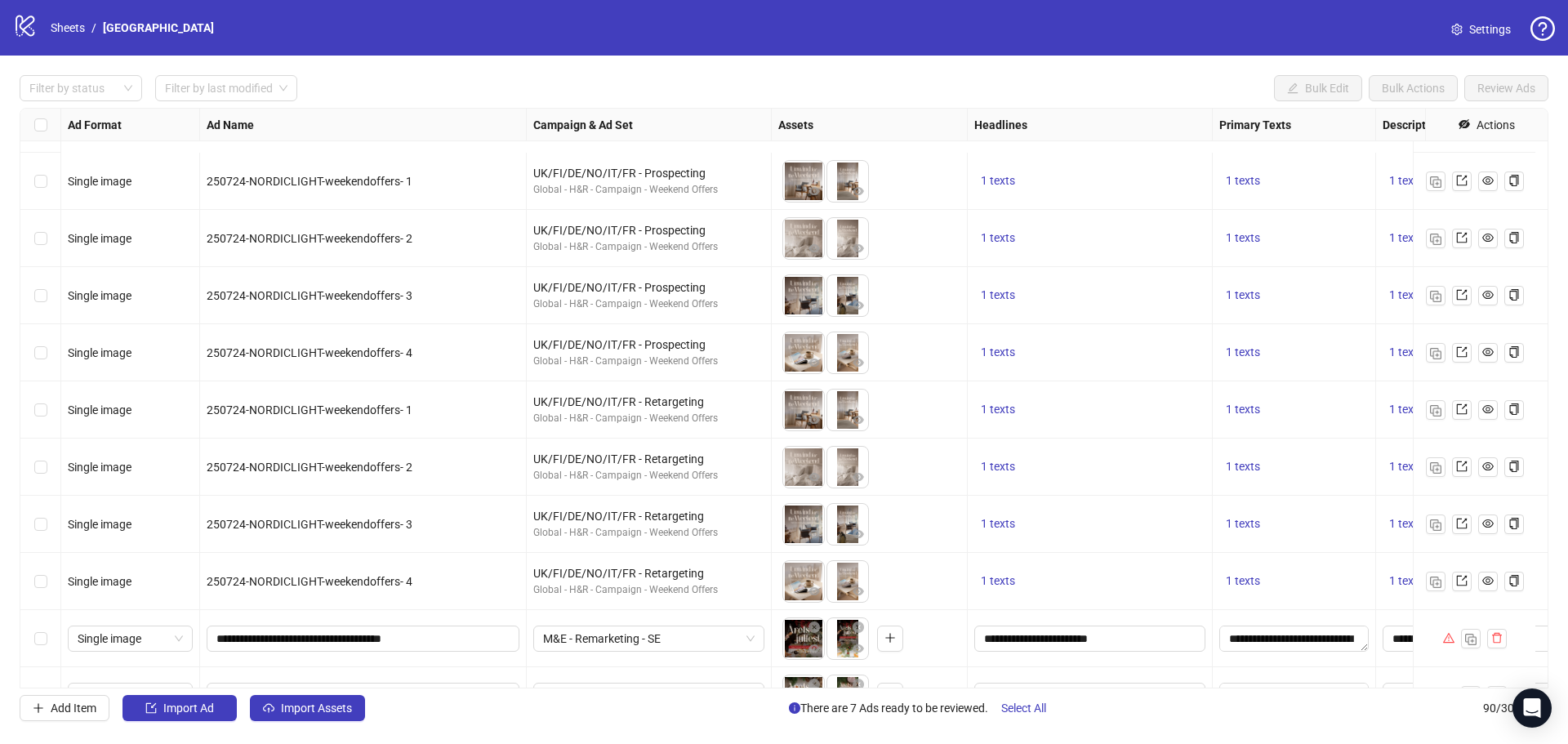
scroll to position [4613, 0]
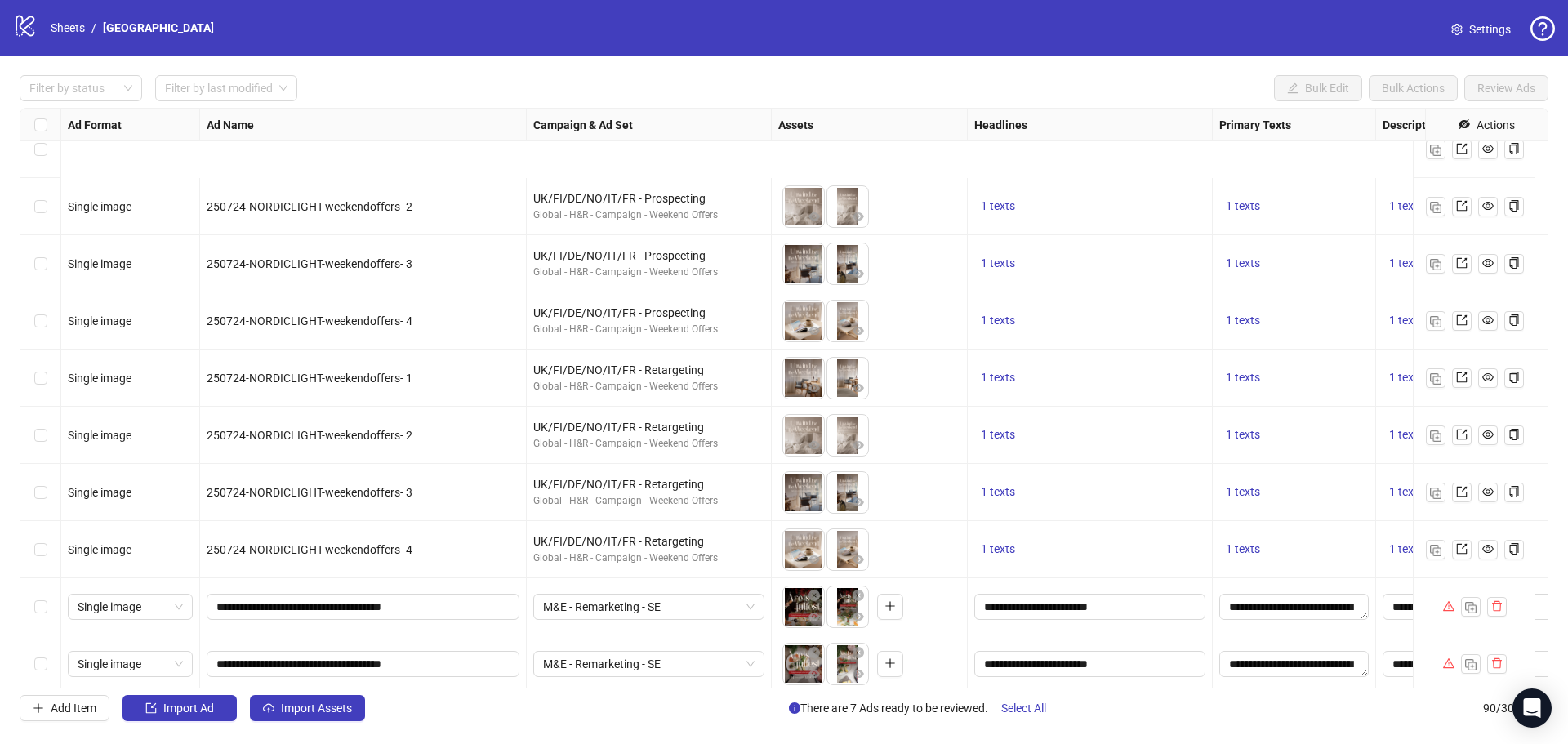
scroll to position [4613, 0]
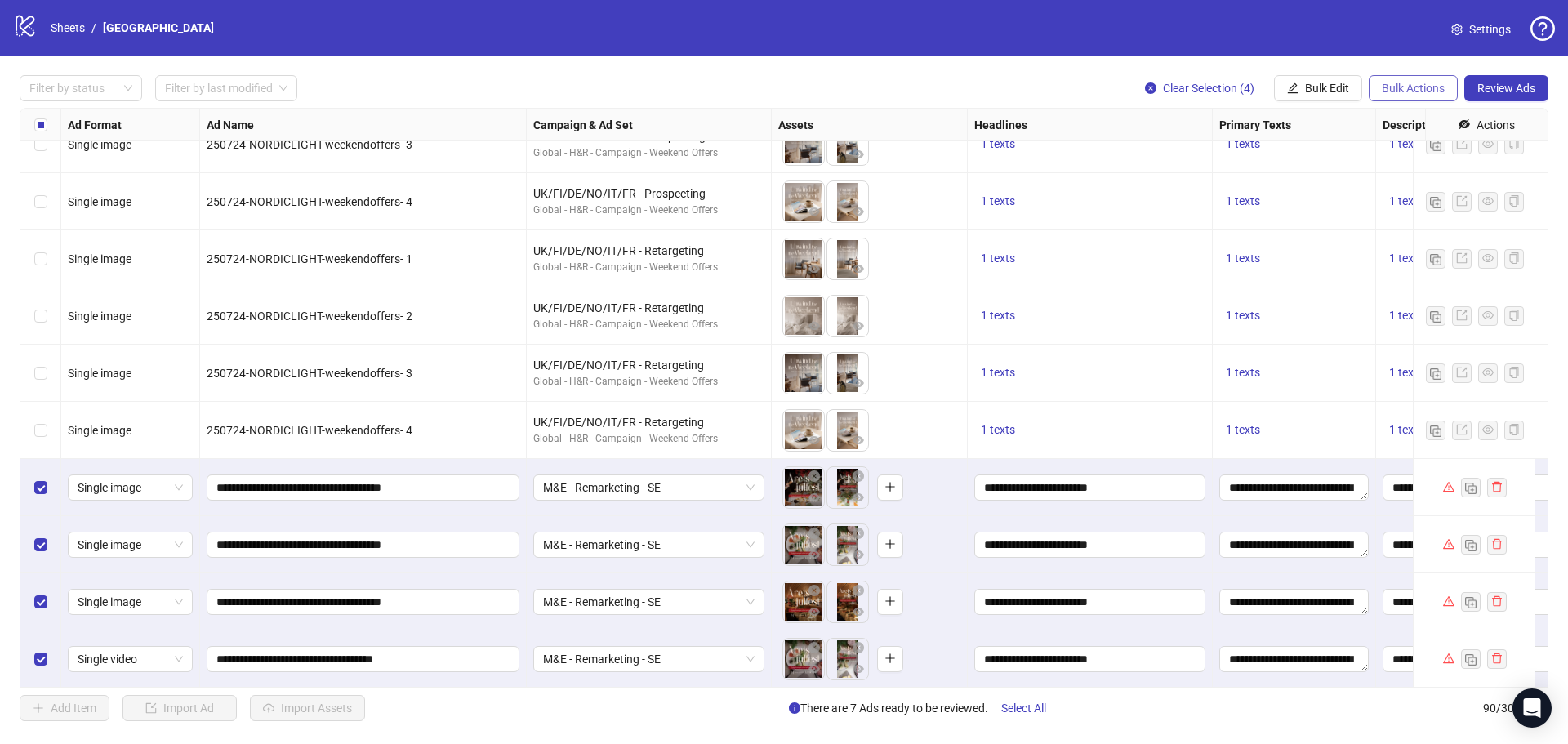
click at [1439, 91] on span "Bulk Actions" at bounding box center [1412, 88] width 63 height 13
click at [1445, 170] on span "Duplicate with assets" at bounding box center [1435, 174] width 112 height 18
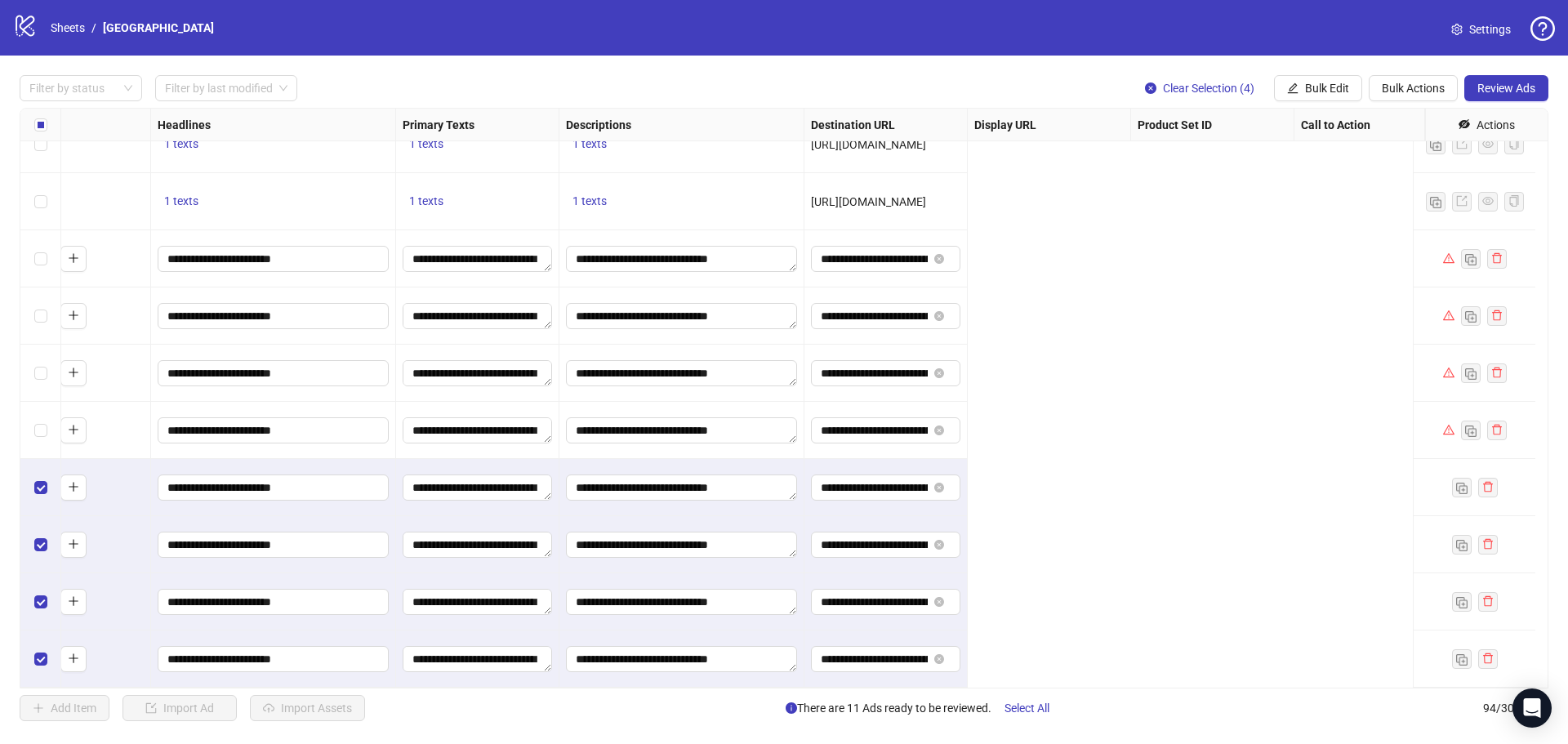
scroll to position [4841, 0]
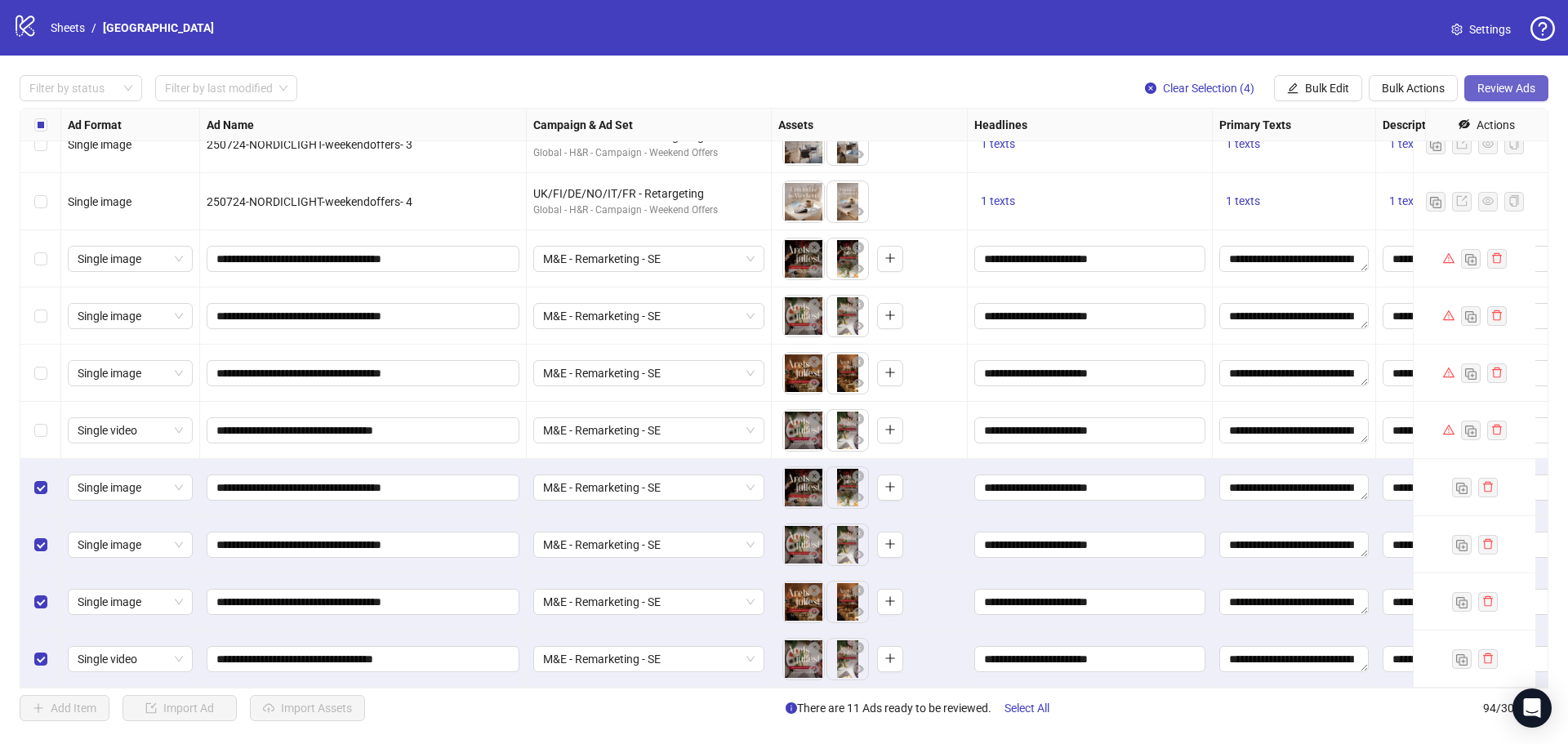
click at [1502, 90] on span "Review Ads" at bounding box center [1506, 88] width 58 height 13
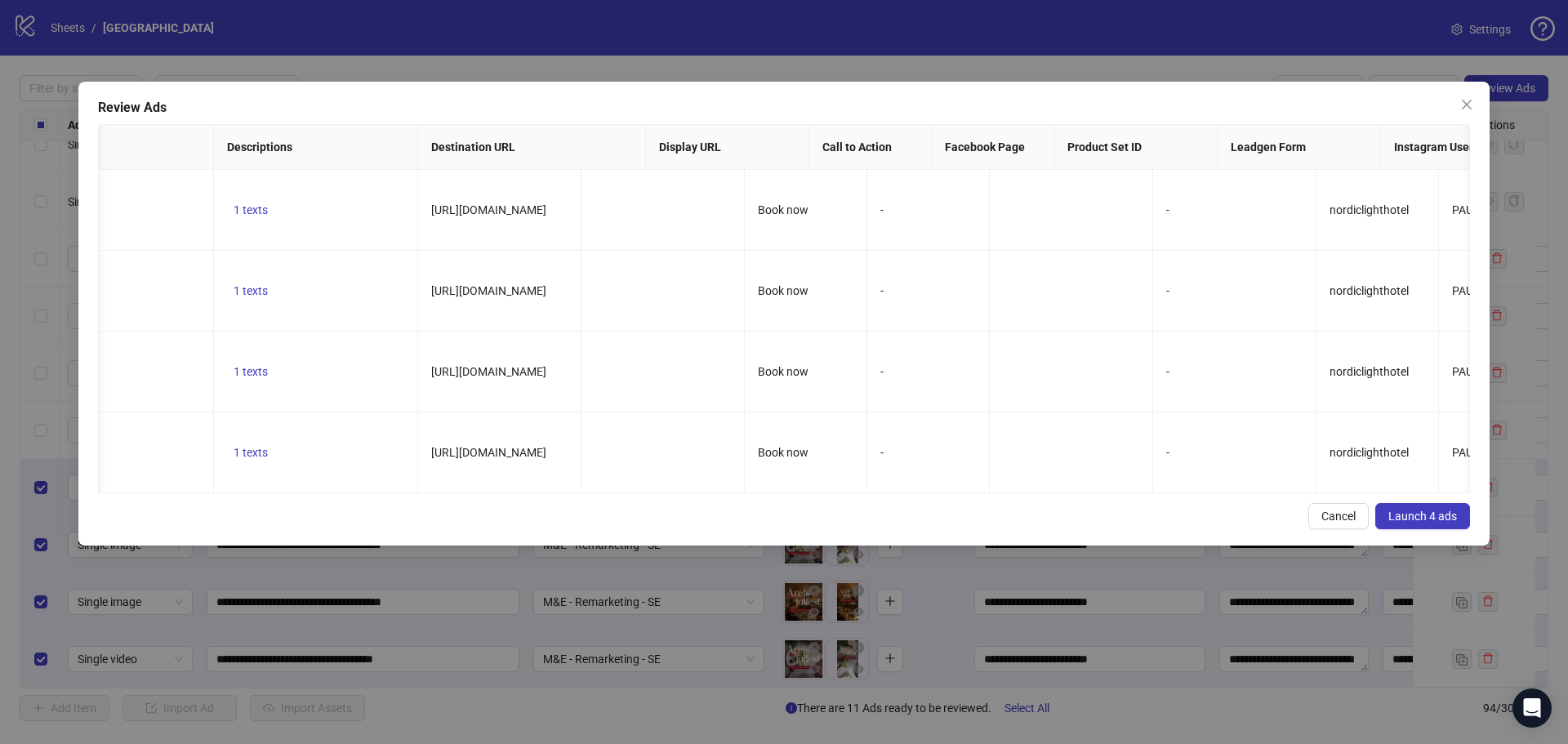
scroll to position [0, 0]
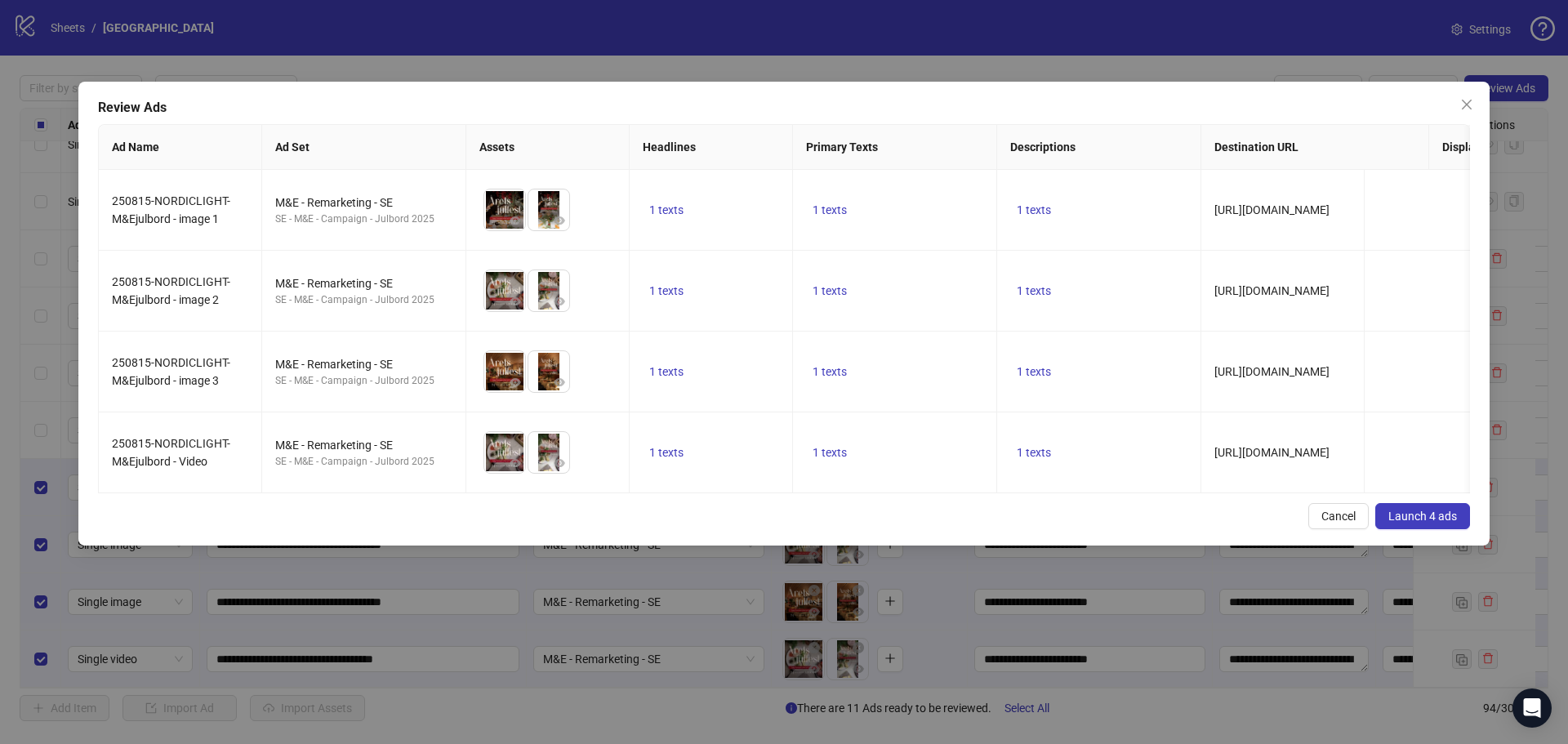
click at [1409, 523] on span "Launch 4 ads" at bounding box center [1422, 516] width 68 height 13
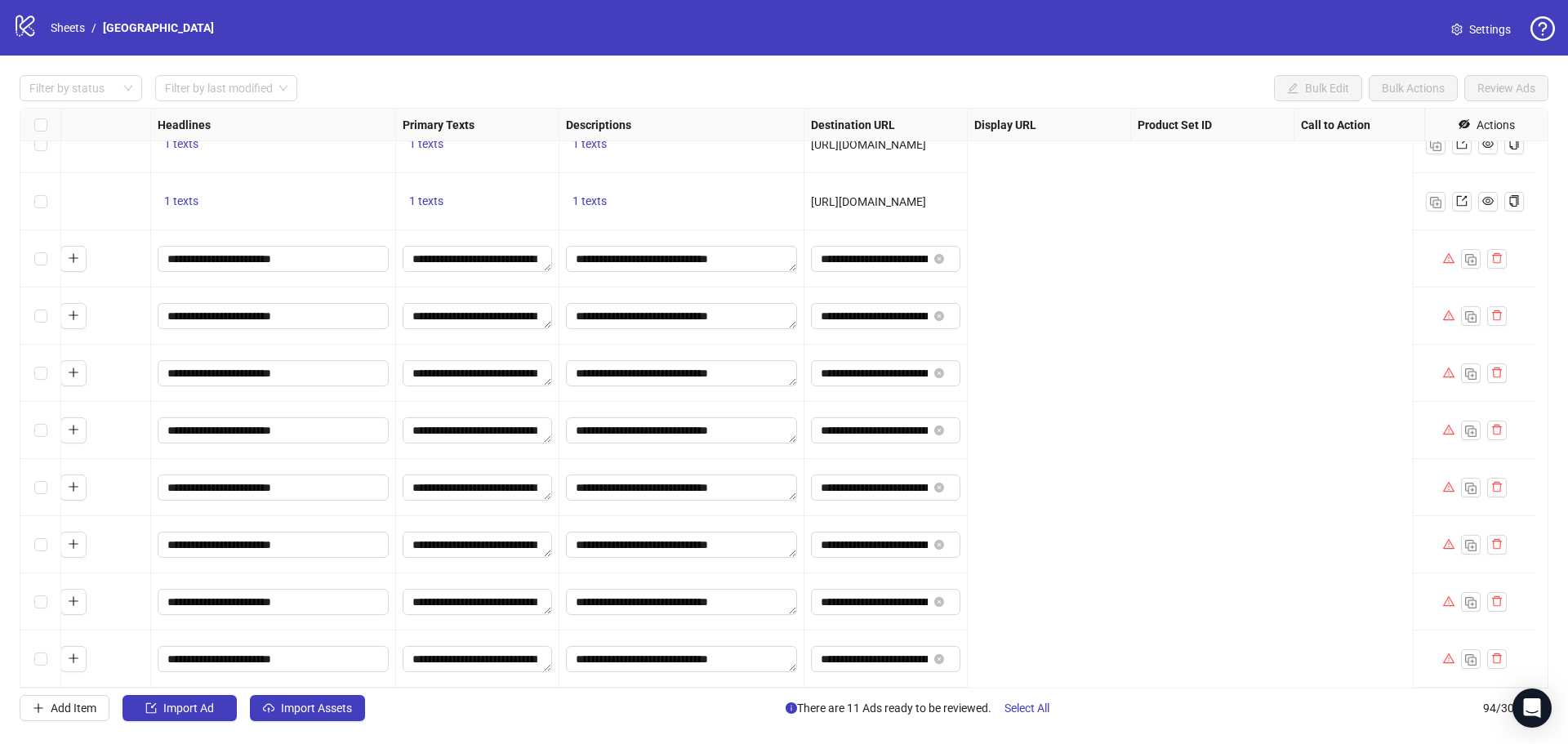
scroll to position [4841, 0]
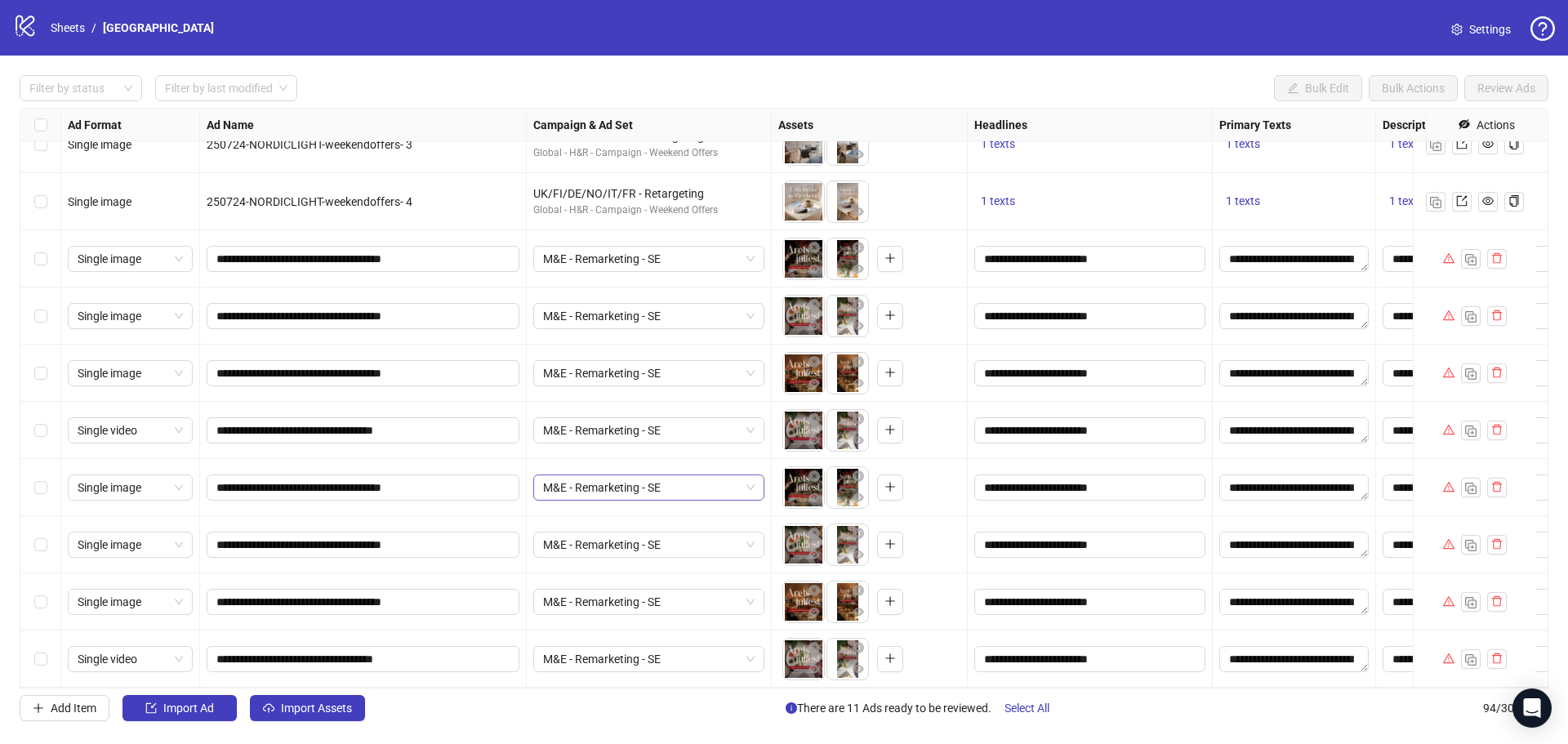
click at [601, 474] on div "M&E - Remarketing - SE" at bounding box center [648, 487] width 231 height 26
click at [642, 727] on div "Filter by status Filter by last modified Bulk Edit Bulk Actions Review Ads Ad F…" at bounding box center [784, 398] width 1568 height 685
click at [43, 489] on div "Select row 91" at bounding box center [41, 488] width 41 height 57
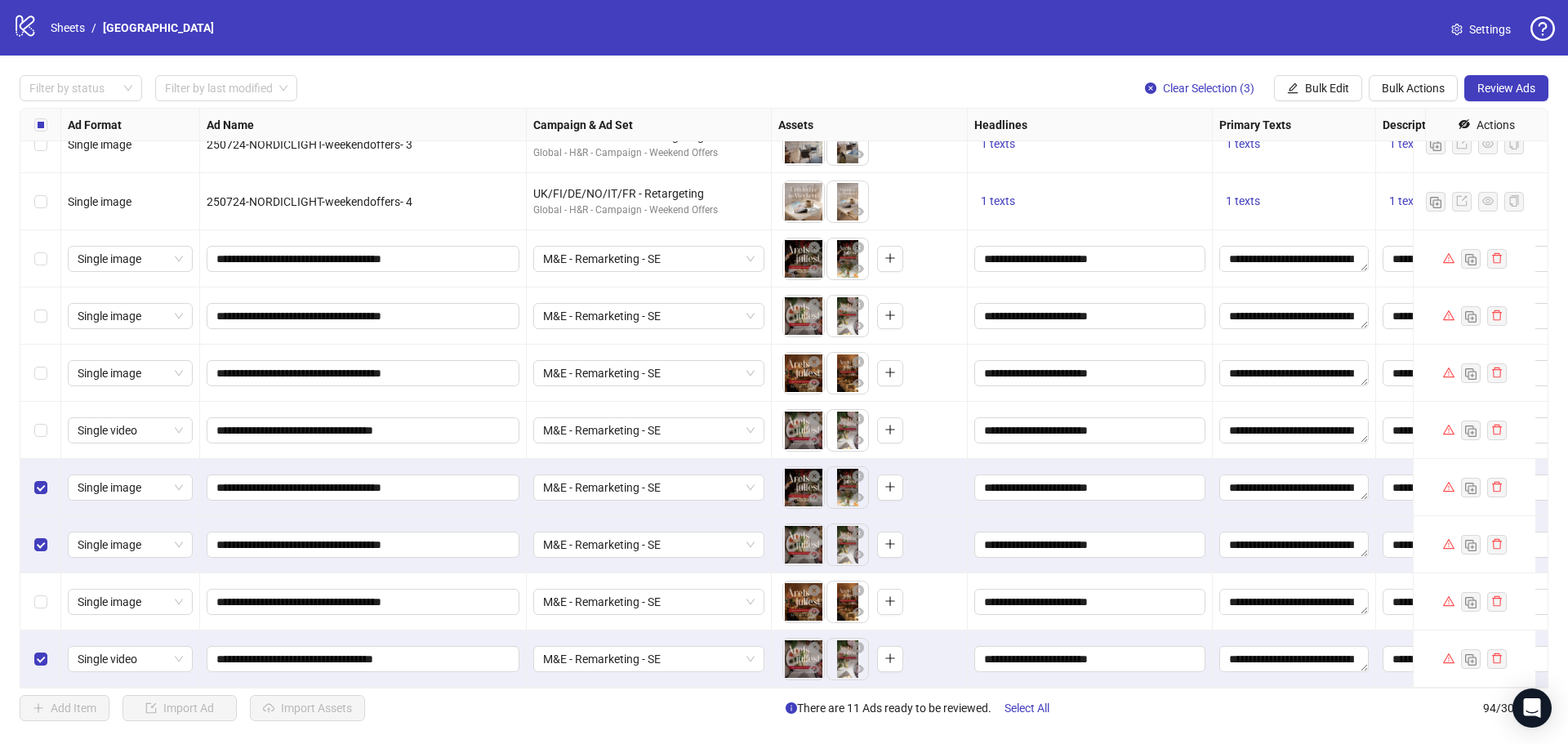
click at [36, 523] on div "Select row 92" at bounding box center [41, 545] width 41 height 57
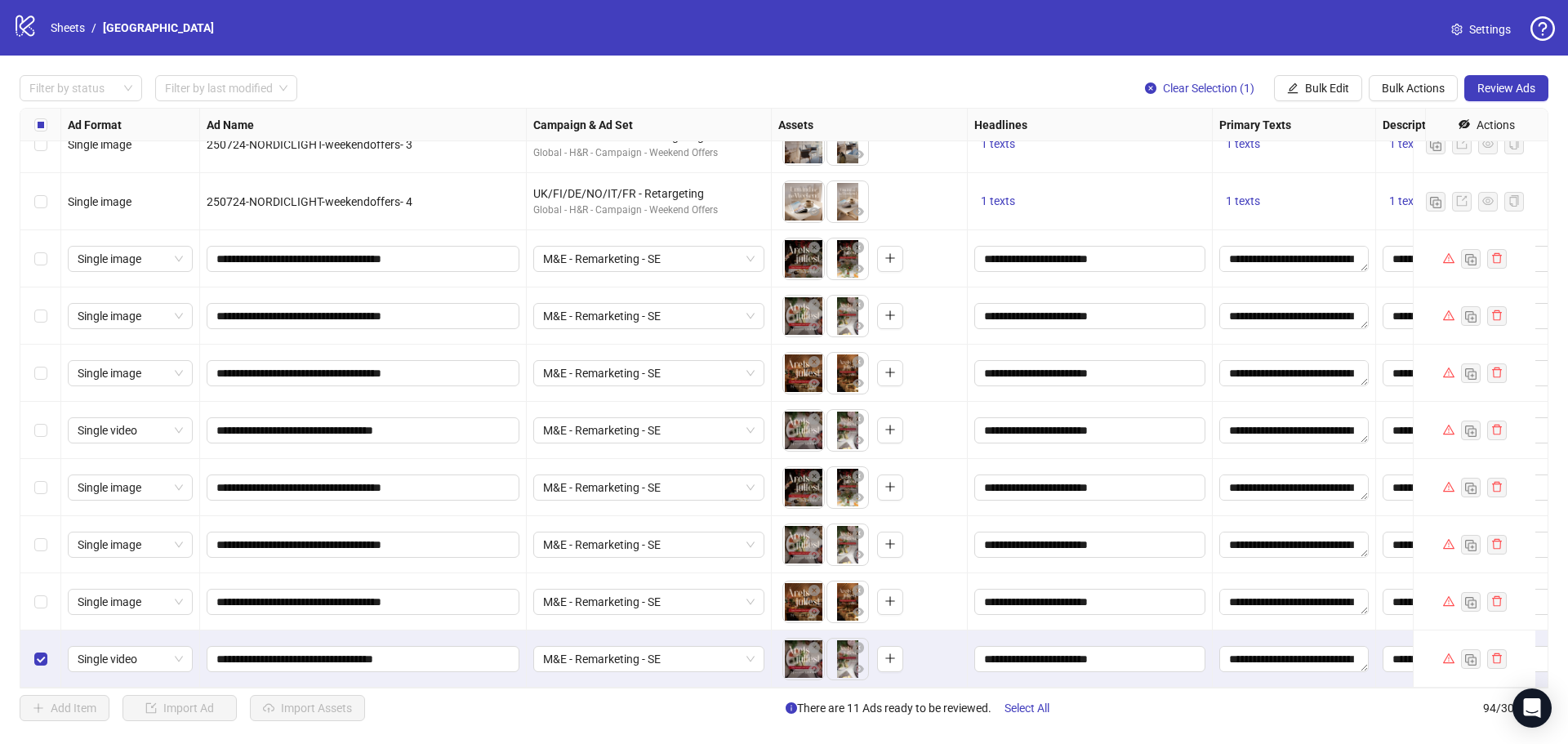
click at [33, 649] on div "Select row 94" at bounding box center [41, 659] width 41 height 57
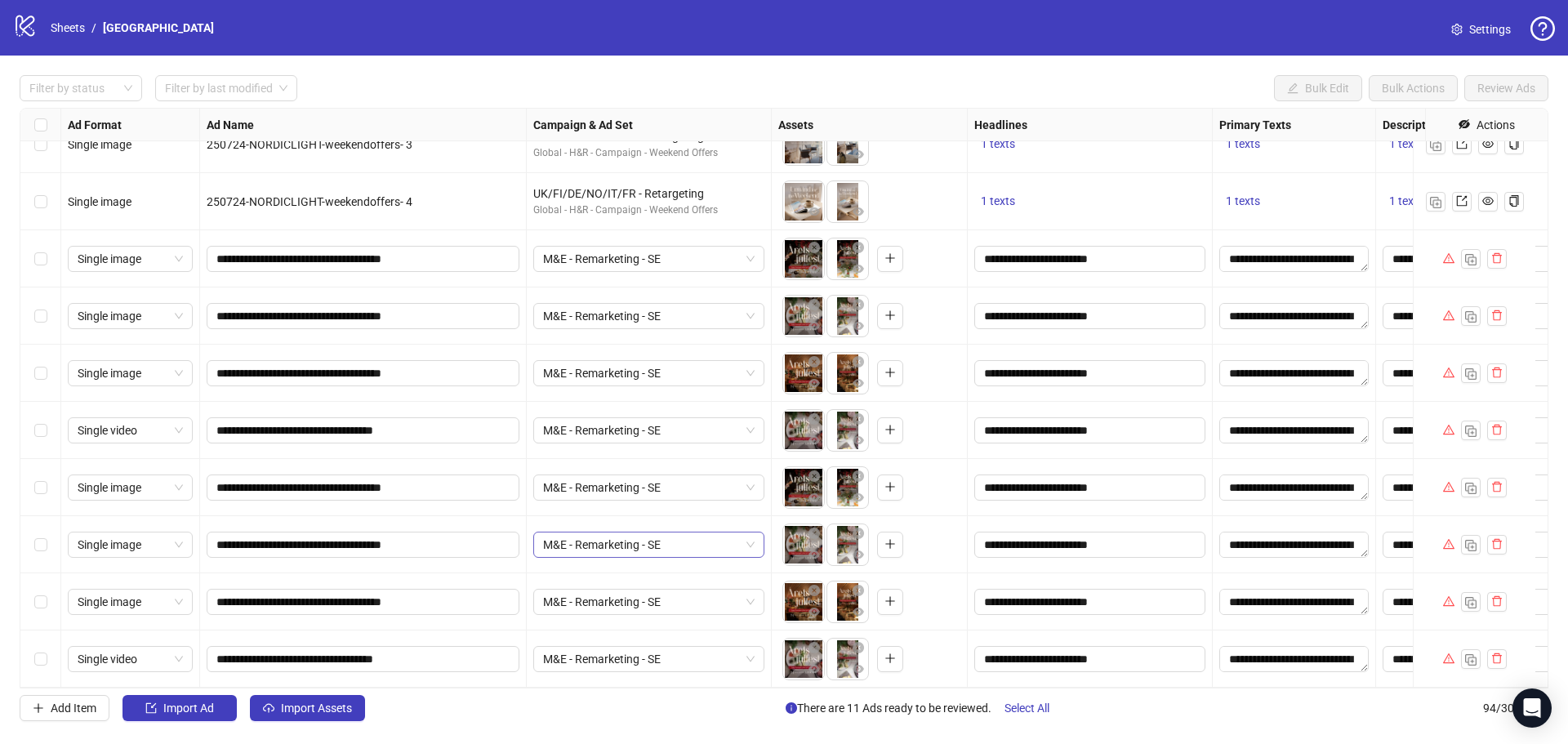
click at [616, 536] on span "M&E - Remarketing - SE" at bounding box center [648, 546] width 212 height 25
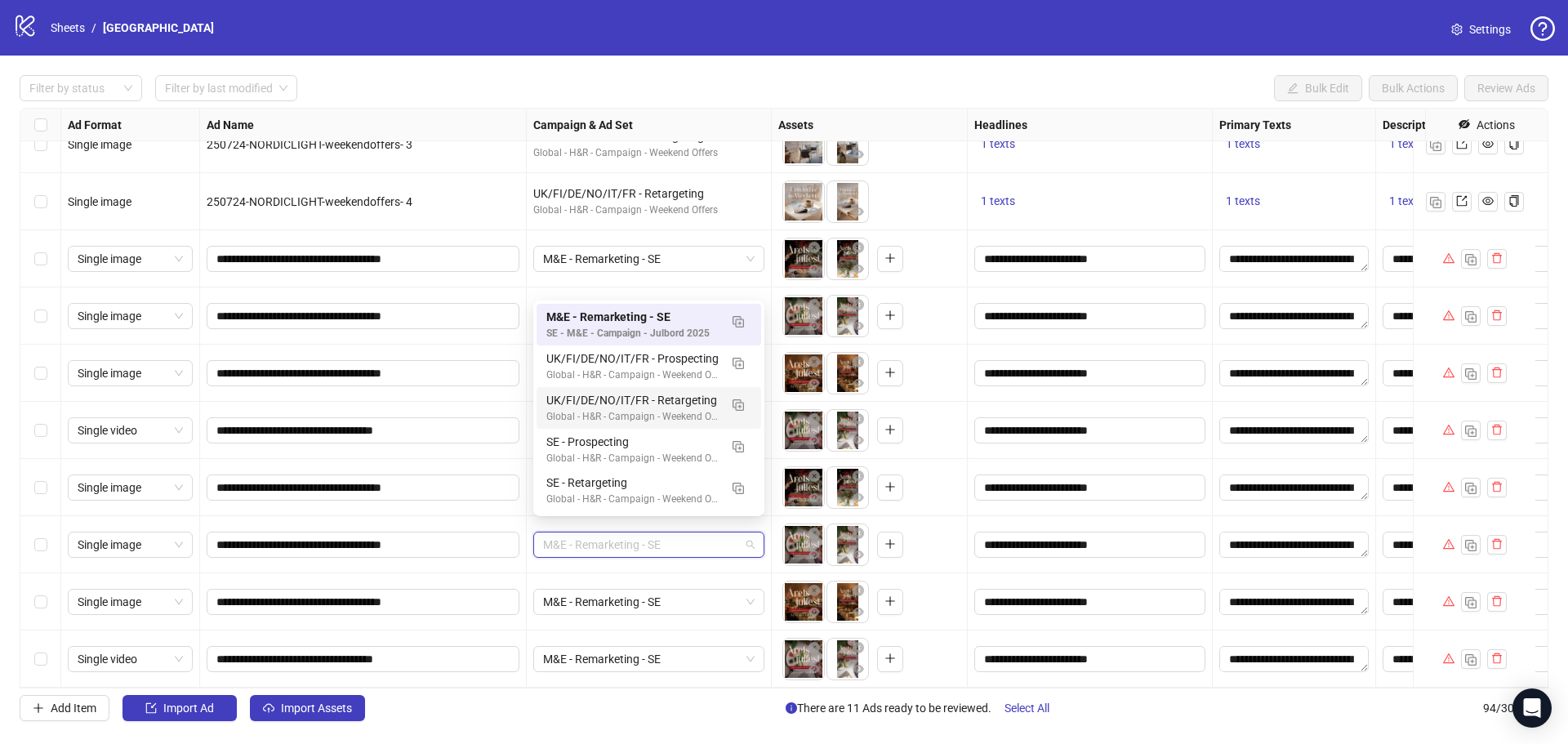
click at [707, 712] on div "Add Item Import Ad Import Assets There are 11 Ads ready to be reviewed. Select …" at bounding box center [784, 708] width 1528 height 26
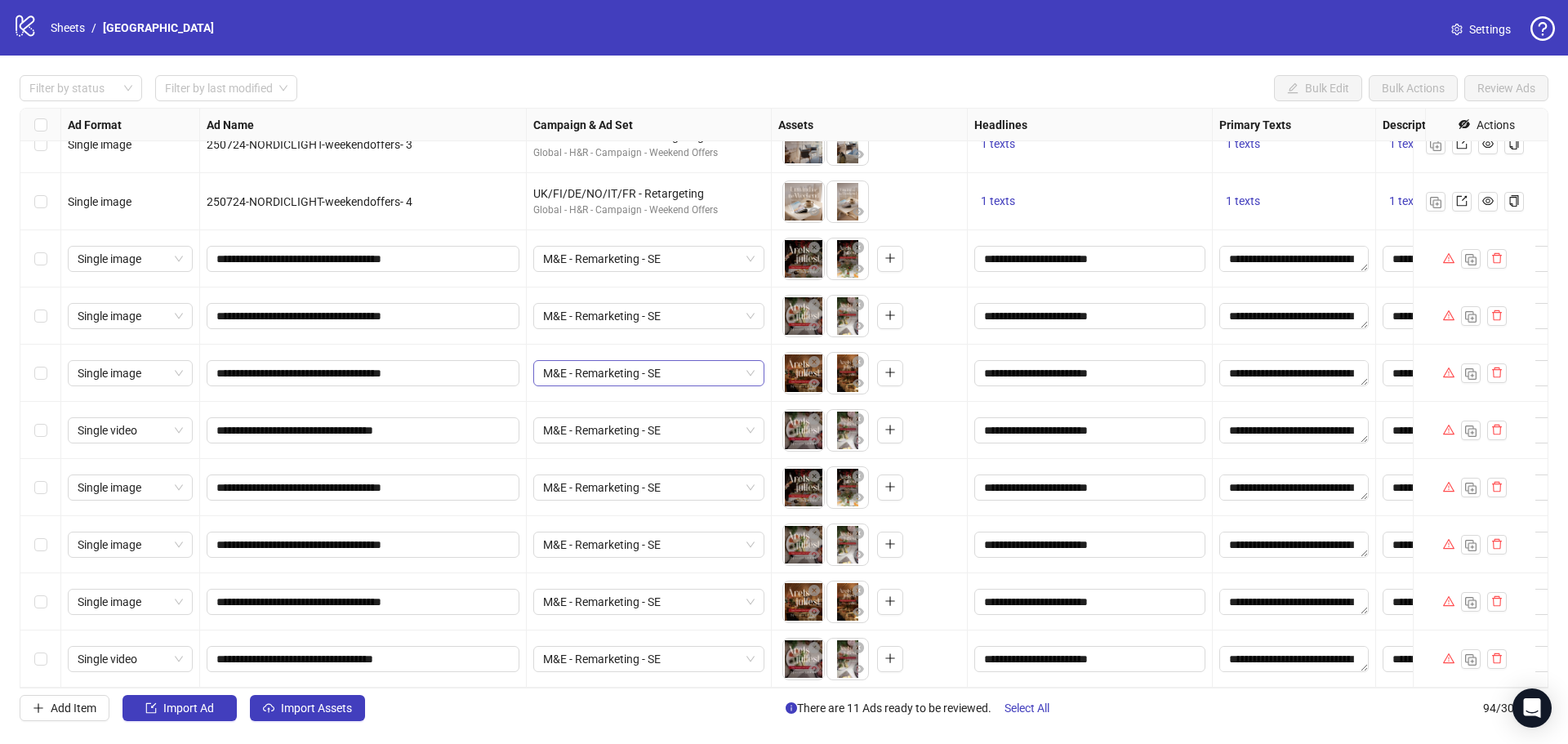
click at [647, 364] on span "M&E - Remarketing - SE" at bounding box center [648, 374] width 212 height 25
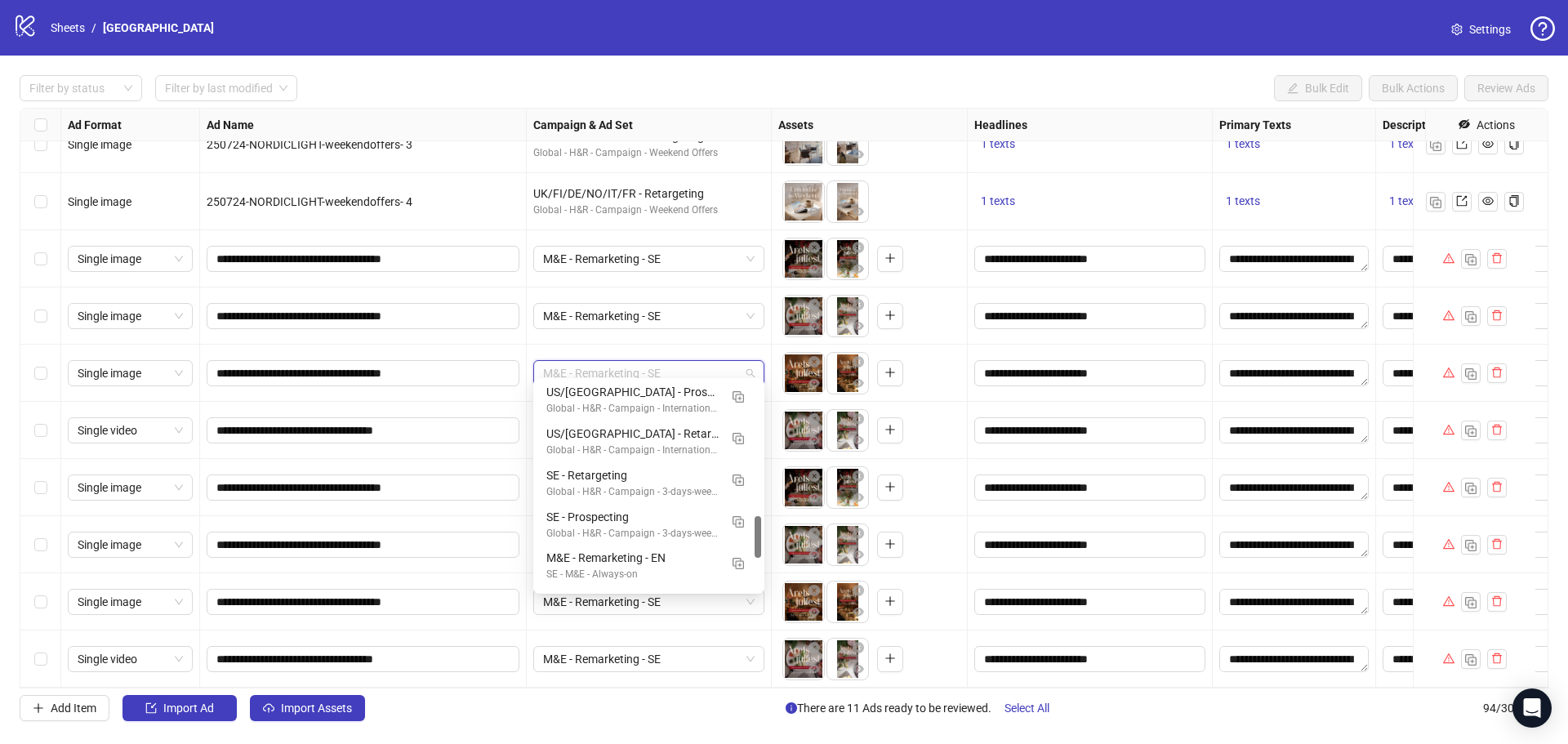
scroll to position [587, 0]
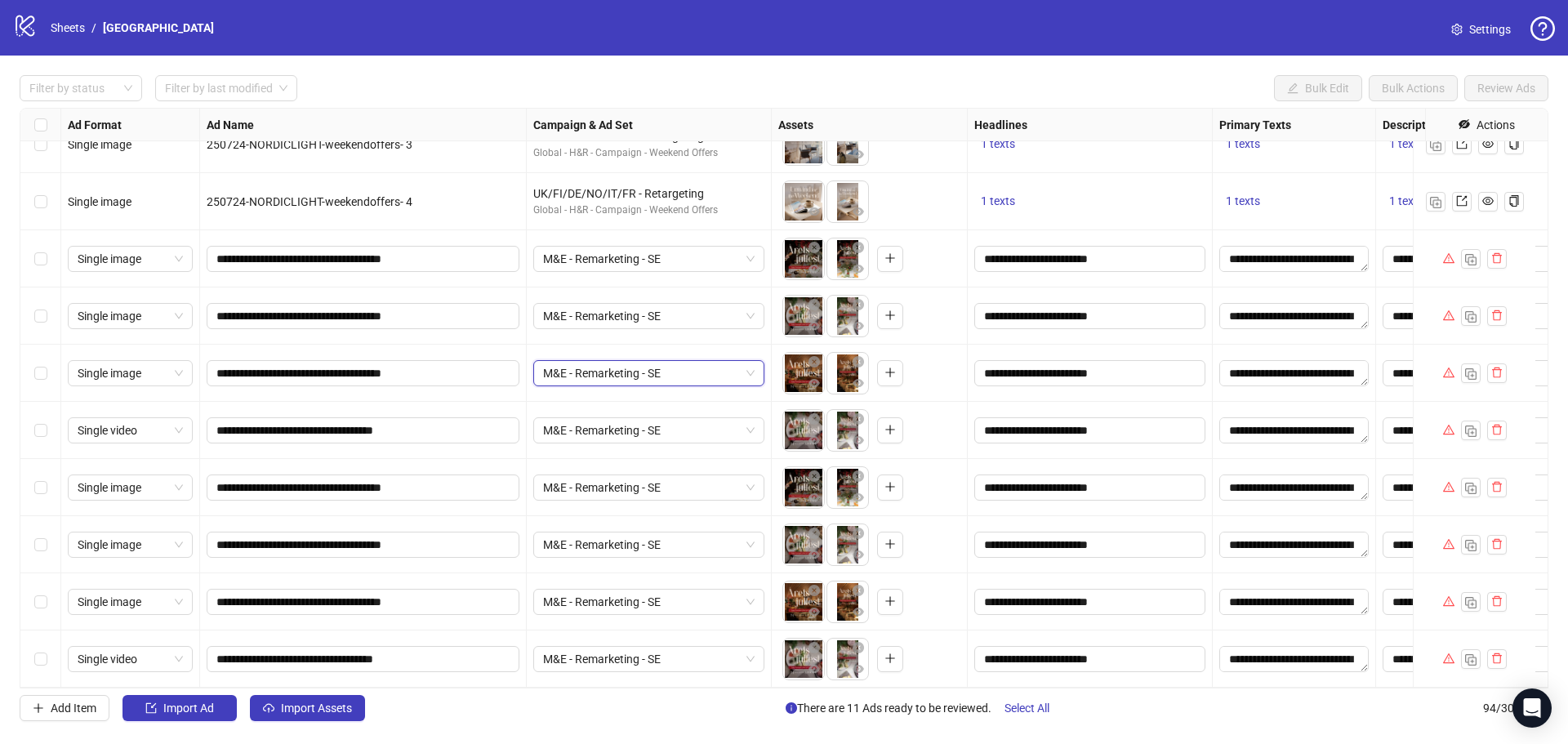
click at [704, 364] on span "M&E - Remarketing - SE" at bounding box center [648, 374] width 212 height 25
type input "*"
click at [622, 362] on span "M&E - Remarketing - SE" at bounding box center [648, 374] width 212 height 25
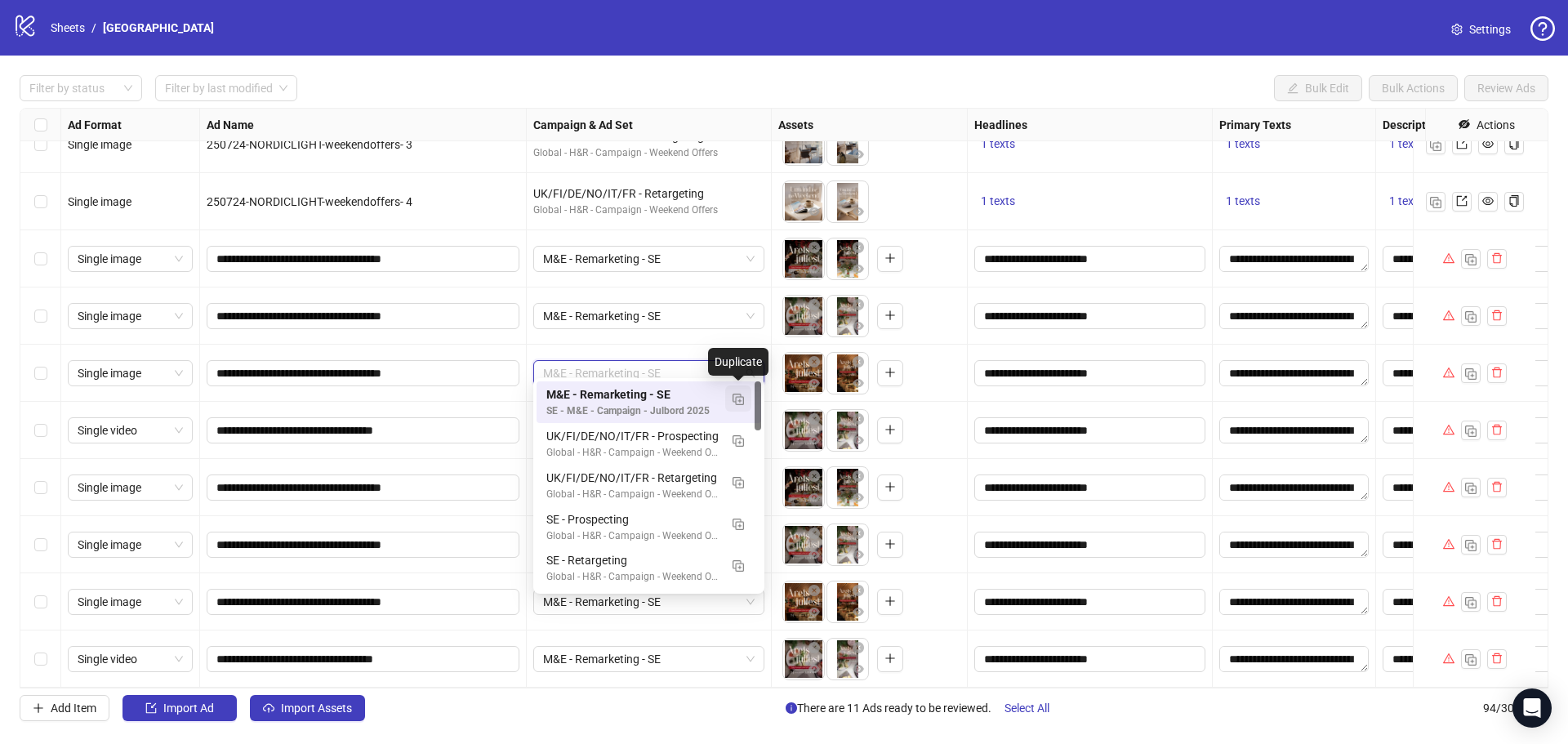
click at [737, 395] on img "button" at bounding box center [737, 399] width 12 height 12
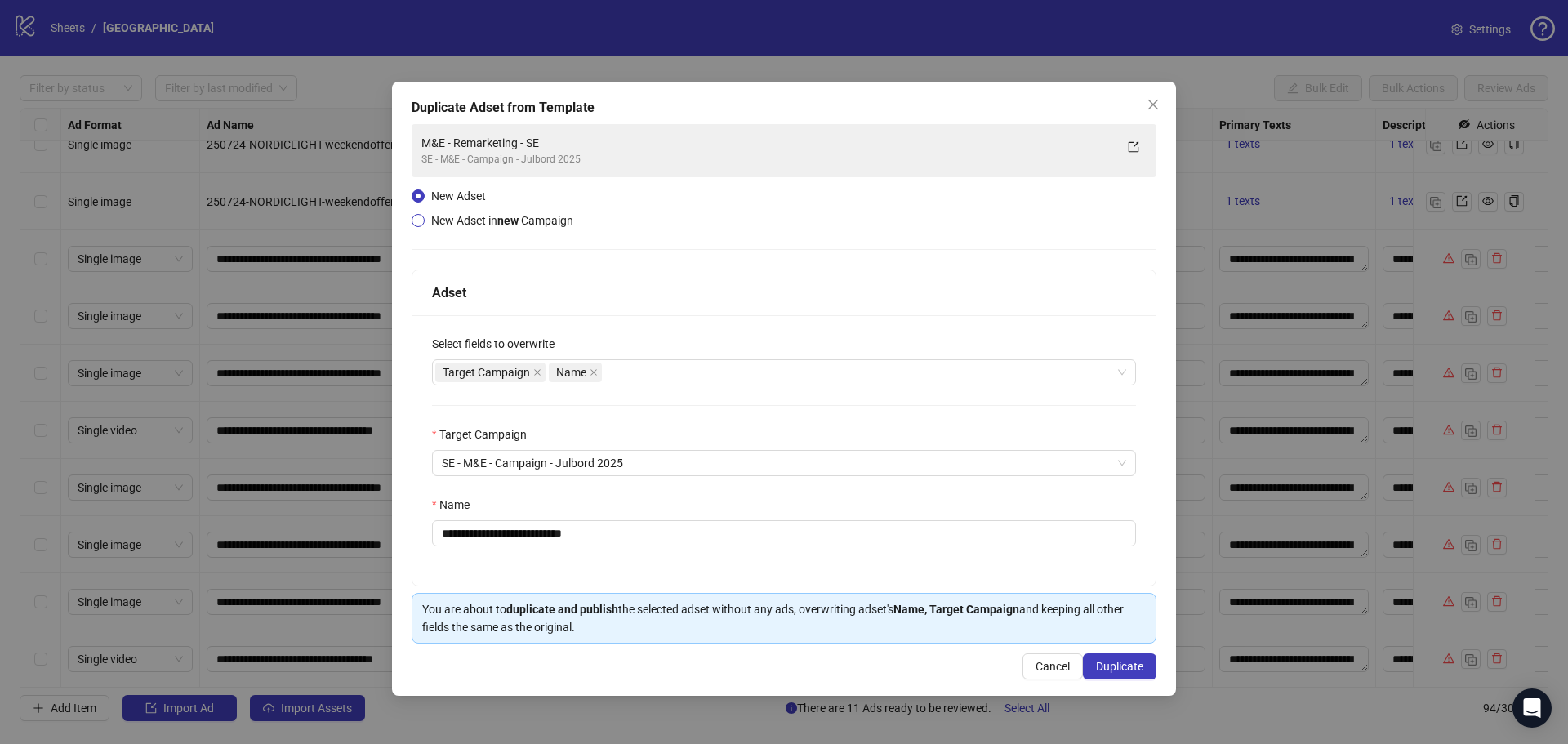
click at [486, 217] on span "New Adset in new Campaign" at bounding box center [503, 221] width 142 height 13
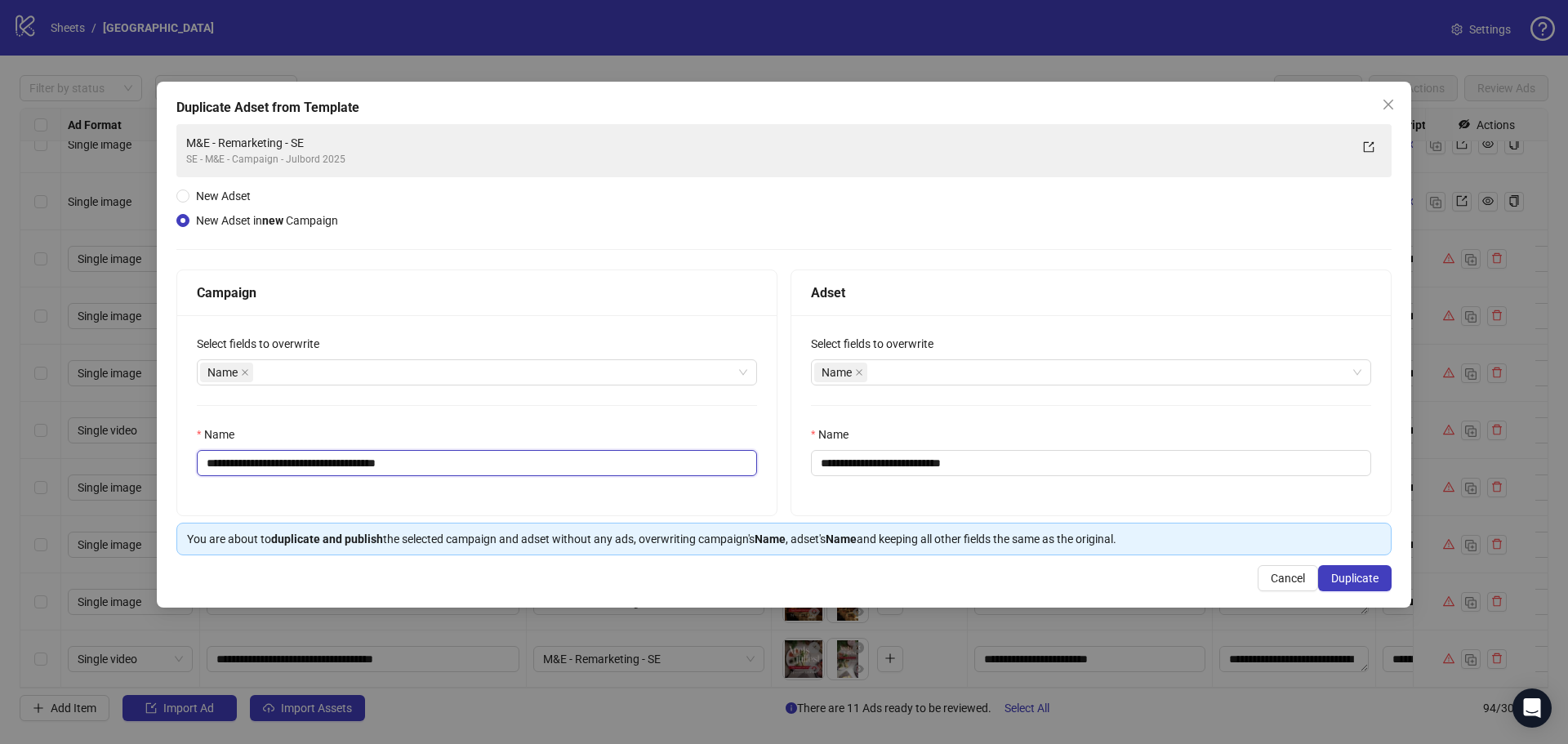
click at [552, 458] on input "**********" at bounding box center [477, 463] width 560 height 26
click at [1035, 464] on input "**********" at bounding box center [1091, 463] width 560 height 26
click at [222, 190] on span "New Adset" at bounding box center [223, 196] width 55 height 13
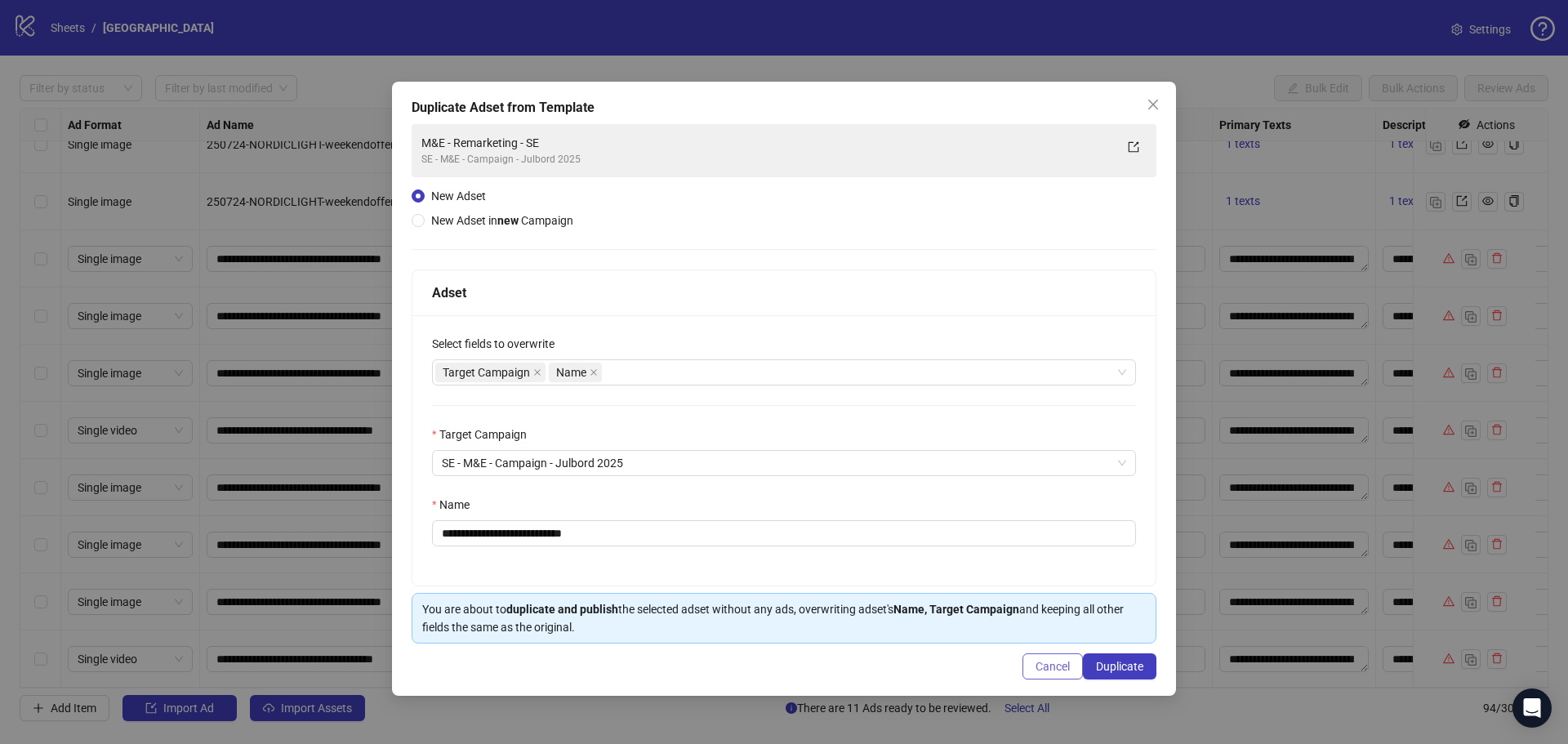
click at [1037, 673] on span "Cancel" at bounding box center [1052, 667] width 35 height 13
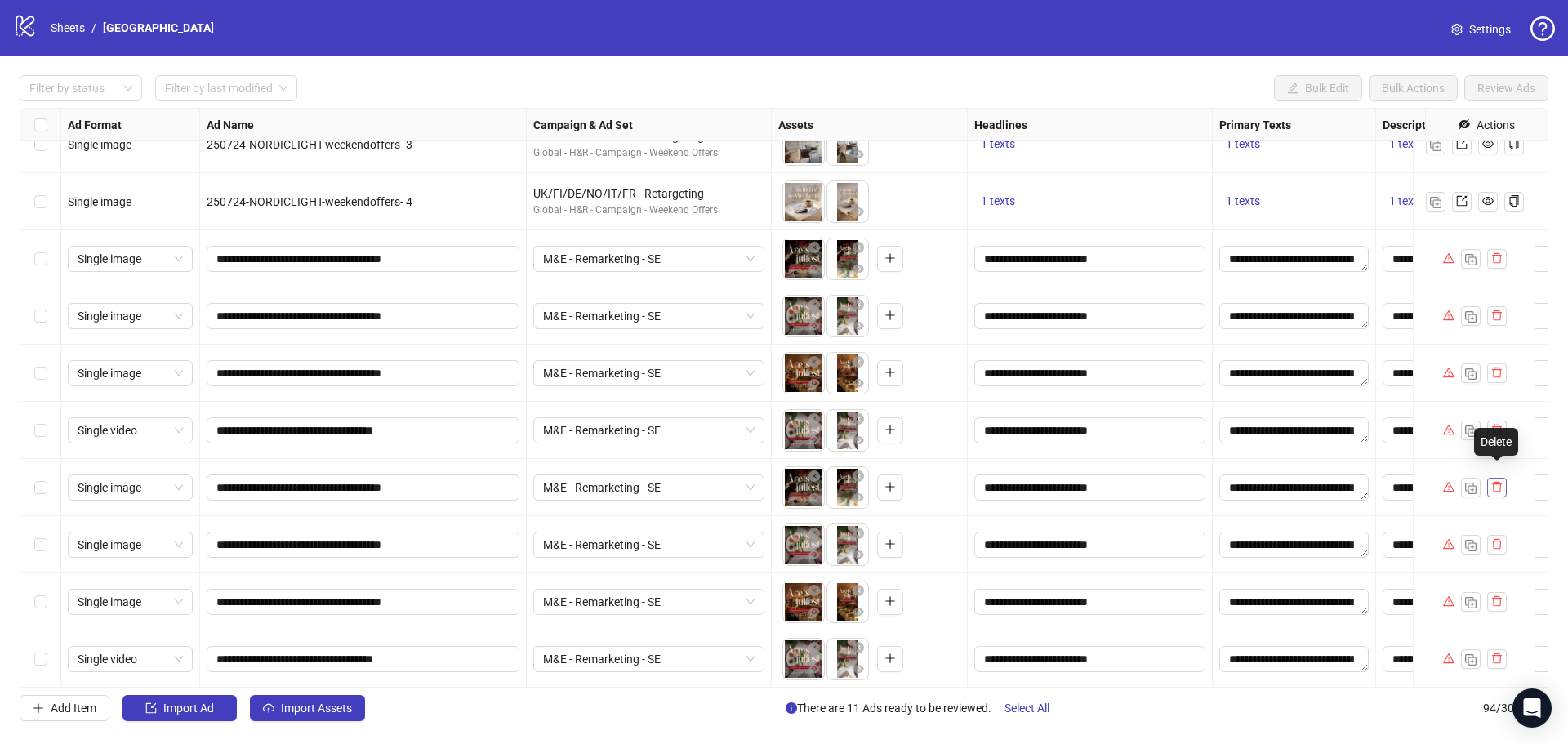
click at [1493, 481] on icon "delete" at bounding box center [1496, 487] width 12 height 12
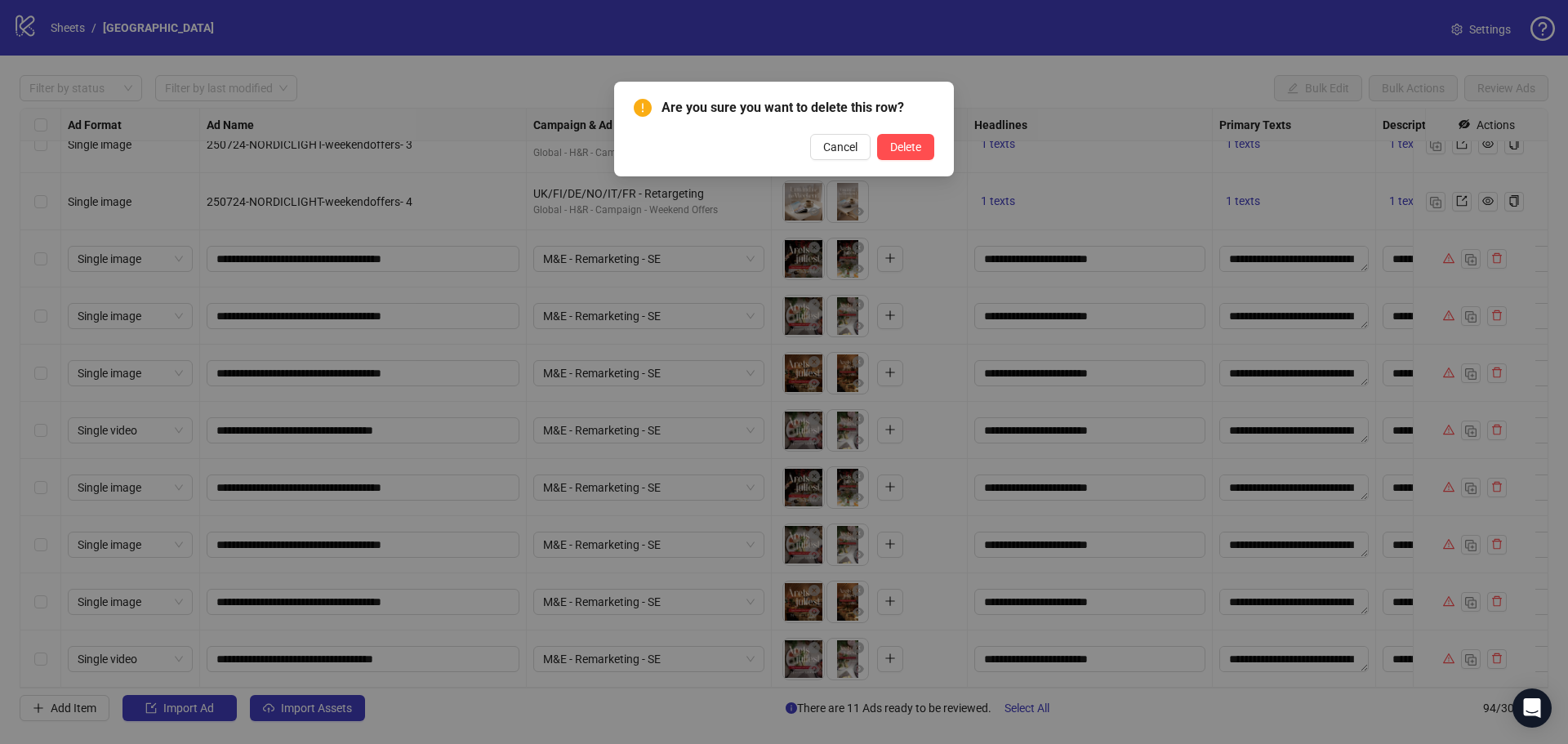
drag, startPoint x: 905, startPoint y: 150, endPoint x: 1258, endPoint y: 296, distance: 382.0
click at [906, 151] on span "Delete" at bounding box center [905, 147] width 31 height 13
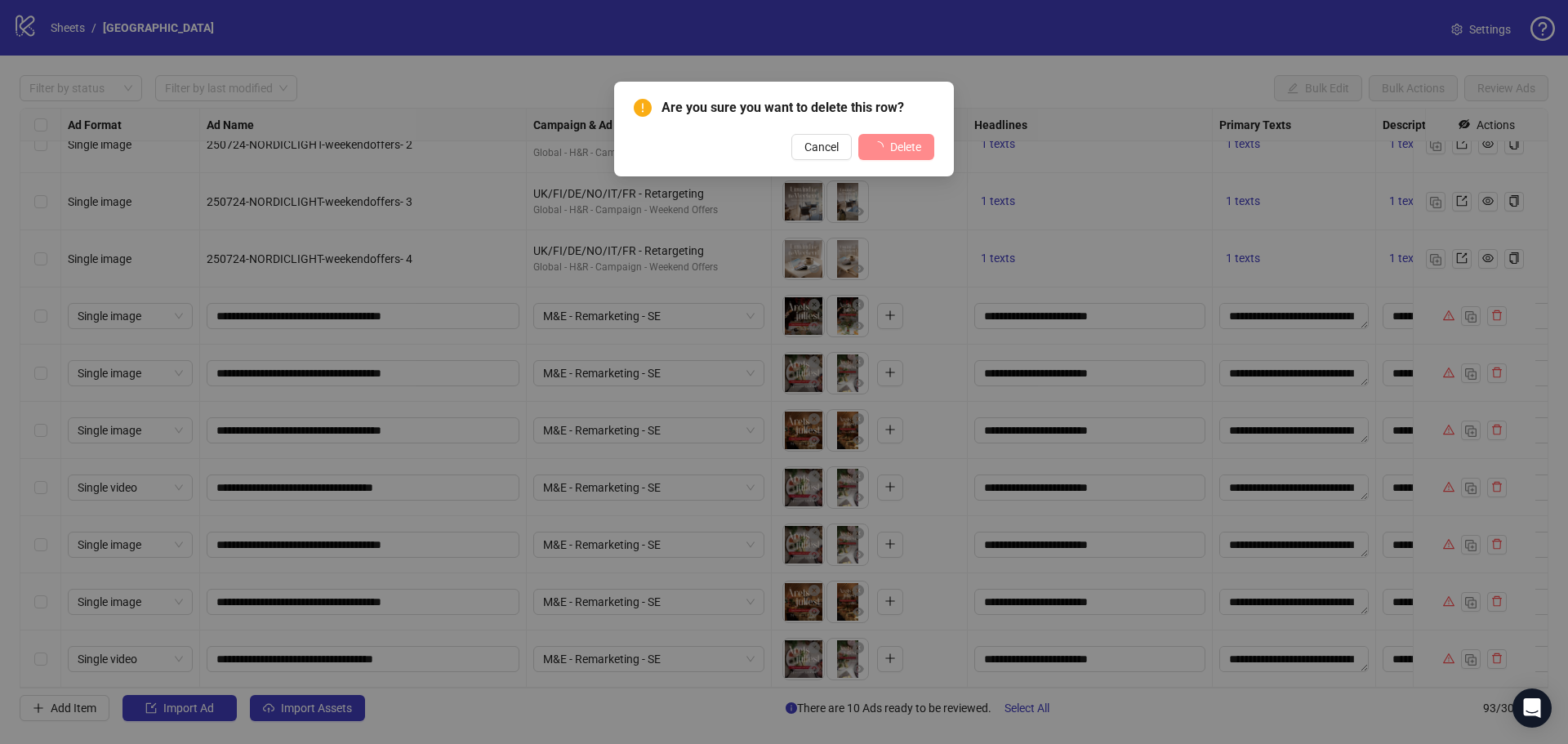
scroll to position [4784, 0]
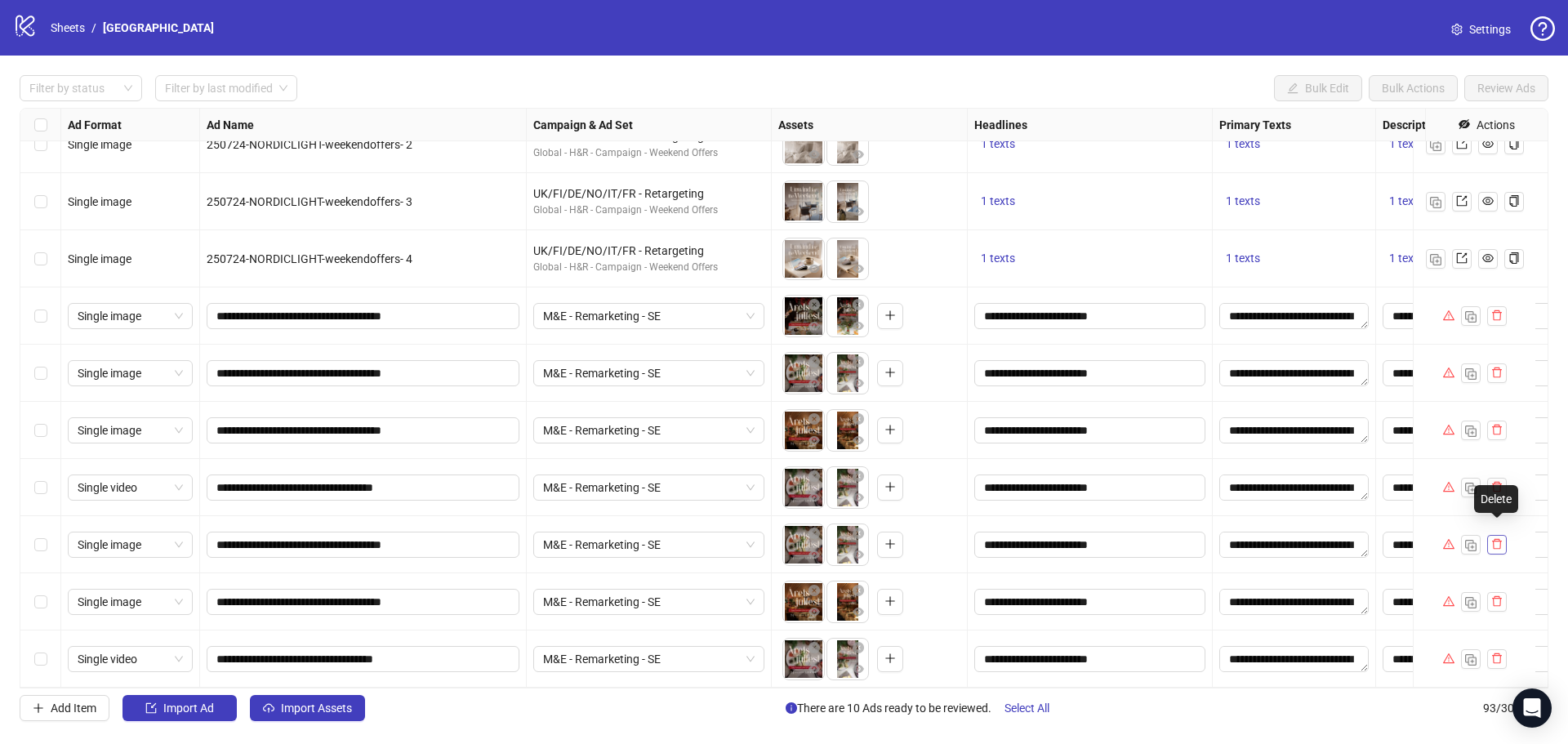
click at [1495, 538] on icon "delete" at bounding box center [1496, 544] width 12 height 12
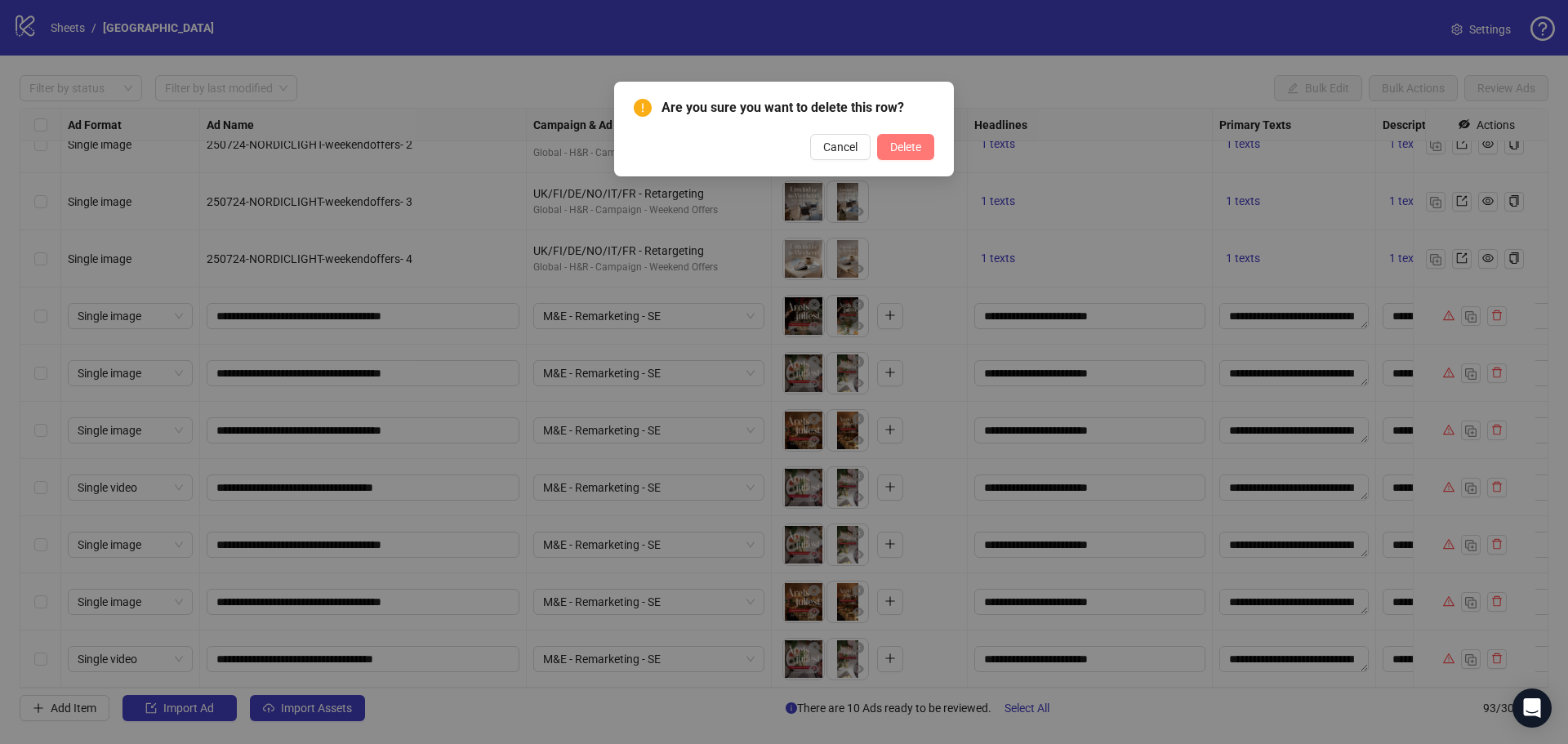
click at [912, 141] on span "Delete" at bounding box center [905, 147] width 31 height 13
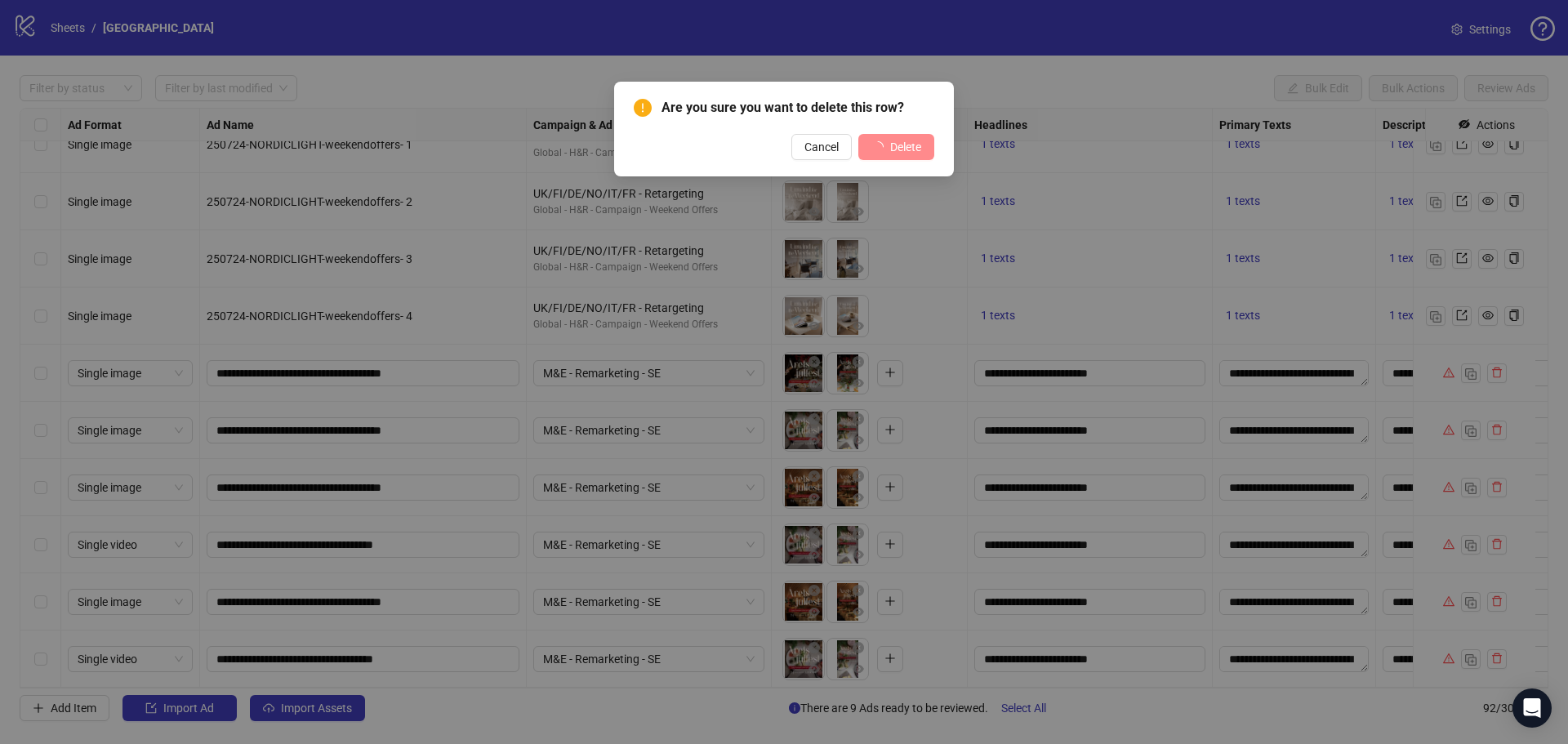
scroll to position [4727, 0]
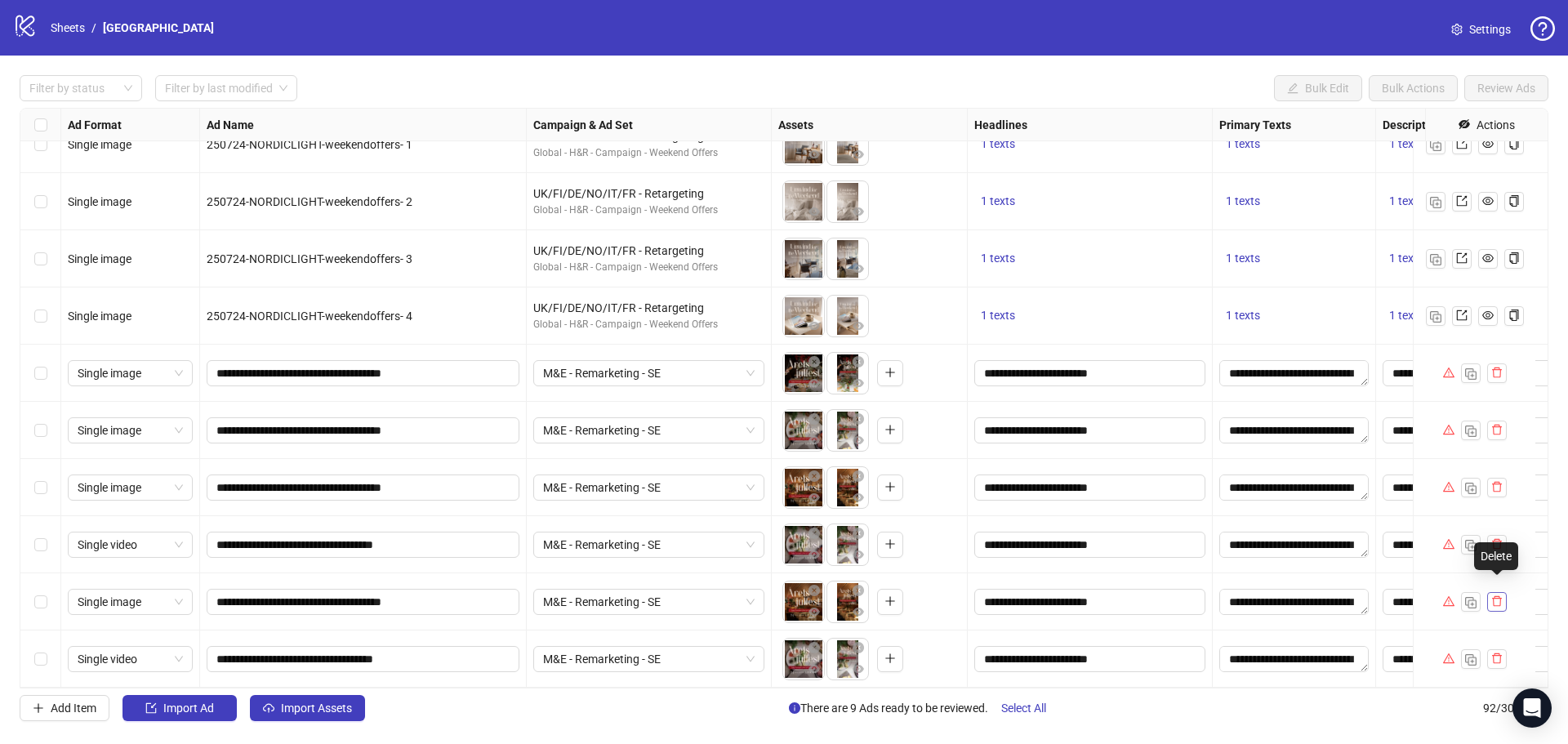
click at [1497, 595] on icon "delete" at bounding box center [1496, 601] width 12 height 12
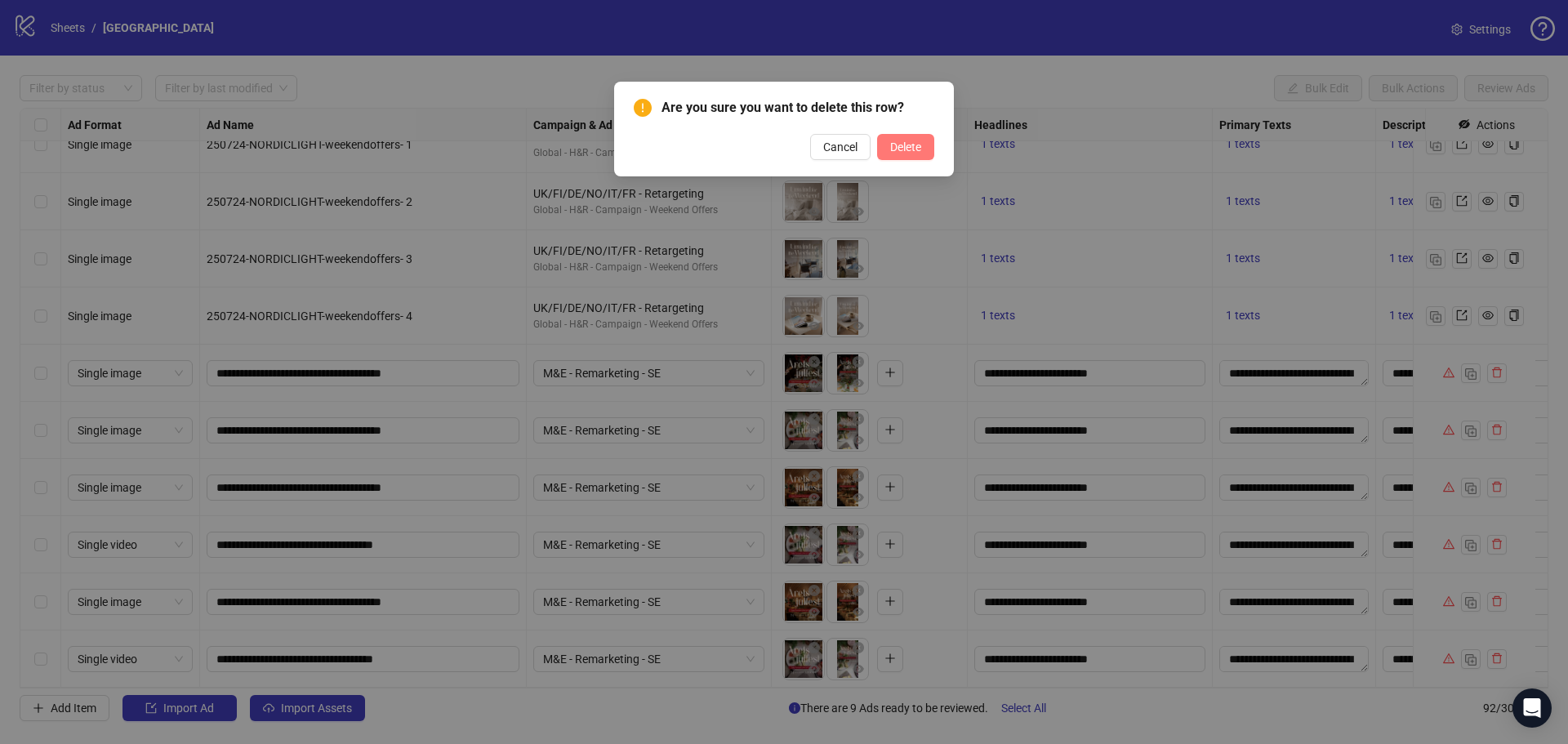
click at [915, 146] on span "Delete" at bounding box center [905, 147] width 31 height 13
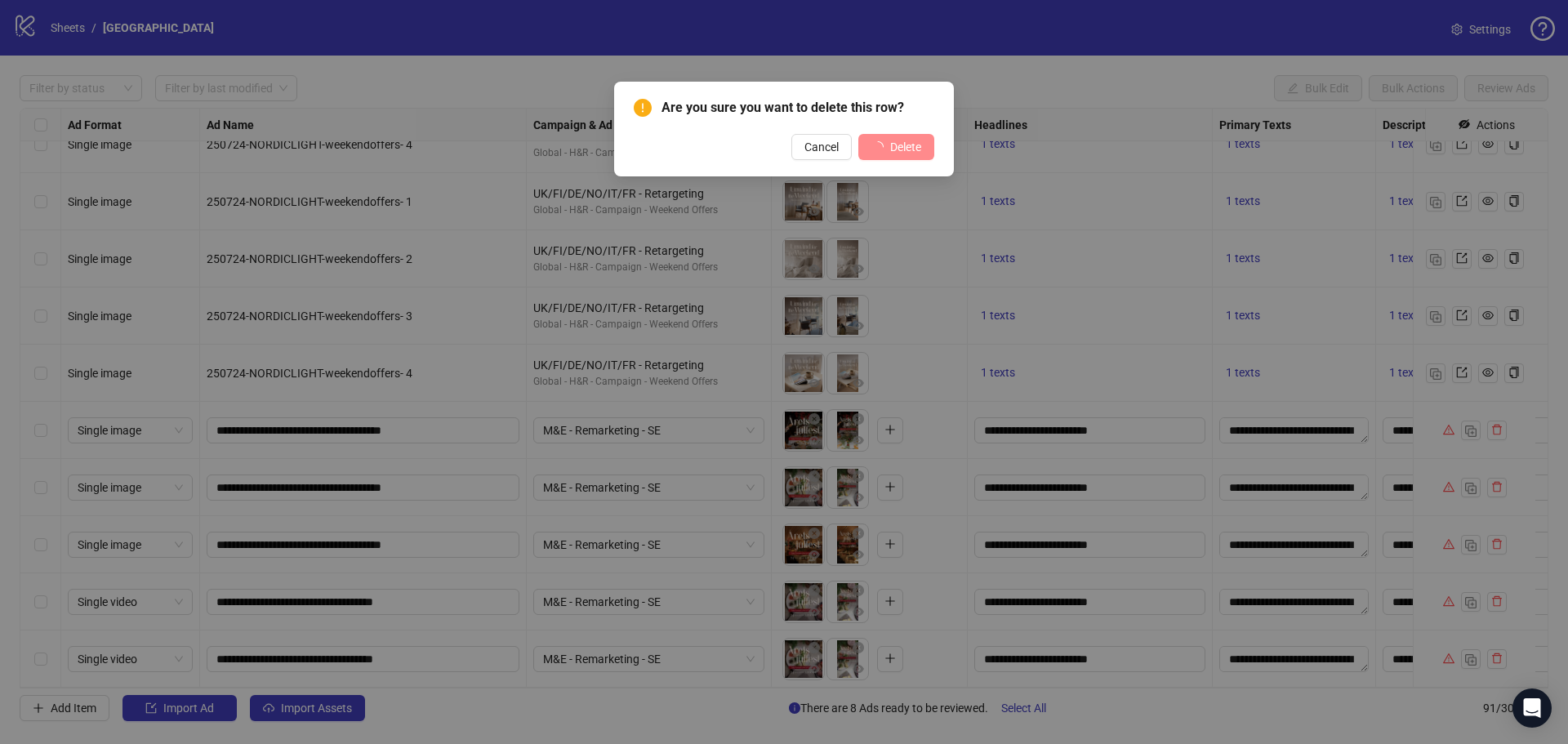
scroll to position [4670, 0]
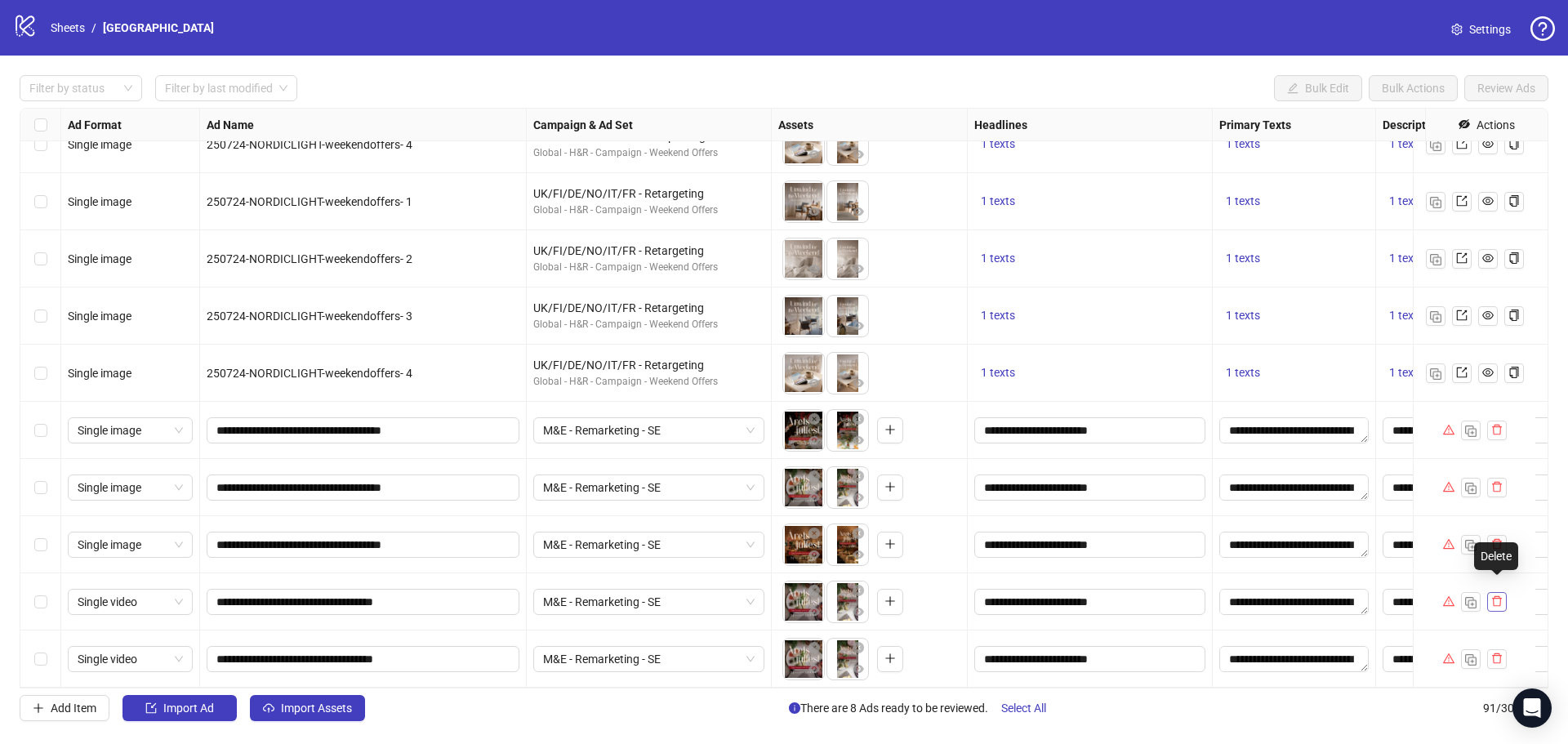
click at [1500, 595] on span "button" at bounding box center [1496, 601] width 12 height 13
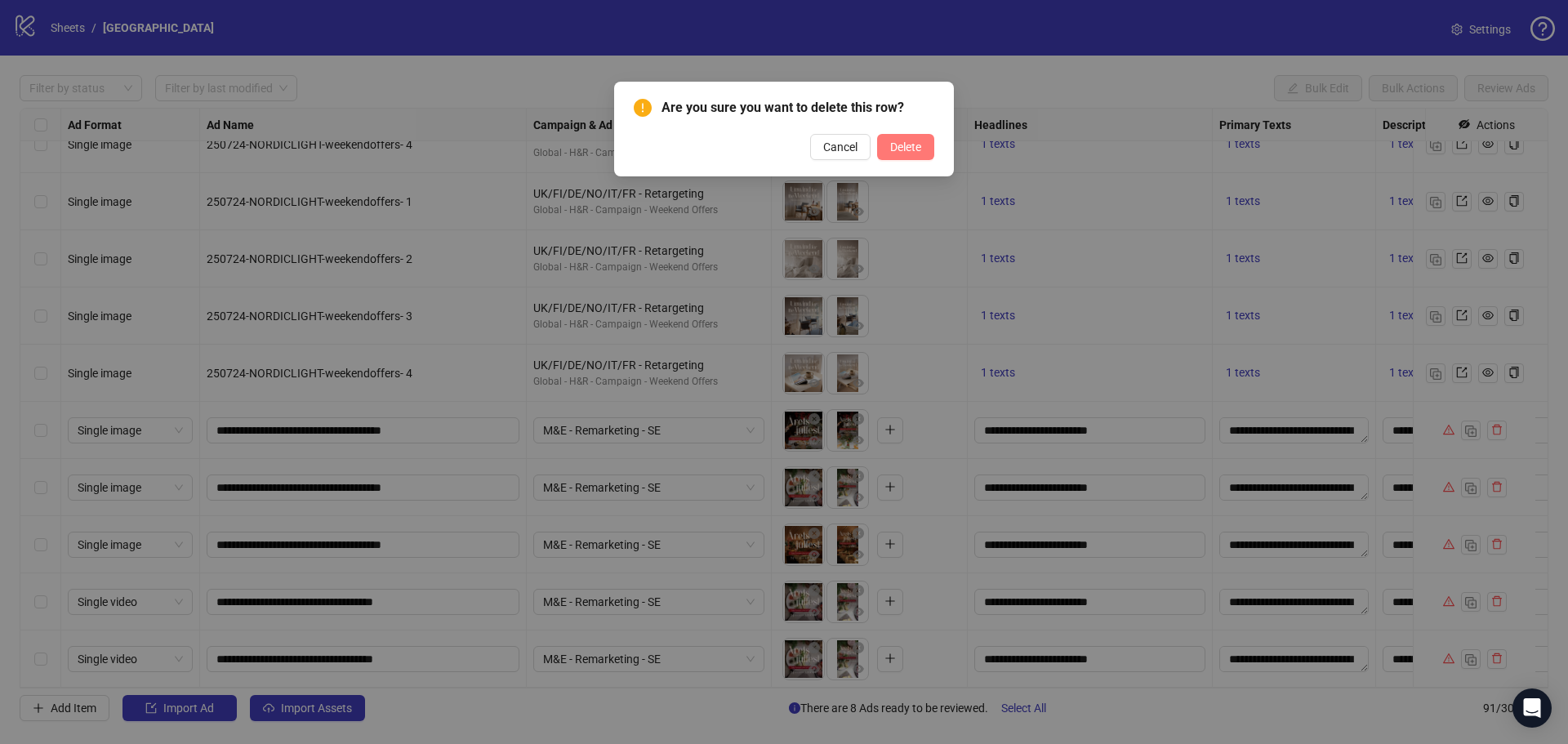
click at [898, 144] on span "Delete" at bounding box center [905, 147] width 31 height 13
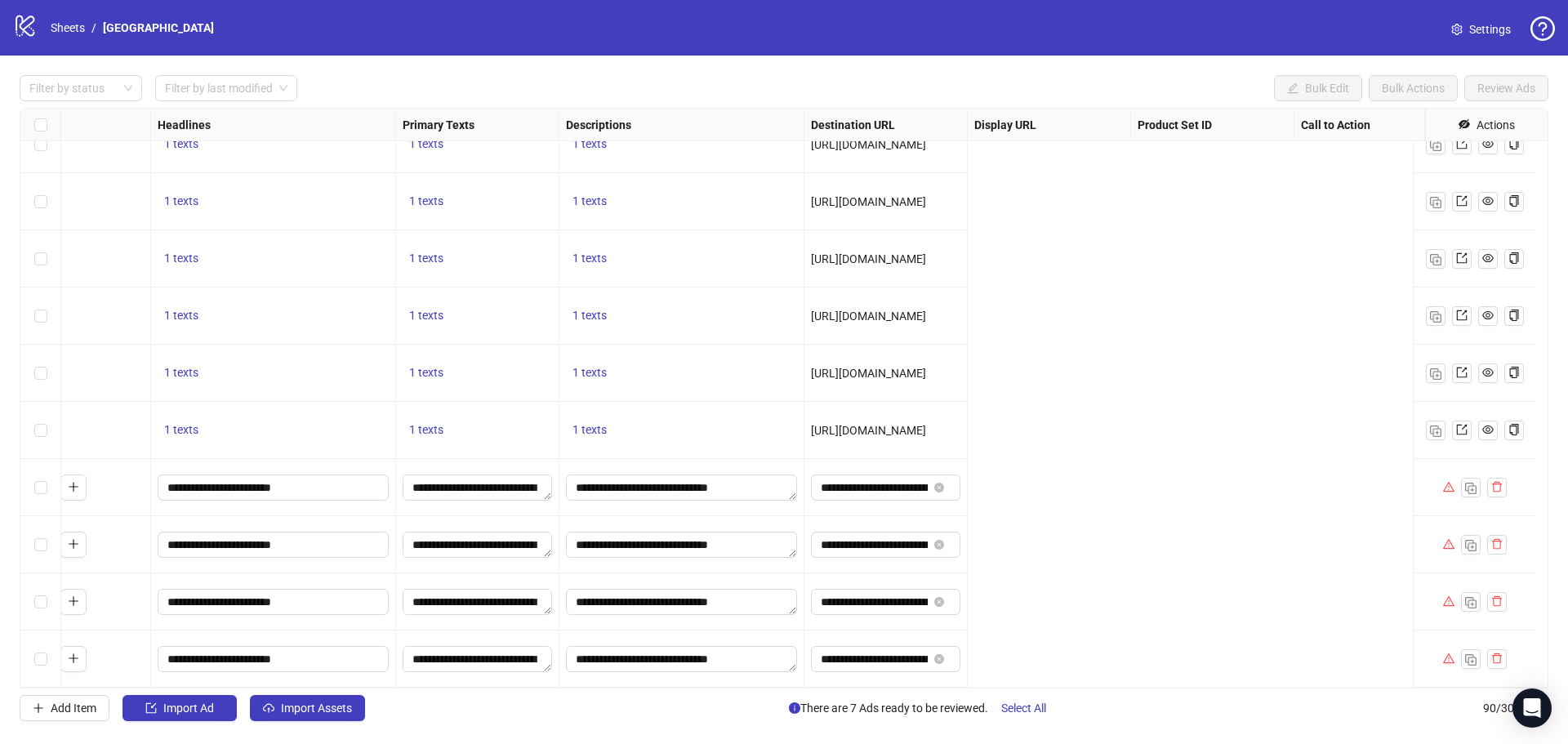
scroll to position [4613, 0]
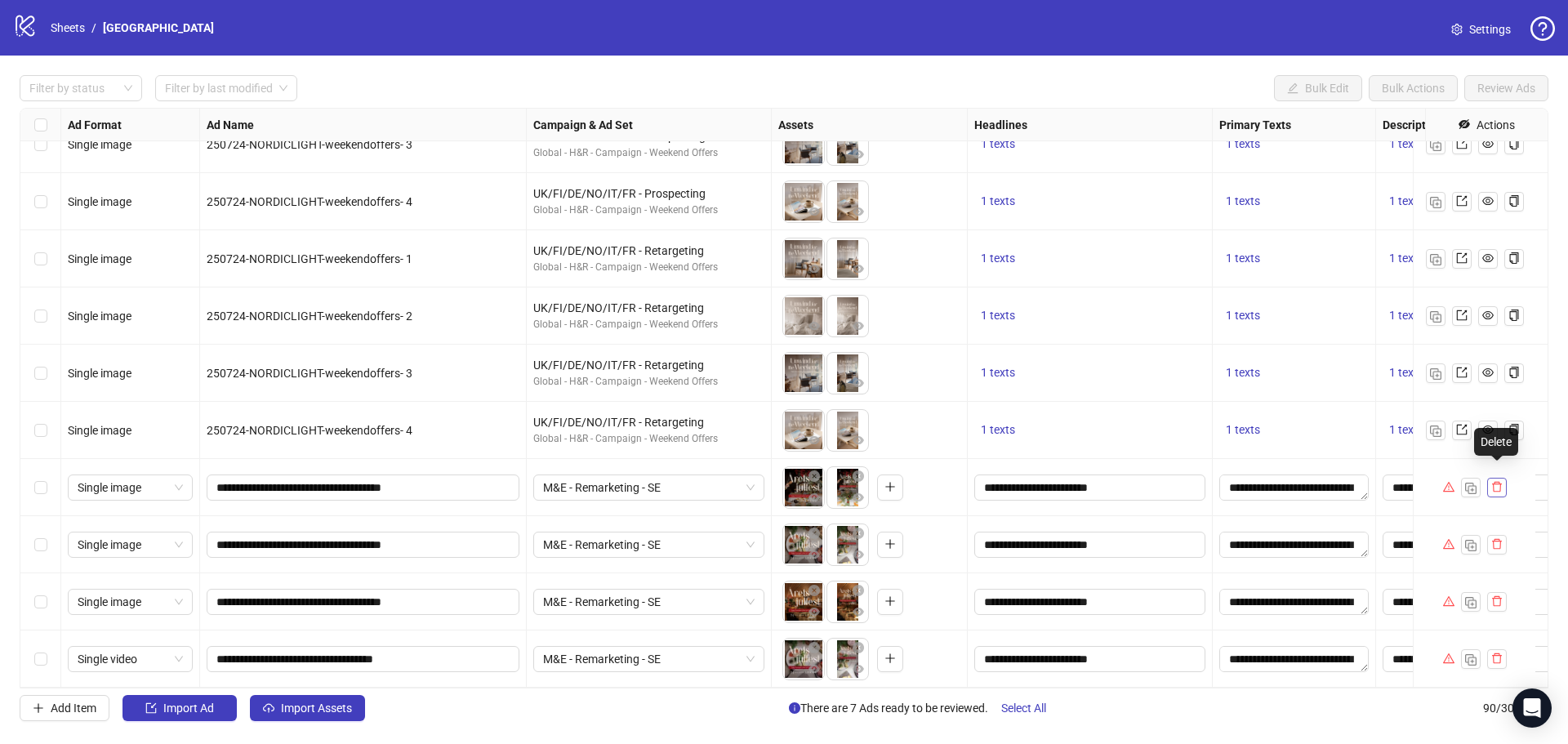
click at [1500, 481] on icon "delete" at bounding box center [1496, 487] width 12 height 12
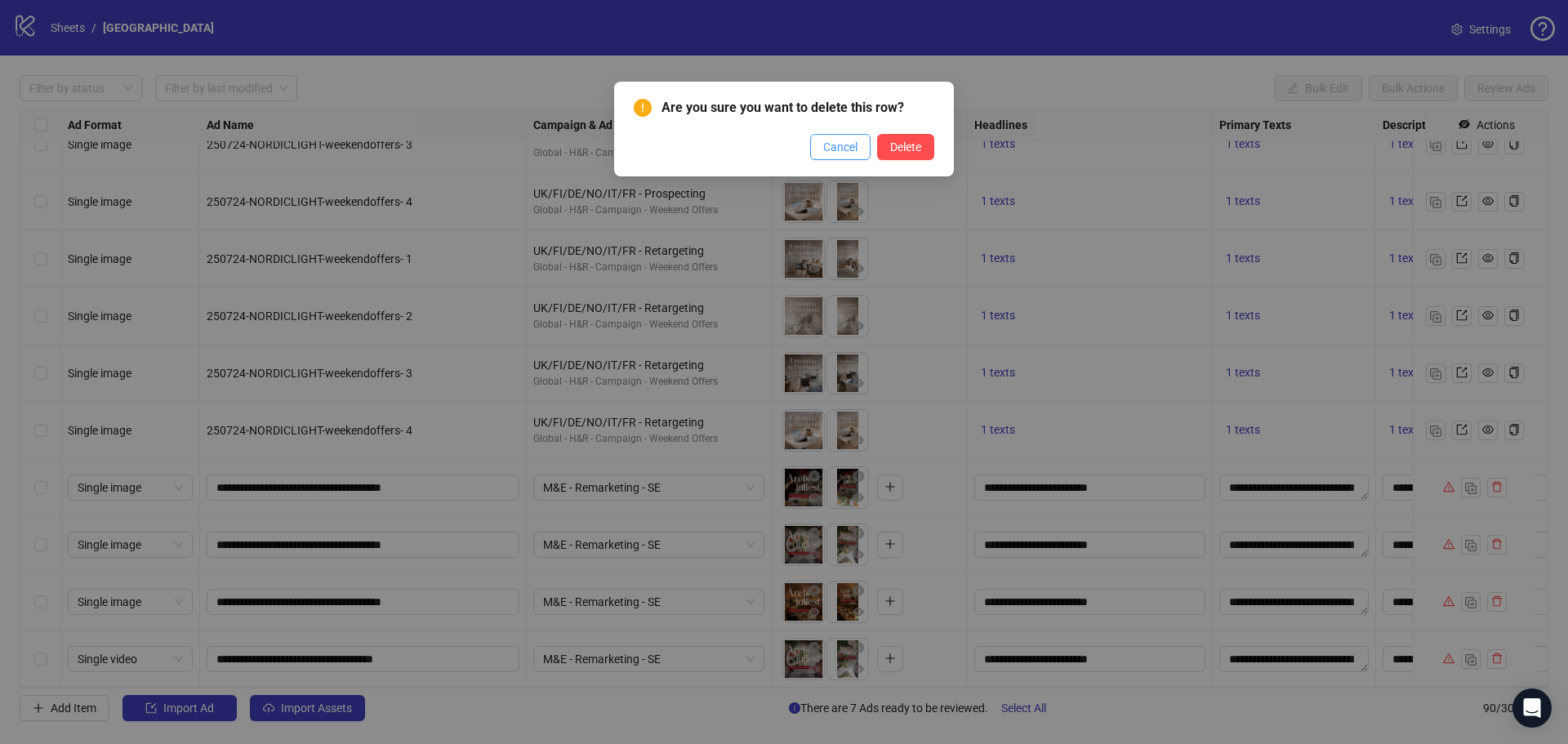
click at [825, 146] on span "Cancel" at bounding box center [840, 147] width 35 height 13
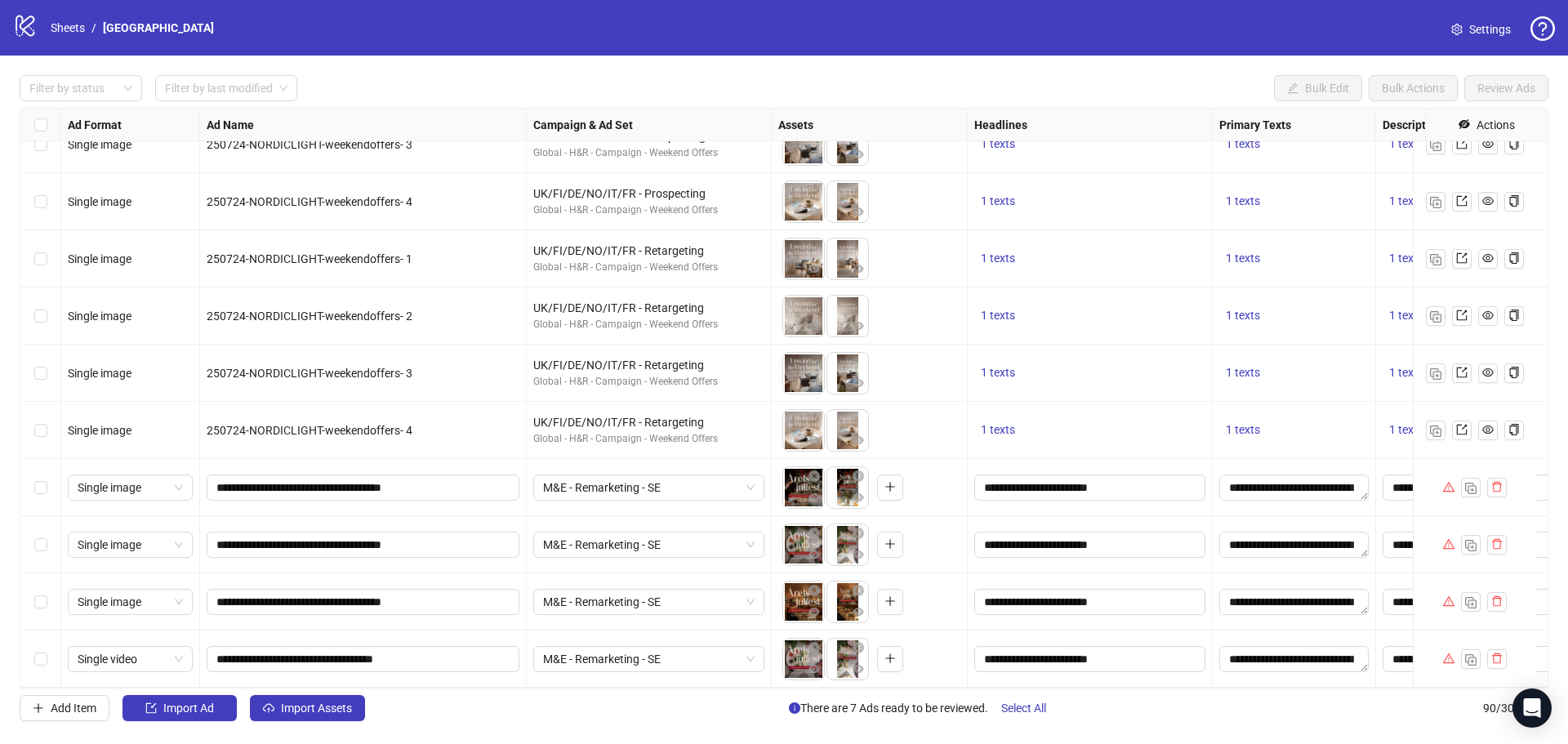
click at [1472, 26] on span "Settings" at bounding box center [1489, 29] width 42 height 18
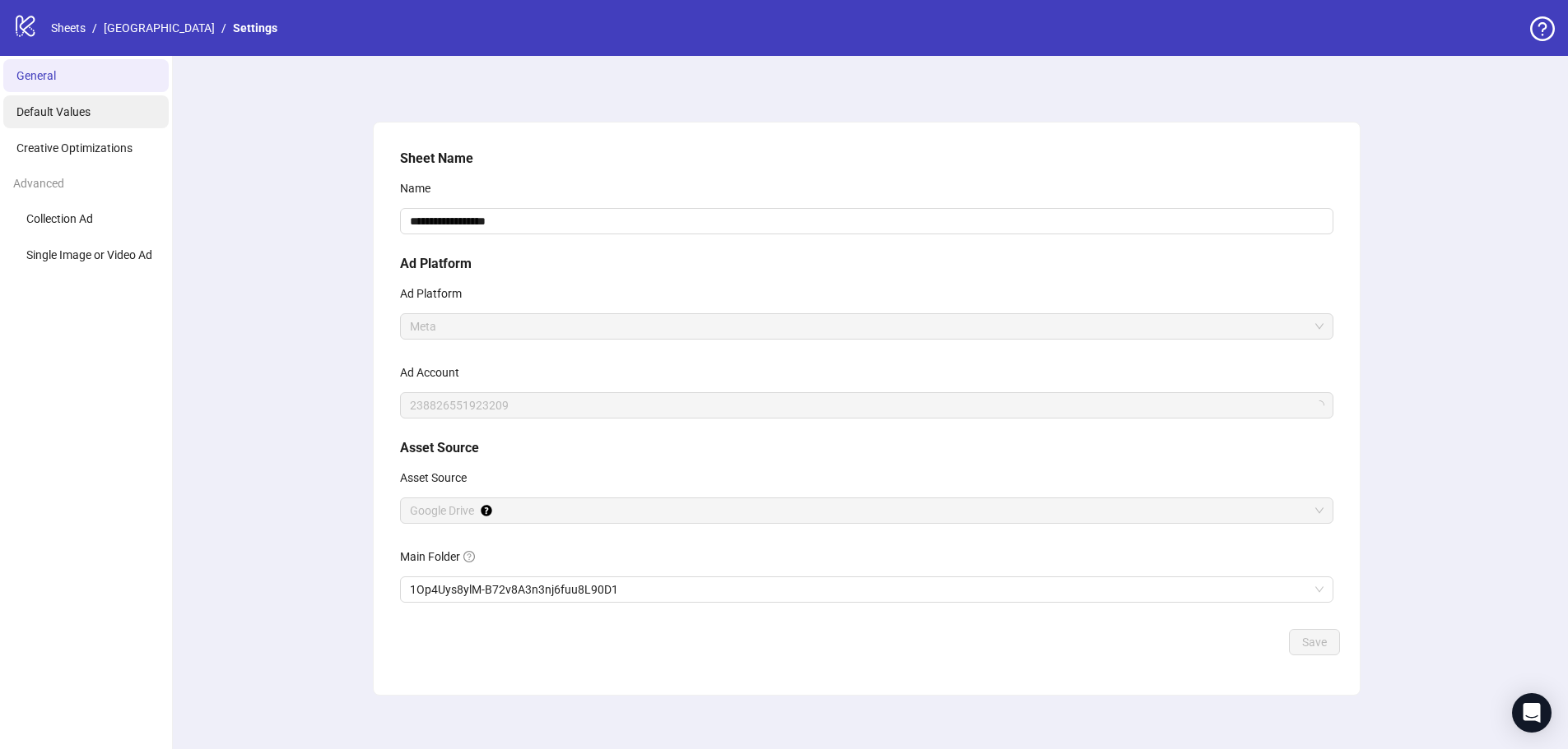
click at [56, 120] on li "Default Values" at bounding box center [86, 111] width 166 height 33
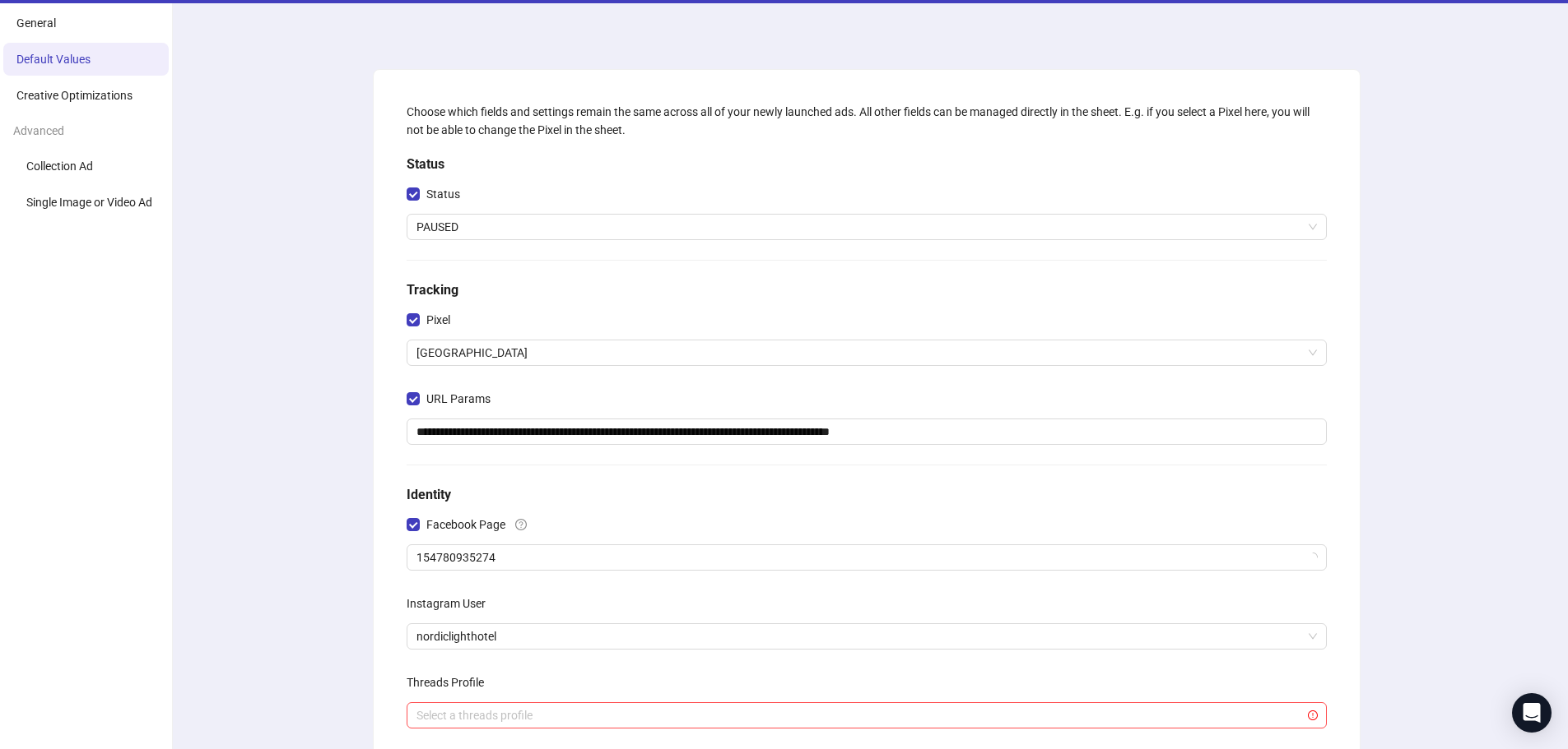
scroll to position [82, 0]
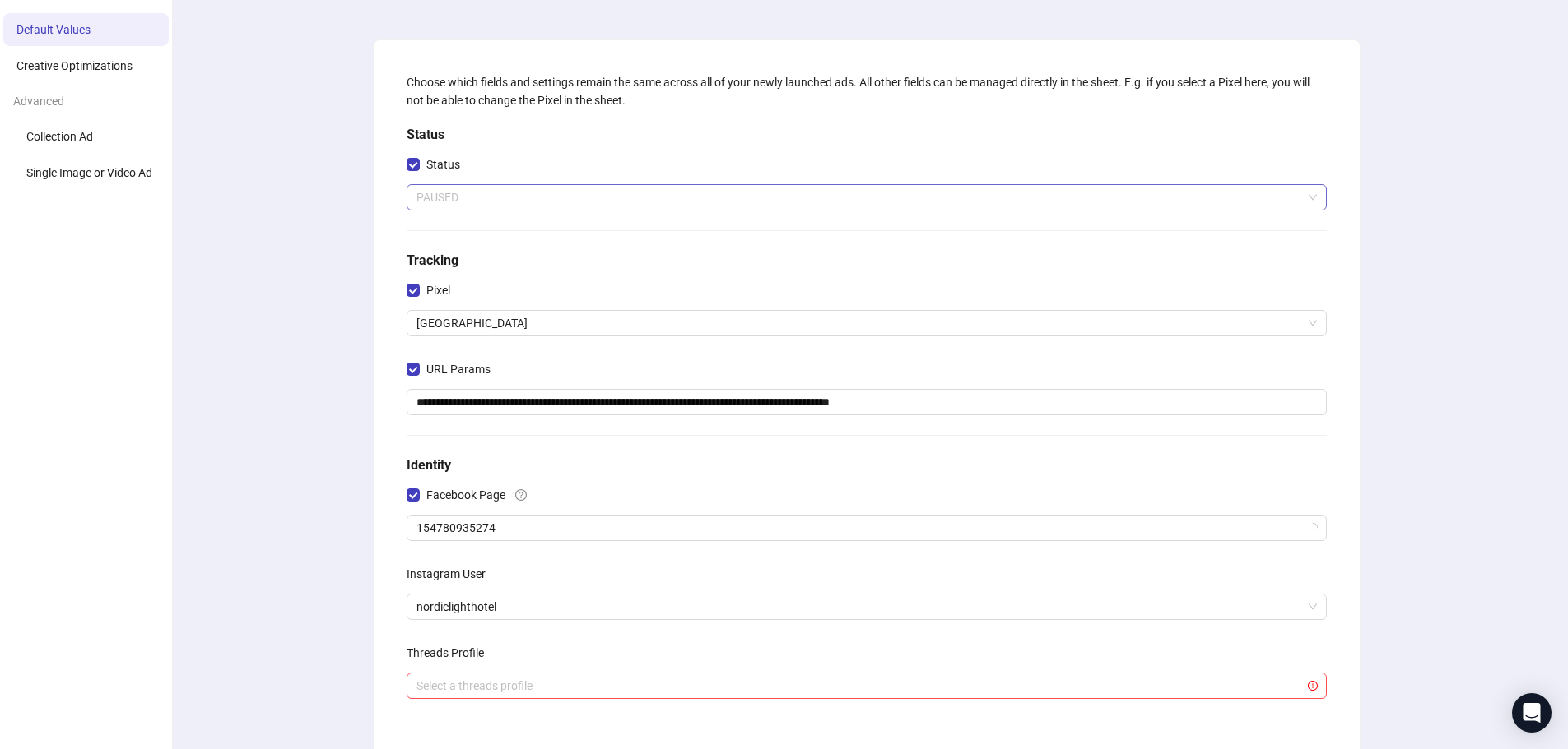
click at [463, 191] on span "PAUSED" at bounding box center [867, 198] width 900 height 25
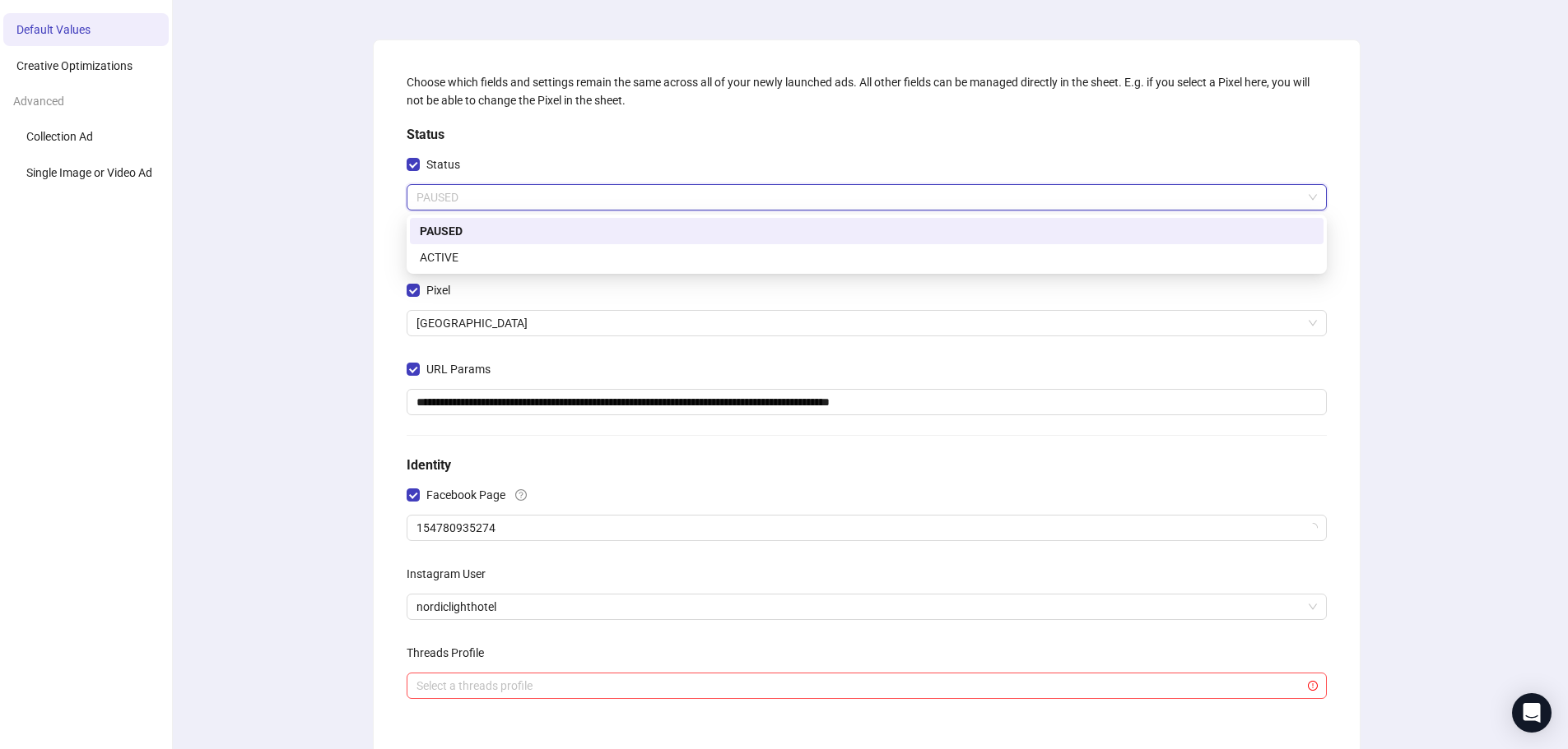
click at [524, 122] on div "**********" at bounding box center [866, 395] width 933 height 659
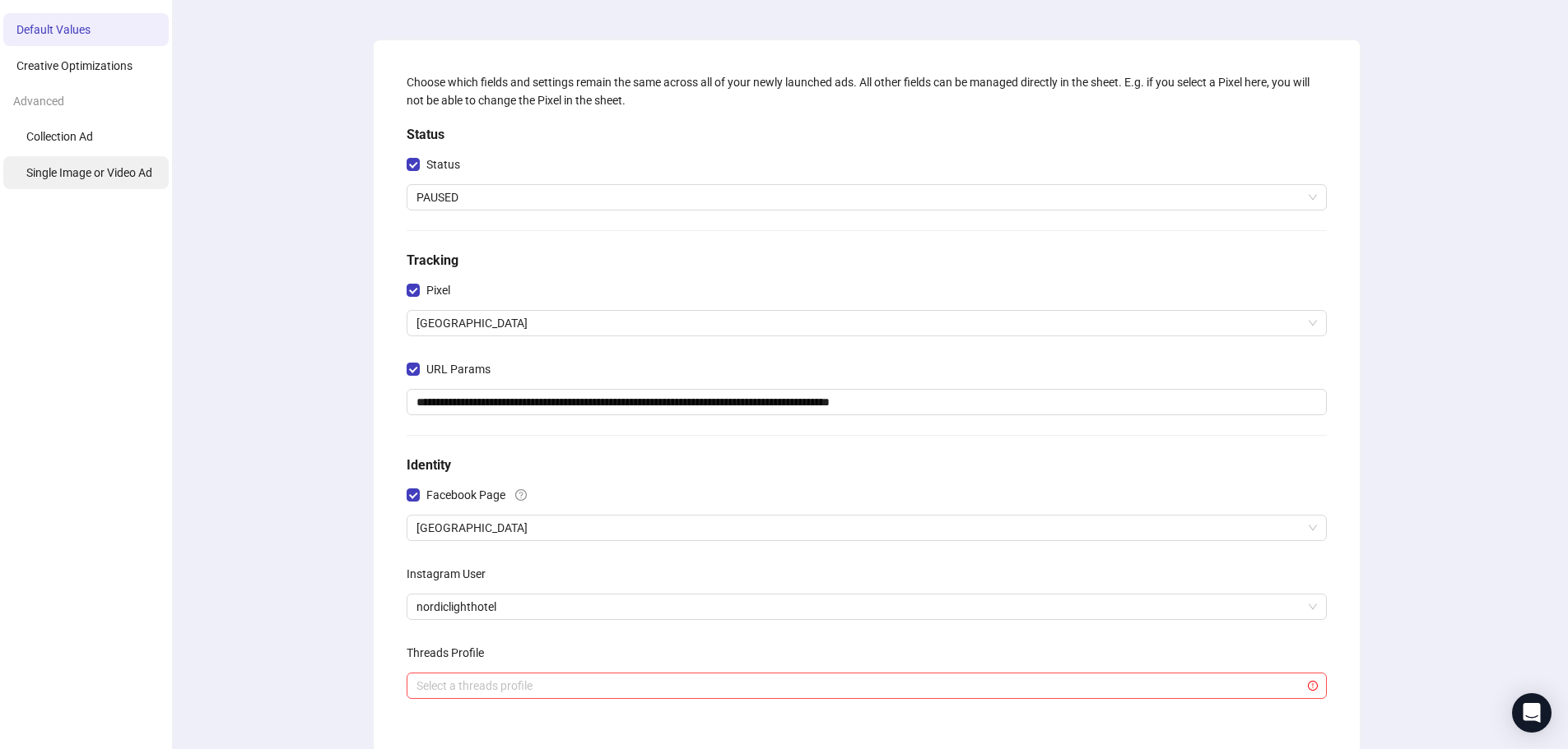
click at [51, 171] on span "Single Image or Video Ad" at bounding box center [89, 172] width 126 height 13
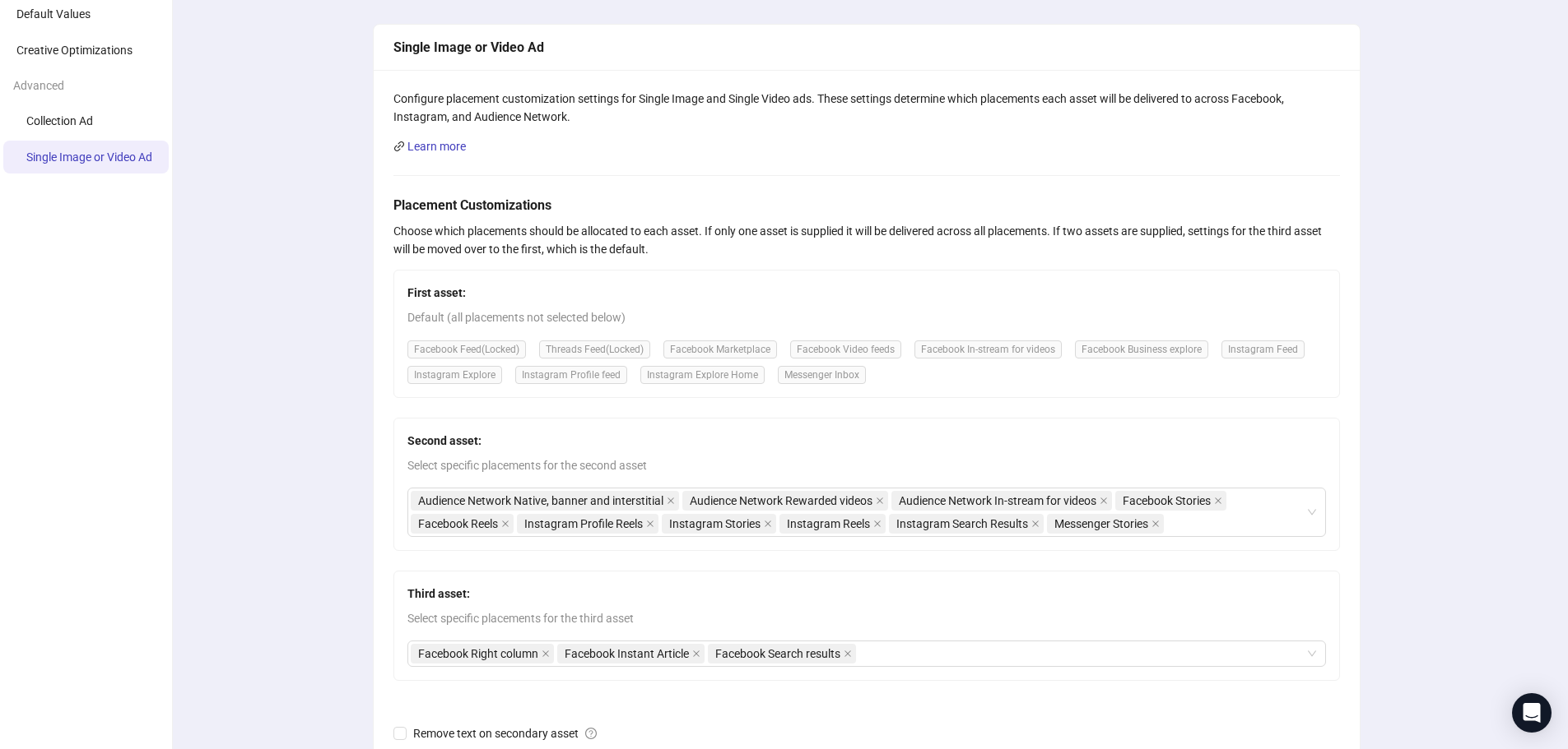
scroll to position [82, 0]
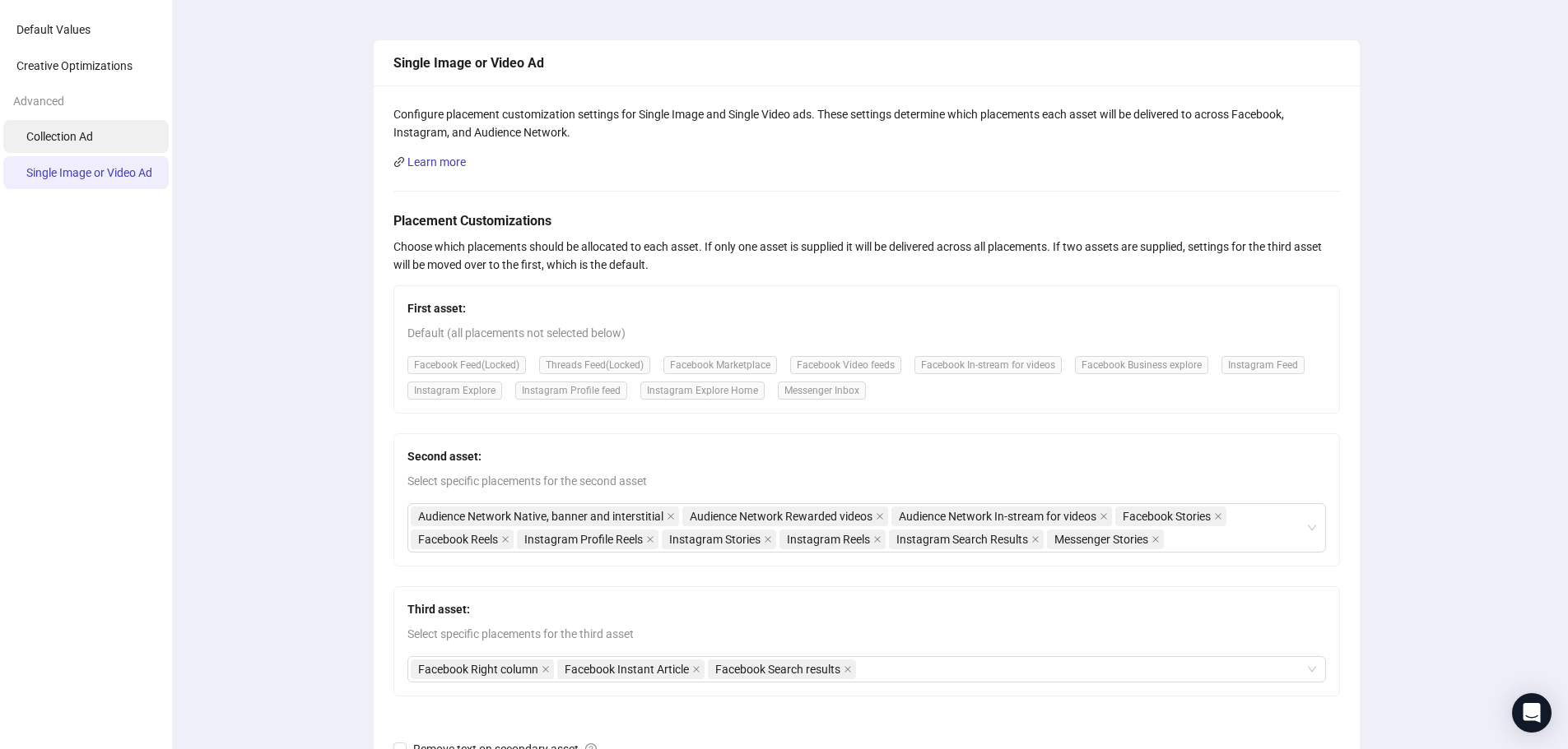
click at [41, 142] on span "Collection Ad" at bounding box center [59, 136] width 66 height 13
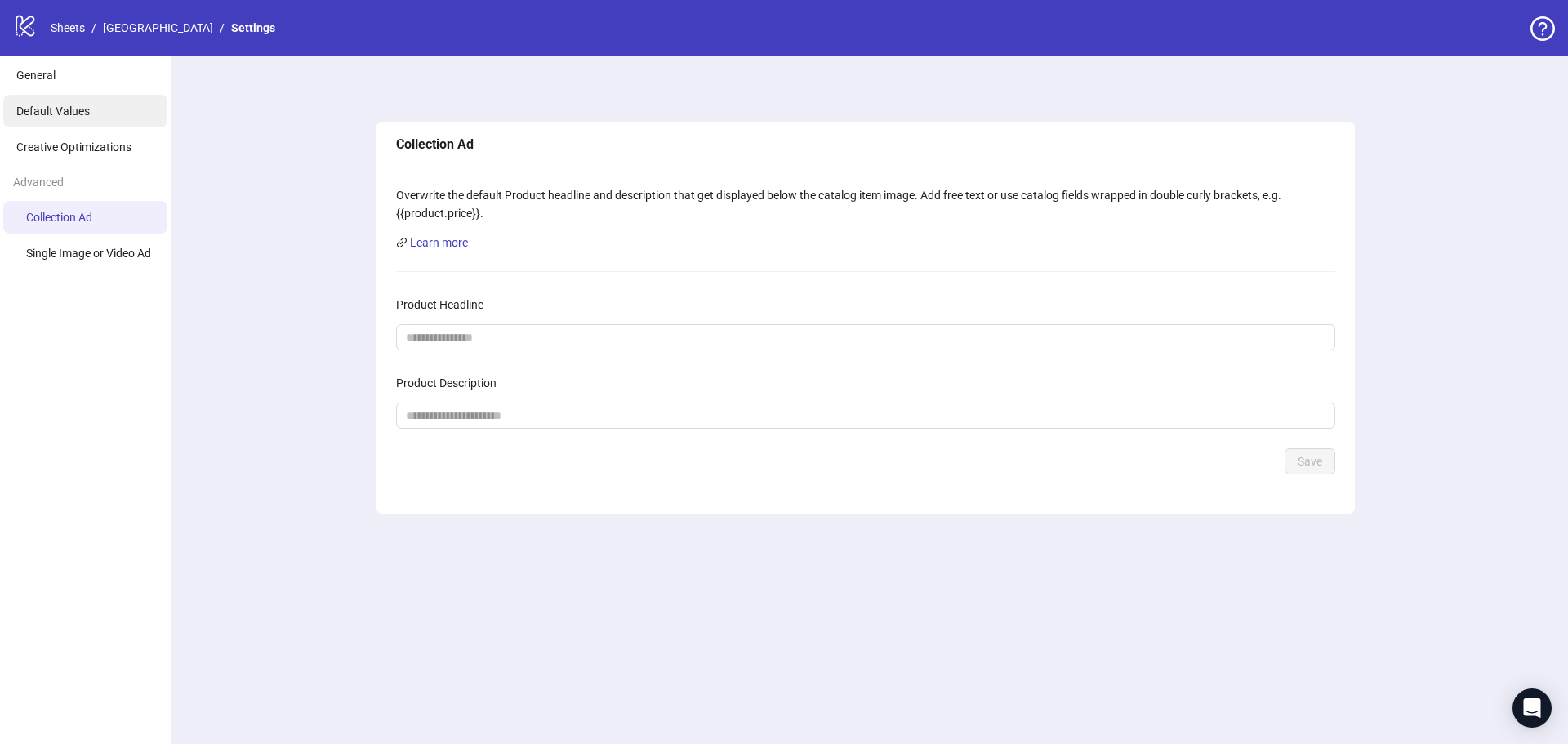
click at [105, 103] on li "Default Values" at bounding box center [85, 110] width 165 height 33
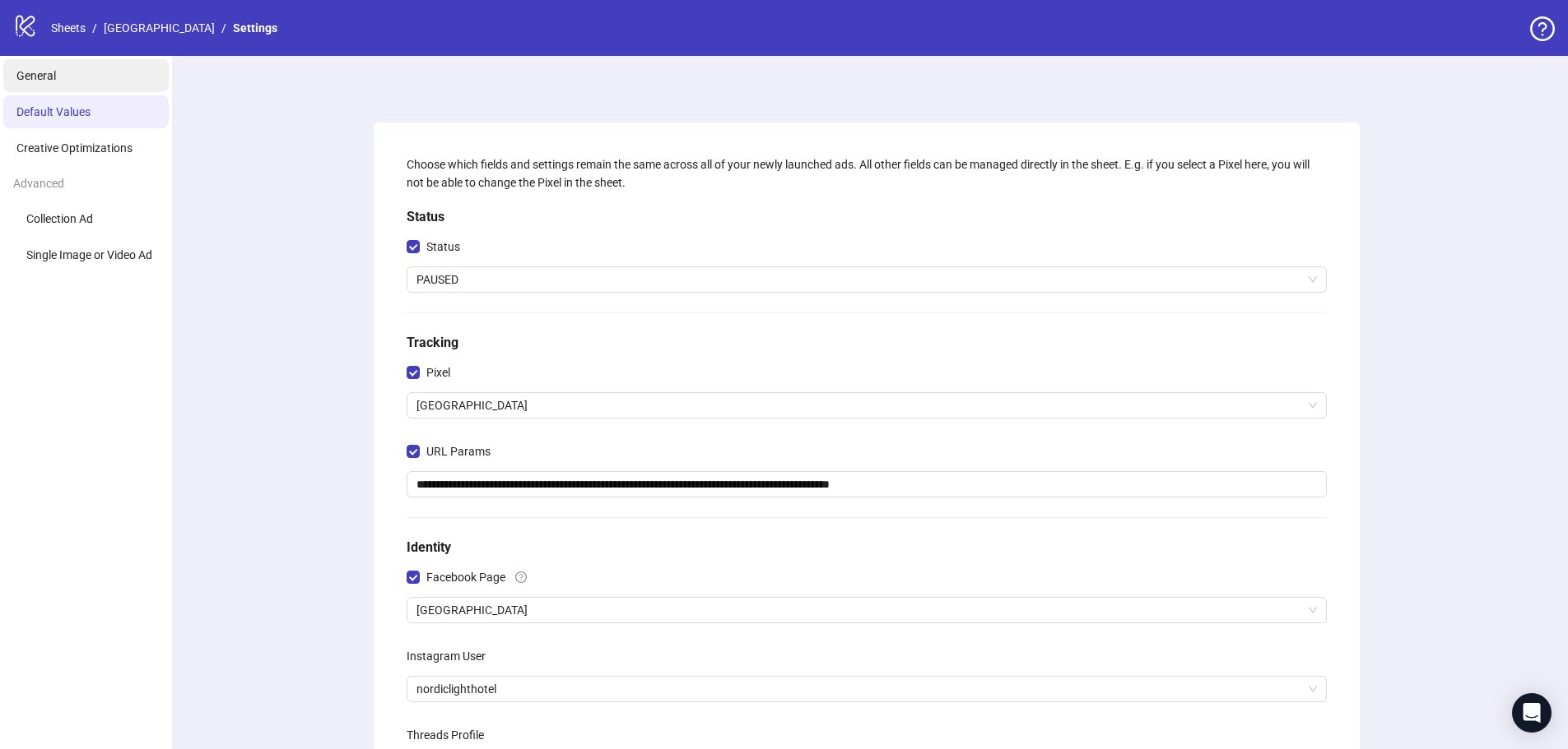
click at [86, 82] on li "General" at bounding box center [86, 75] width 166 height 33
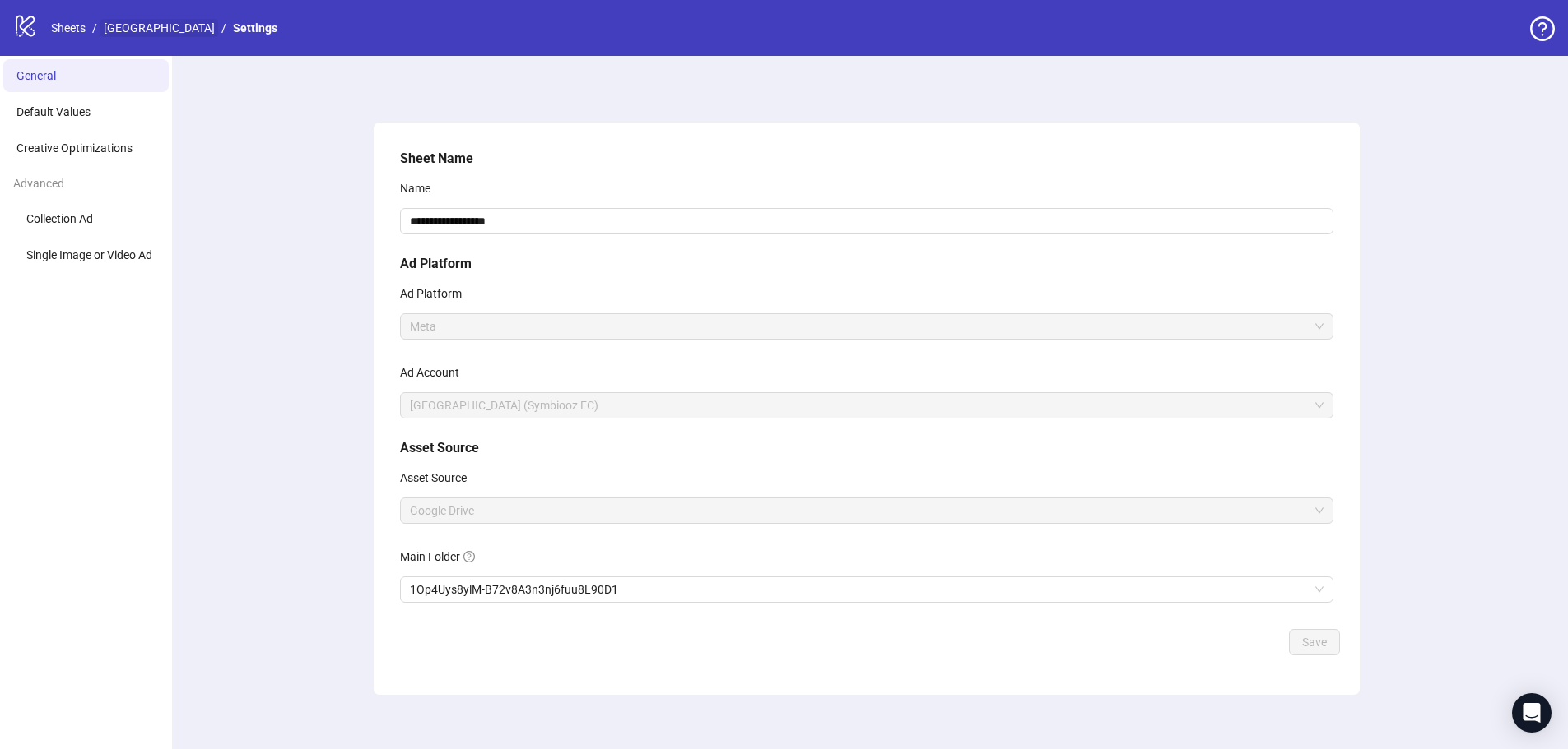
click at [153, 33] on link "[GEOGRAPHIC_DATA]" at bounding box center [159, 28] width 117 height 18
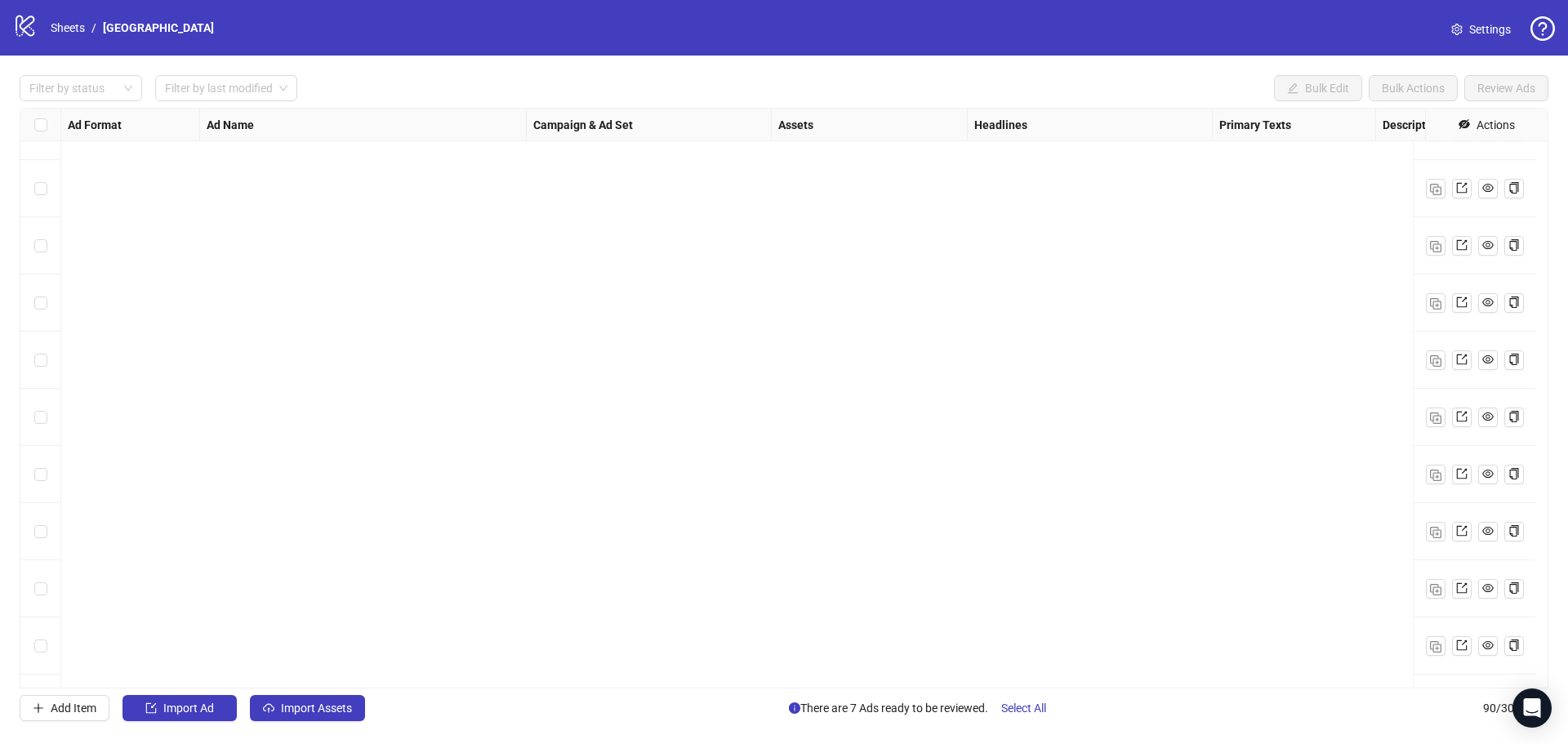
scroll to position [4613, 0]
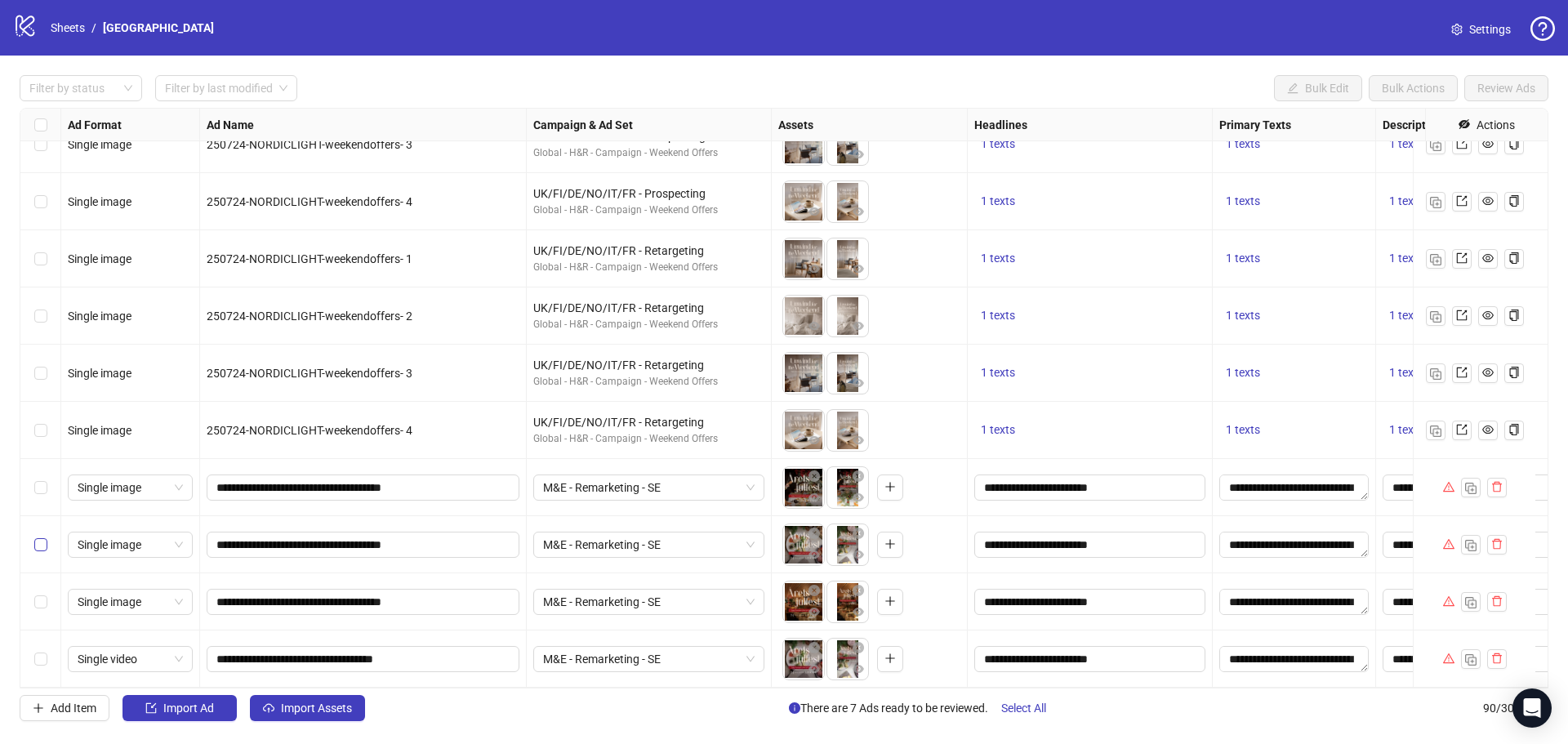
click at [41, 487] on div "Select row 87" at bounding box center [41, 488] width 41 height 57
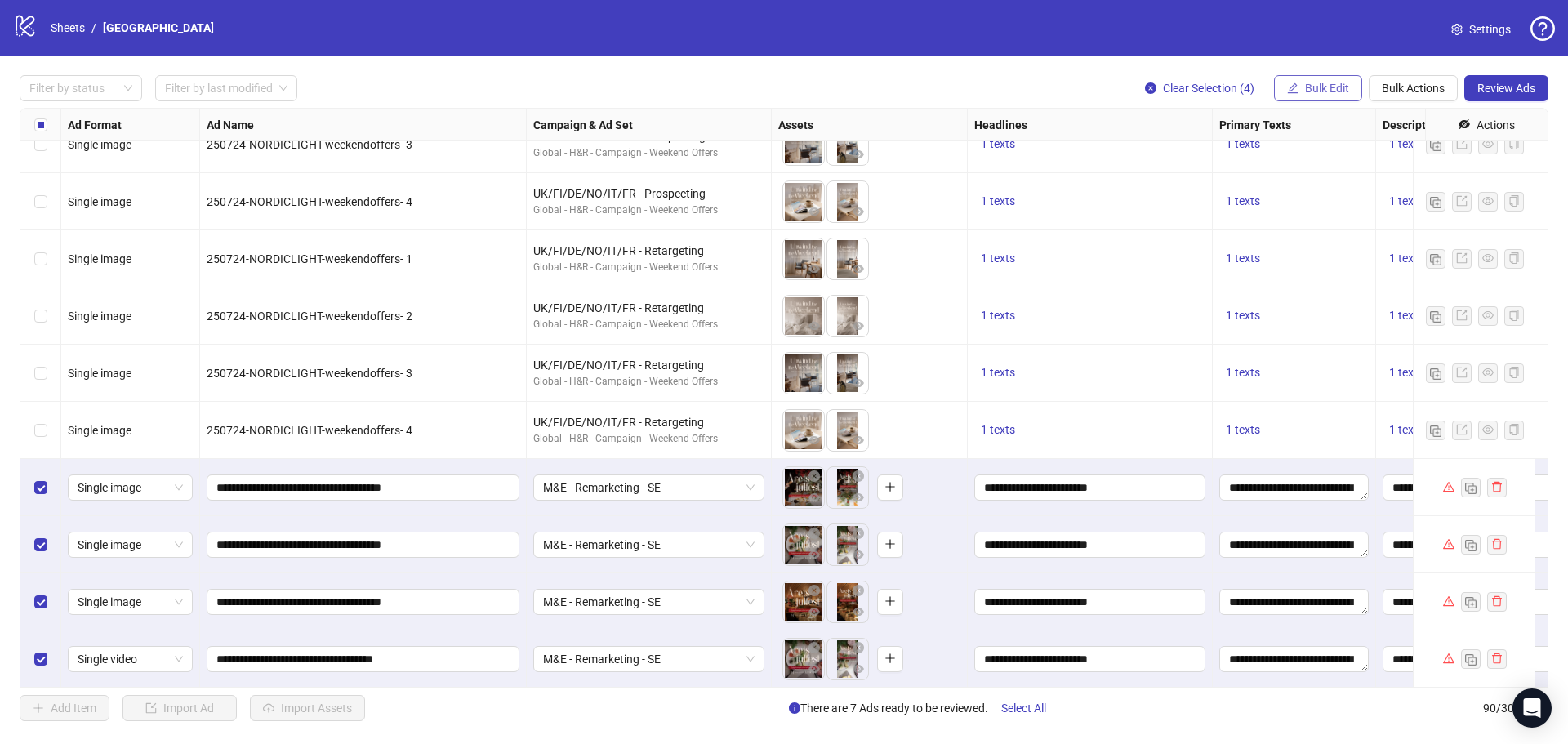
click at [1307, 93] on span "Bulk Edit" at bounding box center [1327, 88] width 44 height 13
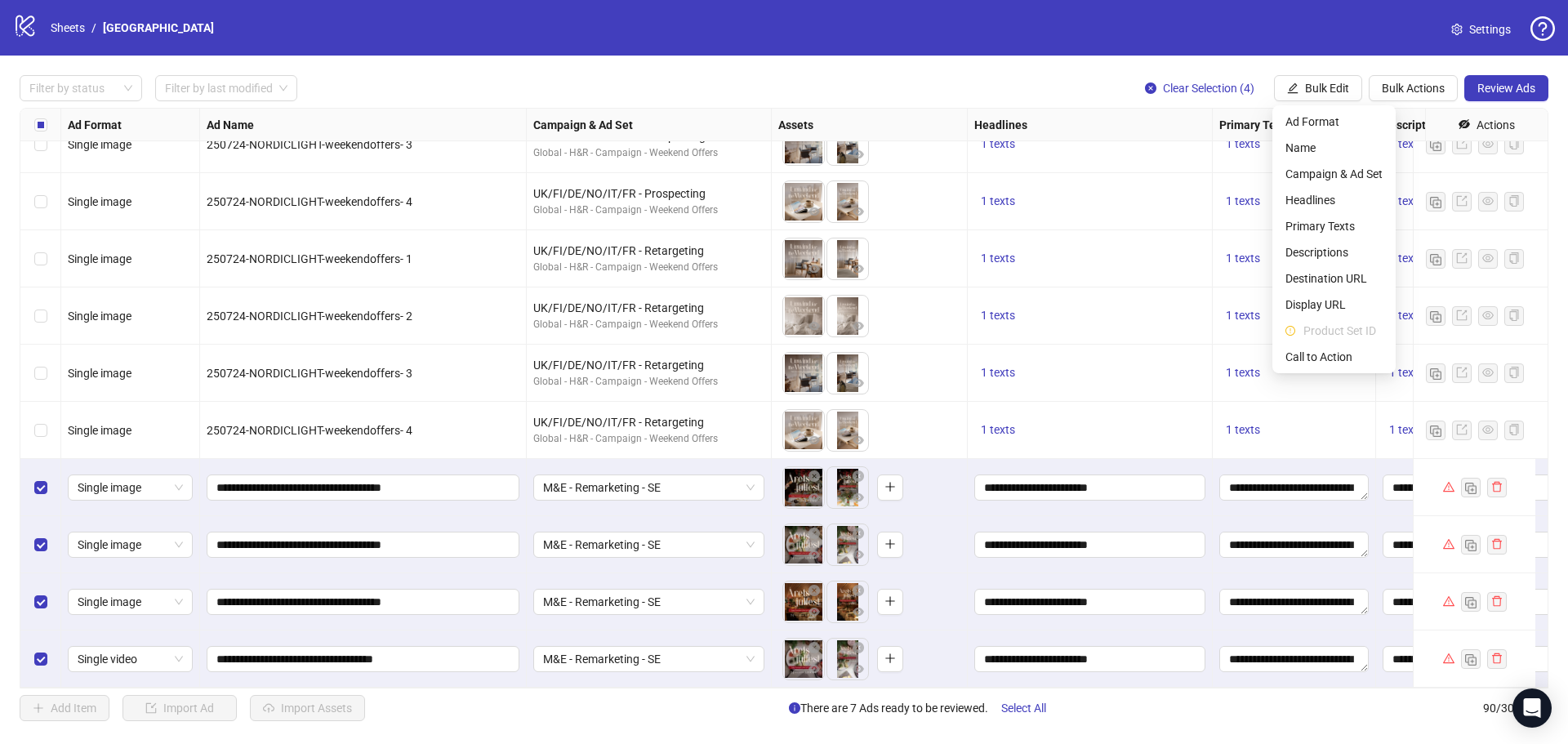
click at [1412, 59] on div "Filter by status Filter by last modified Clear Selection (4) Bulk Edit Bulk Act…" at bounding box center [784, 398] width 1568 height 685
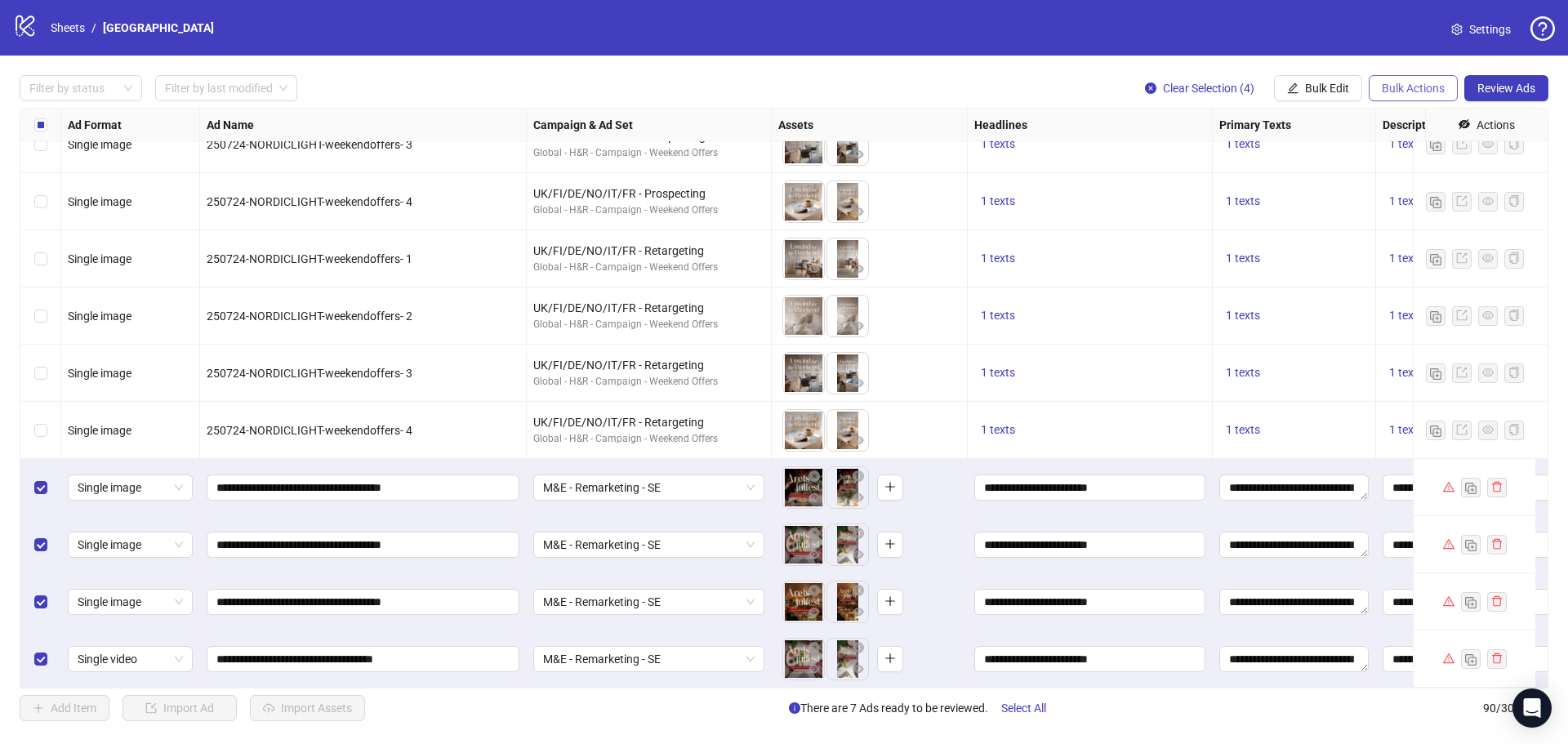
click at [1407, 89] on span "Bulk Actions" at bounding box center [1412, 88] width 63 height 13
click at [1404, 118] on span "Delete" at bounding box center [1435, 122] width 112 height 18
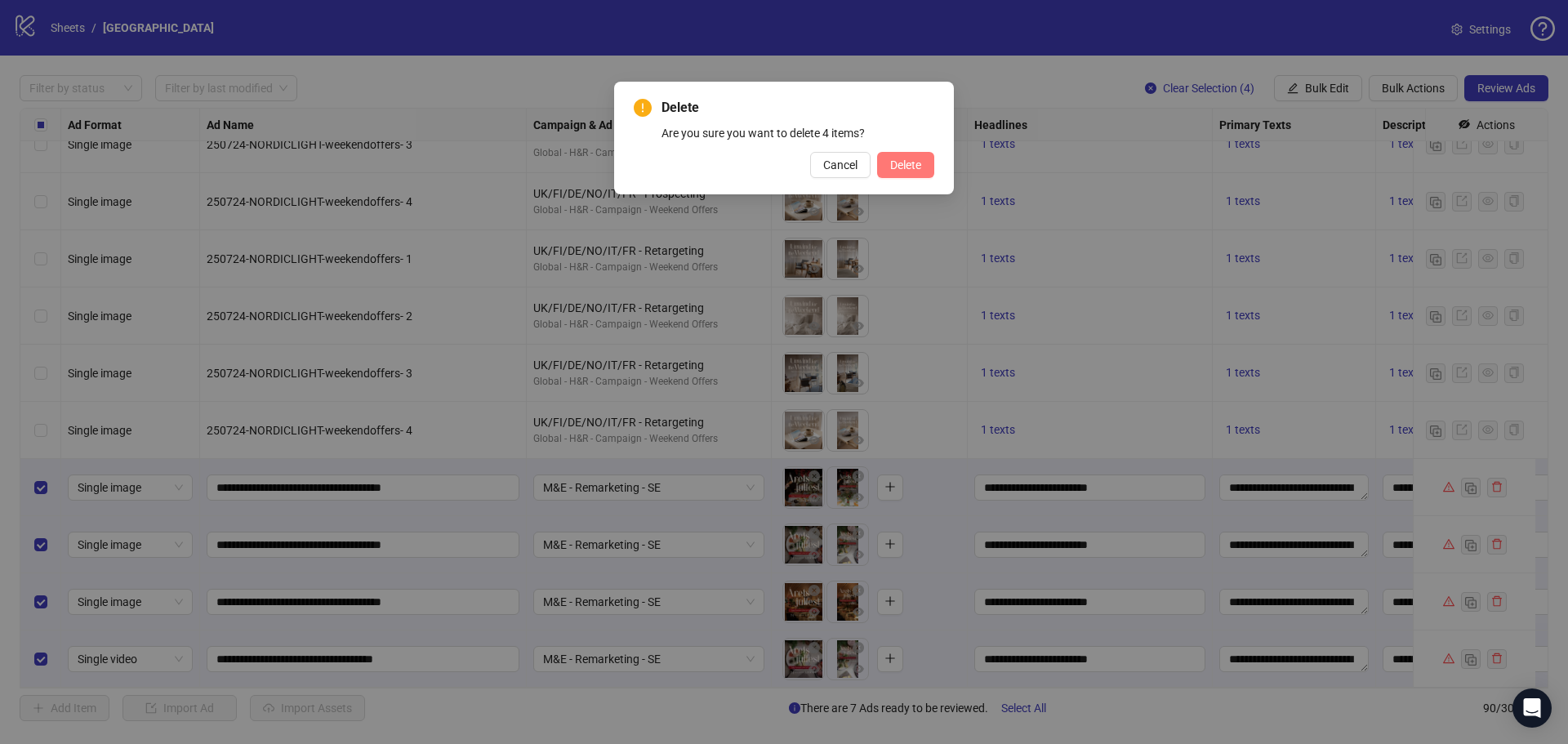
click at [922, 170] on button "Delete" at bounding box center [905, 165] width 57 height 26
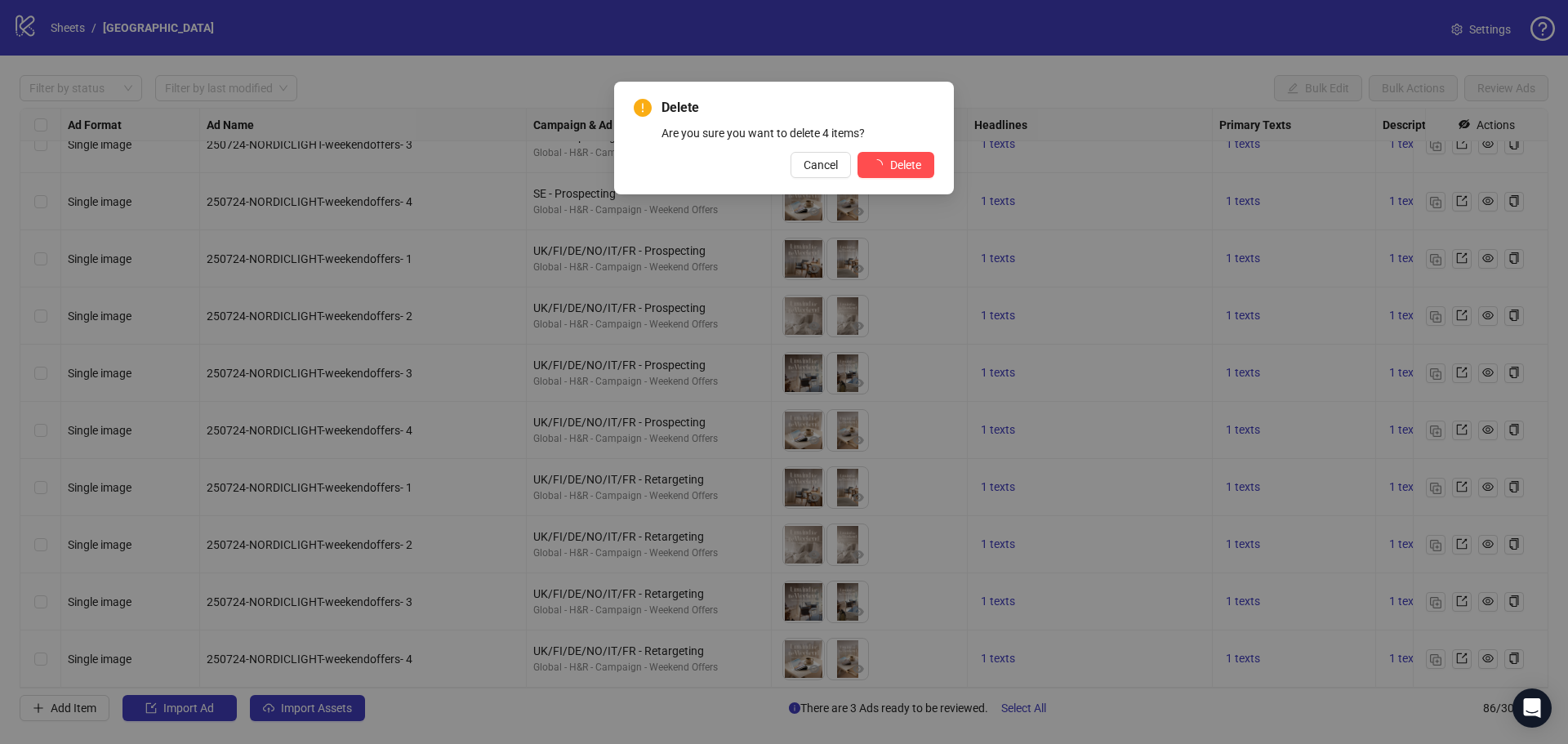
scroll to position [4384, 0]
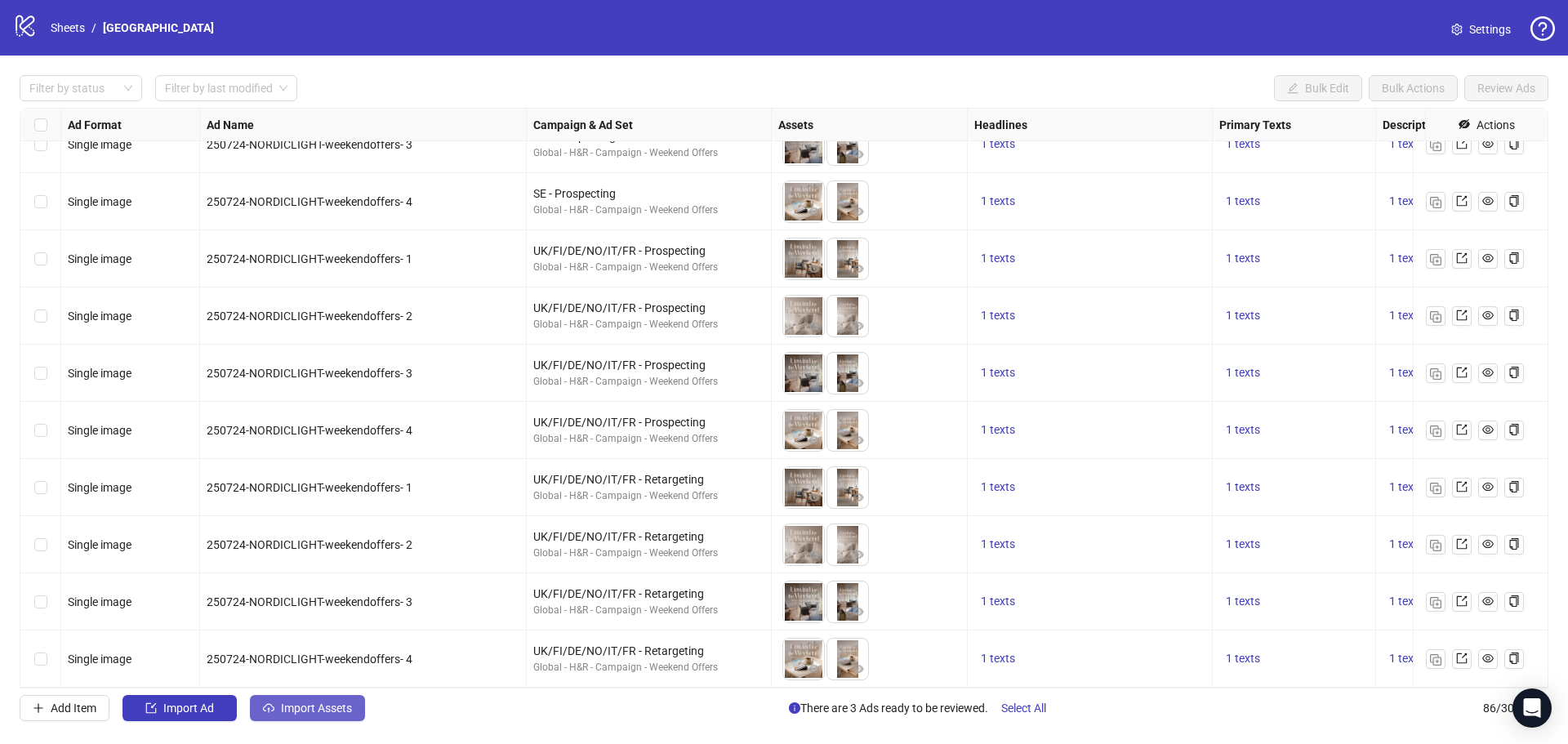
click at [307, 702] on span "Import Assets" at bounding box center [317, 708] width 71 height 13
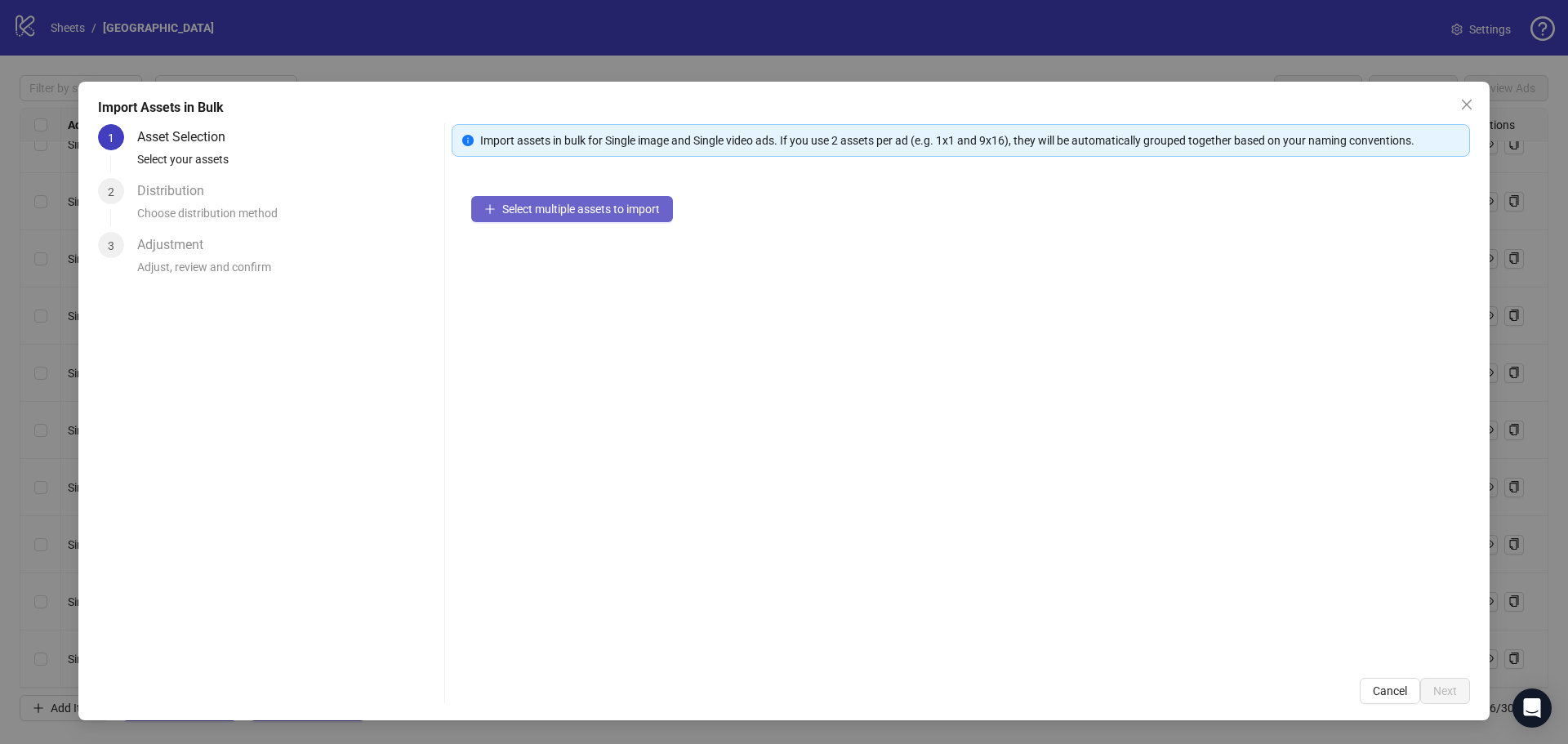
click at [639, 213] on span "Select multiple assets to import" at bounding box center [581, 209] width 157 height 13
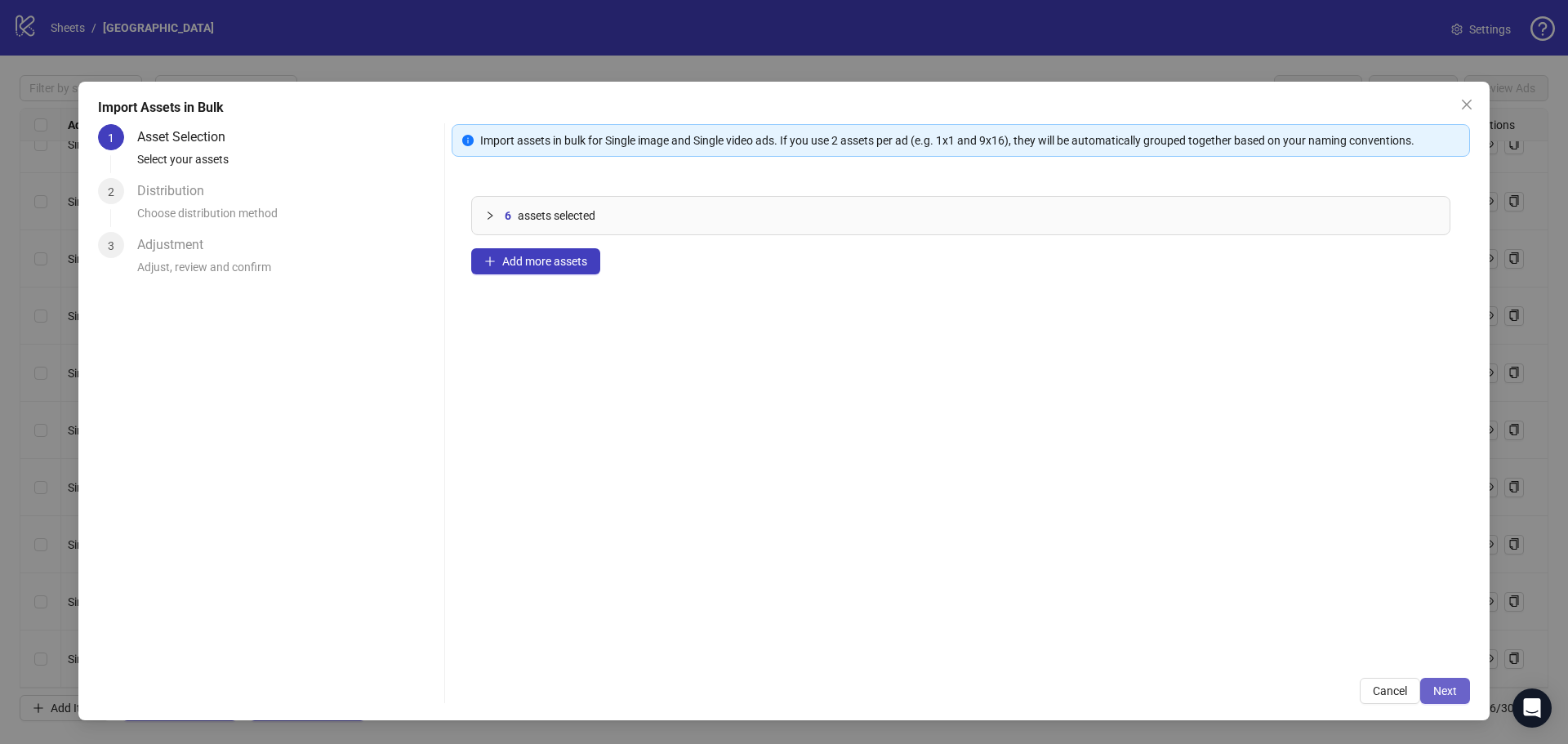
click at [1449, 692] on span "Next" at bounding box center [1444, 691] width 24 height 13
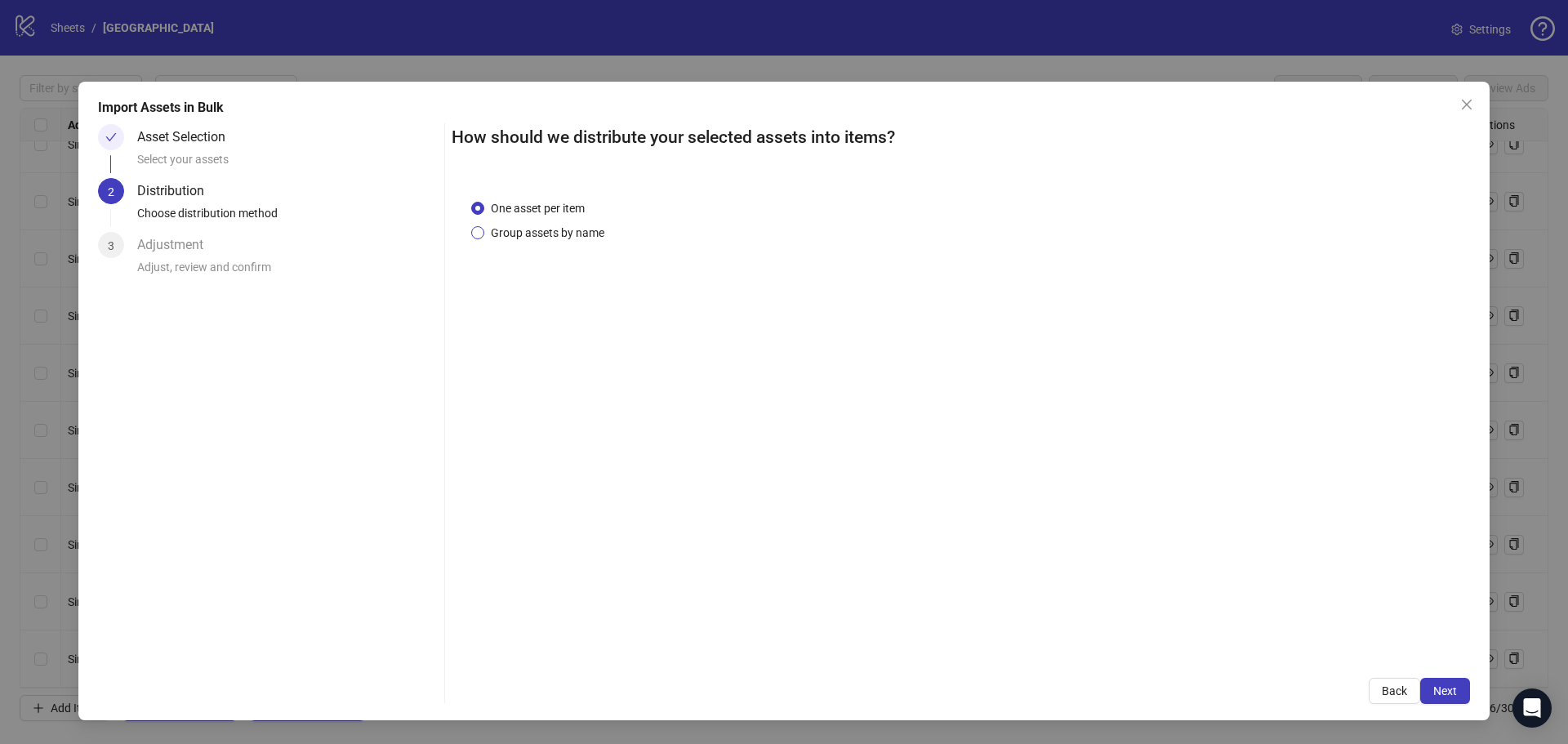
click at [575, 235] on span "Group assets by name" at bounding box center [547, 233] width 126 height 18
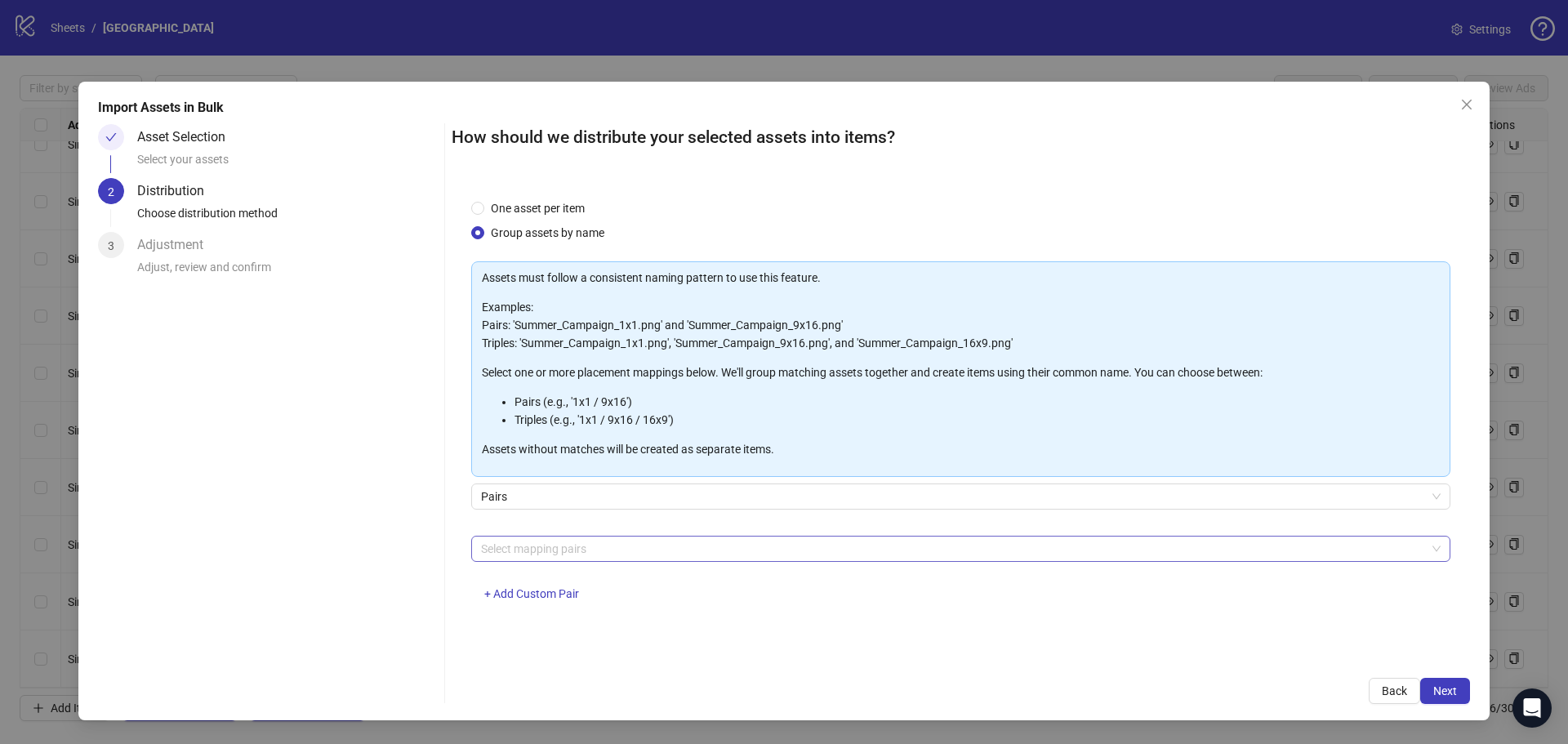
click at [507, 543] on div at bounding box center [952, 549] width 955 height 23
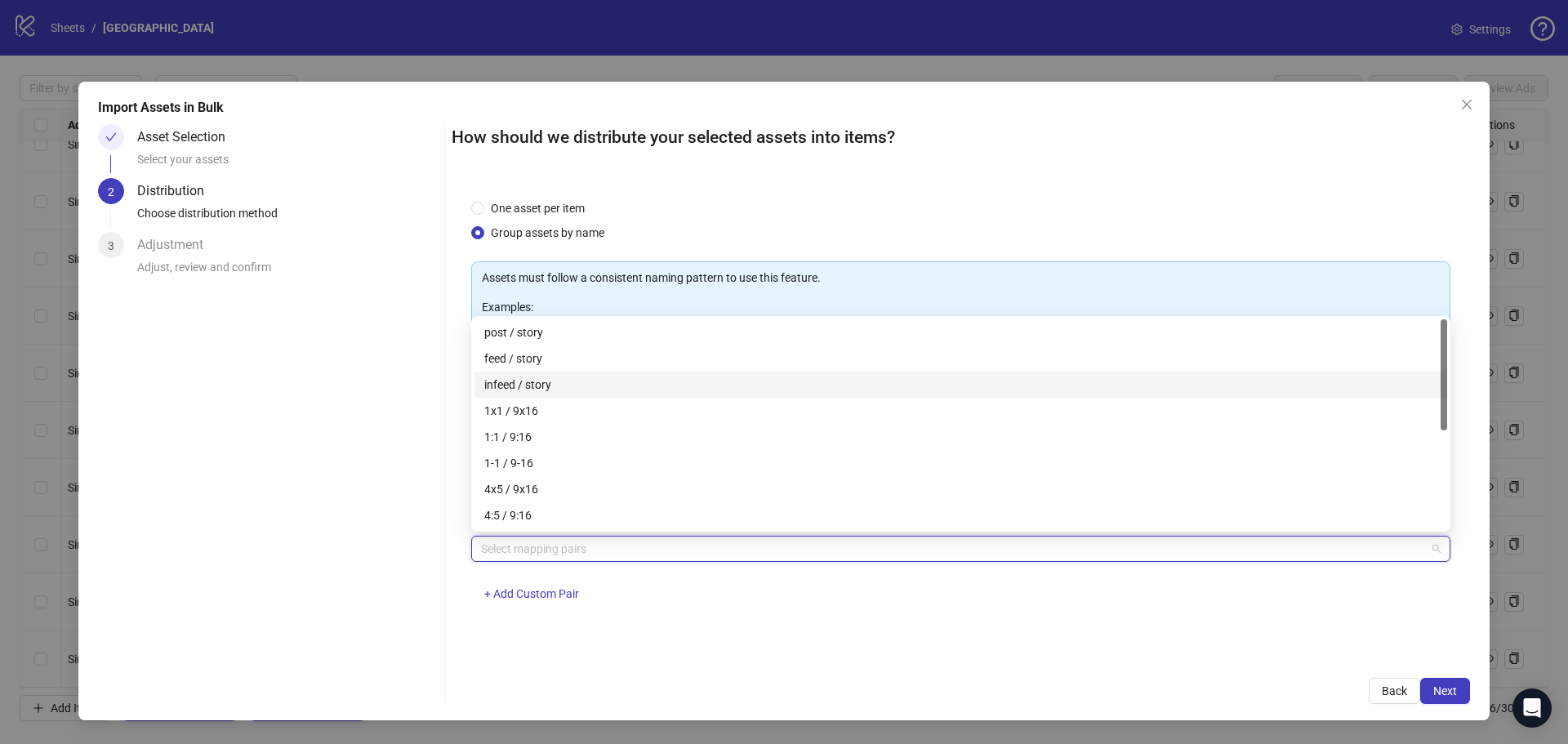
click at [505, 353] on div "feed / story" at bounding box center [960, 359] width 953 height 18
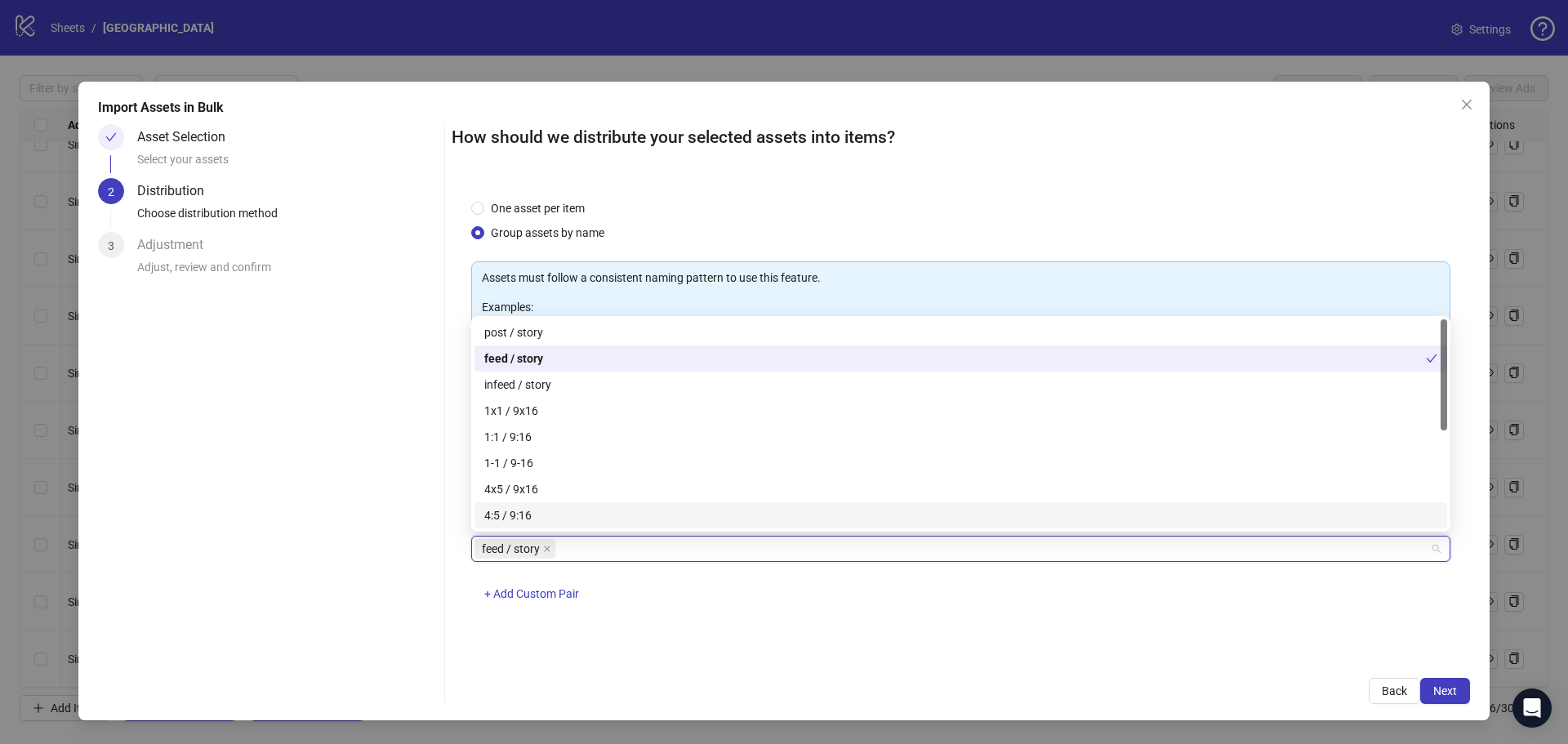
click at [741, 617] on div "feed / story + Add Custom Pair" at bounding box center [961, 578] width 979 height 85
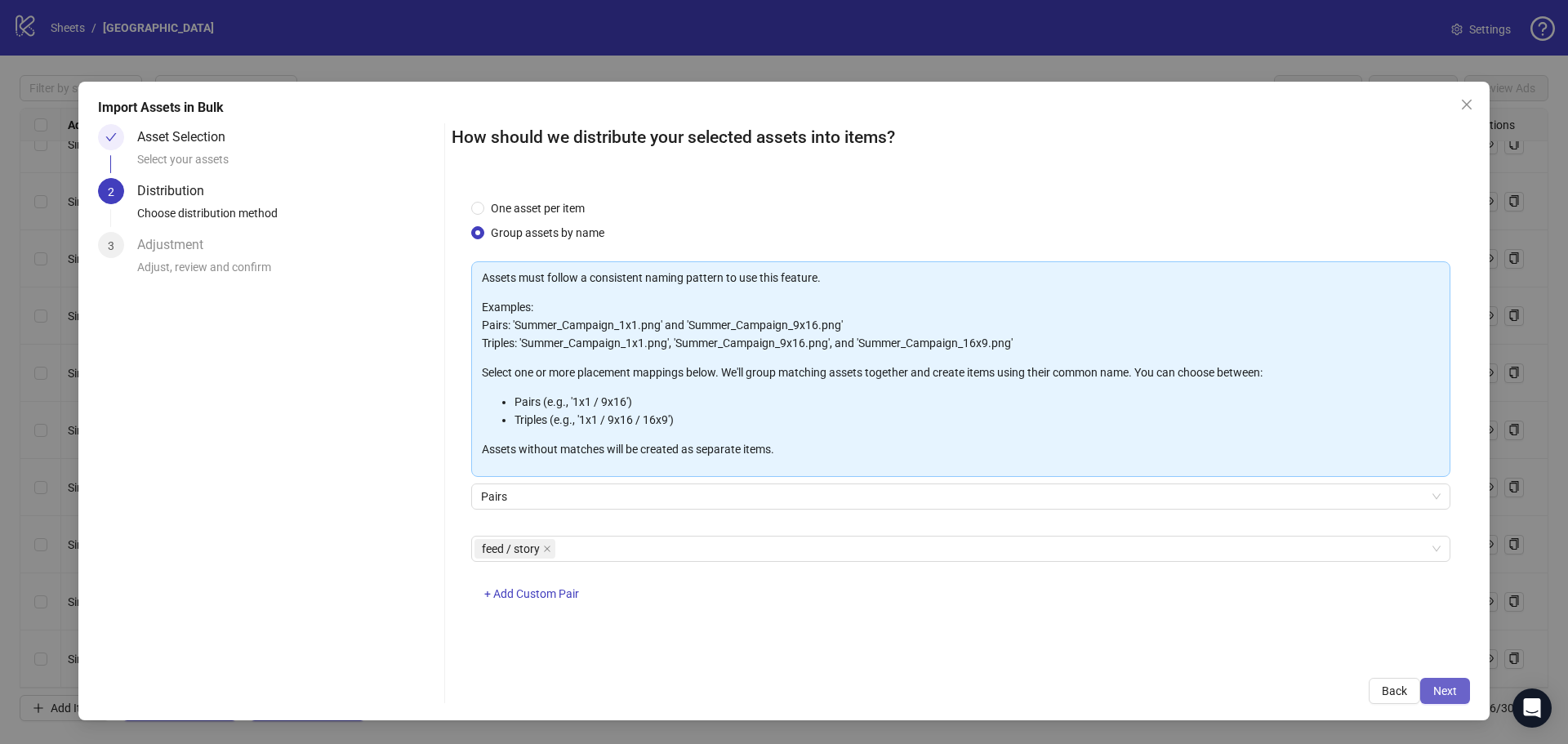
click at [1454, 690] on span "Next" at bounding box center [1444, 691] width 24 height 13
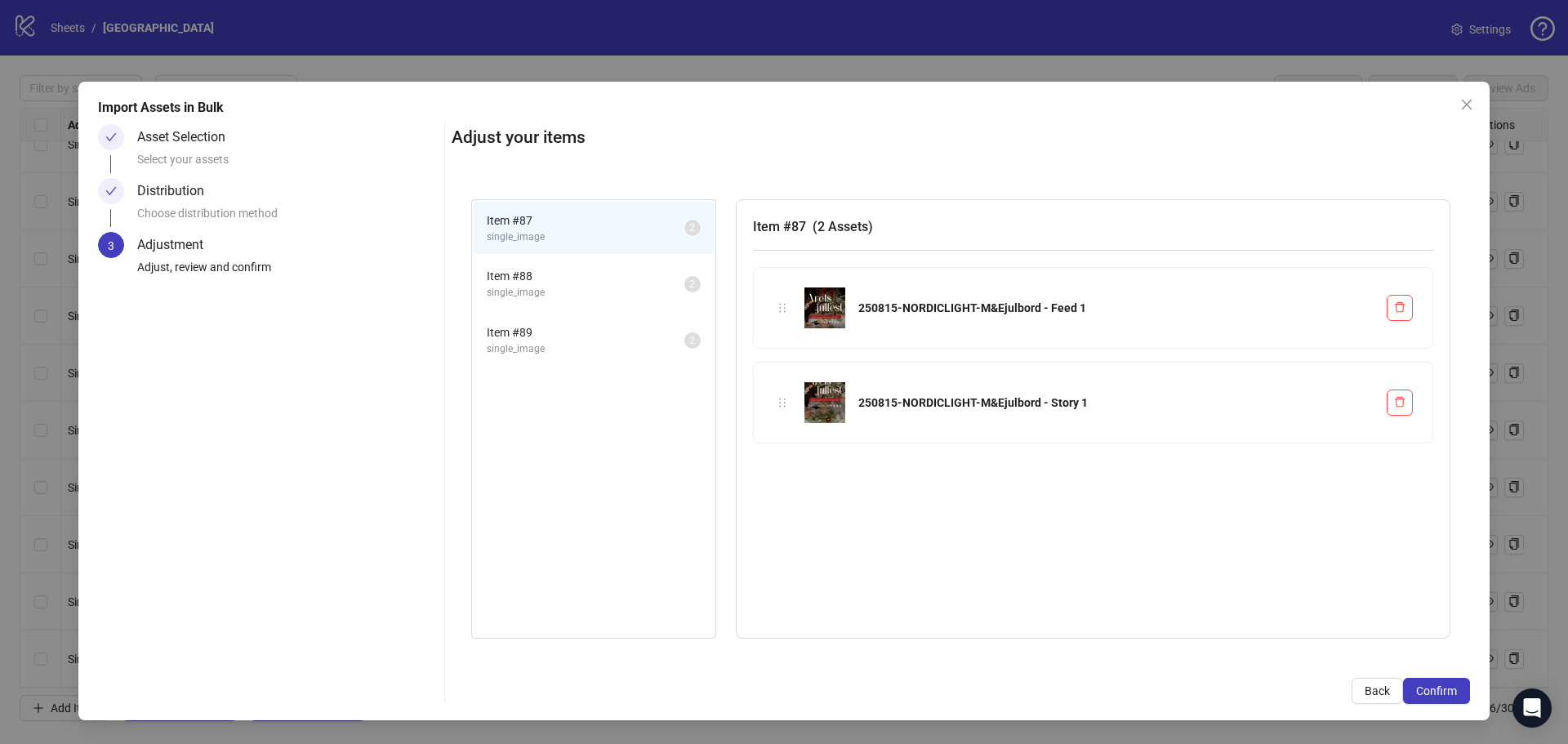
drag, startPoint x: 553, startPoint y: 280, endPoint x: 553, endPoint y: 307, distance: 27.0
click at [554, 279] on span "Item # 88" at bounding box center [585, 276] width 197 height 18
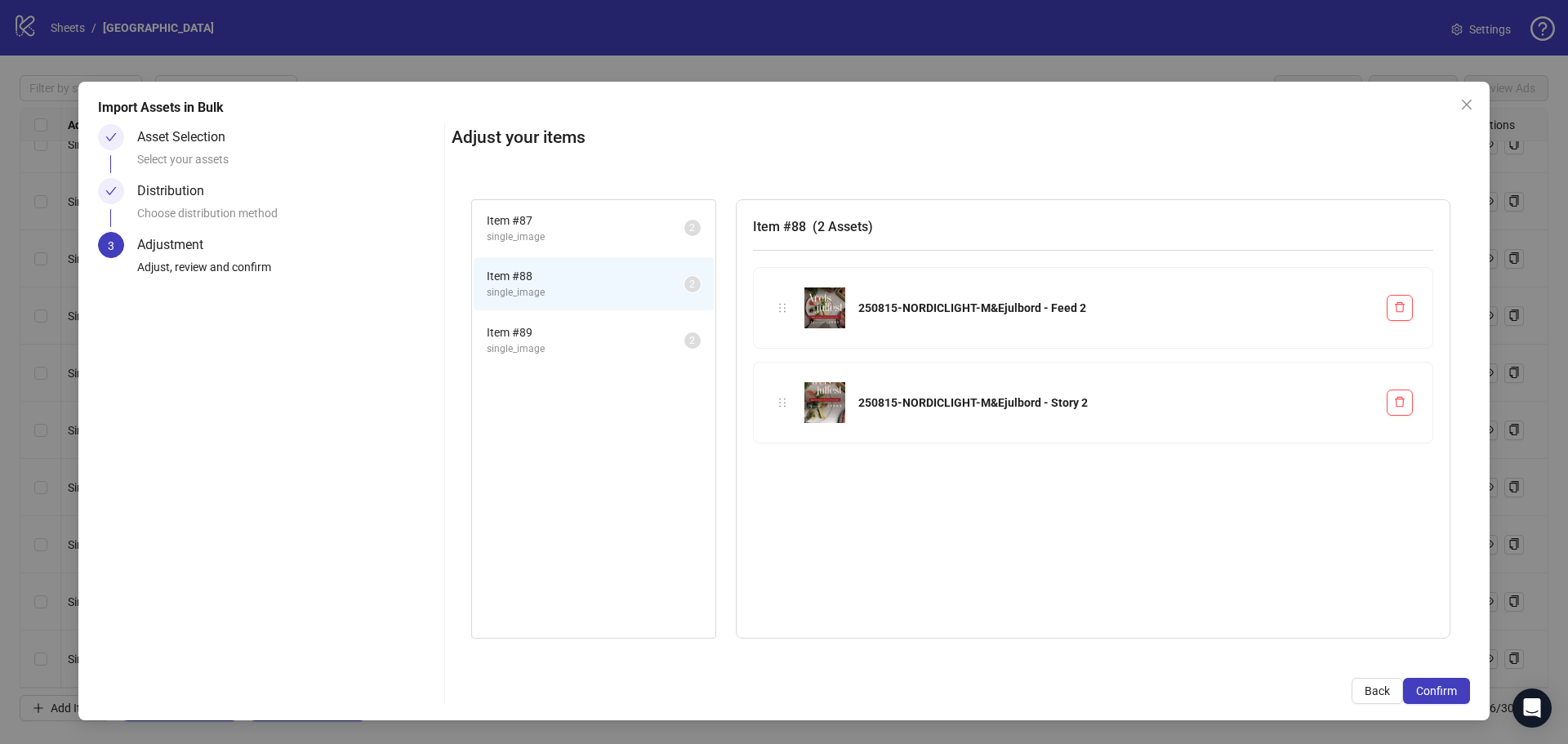
click at [554, 331] on span "Item # 89" at bounding box center [585, 333] width 197 height 18
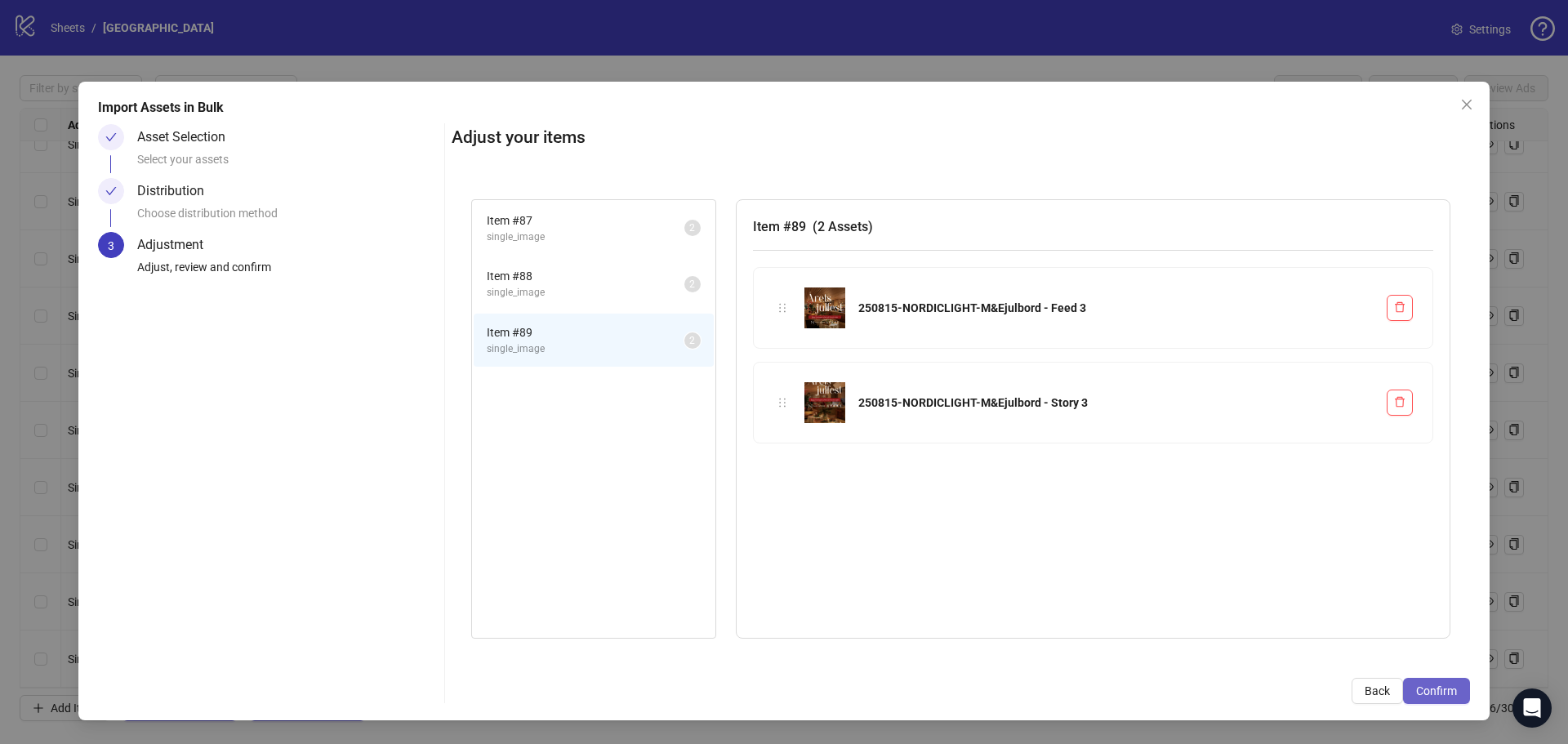
click at [1430, 682] on button "Confirm" at bounding box center [1435, 691] width 67 height 26
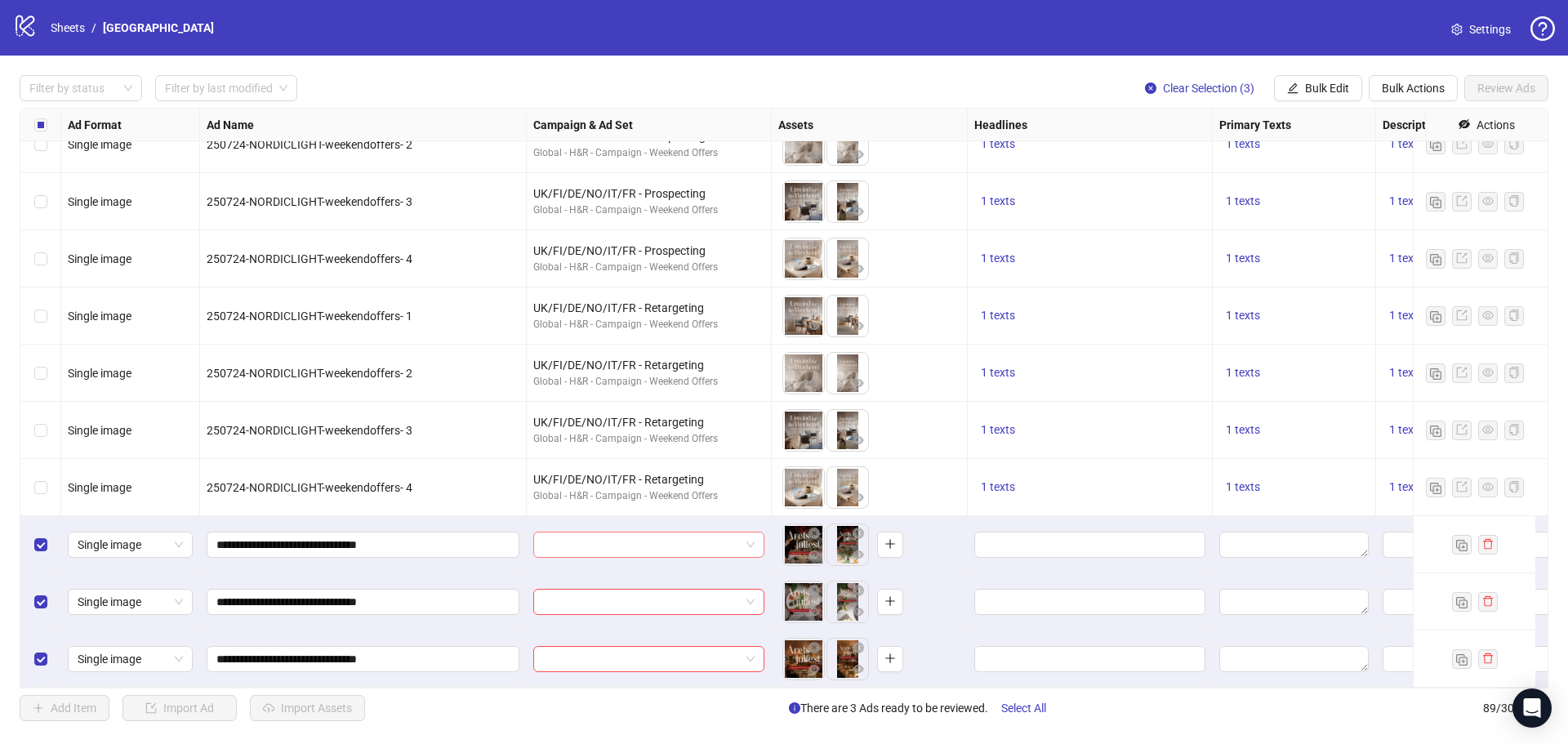
click at [663, 537] on input "search" at bounding box center [640, 546] width 197 height 25
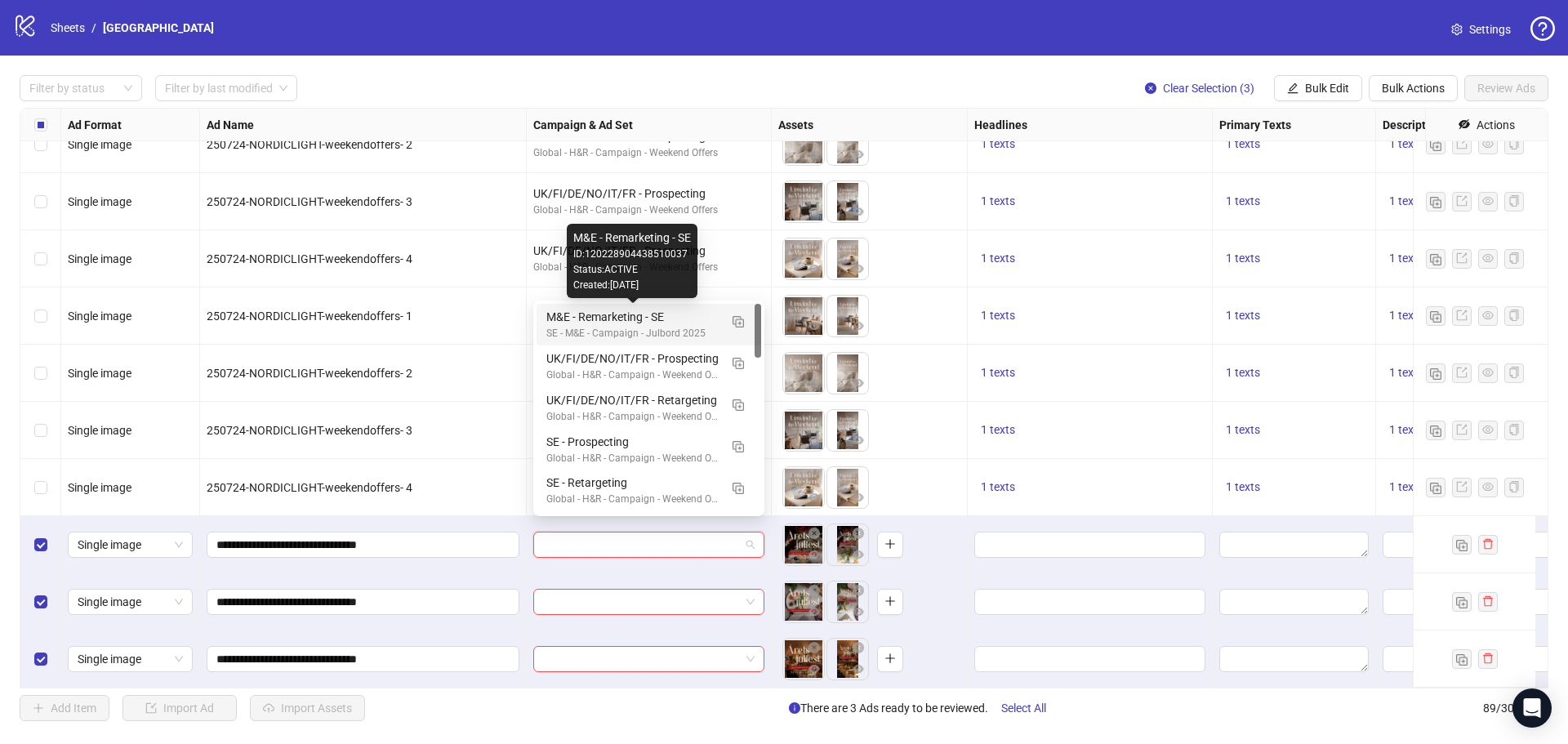
click at [597, 324] on div "M&E - Remarketing - SE" at bounding box center [632, 317] width 173 height 18
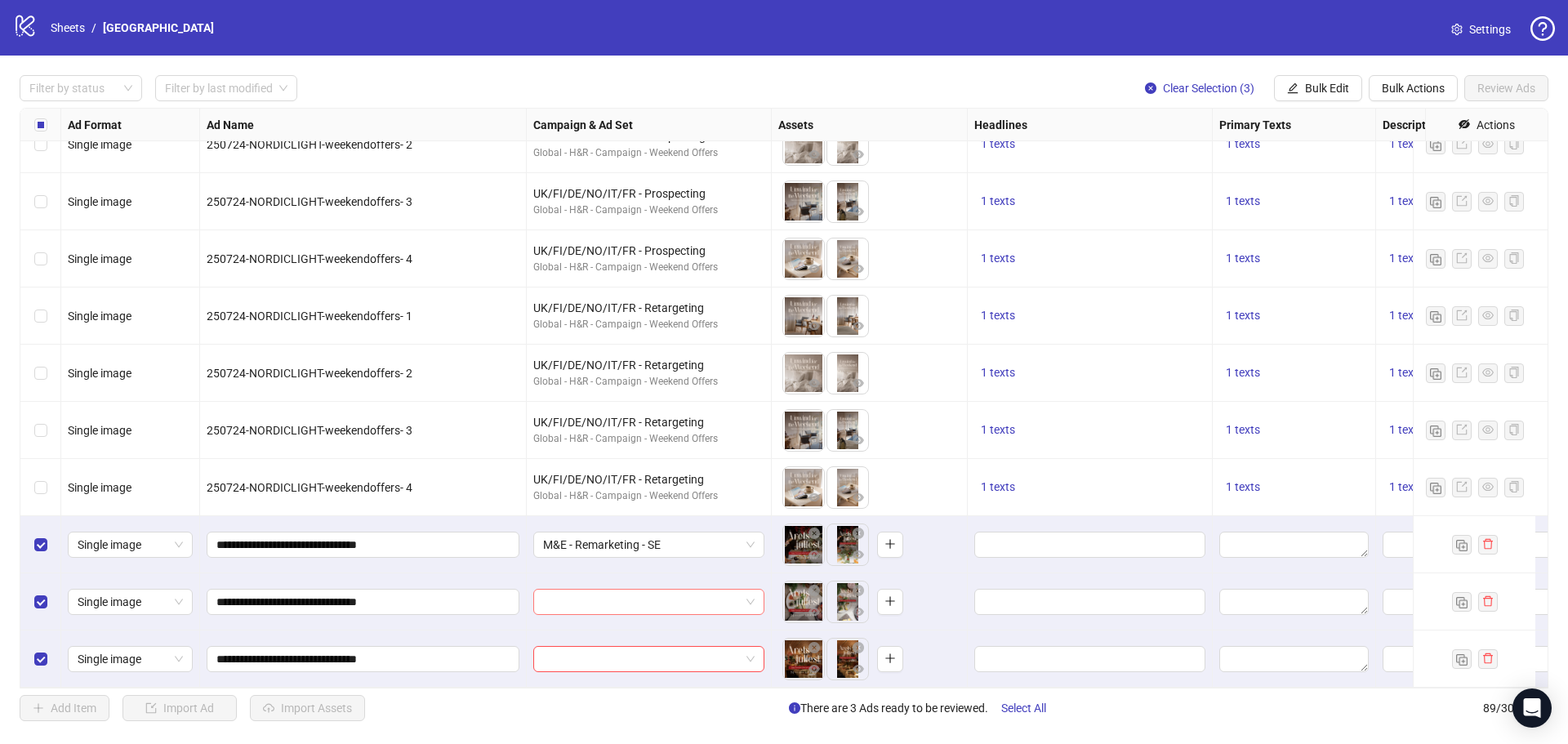
click at [610, 590] on input "search" at bounding box center [640, 602] width 197 height 25
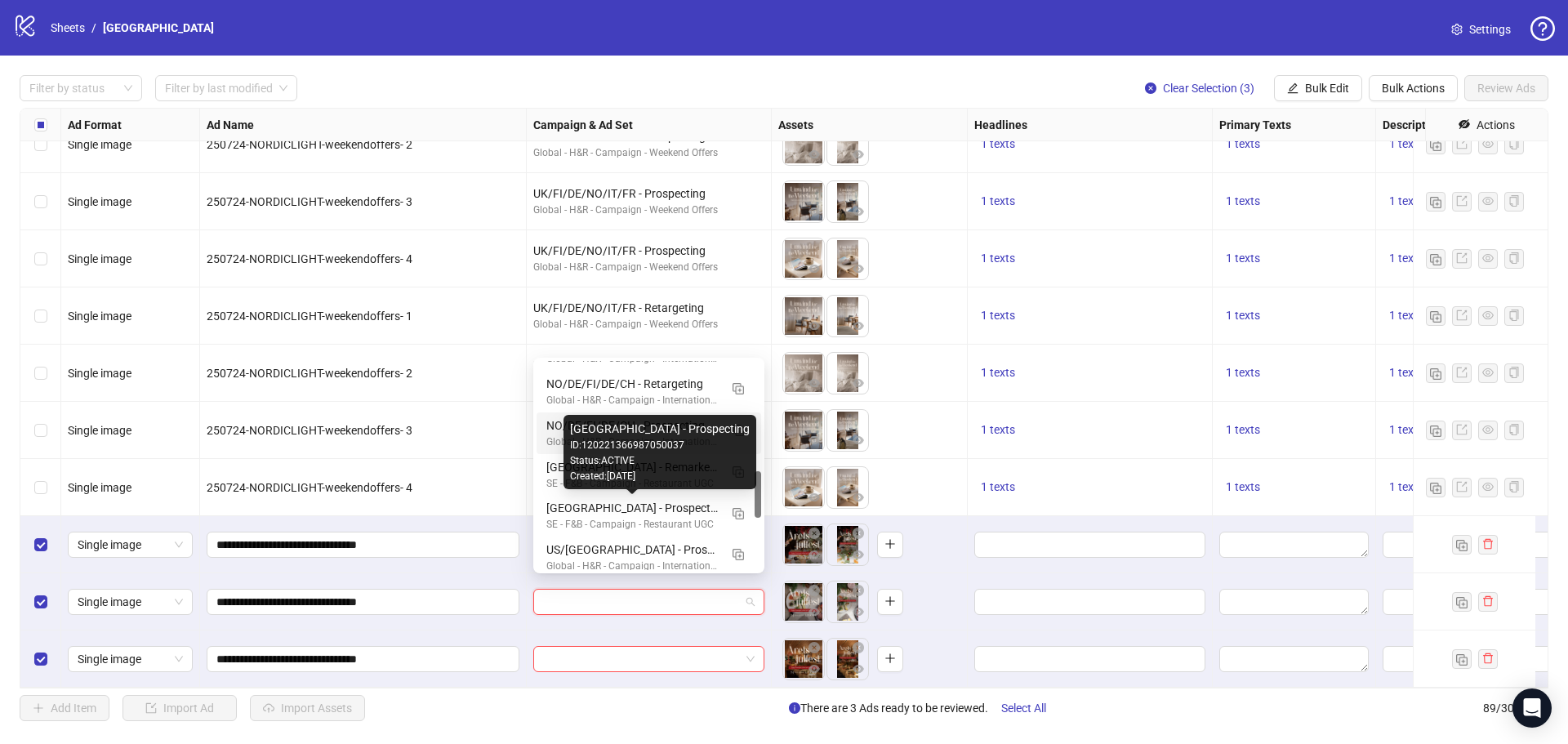
scroll to position [164, 0]
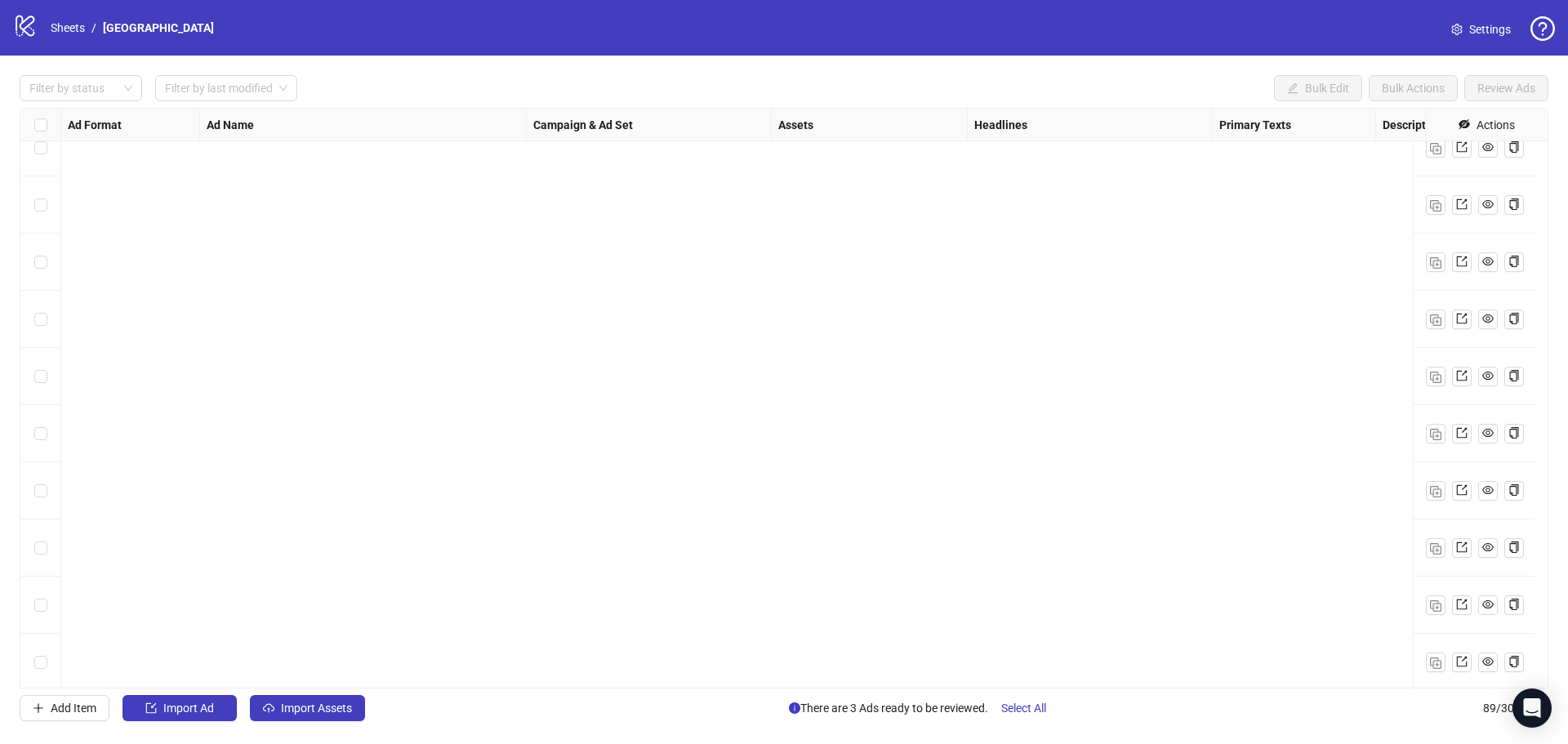
scroll to position [4556, 0]
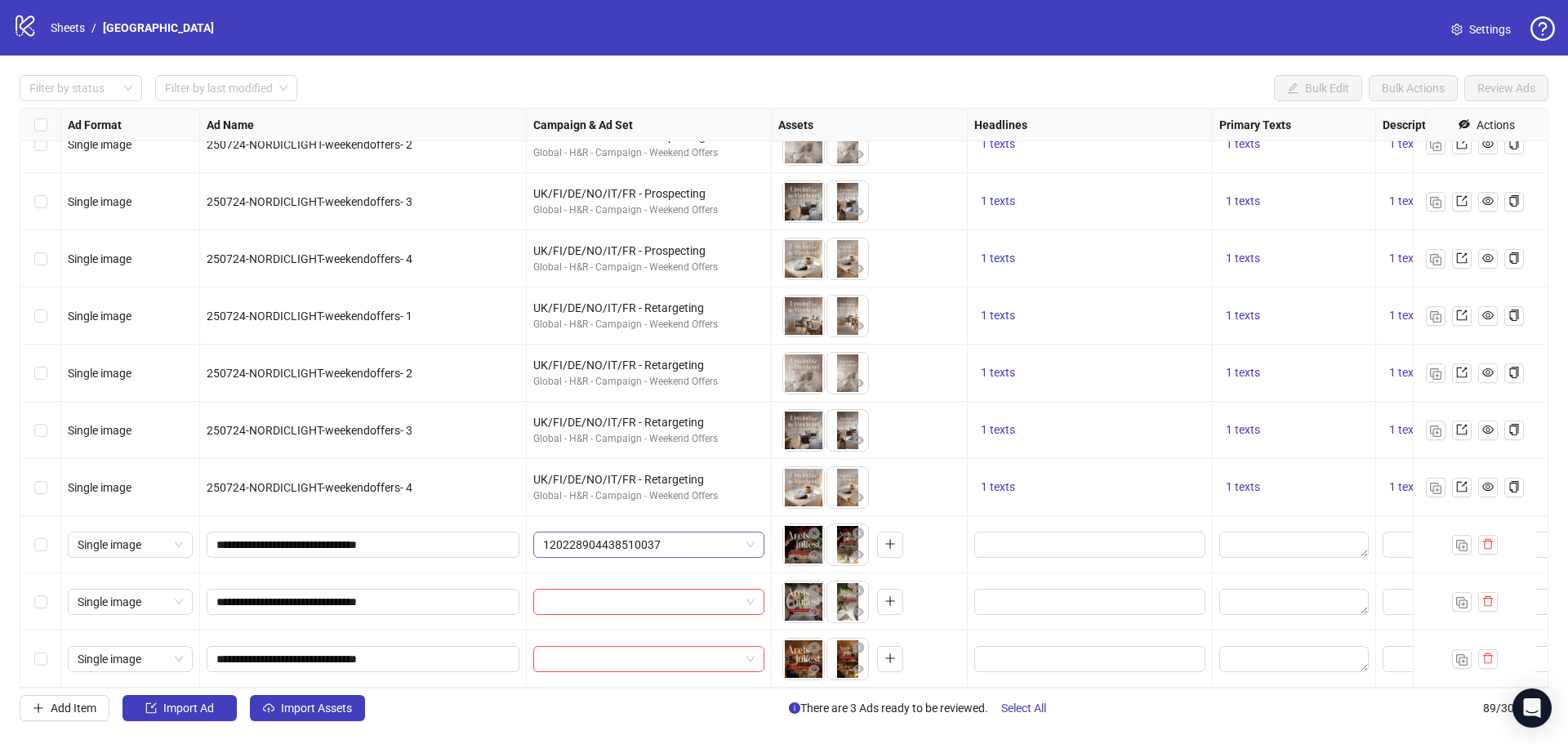
click at [674, 533] on span "120228904438510037" at bounding box center [648, 546] width 212 height 25
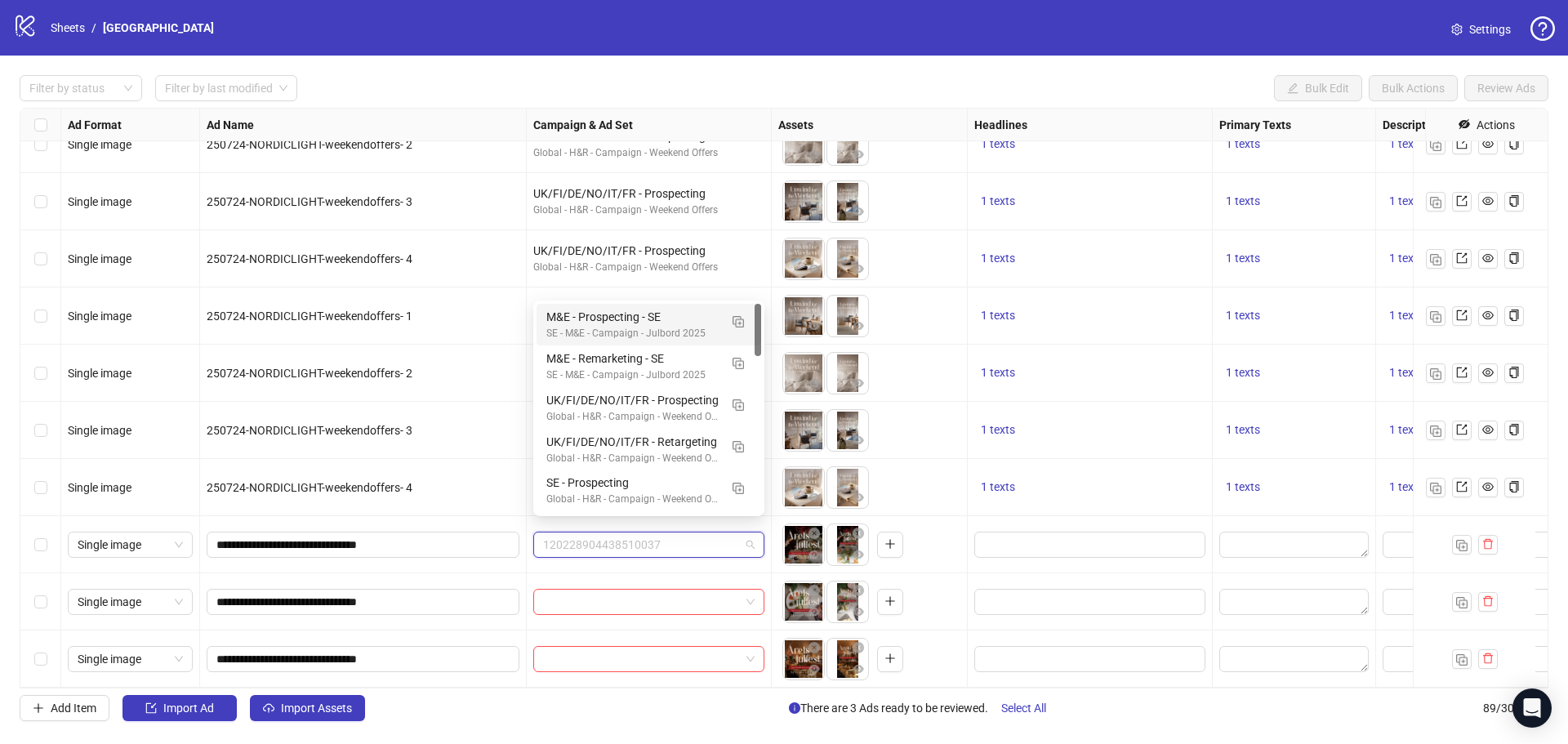
click at [675, 533] on span "120228904438510037" at bounding box center [648, 546] width 212 height 25
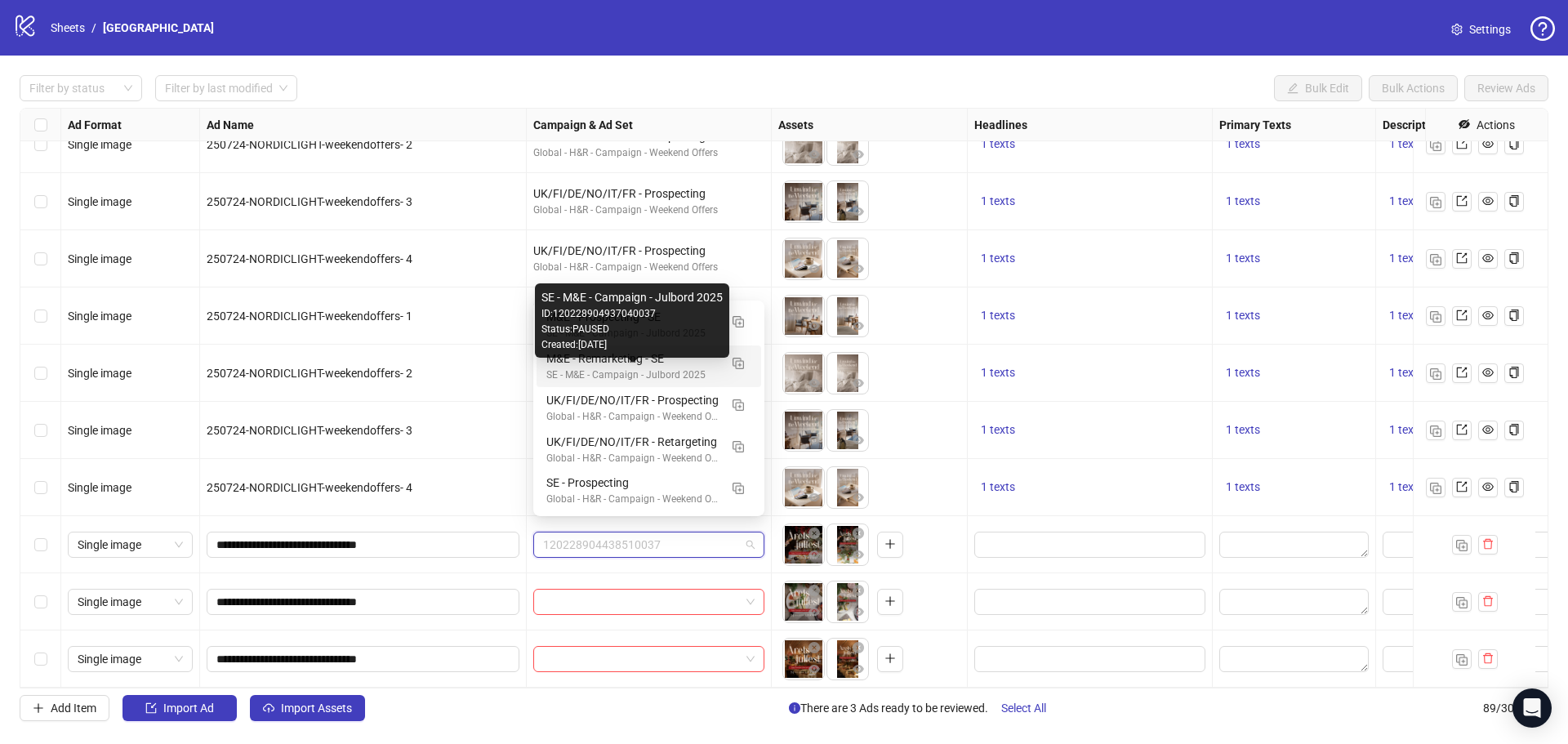
click at [655, 368] on div "SE - M&E - Campaign - Julbord 2025" at bounding box center [632, 375] width 173 height 15
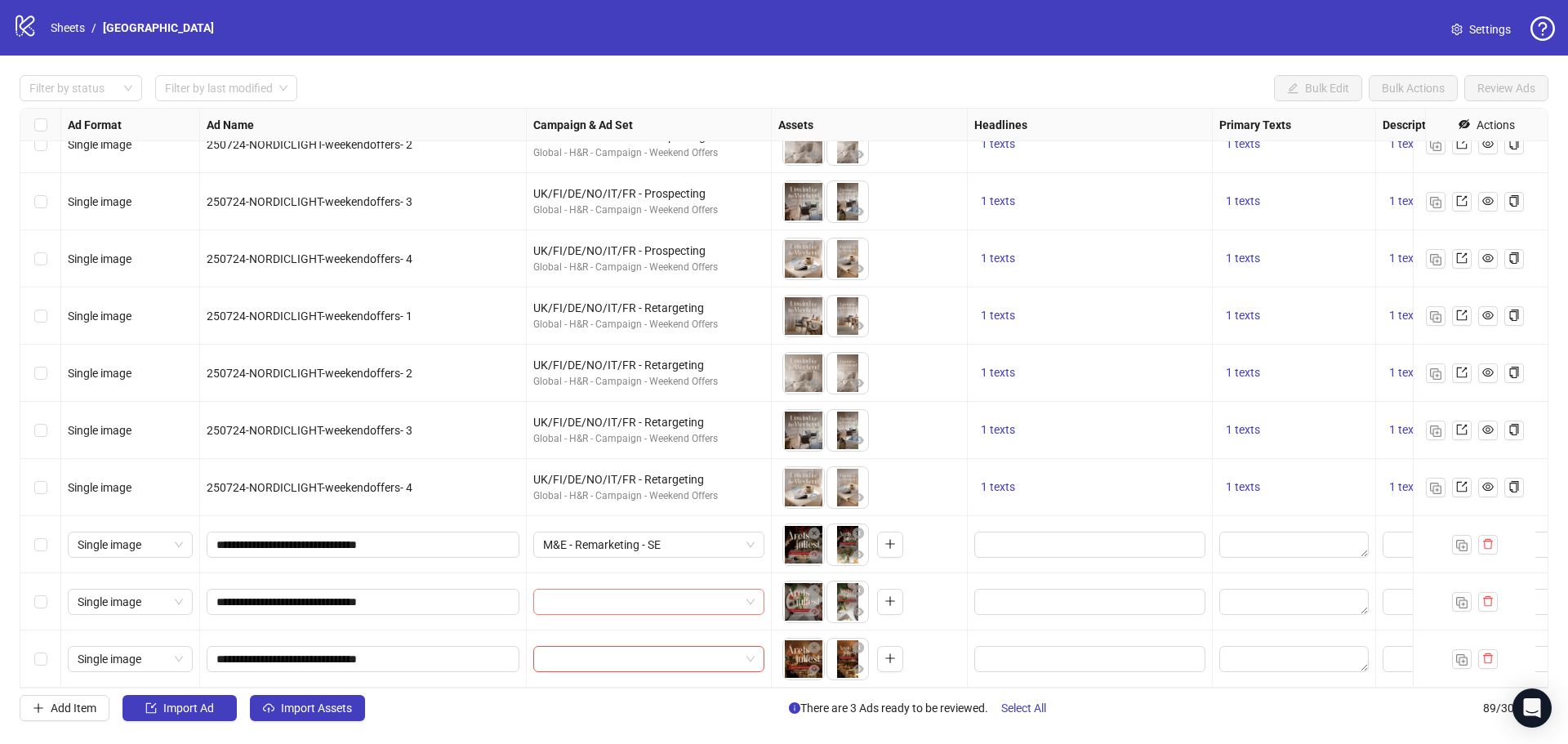
click at [624, 592] on input "search" at bounding box center [640, 602] width 197 height 25
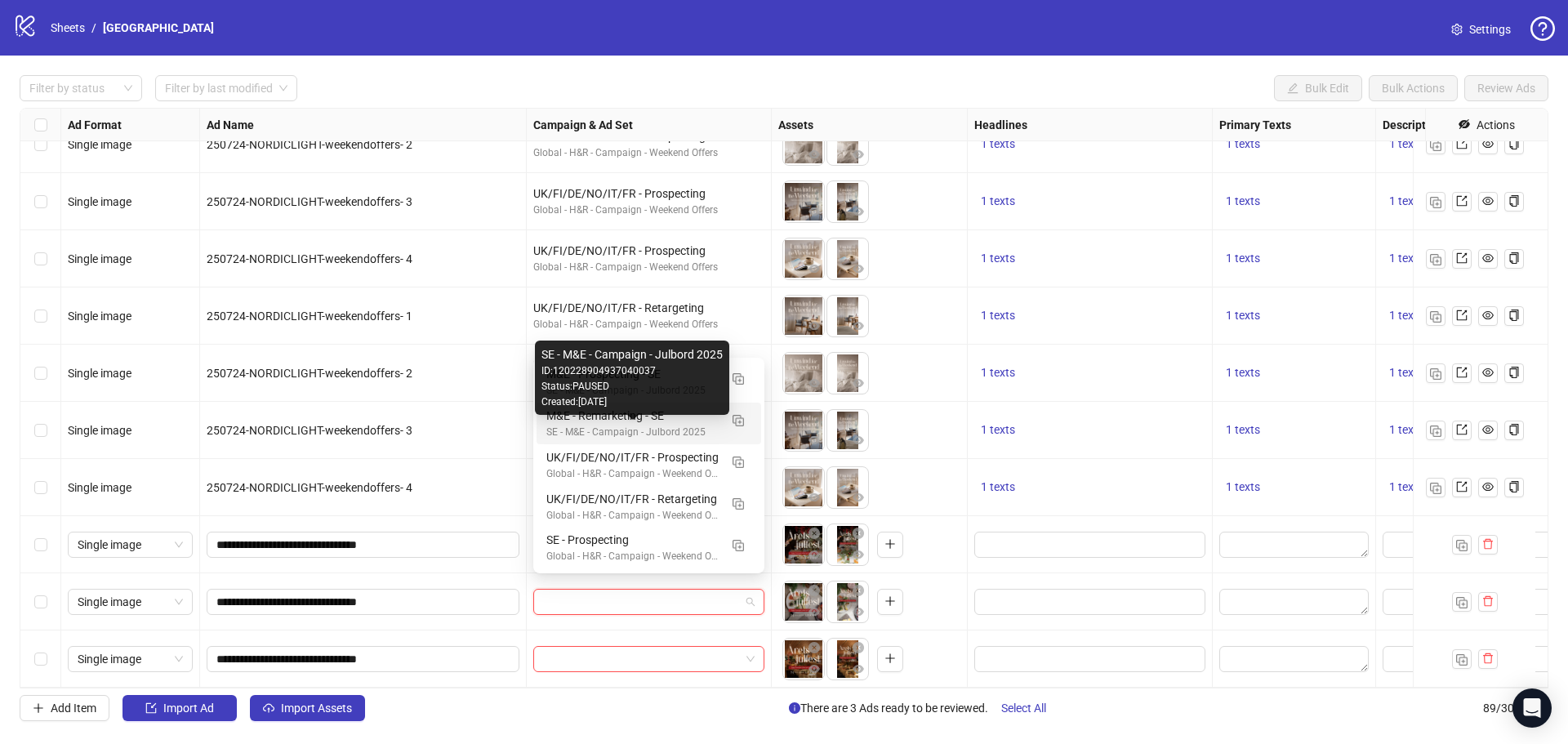
click at [617, 429] on div "SE - M&E - Campaign - Julbord 2025" at bounding box center [632, 432] width 173 height 15
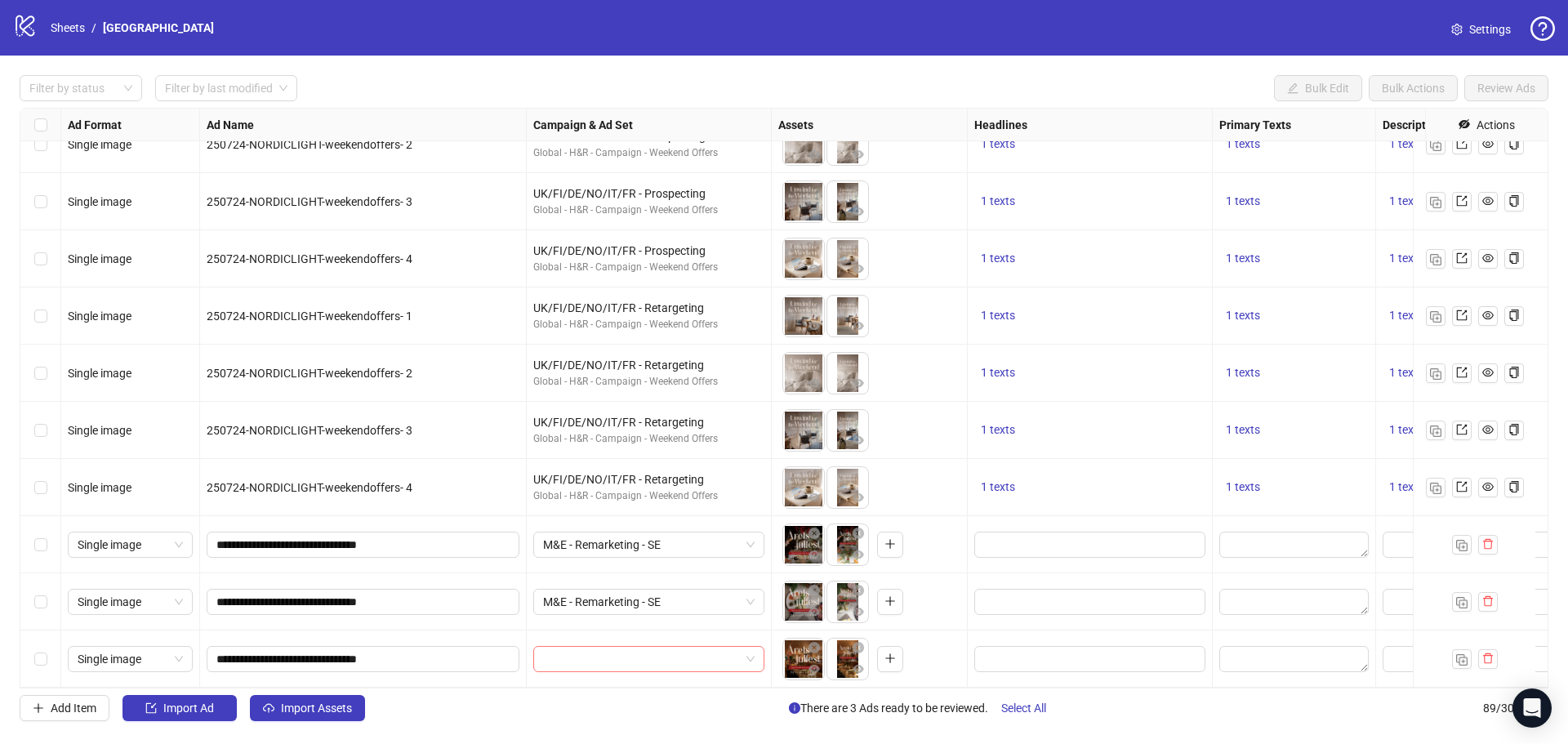
click at [604, 647] on input "search" at bounding box center [640, 659] width 197 height 25
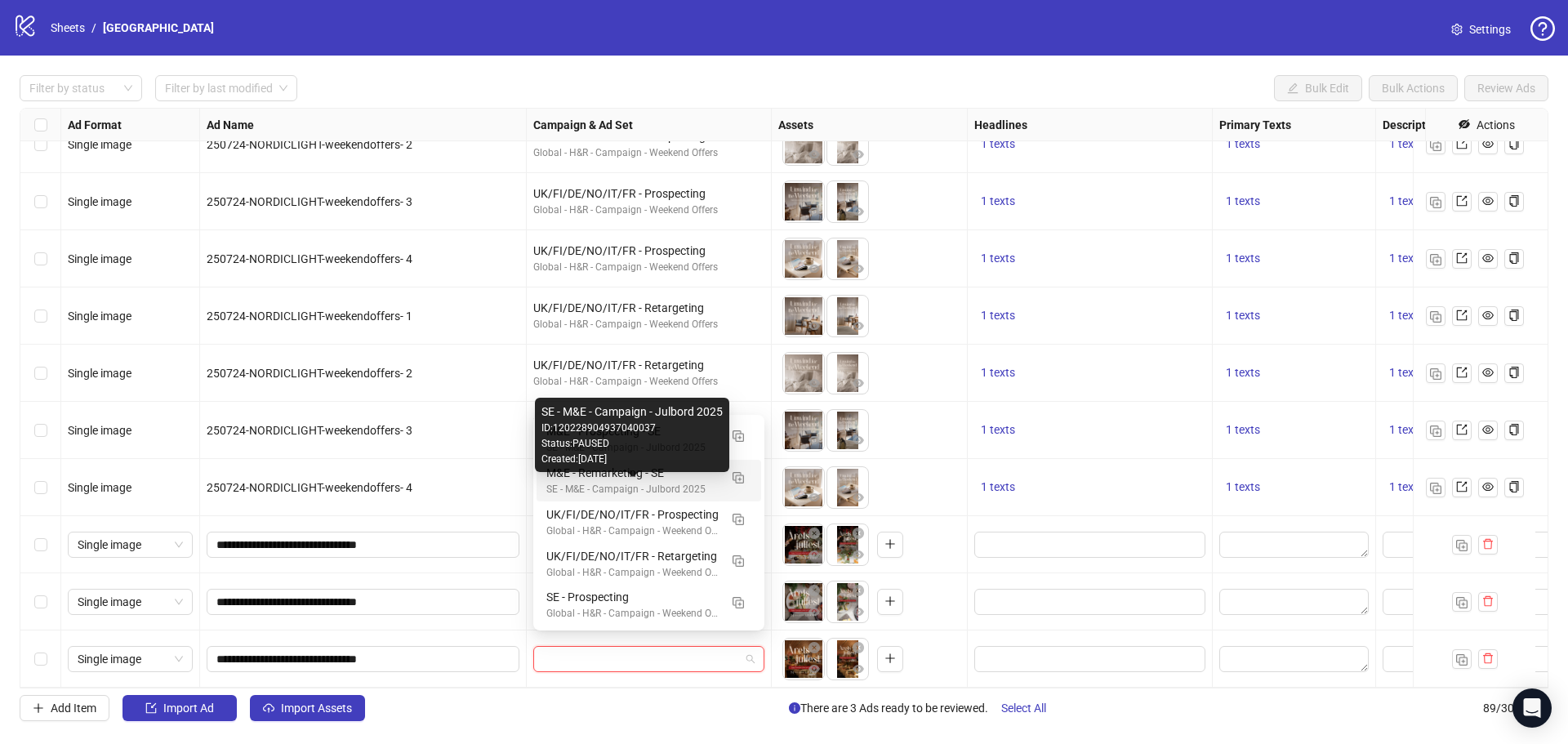
click at [613, 489] on div "SE - M&E - Campaign - Julbord 2025" at bounding box center [632, 489] width 173 height 15
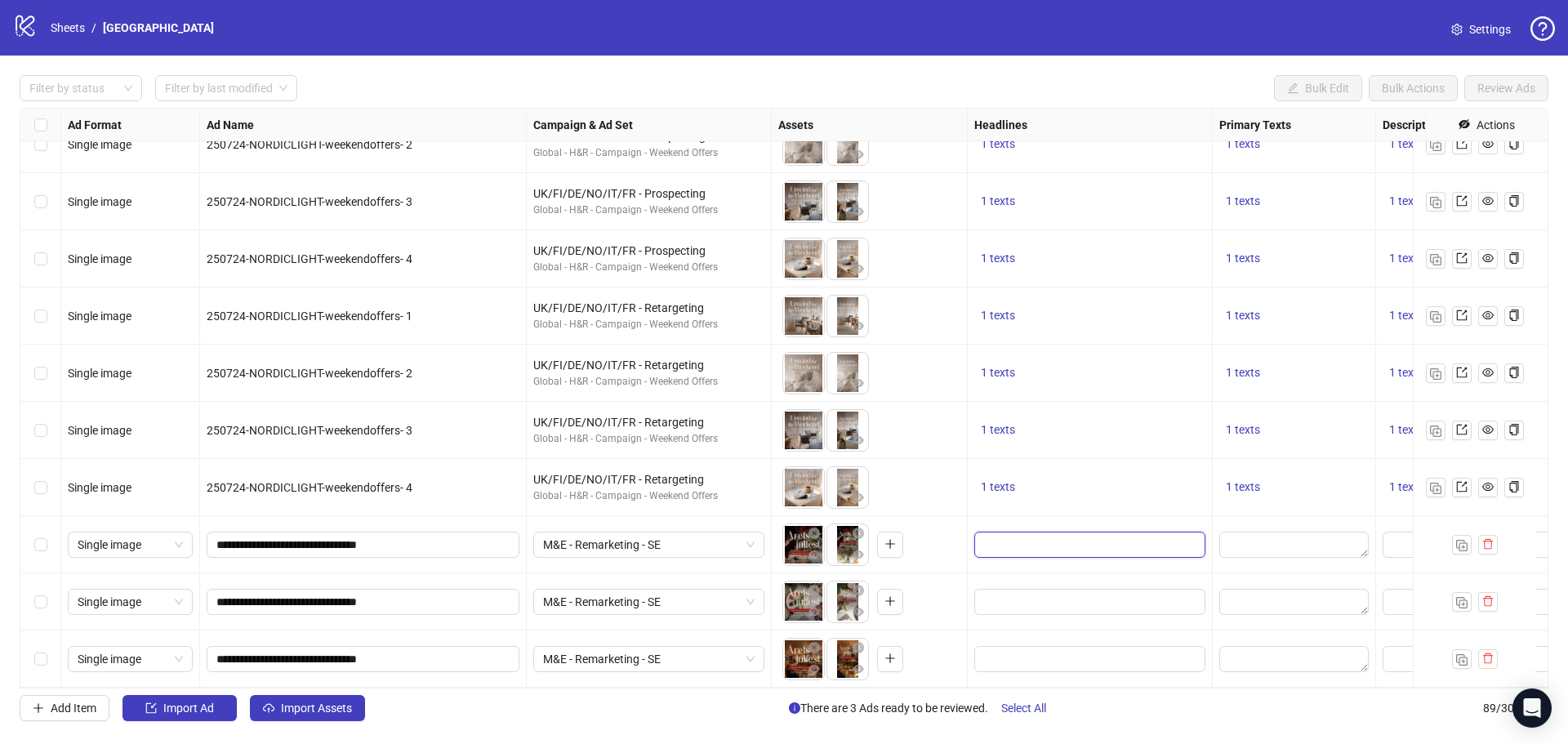
click at [1048, 537] on input "Edit values" at bounding box center [1088, 545] width 208 height 18
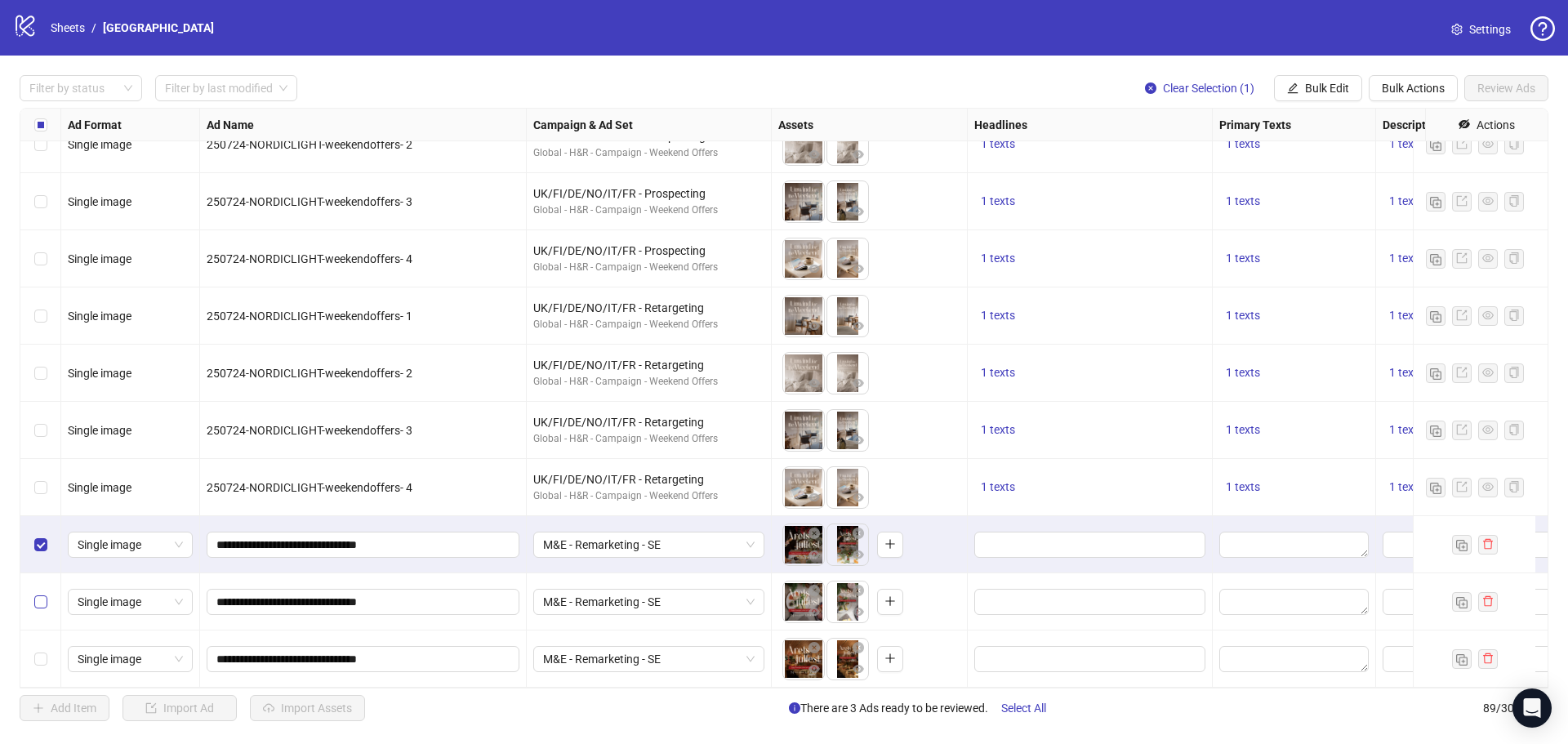
click at [42, 598] on label "Select row 88" at bounding box center [41, 602] width 13 height 18
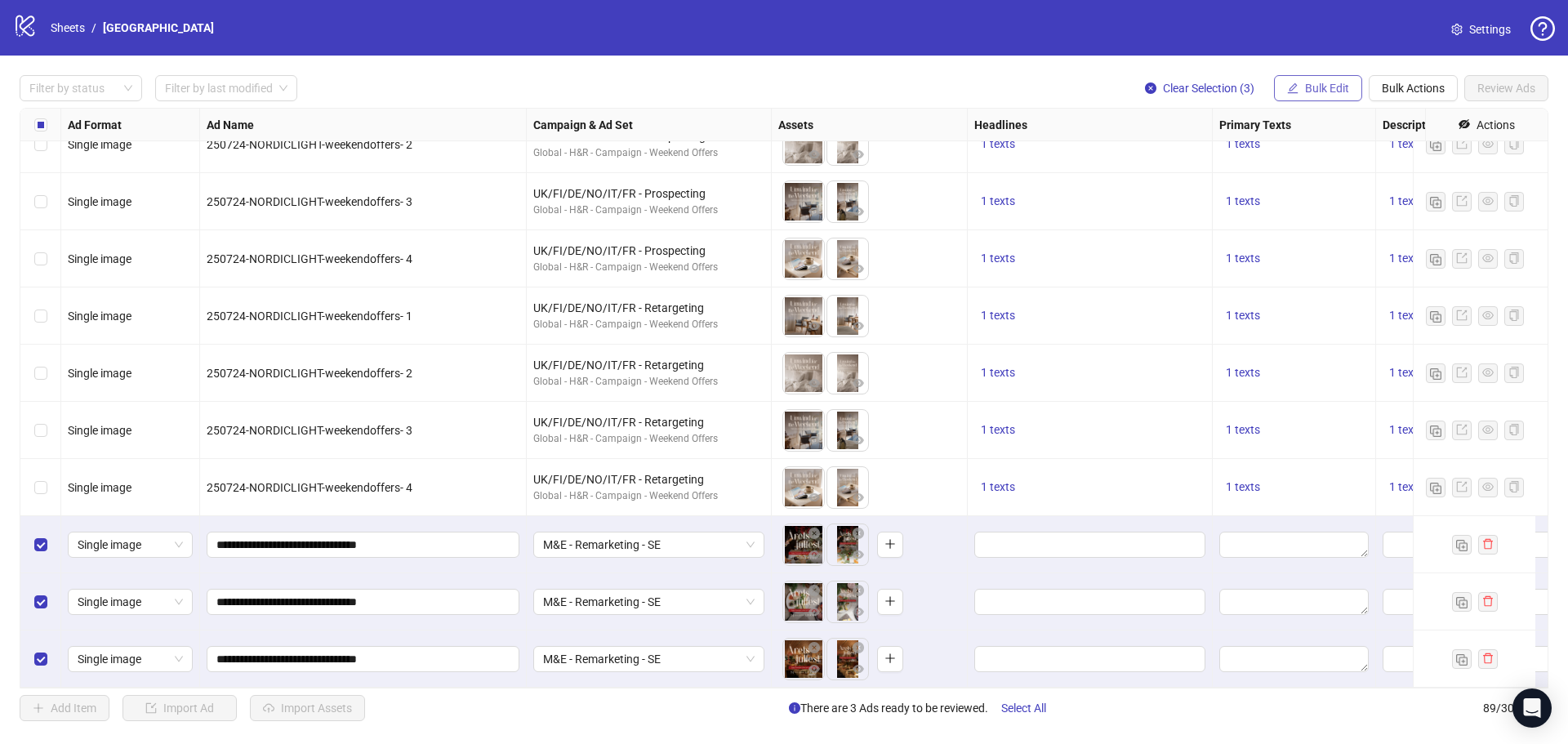
click at [1319, 84] on span "Bulk Edit" at bounding box center [1327, 88] width 44 height 13
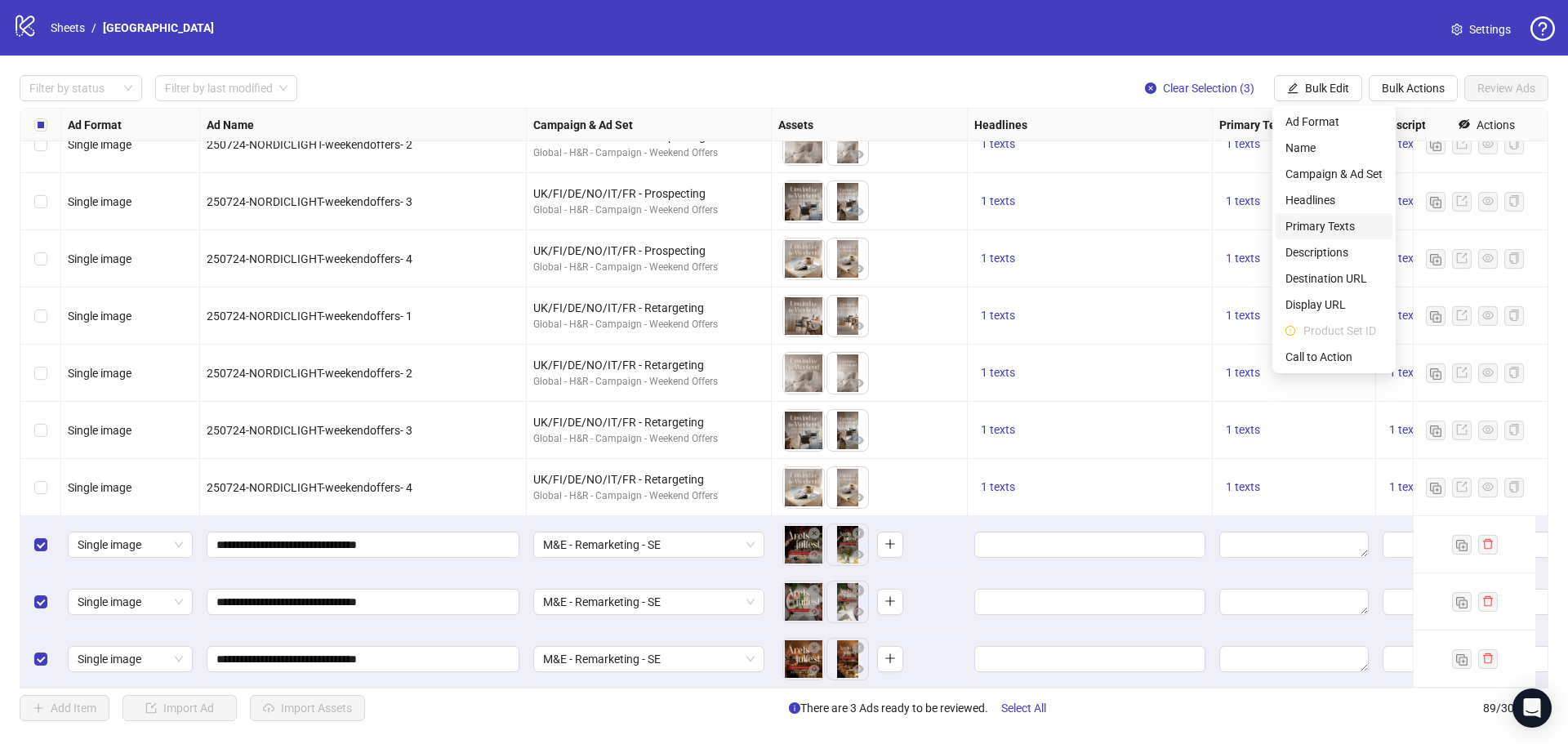
click at [1322, 222] on span "Primary Texts" at bounding box center [1333, 226] width 97 height 18
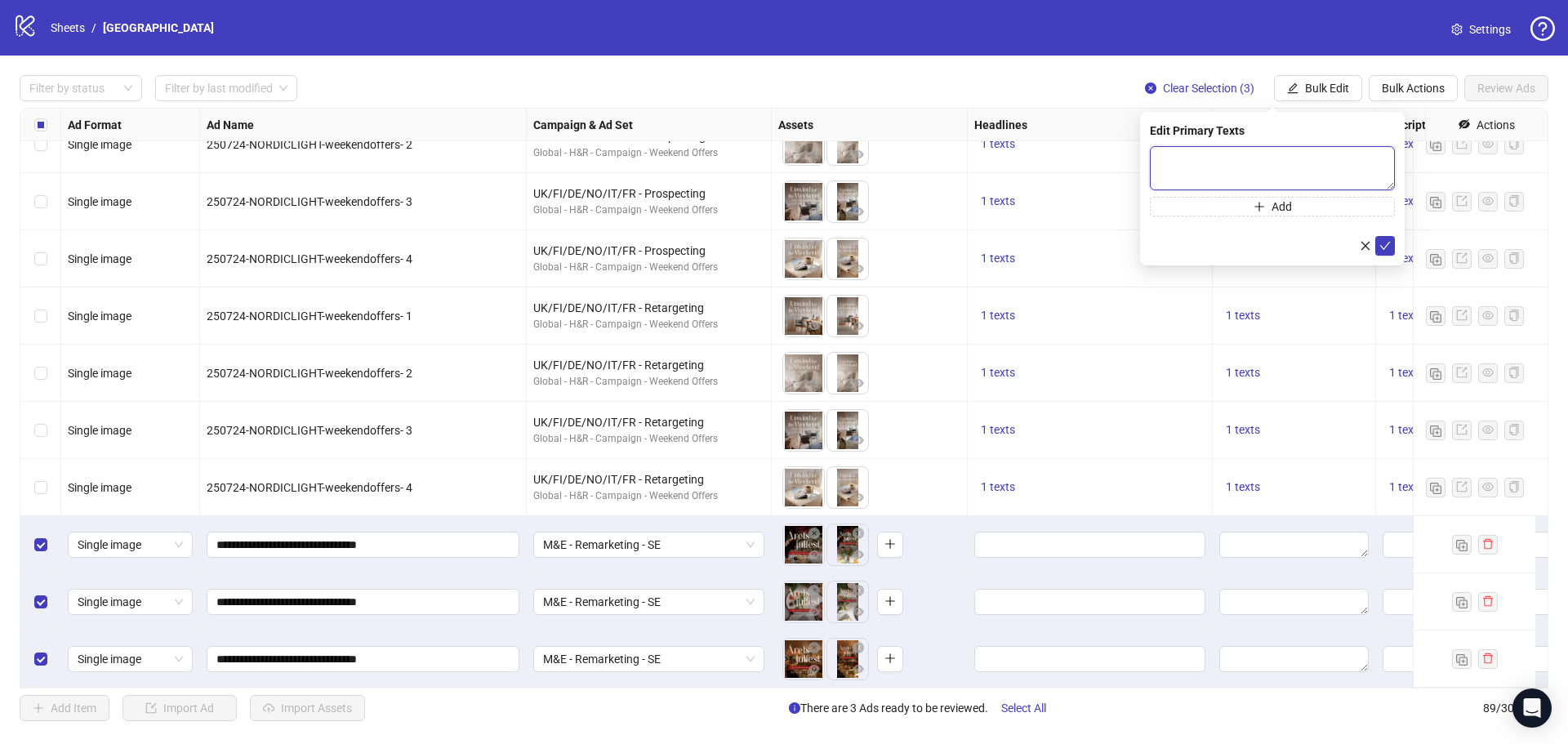
click at [1211, 169] on textarea at bounding box center [1272, 168] width 245 height 44
paste textarea "**********"
type textarea "**********"
click at [1389, 246] on icon "check" at bounding box center [1384, 246] width 12 height 12
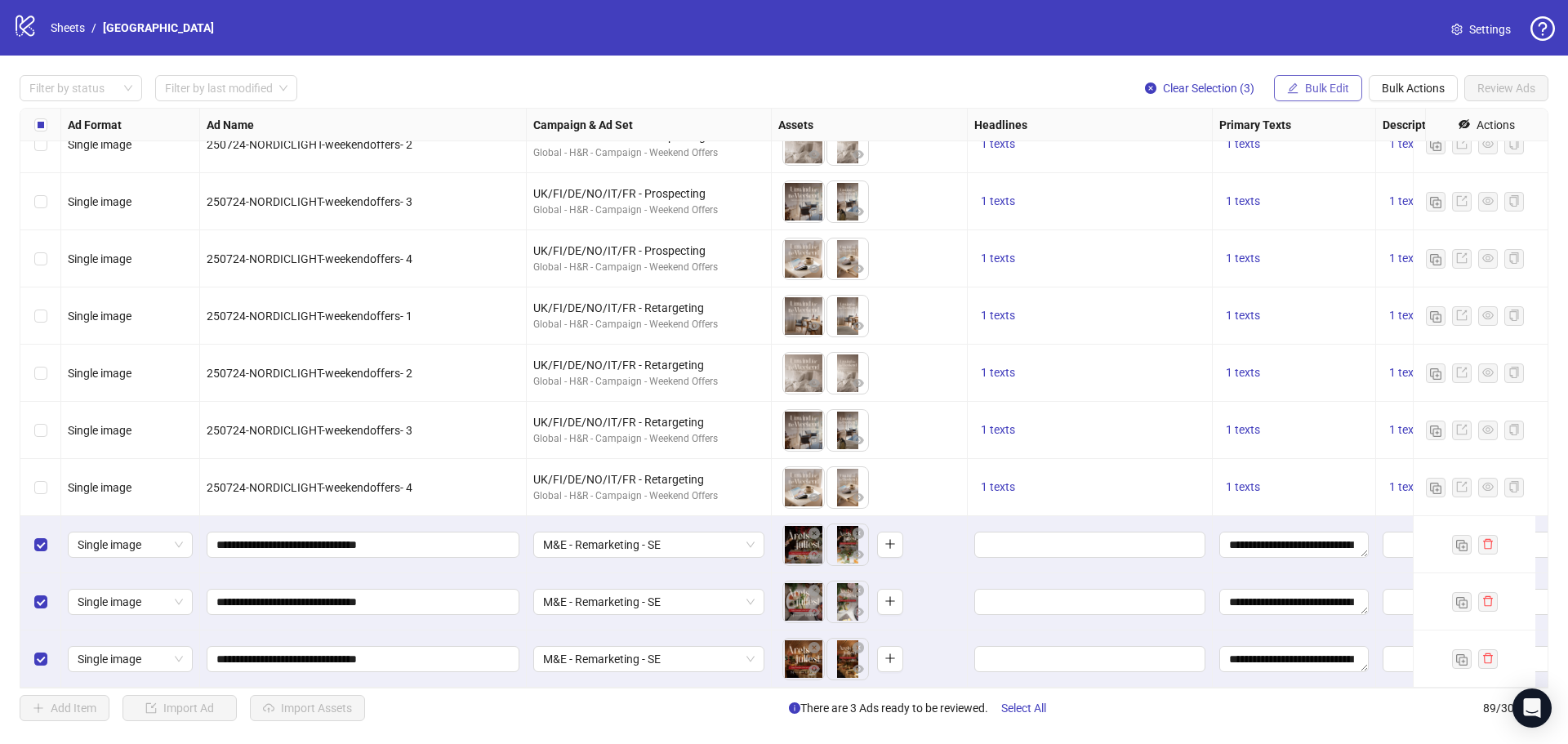
click at [1315, 85] on span "Bulk Edit" at bounding box center [1327, 88] width 44 height 13
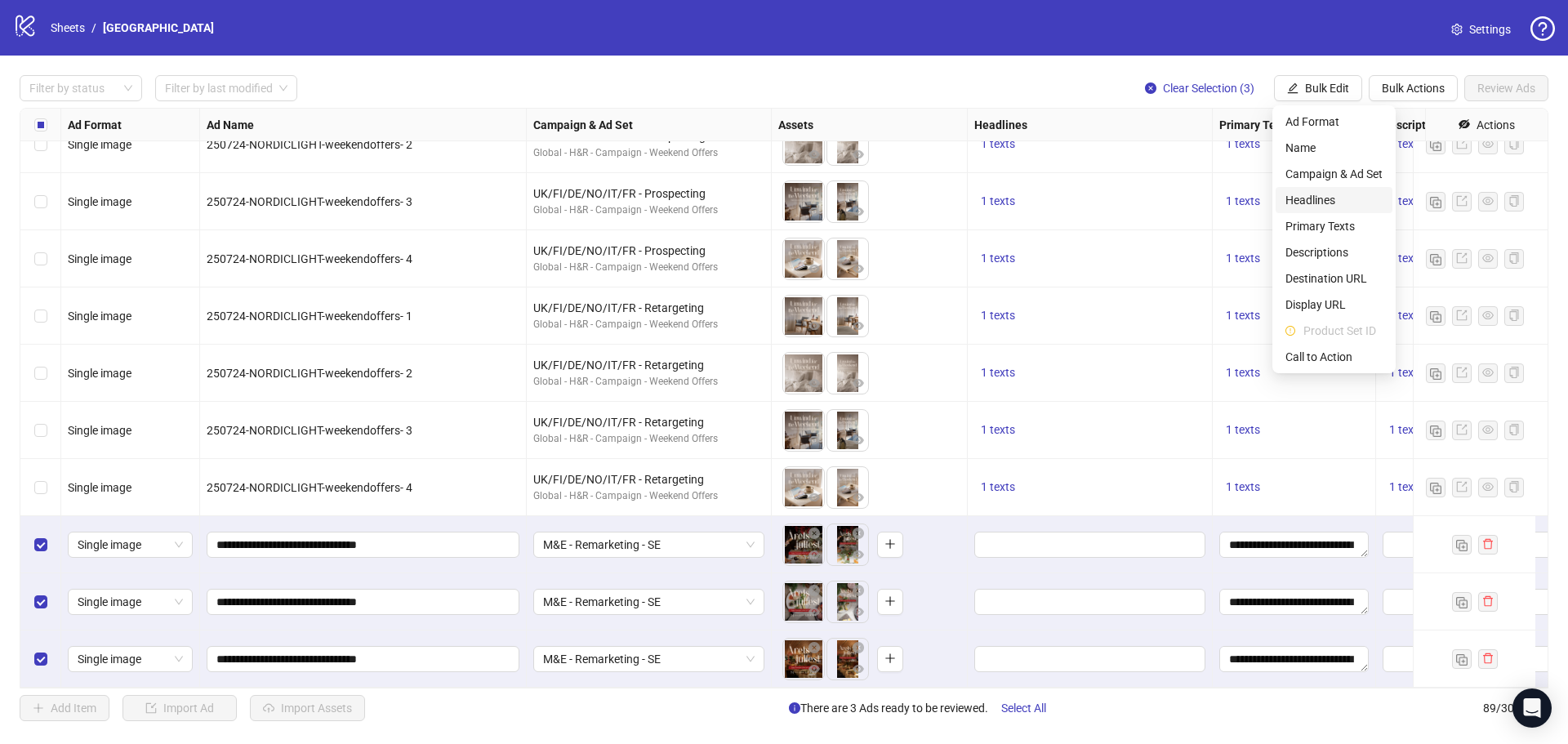
click at [1299, 197] on span "Headlines" at bounding box center [1333, 200] width 97 height 18
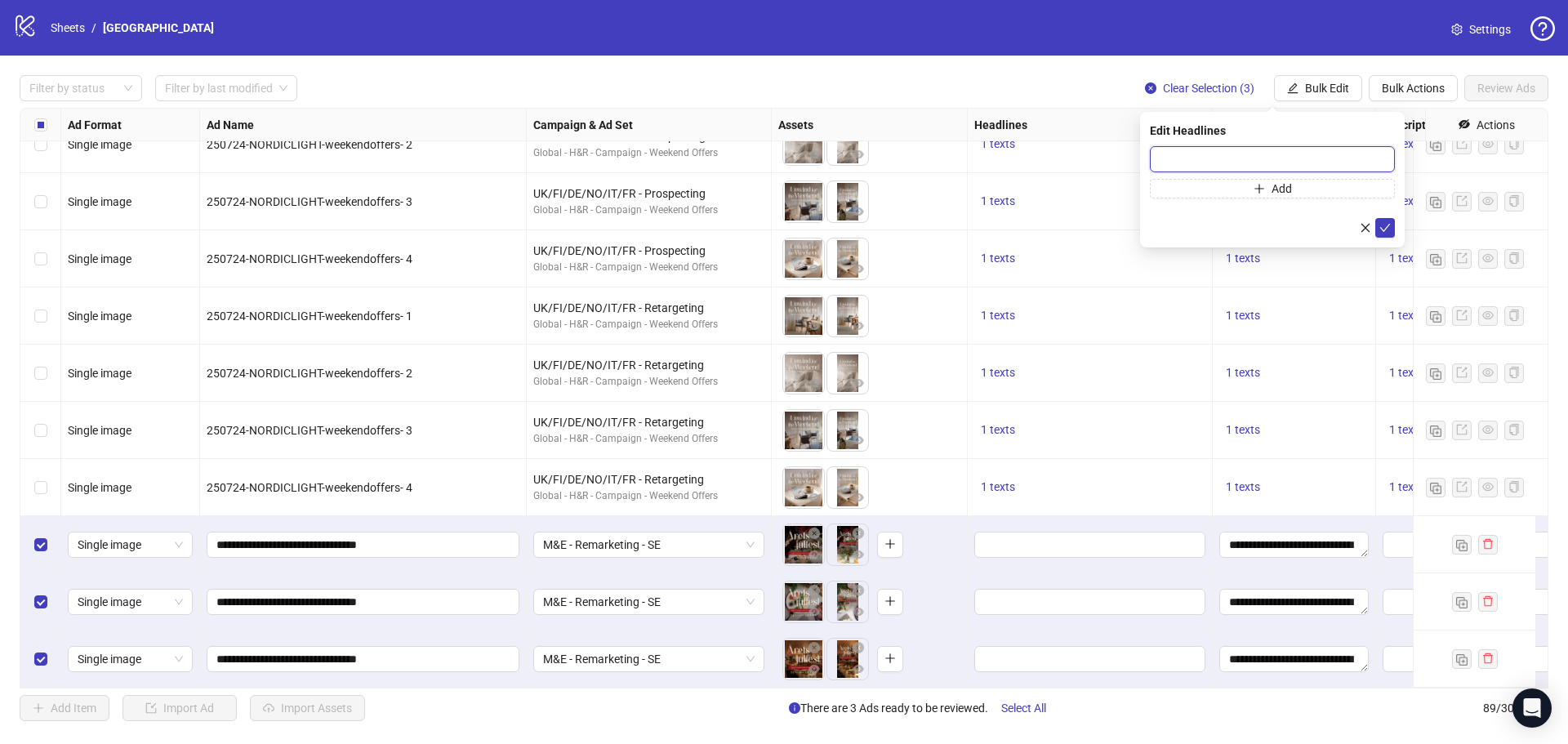
click at [1241, 154] on input "text" at bounding box center [1272, 158] width 245 height 26
paste input "**********"
type input "**********"
click at [1387, 228] on icon "check" at bounding box center [1384, 228] width 12 height 12
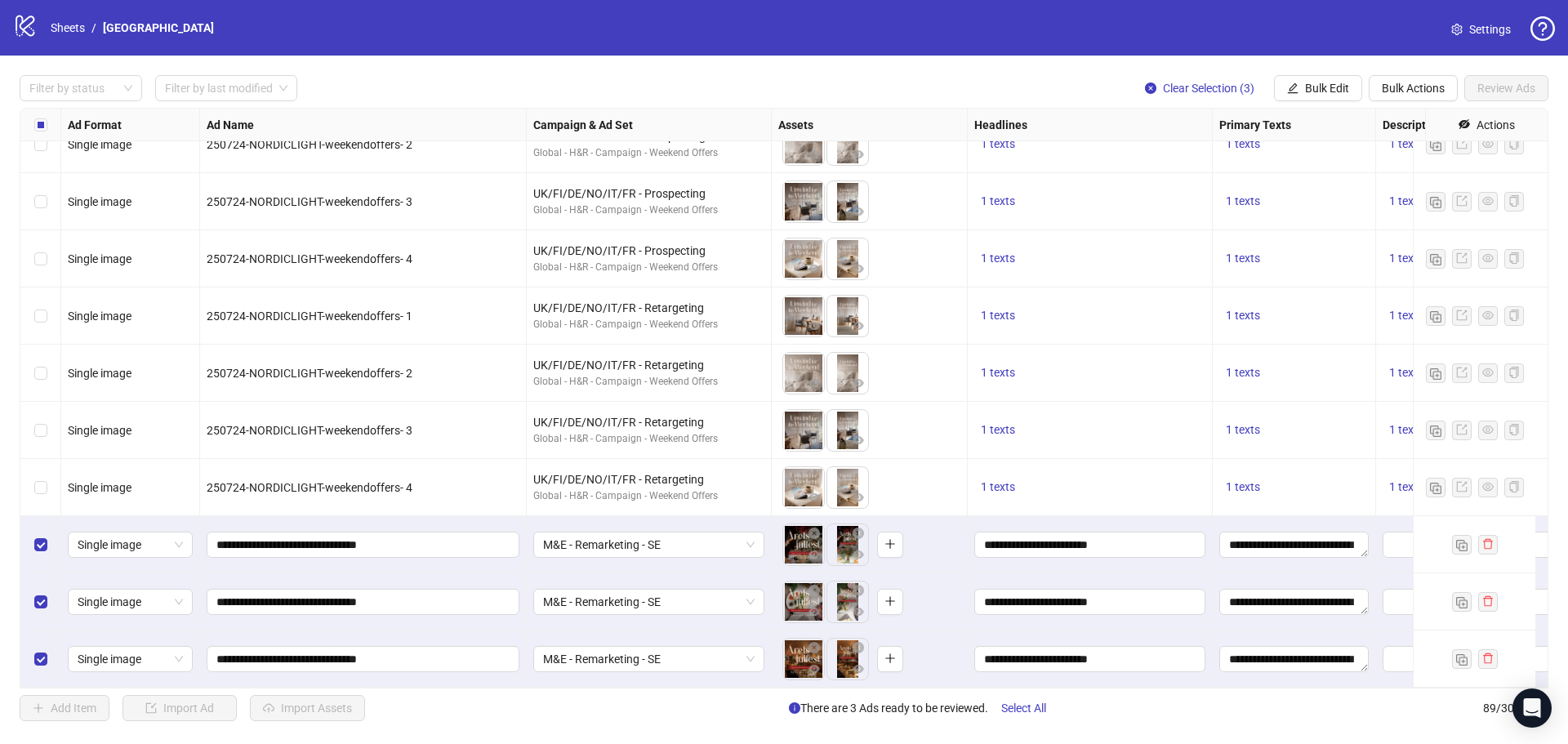
scroll to position [4556, 450]
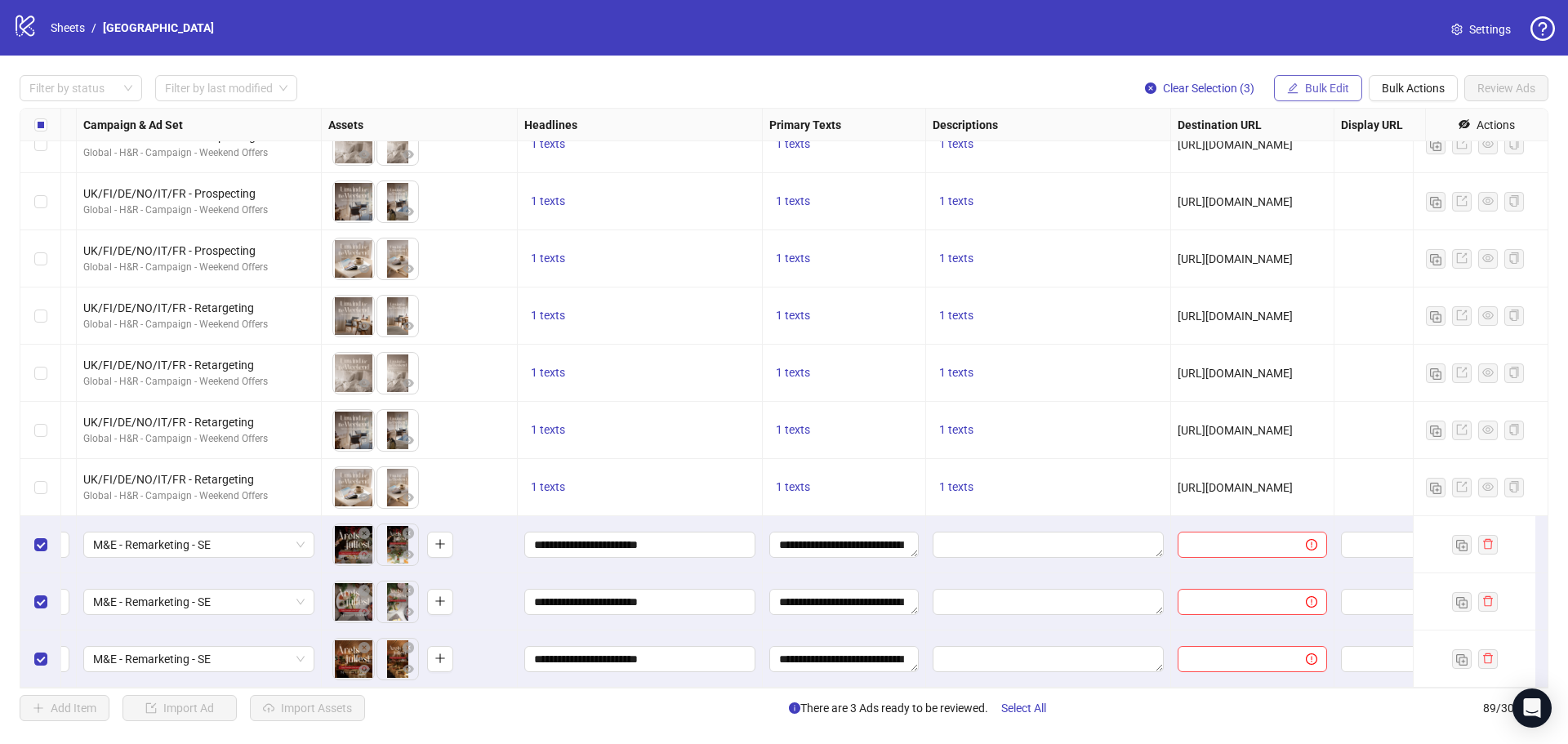
click at [1337, 86] on span "Bulk Edit" at bounding box center [1327, 88] width 44 height 13
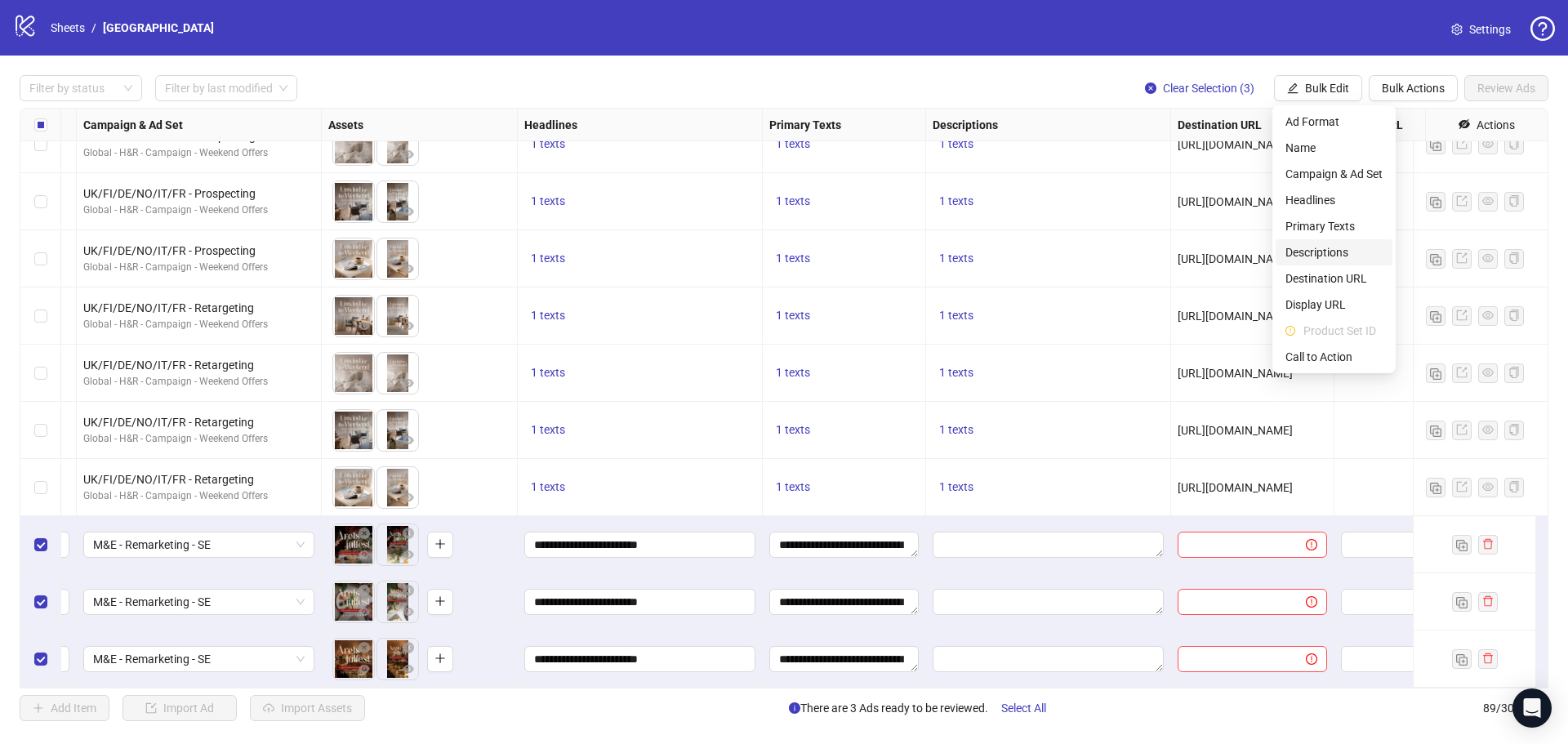
click at [1321, 257] on span "Descriptions" at bounding box center [1333, 253] width 97 height 18
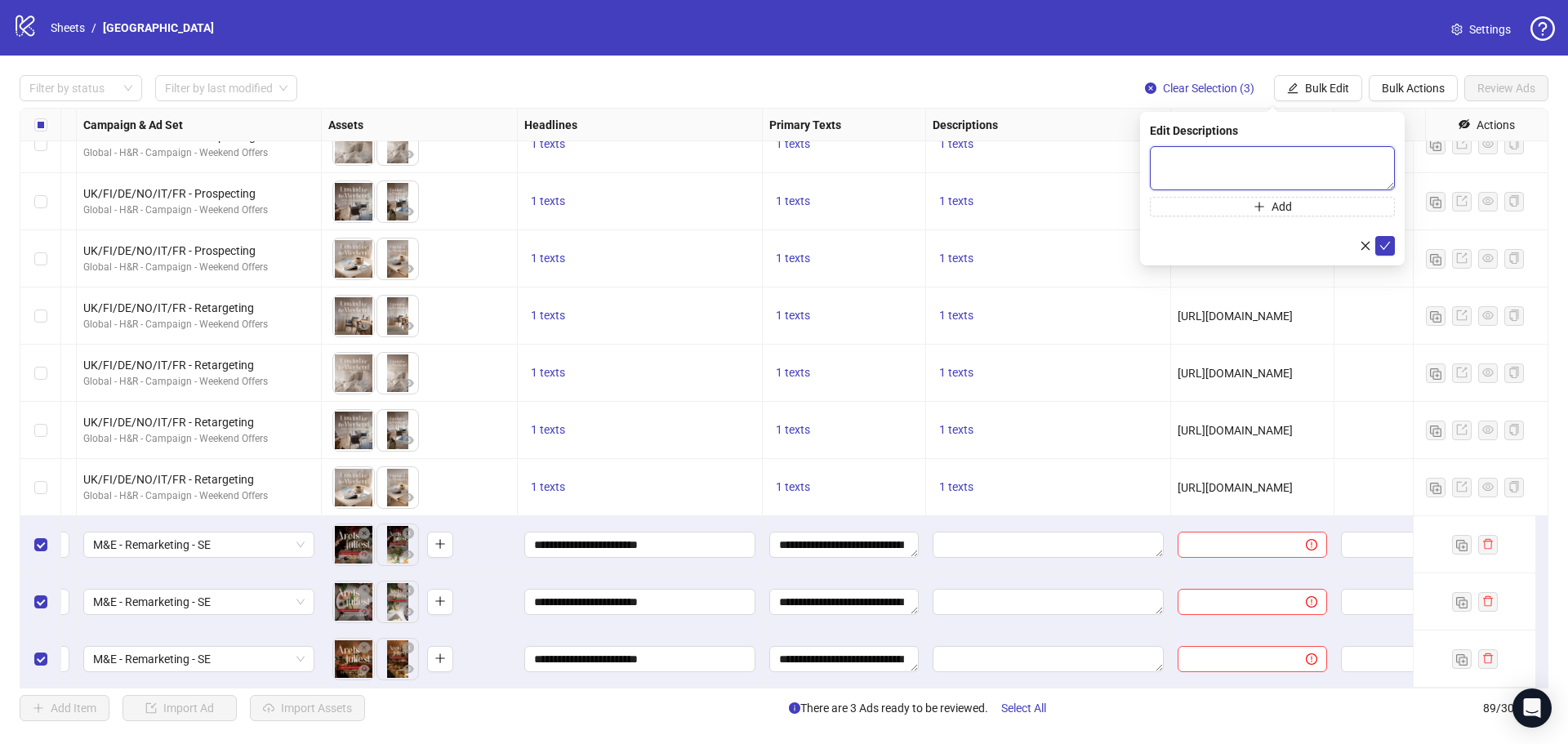
click at [1199, 168] on textarea at bounding box center [1272, 168] width 245 height 44
paste textarea "**********"
type textarea "**********"
click at [1384, 243] on icon "check" at bounding box center [1384, 246] width 12 height 12
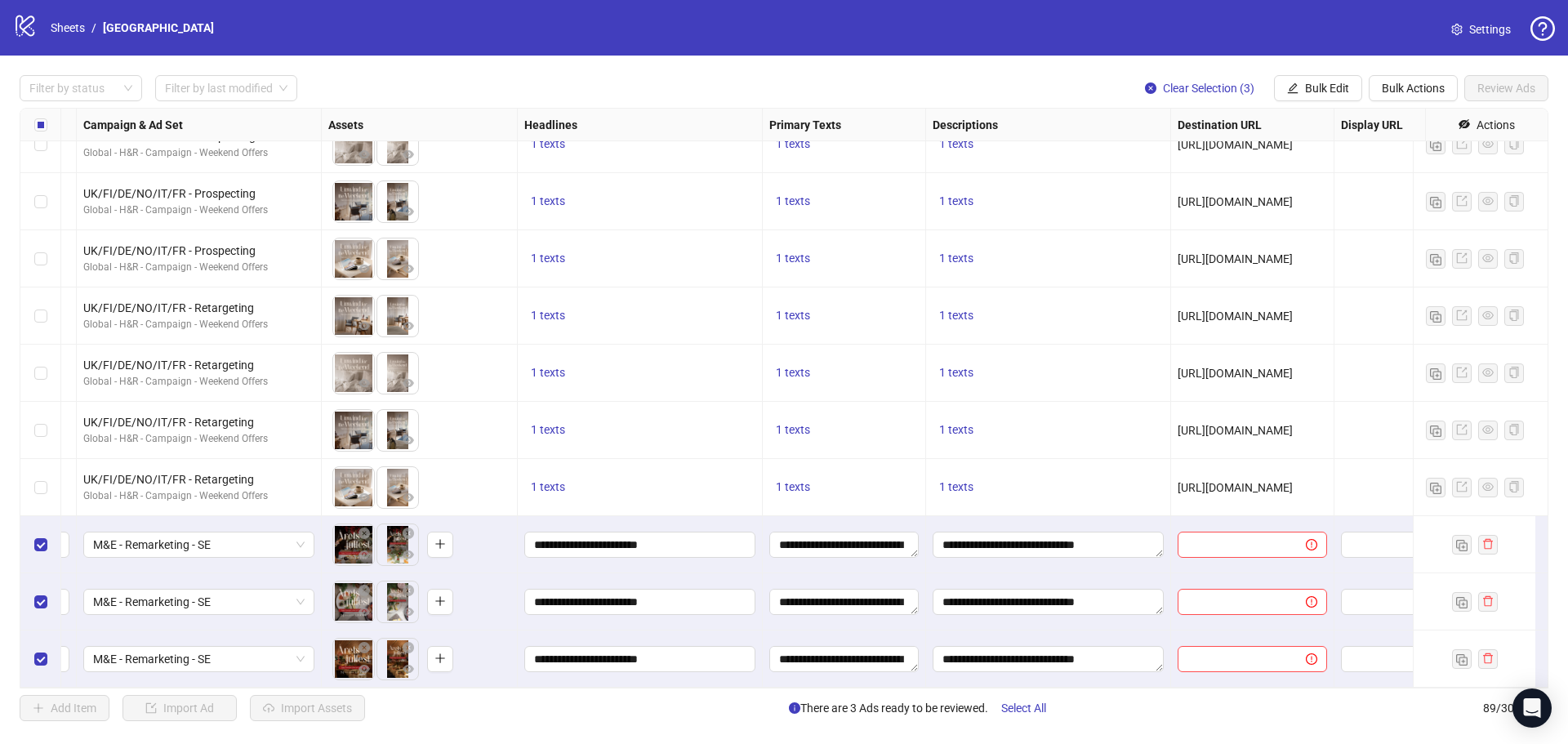
scroll to position [4556, 829]
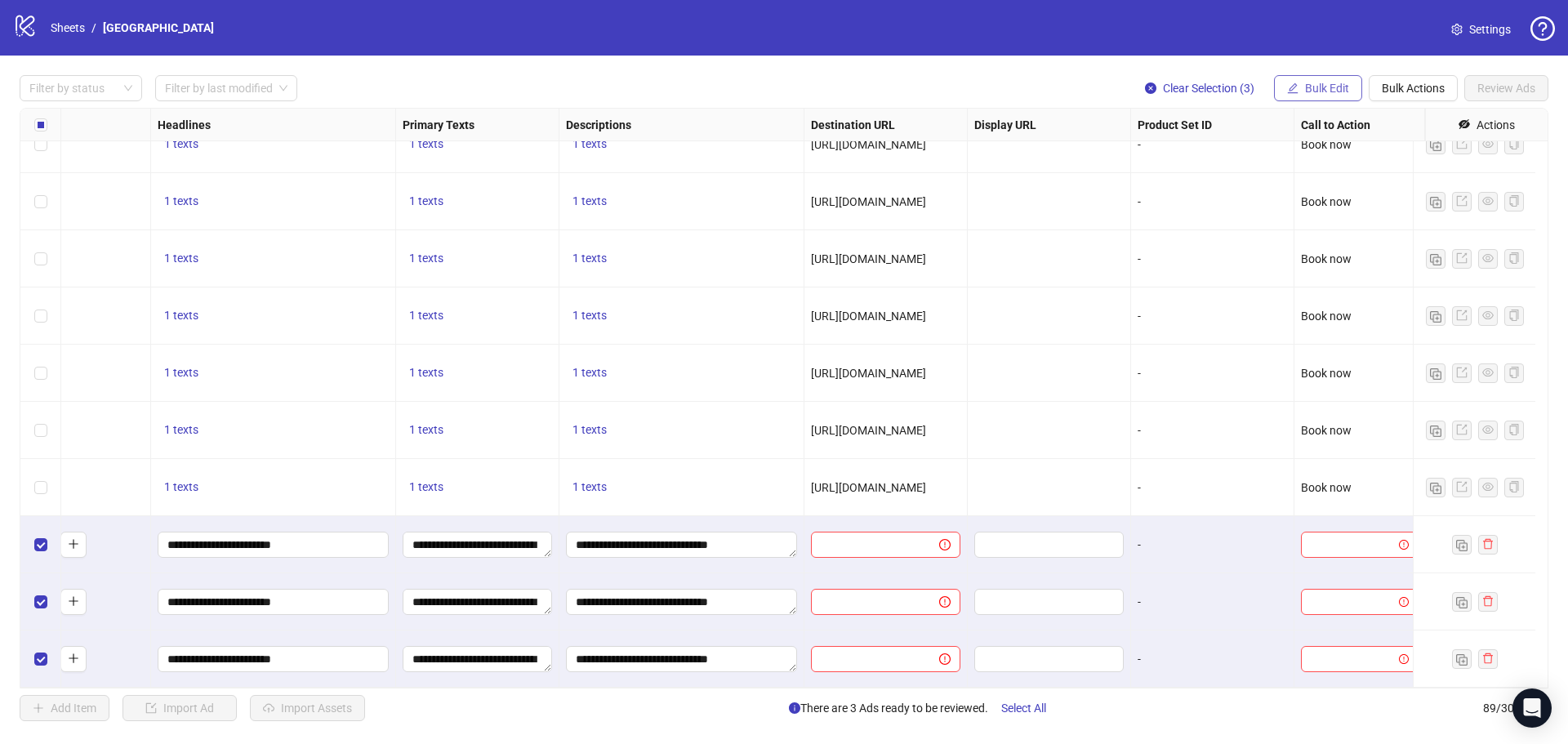
click at [1310, 81] on button "Bulk Edit" at bounding box center [1317, 87] width 88 height 26
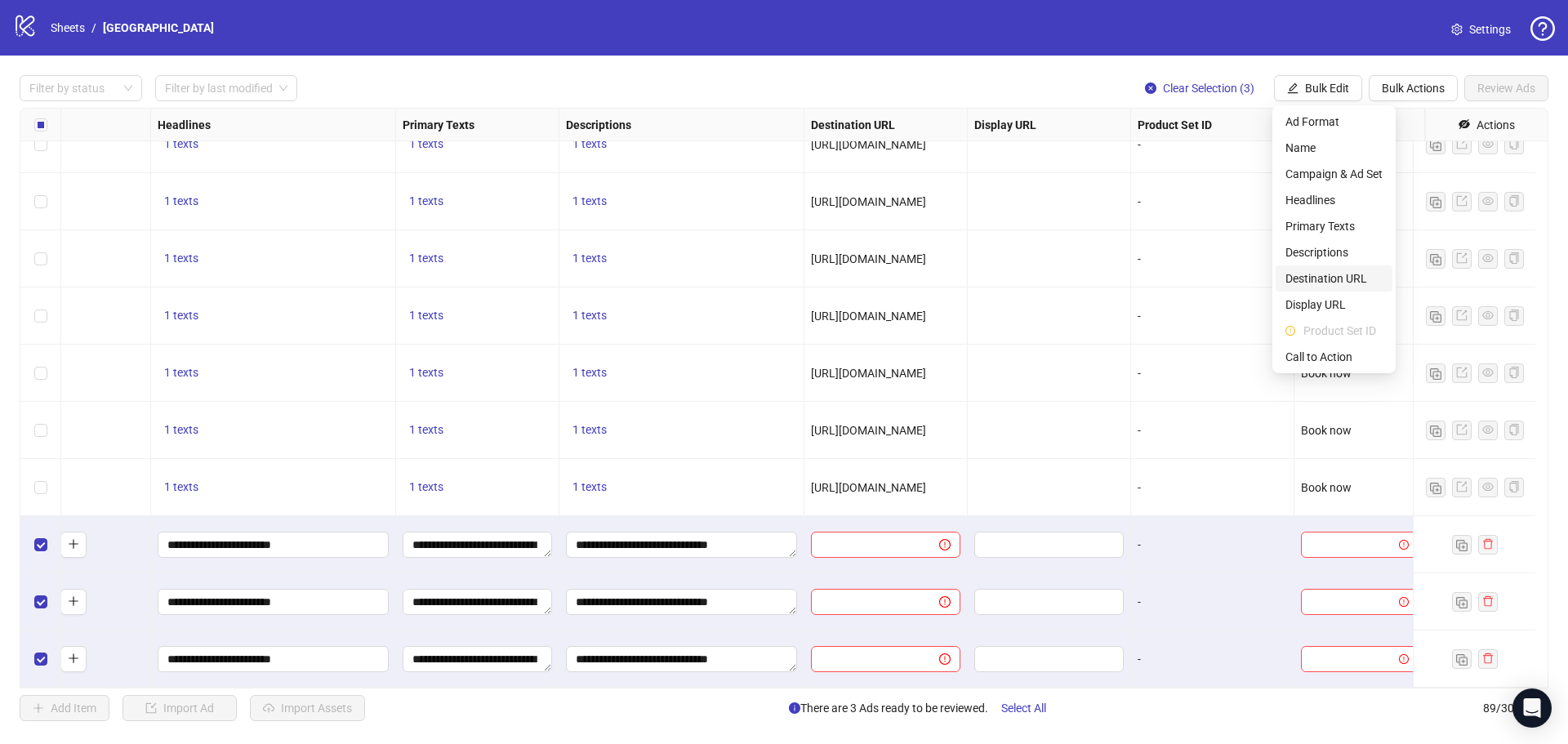
click at [1316, 278] on span "Destination URL" at bounding box center [1333, 279] width 97 height 18
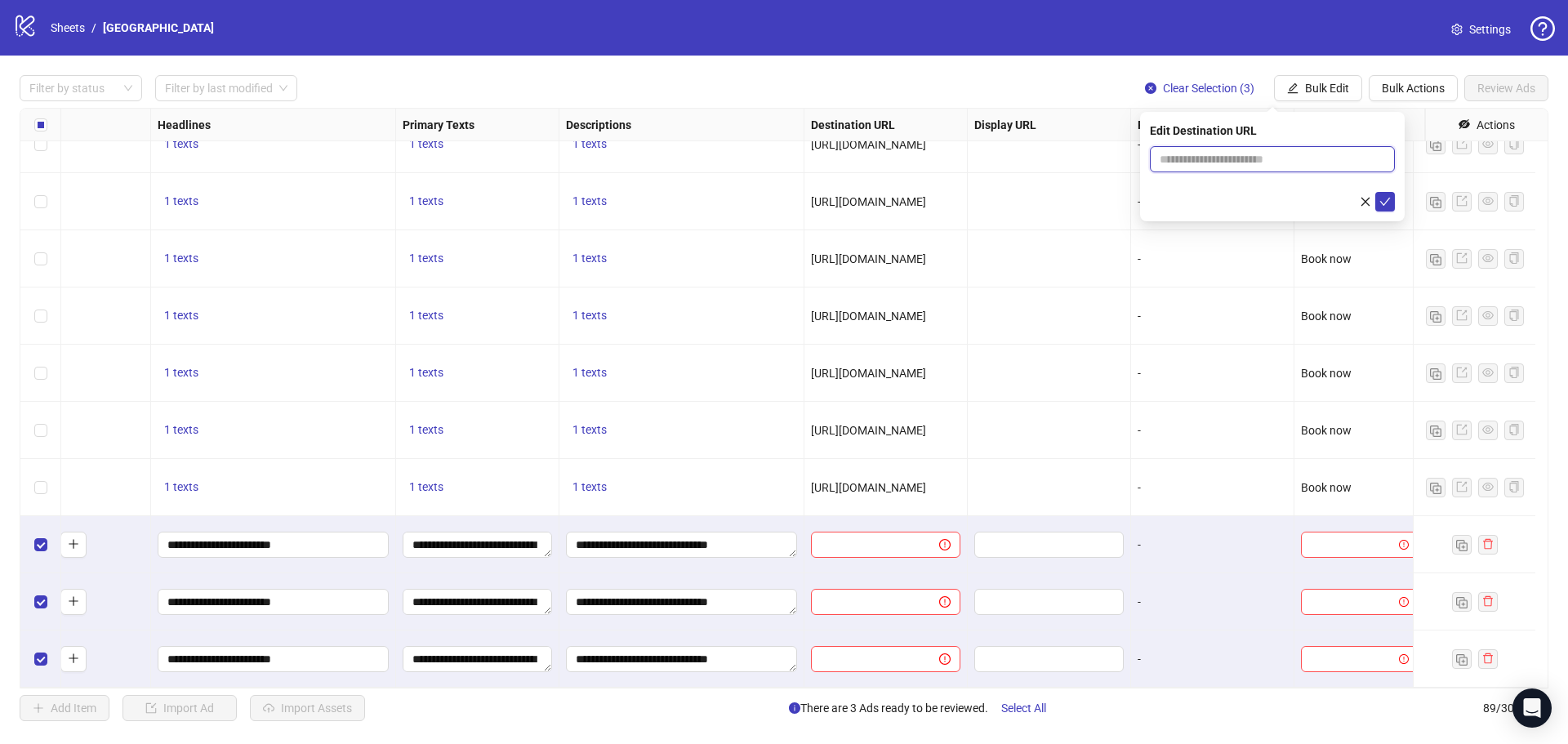
click at [1220, 166] on input "text" at bounding box center [1266, 159] width 213 height 18
paste input "**********"
type input "**********"
click at [1381, 200] on icon "check" at bounding box center [1384, 201] width 12 height 12
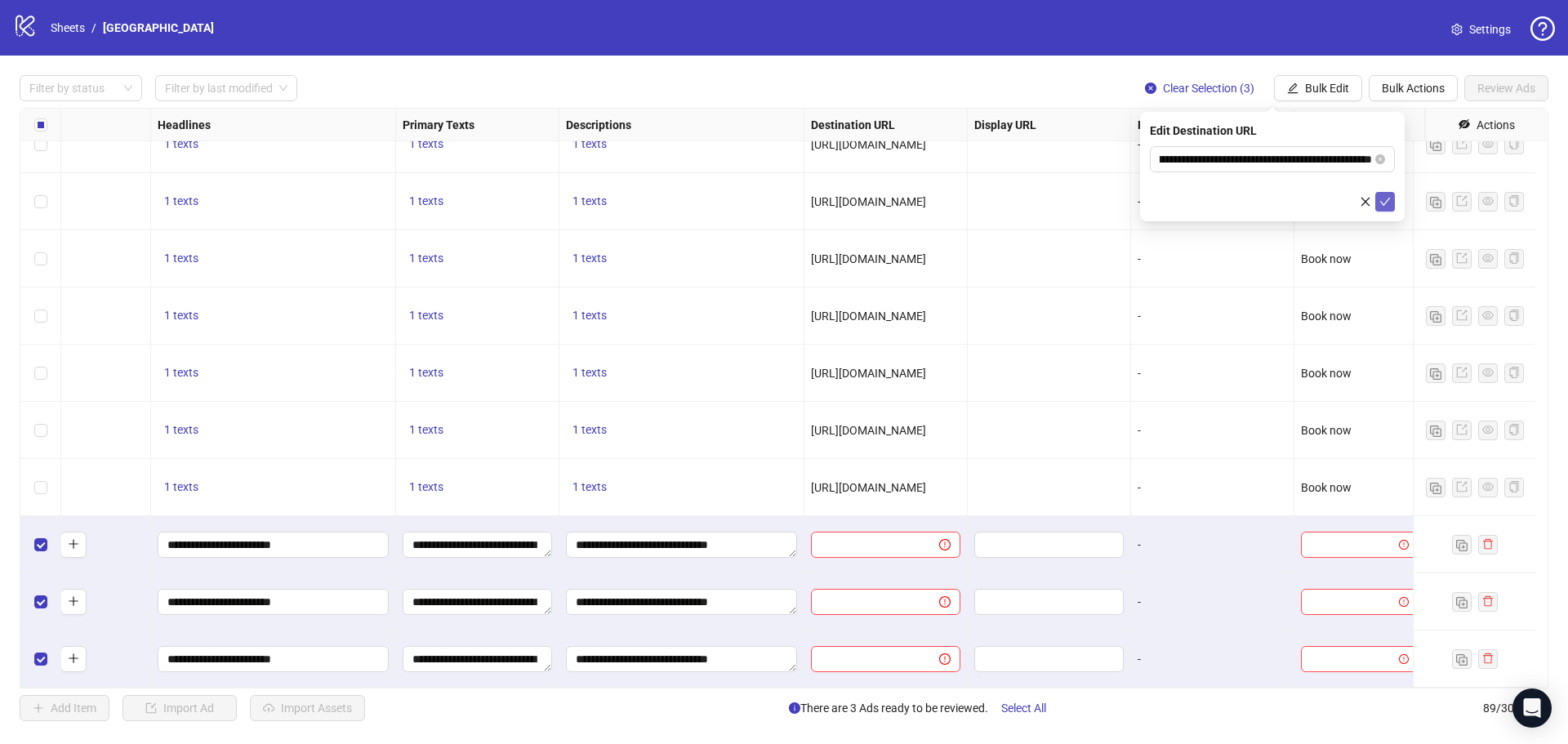
scroll to position [0, 0]
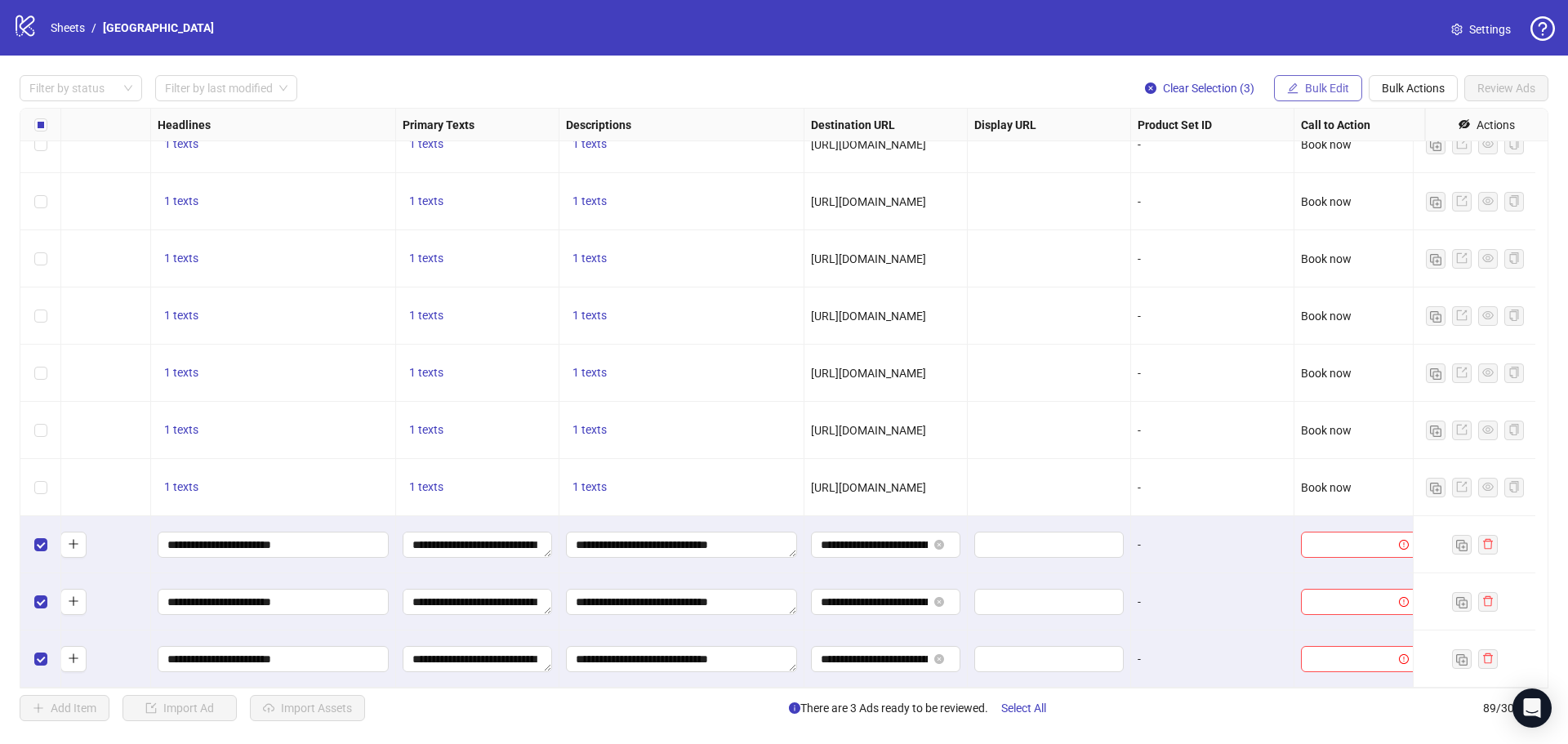
click at [1319, 84] on span "Bulk Edit" at bounding box center [1327, 88] width 44 height 13
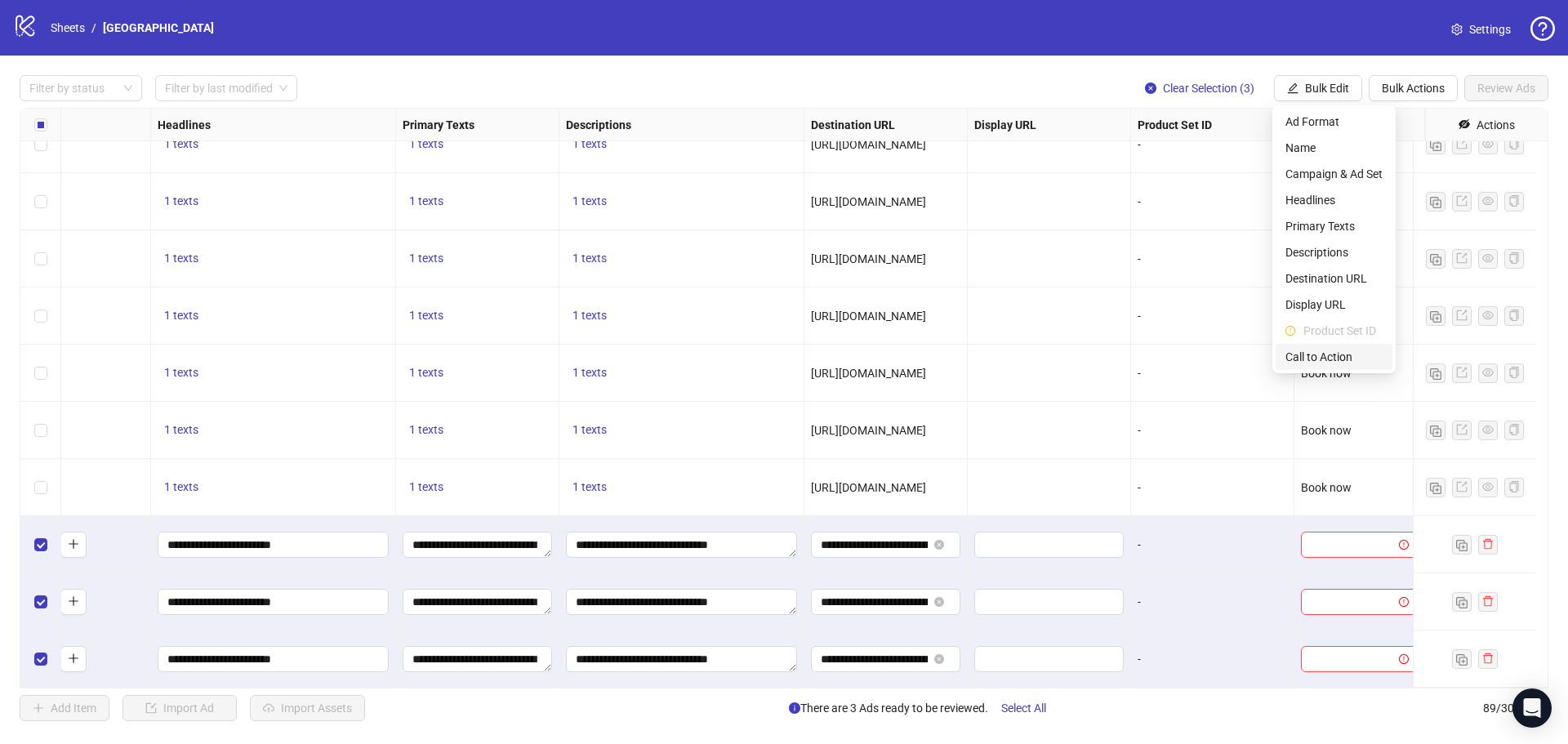
click at [1298, 359] on span "Call to Action" at bounding box center [1333, 357] width 97 height 18
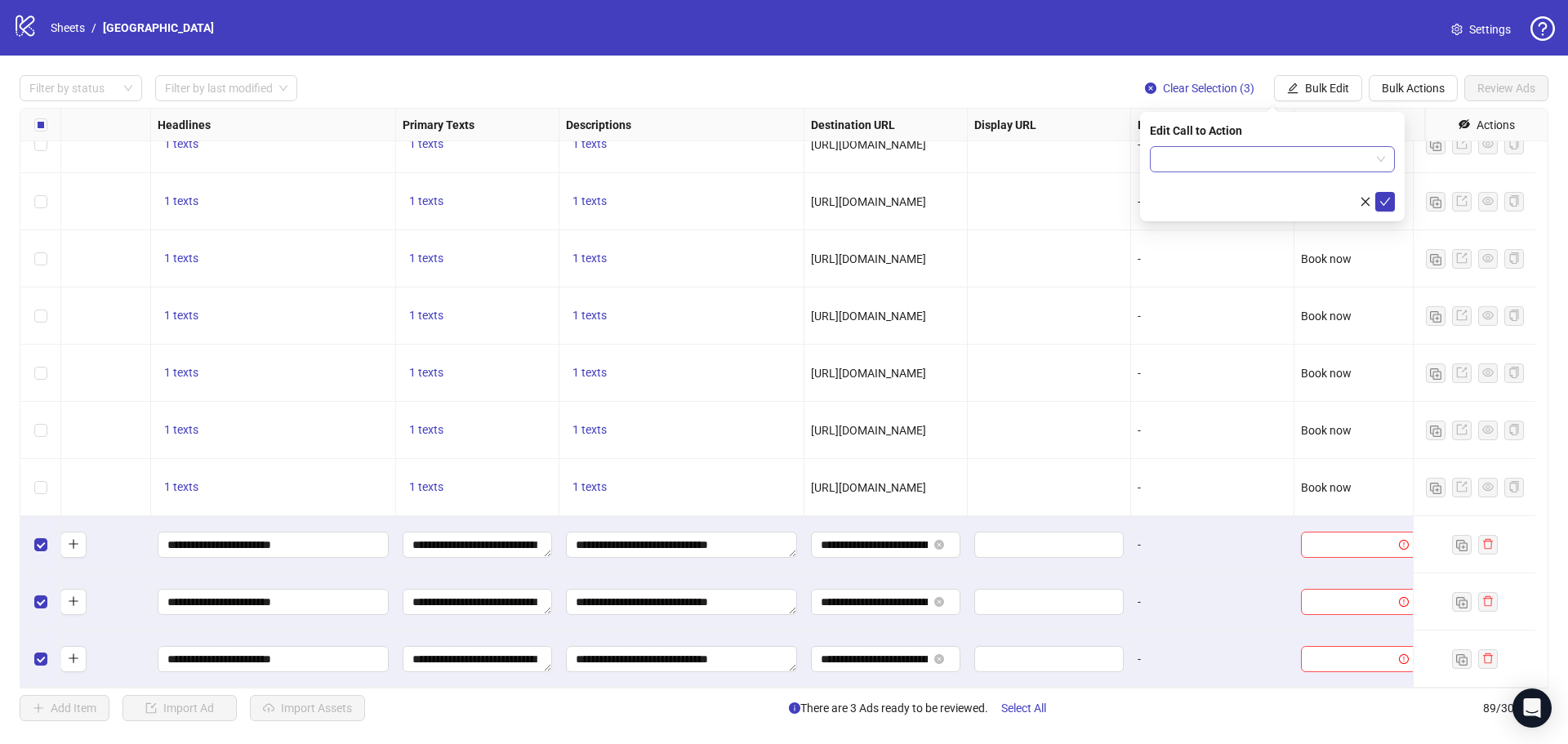
click at [1220, 150] on input "search" at bounding box center [1265, 159] width 211 height 25
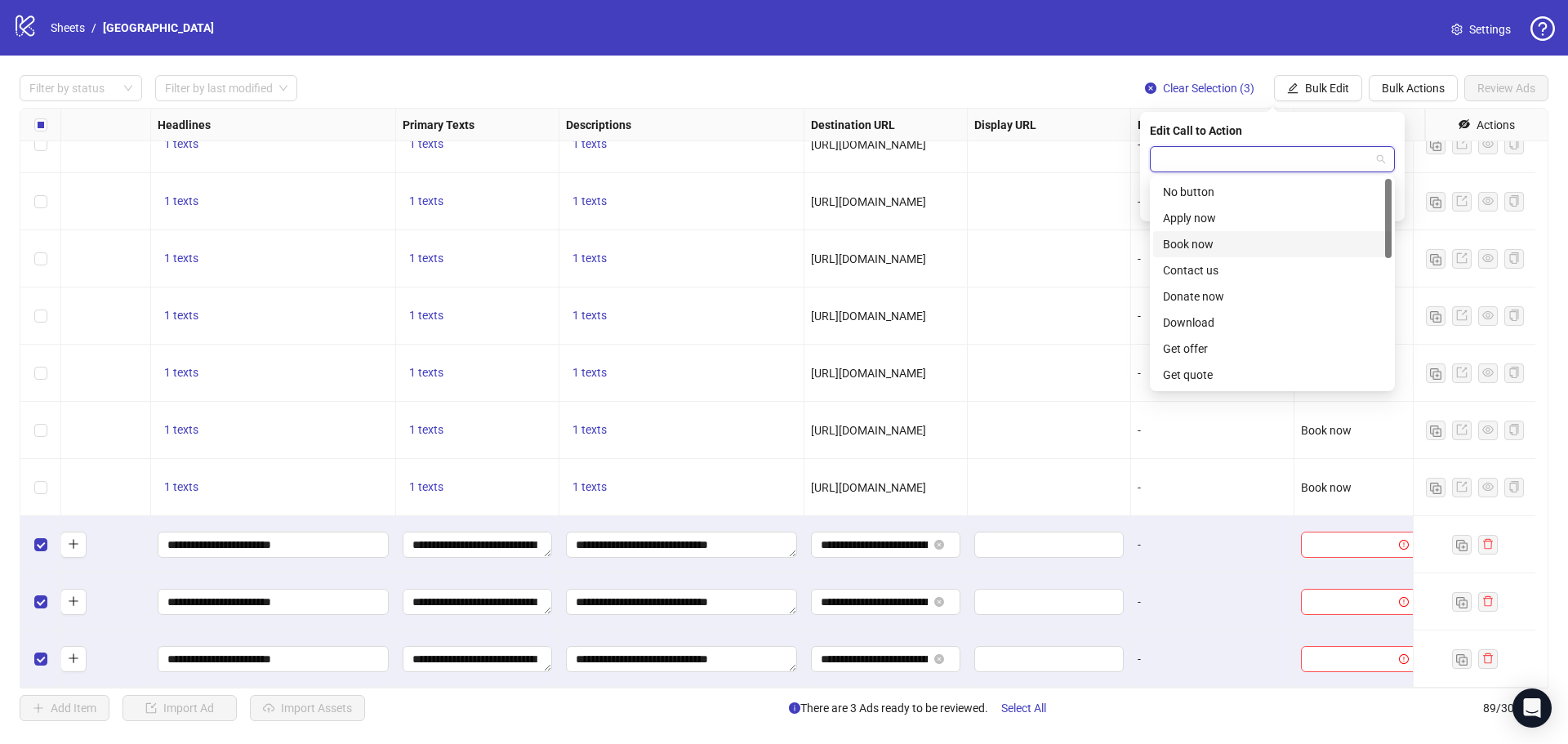
click at [1188, 241] on div "Book now" at bounding box center [1272, 244] width 219 height 18
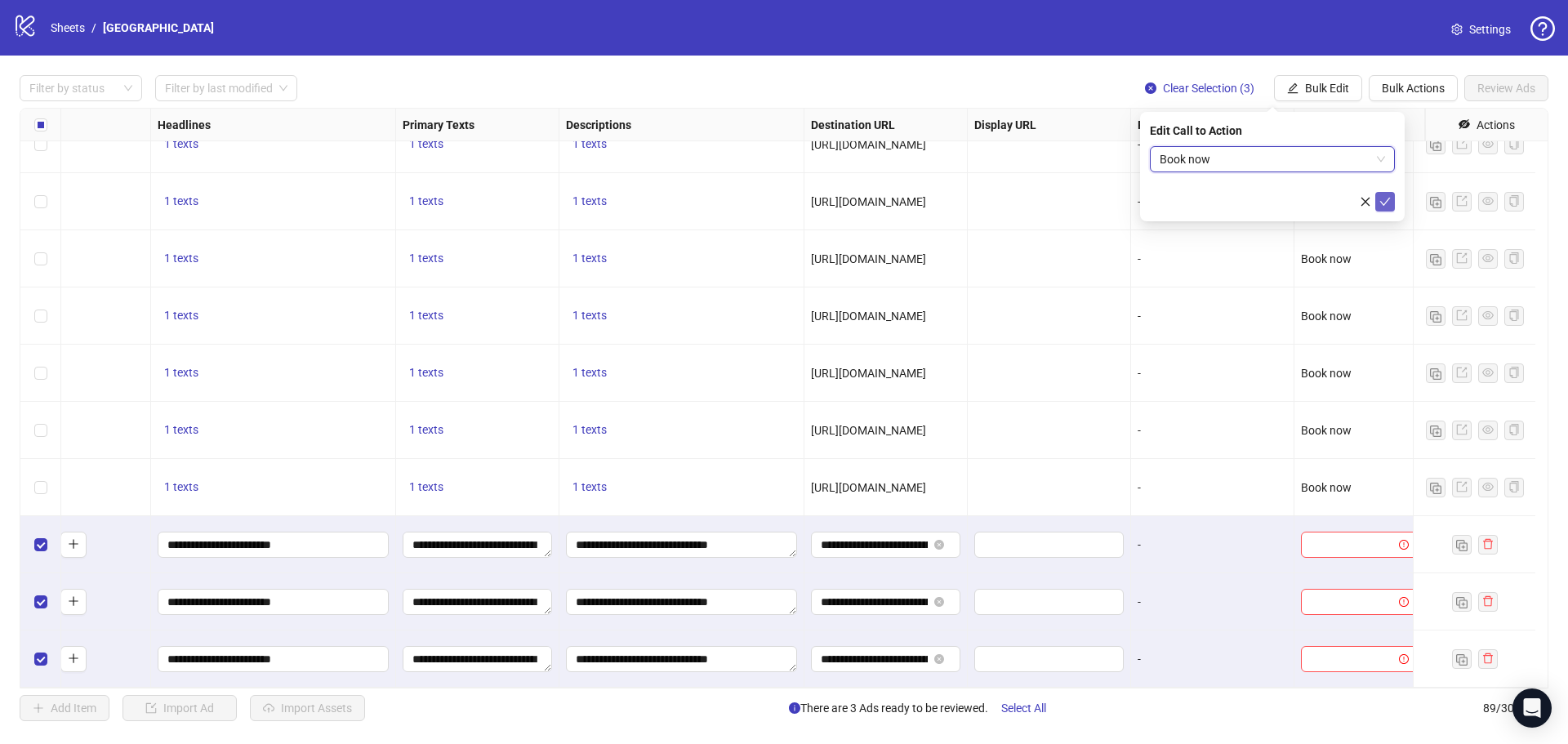
click at [1379, 197] on button "submit" at bounding box center [1385, 202] width 20 height 20
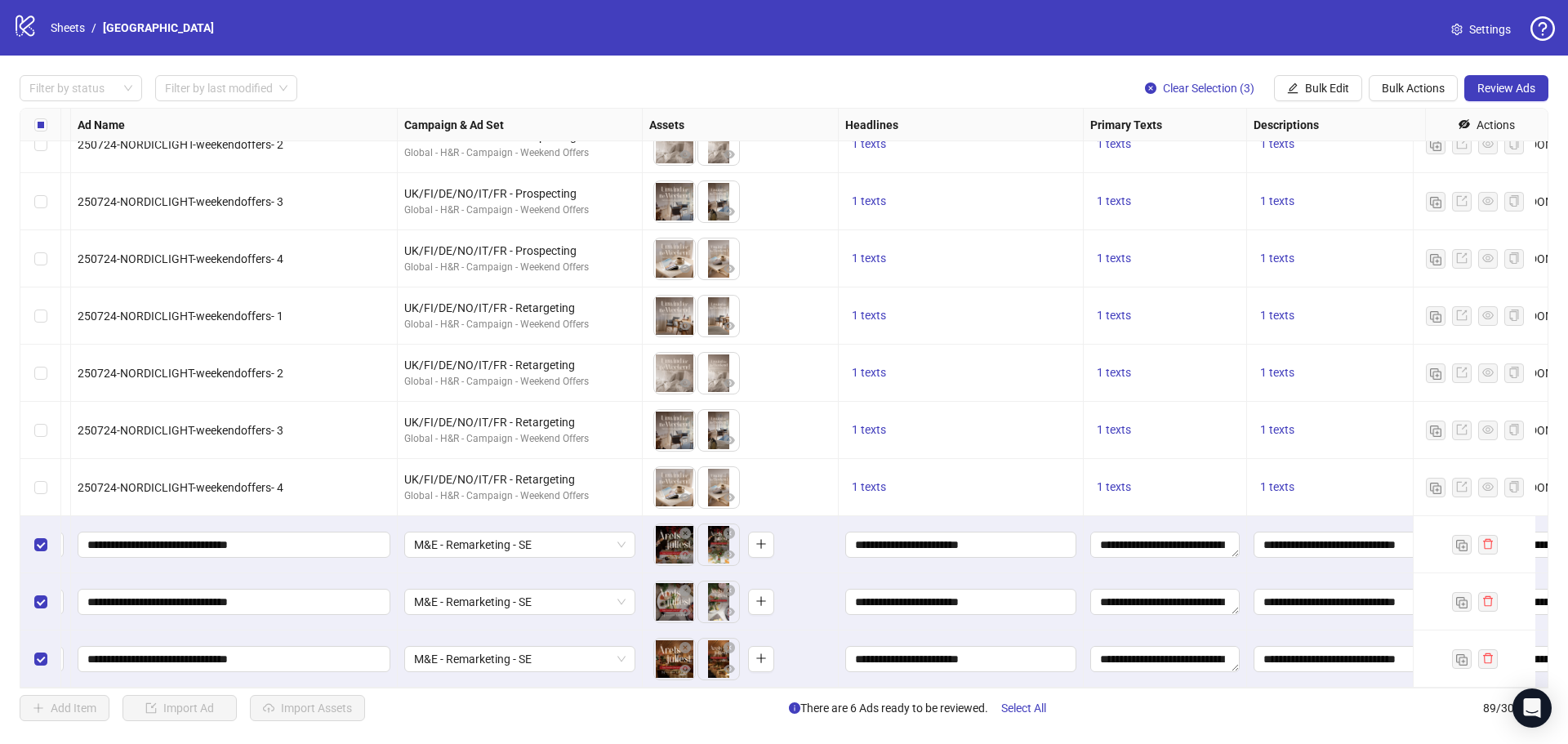
scroll to position [4556, 0]
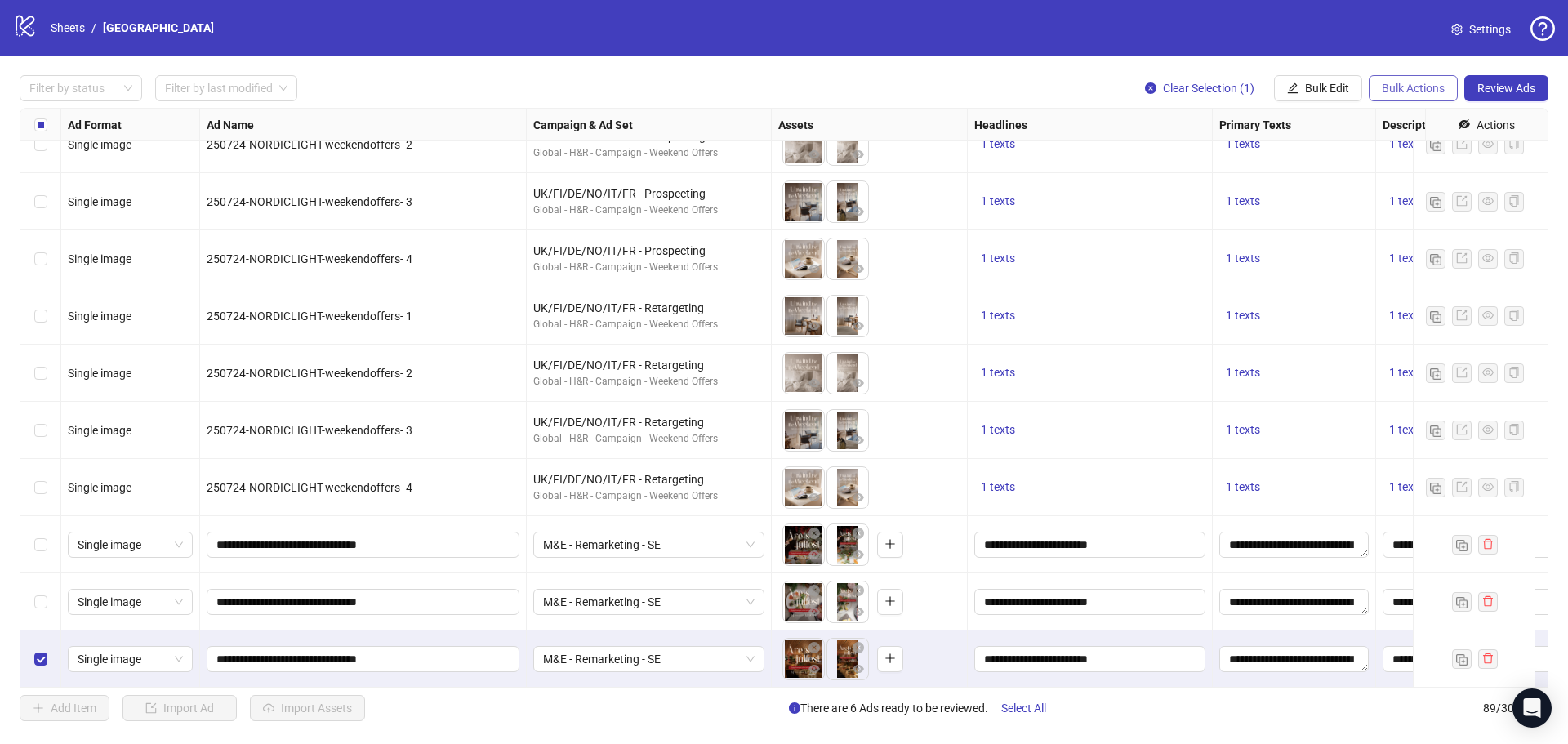
click at [1407, 93] on span "Bulk Actions" at bounding box center [1412, 88] width 63 height 13
click at [1438, 170] on span "Duplicate with assets" at bounding box center [1435, 174] width 112 height 18
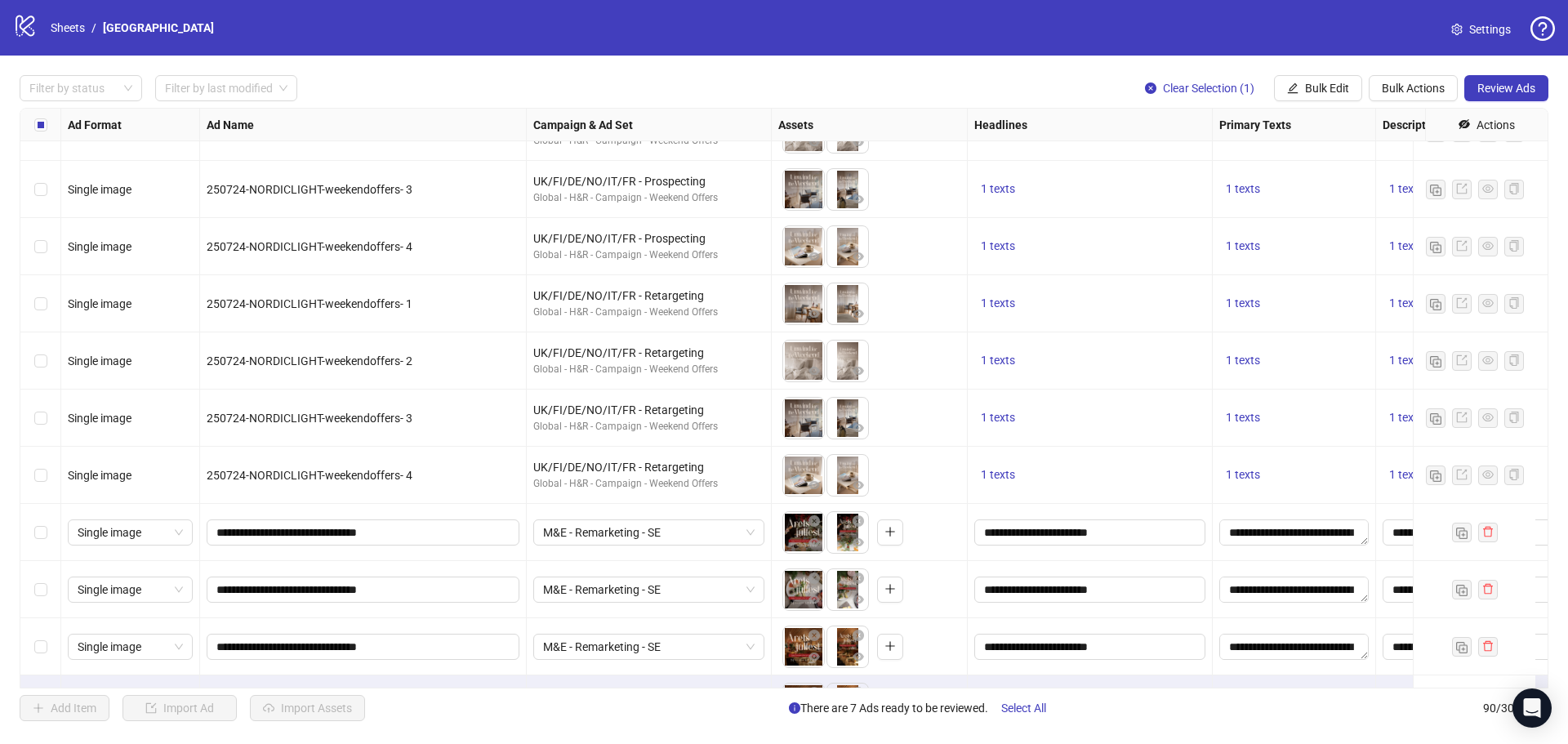
scroll to position [4613, 0]
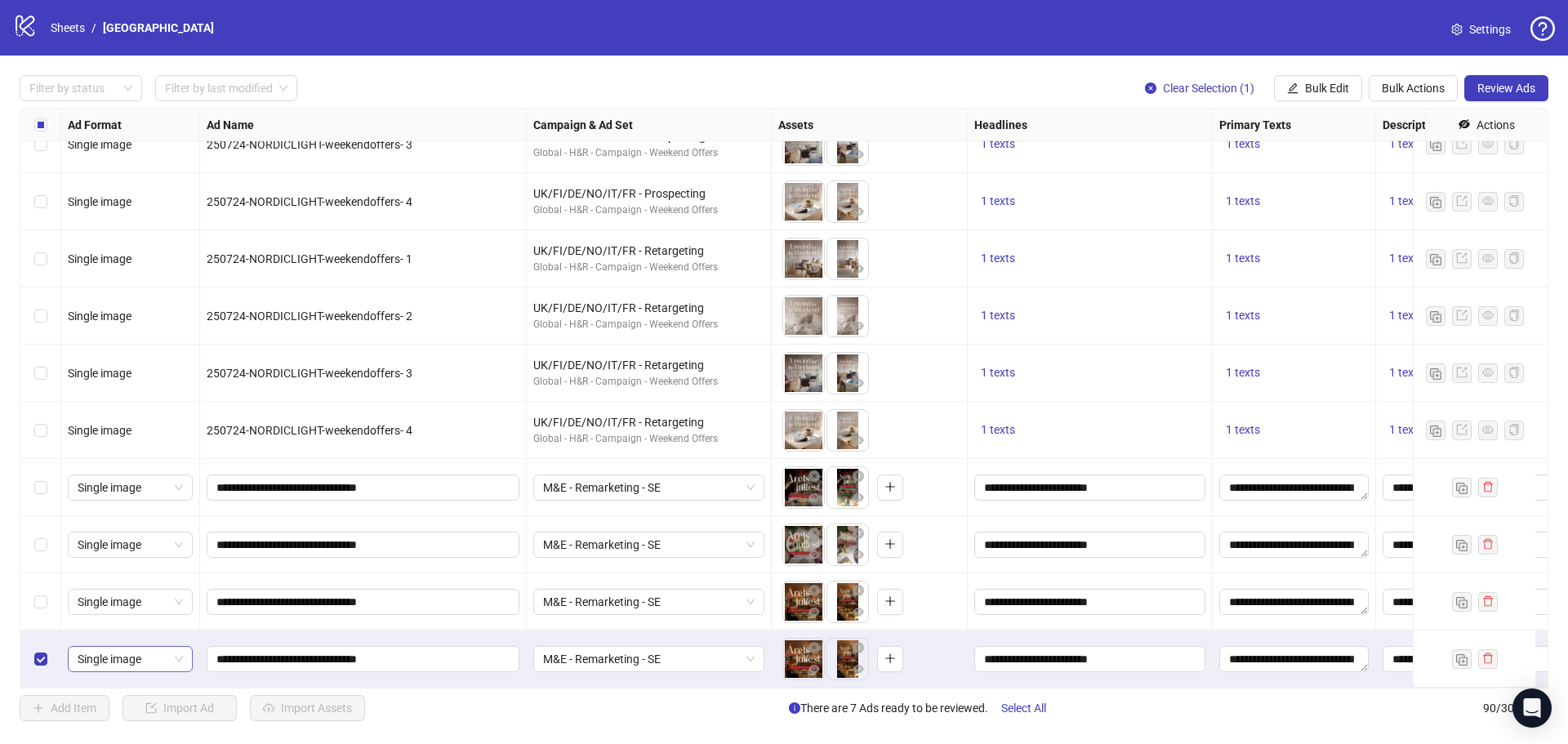
click at [165, 647] on span "Single image" at bounding box center [130, 659] width 105 height 25
click at [125, 509] on div "Single video" at bounding box center [130, 510] width 99 height 18
click at [856, 643] on icon "close-circle" at bounding box center [857, 648] width 12 height 12
click at [818, 643] on icon "close-circle" at bounding box center [814, 648] width 12 height 12
click at [810, 649] on button "button" at bounding box center [801, 659] width 26 height 26
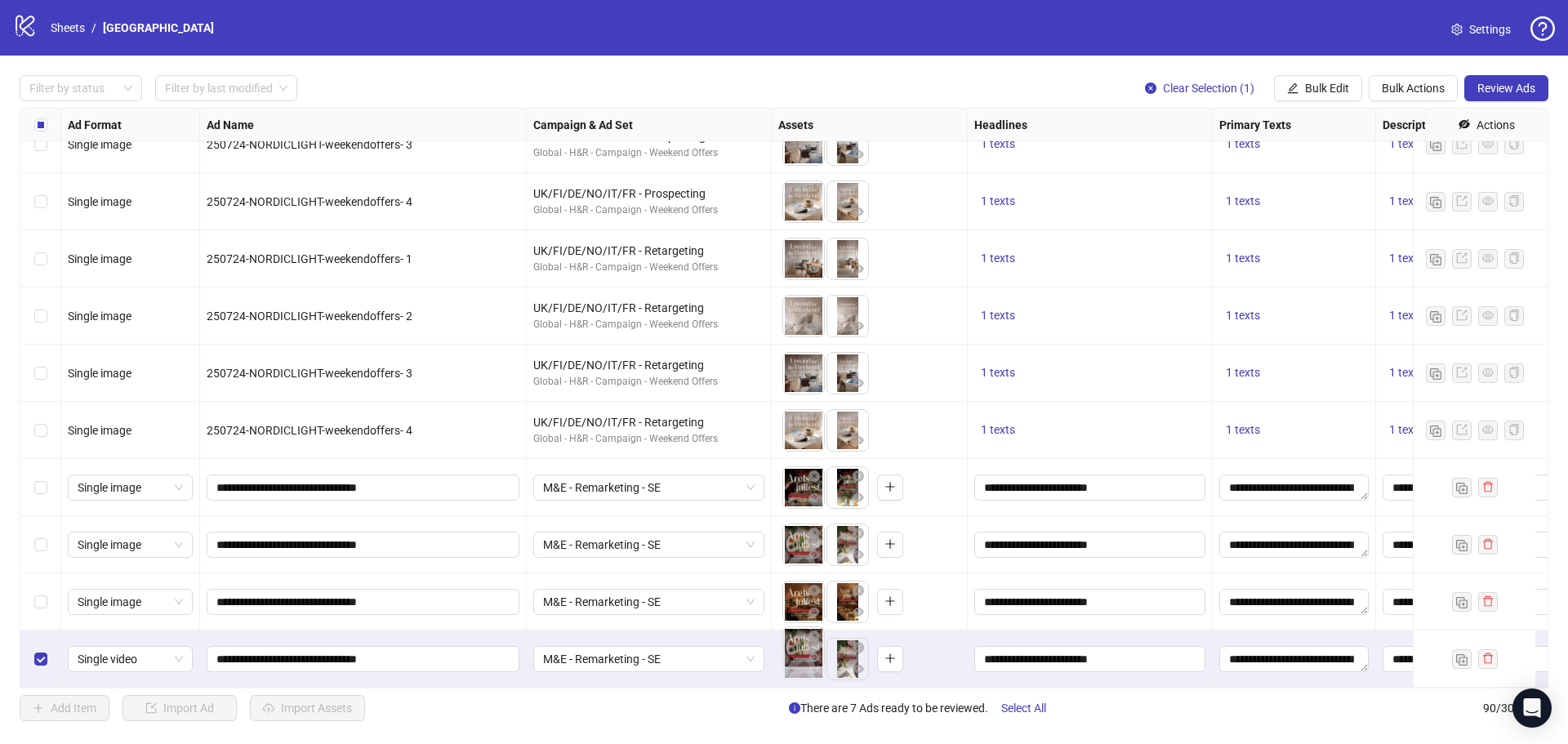
drag, startPoint x: 844, startPoint y: 643, endPoint x: 798, endPoint y: 637, distance: 46.4
click at [798, 640] on body "logo/logo-mobile Sheets / Nordic Light Hotel Settings Filter by status Filter b…" at bounding box center [784, 372] width 1568 height 744
click at [429, 651] on input "**********" at bounding box center [361, 659] width 290 height 18
type input "**********"
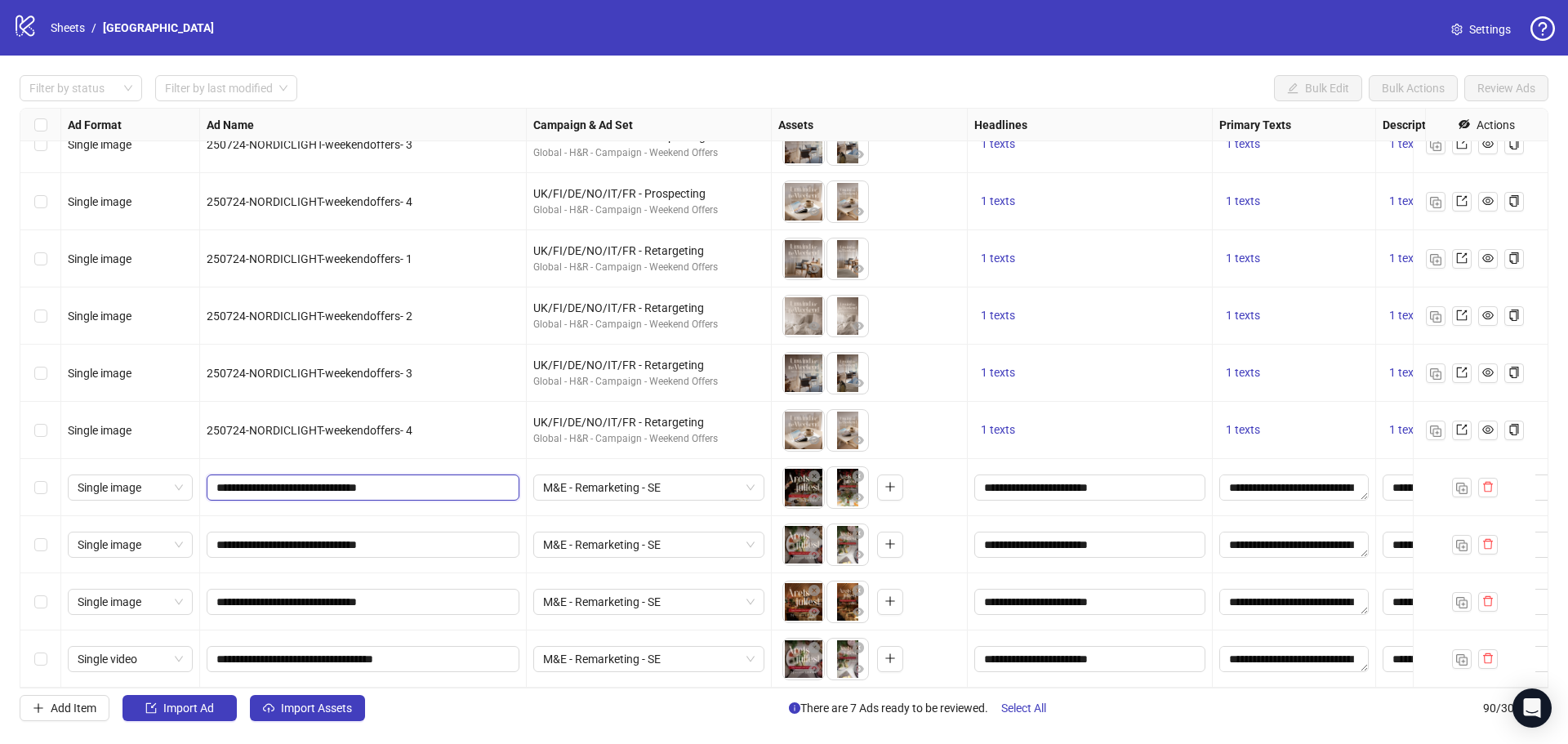
click at [405, 481] on input "**********" at bounding box center [361, 488] width 290 height 18
click at [44, 485] on div "Select row 87" at bounding box center [41, 488] width 41 height 57
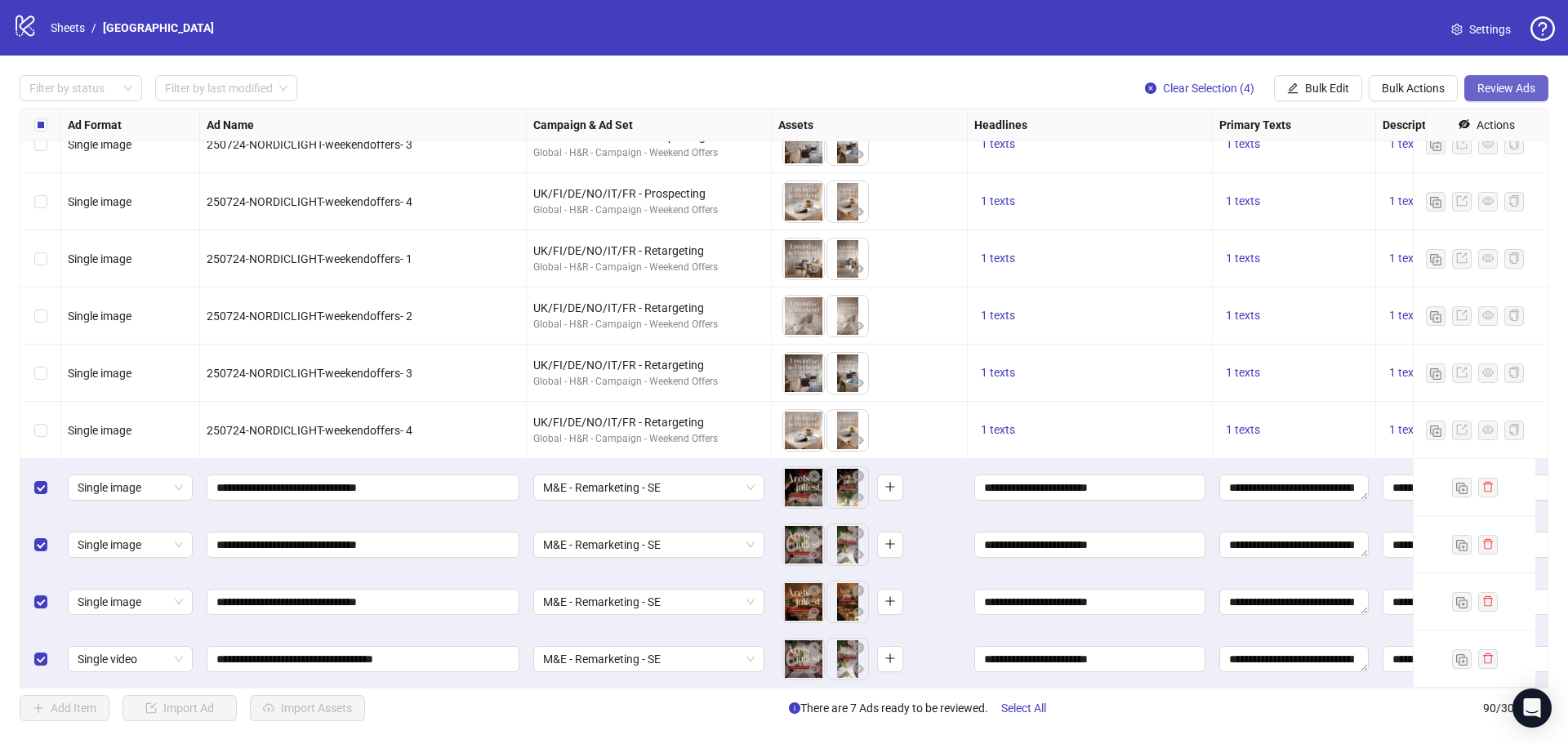
click at [1514, 87] on span "Review Ads" at bounding box center [1506, 88] width 58 height 13
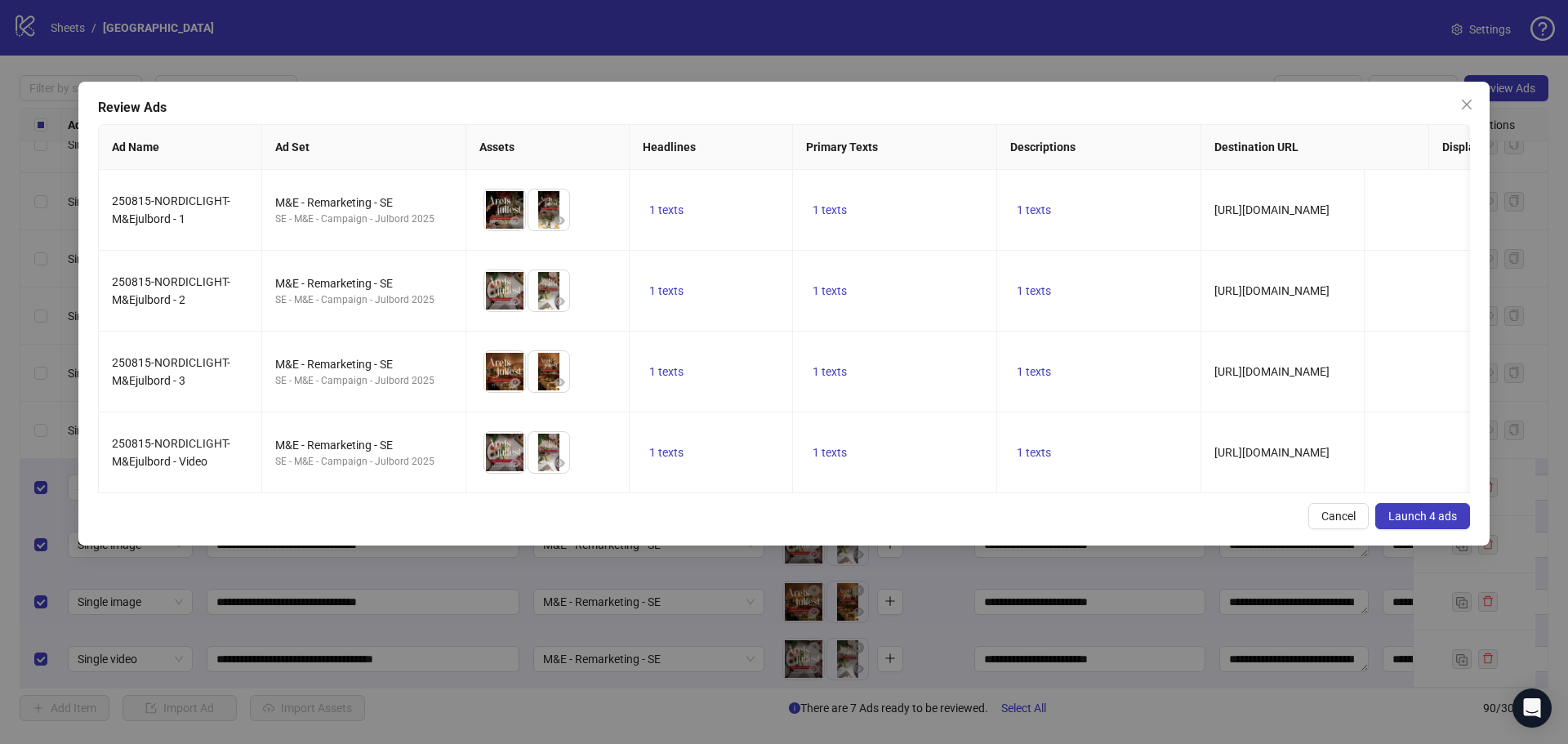
click at [1443, 523] on span "Launch 4 ads" at bounding box center [1422, 516] width 68 height 13
